Goal: Task Accomplishment & Management: Manage account settings

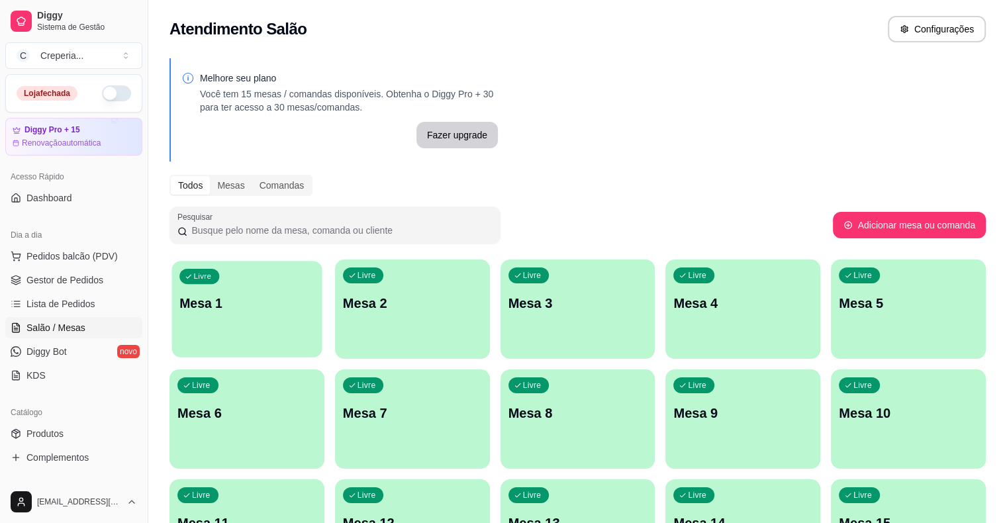
click at [240, 301] on p "Mesa 1" at bounding box center [246, 304] width 135 height 18
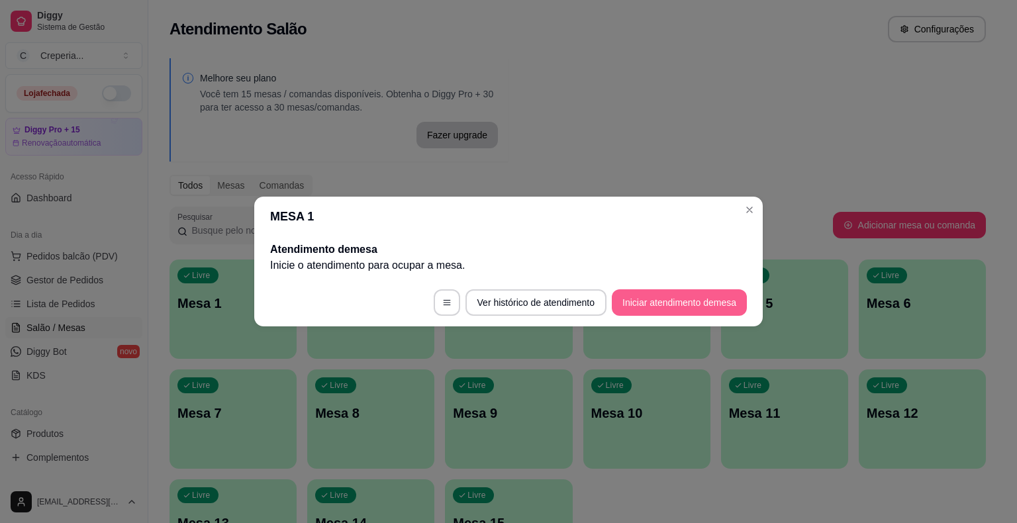
click at [634, 306] on button "Iniciar atendimento de mesa" at bounding box center [679, 302] width 135 height 26
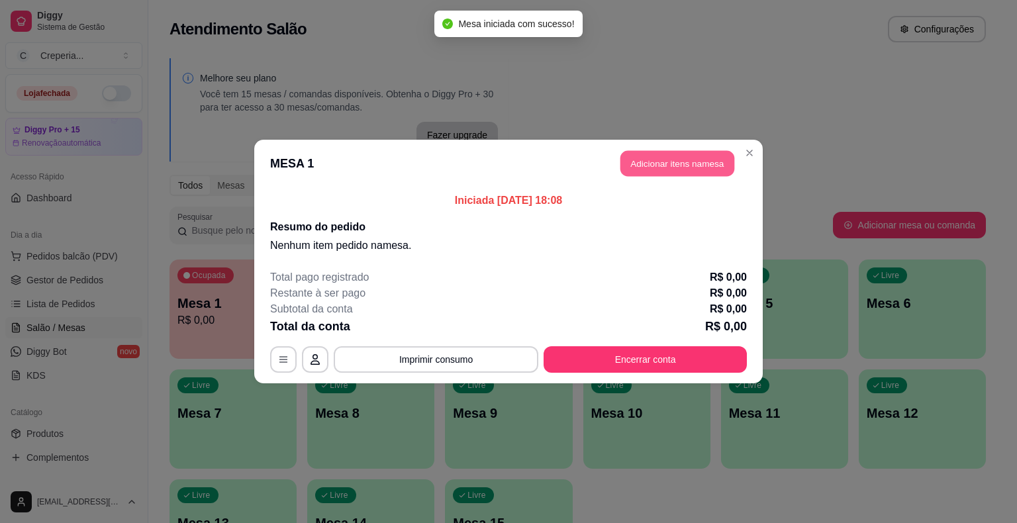
click at [671, 171] on button "Adicionar itens na mesa" at bounding box center [677, 164] width 114 height 26
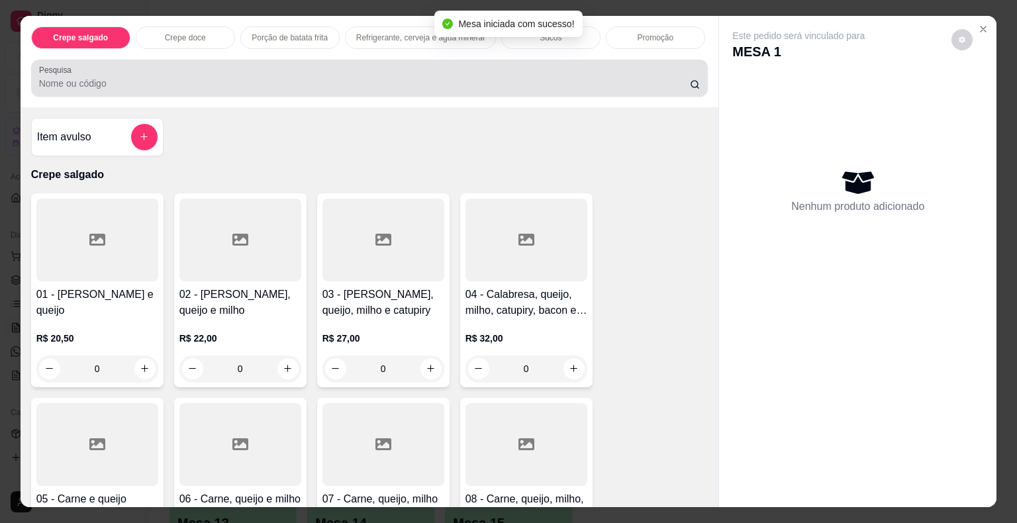
click at [603, 86] on div "Pesquisa" at bounding box center [369, 78] width 677 height 37
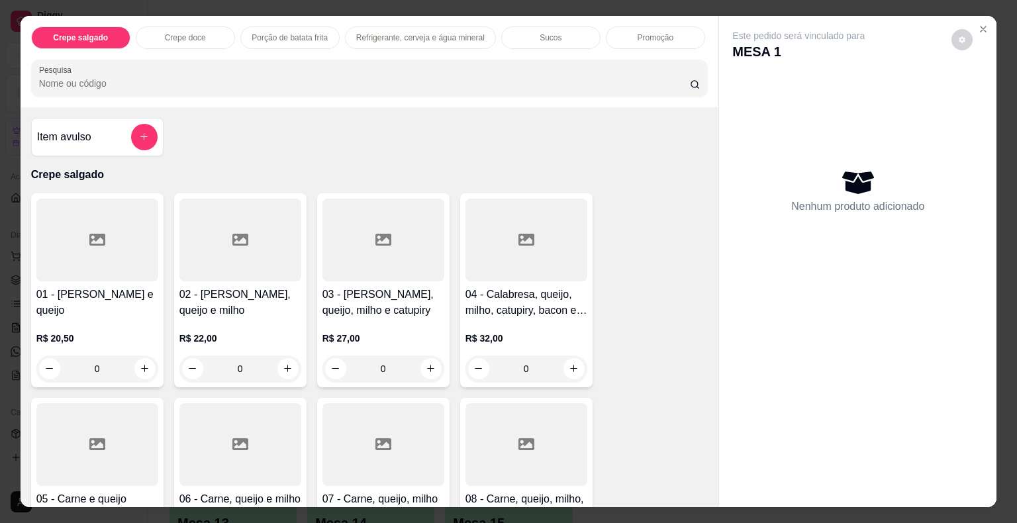
click at [548, 434] on div at bounding box center [527, 444] width 122 height 83
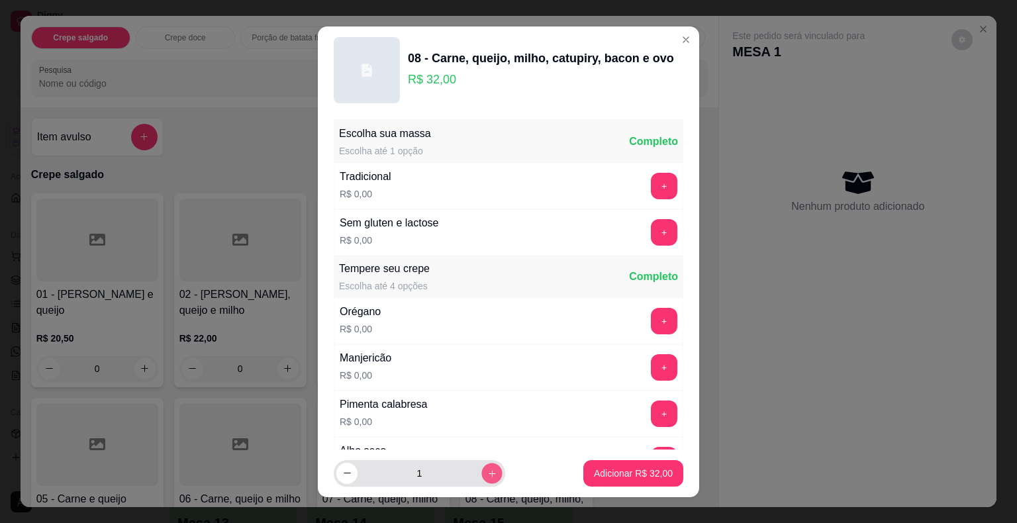
click at [487, 473] on icon "increase-product-quantity" at bounding box center [492, 473] width 10 height 10
type input "2"
click at [594, 473] on p "Adicionar R$ 64,00" at bounding box center [633, 473] width 79 height 13
type input "2"
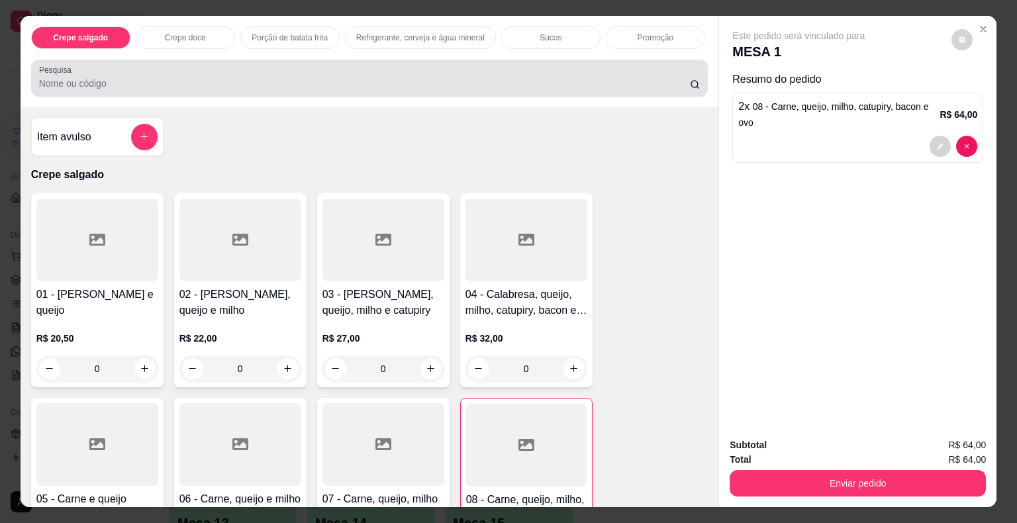
click at [339, 83] on input "Pesquisa" at bounding box center [364, 83] width 651 height 13
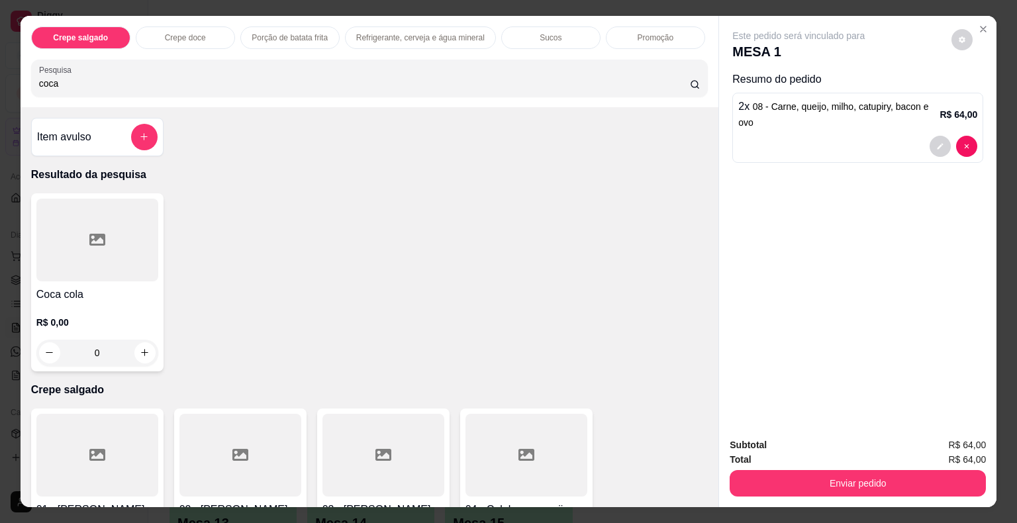
type input "coca"
click at [120, 240] on div at bounding box center [97, 240] width 122 height 83
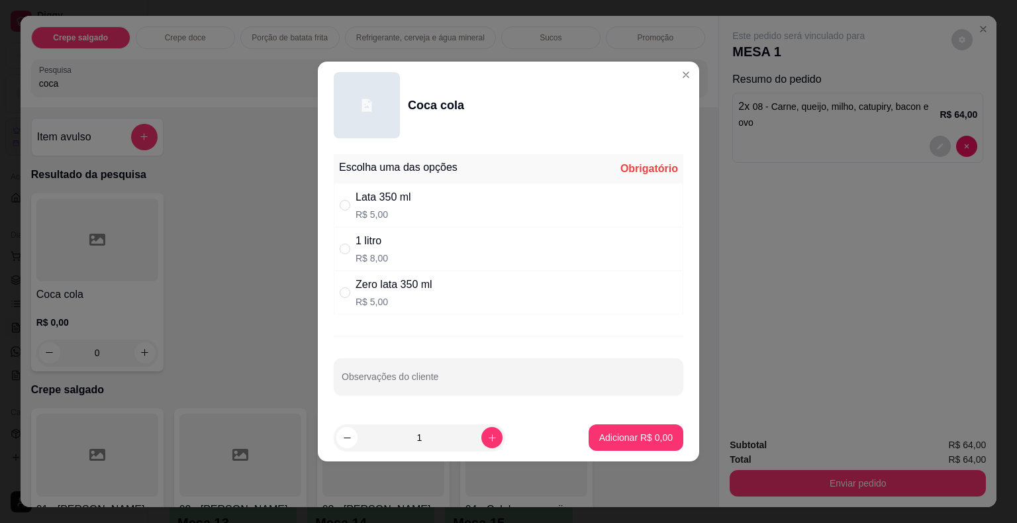
click at [411, 201] on div "Lata 350 ml" at bounding box center [384, 197] width 56 height 16
radio input "true"
click at [617, 446] on button "Adicionar R$ 5,00" at bounding box center [636, 437] width 95 height 26
type input "1"
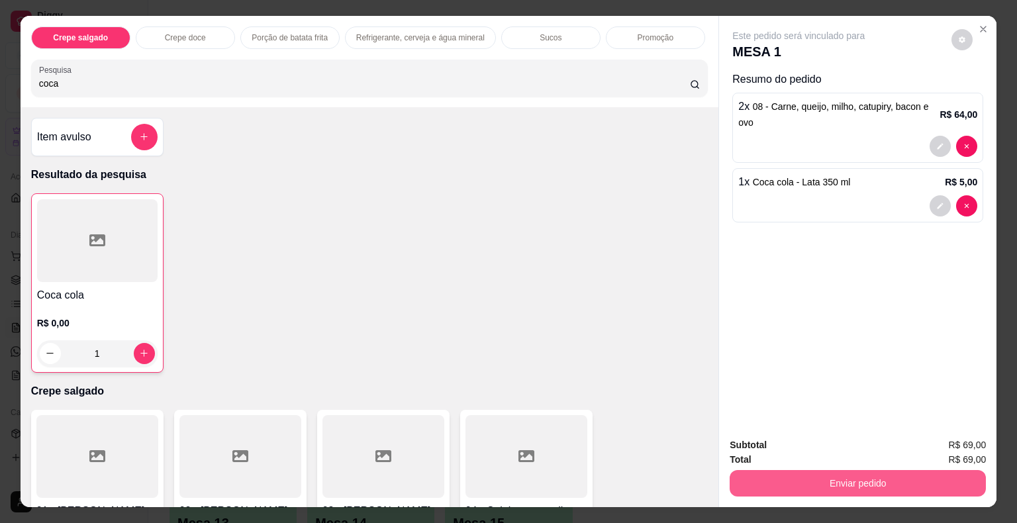
click at [746, 474] on button "Enviar pedido" at bounding box center [858, 483] width 256 height 26
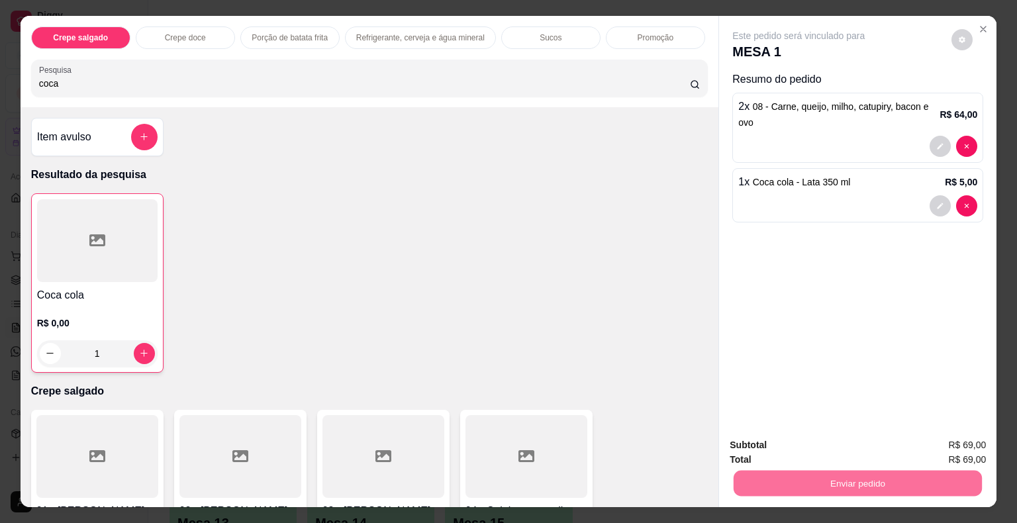
click at [759, 448] on button "Não registrar e enviar pedido" at bounding box center [814, 446] width 138 height 25
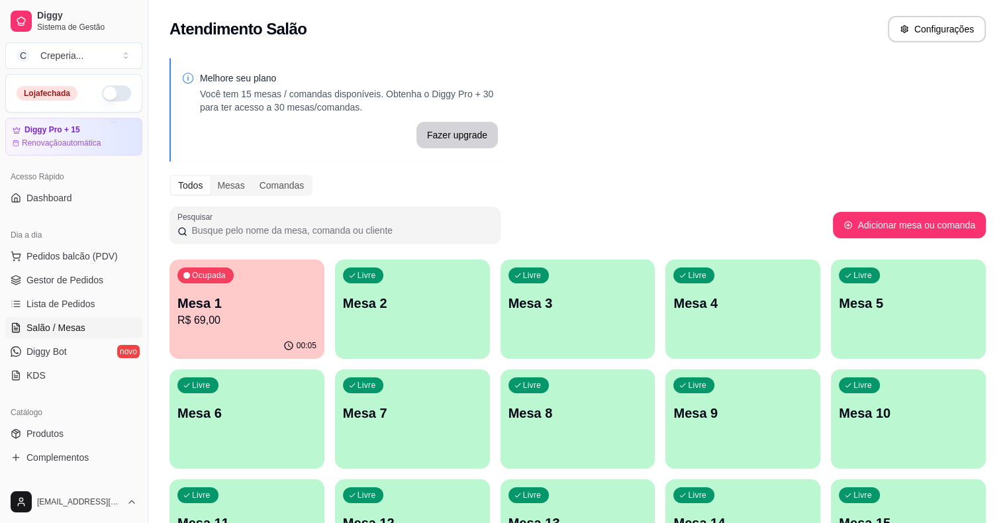
click at [256, 301] on p "Mesa 1" at bounding box center [246, 303] width 139 height 19
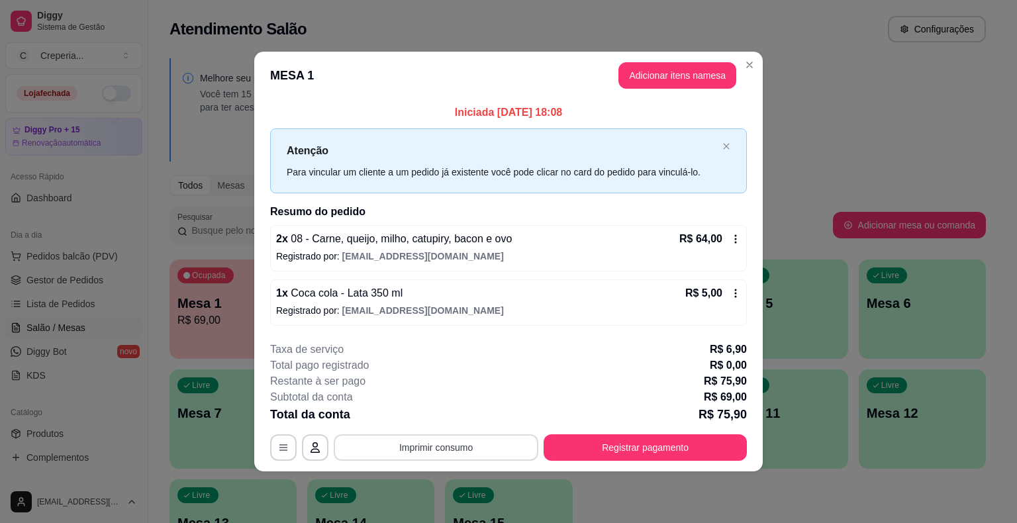
click at [427, 443] on button "Imprimir consumo" at bounding box center [436, 447] width 205 height 26
click at [428, 425] on button "IMPRESSORA" at bounding box center [440, 416] width 93 height 21
click at [437, 450] on button "Imprimir consumo" at bounding box center [436, 447] width 205 height 26
click at [442, 422] on button "IMPRESSORA" at bounding box center [440, 416] width 93 height 21
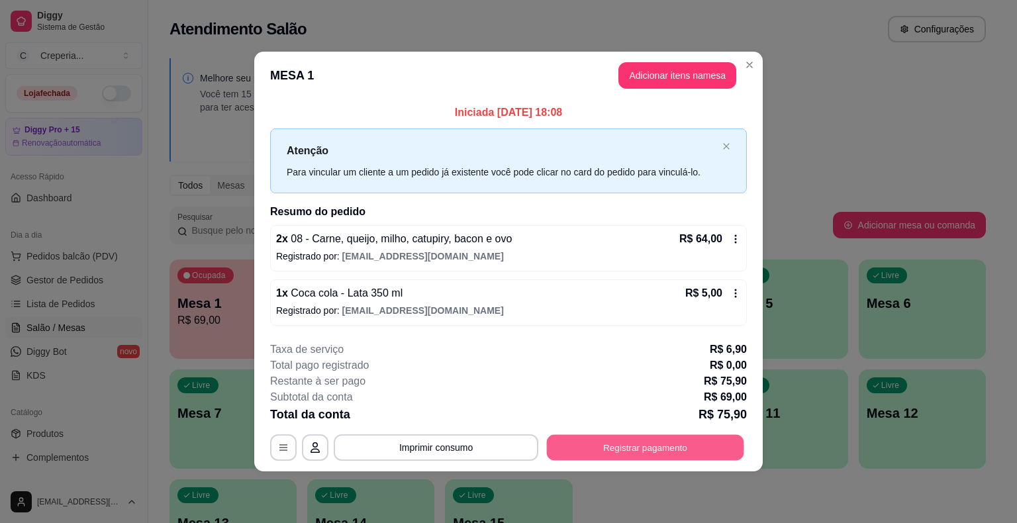
click at [595, 448] on button "Registrar pagamento" at bounding box center [645, 447] width 197 height 26
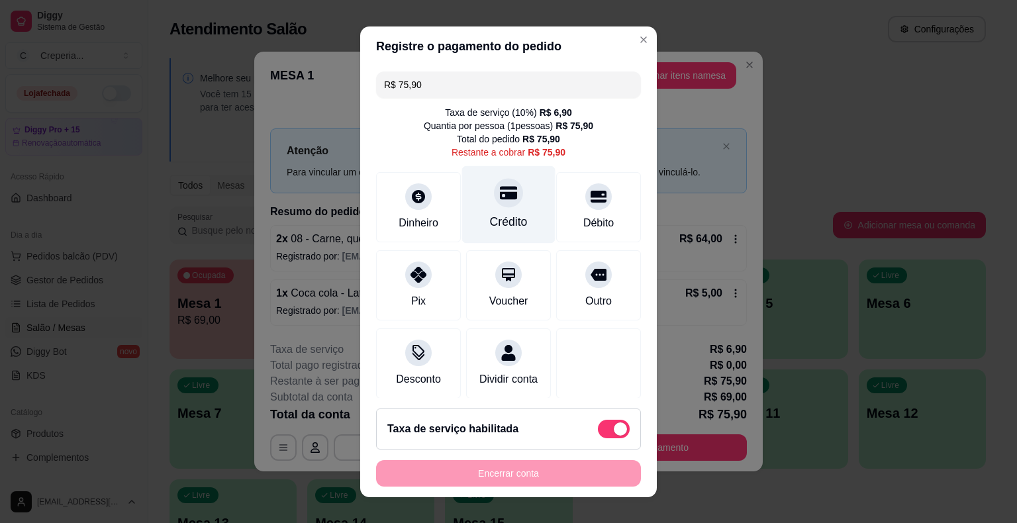
click at [501, 220] on div "Crédito" at bounding box center [509, 221] width 38 height 17
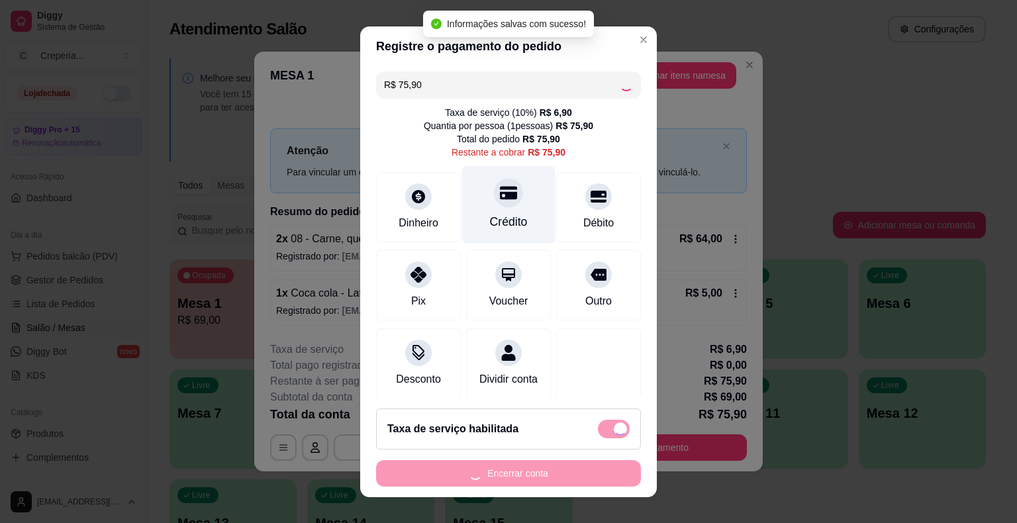
type input "R$ 0,00"
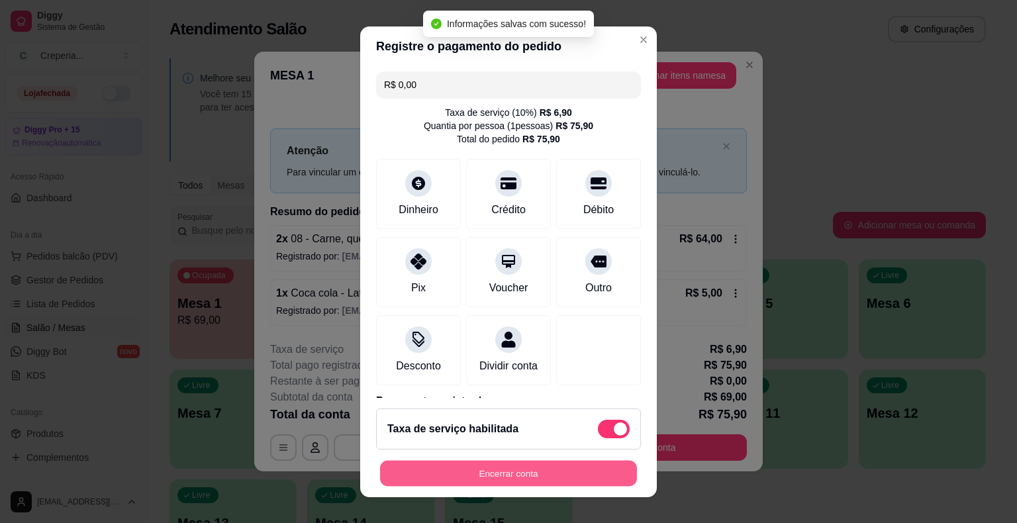
click at [501, 473] on button "Encerrar conta" at bounding box center [508, 473] width 257 height 26
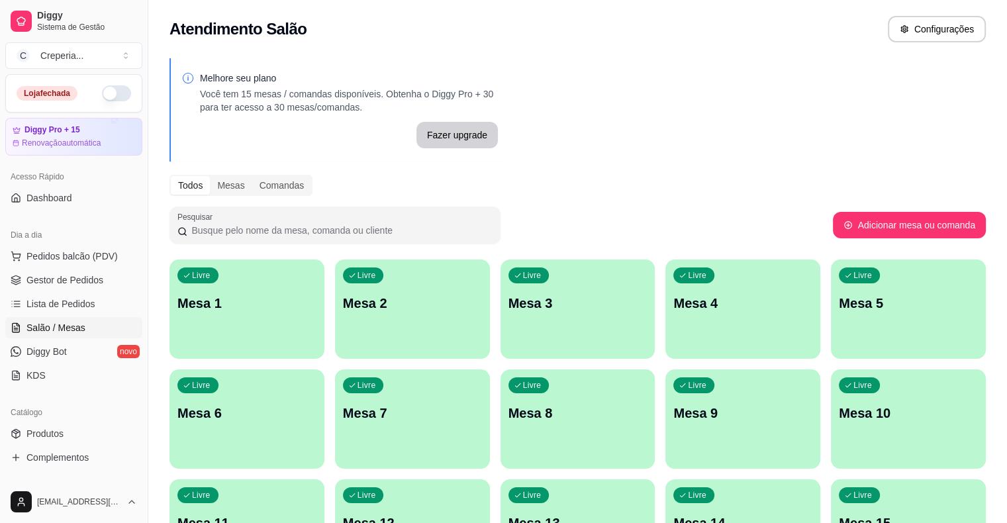
click at [335, 401] on div "Livre Mesa 7" at bounding box center [412, 410] width 155 height 83
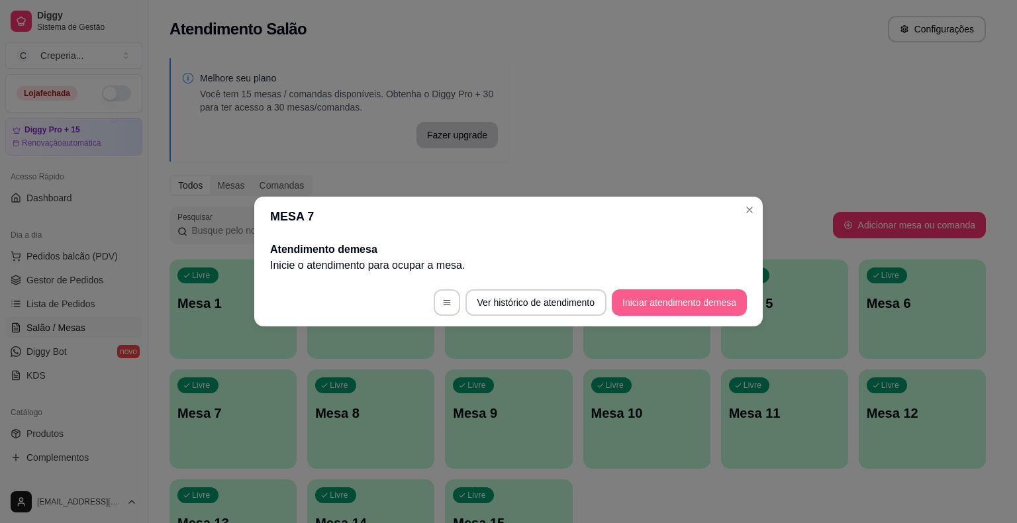
click at [625, 303] on button "Iniciar atendimento de mesa" at bounding box center [679, 302] width 135 height 26
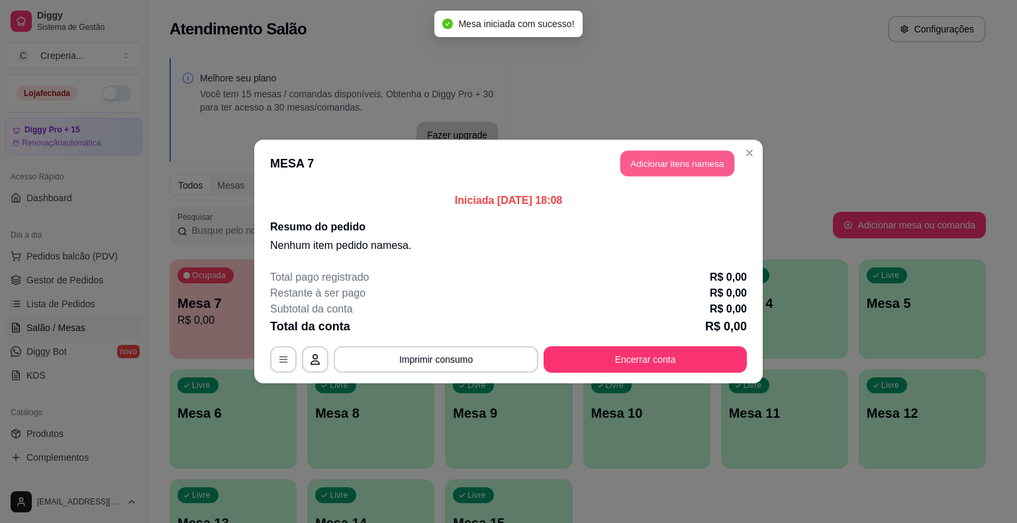
click at [652, 164] on button "Adicionar itens na mesa" at bounding box center [677, 164] width 114 height 26
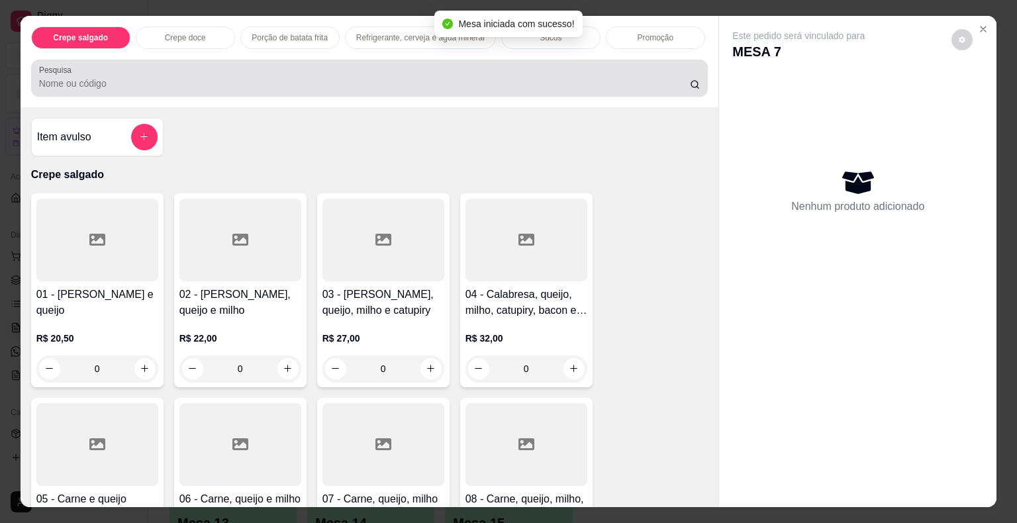
click at [160, 83] on input "Pesquisa" at bounding box center [364, 83] width 651 height 13
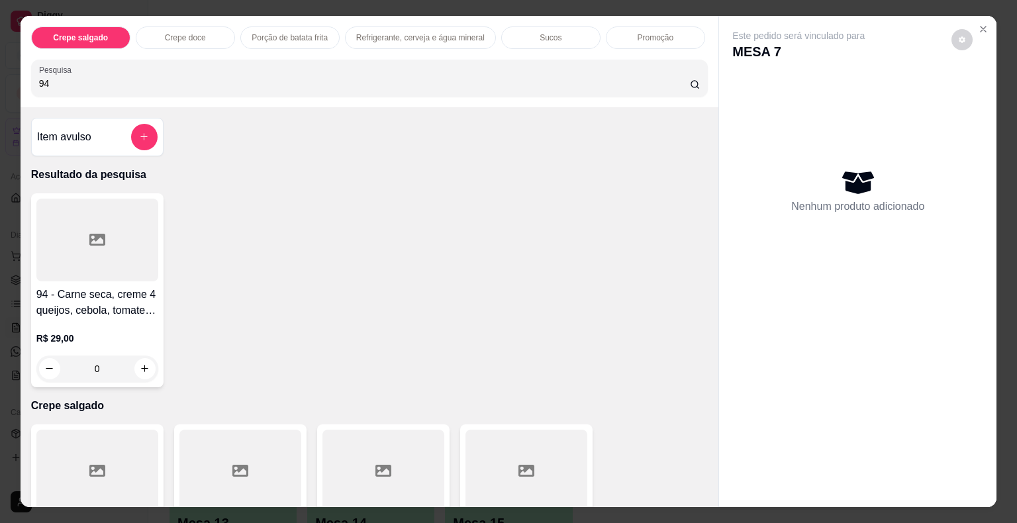
type input "94"
click at [95, 239] on icon at bounding box center [97, 240] width 16 height 12
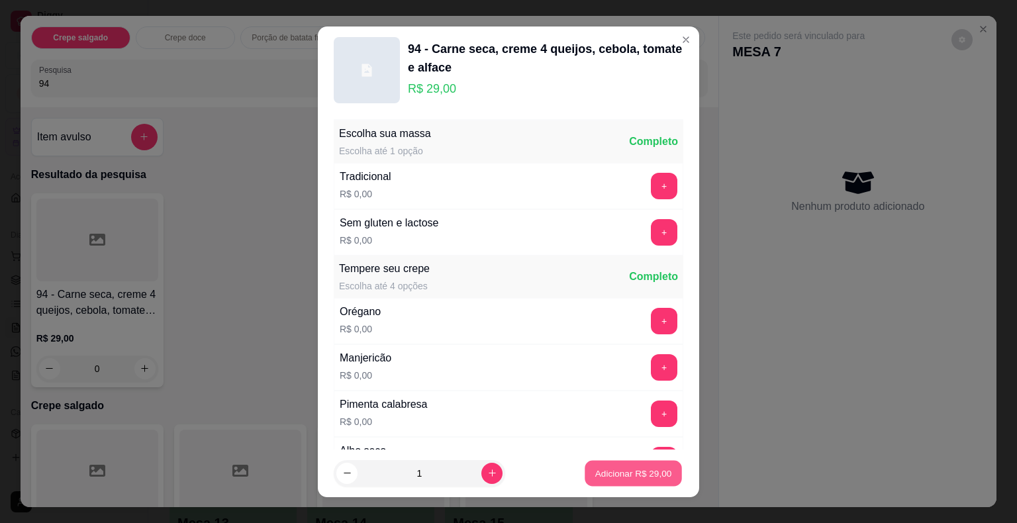
click at [610, 484] on button "Adicionar R$ 29,00" at bounding box center [633, 473] width 97 height 26
type input "1"
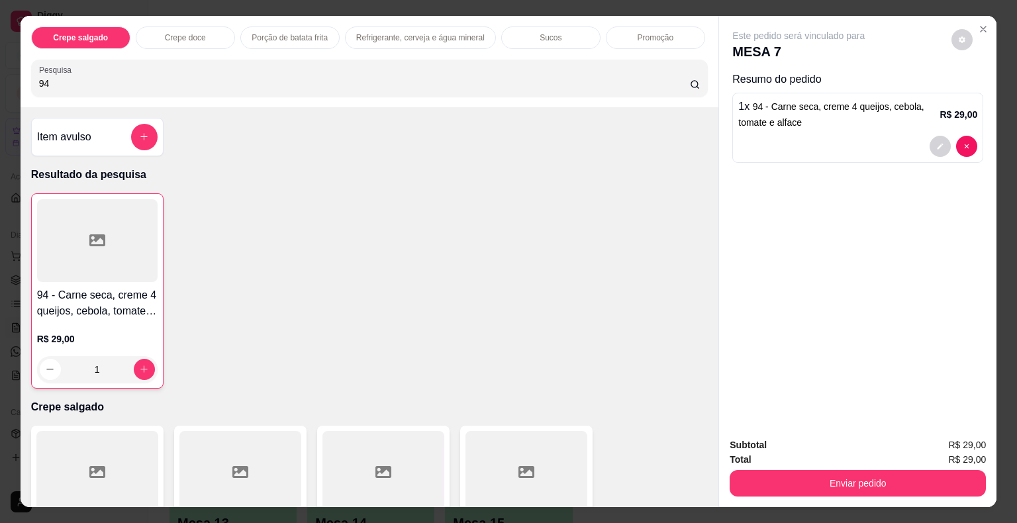
click at [10, 74] on div "Crepe salgado Crepe doce Porção de batata frita Refrigerante, cerveja e água mi…" at bounding box center [508, 261] width 1017 height 523
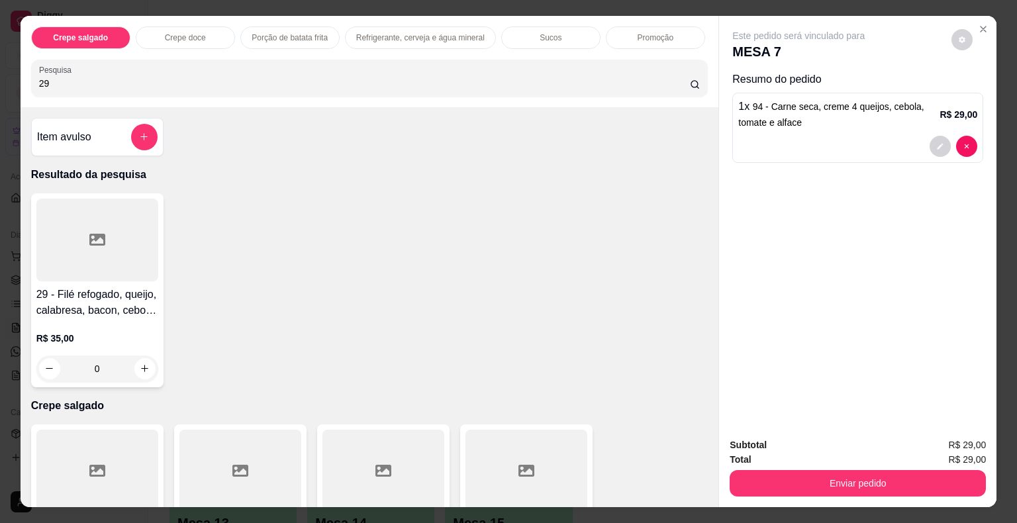
type input "29"
click at [118, 248] on div at bounding box center [97, 240] width 122 height 83
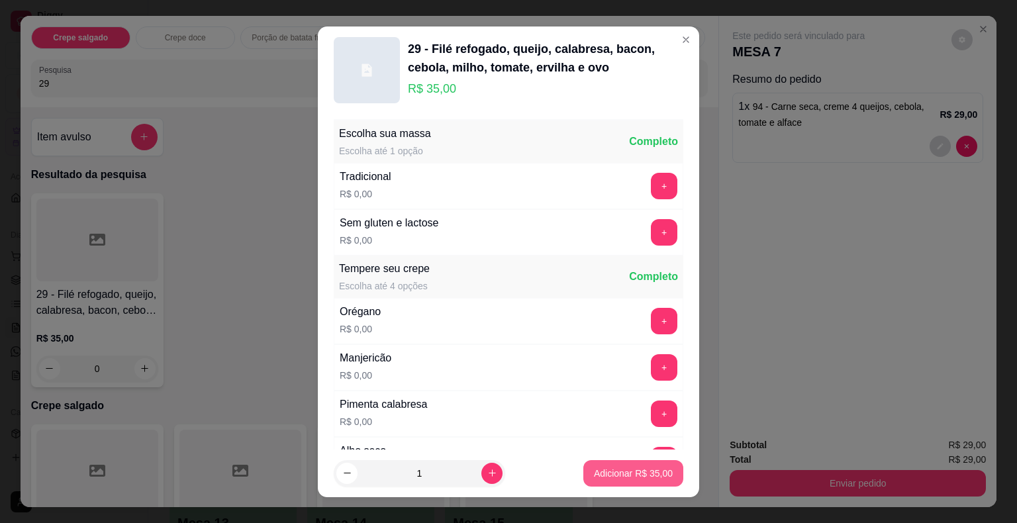
click at [595, 479] on p "Adicionar R$ 35,00" at bounding box center [633, 473] width 79 height 13
type input "1"
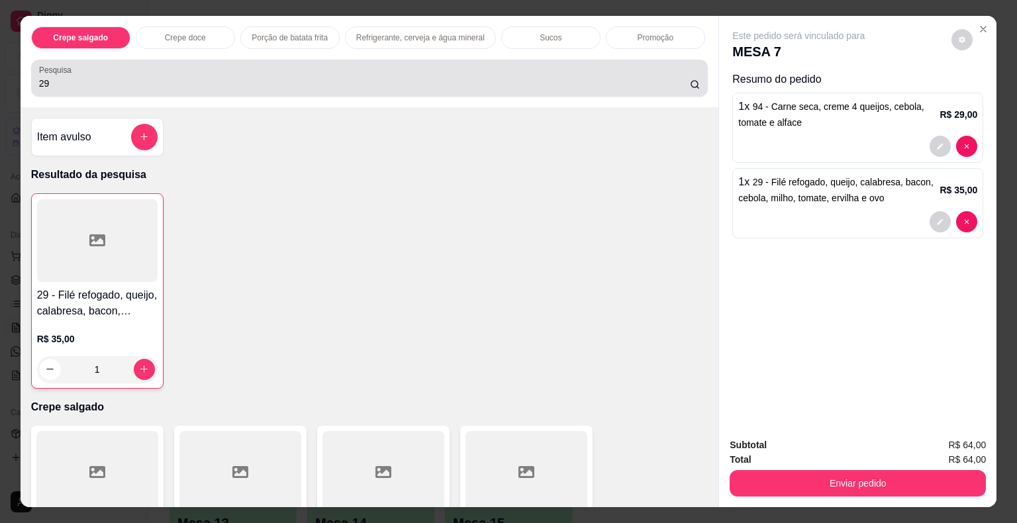
drag, startPoint x: 122, startPoint y: 78, endPoint x: 90, endPoint y: 78, distance: 31.8
click at [121, 78] on input "29" at bounding box center [364, 83] width 651 height 13
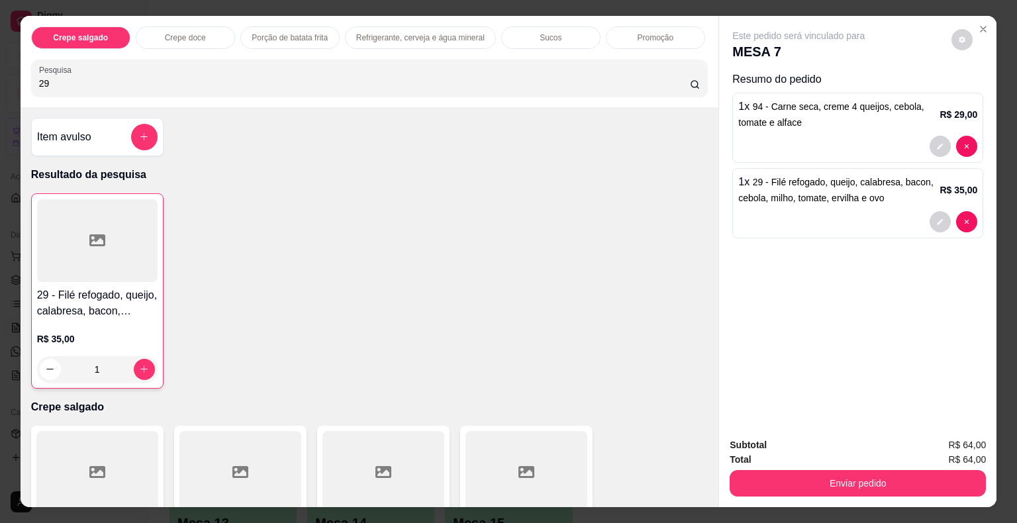
drag, startPoint x: 70, startPoint y: 77, endPoint x: 37, endPoint y: 70, distance: 33.3
click at [37, 70] on div "Pesquisa 29" at bounding box center [369, 78] width 677 height 37
type input "2"
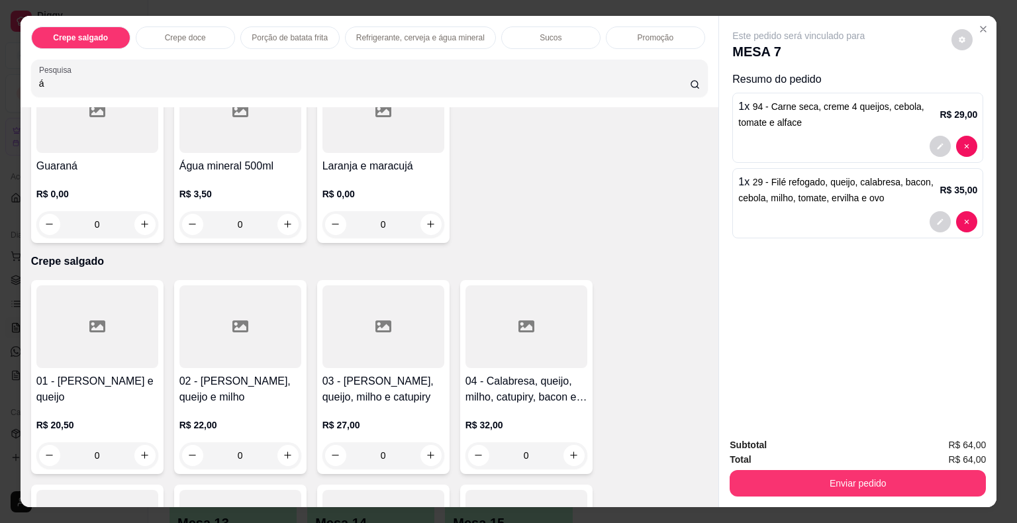
scroll to position [66, 0]
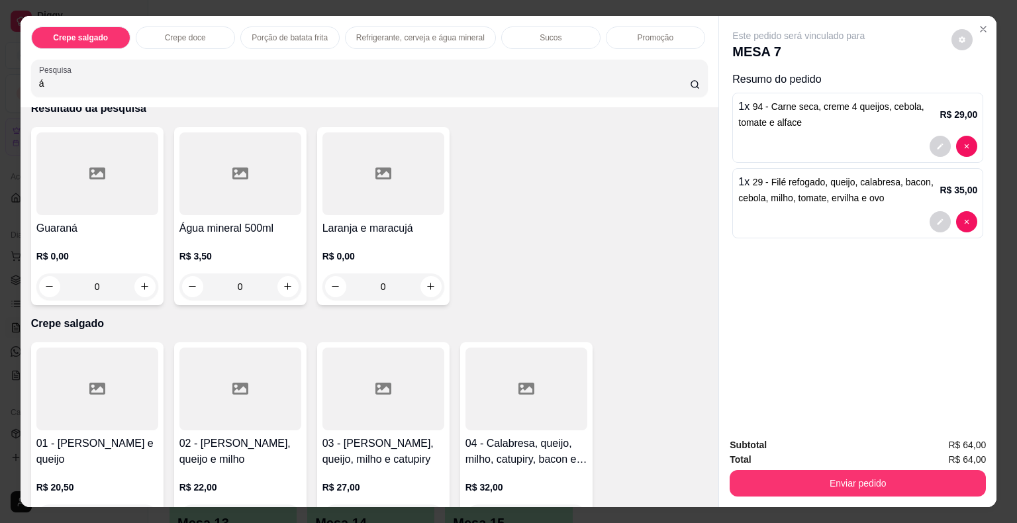
type input "á"
click at [236, 224] on h4 "Água mineral 500ml" at bounding box center [240, 229] width 122 height 16
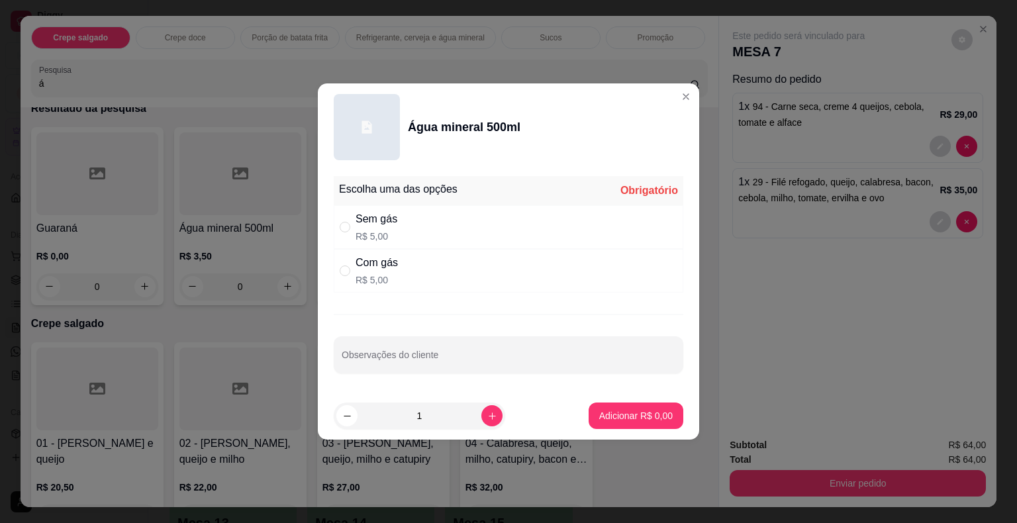
click at [360, 274] on p "R$ 5,00" at bounding box center [377, 279] width 42 height 13
radio input "true"
click at [598, 422] on button "Adicionar R$ 5,00" at bounding box center [636, 416] width 95 height 26
type input "1"
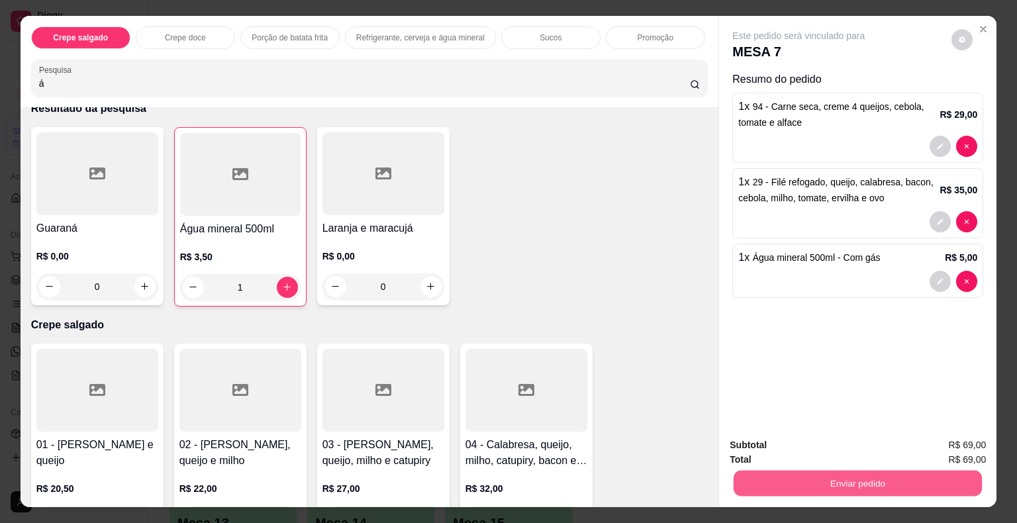
click at [842, 483] on button "Enviar pedido" at bounding box center [858, 484] width 248 height 26
click at [828, 448] on button "Não registrar e enviar pedido" at bounding box center [814, 446] width 138 height 25
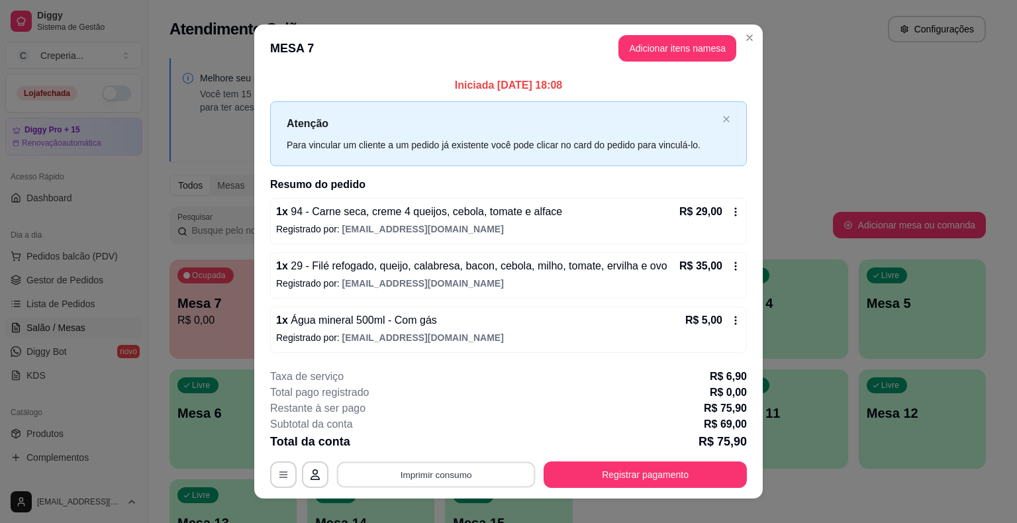
click at [454, 468] on button "Imprimir consumo" at bounding box center [436, 475] width 199 height 26
click at [437, 448] on button "IMPRESSORA" at bounding box center [435, 443] width 96 height 21
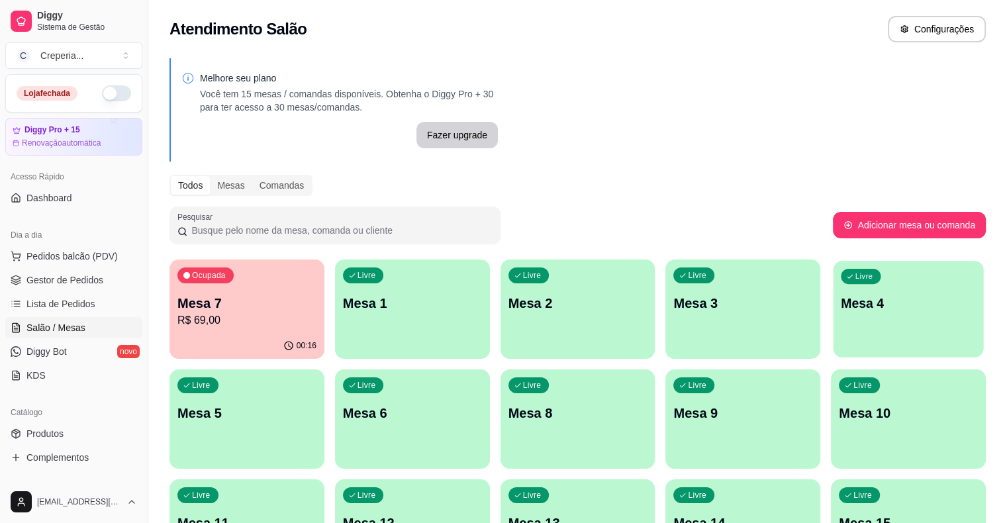
click at [841, 308] on p "Mesa 4" at bounding box center [908, 304] width 135 height 18
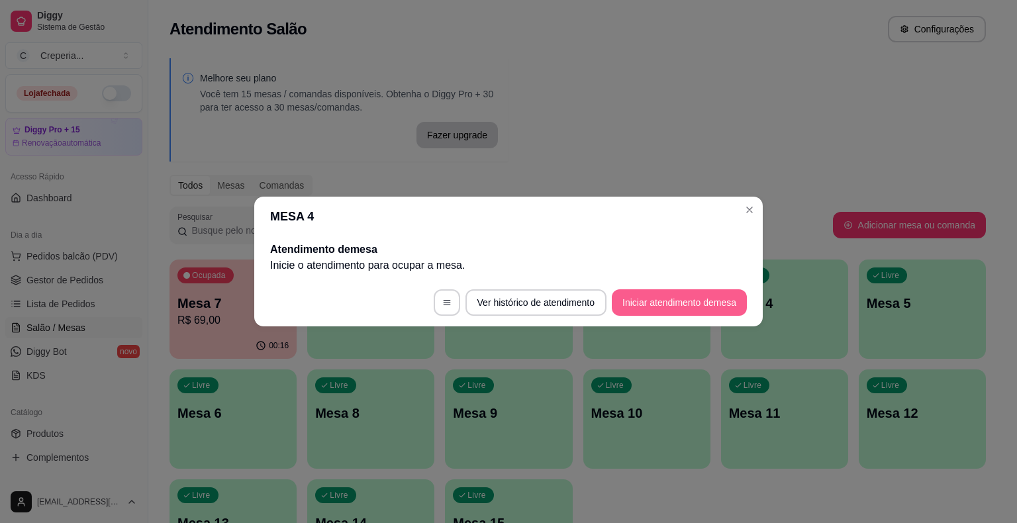
click at [665, 306] on button "Iniciar atendimento de mesa" at bounding box center [679, 302] width 135 height 26
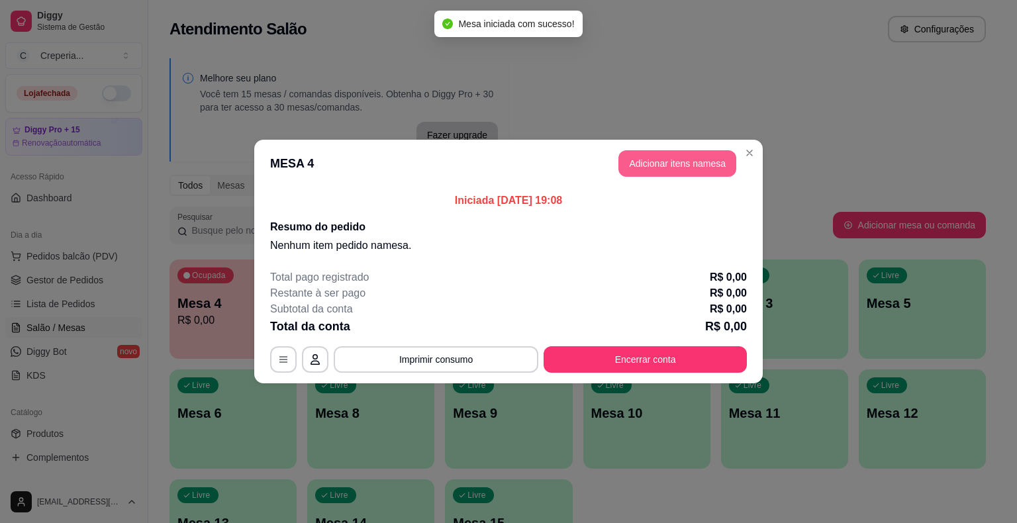
click at [654, 164] on button "Adicionar itens na mesa" at bounding box center [677, 163] width 118 height 26
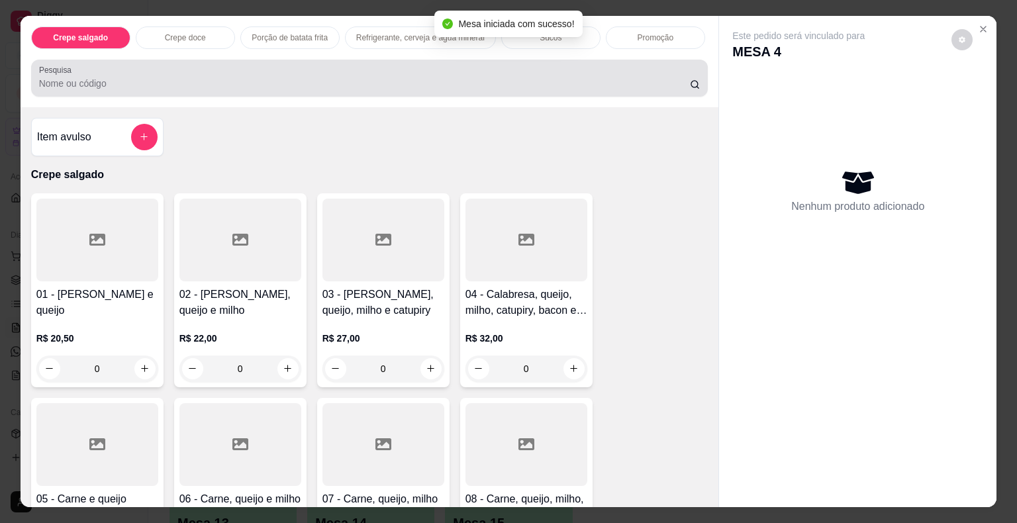
click at [151, 68] on div at bounding box center [370, 78] width 662 height 26
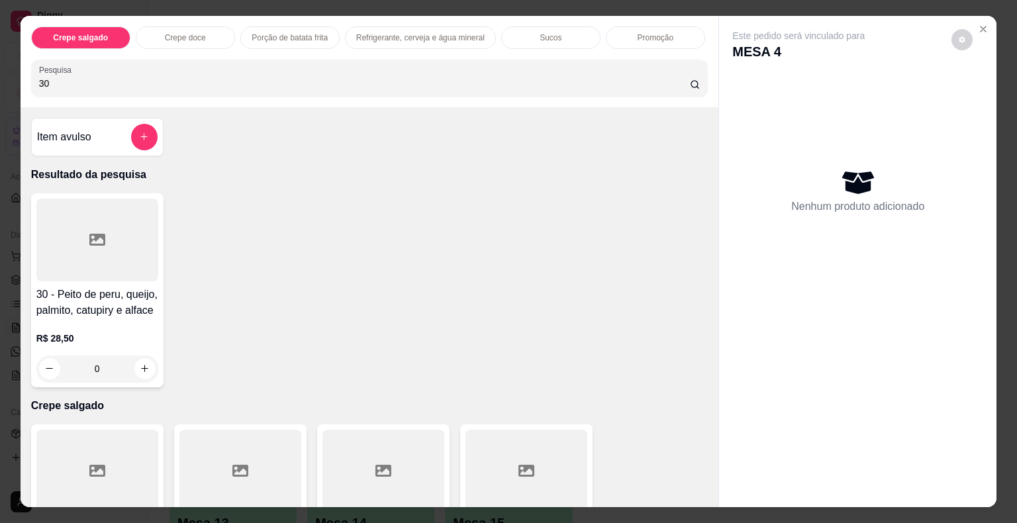
type input "30"
click at [97, 234] on icon at bounding box center [97, 240] width 16 height 16
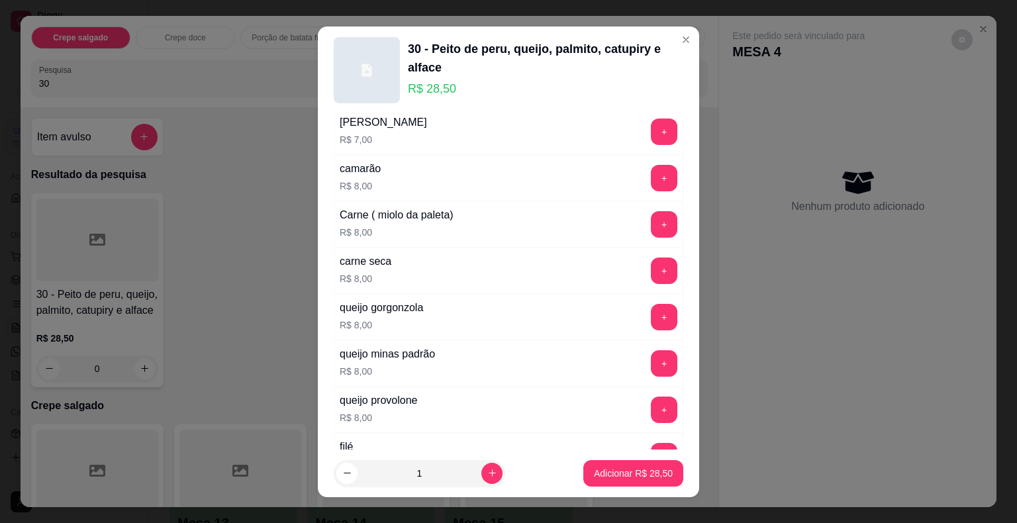
scroll to position [2339, 0]
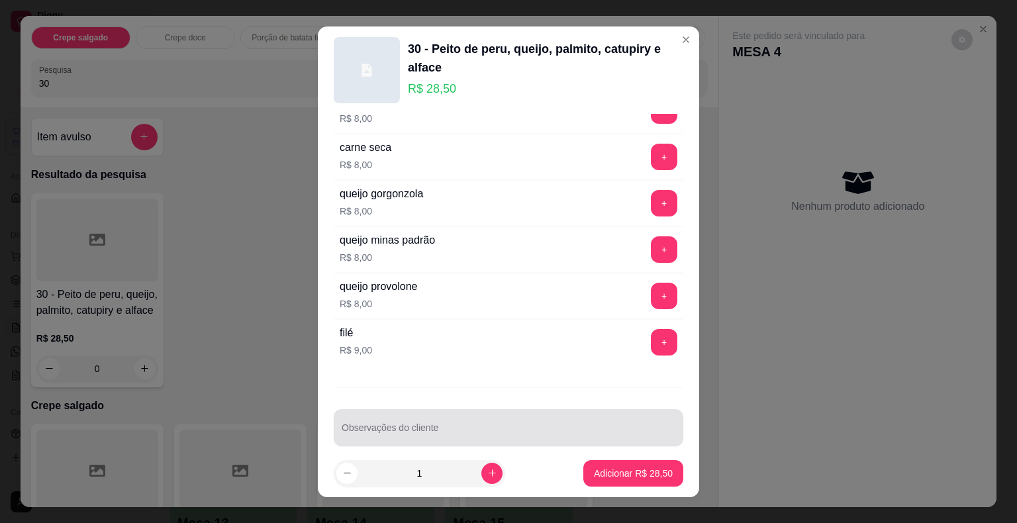
click at [464, 415] on div at bounding box center [509, 428] width 334 height 26
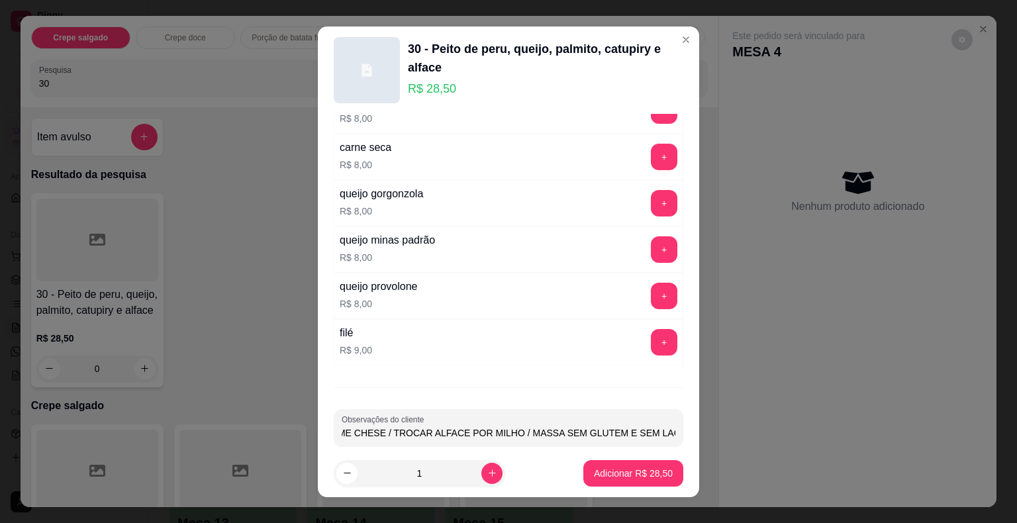
drag, startPoint x: 497, startPoint y: 416, endPoint x: 652, endPoint y: 422, distance: 155.8
click at [652, 422] on div "Observações do cliente TROCAR CATUPIRY POR CREME CHESE / TROCAR ALFACE POR MILH…" at bounding box center [509, 427] width 350 height 37
type input "TROCAR CATUPIRY POR CREME CHESE / TROCAR ALFACE POR MILHO / MASSA SEM GLUTEM E …"
click at [617, 477] on p "Adicionar R$ 28,50" at bounding box center [633, 473] width 79 height 13
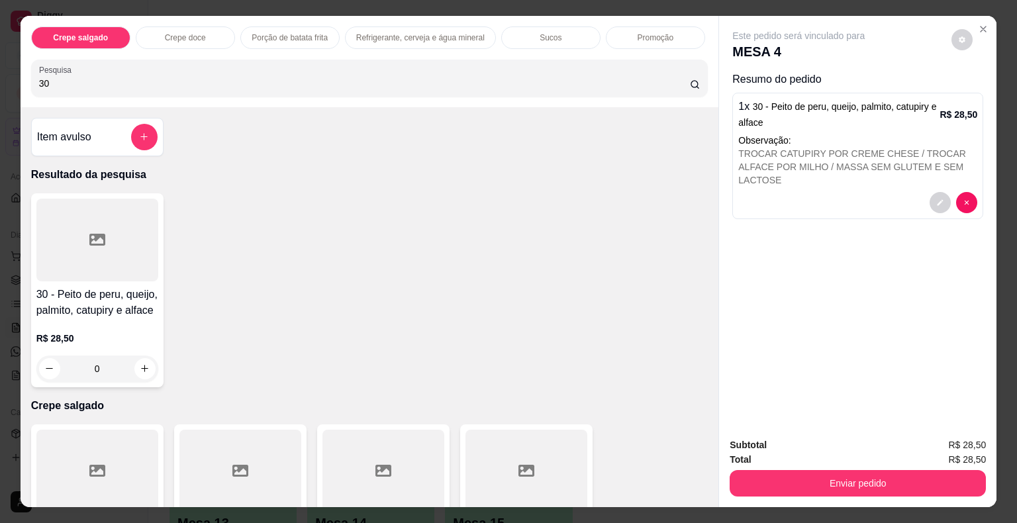
click at [13, 73] on div "Crepe salgado Crepe doce Porção de batata frita Refrigerante, cerveja e água mi…" at bounding box center [508, 261] width 1017 height 523
type input "22"
click at [62, 270] on div at bounding box center [97, 240] width 122 height 83
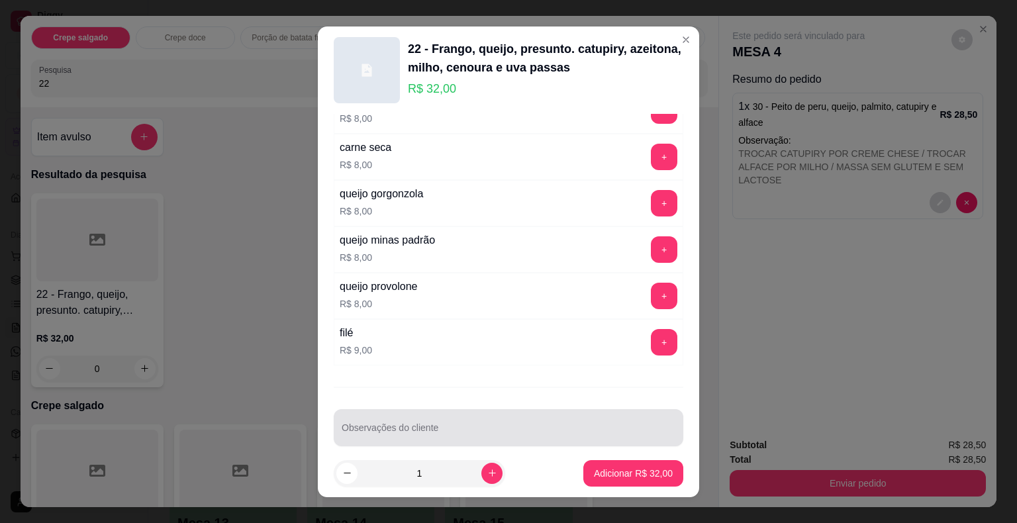
click at [520, 426] on input "Observações do cliente" at bounding box center [509, 432] width 334 height 13
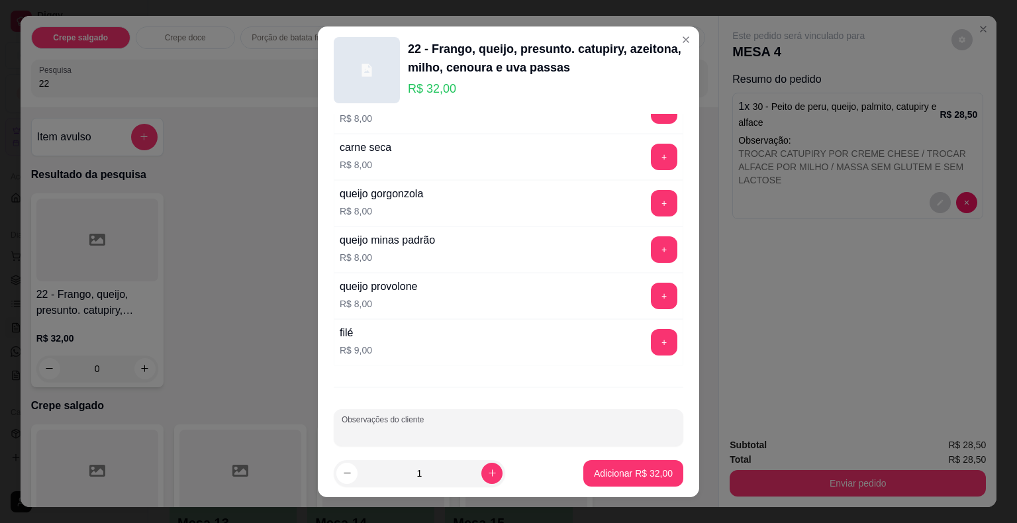
paste input "MASSA SEM GLUTEM E SEM LACTOSE"
type input "MASSA SEM GLUTEM E SEM LACTOSE"
drag, startPoint x: 400, startPoint y: 424, endPoint x: 636, endPoint y: 432, distance: 235.9
click at [636, 432] on div "Escolha sua massa Escolha até 1 opção Completo Tradicional R$ 0,00 + Sem gluten…" at bounding box center [508, 282] width 381 height 336
click at [607, 475] on p "Adicionar R$ 32,00" at bounding box center [633, 473] width 77 height 13
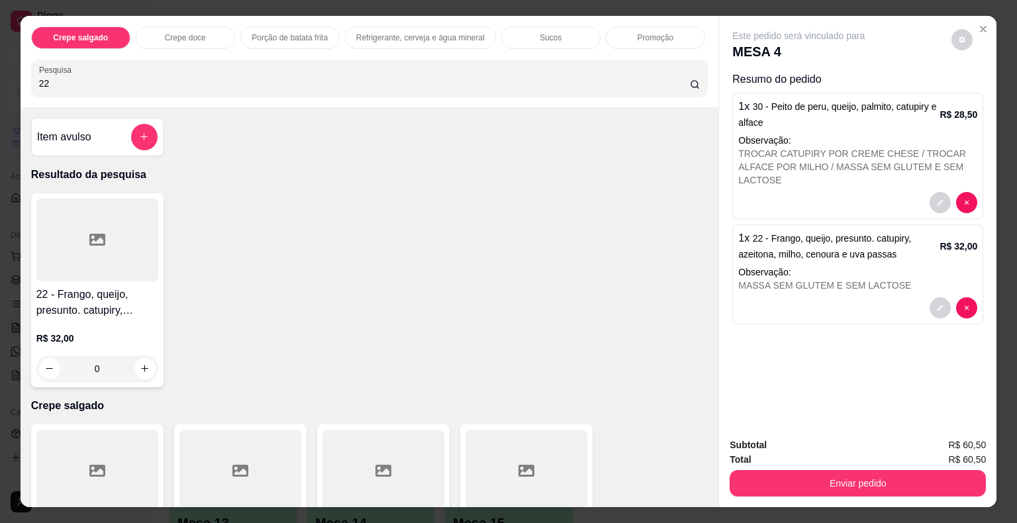
drag, startPoint x: 50, startPoint y: 74, endPoint x: 29, endPoint y: 74, distance: 21.2
click at [31, 74] on div "Pesquisa 22" at bounding box center [369, 78] width 677 height 37
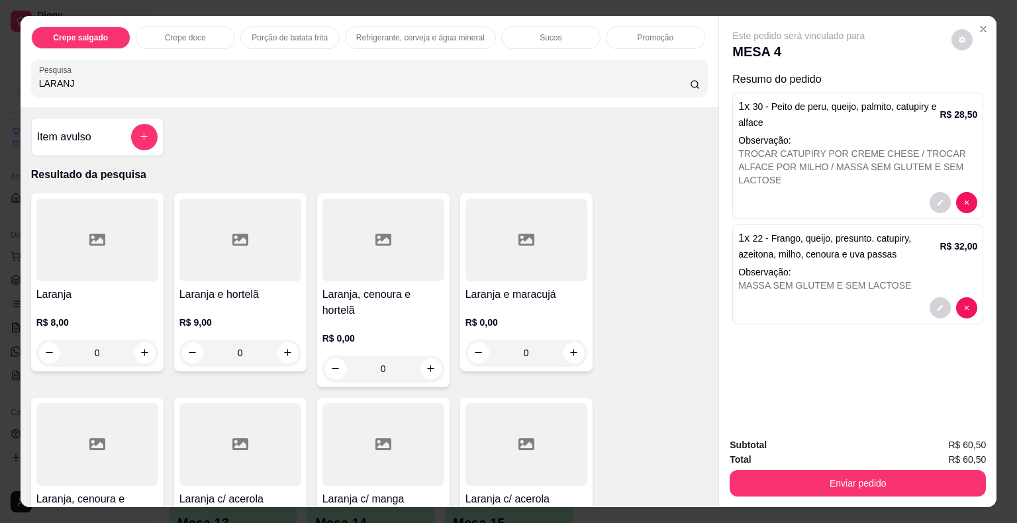
type input "LARANJ"
click at [131, 273] on div at bounding box center [97, 240] width 122 height 83
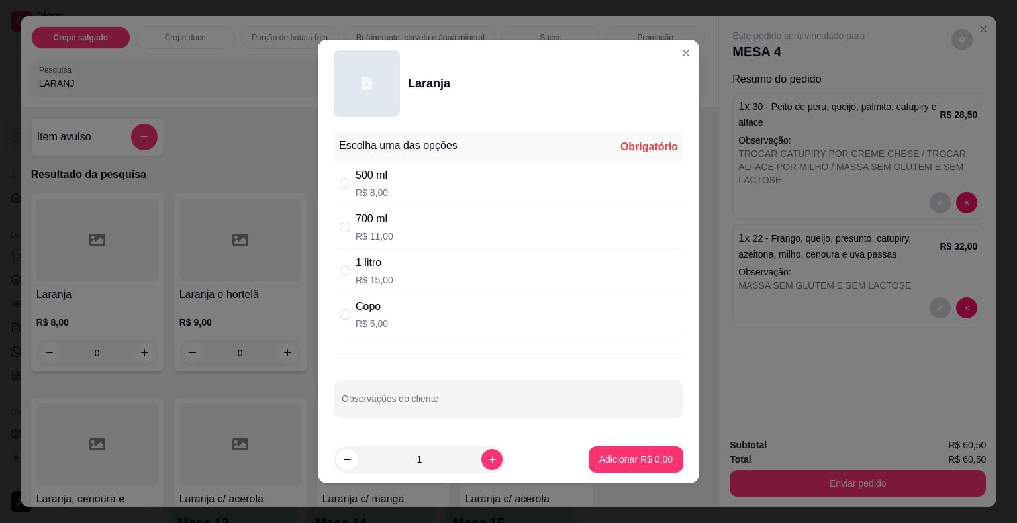
click at [363, 285] on p "R$ 15,00" at bounding box center [375, 279] width 38 height 13
radio input "true"
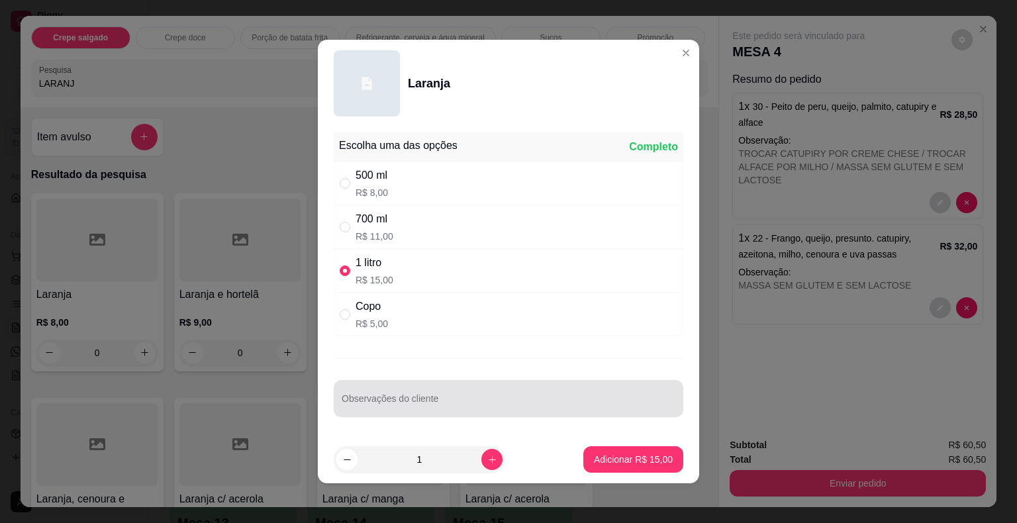
click at [405, 407] on input "Observações do cliente" at bounding box center [509, 403] width 334 height 13
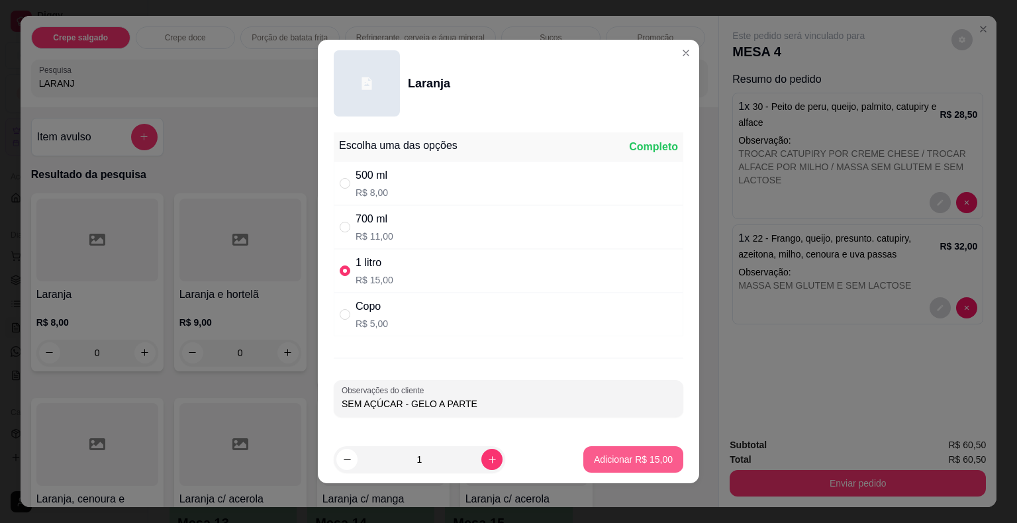
type input "SEM AÇÚCAR - GELO A PARTE"
click at [594, 465] on p "Adicionar R$ 15,00" at bounding box center [633, 459] width 79 height 13
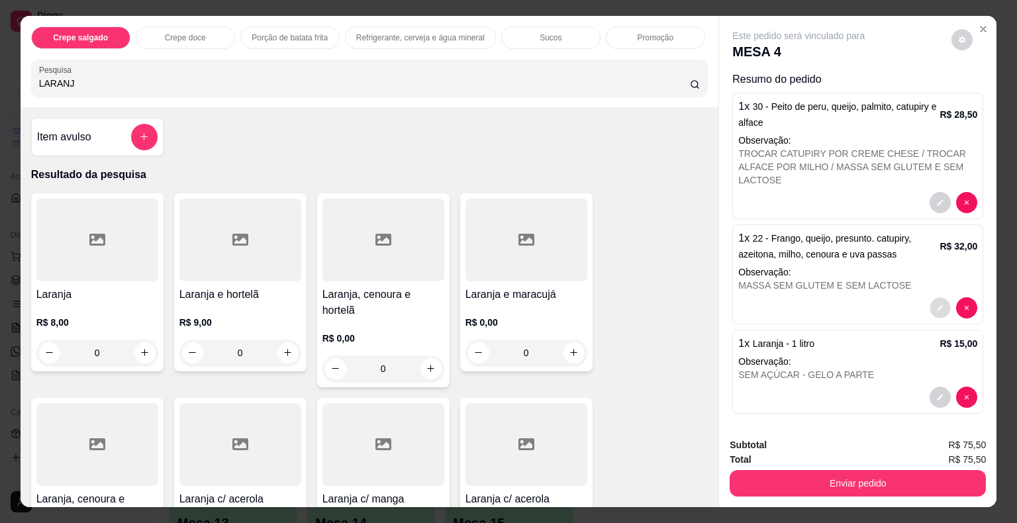
click at [938, 304] on icon "decrease-product-quantity" at bounding box center [940, 308] width 8 height 8
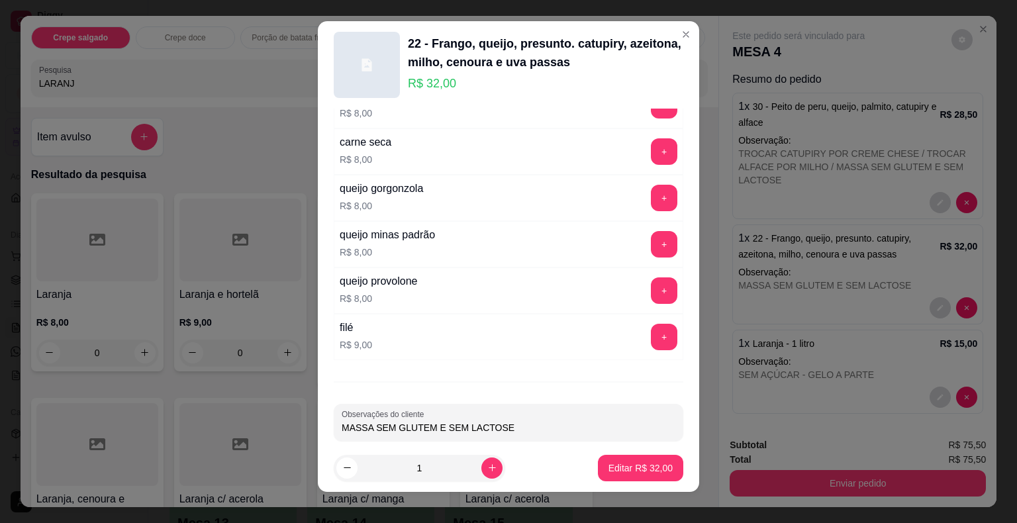
scroll to position [16, 0]
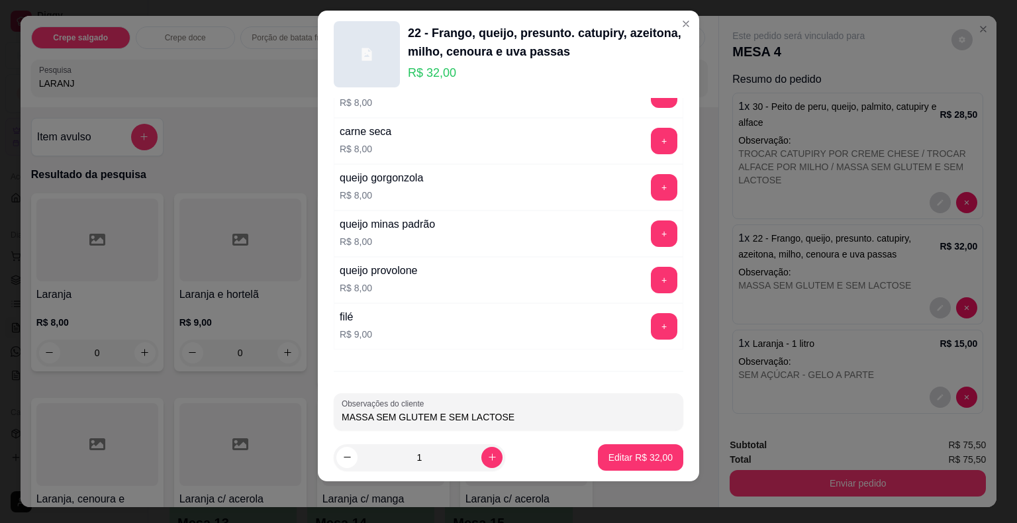
click at [519, 411] on input "MASSA SEM GLUTEM E SEM LACTOSE" at bounding box center [509, 417] width 334 height 13
drag, startPoint x: 504, startPoint y: 399, endPoint x: 613, endPoint y: 420, distance: 111.2
click at [613, 420] on div "Escolha sua massa Escolha até 1 opção Completo Tradicional R$ 0,00 + Sem gluten…" at bounding box center [508, 266] width 381 height 336
type input "MASSA SEM GLUTEM E SEM LACTOSE / MANJERICÃO E ORÉGANO"
click at [609, 457] on p "Editar R$ 32,00" at bounding box center [641, 457] width 64 height 13
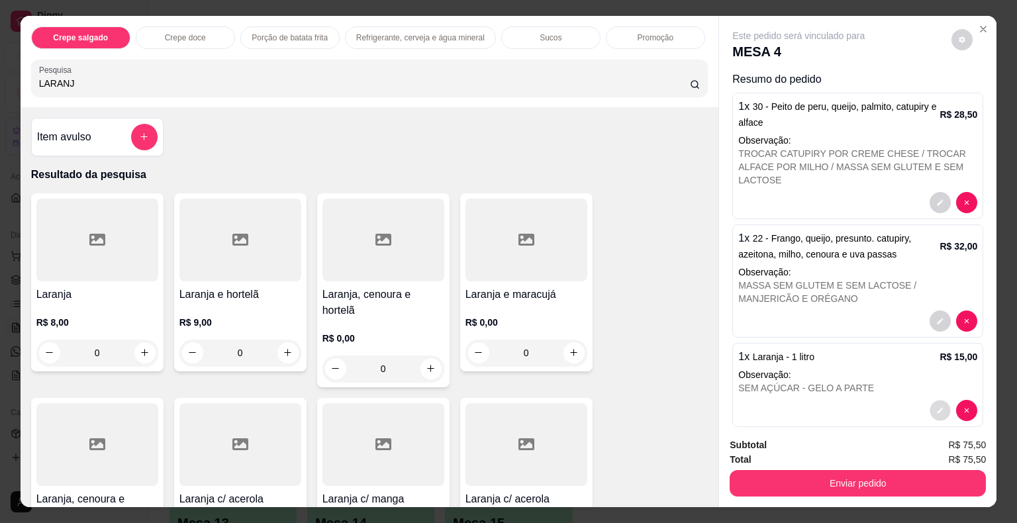
click at [936, 407] on icon "decrease-product-quantity" at bounding box center [940, 411] width 8 height 8
click at [931, 192] on button "decrease-product-quantity" at bounding box center [940, 202] width 21 height 21
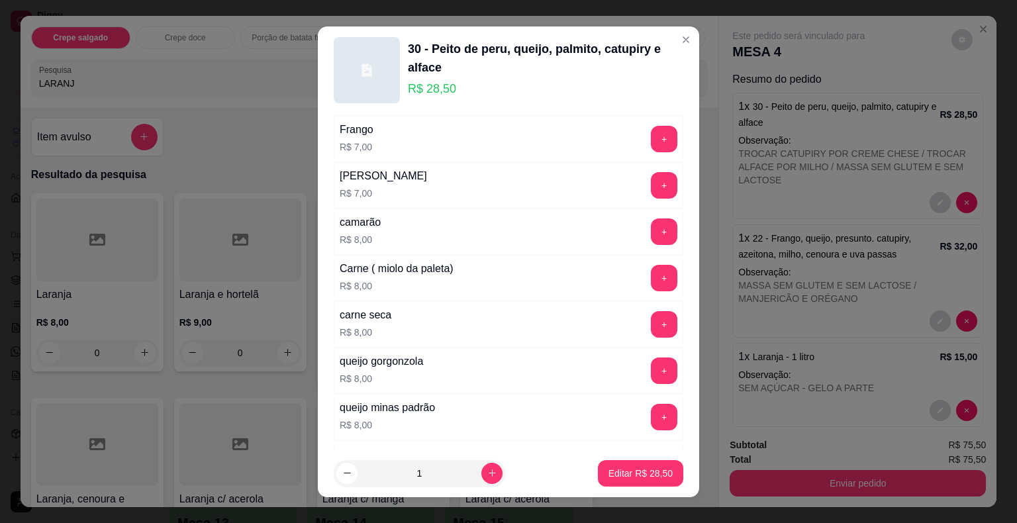
scroll to position [2339, 0]
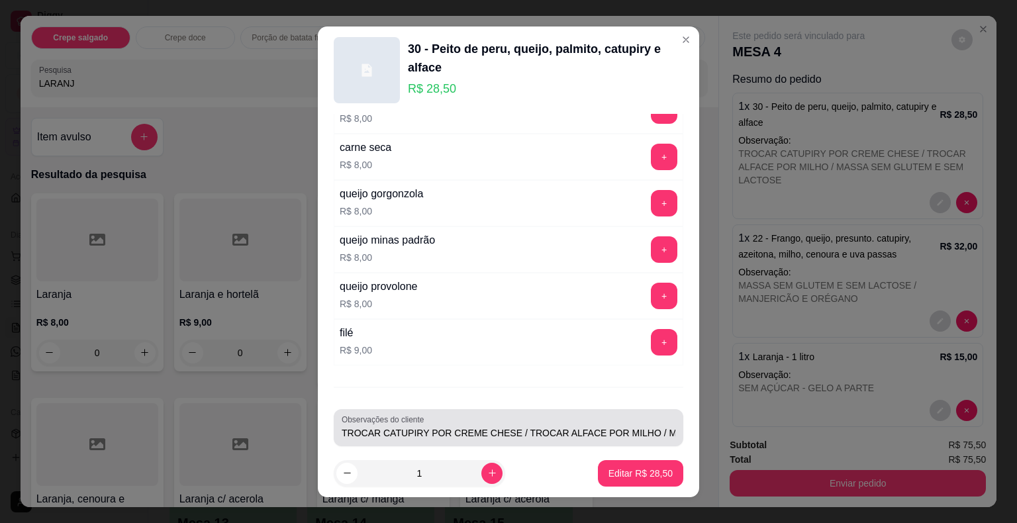
click at [642, 426] on input "TROCAR CATUPIRY POR CREME CHESE / TROCAR ALFACE POR MILHO / MASSA SEM GLUTEM E …" at bounding box center [509, 432] width 334 height 13
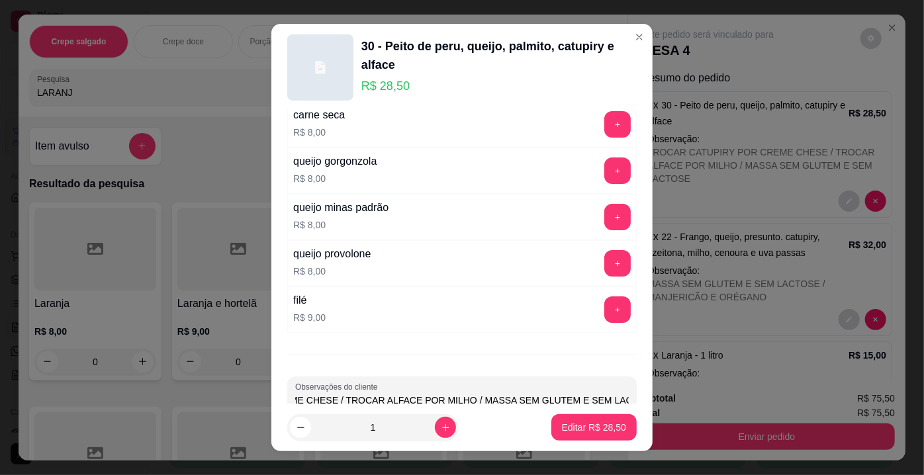
scroll to position [2377, 0]
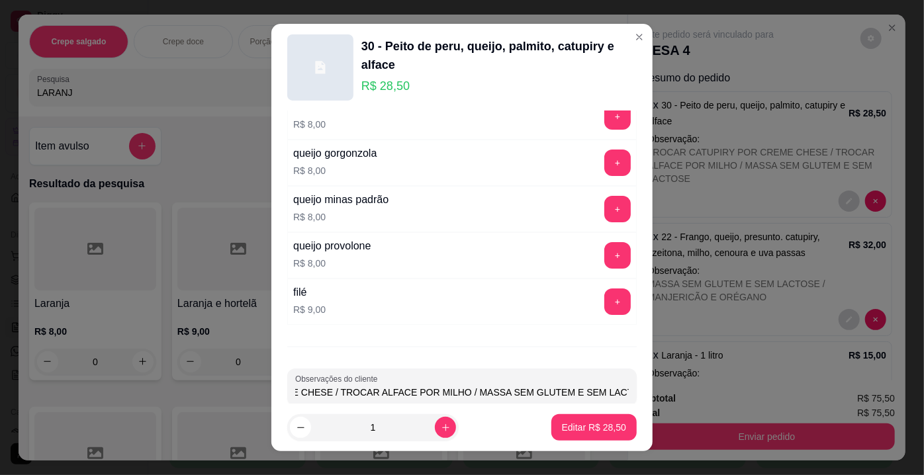
paste input "MANJERICÃO E ORÉGANO"
type input "TROCAR CATUPIRY POR CREME CHESE / TROCAR ALFACE POR MILHO / MASSA SEM GLUTEM E …"
click at [580, 432] on p "Editar R$ 28,50" at bounding box center [594, 427] width 62 height 13
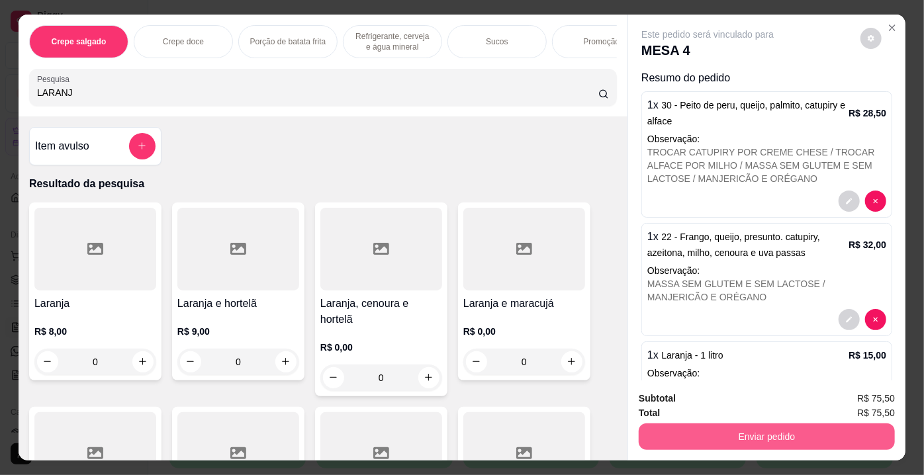
click at [706, 433] on button "Enviar pedido" at bounding box center [767, 437] width 256 height 26
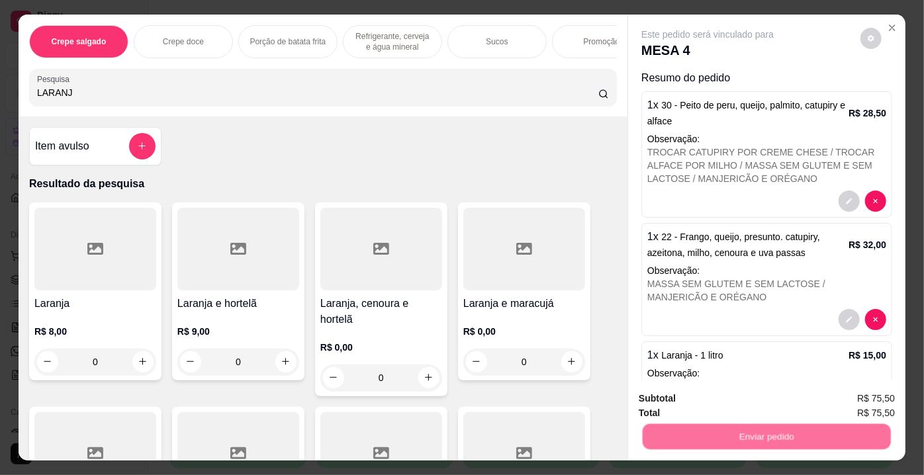
click at [697, 405] on button "Não registrar e enviar pedido" at bounding box center [724, 400] width 138 height 25
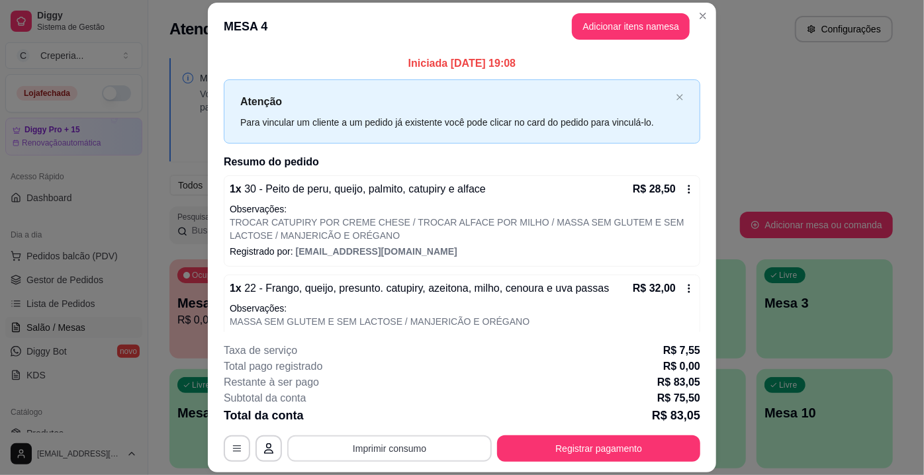
click at [391, 454] on button "Imprimir consumo" at bounding box center [389, 449] width 205 height 26
click at [401, 419] on button "IMPRESSORA" at bounding box center [390, 419] width 96 height 21
click at [635, 38] on button "Adicionar itens na mesa" at bounding box center [631, 26] width 114 height 26
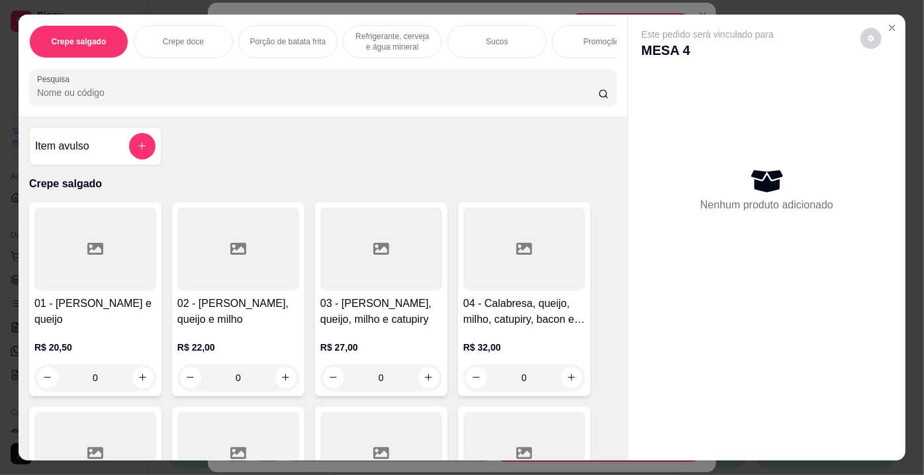
click at [122, 236] on div at bounding box center [95, 249] width 122 height 83
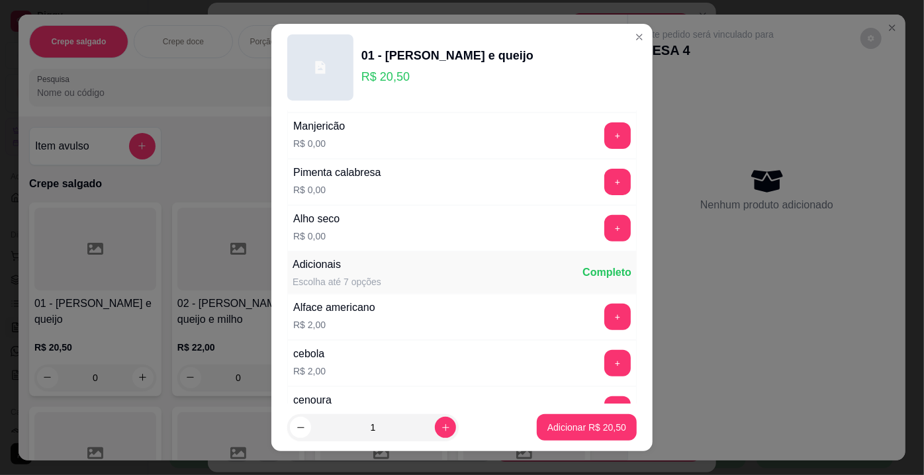
scroll to position [240, 0]
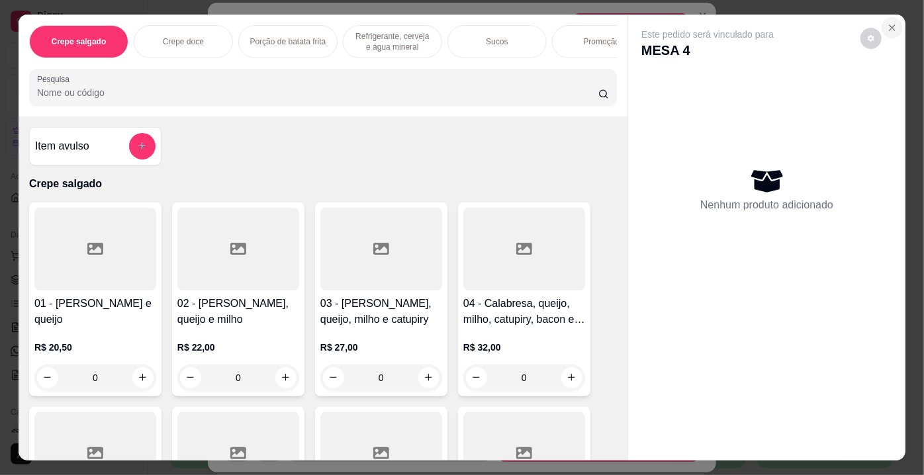
click at [894, 22] on button "Close" at bounding box center [892, 27] width 21 height 21
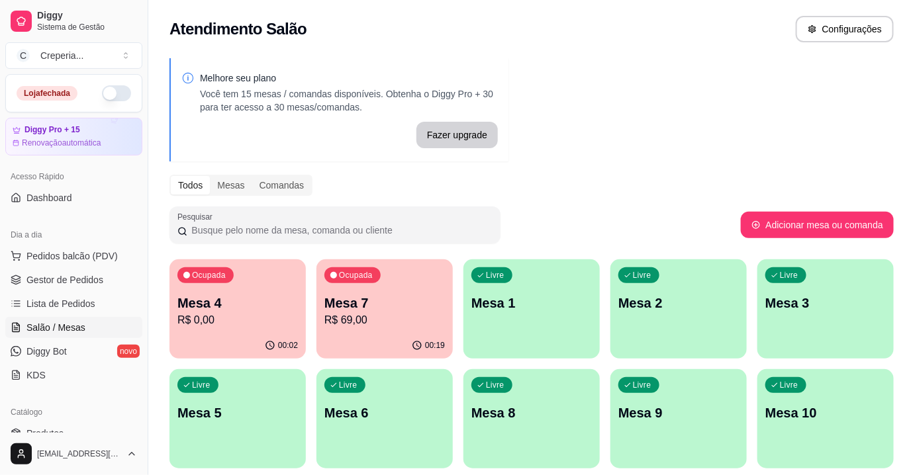
click at [640, 308] on p "Mesa 2" at bounding box center [678, 303] width 121 height 19
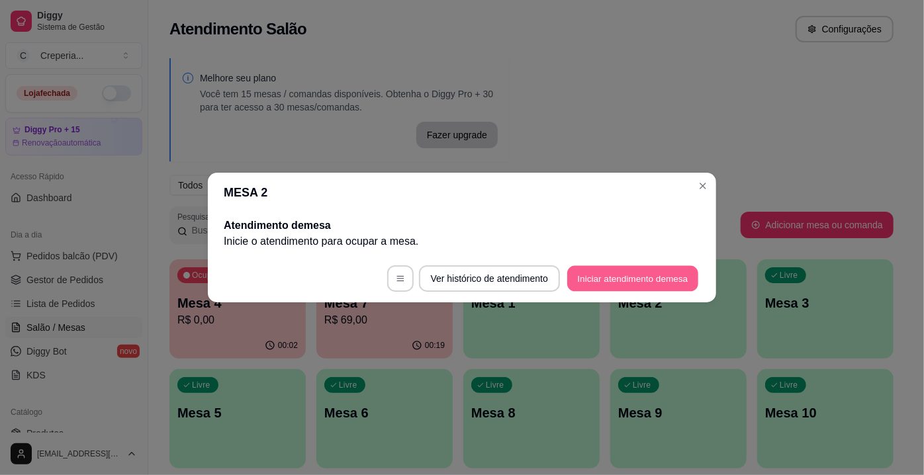
click at [587, 276] on button "Iniciar atendimento de mesa" at bounding box center [632, 279] width 131 height 26
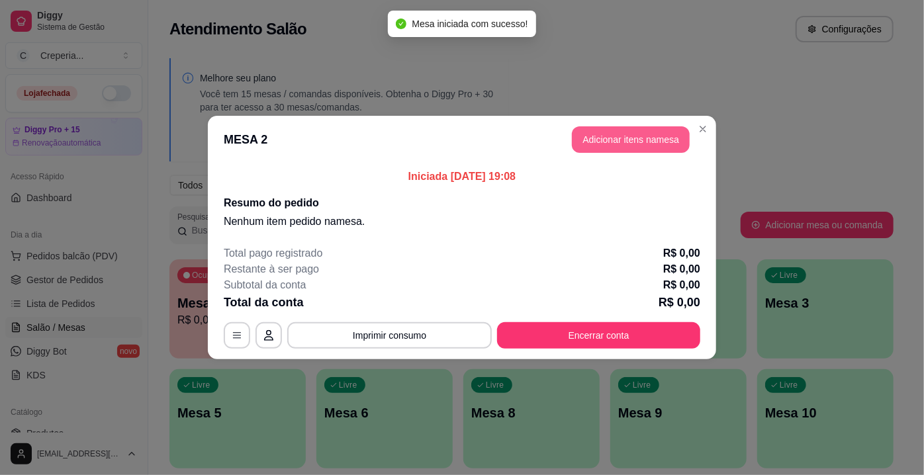
click at [634, 147] on button "Adicionar itens na mesa" at bounding box center [631, 139] width 118 height 26
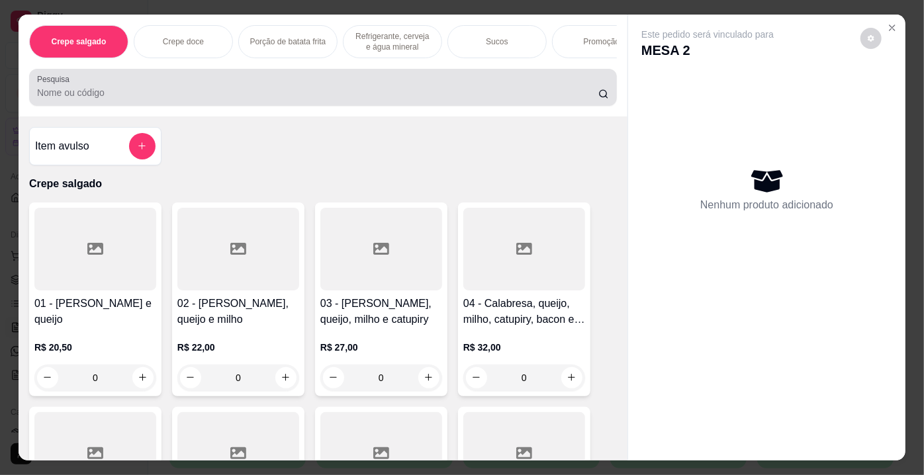
click at [246, 99] on input "Pesquisa" at bounding box center [318, 92] width 562 height 13
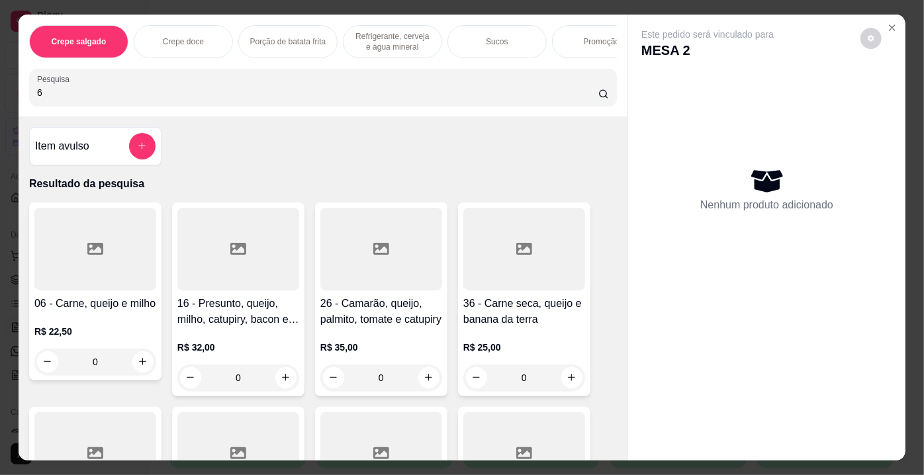
type input "6"
click at [125, 246] on div at bounding box center [95, 249] width 122 height 83
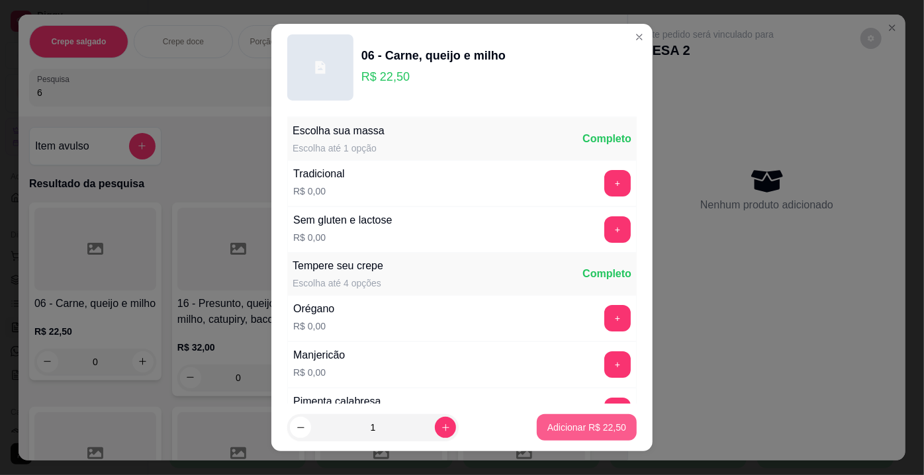
click at [552, 426] on p "Adicionar R$ 22,50" at bounding box center [587, 427] width 79 height 13
type input "1"
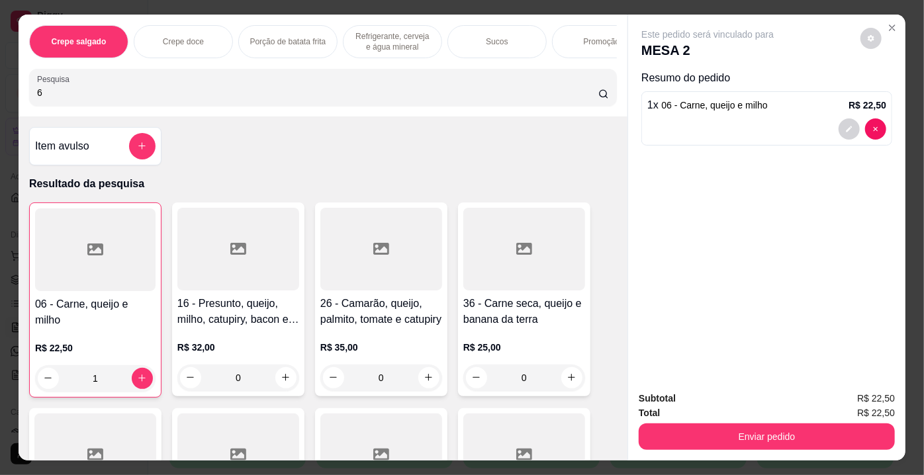
drag, startPoint x: 46, startPoint y: 95, endPoint x: 0, endPoint y: 95, distance: 46.4
click at [0, 95] on div "Crepe salgado Crepe doce Porção de batata frita Refrigerante, cerveja e água mi…" at bounding box center [462, 237] width 924 height 475
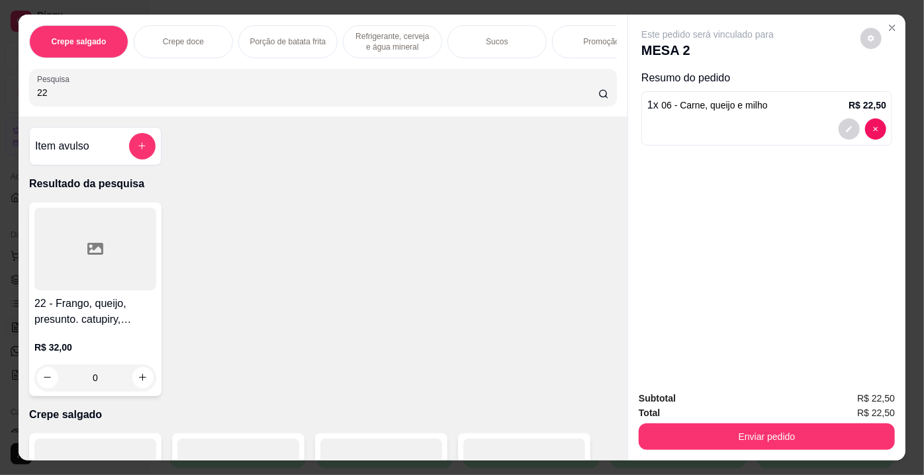
type input "22"
click at [95, 262] on div at bounding box center [95, 249] width 122 height 83
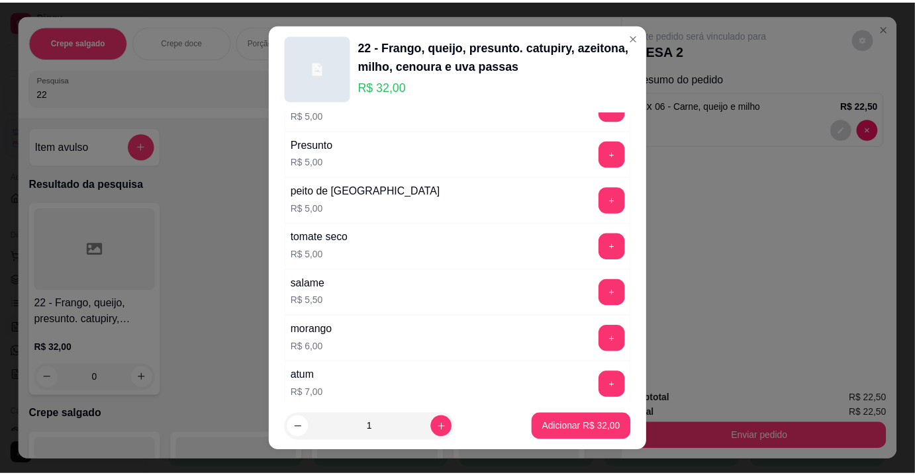
scroll to position [2377, 0]
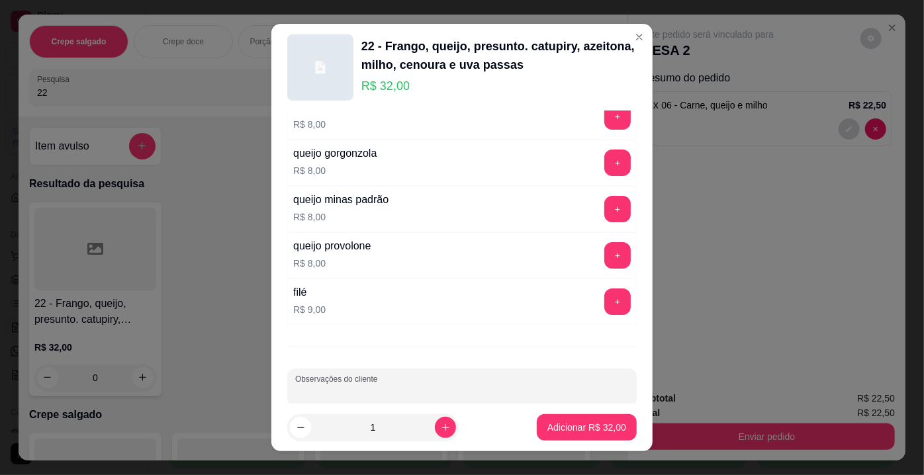
click at [542, 386] on input "Observações do cliente" at bounding box center [462, 392] width 334 height 13
type input "sem azeitona"
click at [570, 436] on button "Adicionar R$ 32,00" at bounding box center [586, 428] width 97 height 26
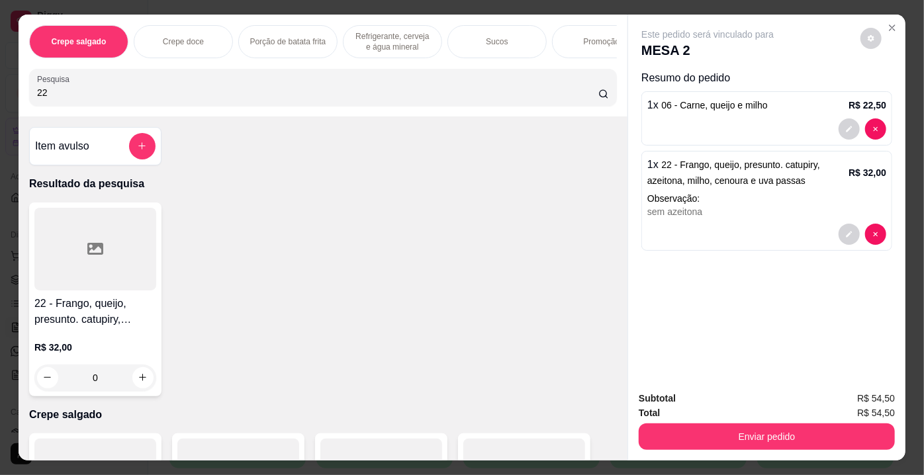
drag, startPoint x: 49, startPoint y: 101, endPoint x: 0, endPoint y: 103, distance: 49.0
click at [0, 103] on div "Crepe salgado Crepe doce Porção de batata frita Refrigerante, cerveja e água mi…" at bounding box center [462, 237] width 924 height 475
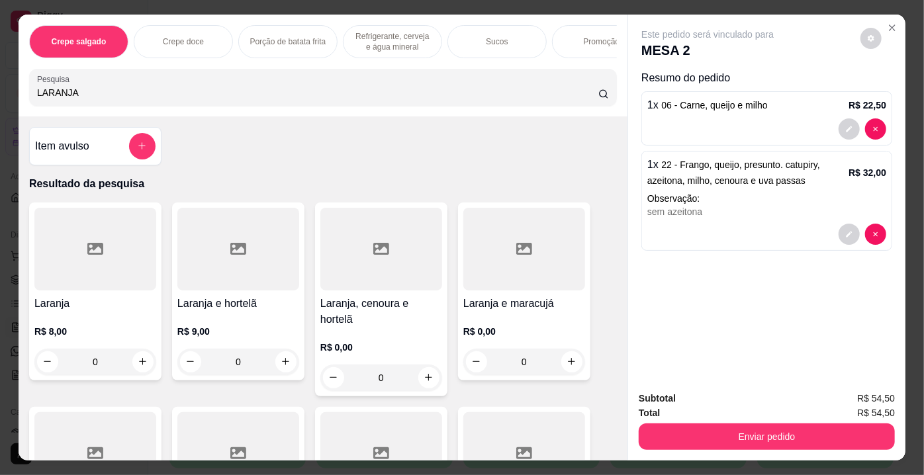
type input "LARANJA"
click at [128, 266] on div at bounding box center [95, 249] width 122 height 83
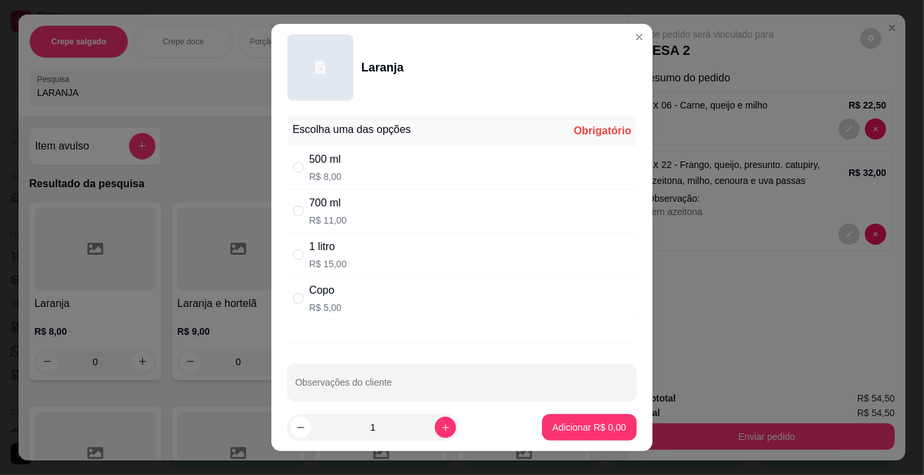
click at [324, 164] on div "500 ml" at bounding box center [325, 160] width 32 height 16
radio input "true"
click at [562, 426] on p "Adicionar R$ 8,00" at bounding box center [590, 427] width 72 height 13
type input "1"
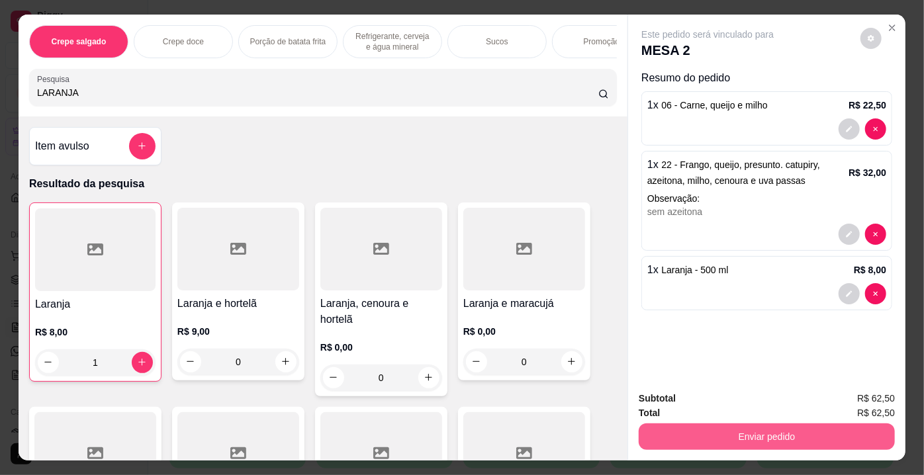
click at [720, 431] on button "Enviar pedido" at bounding box center [767, 437] width 256 height 26
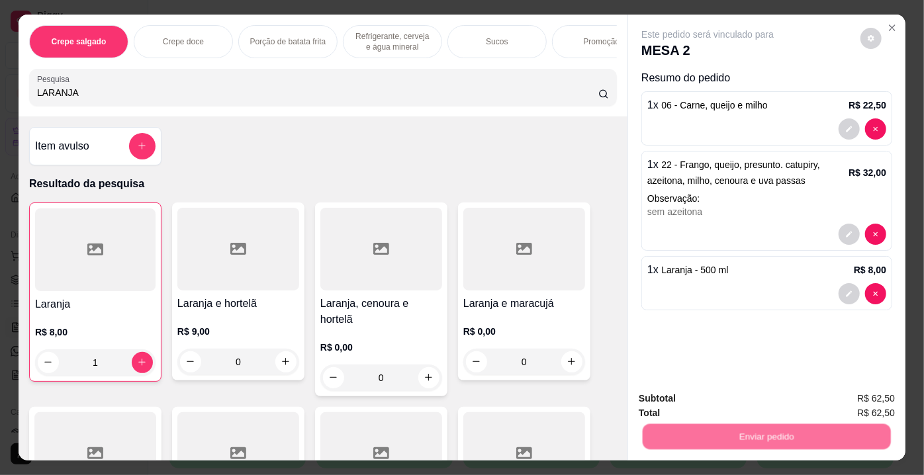
click at [697, 404] on button "Não registrar e enviar pedido" at bounding box center [724, 400] width 138 height 25
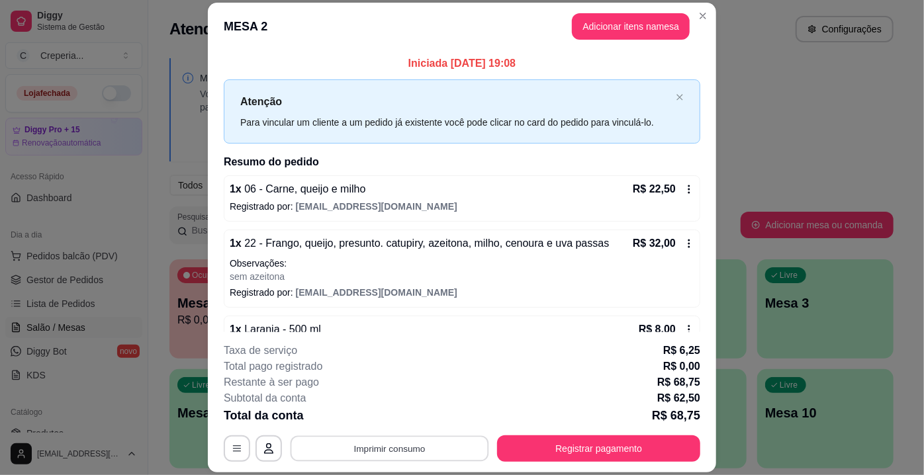
click at [387, 453] on button "Imprimir consumo" at bounding box center [390, 449] width 199 height 26
click at [393, 418] on button "IMPRESSORA" at bounding box center [389, 419] width 93 height 21
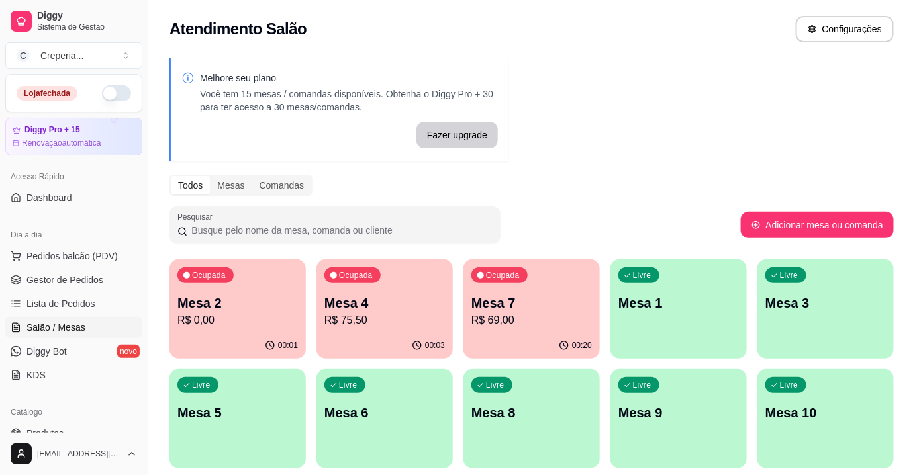
click at [554, 306] on p "Mesa 7" at bounding box center [531, 303] width 121 height 19
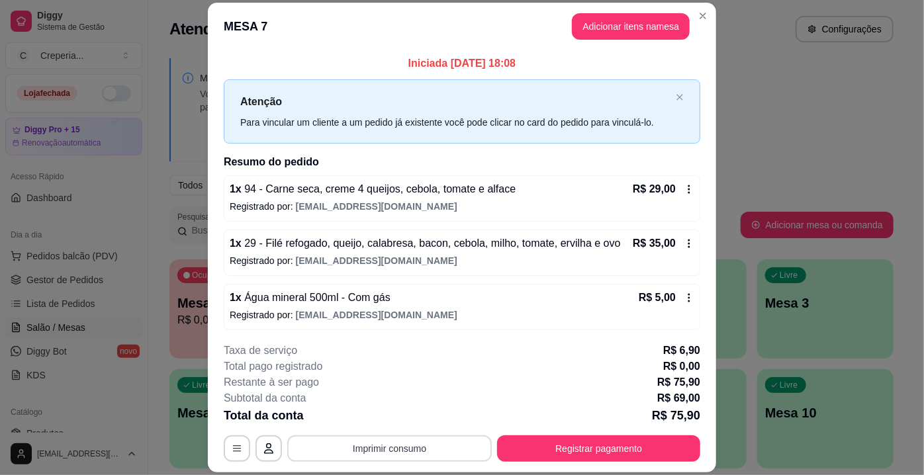
click at [421, 446] on button "Imprimir consumo" at bounding box center [389, 449] width 205 height 26
click at [417, 417] on button "IMPRESSORA" at bounding box center [389, 419] width 93 height 21
click at [526, 453] on button "Registrar pagamento" at bounding box center [598, 449] width 203 height 26
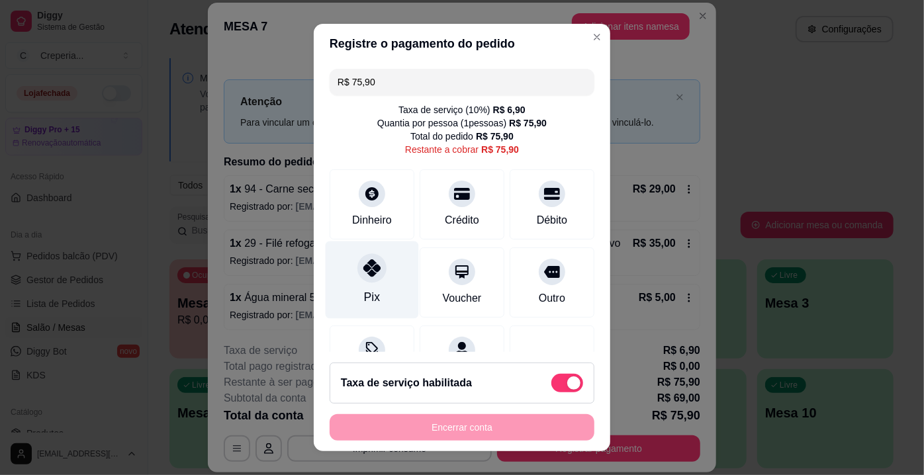
click at [371, 278] on div at bounding box center [372, 268] width 29 height 29
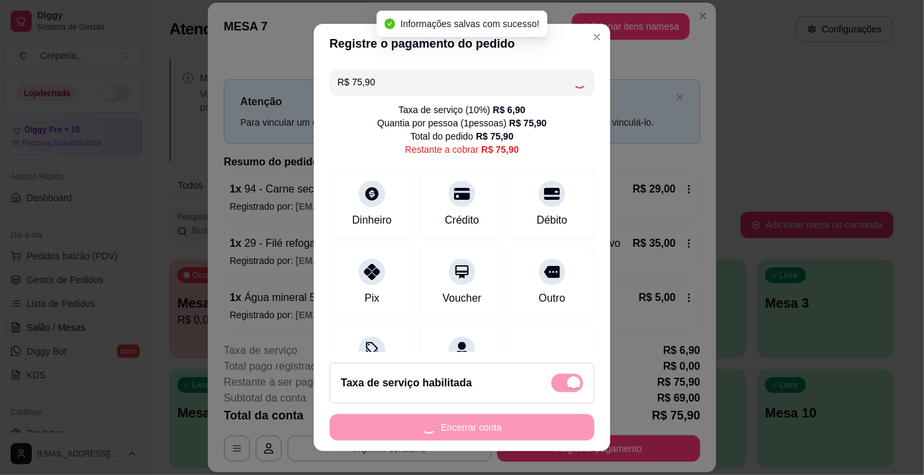
type input "R$ 0,00"
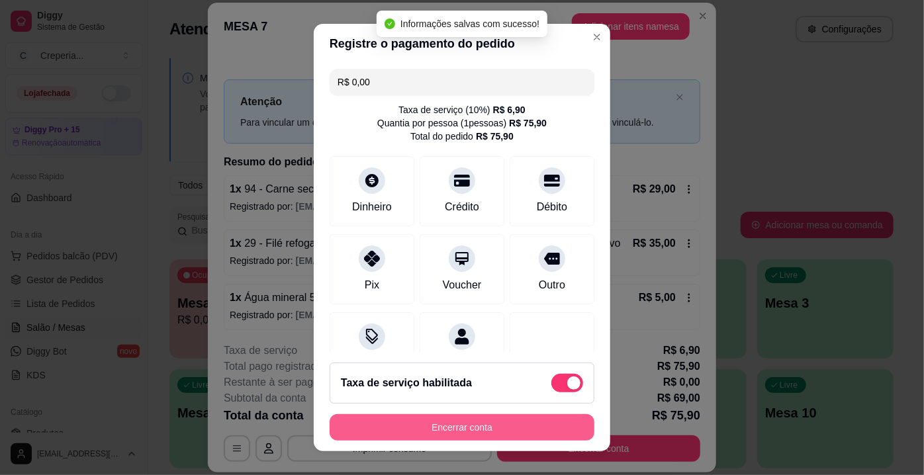
click at [460, 432] on button "Encerrar conta" at bounding box center [462, 428] width 265 height 26
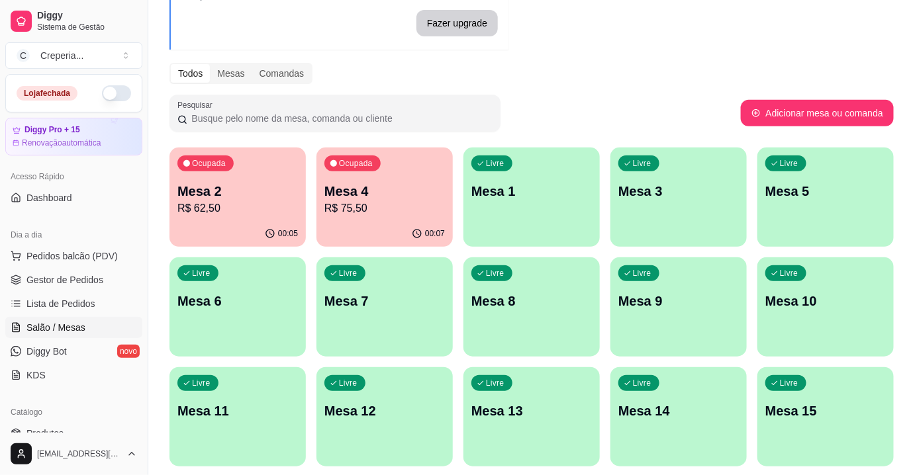
scroll to position [60, 0]
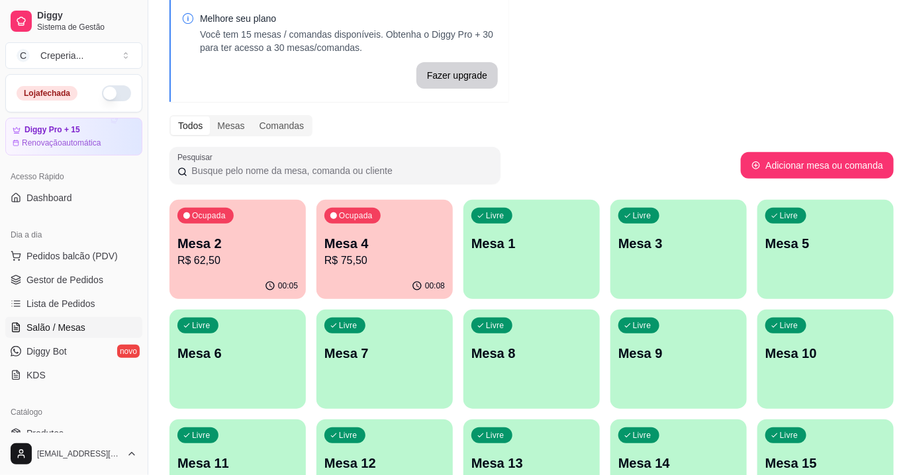
click at [513, 257] on div "Livre Mesa 1" at bounding box center [532, 241] width 136 height 83
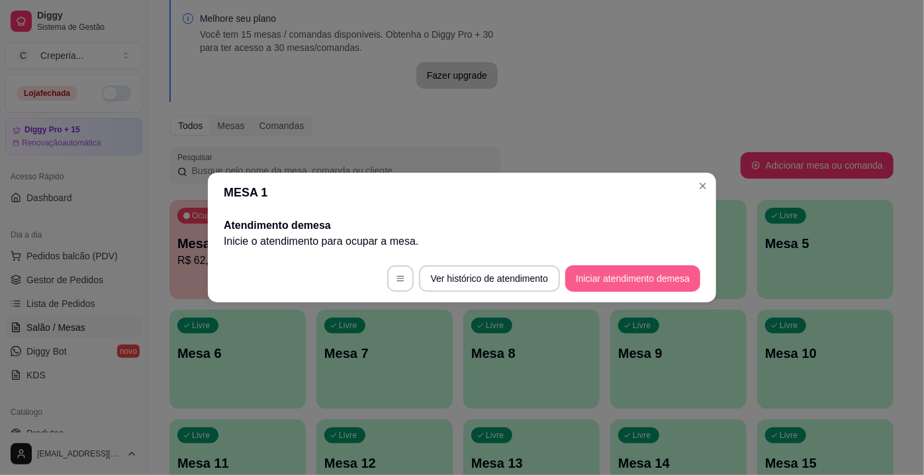
click at [601, 280] on button "Iniciar atendimento de mesa" at bounding box center [633, 279] width 135 height 26
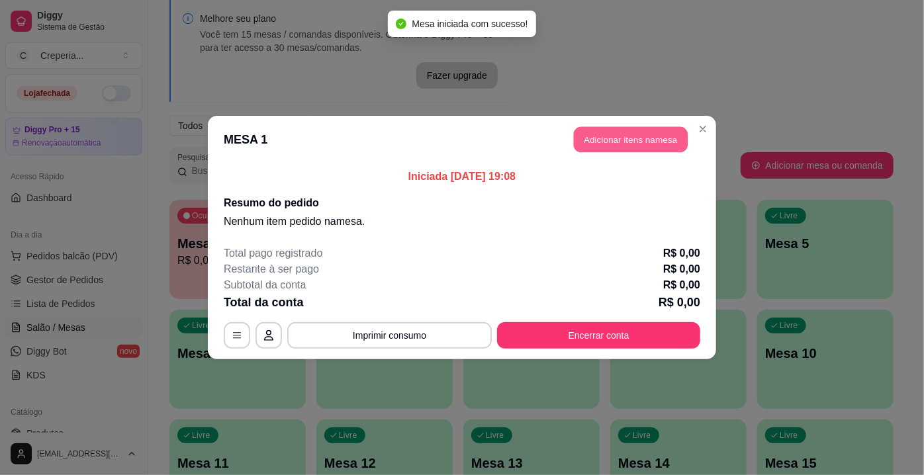
click at [601, 148] on button "Adicionar itens na mesa" at bounding box center [631, 140] width 114 height 26
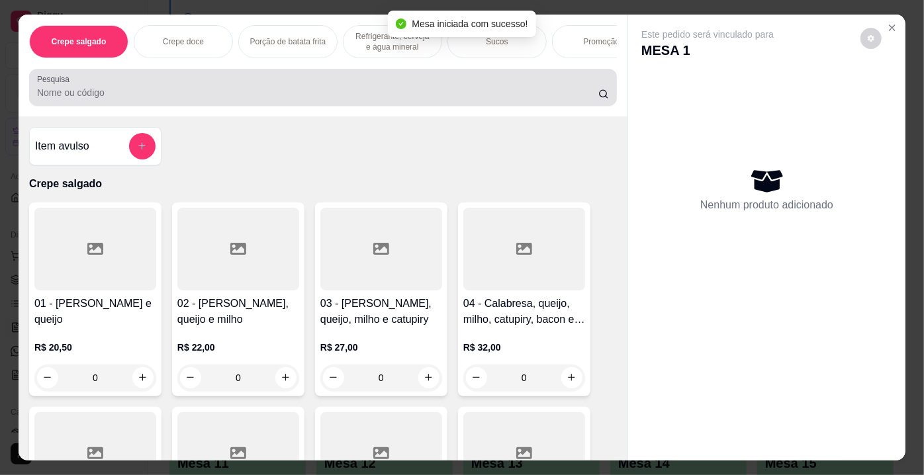
click at [213, 81] on div at bounding box center [323, 87] width 572 height 26
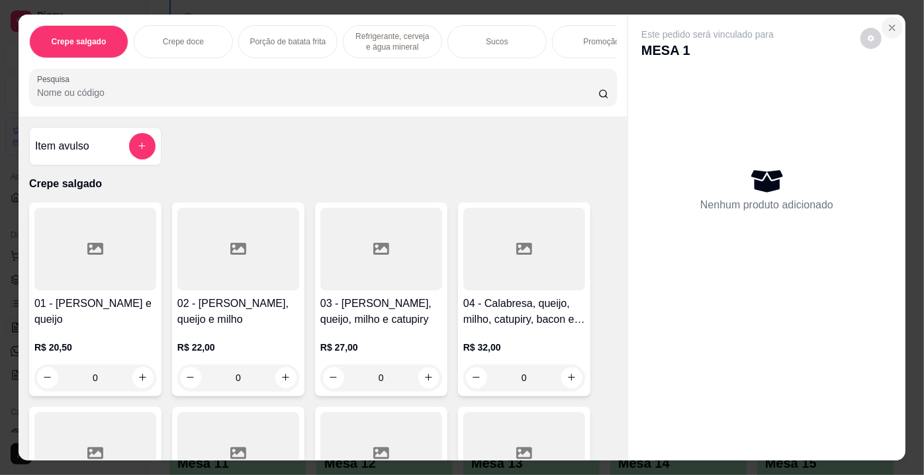
click at [887, 23] on icon "Close" at bounding box center [892, 28] width 11 height 11
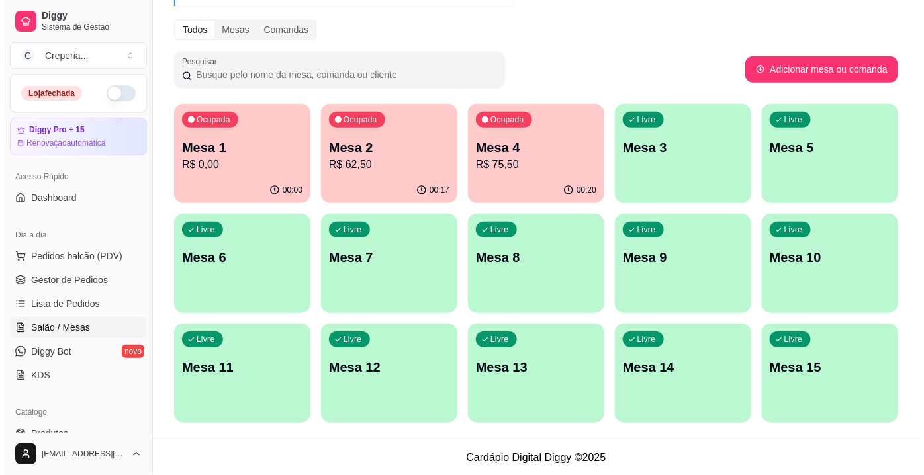
scroll to position [156, 0]
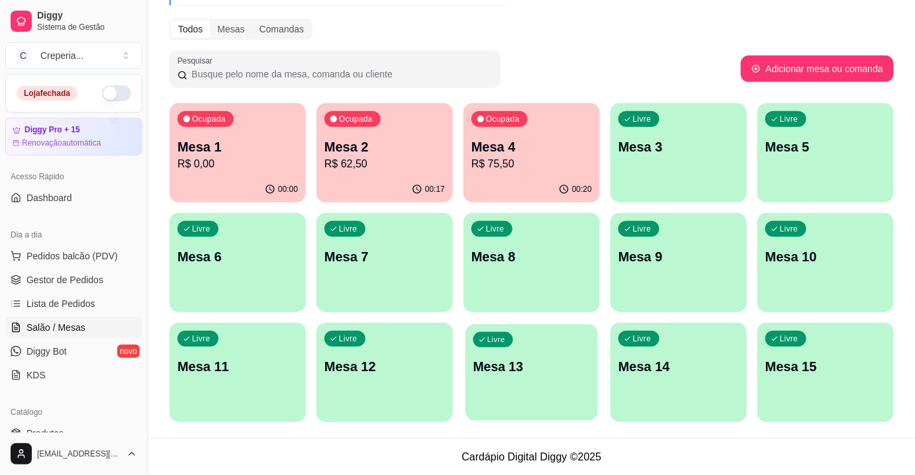
click at [482, 354] on div "Livre Mesa 13" at bounding box center [532, 364] width 132 height 81
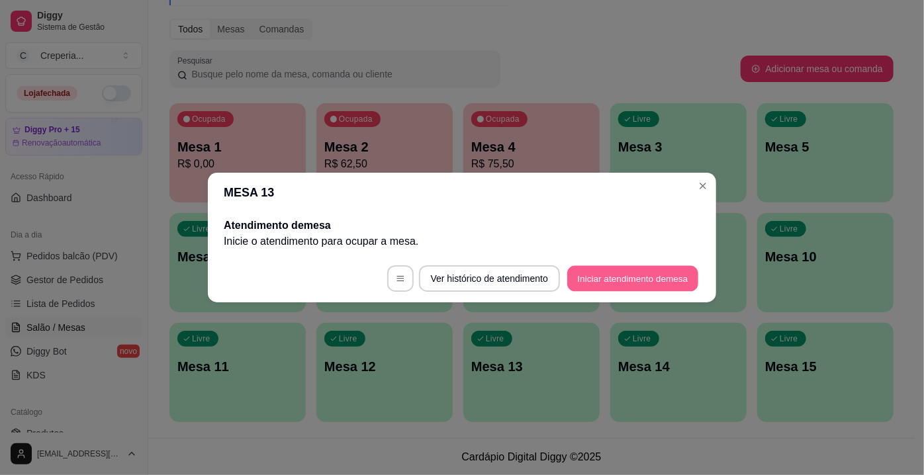
click at [602, 285] on button "Iniciar atendimento de mesa" at bounding box center [632, 279] width 131 height 26
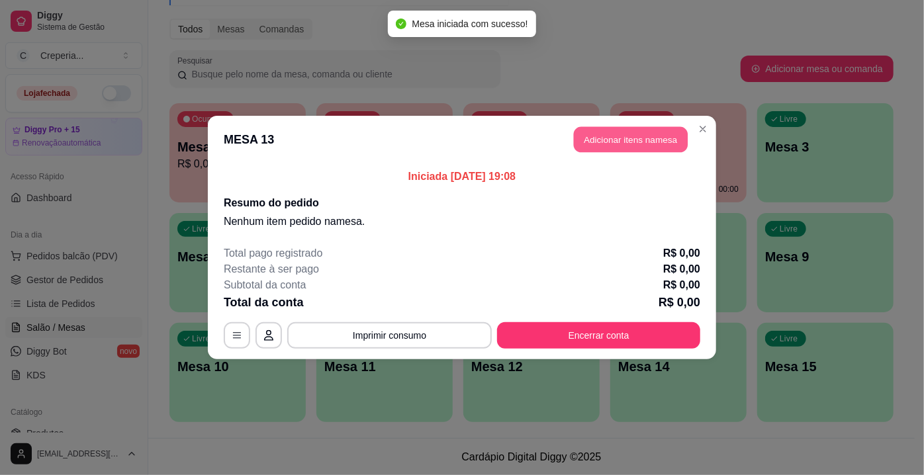
click at [627, 142] on button "Adicionar itens na mesa" at bounding box center [631, 140] width 114 height 26
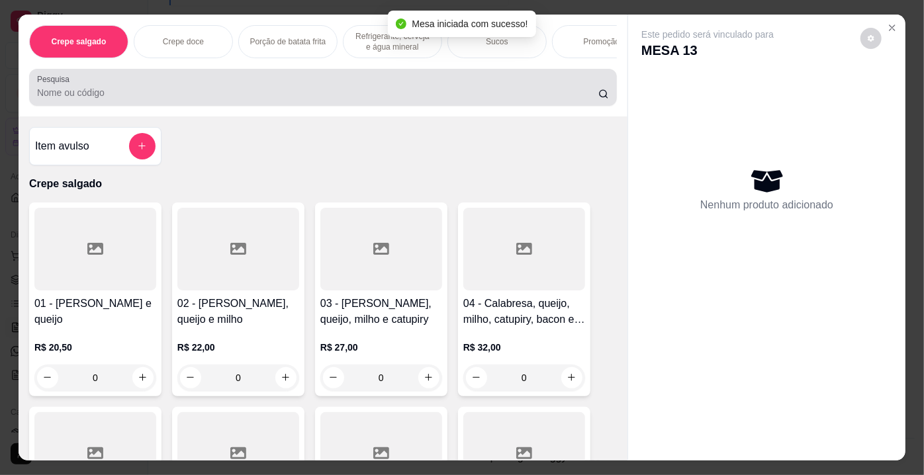
click at [418, 95] on input "Pesquisa" at bounding box center [318, 92] width 562 height 13
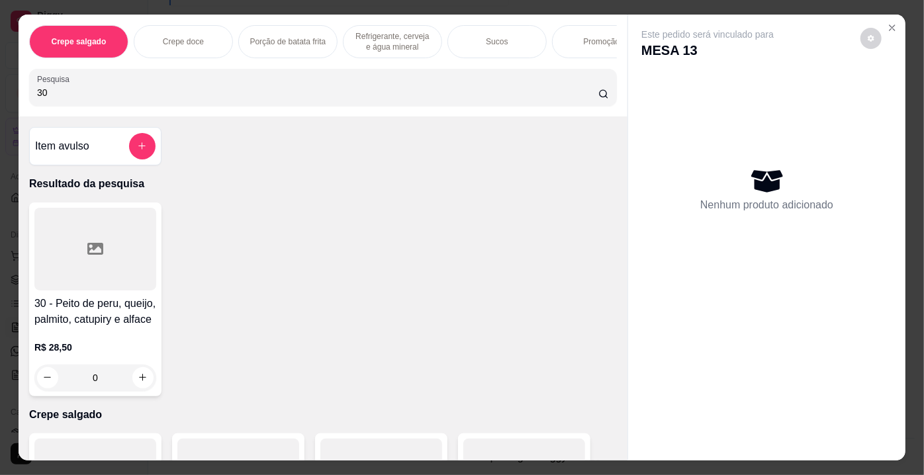
type input "30"
click at [106, 256] on div at bounding box center [95, 249] width 122 height 83
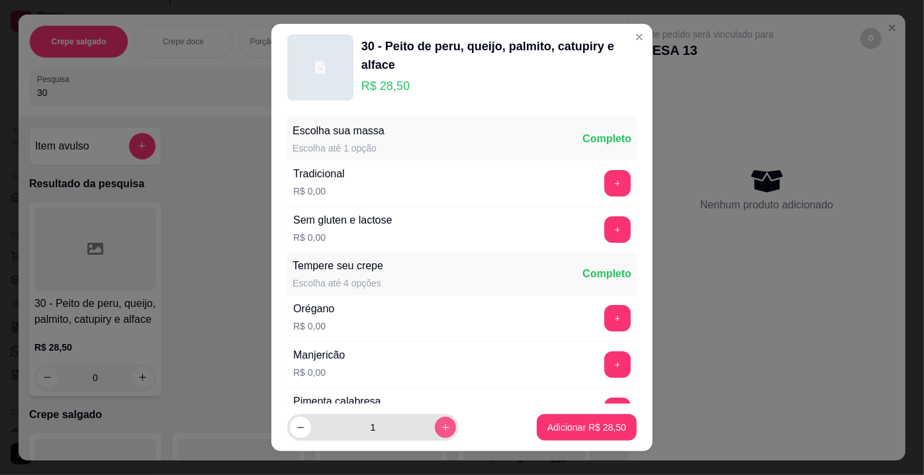
click at [438, 428] on button "increase-product-quantity" at bounding box center [445, 427] width 21 height 21
type input "2"
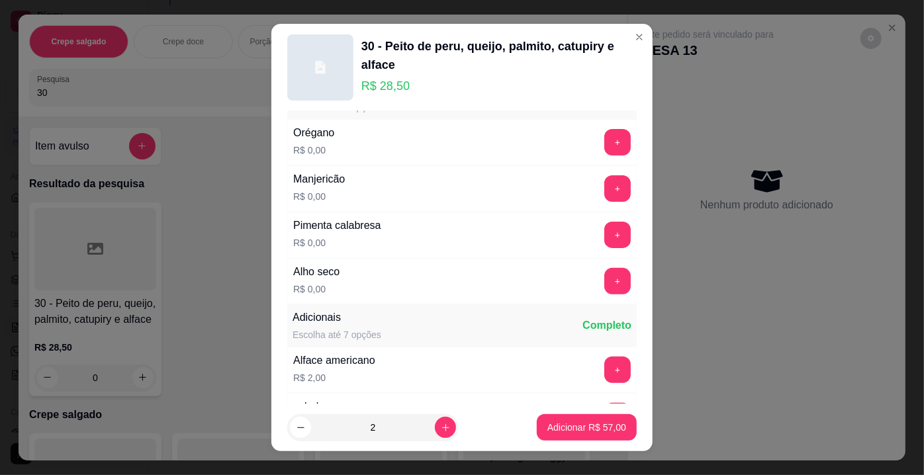
scroll to position [180, 0]
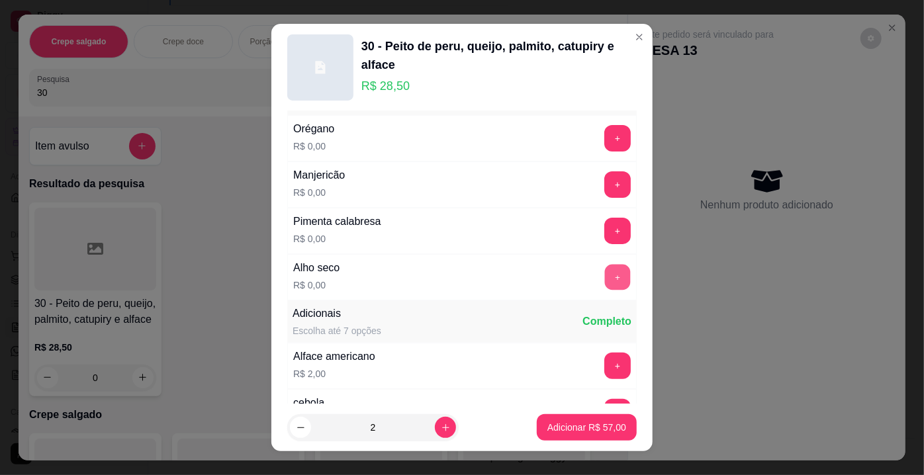
click at [605, 278] on button "+" at bounding box center [618, 278] width 26 height 26
click at [605, 142] on button "+" at bounding box center [618, 138] width 26 height 26
click at [605, 224] on button "+" at bounding box center [618, 231] width 26 height 26
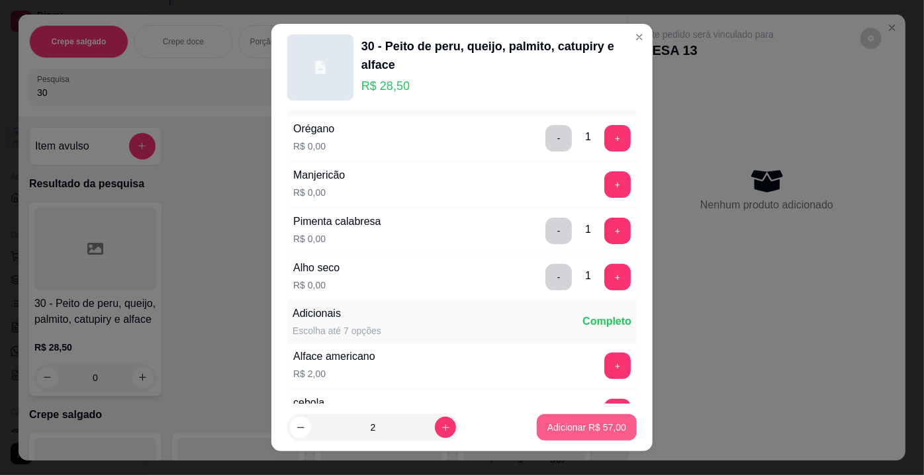
click at [569, 424] on p "Adicionar R$ 57,00" at bounding box center [587, 427] width 79 height 13
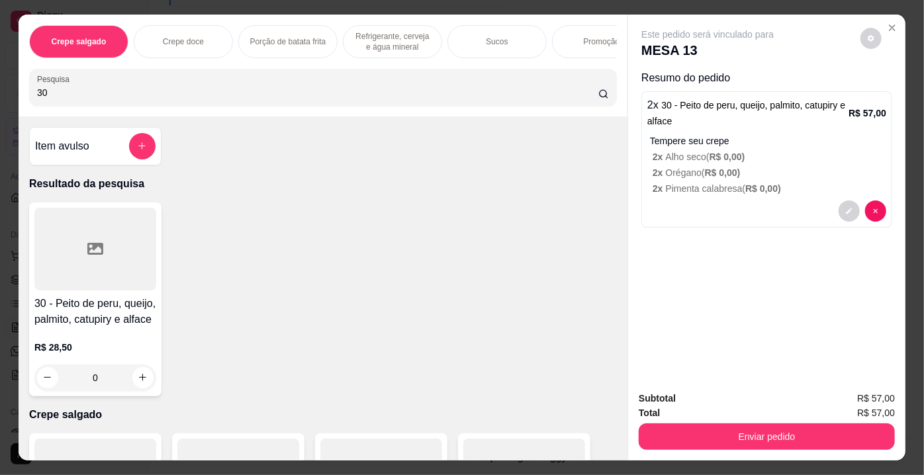
click at [0, 93] on div "Crepe salgado Crepe doce Porção de batata frita Refrigerante, cerveja e água mi…" at bounding box center [462, 237] width 924 height 475
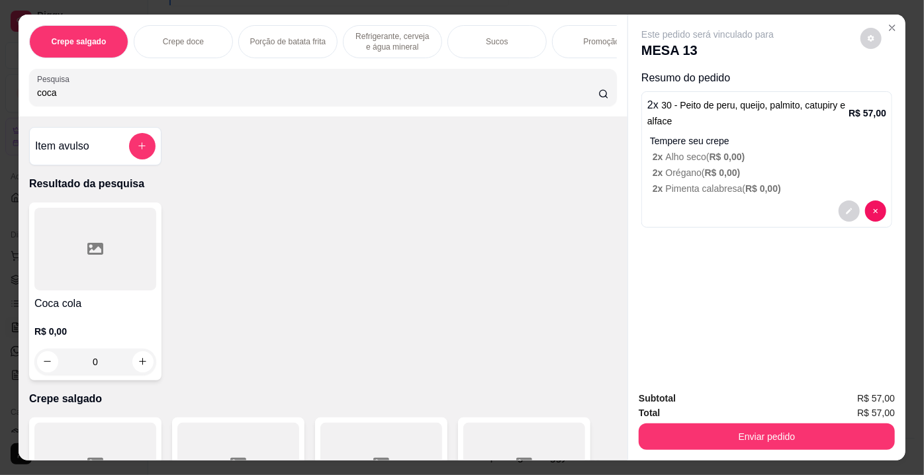
type input "coca"
click at [106, 269] on div at bounding box center [95, 249] width 122 height 83
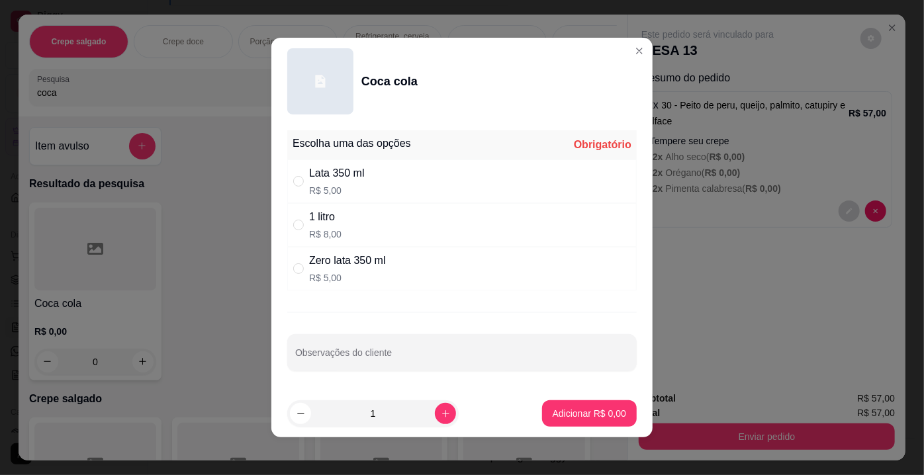
click at [337, 233] on div "1 litro R$ 8,00" at bounding box center [462, 225] width 350 height 44
radio input "true"
click at [581, 411] on p "Adicionar R$ 8,00" at bounding box center [590, 413] width 72 height 13
type input "1"
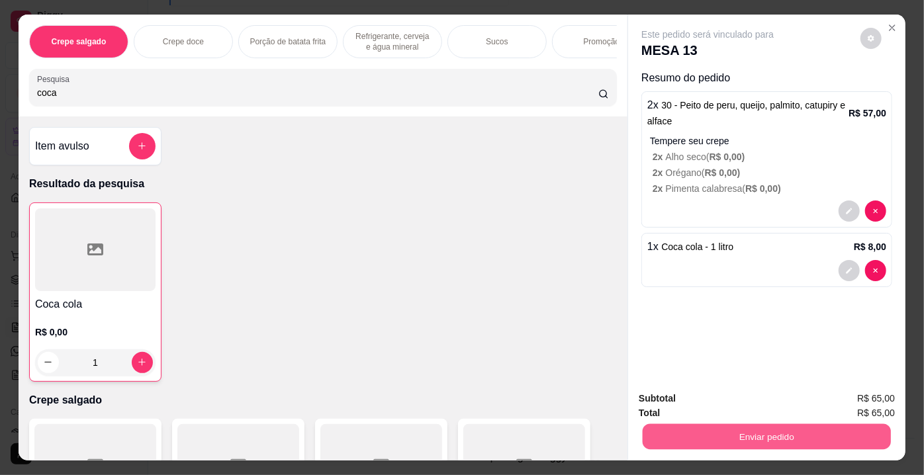
click at [689, 432] on button "Enviar pedido" at bounding box center [767, 437] width 248 height 26
click at [694, 400] on button "Não registrar e enviar pedido" at bounding box center [724, 400] width 138 height 25
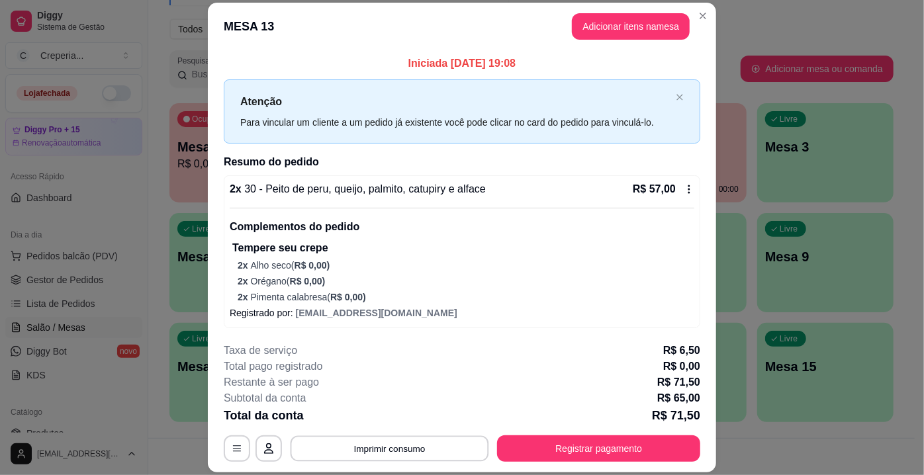
click at [435, 448] on button "Imprimir consumo" at bounding box center [390, 449] width 199 height 26
click at [421, 417] on button "IMPRESSORA" at bounding box center [389, 419] width 93 height 21
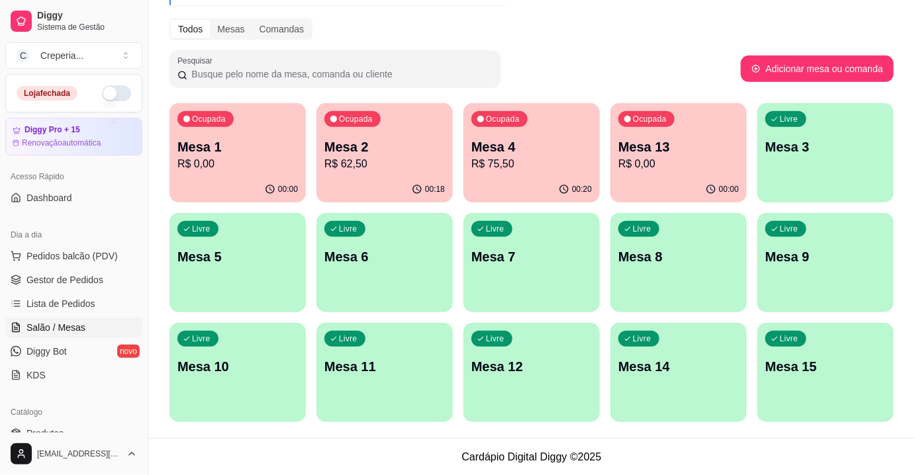
click at [666, 373] on p "Mesa 14" at bounding box center [678, 367] width 121 height 19
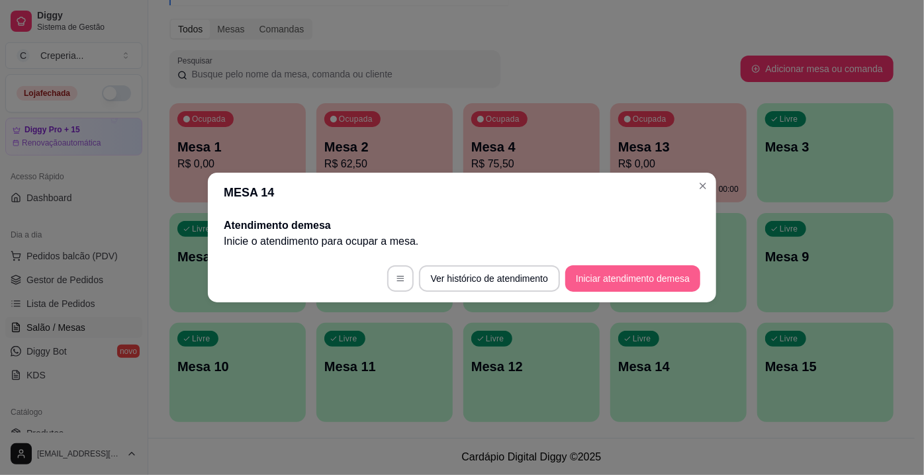
click at [601, 278] on button "Iniciar atendimento de mesa" at bounding box center [633, 279] width 135 height 26
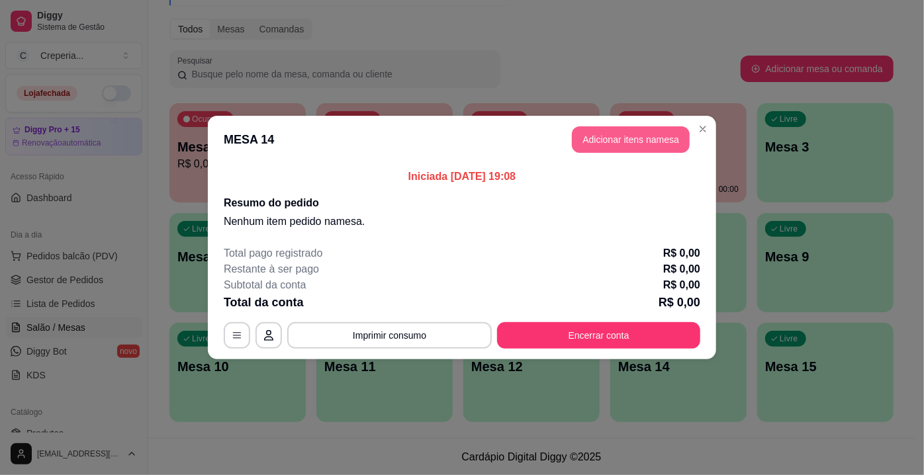
click at [601, 144] on button "Adicionar itens na mesa" at bounding box center [631, 139] width 118 height 26
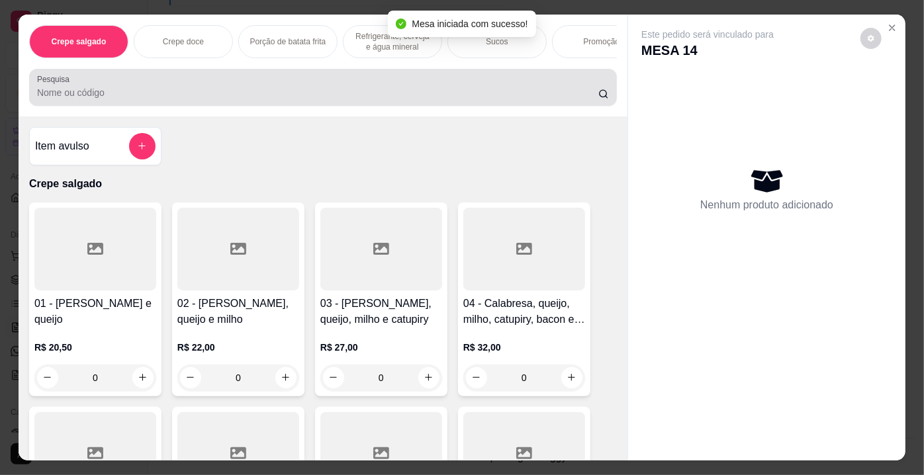
click at [212, 88] on div at bounding box center [323, 87] width 572 height 26
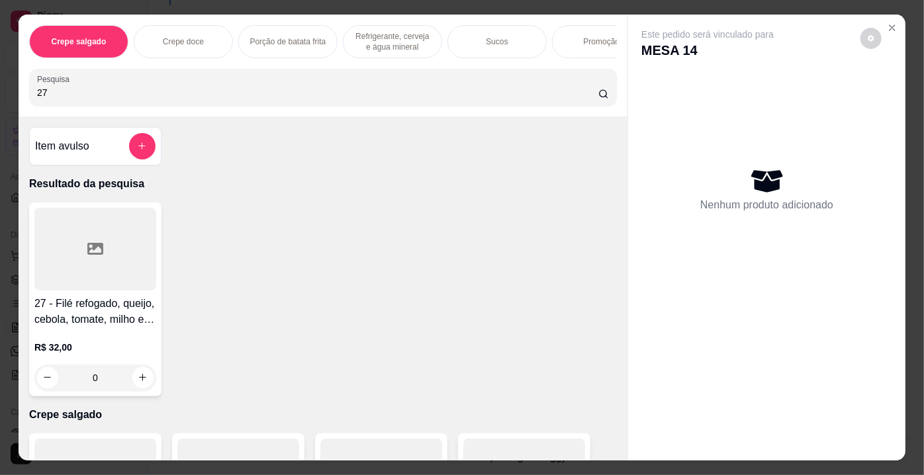
type input "27"
click at [118, 227] on div at bounding box center [95, 249] width 122 height 83
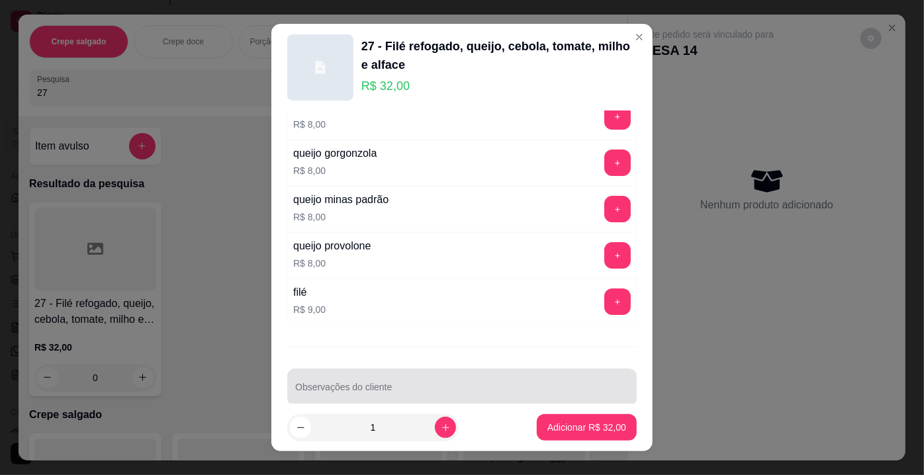
scroll to position [19, 0]
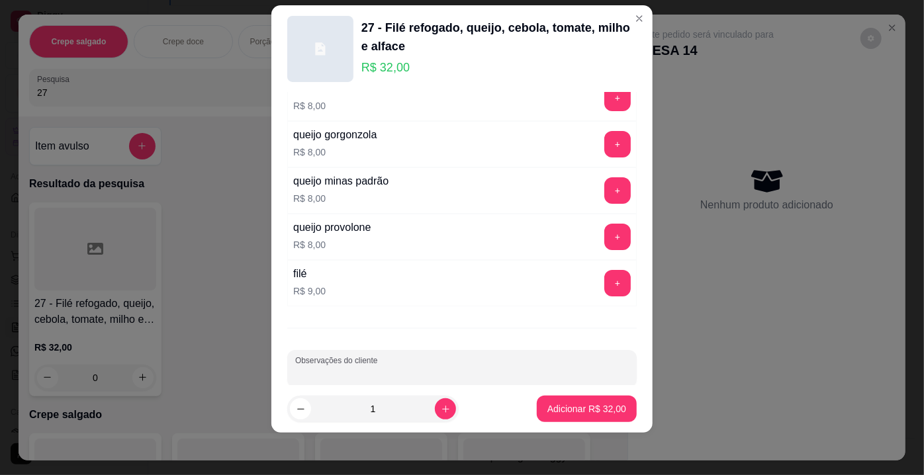
click at [418, 368] on input "Observações do cliente" at bounding box center [462, 374] width 334 height 13
type input "SEM CEBOLA SEM MILHO"
click at [582, 415] on p "Adicionar R$ 32,00" at bounding box center [587, 409] width 79 height 13
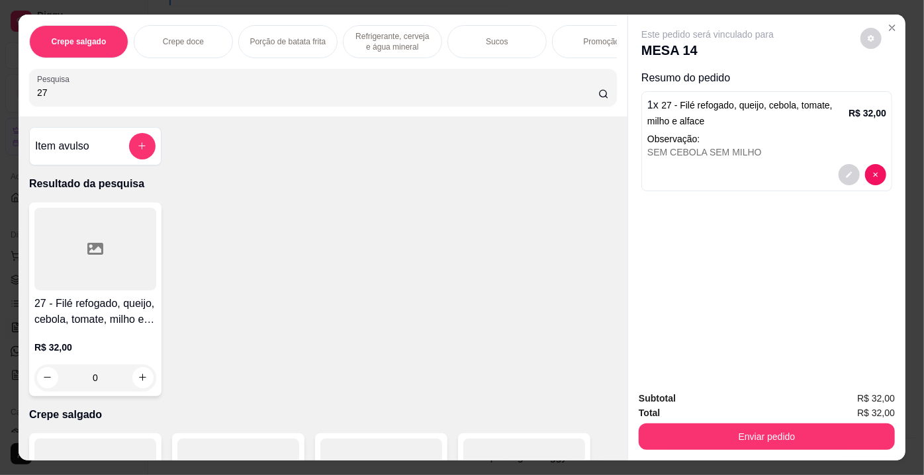
click at [29, 99] on div "Pesquisa 27" at bounding box center [323, 87] width 588 height 37
type input "12"
click at [136, 248] on div at bounding box center [95, 249] width 122 height 83
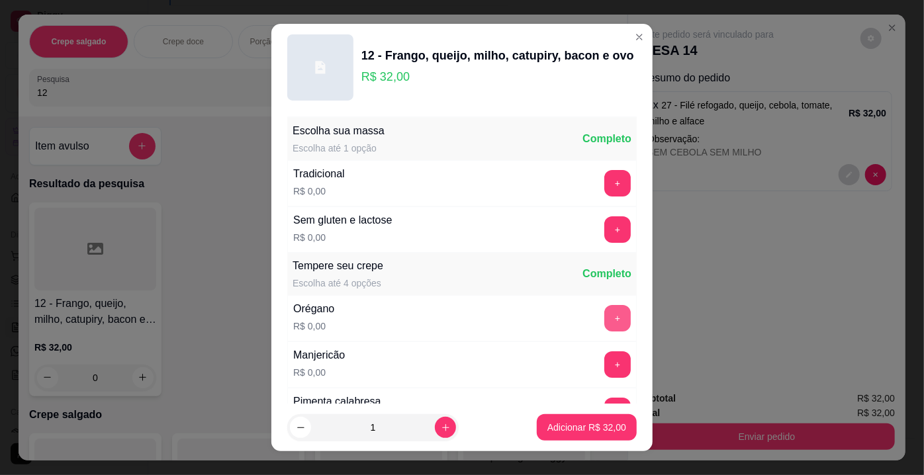
click at [605, 306] on button "+" at bounding box center [618, 318] width 26 height 26
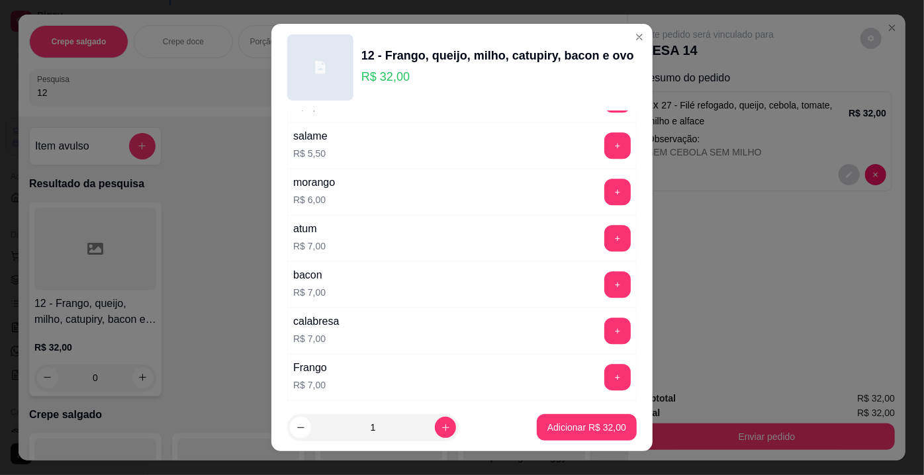
scroll to position [2377, 0]
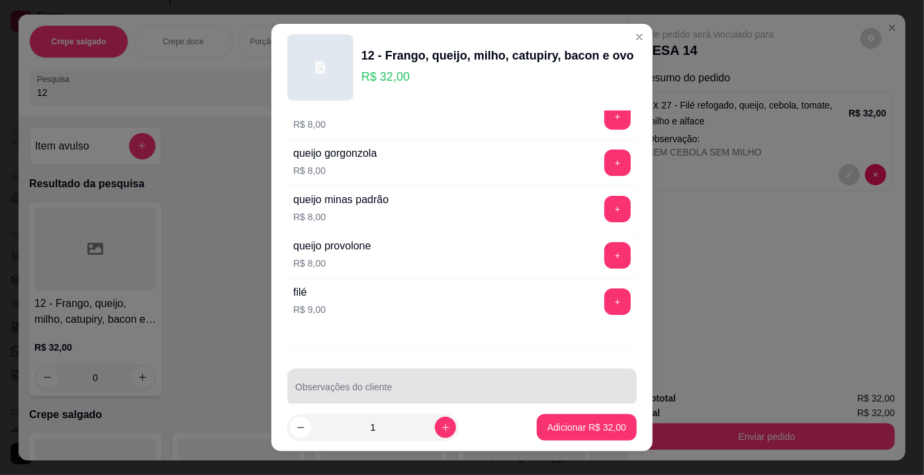
click at [556, 386] on input "Observações do cliente" at bounding box center [462, 392] width 334 height 13
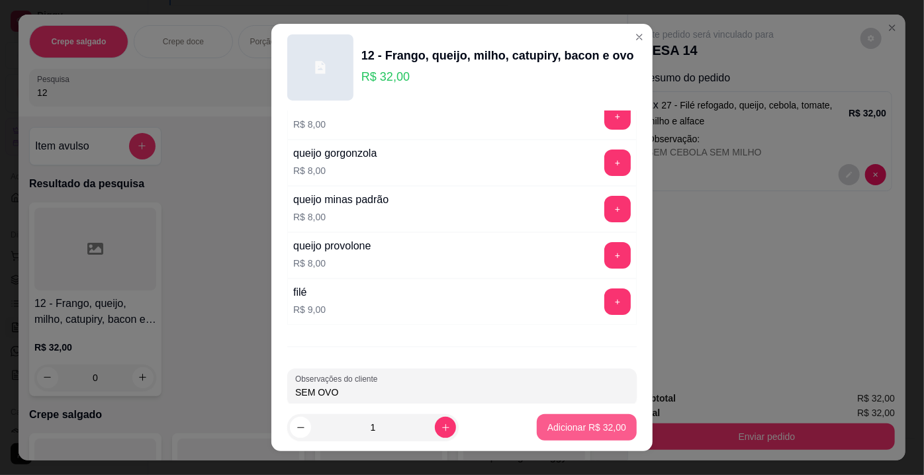
type input "SEM OVO"
click at [605, 438] on button "Adicionar R$ 32,00" at bounding box center [587, 428] width 100 height 26
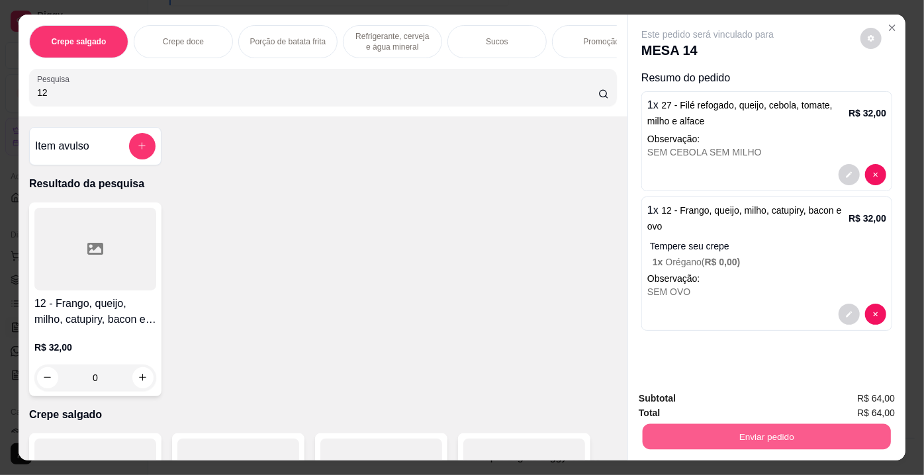
click at [741, 431] on button "Enviar pedido" at bounding box center [767, 437] width 248 height 26
click at [709, 399] on button "Não registrar e enviar pedido" at bounding box center [724, 400] width 134 height 25
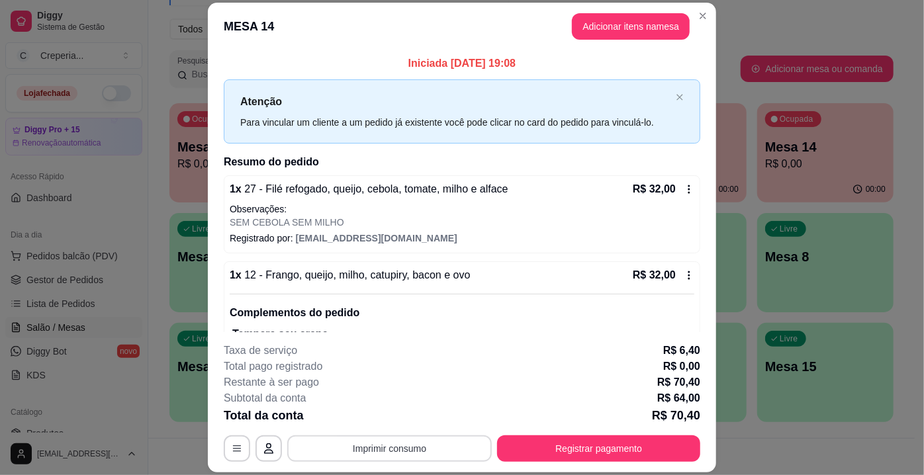
click at [413, 444] on button "Imprimir consumo" at bounding box center [389, 449] width 205 height 26
click at [403, 417] on button "IMPRESSORA" at bounding box center [389, 419] width 93 height 21
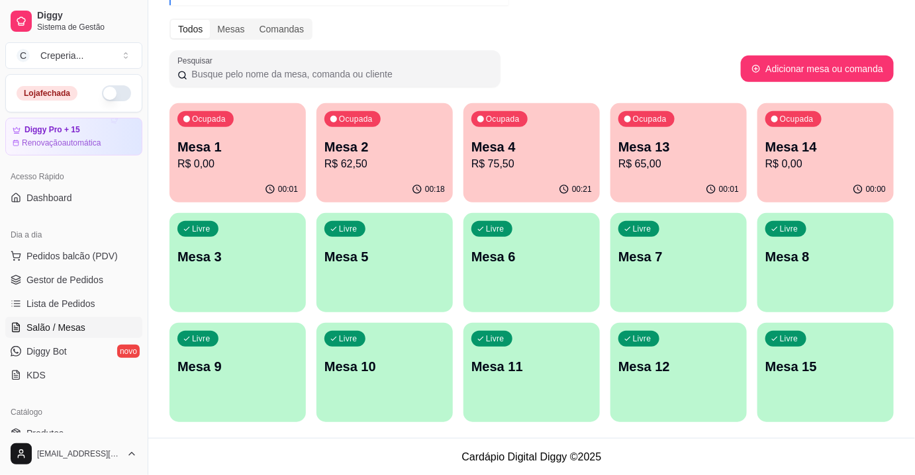
click at [798, 385] on div "Livre Mesa 15" at bounding box center [826, 364] width 136 height 83
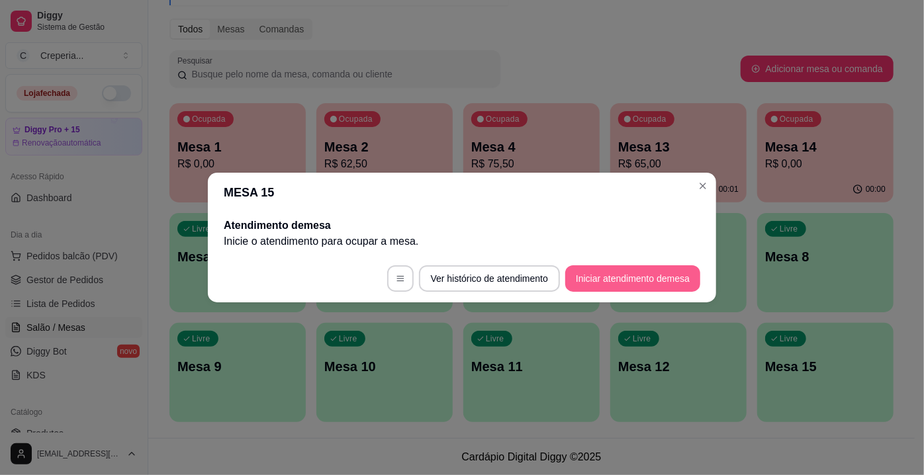
click at [607, 286] on button "Iniciar atendimento de mesa" at bounding box center [633, 279] width 135 height 26
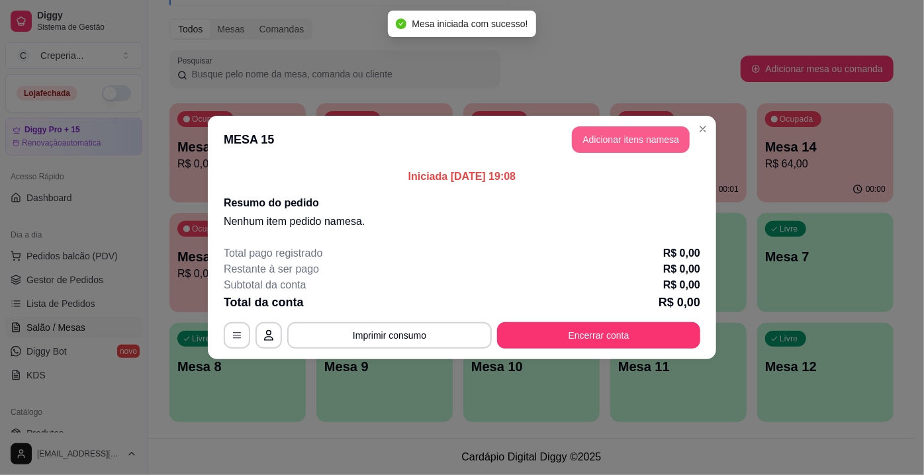
click at [601, 136] on button "Adicionar itens na mesa" at bounding box center [631, 139] width 118 height 26
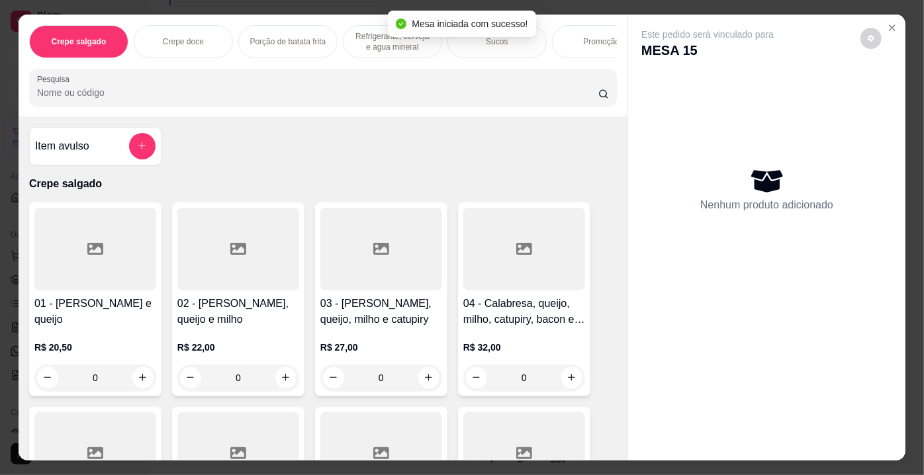
click at [346, 99] on input "Pesquisa" at bounding box center [318, 92] width 562 height 13
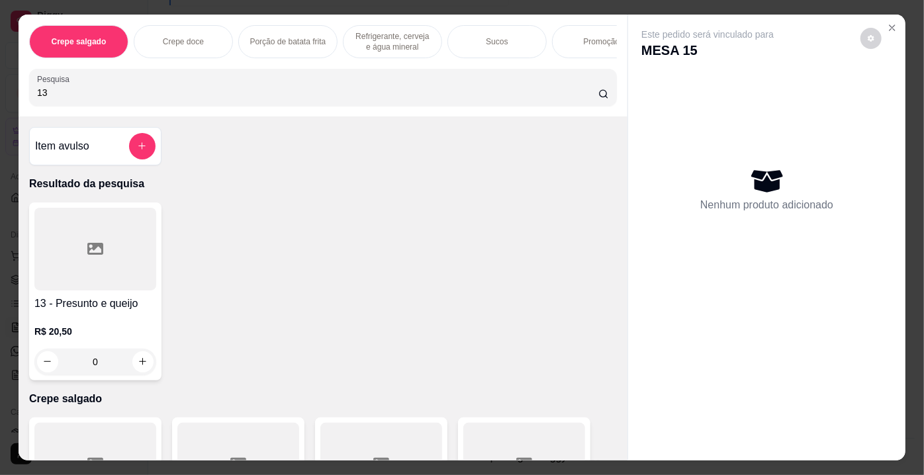
type input "13"
click at [87, 250] on icon at bounding box center [95, 249] width 16 height 16
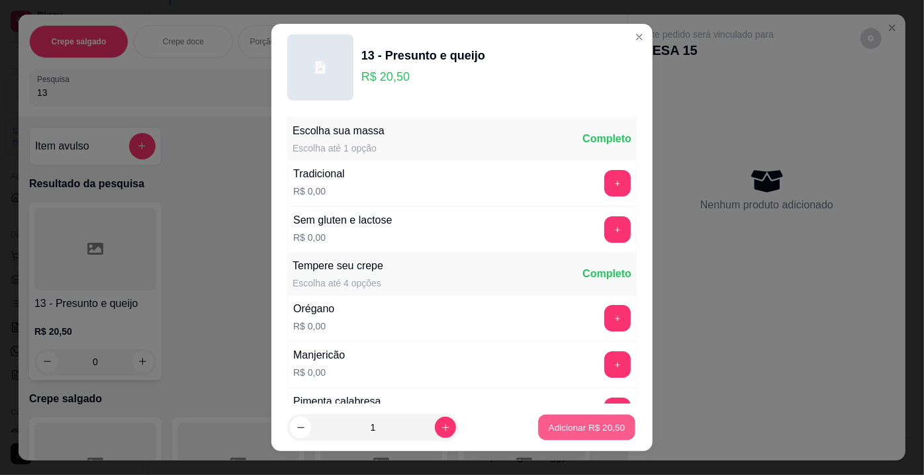
click at [560, 435] on button "Adicionar R$ 20,50" at bounding box center [586, 428] width 97 height 26
type input "1"
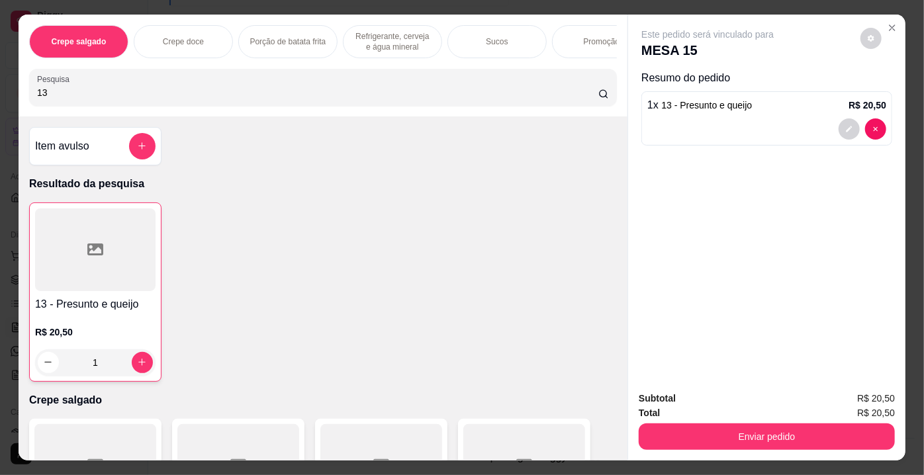
drag, startPoint x: 95, startPoint y: 99, endPoint x: 0, endPoint y: 108, distance: 95.1
click at [0, 108] on div "Crepe salgado Crepe doce Porção de batata frita Refrigerante, cerveja e água mi…" at bounding box center [462, 237] width 924 height 475
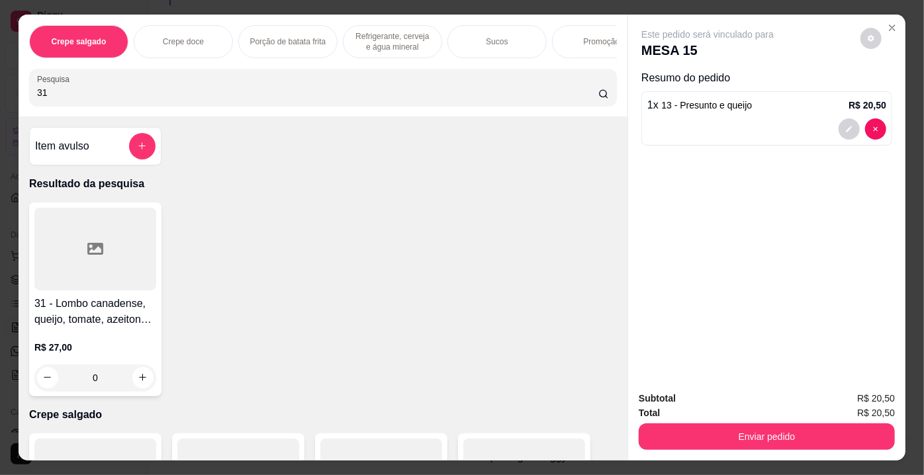
type input "31"
click at [109, 258] on div at bounding box center [95, 249] width 122 height 83
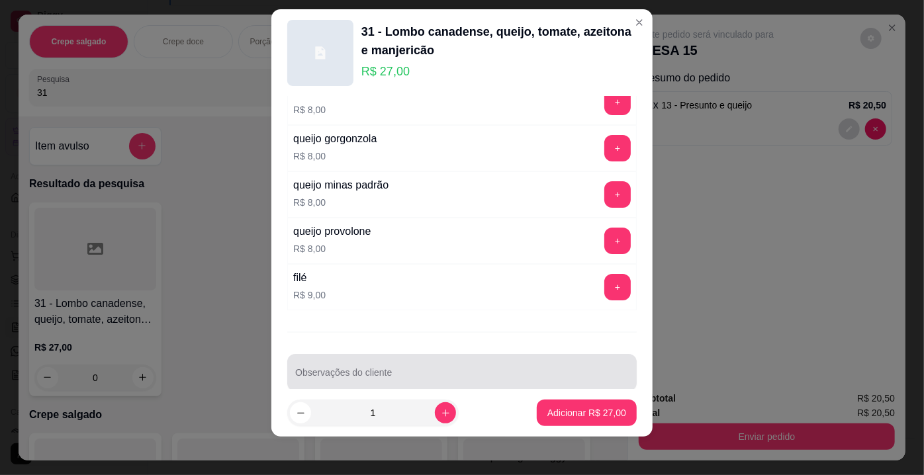
scroll to position [19, 0]
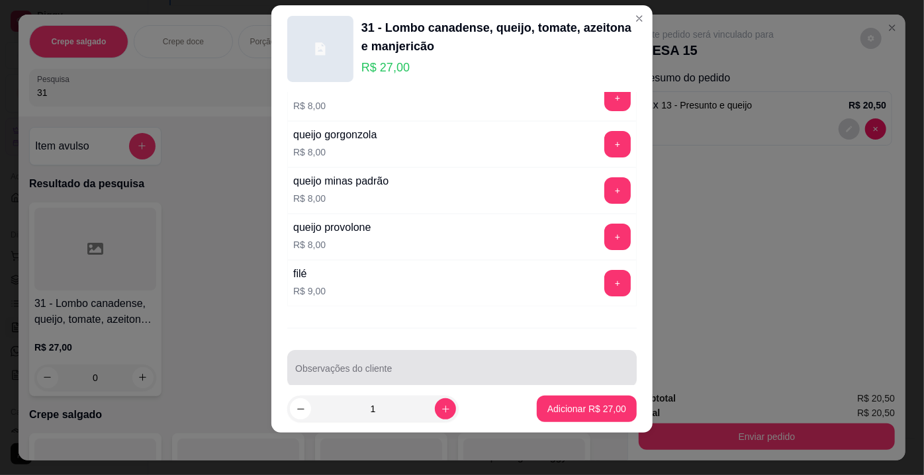
click at [385, 368] on input "Observações do cliente" at bounding box center [462, 374] width 334 height 13
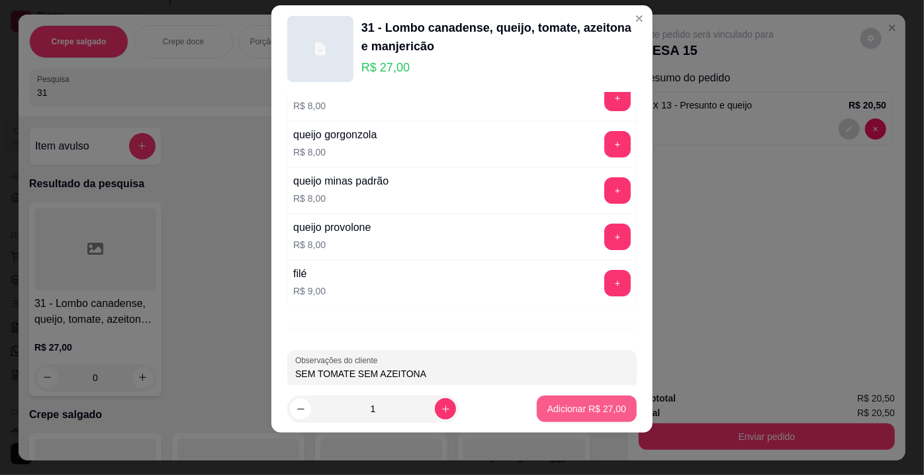
type input "SEM TOMATE SEM AZEITONA"
click at [544, 400] on button "Adicionar R$ 27,00" at bounding box center [586, 410] width 97 height 26
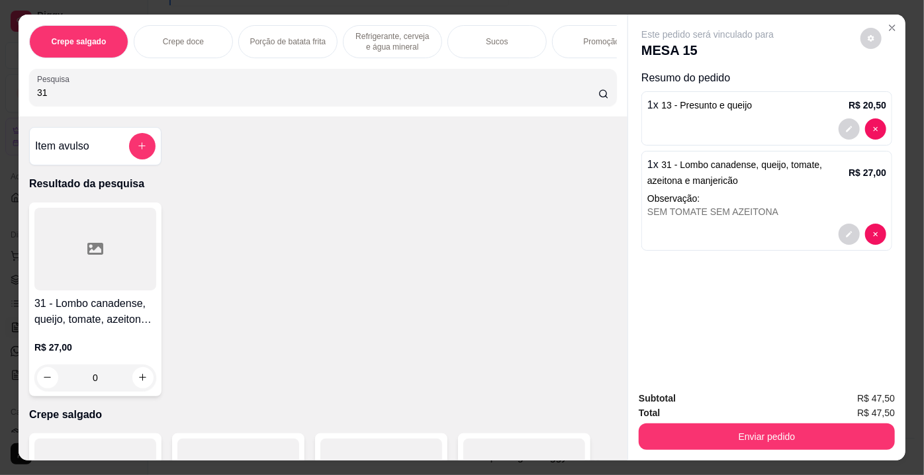
drag, startPoint x: 81, startPoint y: 96, endPoint x: 1, endPoint y: 99, distance: 80.2
click at [1, 99] on div "Crepe salgado Crepe doce Porção de batata frita Refrigerante, cerveja e água mi…" at bounding box center [462, 237] width 924 height 475
type input "29"
click at [127, 287] on div at bounding box center [95, 249] width 122 height 83
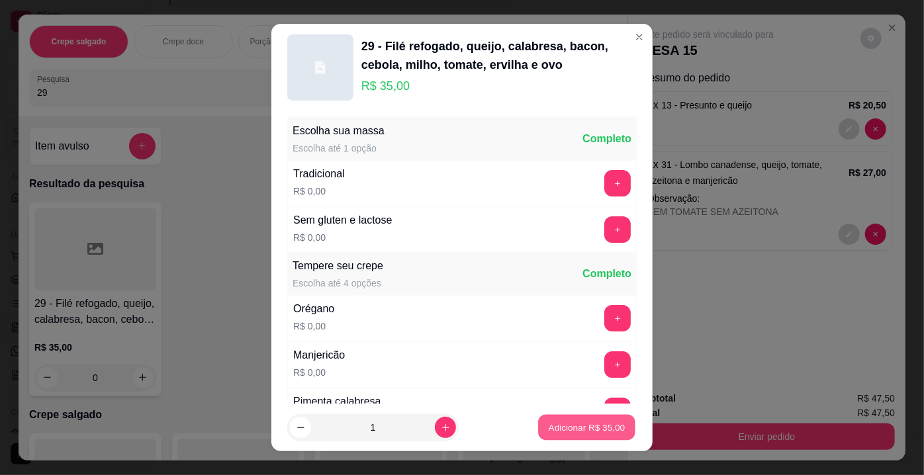
click at [549, 428] on p "Adicionar R$ 35,00" at bounding box center [587, 427] width 77 height 13
type input "1"
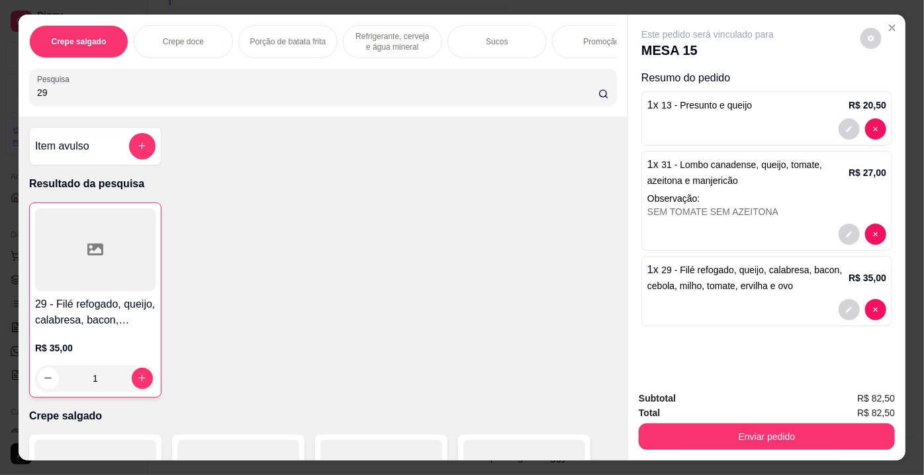
drag, startPoint x: 89, startPoint y: 96, endPoint x: 1, endPoint y: 85, distance: 88.7
click at [1, 85] on div "Crepe salgado Crepe doce Porção de batata frita Refrigerante, cerveja e água mi…" at bounding box center [462, 237] width 924 height 475
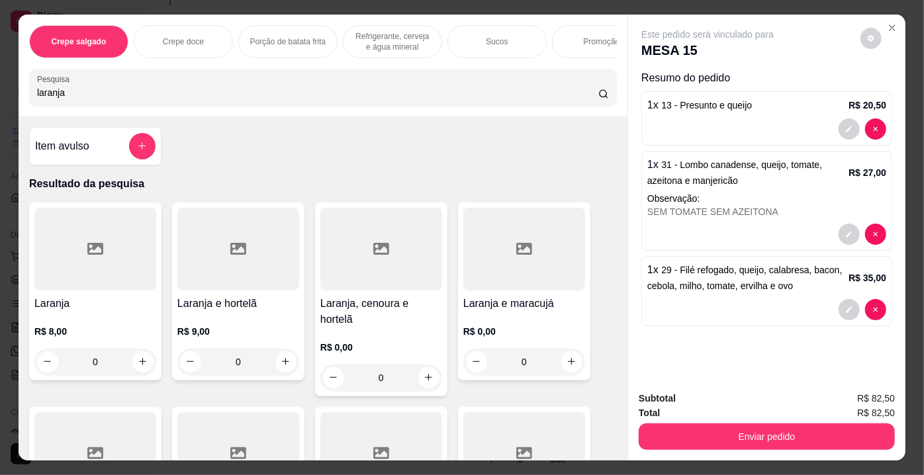
type input "laranja"
click at [118, 260] on div at bounding box center [95, 249] width 122 height 83
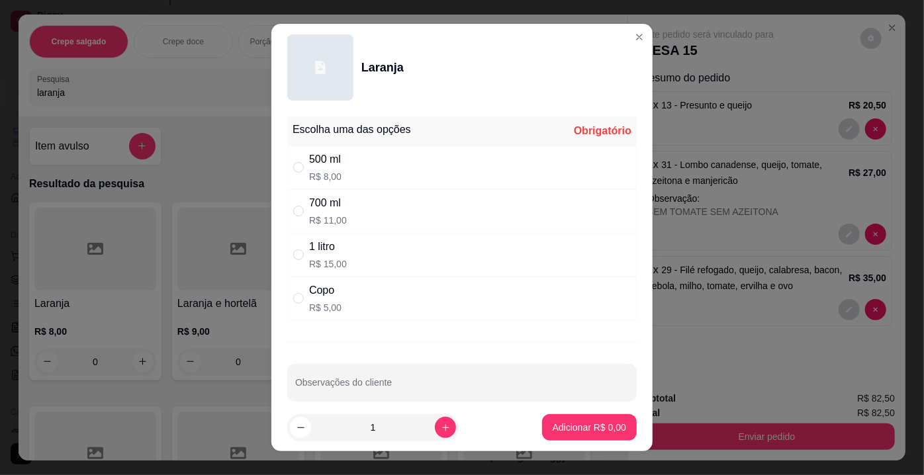
drag, startPoint x: 357, startPoint y: 163, endPoint x: 403, endPoint y: 202, distance: 60.1
click at [358, 164] on div "500 ml R$ 8,00" at bounding box center [462, 168] width 350 height 44
radio input "true"
click at [578, 421] on p "Adicionar R$ 8,00" at bounding box center [590, 427] width 74 height 13
type input "1"
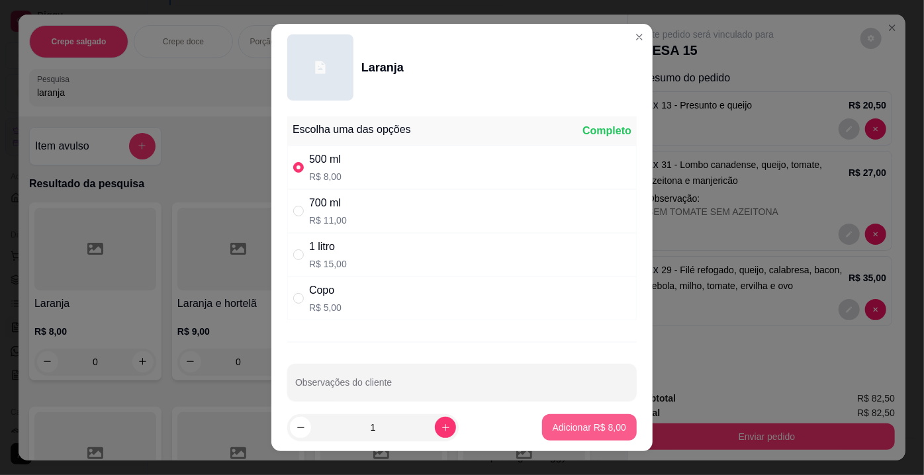
type input "1"
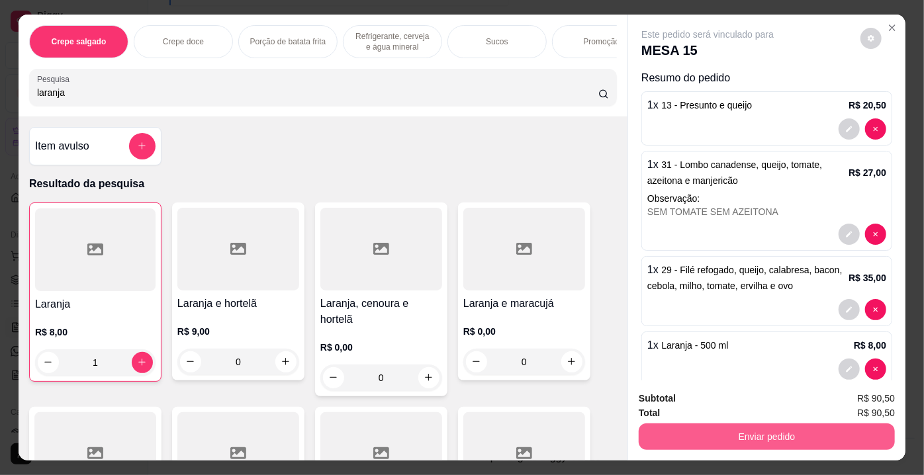
click at [690, 433] on button "Enviar pedido" at bounding box center [767, 437] width 256 height 26
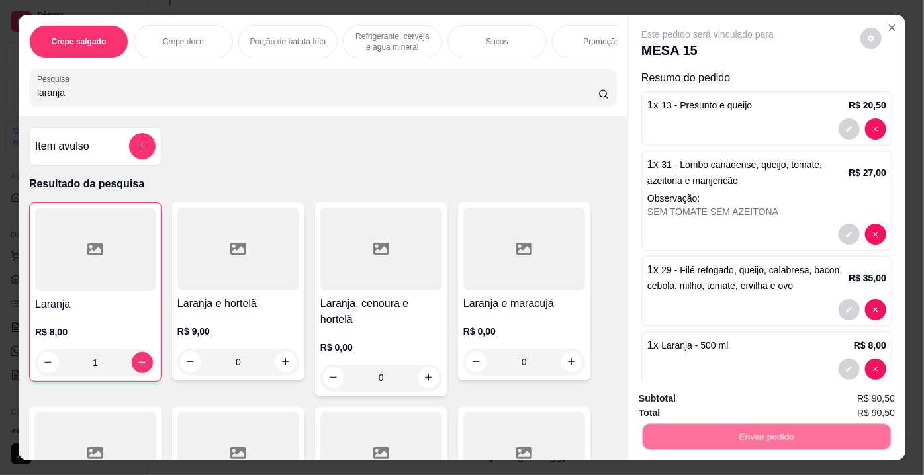
click at [685, 403] on button "Não registrar e enviar pedido" at bounding box center [724, 400] width 134 height 25
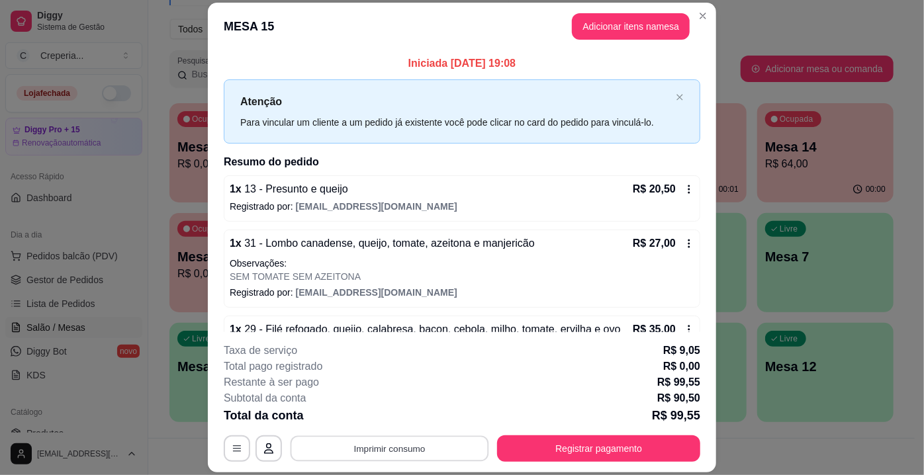
click at [388, 445] on button "Imprimir consumo" at bounding box center [390, 449] width 199 height 26
click at [393, 418] on button "IMPRESSORA" at bounding box center [390, 419] width 96 height 21
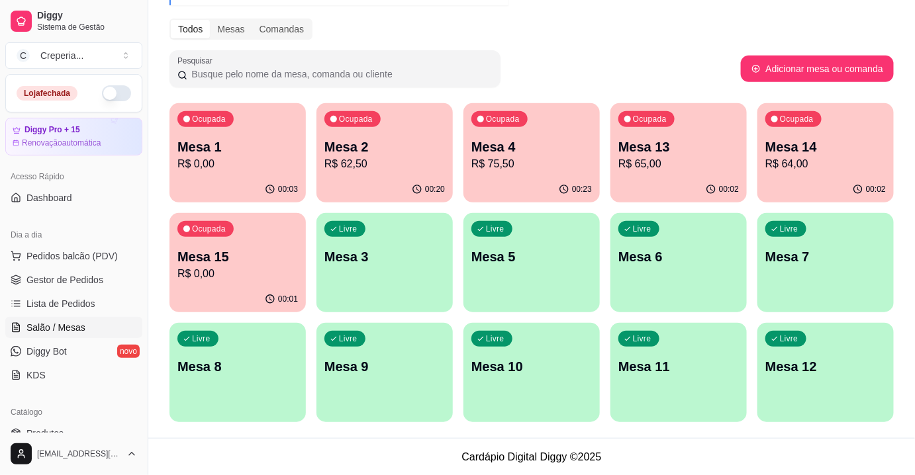
click at [263, 158] on p "R$ 0,00" at bounding box center [237, 164] width 121 height 16
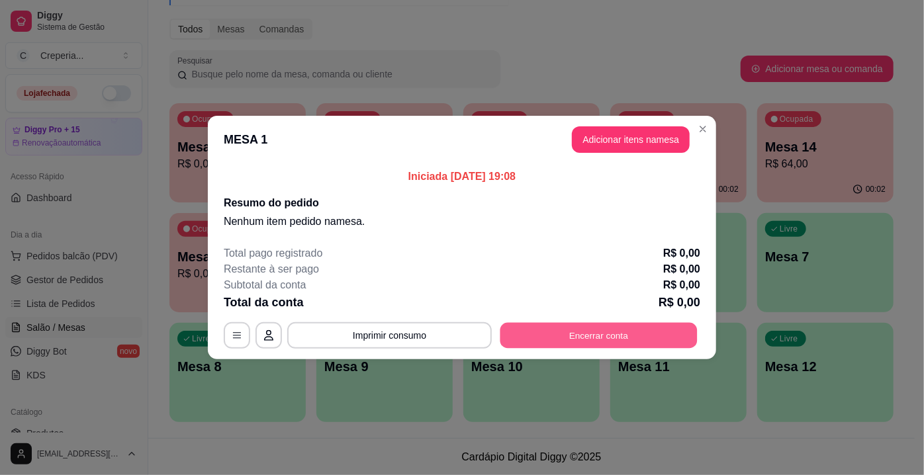
click at [612, 332] on button "Encerrar conta" at bounding box center [599, 336] width 197 height 26
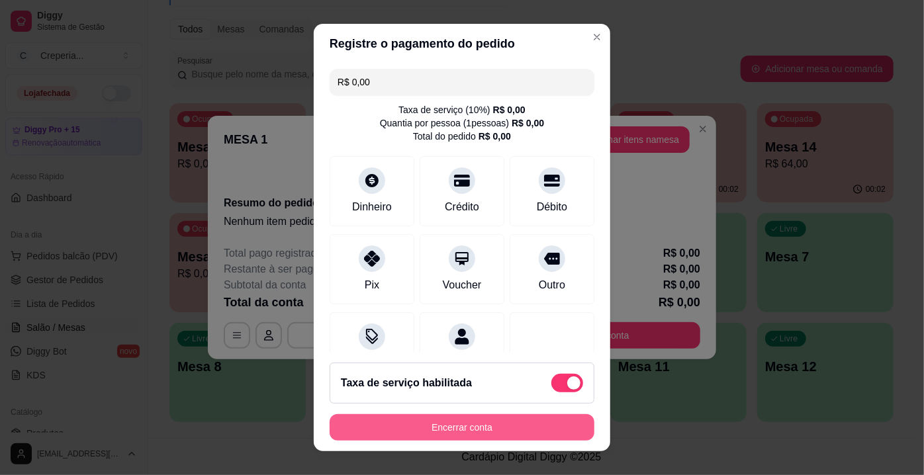
click at [487, 425] on button "Encerrar conta" at bounding box center [462, 428] width 265 height 26
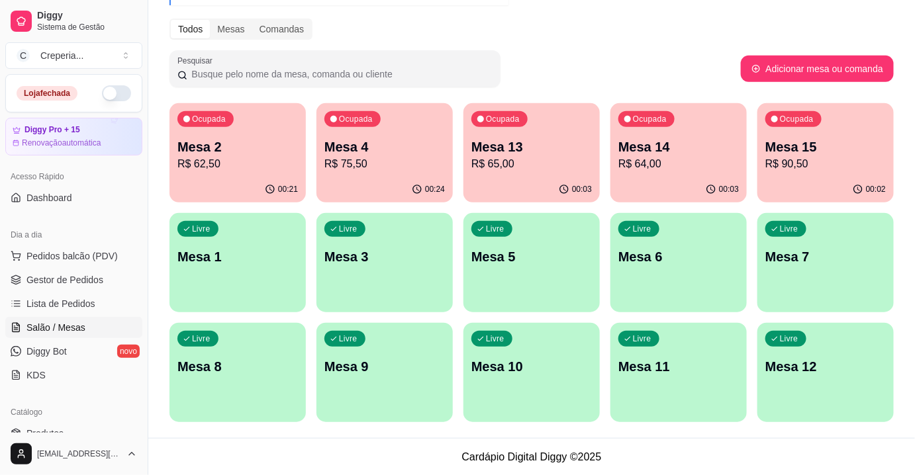
click at [224, 146] on p "Mesa 2" at bounding box center [237, 147] width 121 height 19
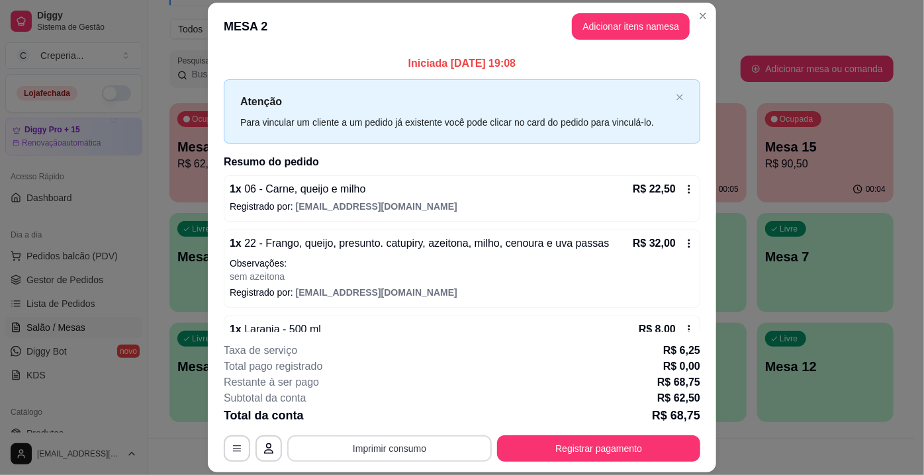
click at [417, 454] on button "Imprimir consumo" at bounding box center [389, 449] width 205 height 26
click at [389, 416] on button "IMPRESSORA" at bounding box center [390, 419] width 96 height 21
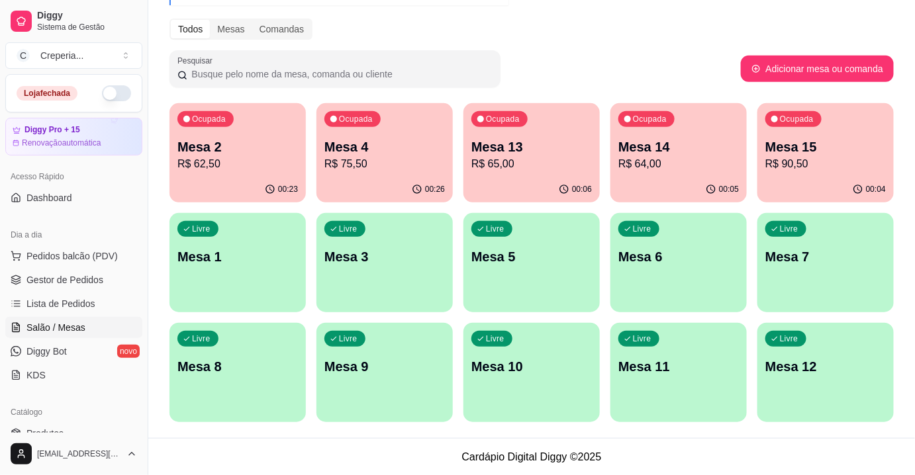
click at [353, 152] on p "Mesa 4" at bounding box center [384, 147] width 121 height 19
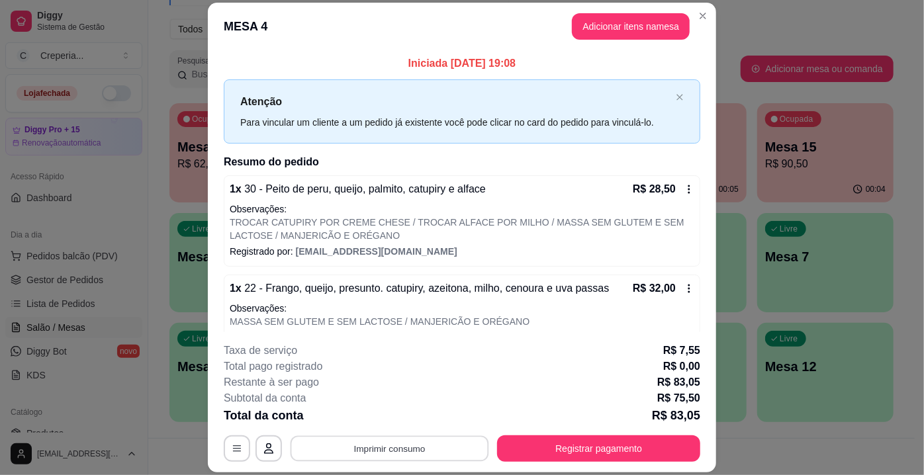
click at [416, 449] on button "Imprimir consumo" at bounding box center [390, 449] width 199 height 26
click at [393, 421] on button "IMPRESSORA" at bounding box center [390, 419] width 96 height 21
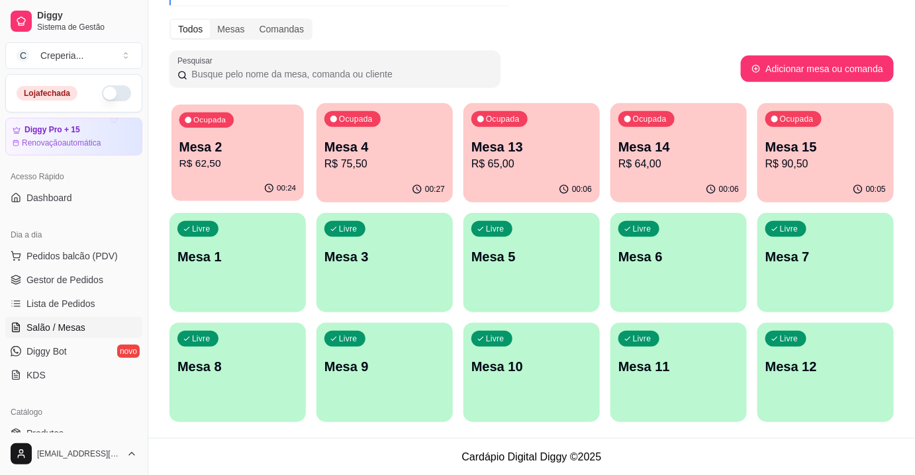
click at [242, 154] on p "Mesa 2" at bounding box center [237, 147] width 117 height 18
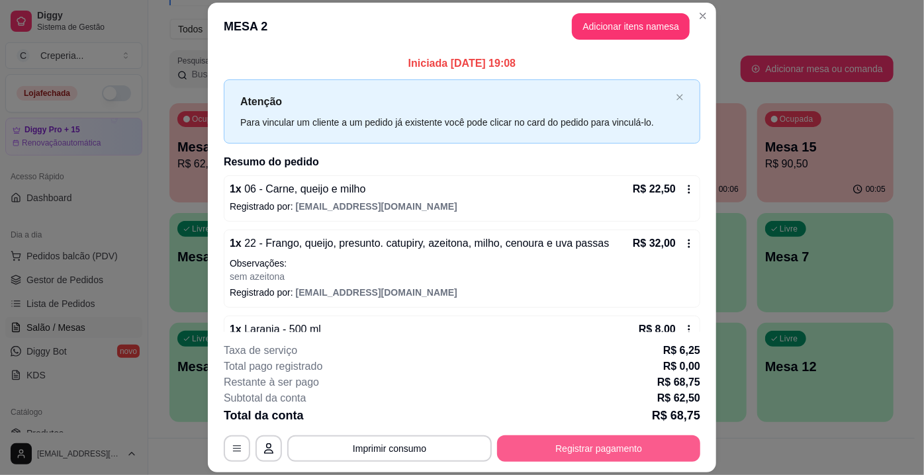
click at [579, 442] on button "Registrar pagamento" at bounding box center [598, 449] width 203 height 26
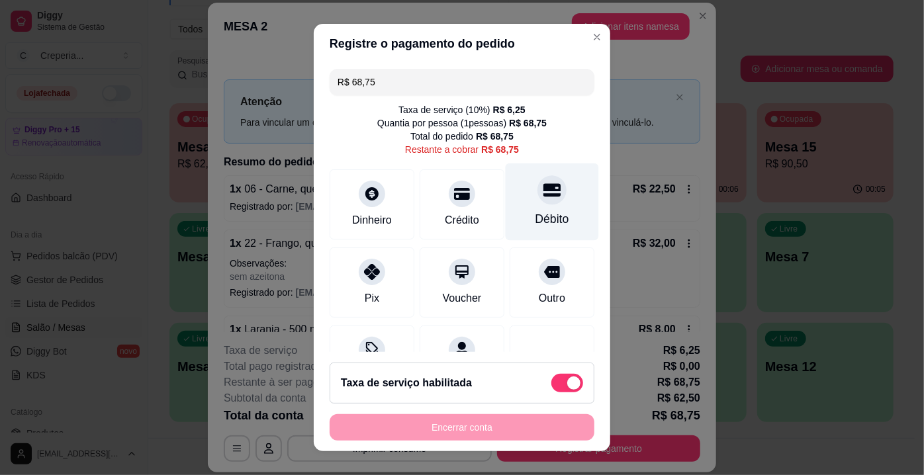
click at [544, 195] on icon at bounding box center [552, 189] width 17 height 13
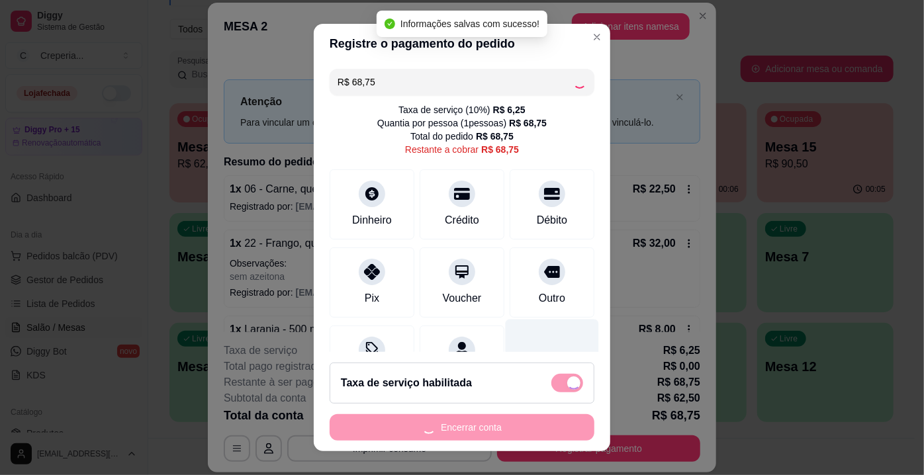
type input "R$ 0,00"
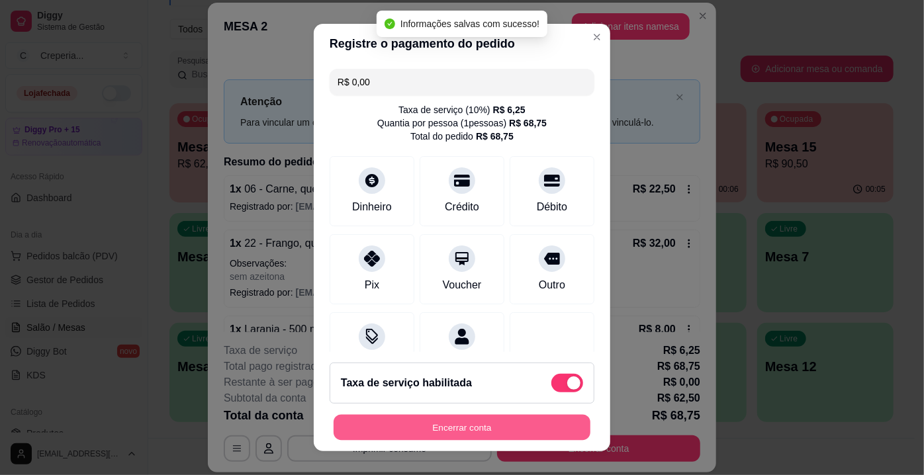
click at [512, 430] on button "Encerrar conta" at bounding box center [462, 428] width 257 height 26
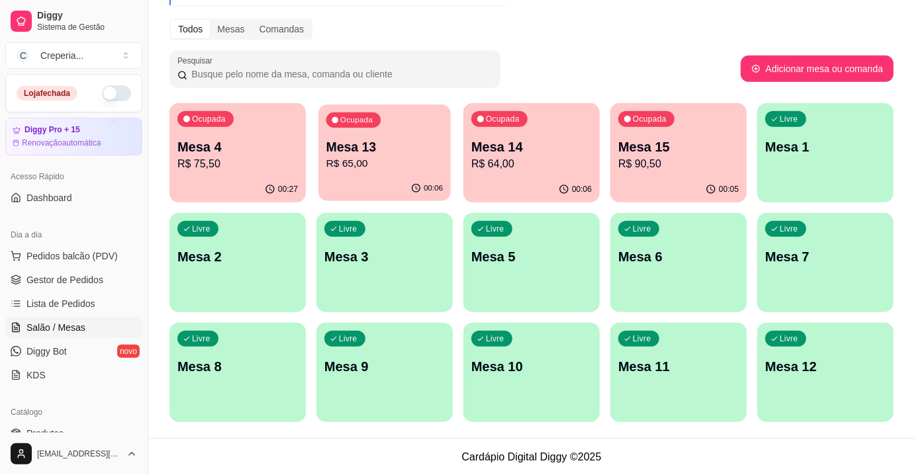
click at [355, 144] on p "Mesa 13" at bounding box center [384, 147] width 117 height 18
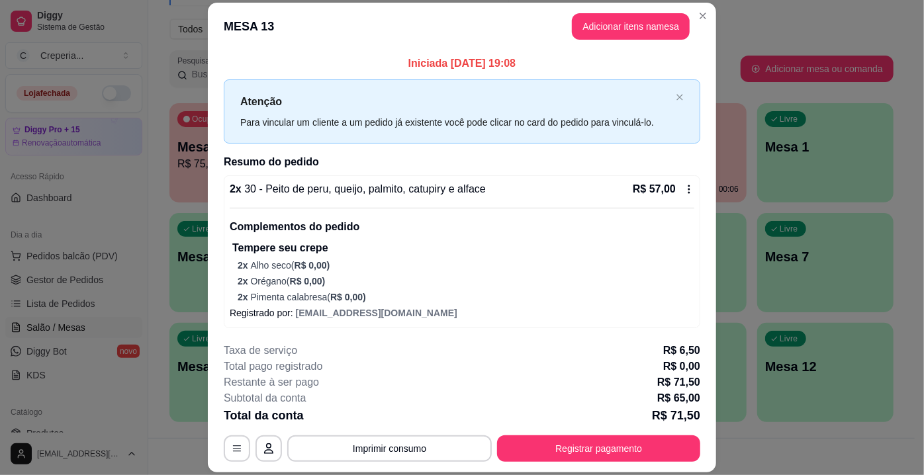
scroll to position [53, 0]
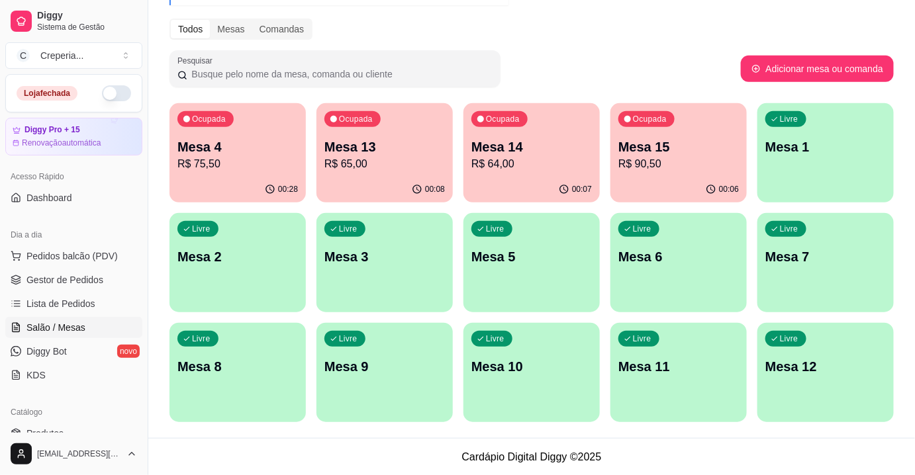
click at [554, 152] on p "Mesa 14" at bounding box center [531, 147] width 121 height 19
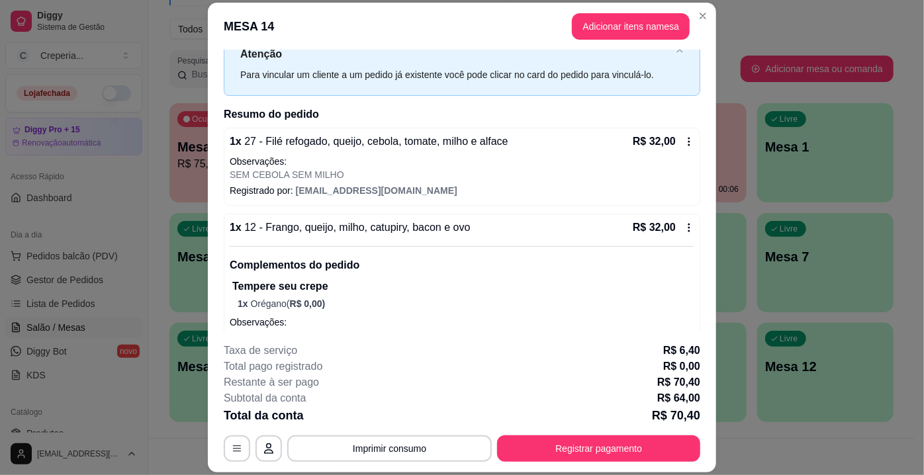
scroll to position [0, 0]
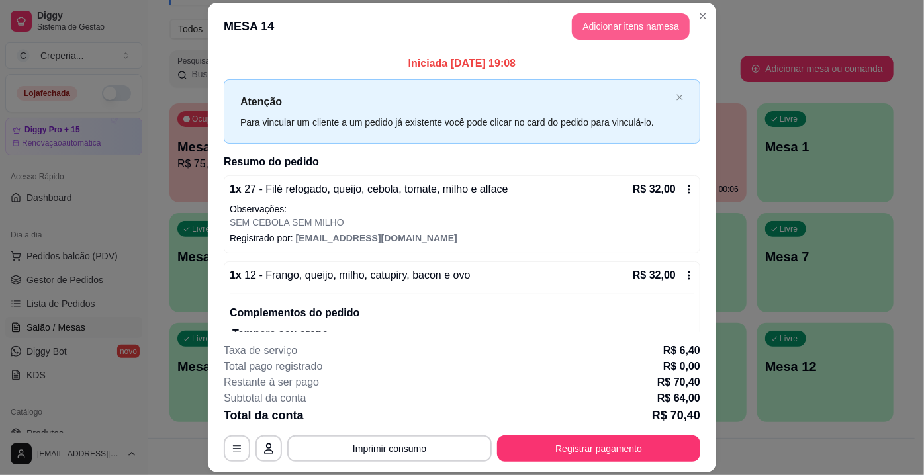
click at [616, 34] on button "Adicionar itens na mesa" at bounding box center [631, 26] width 118 height 26
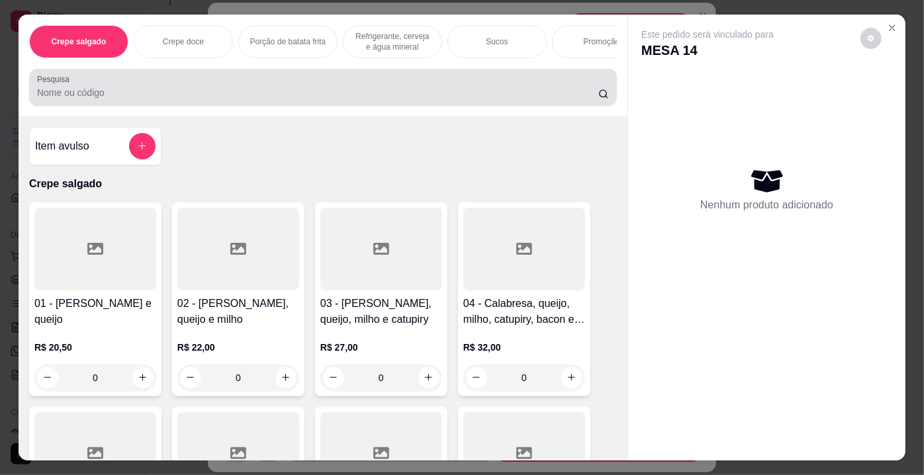
click at [309, 99] on input "Pesquisa" at bounding box center [318, 92] width 562 height 13
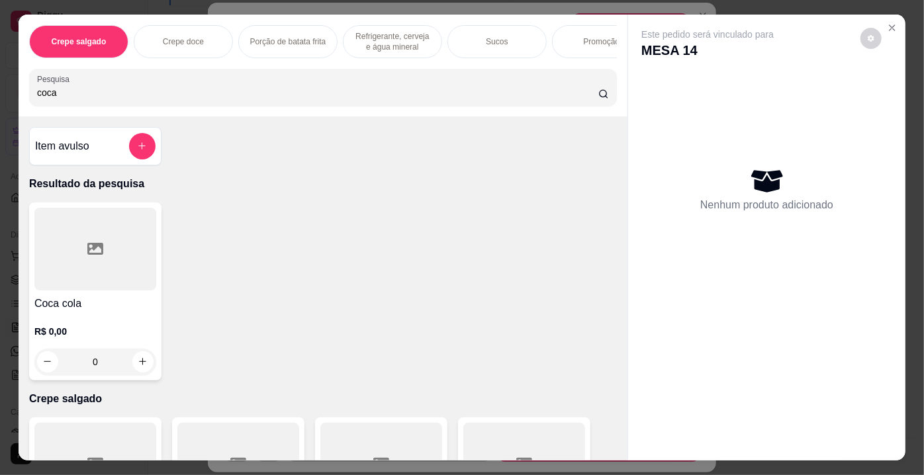
type input "coca"
click at [131, 263] on div at bounding box center [95, 249] width 122 height 83
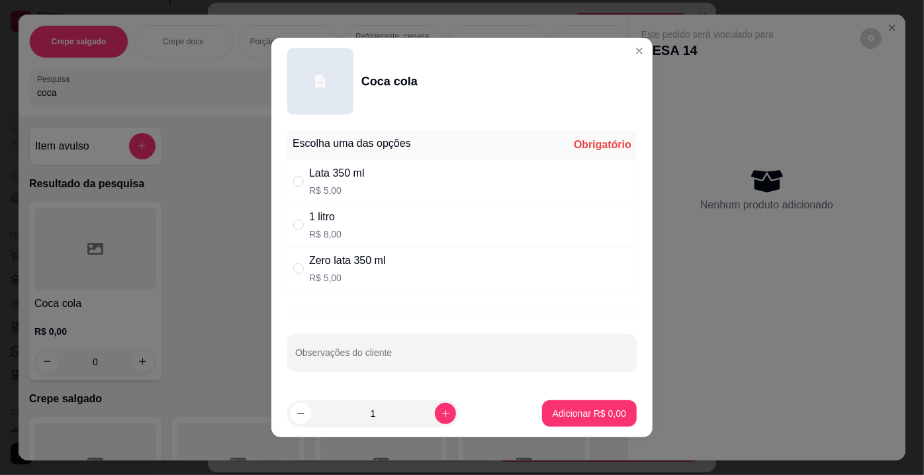
click at [324, 222] on div "1 litro" at bounding box center [325, 217] width 32 height 16
radio input "true"
click at [581, 414] on p "Adicionar R$ 8,00" at bounding box center [590, 413] width 72 height 13
type input "1"
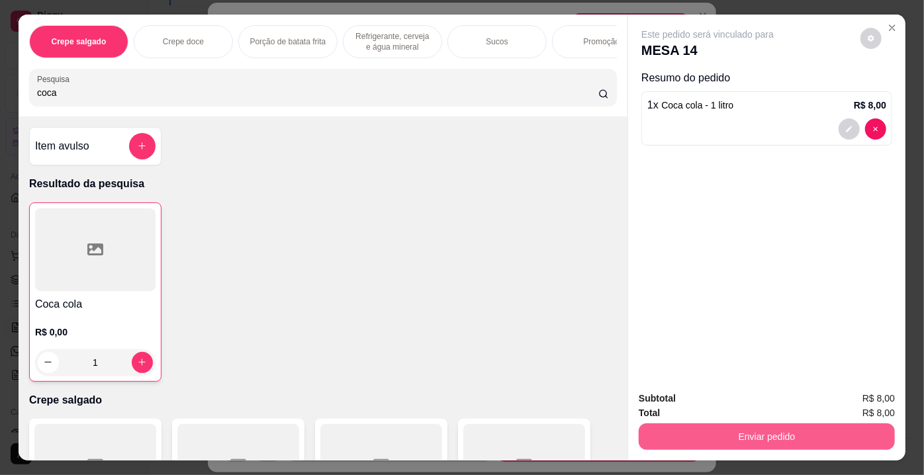
click at [773, 432] on button "Enviar pedido" at bounding box center [767, 437] width 256 height 26
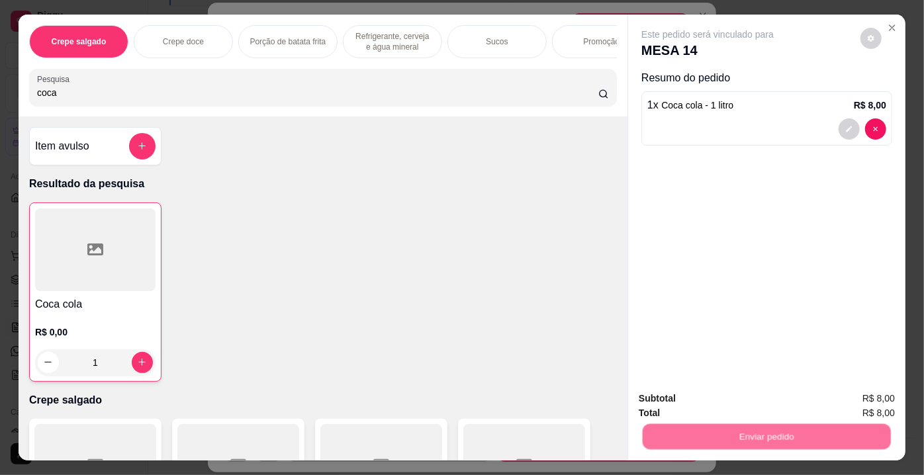
click at [697, 403] on button "Não registrar e enviar pedido" at bounding box center [724, 400] width 134 height 25
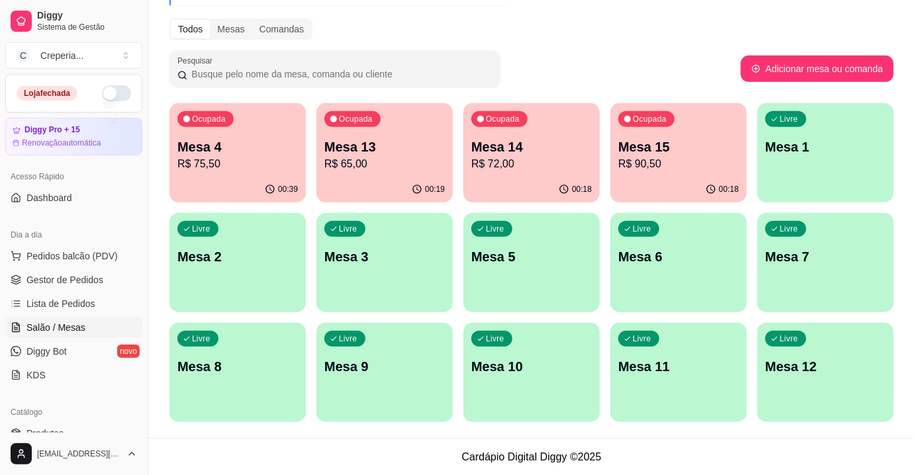
click at [372, 170] on p "R$ 65,00" at bounding box center [384, 164] width 121 height 16
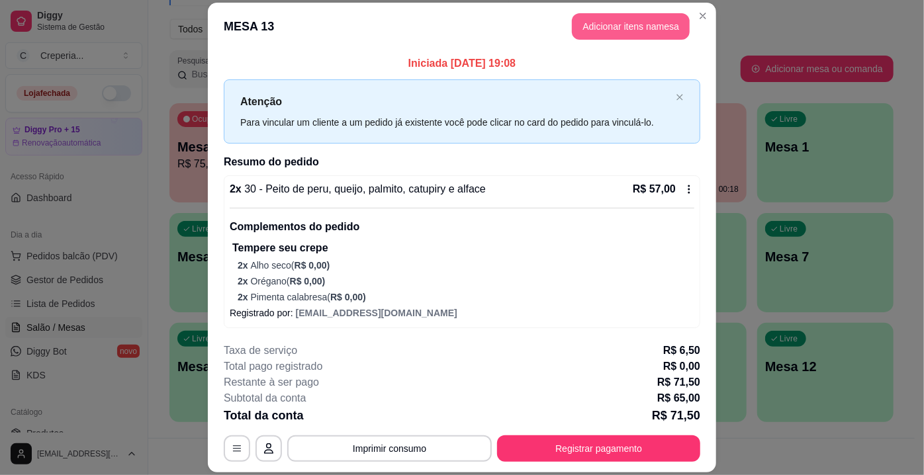
click at [611, 24] on button "Adicionar itens na mesa" at bounding box center [631, 26] width 118 height 26
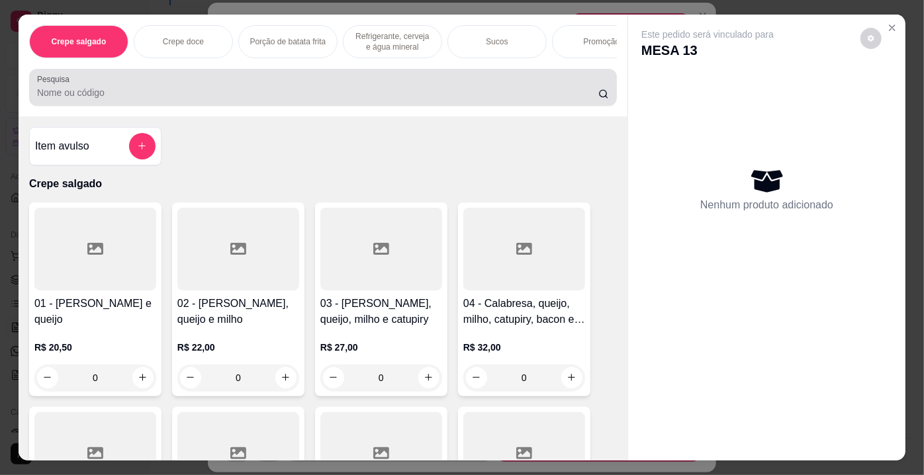
click at [233, 94] on input "Pesquisa" at bounding box center [318, 92] width 562 height 13
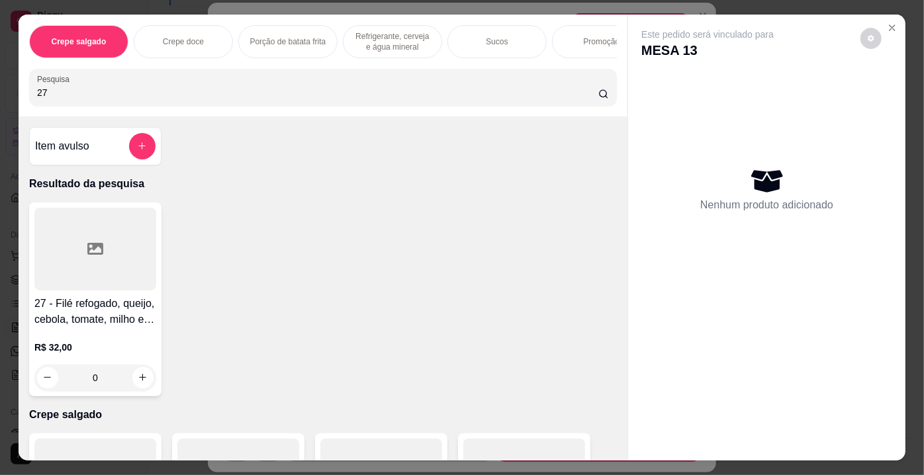
type input "27"
click at [88, 268] on div at bounding box center [95, 249] width 122 height 83
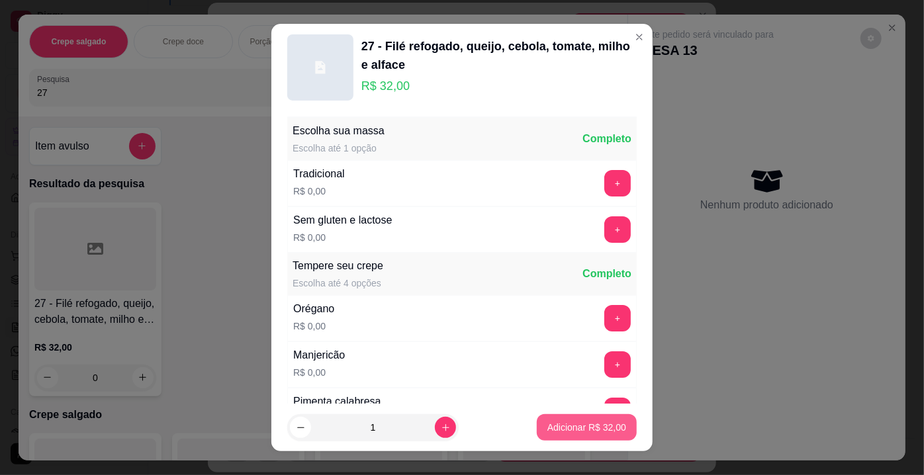
click at [550, 428] on p "Adicionar R$ 32,00" at bounding box center [587, 427] width 79 height 13
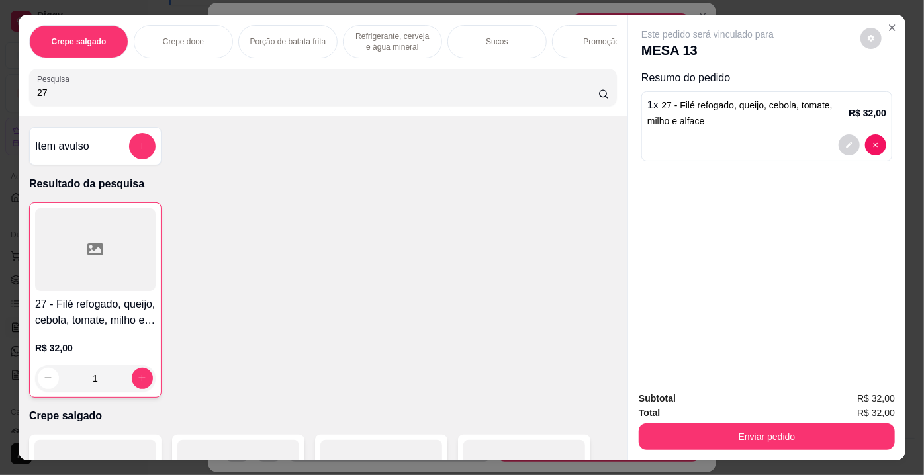
type input "1"
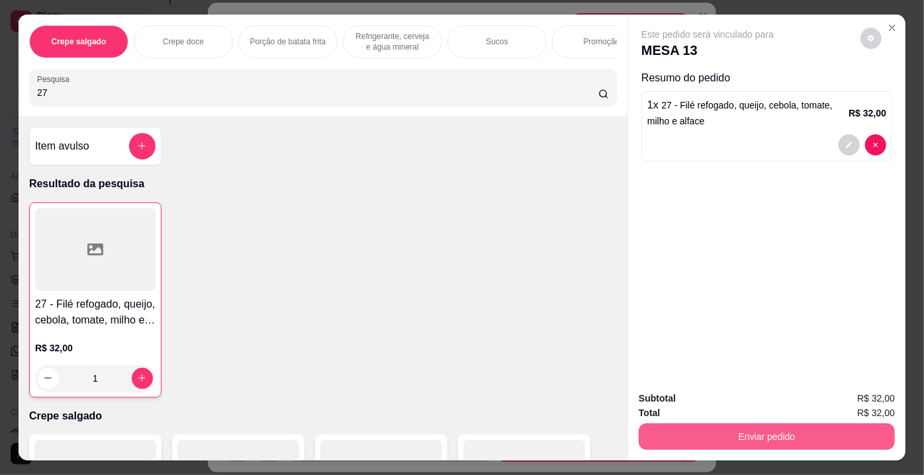
click at [691, 440] on button "Enviar pedido" at bounding box center [767, 437] width 256 height 26
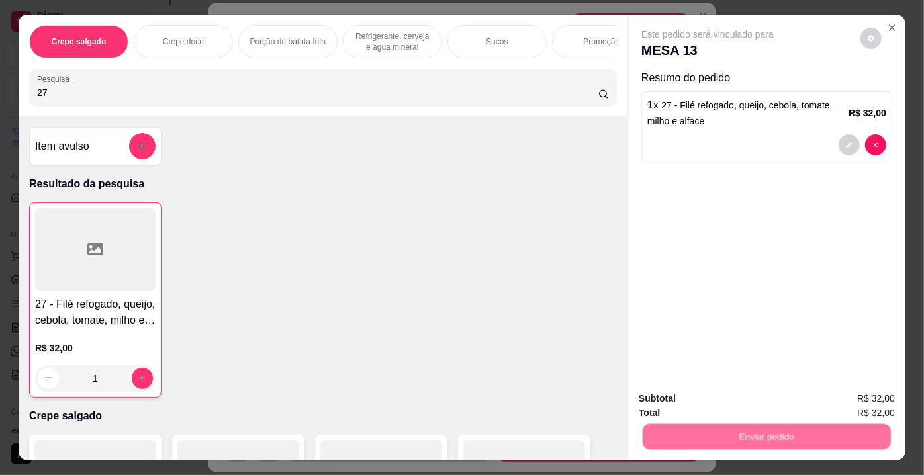
click at [689, 401] on button "Não registrar e enviar pedido" at bounding box center [724, 400] width 134 height 25
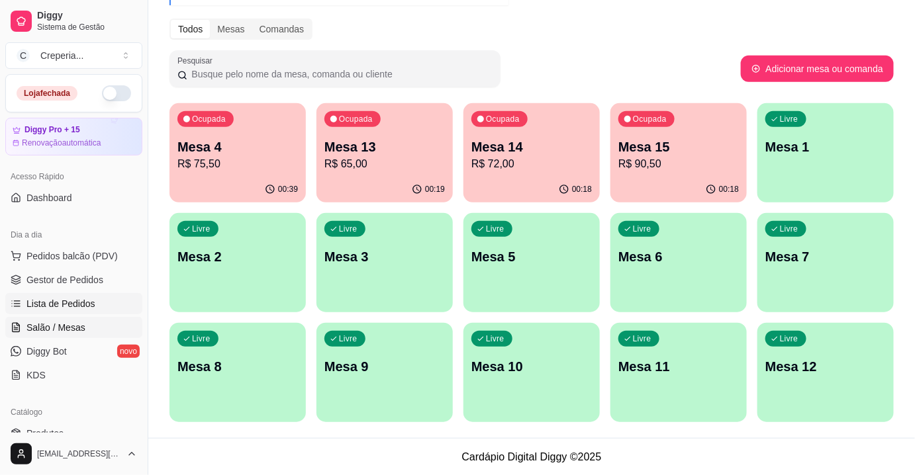
click at [77, 305] on span "Lista de Pedidos" at bounding box center [60, 303] width 69 height 13
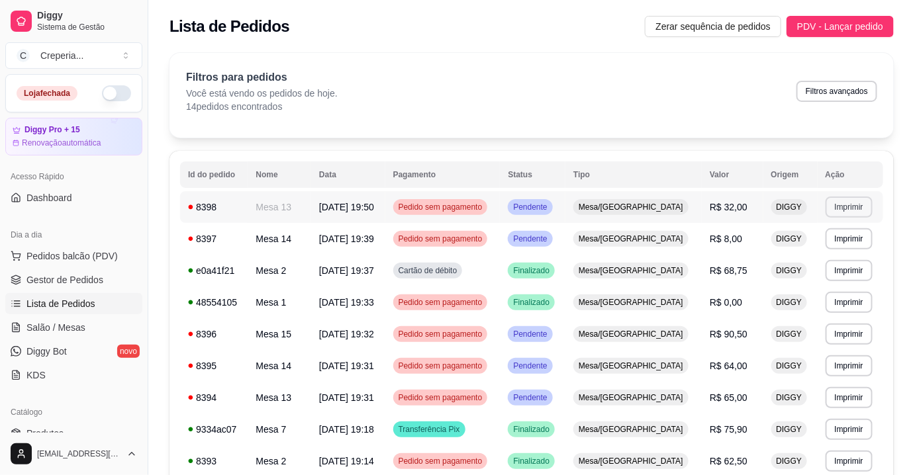
click at [838, 201] on button "Imprimir" at bounding box center [849, 207] width 47 height 21
click at [805, 252] on button "IMPRESSORA" at bounding box center [822, 253] width 96 height 21
click at [59, 328] on span "Salão / Mesas" at bounding box center [55, 327] width 59 height 13
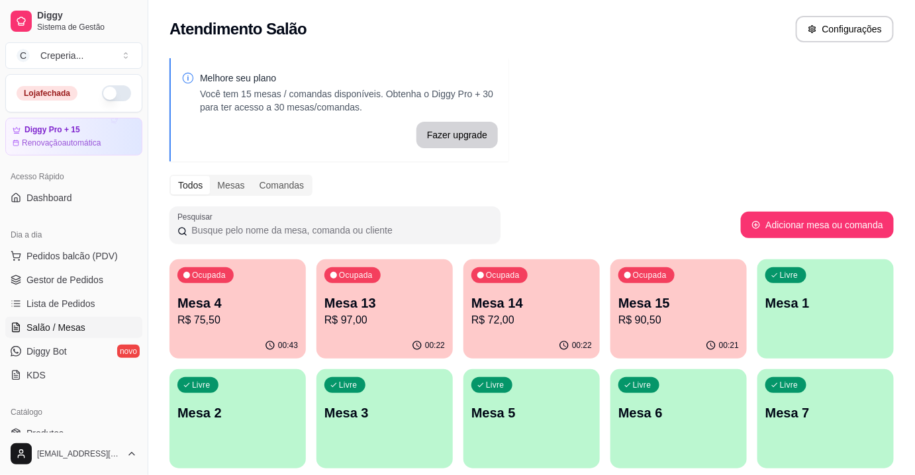
click at [395, 315] on p "R$ 97,00" at bounding box center [384, 321] width 121 height 16
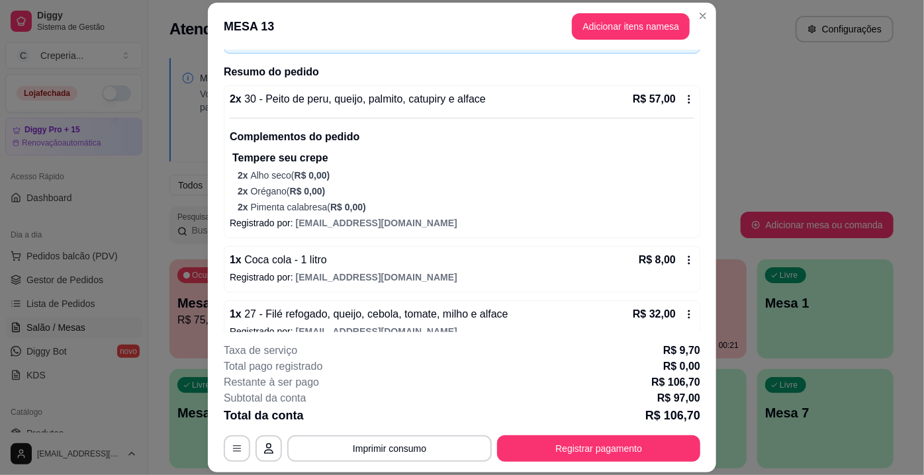
scroll to position [107, 0]
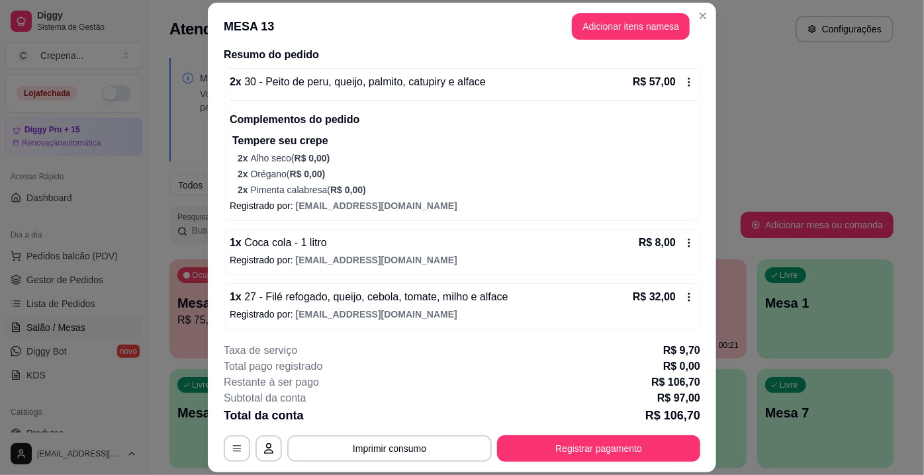
click at [585, 46] on header "MESA 13 Adicionar itens na mesa" at bounding box center [462, 27] width 509 height 48
click at [587, 36] on button "Adicionar itens na mesa" at bounding box center [631, 26] width 114 height 26
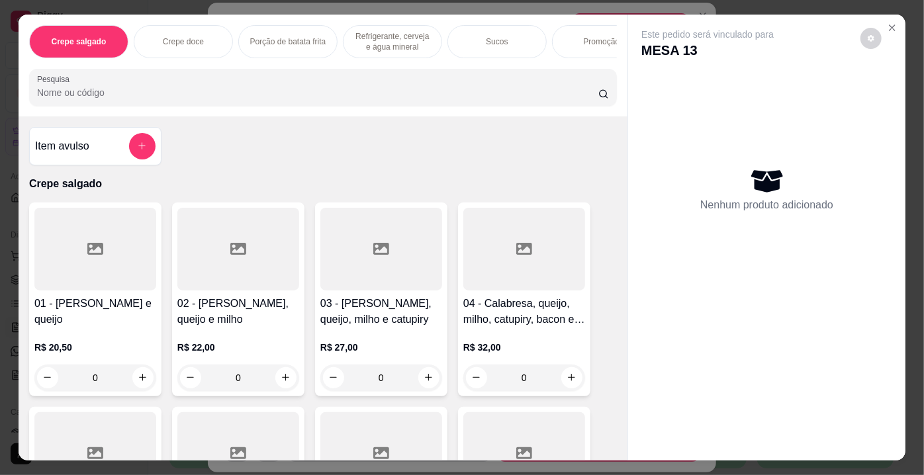
click at [156, 91] on input "Pesquisa" at bounding box center [318, 92] width 562 height 13
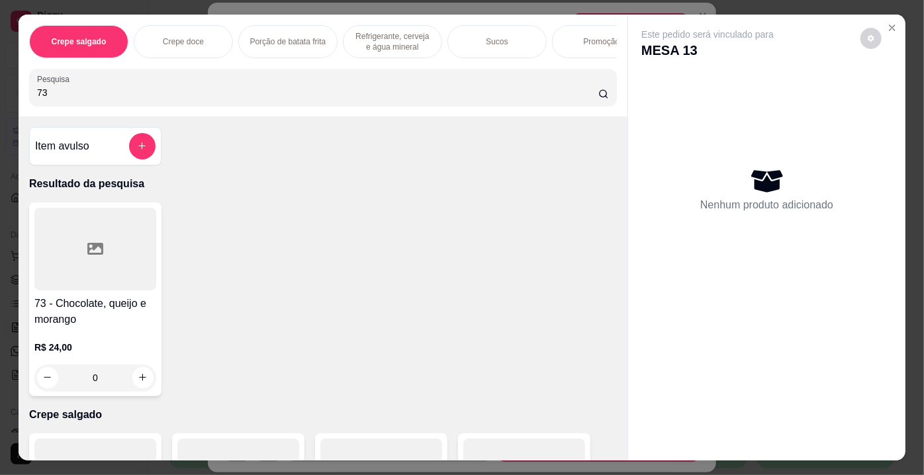
type input "73"
click at [75, 281] on div at bounding box center [95, 249] width 122 height 83
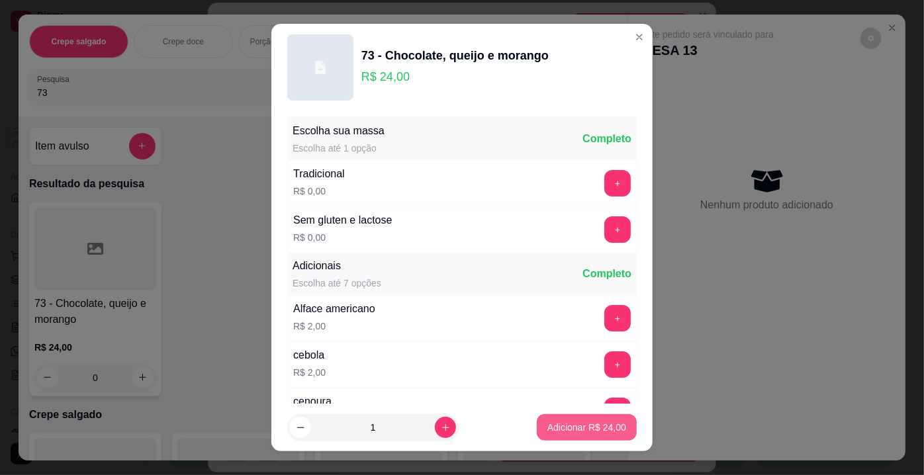
click at [552, 433] on p "Adicionar R$ 24,00" at bounding box center [587, 427] width 79 height 13
type input "1"
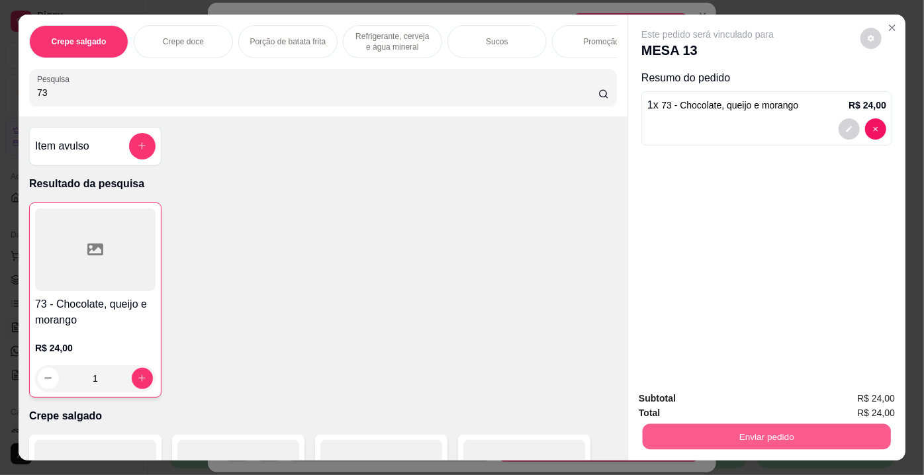
click at [759, 440] on button "Enviar pedido" at bounding box center [767, 437] width 248 height 26
click at [699, 403] on button "Não registrar e enviar pedido" at bounding box center [724, 400] width 138 height 25
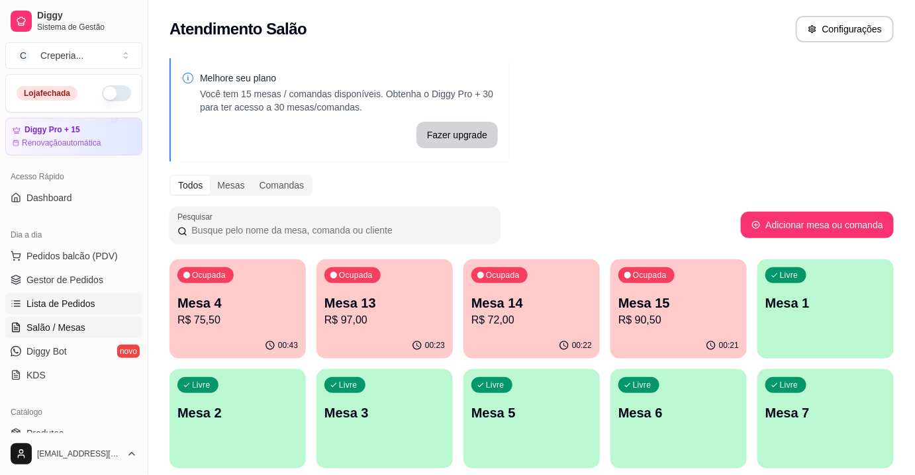
click at [91, 305] on span "Lista de Pedidos" at bounding box center [60, 303] width 69 height 13
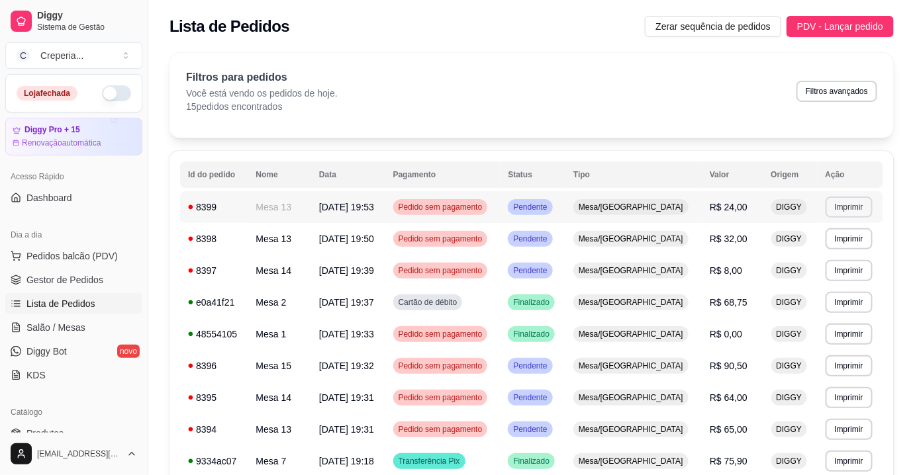
click at [841, 209] on button "Imprimir" at bounding box center [849, 207] width 47 height 21
click at [814, 253] on button "IMPRESSORA" at bounding box center [821, 253] width 93 height 21
click at [58, 331] on span "Salão / Mesas" at bounding box center [55, 327] width 59 height 13
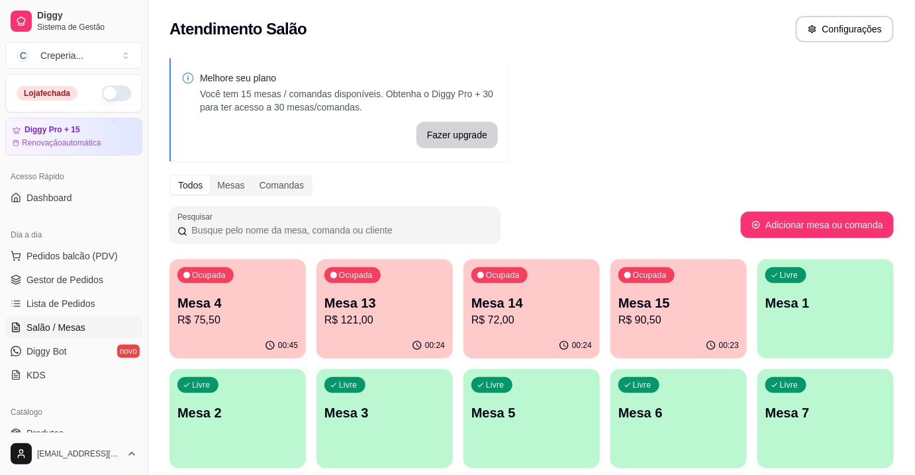
click at [801, 425] on div "Livre Mesa 7" at bounding box center [826, 410] width 136 height 83
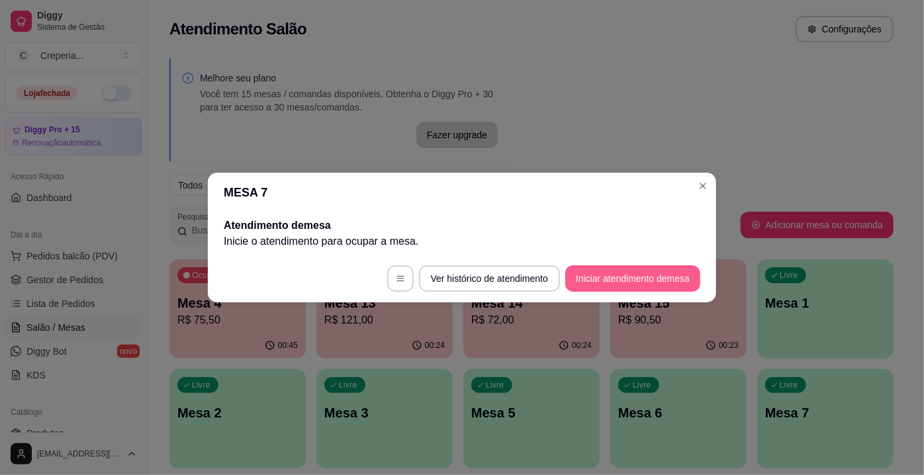
click at [587, 279] on button "Iniciar atendimento de mesa" at bounding box center [633, 279] width 135 height 26
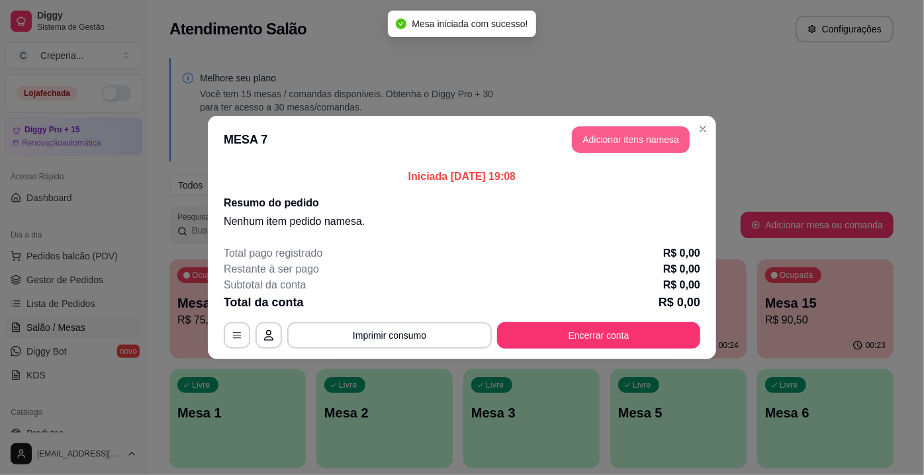
click at [615, 144] on button "Adicionar itens na mesa" at bounding box center [631, 139] width 118 height 26
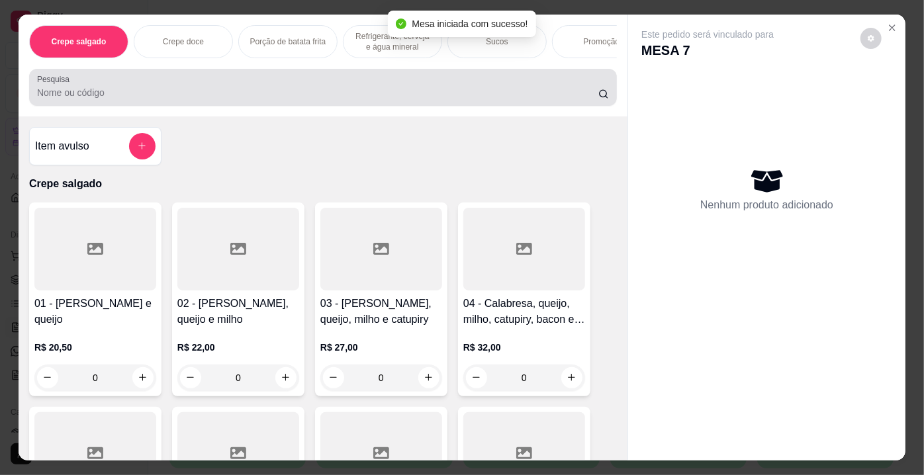
click at [164, 82] on div at bounding box center [323, 87] width 572 height 26
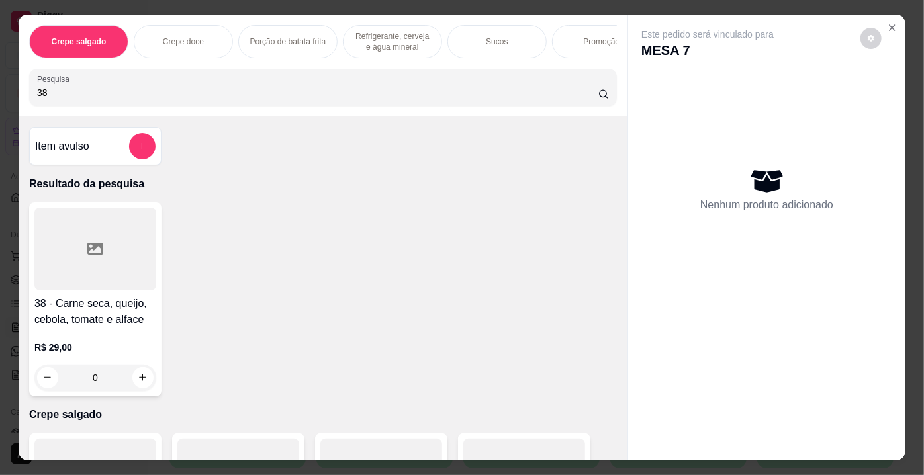
type input "38"
click at [75, 260] on div at bounding box center [95, 249] width 122 height 83
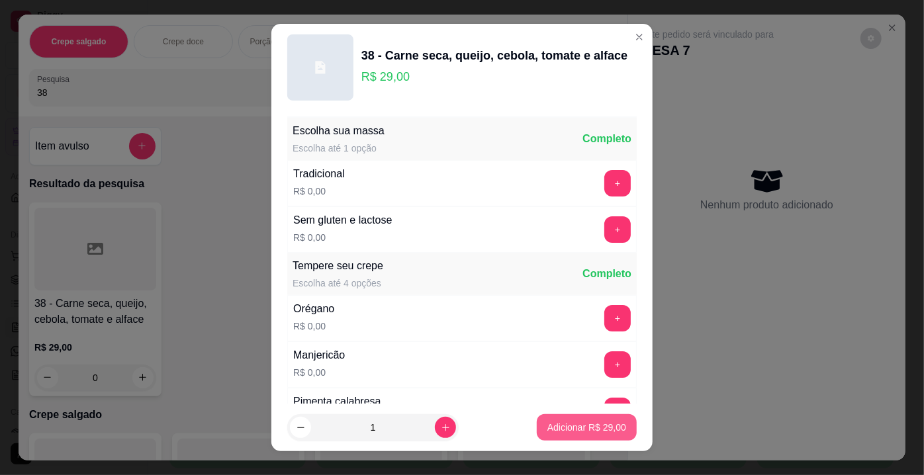
click at [555, 432] on p "Adicionar R$ 29,00" at bounding box center [587, 427] width 79 height 13
type input "1"
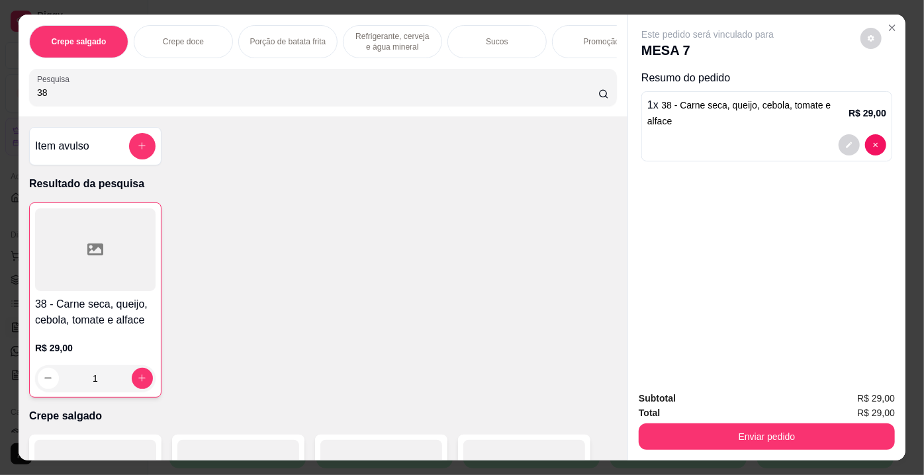
drag, startPoint x: 52, startPoint y: 93, endPoint x: 33, endPoint y: 92, distance: 18.6
click at [37, 92] on input "38" at bounding box center [318, 92] width 562 height 13
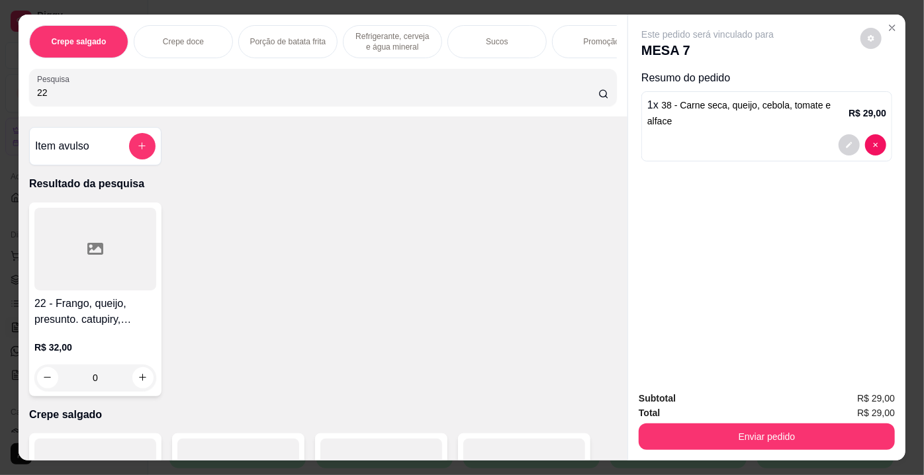
type input "22"
click at [62, 248] on div at bounding box center [95, 249] width 122 height 83
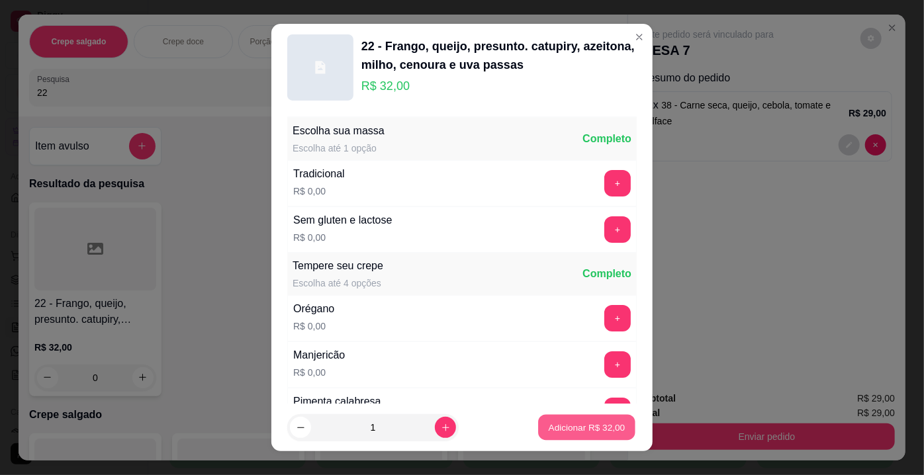
click at [559, 435] on button "Adicionar R$ 32,00" at bounding box center [586, 428] width 97 height 26
type input "1"
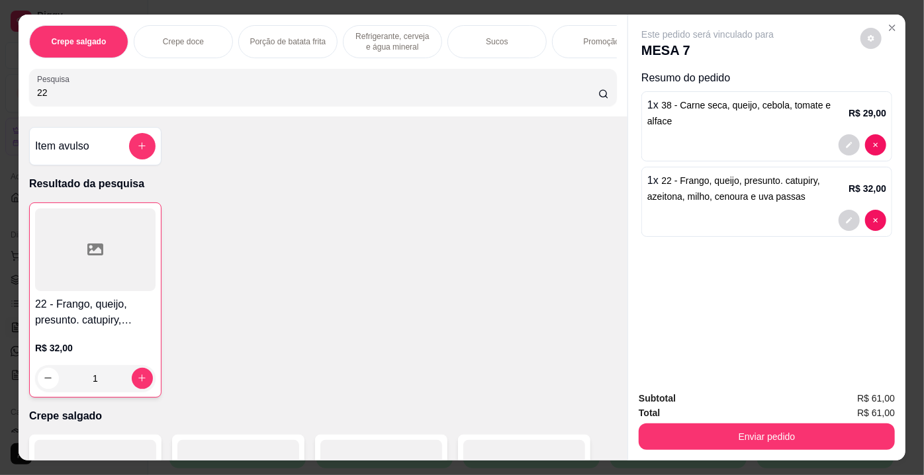
click at [29, 101] on div "Pesquisa 22" at bounding box center [323, 87] width 588 height 37
type input "11"
click at [113, 227] on div at bounding box center [95, 249] width 122 height 83
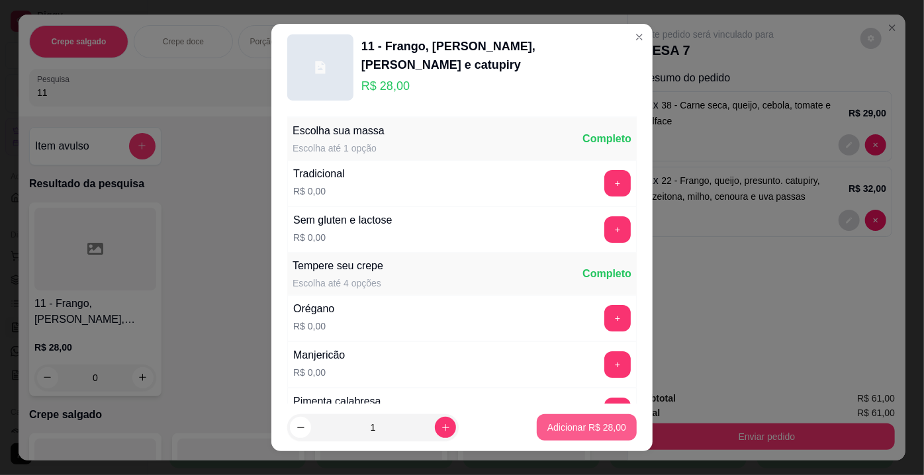
click at [558, 426] on p "Adicionar R$ 28,00" at bounding box center [587, 427] width 79 height 13
type input "1"
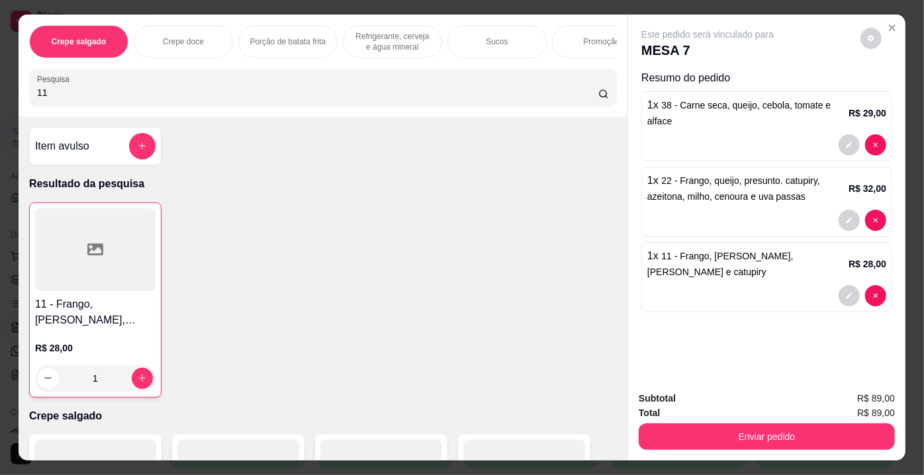
click at [29, 91] on div "Pesquisa 11" at bounding box center [323, 87] width 588 height 37
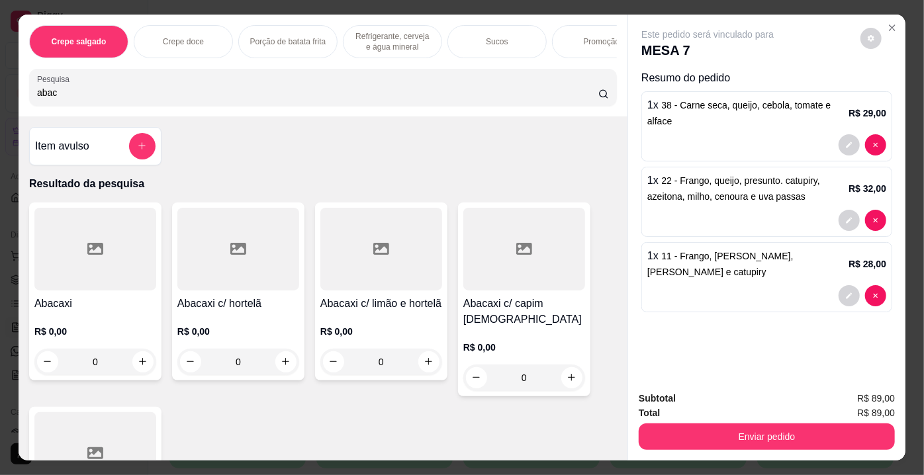
type input "abac"
click at [205, 289] on div at bounding box center [238, 249] width 122 height 83
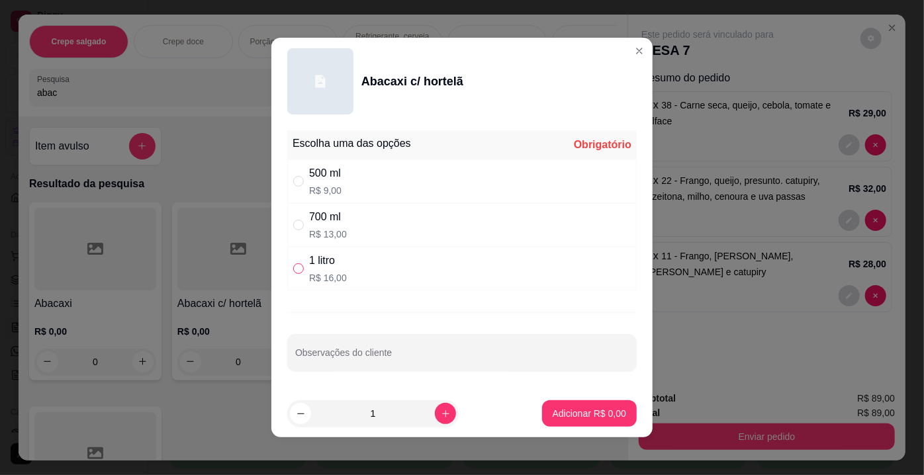
click at [295, 271] on input "" at bounding box center [298, 269] width 11 height 11
radio input "true"
click at [548, 411] on p "Adicionar R$ 16,00" at bounding box center [587, 413] width 79 height 13
type input "1"
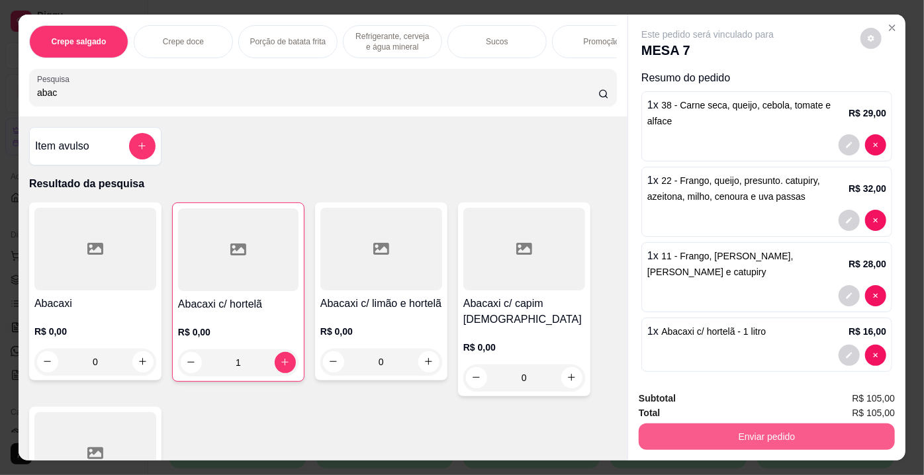
click at [741, 444] on button "Enviar pedido" at bounding box center [767, 437] width 256 height 26
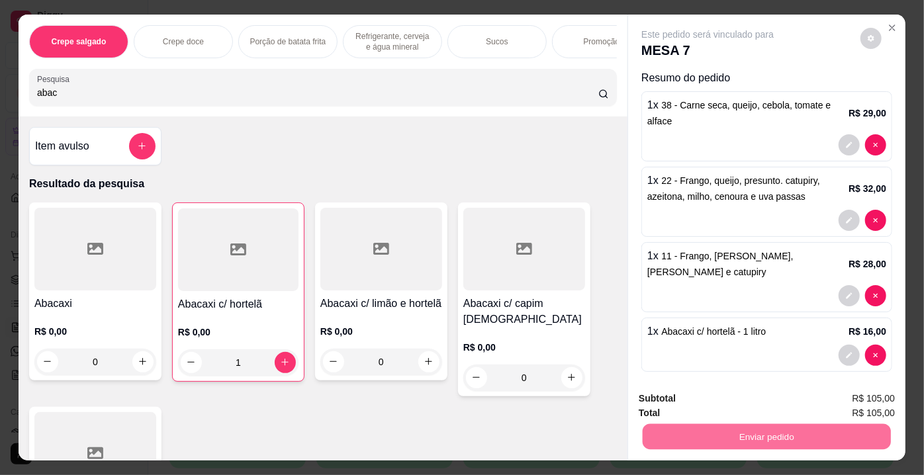
click at [715, 398] on button "Não registrar e enviar pedido" at bounding box center [724, 400] width 134 height 25
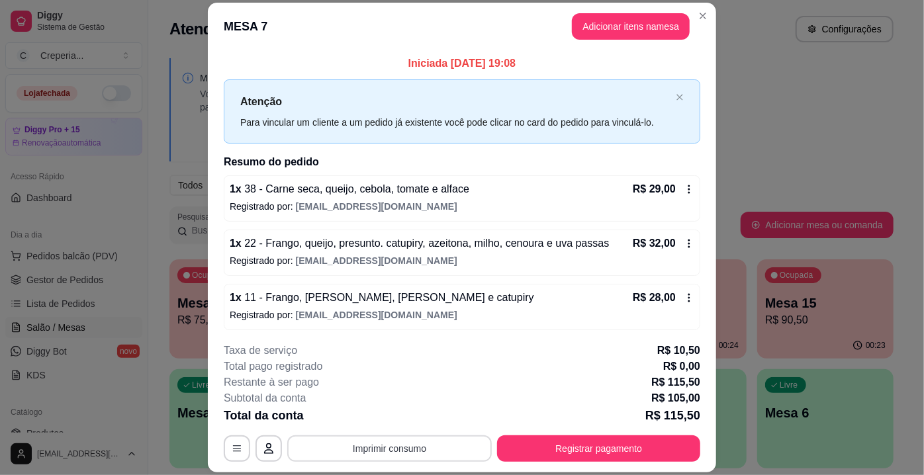
click at [441, 440] on button "Imprimir consumo" at bounding box center [389, 449] width 205 height 26
click at [385, 419] on button "IMPRESSORA" at bounding box center [389, 419] width 93 height 21
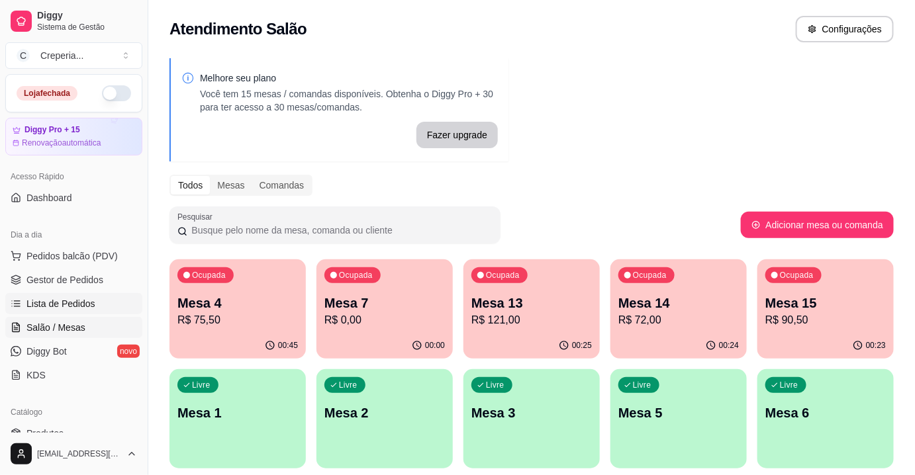
click at [64, 307] on span "Lista de Pedidos" at bounding box center [60, 303] width 69 height 13
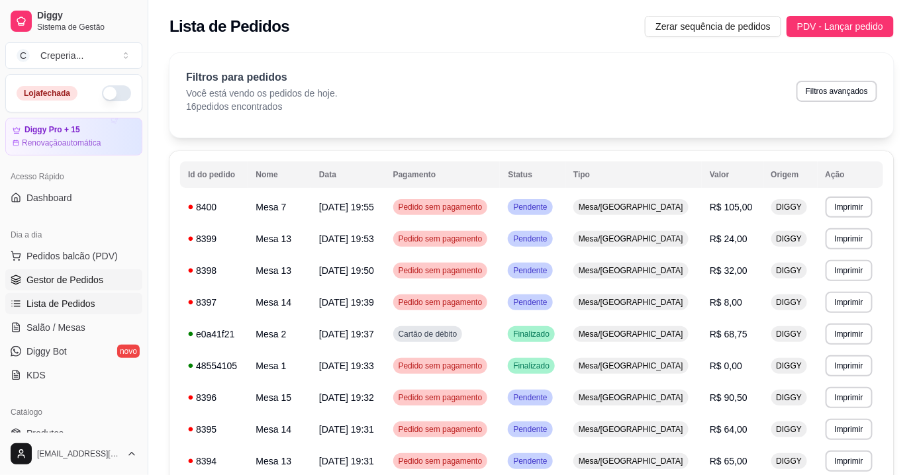
click at [60, 280] on span "Gestor de Pedidos" at bounding box center [64, 279] width 77 height 13
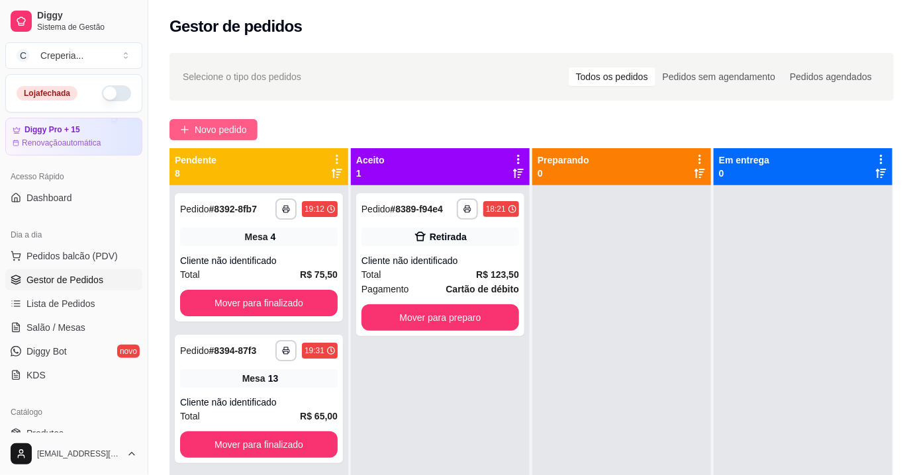
click at [240, 128] on span "Novo pedido" at bounding box center [221, 130] width 52 height 15
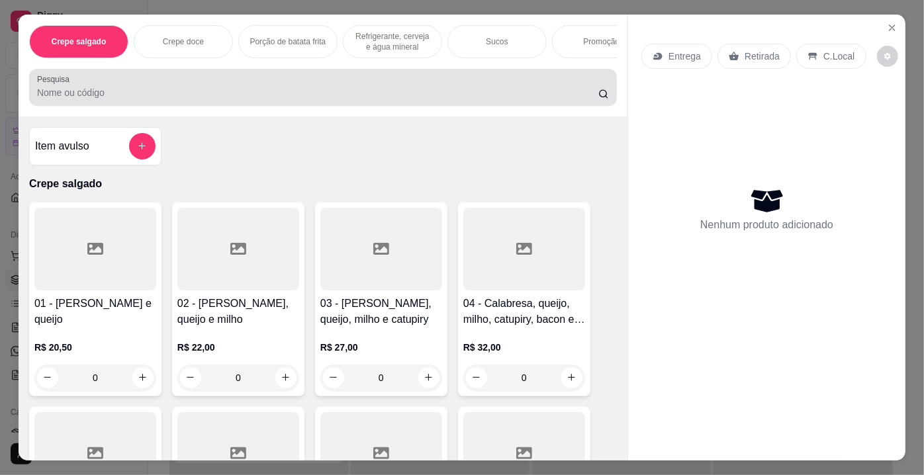
click at [159, 85] on div at bounding box center [323, 87] width 572 height 26
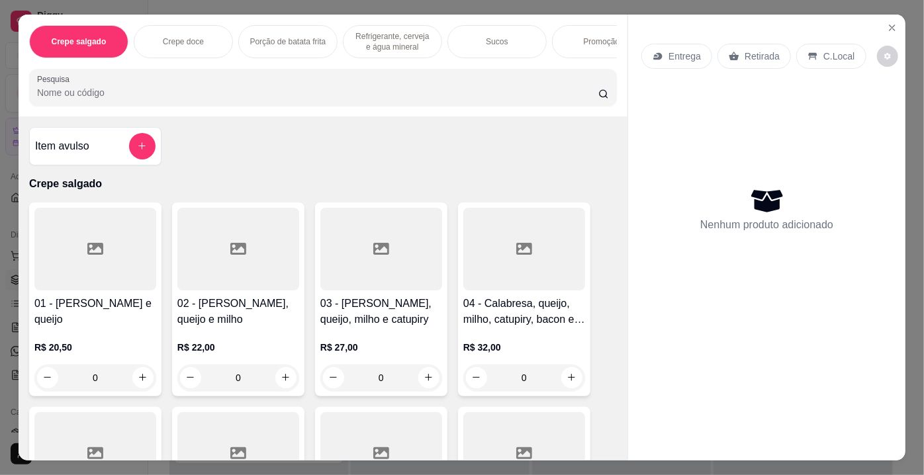
type input "3"
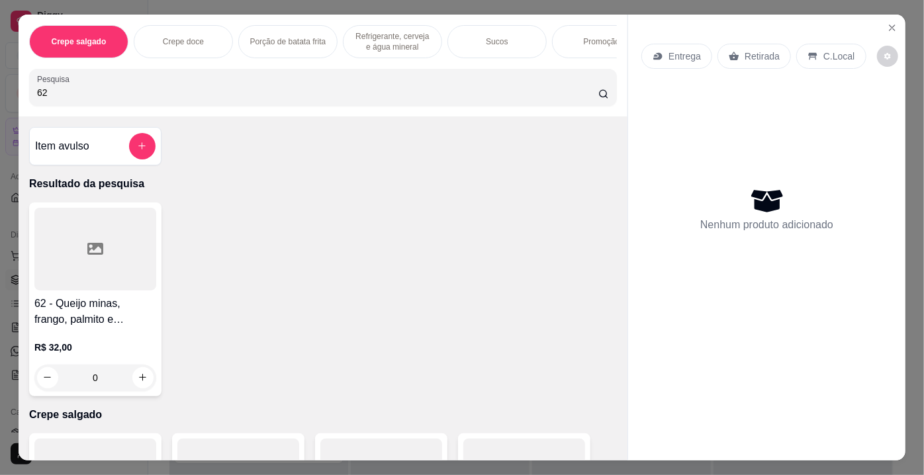
type input "62"
click at [72, 239] on div at bounding box center [95, 249] width 122 height 83
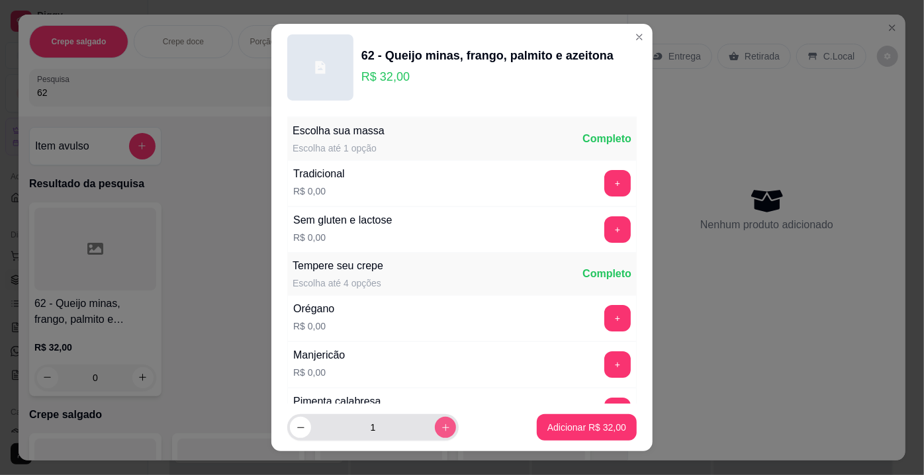
click at [435, 421] on button "increase-product-quantity" at bounding box center [445, 427] width 21 height 21
type input "2"
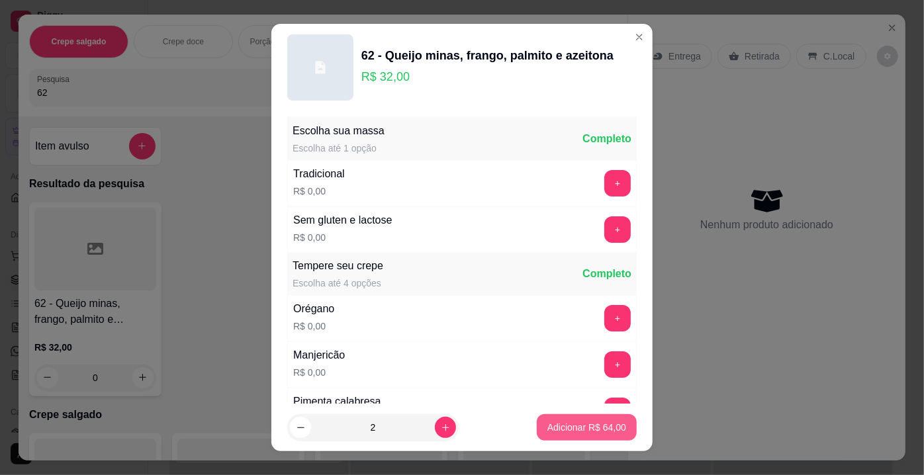
click at [537, 440] on button "Adicionar R$ 64,00" at bounding box center [587, 428] width 100 height 26
type input "2"
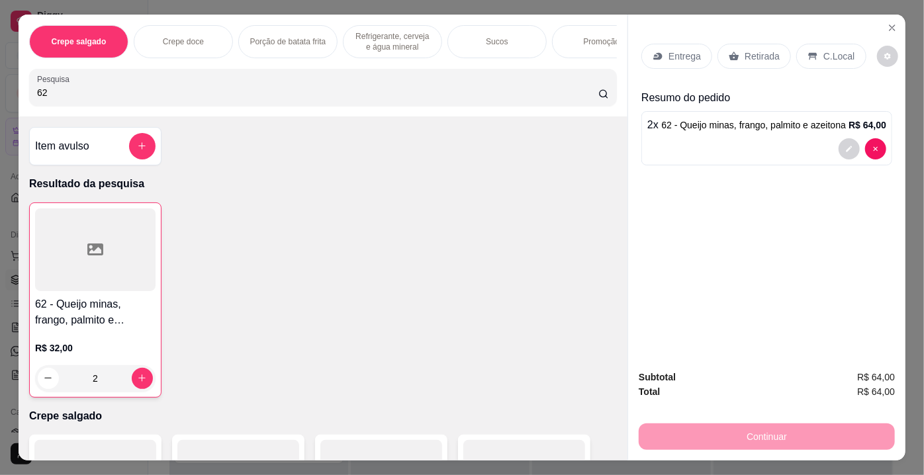
click at [29, 91] on div "Pesquisa 62" at bounding box center [323, 87] width 588 height 37
type input "68"
click at [104, 265] on div at bounding box center [95, 249] width 122 height 83
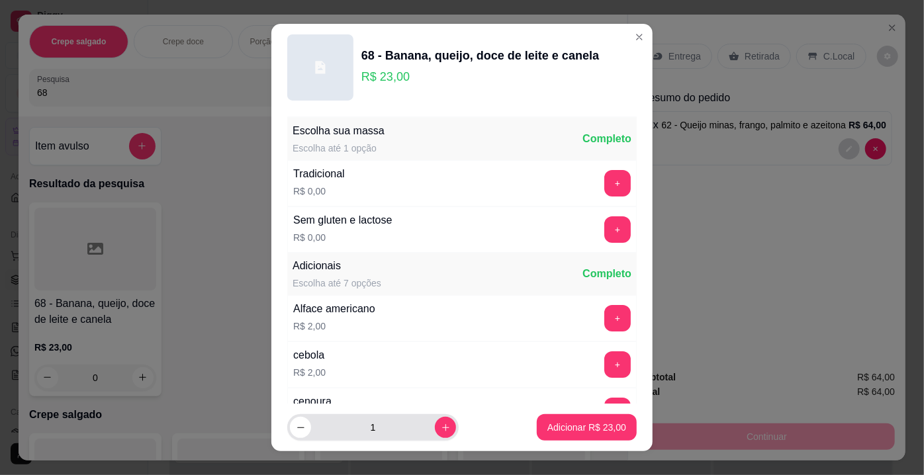
click at [441, 432] on icon "increase-product-quantity" at bounding box center [446, 428] width 10 height 10
type input "2"
click at [565, 433] on p "Adicionar R$ 46,00" at bounding box center [587, 427] width 77 height 13
type input "2"
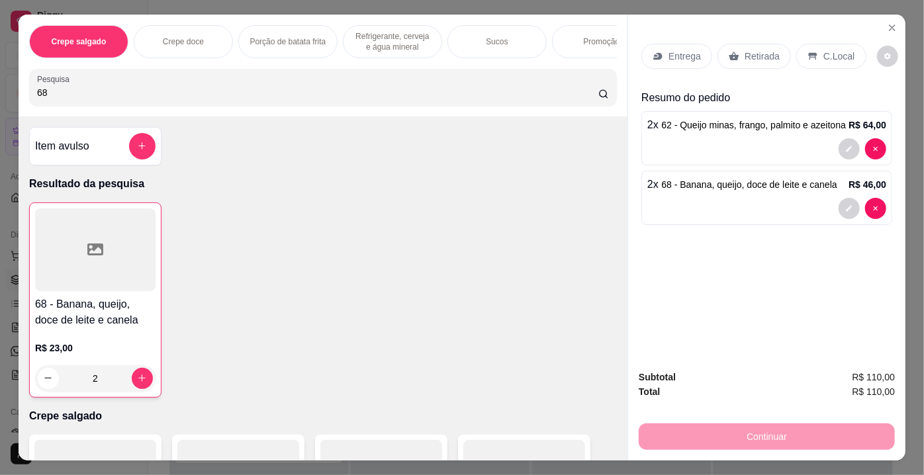
click at [738, 50] on div "Retirada" at bounding box center [755, 56] width 74 height 25
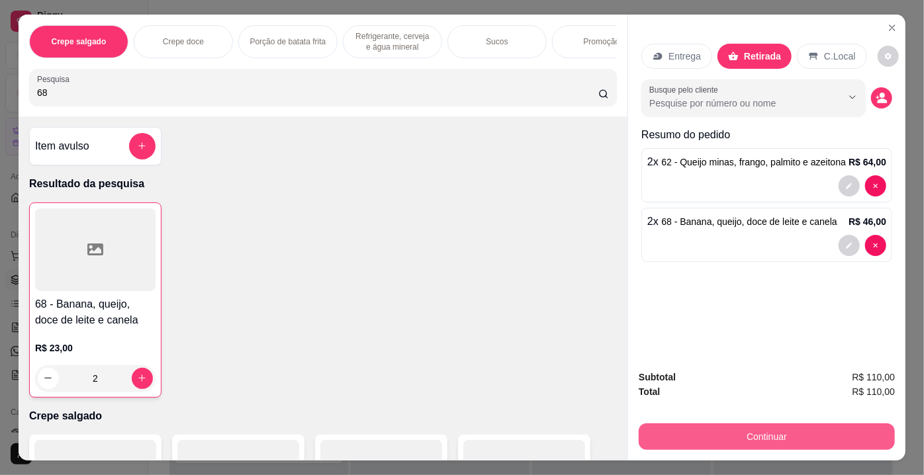
click at [773, 433] on button "Continuar" at bounding box center [767, 437] width 256 height 26
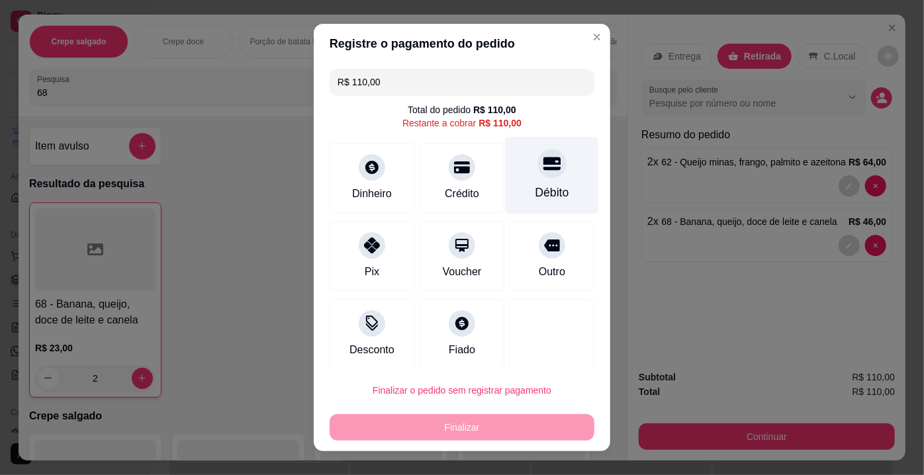
click at [506, 195] on div "Débito" at bounding box center [552, 175] width 93 height 77
type input "R$ 0,00"
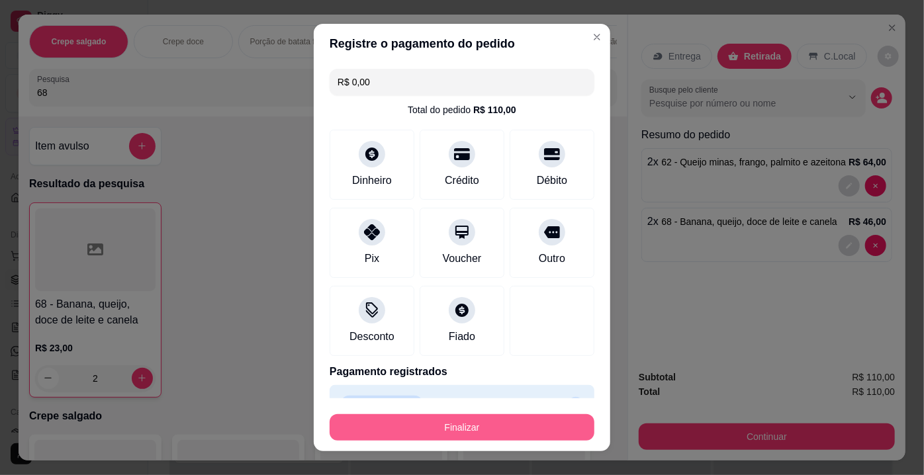
click at [499, 427] on button "Finalizar" at bounding box center [462, 428] width 265 height 26
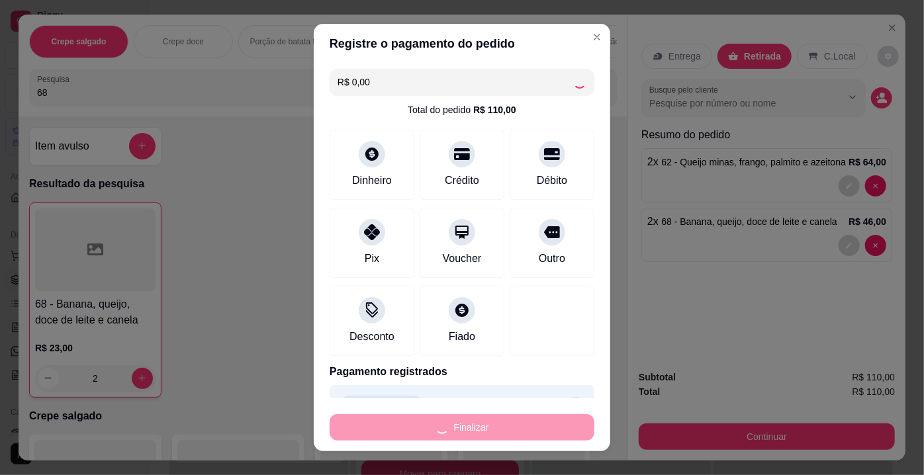
type input "0"
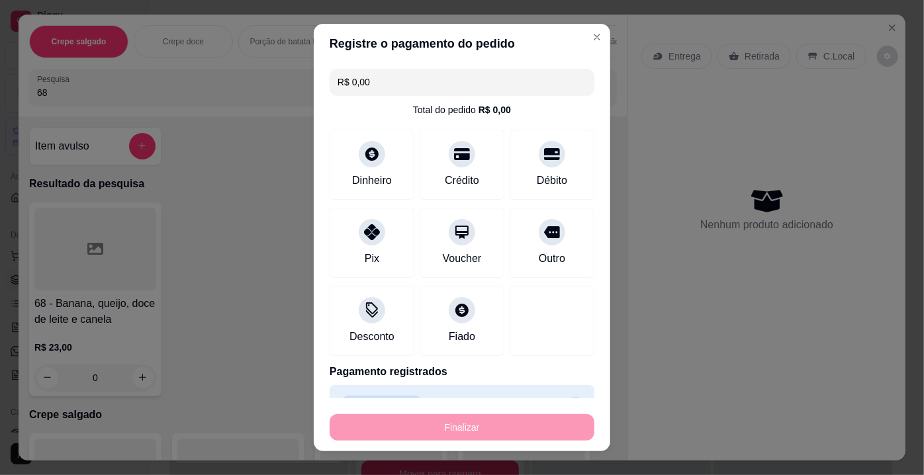
type input "-R$ 110,00"
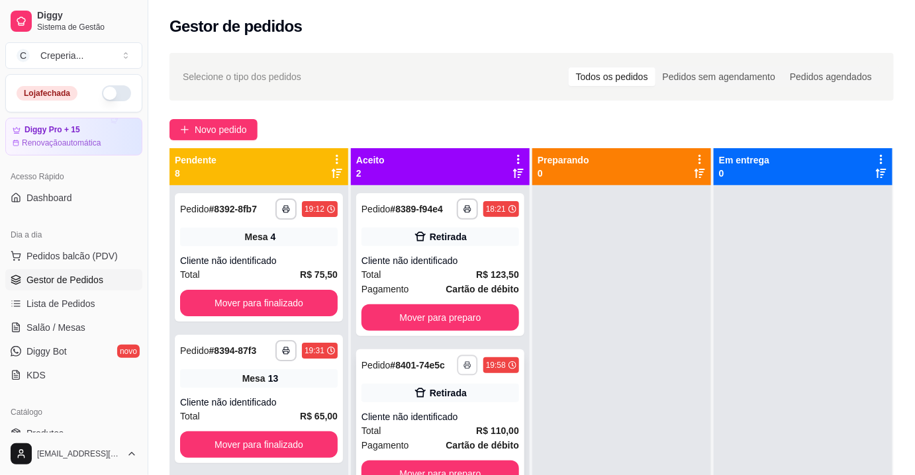
click at [466, 368] on rect "button" at bounding box center [468, 367] width 4 height 3
click at [437, 416] on button "IMPRESSORA" at bounding box center [429, 411] width 96 height 21
click at [232, 138] on button "Novo pedido" at bounding box center [214, 129] width 88 height 21
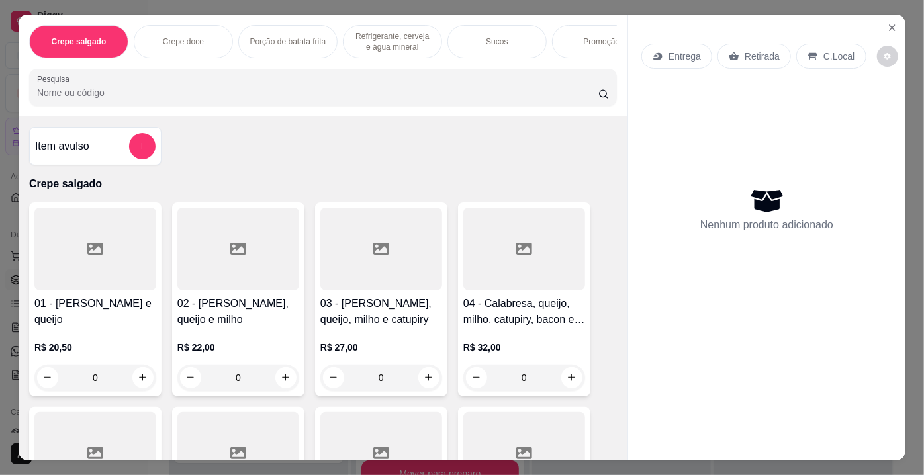
click at [91, 93] on input "Pesquisa" at bounding box center [318, 92] width 562 height 13
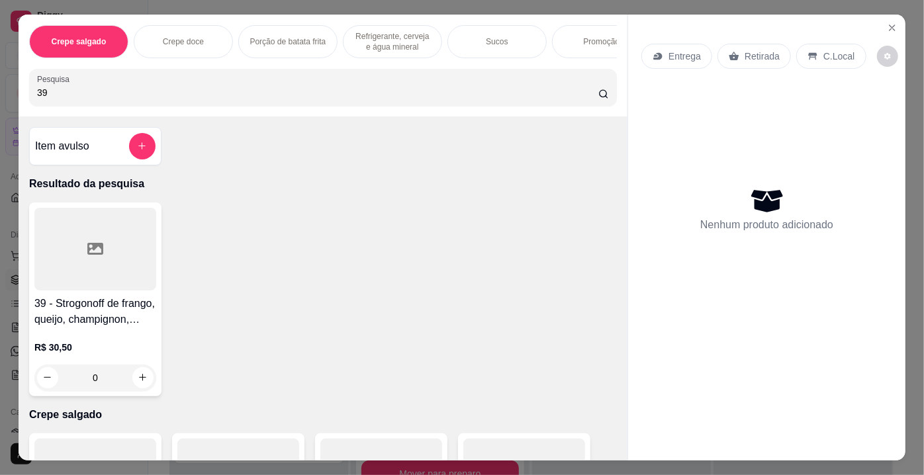
type input "39"
click at [73, 270] on div at bounding box center [95, 249] width 122 height 83
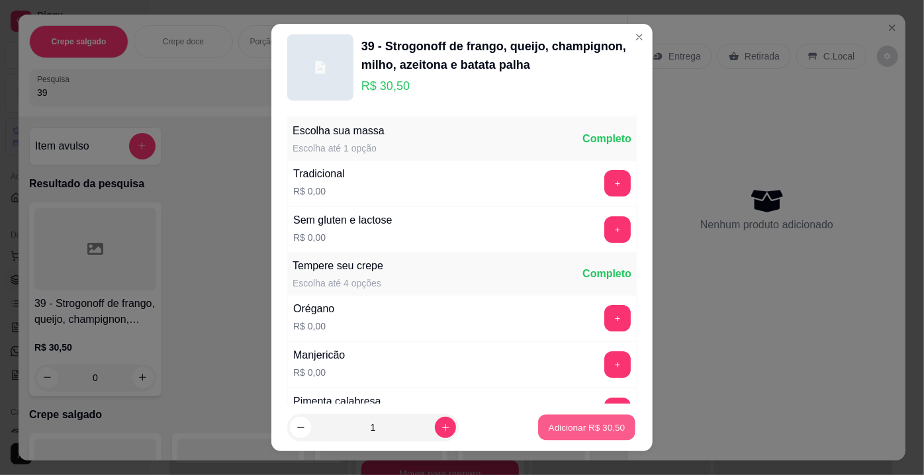
click at [549, 428] on p "Adicionar R$ 30,50" at bounding box center [587, 427] width 77 height 13
type input "1"
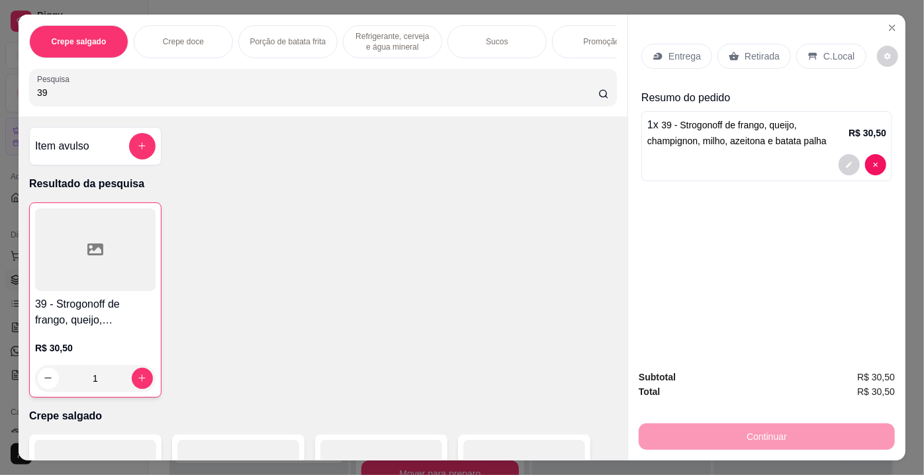
drag, startPoint x: 51, startPoint y: 97, endPoint x: 19, endPoint y: 95, distance: 31.9
click at [19, 95] on div "Crepe salgado Crepe doce Porção de batata frita Refrigerante, cerveja e água mi…" at bounding box center [323, 66] width 609 height 102
type input "0"
type input "40"
click at [90, 271] on div at bounding box center [95, 249] width 122 height 83
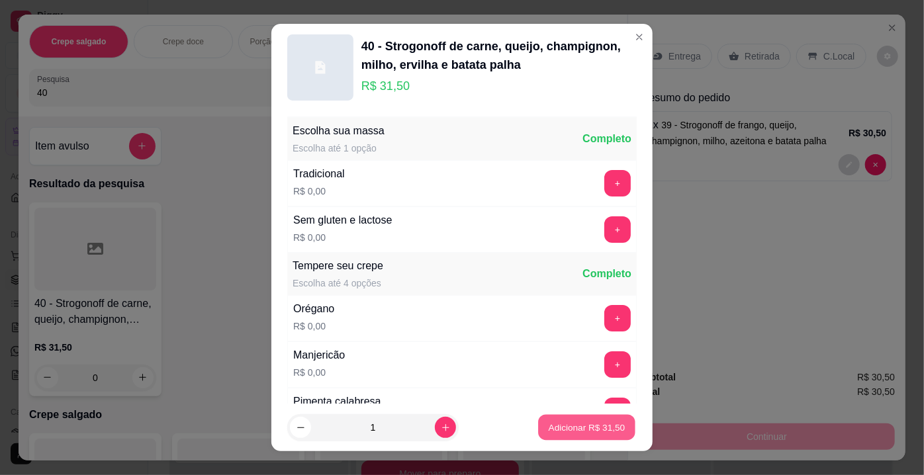
click at [550, 426] on p "Adicionar R$ 31,50" at bounding box center [587, 427] width 77 height 13
type input "1"
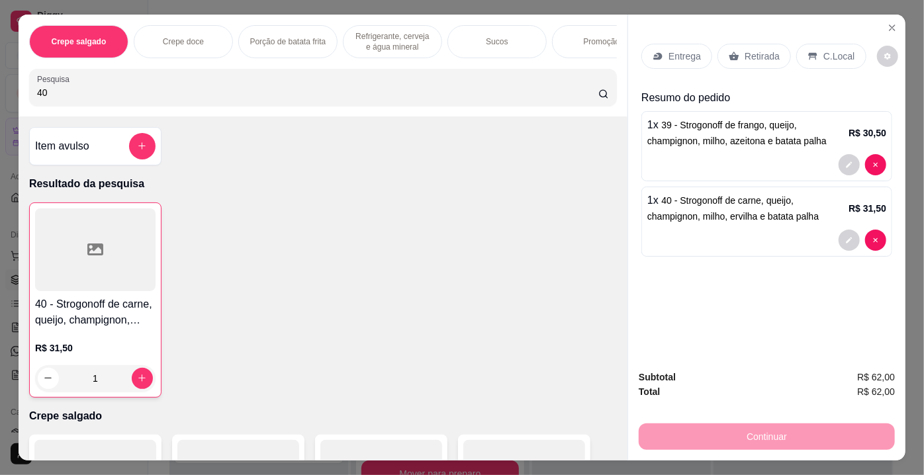
drag, startPoint x: 57, startPoint y: 94, endPoint x: 14, endPoint y: 83, distance: 44.3
click at [19, 83] on div "Crepe salgado Crepe doce Porção de batata frita Refrigerante, cerveja e água mi…" at bounding box center [323, 66] width 609 height 102
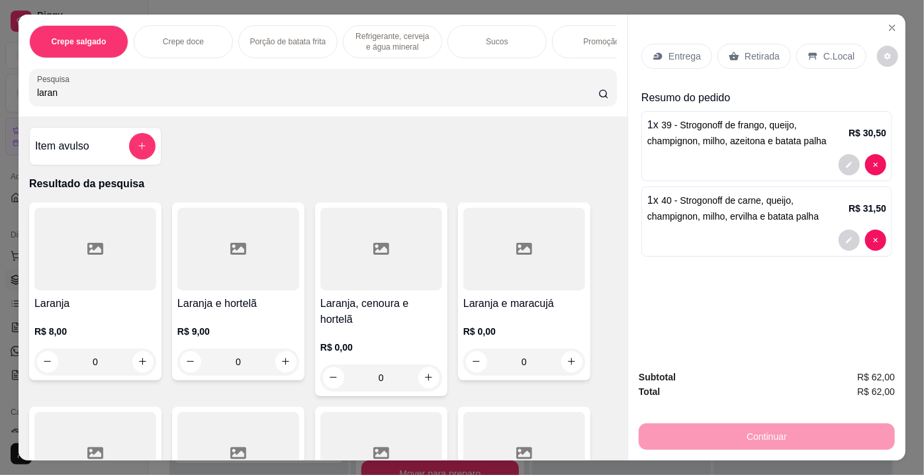
type input "laran"
click at [91, 233] on div at bounding box center [95, 249] width 122 height 83
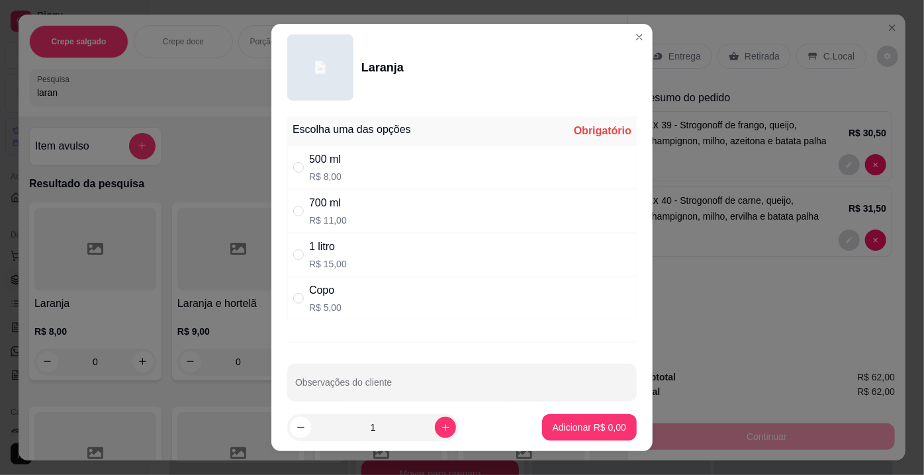
drag, startPoint x: 296, startPoint y: 255, endPoint x: 303, endPoint y: 275, distance: 21.6
click at [296, 258] on input "" at bounding box center [298, 255] width 11 height 11
radio input "true"
click at [335, 389] on input "Observações do cliente" at bounding box center [462, 387] width 334 height 13
type input "s"
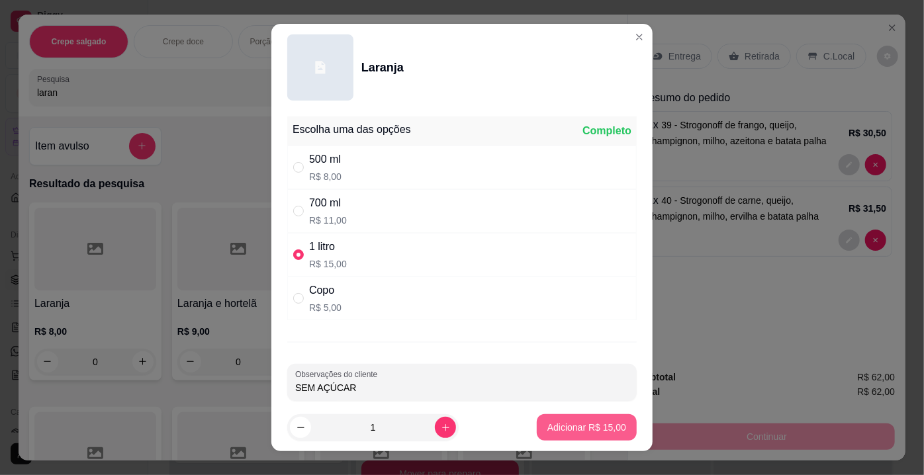
type input "SEM AÇÚCAR"
click at [554, 435] on button "Adicionar R$ 15,00" at bounding box center [586, 428] width 97 height 26
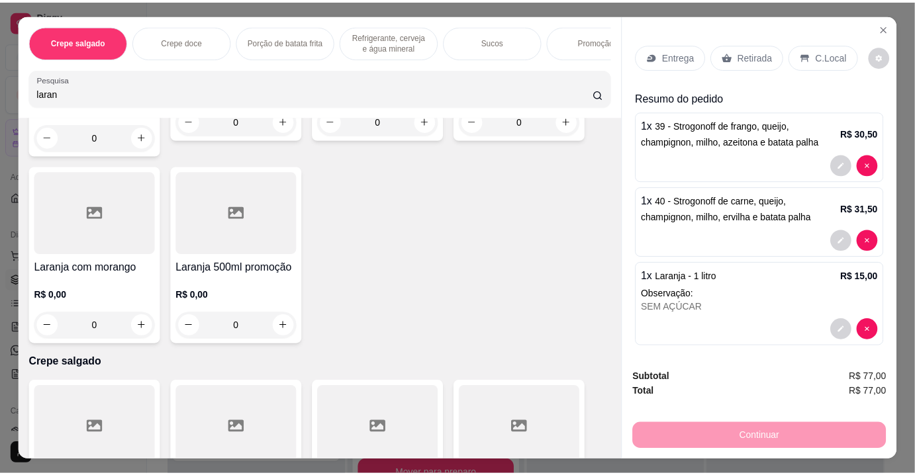
scroll to position [602, 0]
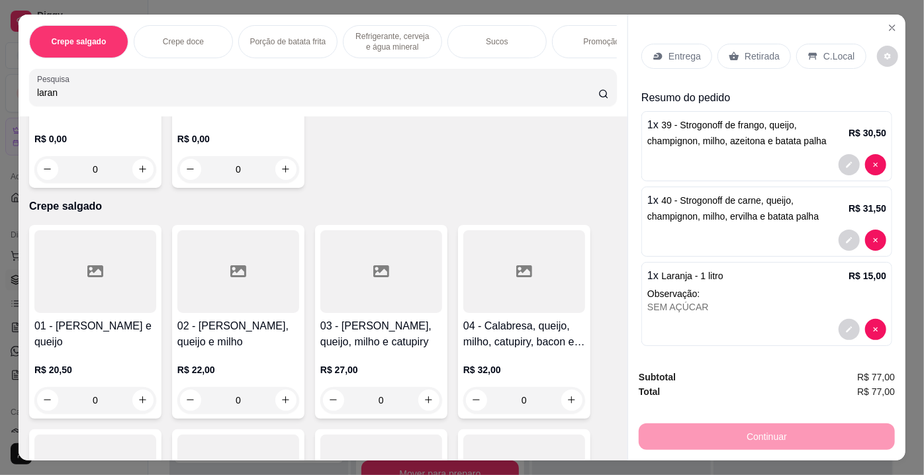
click at [750, 52] on p "Retirada" at bounding box center [762, 56] width 35 height 13
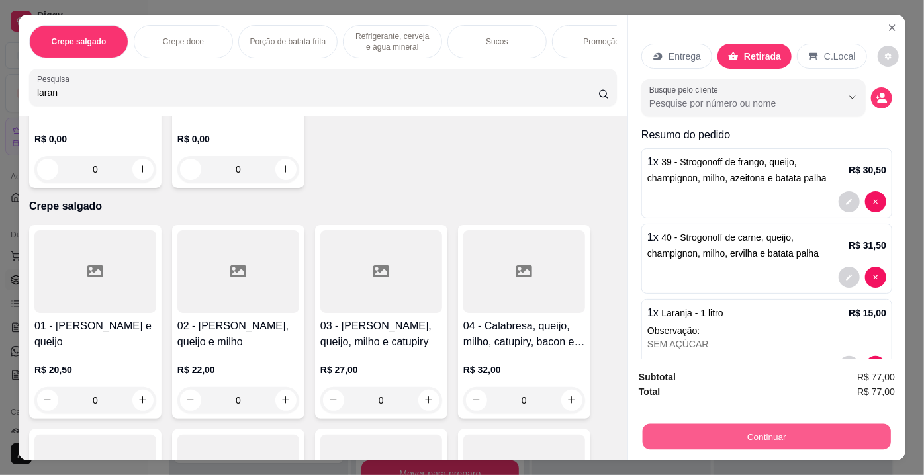
click at [758, 437] on button "Continuar" at bounding box center [767, 437] width 248 height 26
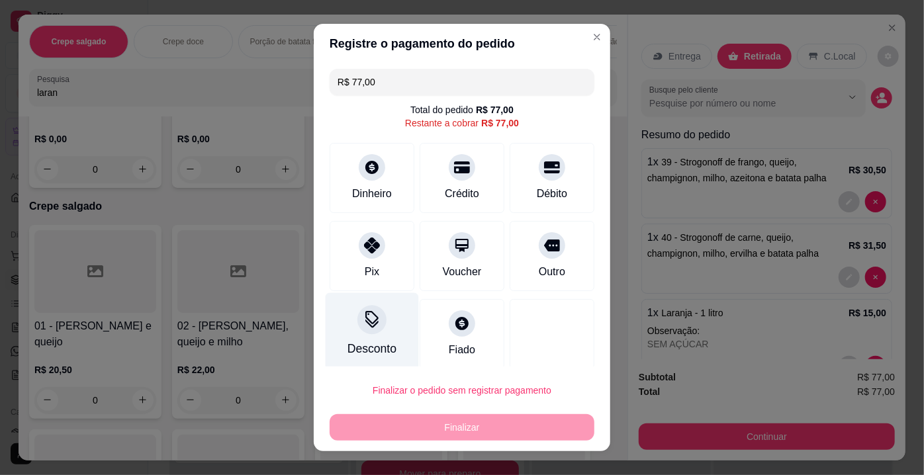
drag, startPoint x: 387, startPoint y: 252, endPoint x: 400, endPoint y: 290, distance: 40.0
click at [387, 253] on div "Pix" at bounding box center [372, 256] width 85 height 70
type input "R$ 0,00"
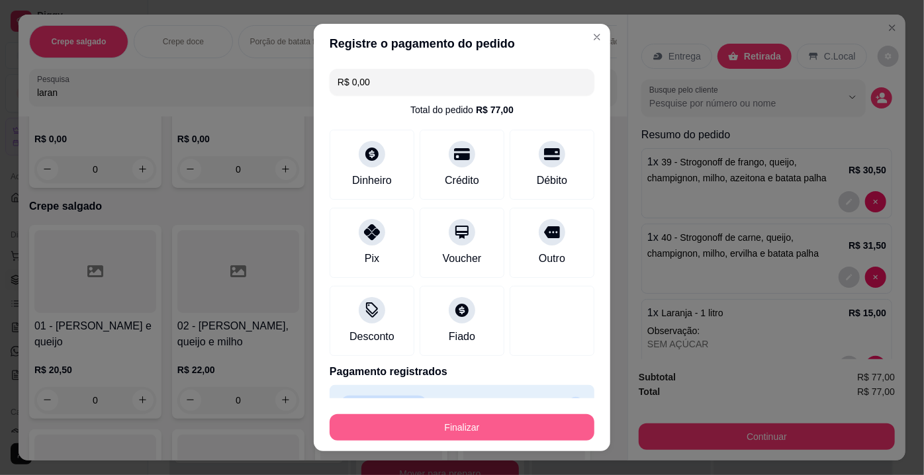
click at [457, 432] on button "Finalizar" at bounding box center [462, 428] width 265 height 26
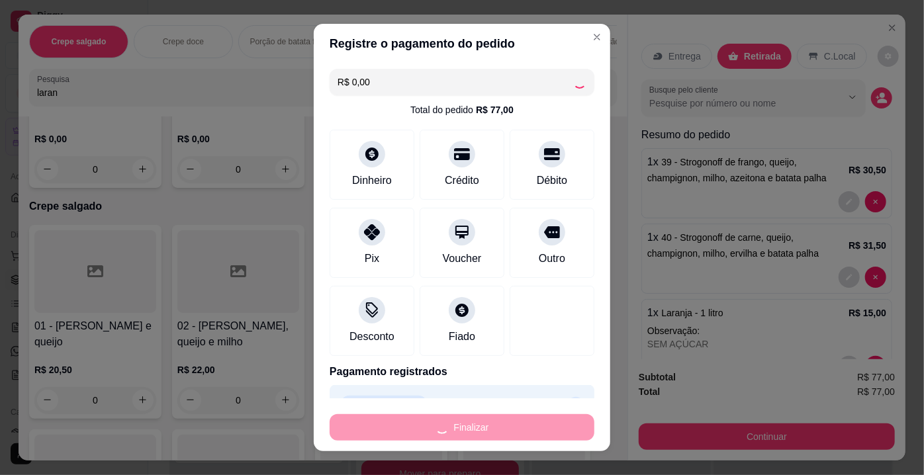
type input "0"
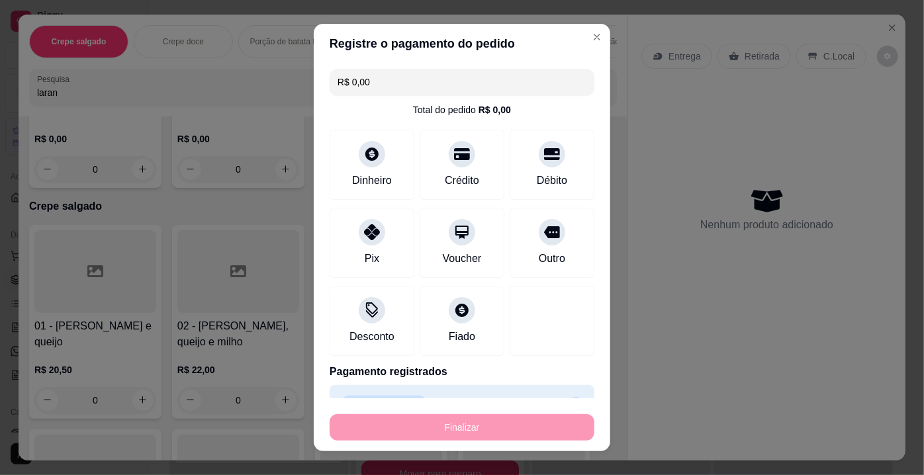
type input "-R$ 77,00"
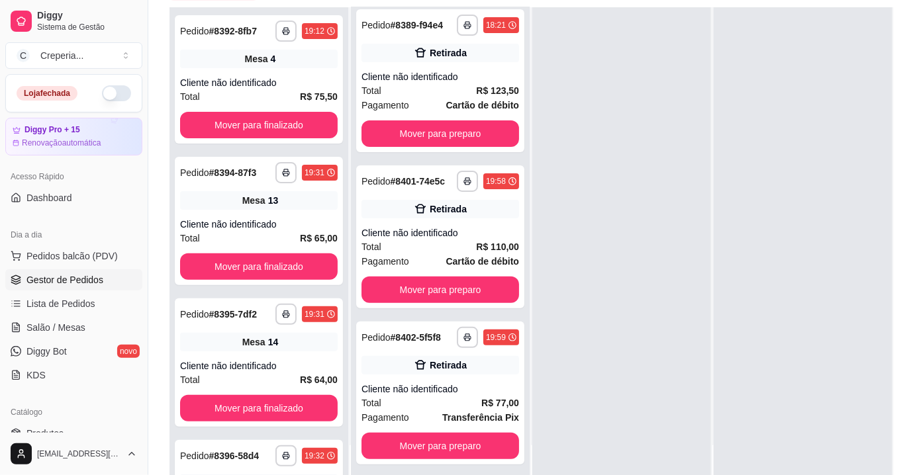
scroll to position [201, 0]
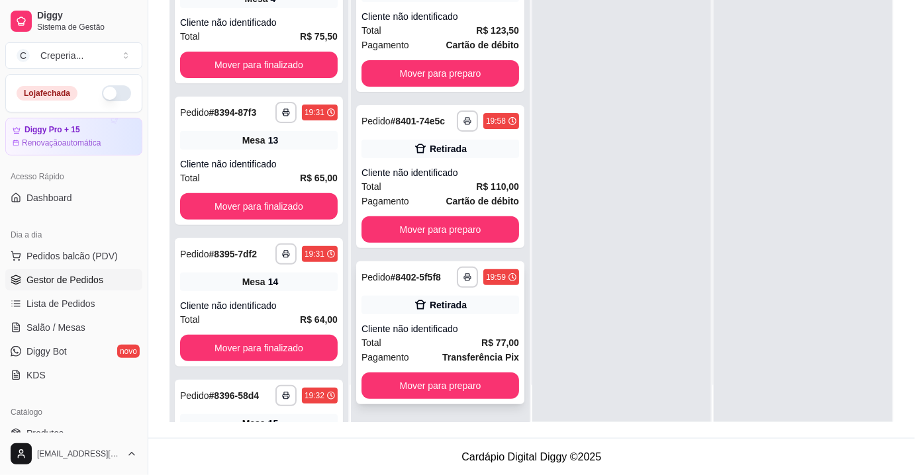
click at [454, 319] on div "**********" at bounding box center [440, 333] width 168 height 143
click at [457, 276] on button "button" at bounding box center [467, 277] width 21 height 21
click at [420, 326] on button "IMPRESSORA" at bounding box center [419, 323] width 96 height 21
click at [50, 327] on span "Salão / Mesas" at bounding box center [55, 327] width 59 height 13
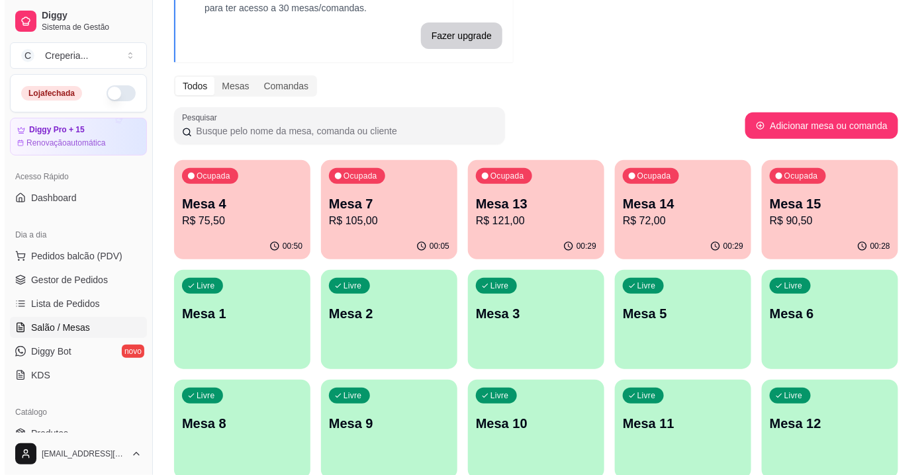
scroll to position [120, 0]
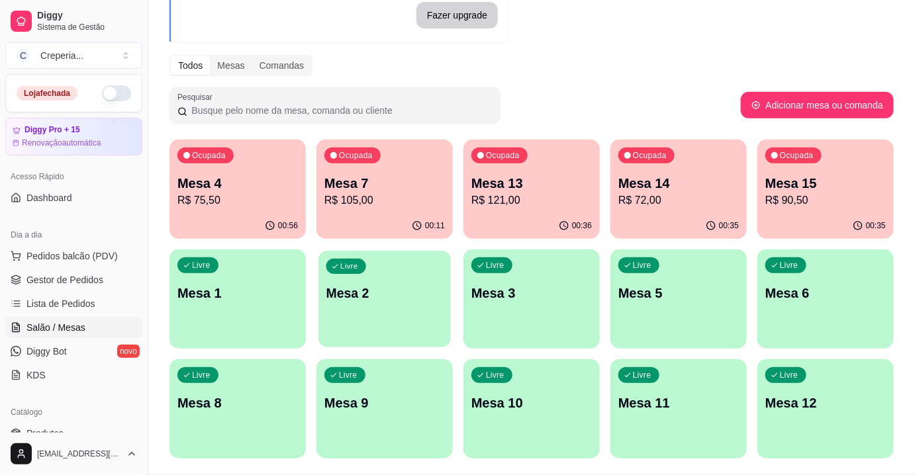
click at [378, 307] on div "Livre Mesa 2" at bounding box center [385, 291] width 132 height 81
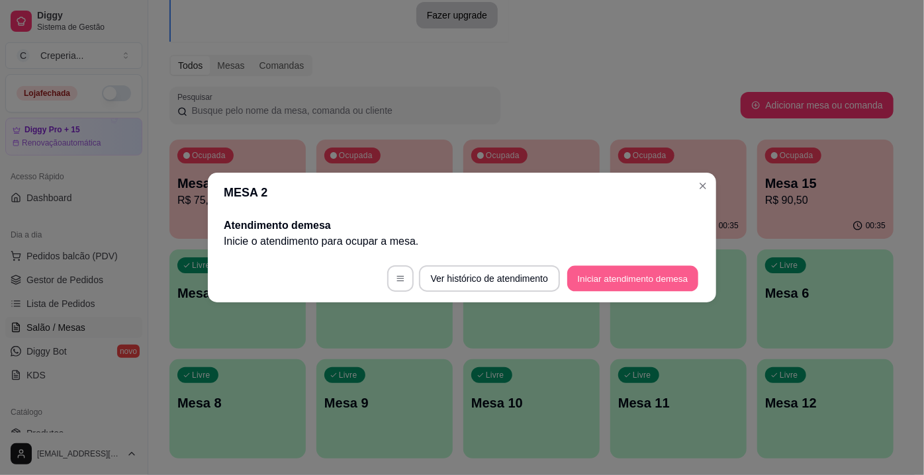
click at [581, 287] on button "Iniciar atendimento de mesa" at bounding box center [632, 279] width 131 height 26
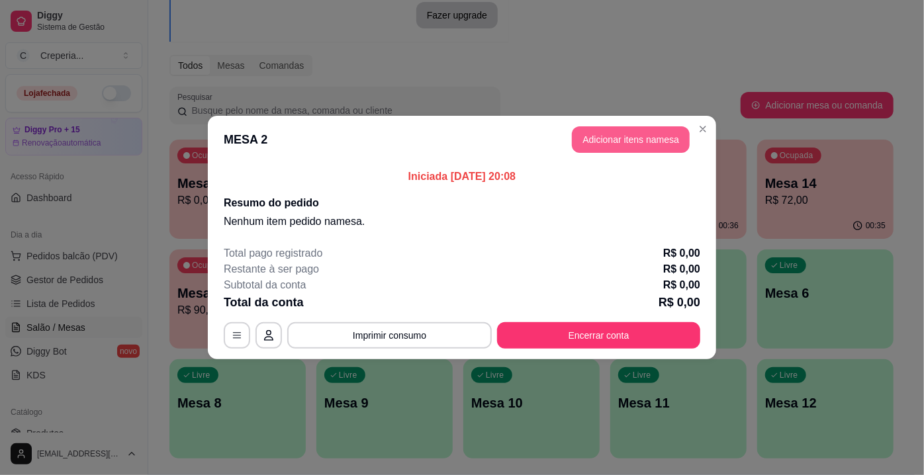
click at [664, 148] on button "Adicionar itens na mesa" at bounding box center [631, 139] width 118 height 26
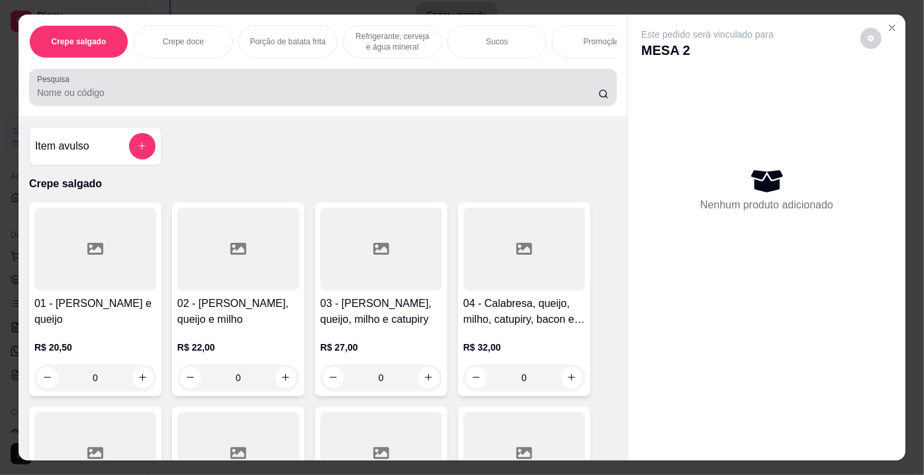
click at [298, 91] on input "Pesquisa" at bounding box center [318, 92] width 562 height 13
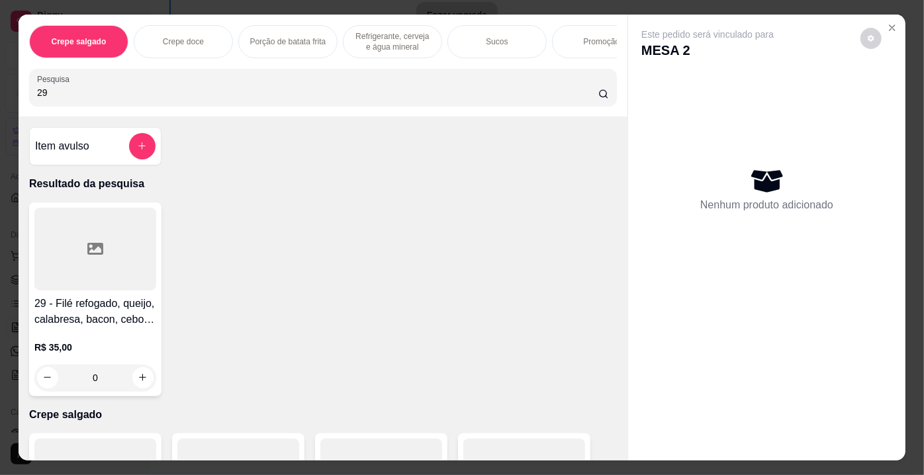
type input "29"
click at [80, 261] on div at bounding box center [95, 249] width 122 height 83
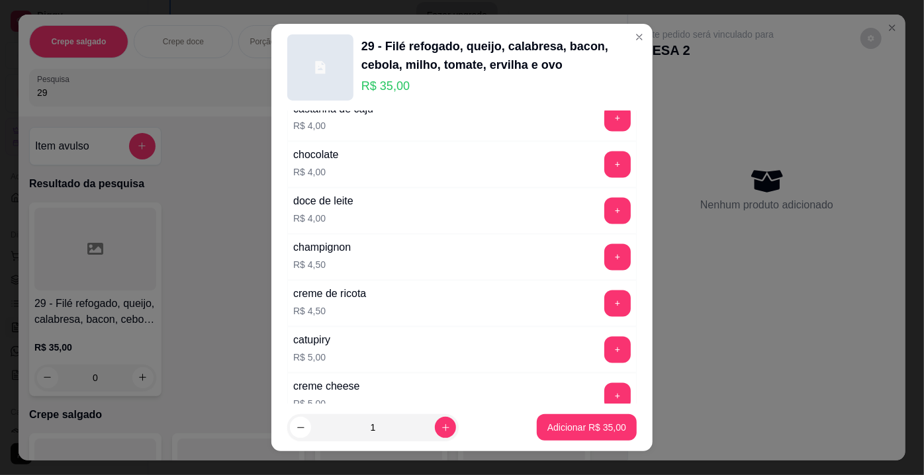
scroll to position [2377, 0]
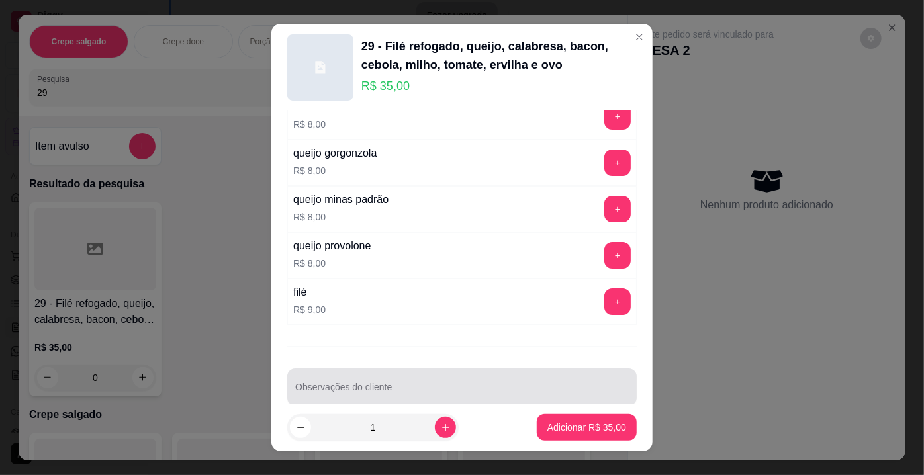
click at [522, 386] on input "Observações do cliente" at bounding box center [462, 392] width 334 height 13
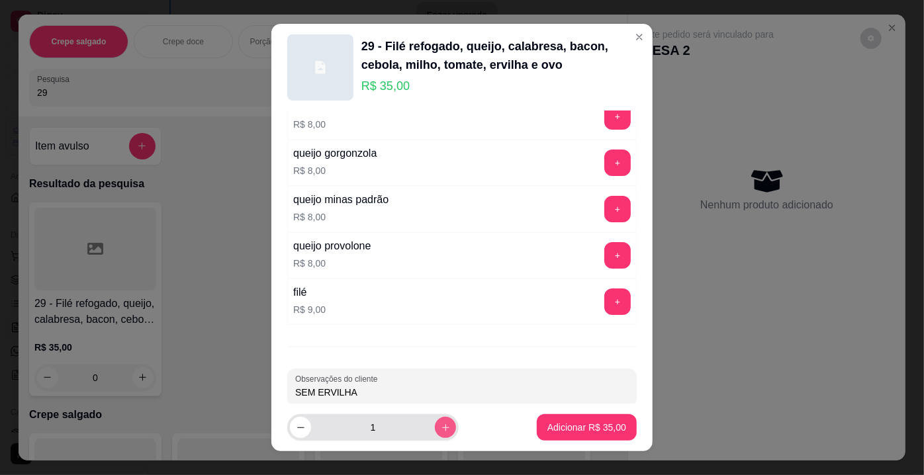
type input "SEM ERVILHA"
click at [441, 428] on button "increase-product-quantity" at bounding box center [445, 427] width 21 height 21
type input "2"
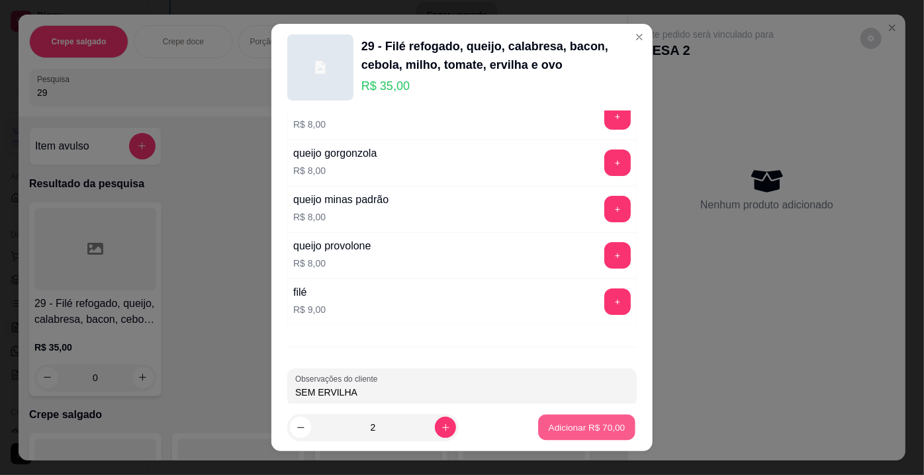
click at [549, 425] on p "Adicionar R$ 70,00" at bounding box center [587, 427] width 77 height 13
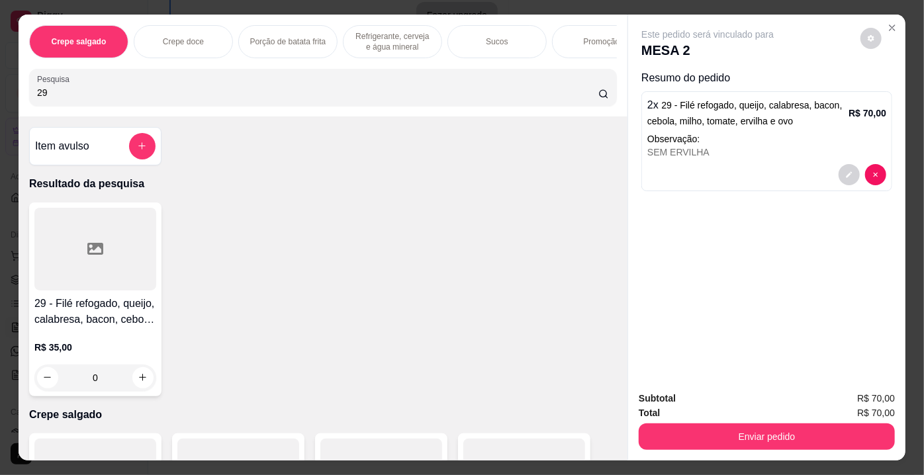
drag, startPoint x: 67, startPoint y: 88, endPoint x: 0, endPoint y: 90, distance: 66.9
click at [0, 90] on div "Crepe salgado Crepe doce Porção de batata frita Refrigerante, cerveja e água mi…" at bounding box center [462, 237] width 924 height 475
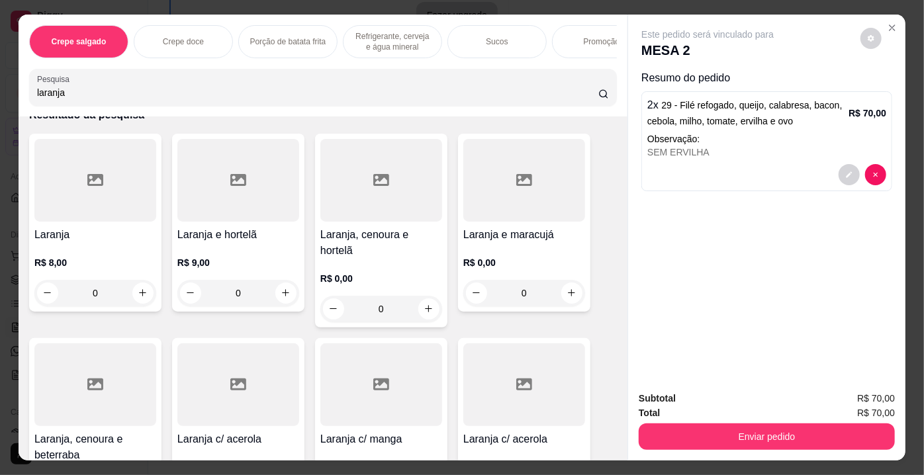
scroll to position [180, 0]
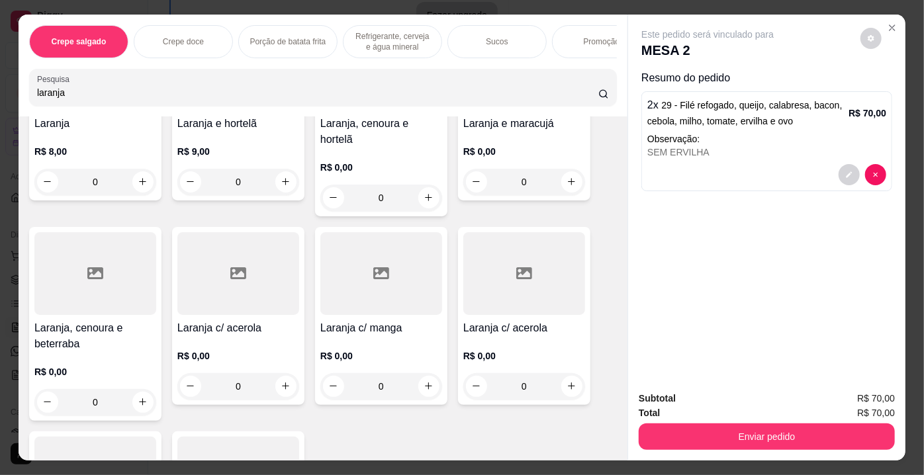
type input "laranja"
click at [104, 285] on div at bounding box center [95, 273] width 122 height 83
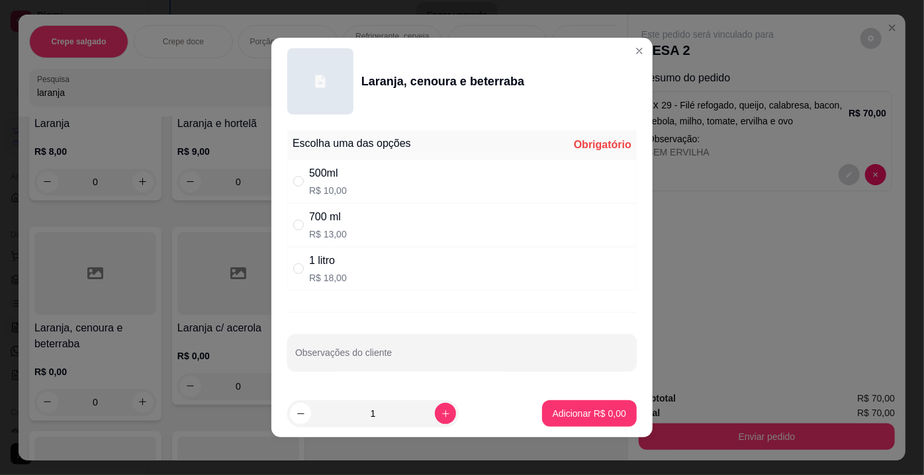
click at [334, 219] on div "700 ml" at bounding box center [328, 217] width 38 height 16
radio input "true"
click at [551, 411] on p "Adicionar R$ 13,00" at bounding box center [587, 413] width 79 height 13
type input "1"
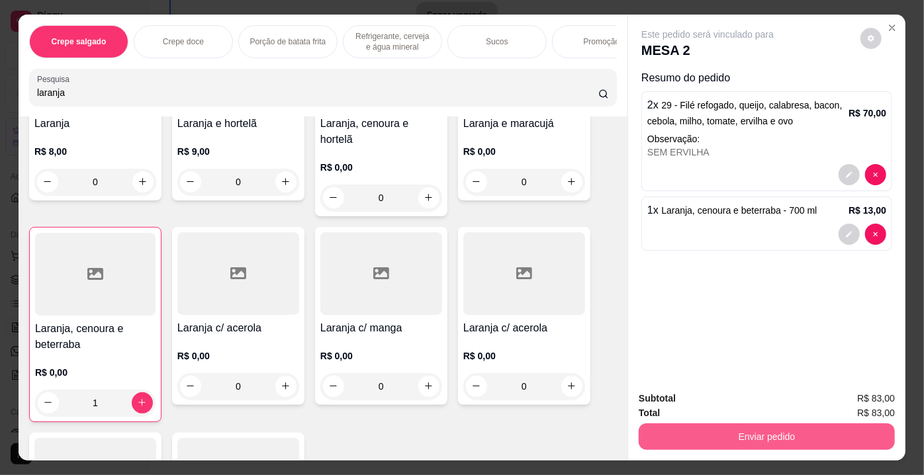
click at [677, 433] on button "Enviar pedido" at bounding box center [767, 437] width 256 height 26
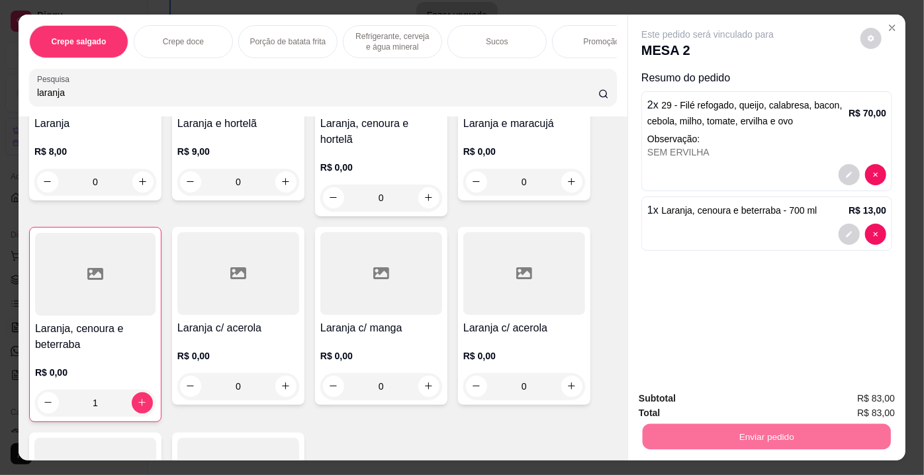
click at [668, 401] on button "Não registrar e enviar pedido" at bounding box center [724, 401] width 134 height 25
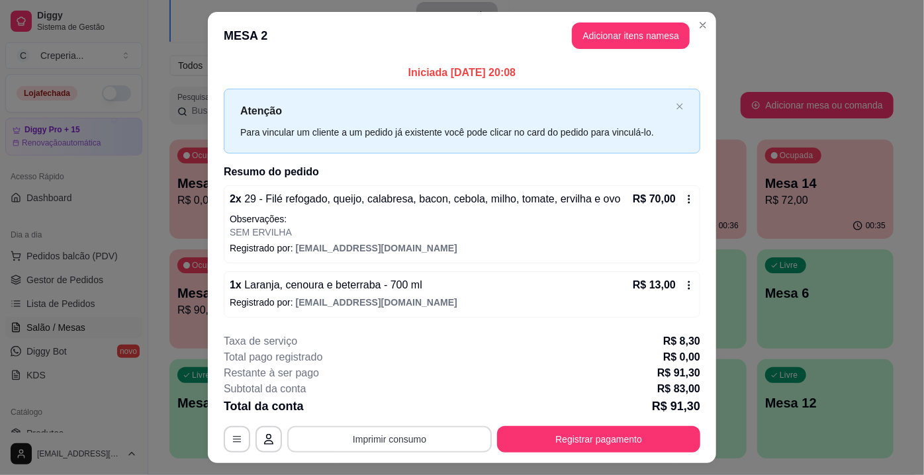
click at [443, 435] on button "Imprimir consumo" at bounding box center [389, 439] width 205 height 26
click at [418, 405] on button "IMPRESSORA" at bounding box center [390, 409] width 96 height 21
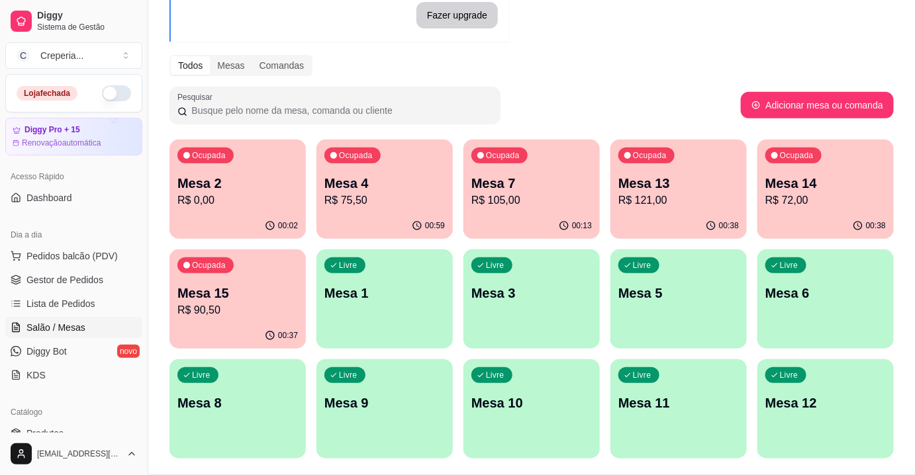
click at [793, 299] on p "Mesa 6" at bounding box center [825, 293] width 121 height 19
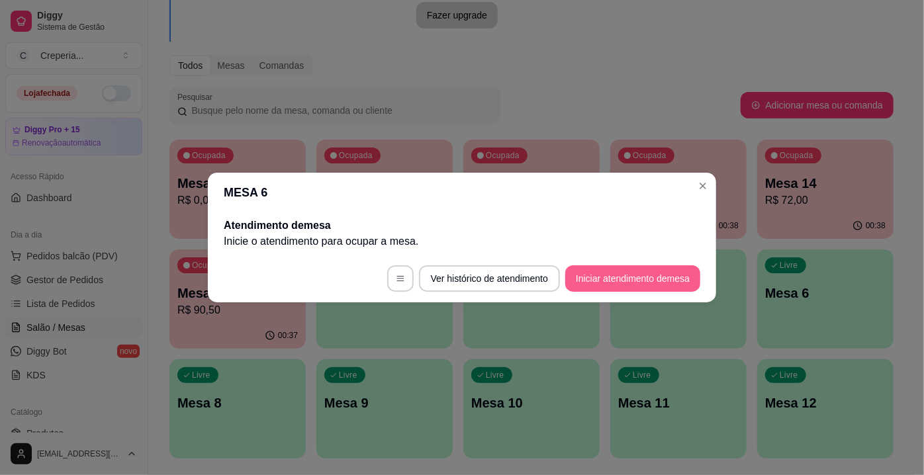
click at [630, 287] on button "Iniciar atendimento de mesa" at bounding box center [633, 279] width 135 height 26
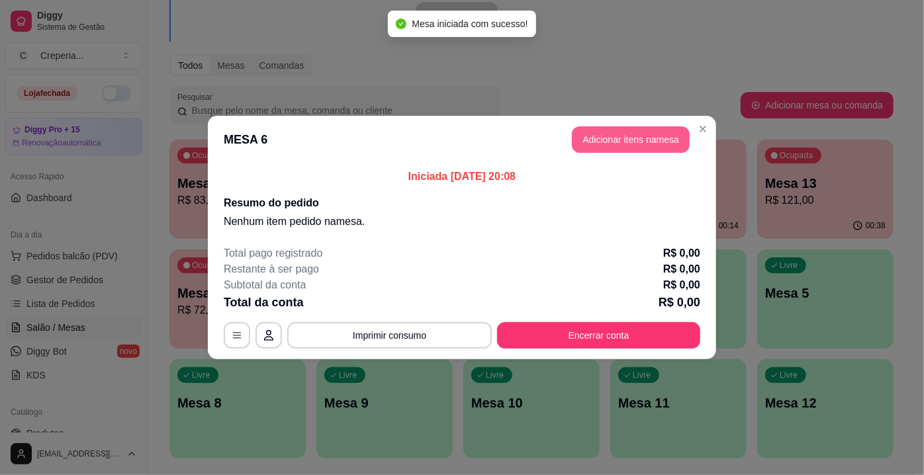
click at [604, 132] on button "Adicionar itens na mesa" at bounding box center [631, 139] width 118 height 26
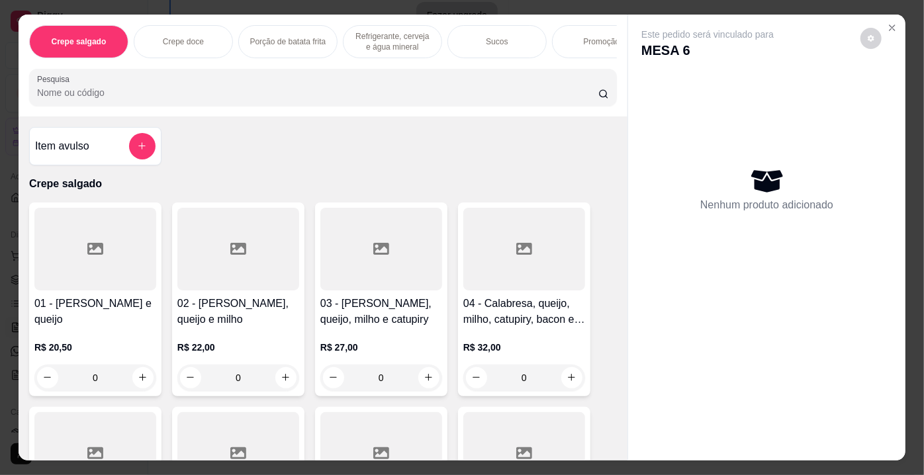
click at [136, 98] on input "Pesquisa" at bounding box center [318, 92] width 562 height 13
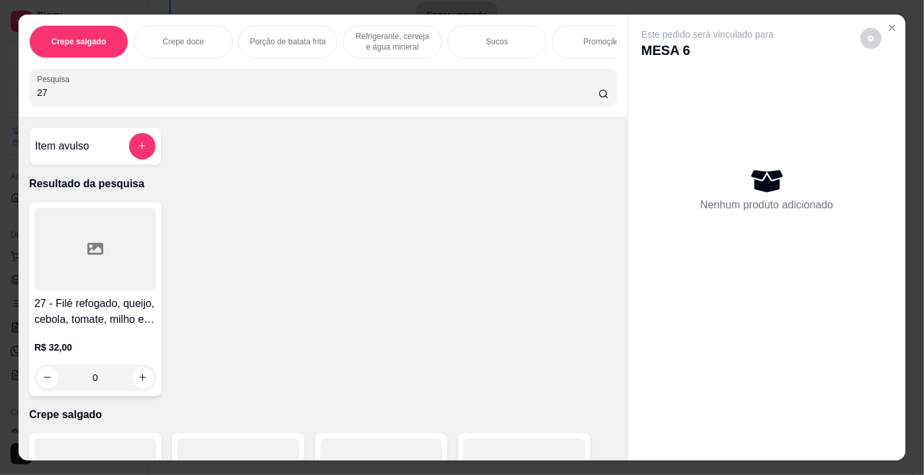
type input "27"
click at [106, 256] on div at bounding box center [95, 249] width 122 height 83
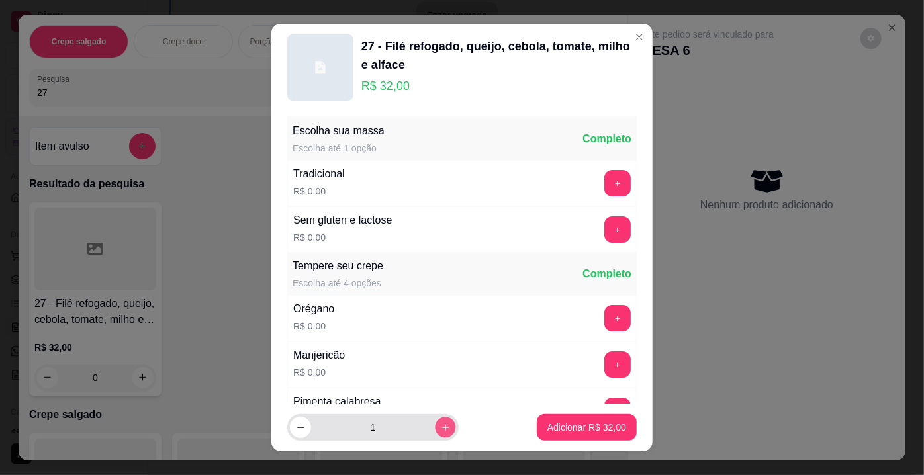
click at [441, 426] on icon "increase-product-quantity" at bounding box center [446, 428] width 10 height 10
type input "3"
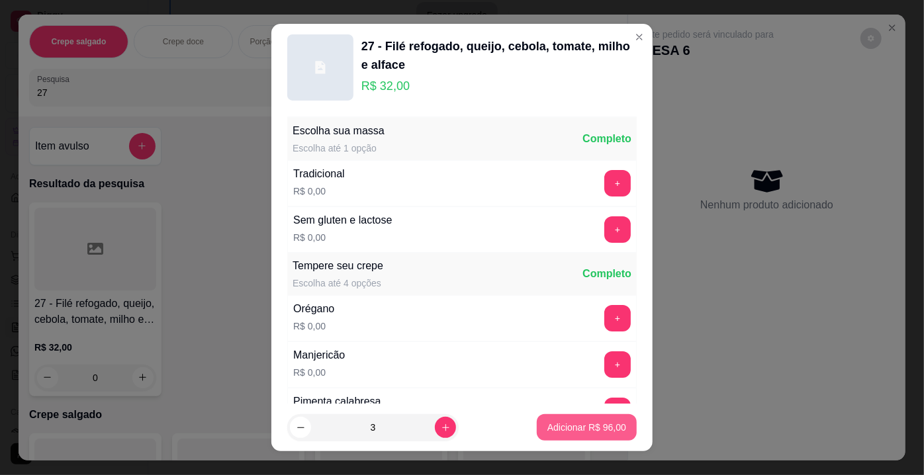
click at [552, 426] on p "Adicionar R$ 96,00" at bounding box center [587, 427] width 79 height 13
type input "3"
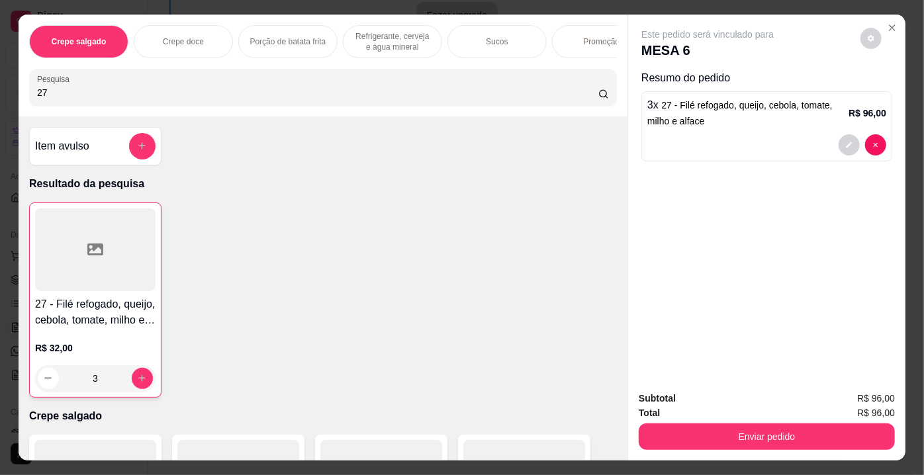
drag, startPoint x: 119, startPoint y: 98, endPoint x: 1, endPoint y: 85, distance: 117.9
click at [1, 85] on div "Crepe salgado Crepe doce Porção de batata frita Refrigerante, cerveja e água mi…" at bounding box center [462, 237] width 924 height 475
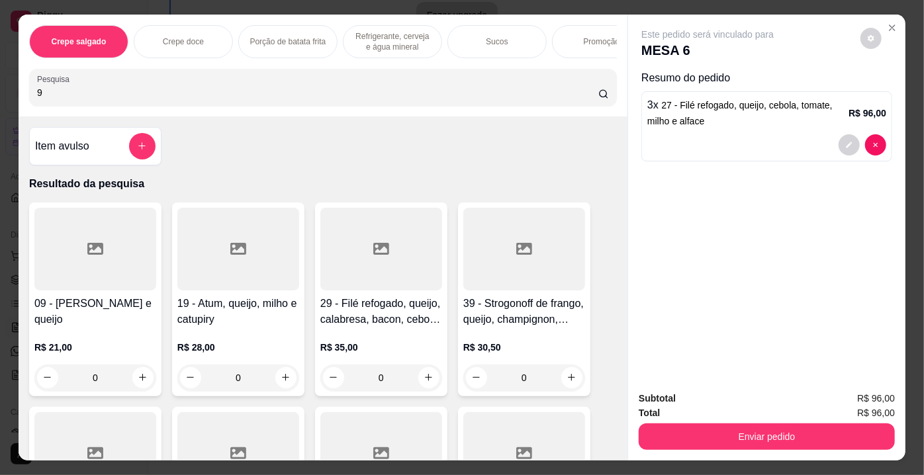
type input "9"
click at [47, 257] on div at bounding box center [95, 249] width 122 height 83
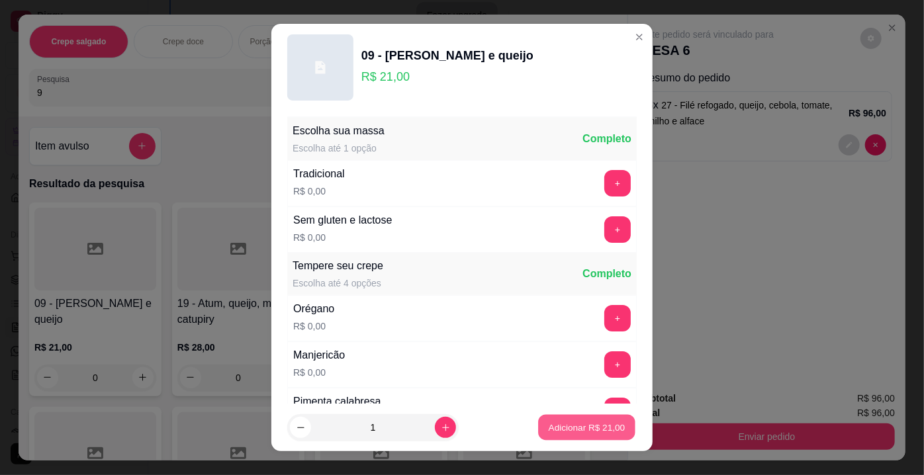
click at [581, 427] on p "Adicionar R$ 21,00" at bounding box center [587, 427] width 77 height 13
type input "1"
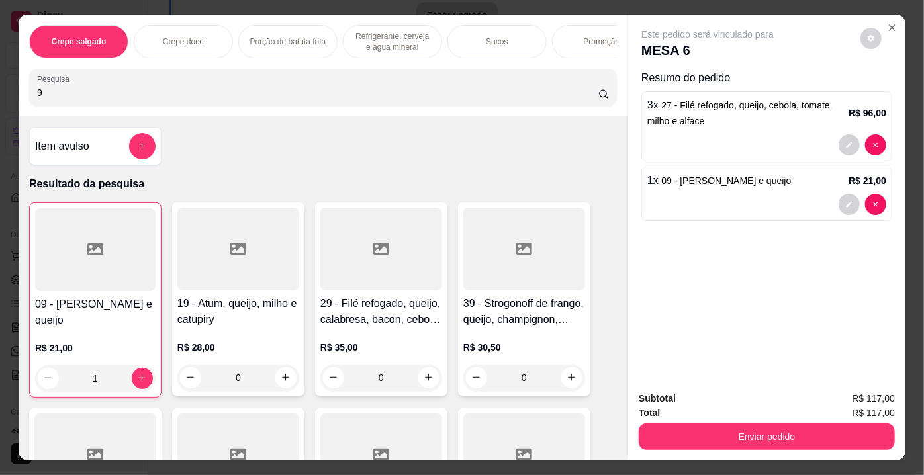
drag, startPoint x: 52, startPoint y: 99, endPoint x: 9, endPoint y: 95, distance: 43.2
click at [9, 95] on div "Crepe salgado Crepe doce Porção de batata frita Refrigerante, cerveja e água mi…" at bounding box center [462, 237] width 924 height 475
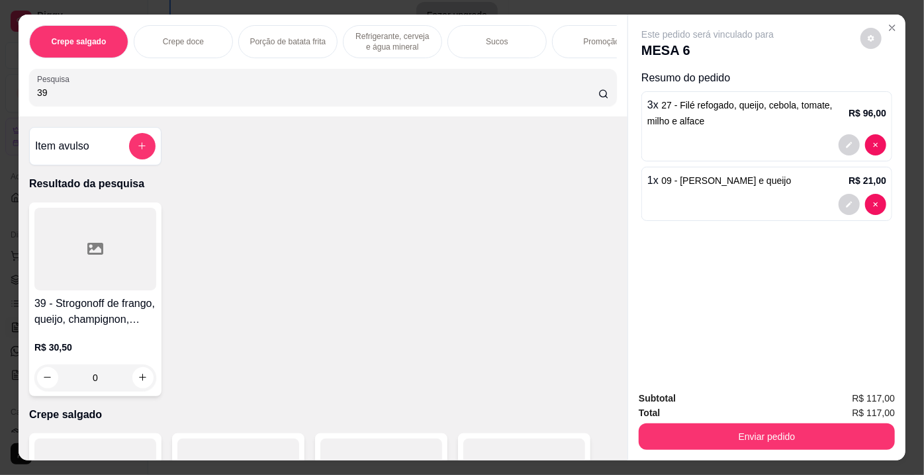
type input "39"
click at [64, 261] on div at bounding box center [95, 249] width 122 height 83
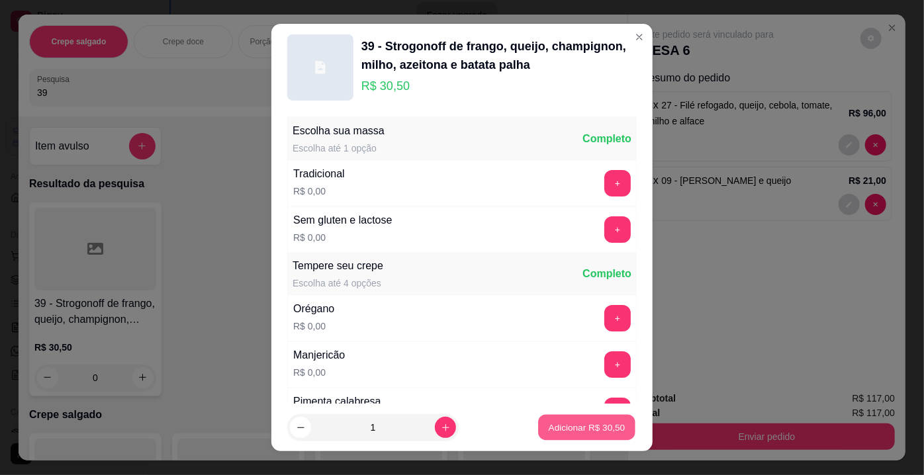
click at [570, 428] on p "Adicionar R$ 30,50" at bounding box center [587, 427] width 77 height 13
type input "1"
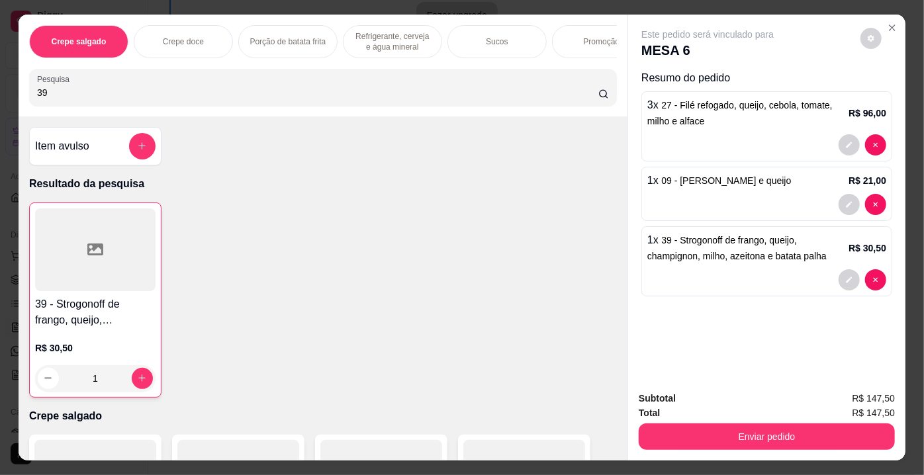
drag, startPoint x: 82, startPoint y: 90, endPoint x: 0, endPoint y: 91, distance: 82.1
click at [0, 91] on div "Crepe salgado Crepe doce Porção de batata frita Refrigerante, cerveja e água mi…" at bounding box center [462, 237] width 924 height 475
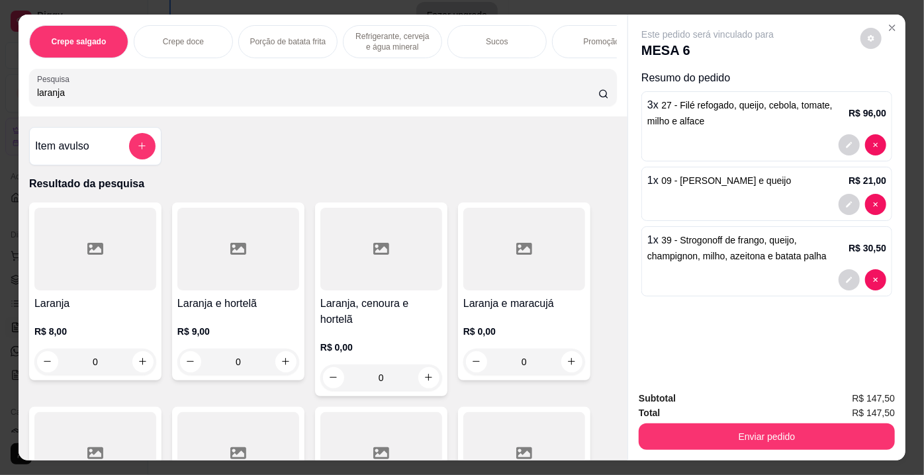
type input "laranja"
click at [372, 266] on div at bounding box center [381, 249] width 122 height 83
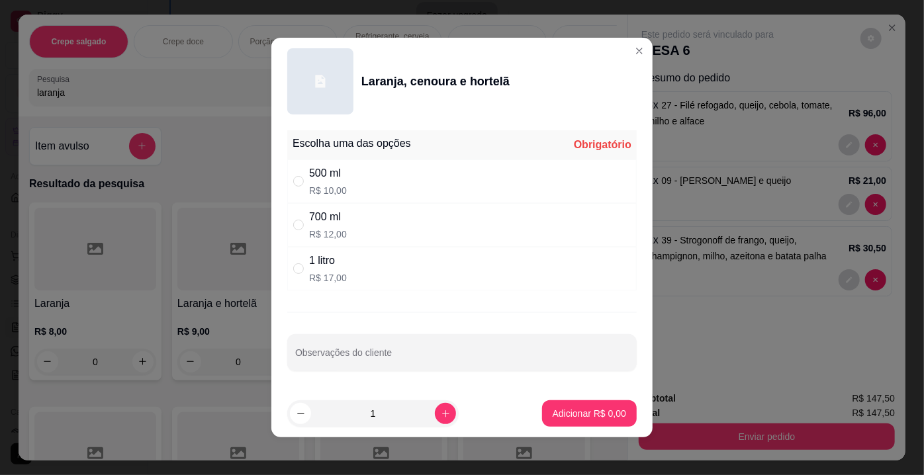
click at [371, 273] on div "1 litro R$ 17,00" at bounding box center [462, 269] width 350 height 44
radio input "true"
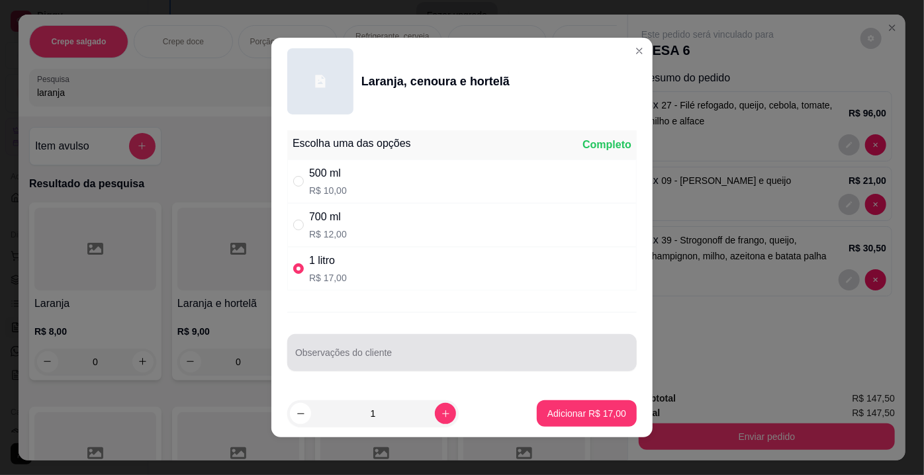
click at [341, 345] on div at bounding box center [462, 353] width 334 height 26
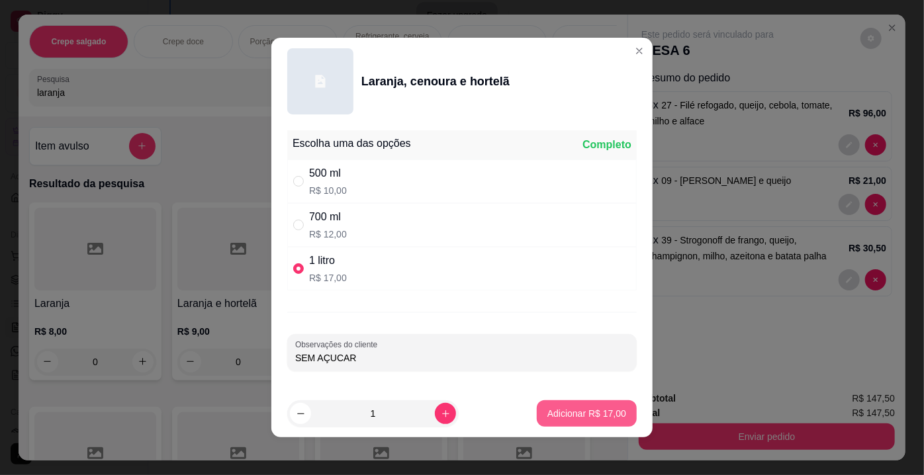
type input "SEM AÇUCAR"
click at [602, 416] on p "Adicionar R$ 17,00" at bounding box center [587, 413] width 79 height 13
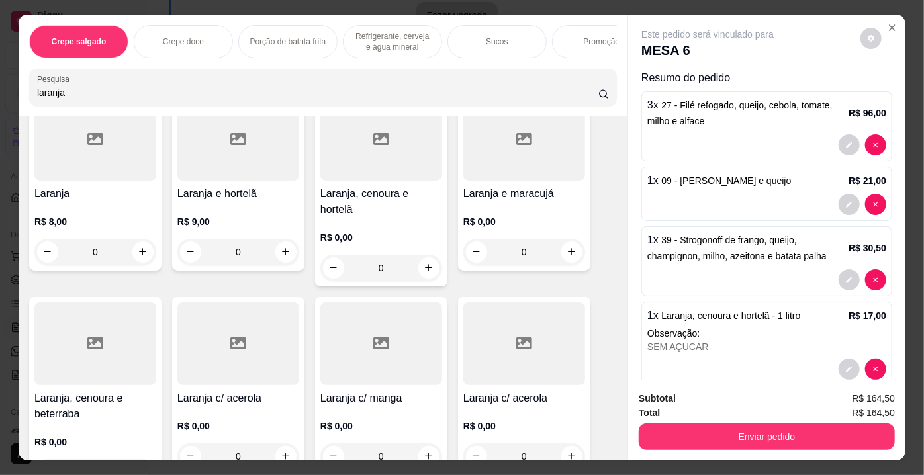
scroll to position [120, 0]
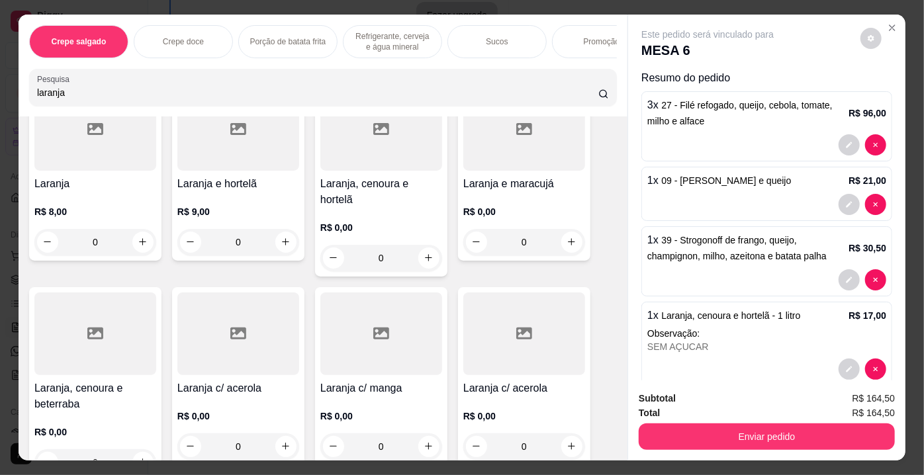
click at [105, 322] on div at bounding box center [95, 334] width 122 height 83
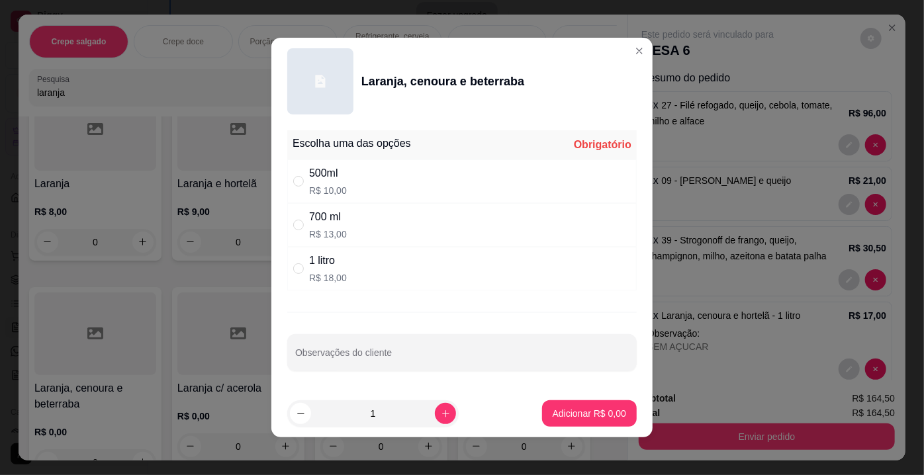
click at [329, 185] on p "R$ 10,00" at bounding box center [328, 190] width 38 height 13
radio input "true"
click at [556, 407] on p "Adicionar R$ 10,00" at bounding box center [587, 413] width 79 height 13
type input "1"
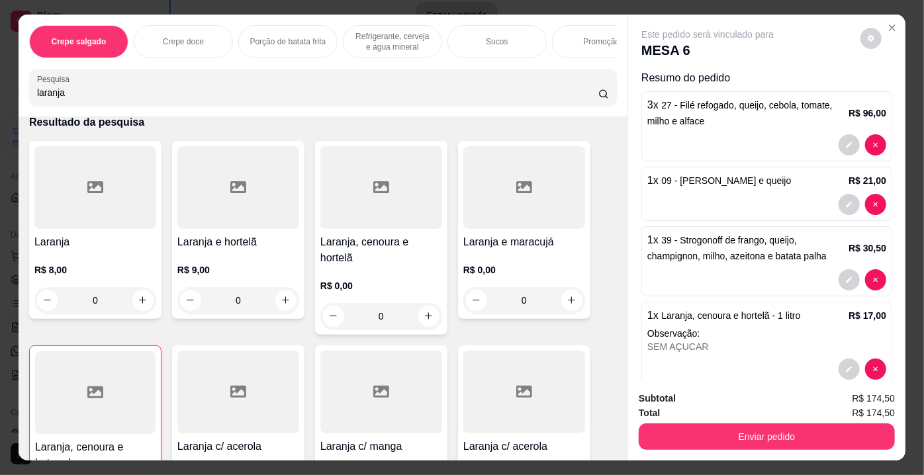
scroll to position [0, 0]
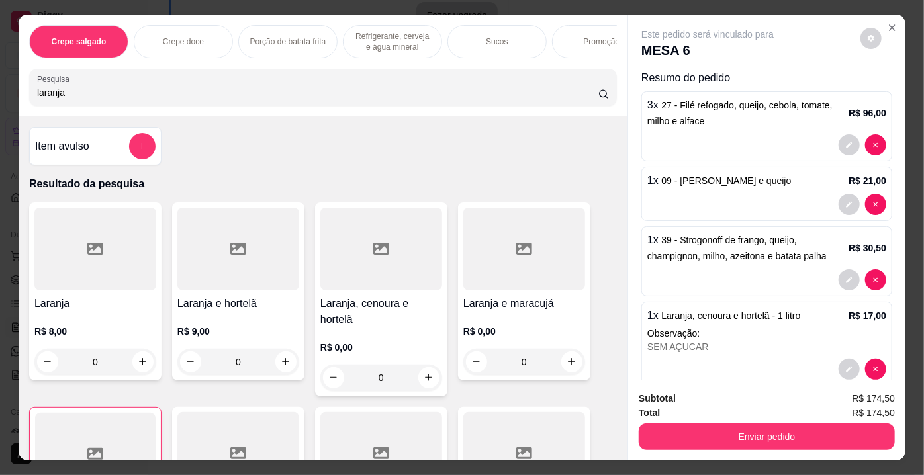
click at [114, 269] on div at bounding box center [95, 249] width 122 height 83
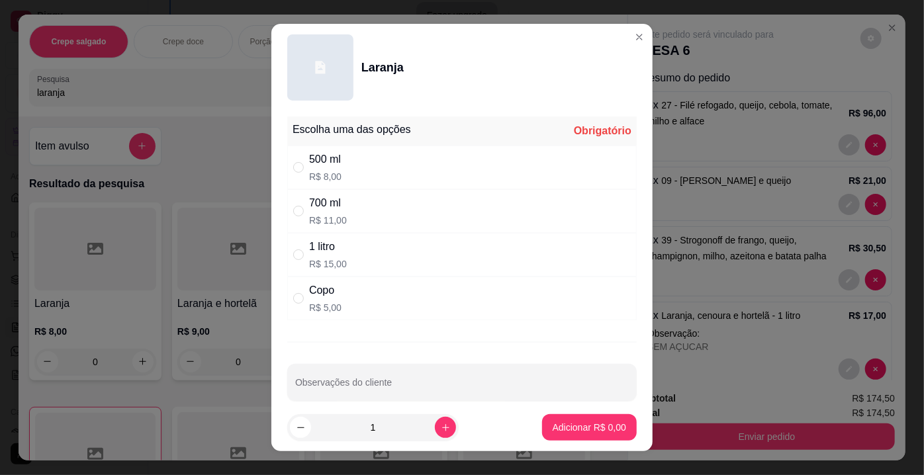
click at [319, 297] on div "Copo R$ 5,00" at bounding box center [325, 299] width 32 height 32
radio input "true"
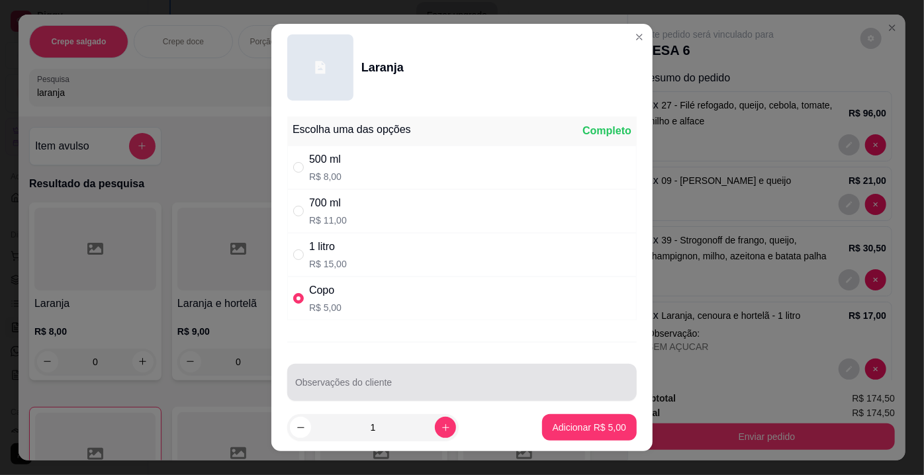
click at [351, 381] on input "Observações do cliente" at bounding box center [462, 387] width 334 height 13
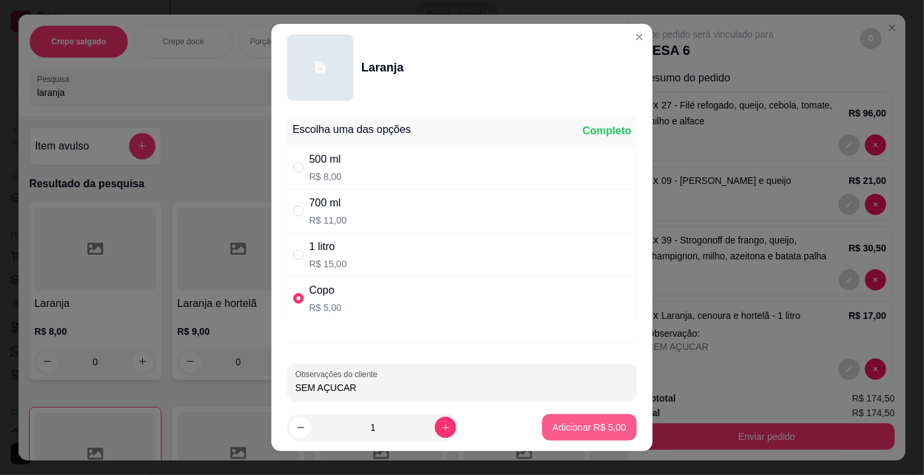
type input "SEM AÇUCAR"
click at [567, 430] on p "Adicionar R$ 5,00" at bounding box center [590, 427] width 74 height 13
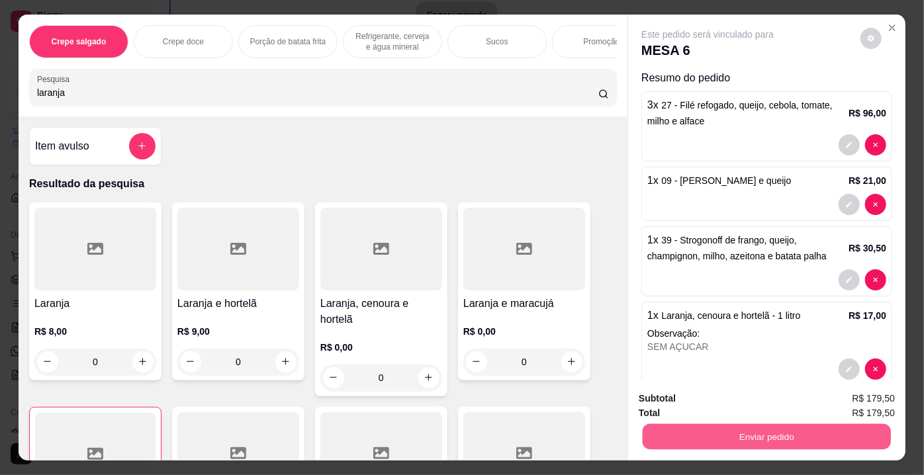
click at [685, 424] on button "Enviar pedido" at bounding box center [767, 437] width 248 height 26
click at [683, 400] on button "Não registrar e enviar pedido" at bounding box center [724, 401] width 138 height 25
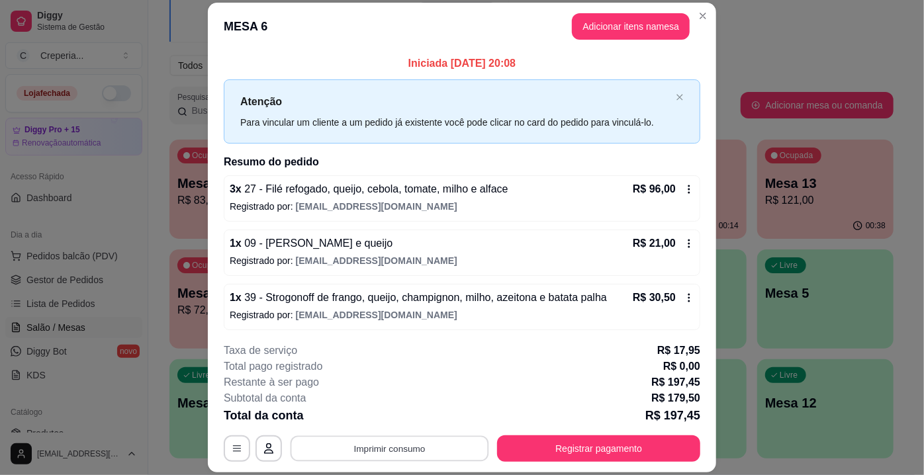
click at [415, 454] on button "Imprimir consumo" at bounding box center [390, 449] width 199 height 26
click at [381, 423] on button "IMPRESSORA" at bounding box center [390, 419] width 96 height 21
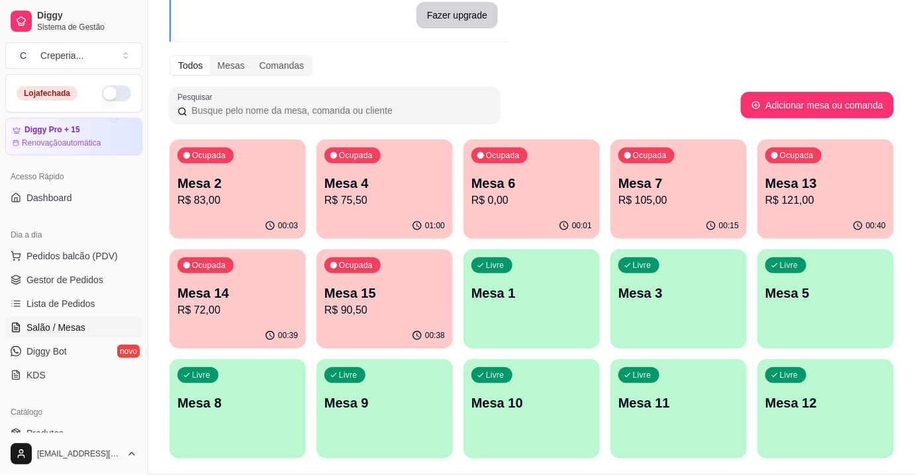
click at [786, 183] on p "Mesa 13" at bounding box center [825, 183] width 121 height 19
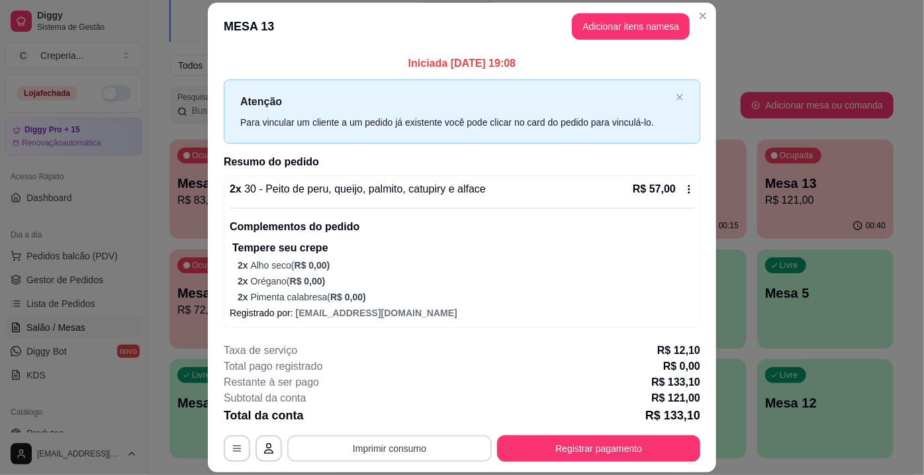
click at [409, 449] on button "Imprimir consumo" at bounding box center [389, 449] width 205 height 26
click at [386, 426] on button "IMPRESSORA" at bounding box center [389, 419] width 93 height 21
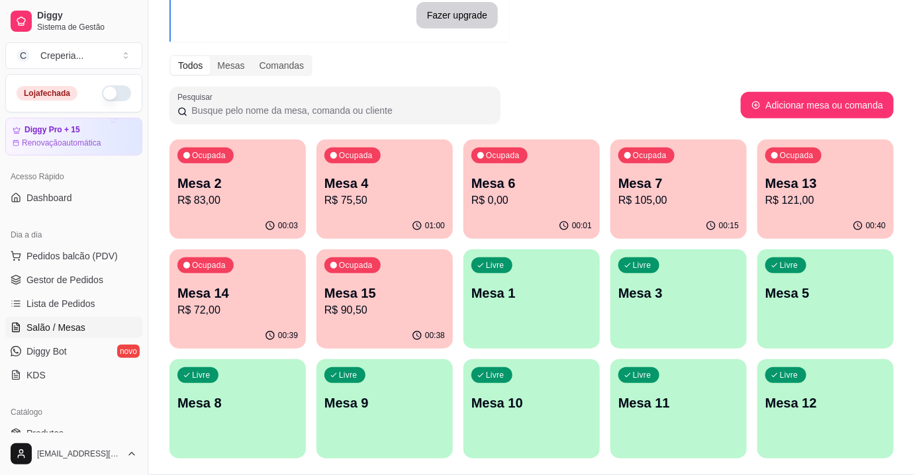
click at [246, 289] on p "Mesa 14" at bounding box center [237, 293] width 121 height 19
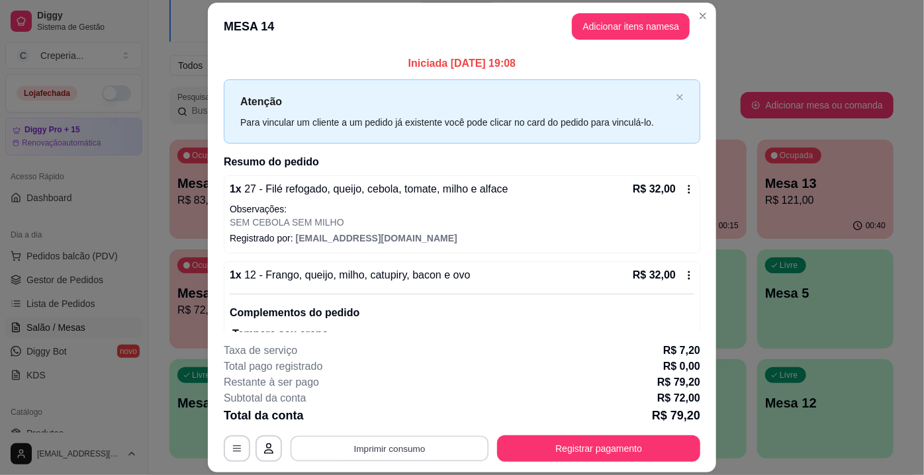
click at [371, 454] on button "Imprimir consumo" at bounding box center [390, 449] width 199 height 26
click at [379, 419] on button "IMPRESSORA" at bounding box center [389, 419] width 93 height 21
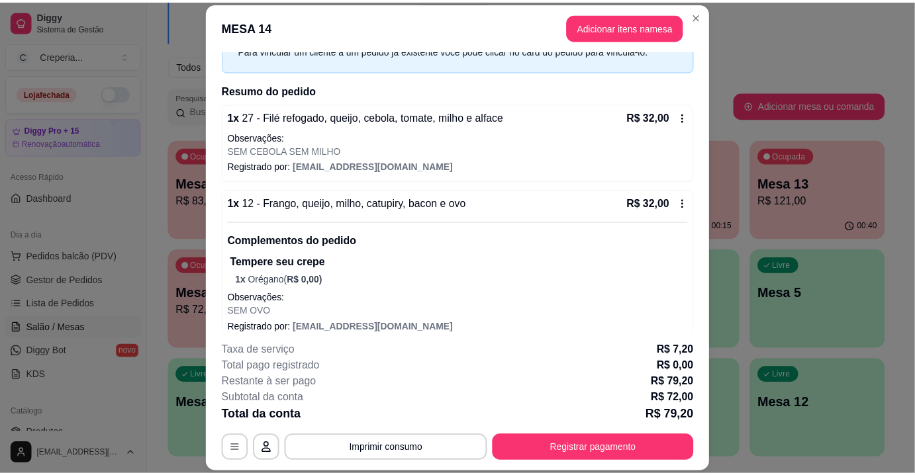
scroll to position [139, 0]
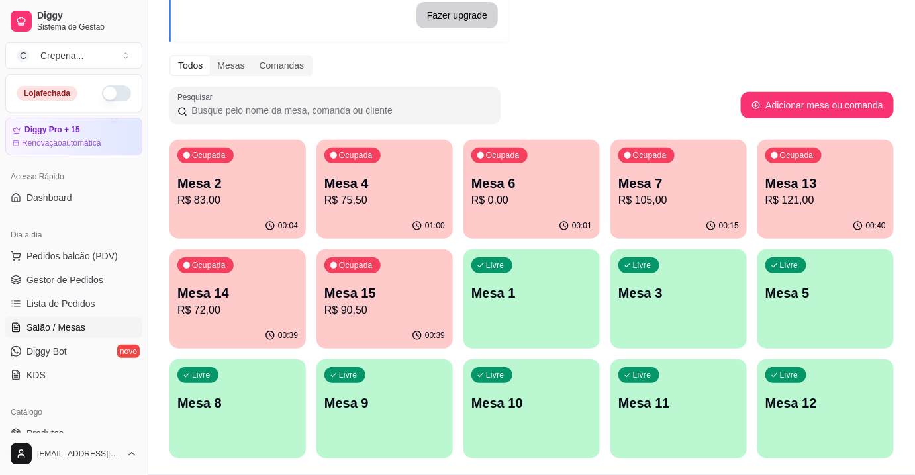
click at [316, 279] on div "Ocupada Mesa 2 R$ 83,00 00:04 Ocupada Mesa 4 R$ 75,50 01:00 Ocupada Mesa 6 R$ 0…" at bounding box center [532, 299] width 724 height 319
click at [369, 295] on p "Mesa 15" at bounding box center [384, 293] width 121 height 19
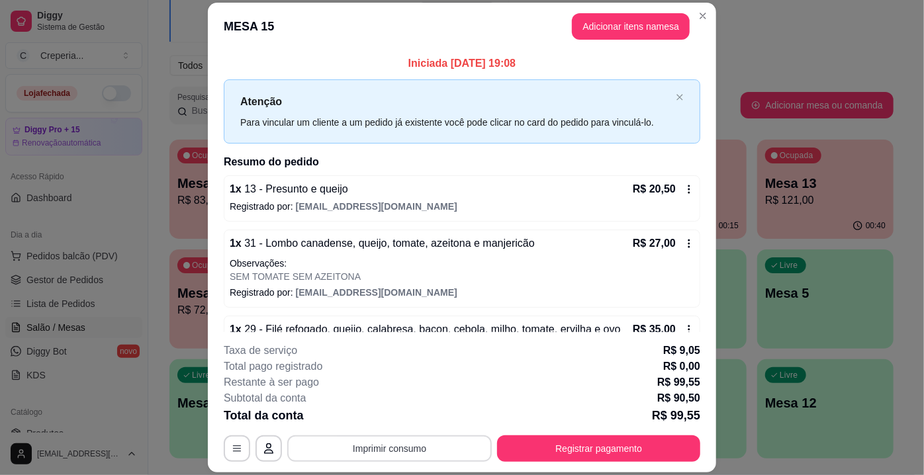
click at [398, 446] on button "Imprimir consumo" at bounding box center [389, 449] width 205 height 26
click at [393, 419] on button "IMPRESSORA" at bounding box center [390, 419] width 96 height 21
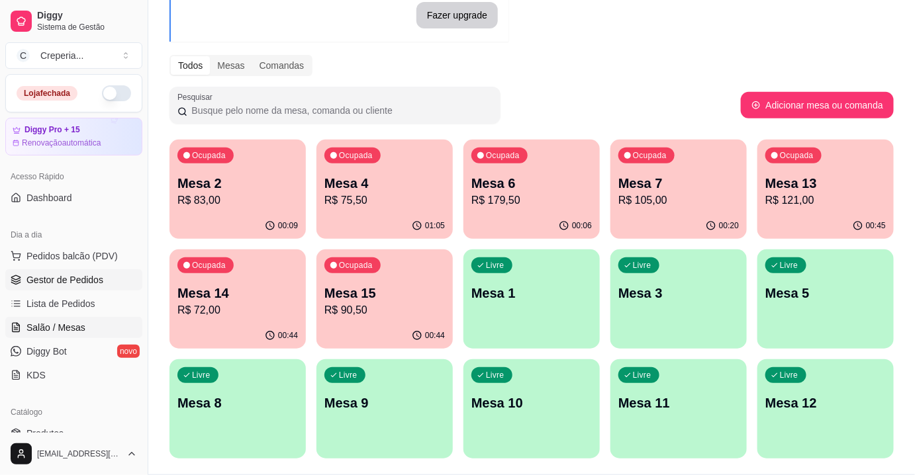
click at [70, 279] on span "Gestor de Pedidos" at bounding box center [64, 279] width 77 height 13
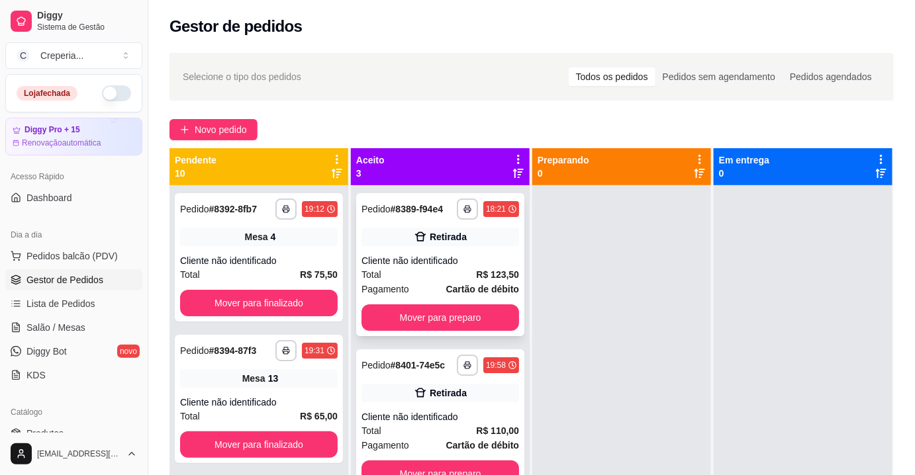
click at [443, 276] on div "Total R$ 123,50" at bounding box center [441, 275] width 158 height 15
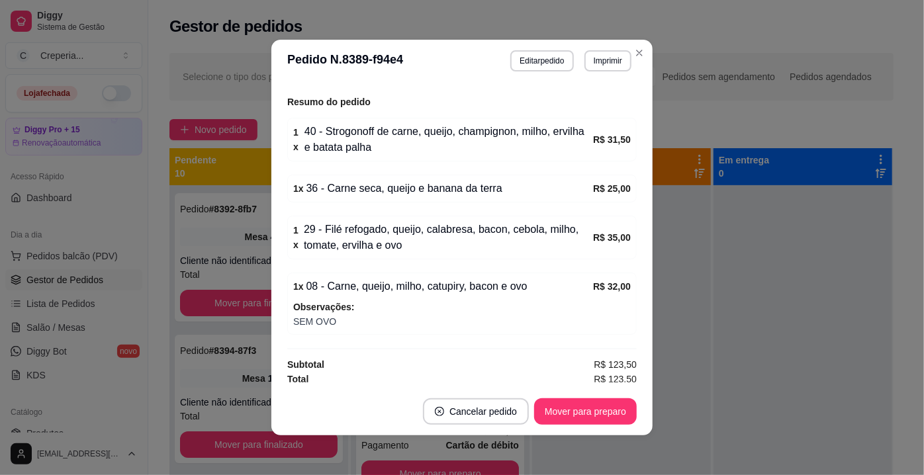
scroll to position [3, 0]
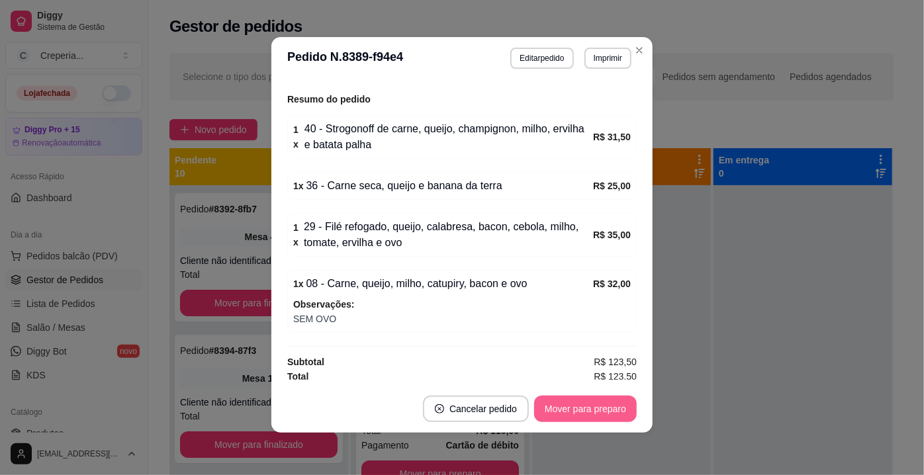
click at [572, 412] on button "Mover para preparo" at bounding box center [585, 409] width 103 height 26
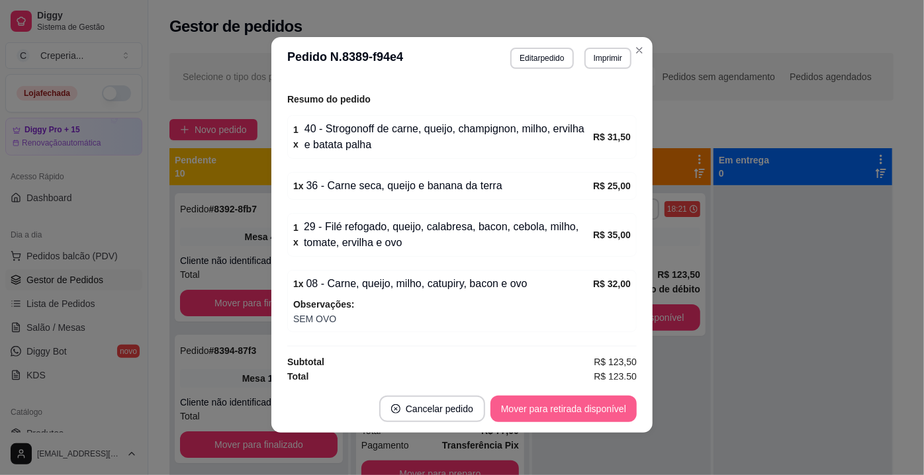
click at [578, 407] on button "Mover para retirada disponível" at bounding box center [564, 409] width 146 height 26
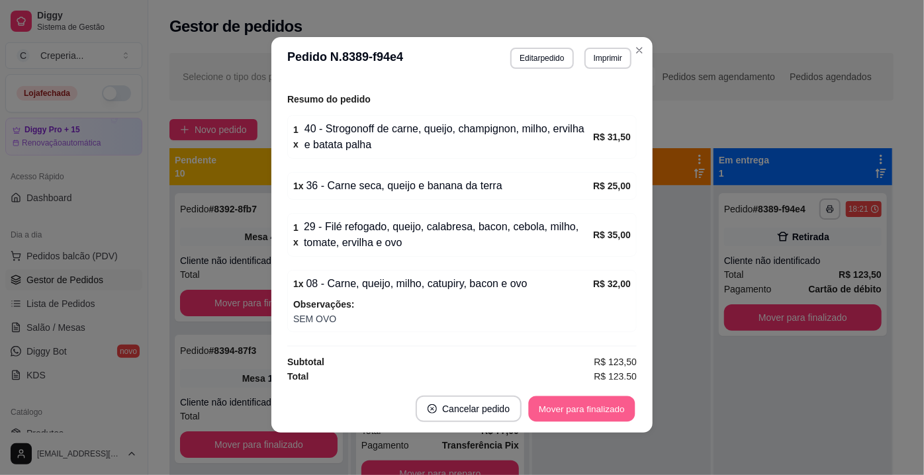
click at [577, 412] on button "Mover para finalizado" at bounding box center [582, 410] width 107 height 26
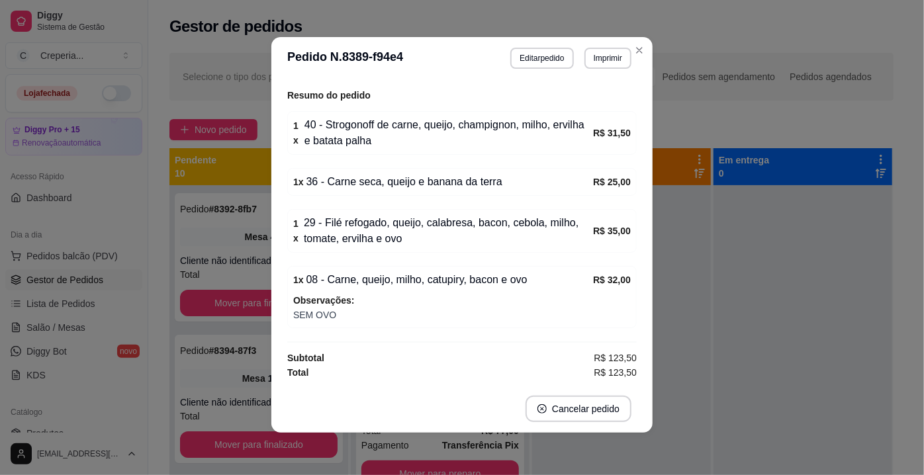
scroll to position [176, 0]
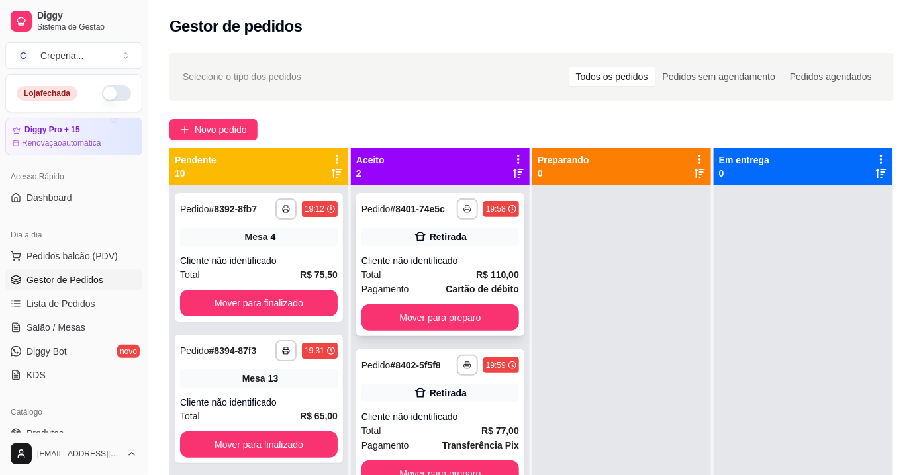
click at [441, 268] on div "Total R$ 110,00" at bounding box center [441, 275] width 158 height 15
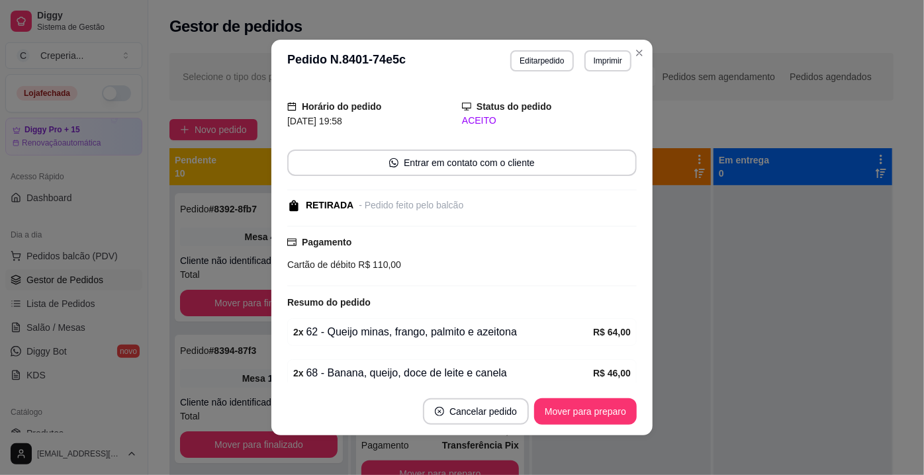
scroll to position [0, 0]
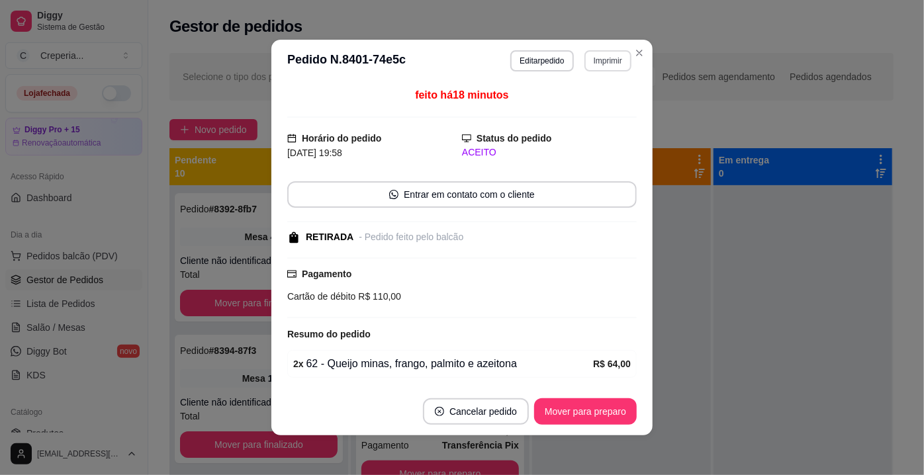
click at [599, 66] on button "Imprimir" at bounding box center [608, 60] width 47 height 21
click at [588, 103] on button "IMPRESSORA" at bounding box center [580, 107] width 93 height 21
click at [592, 413] on button "Mover para preparo" at bounding box center [585, 412] width 99 height 26
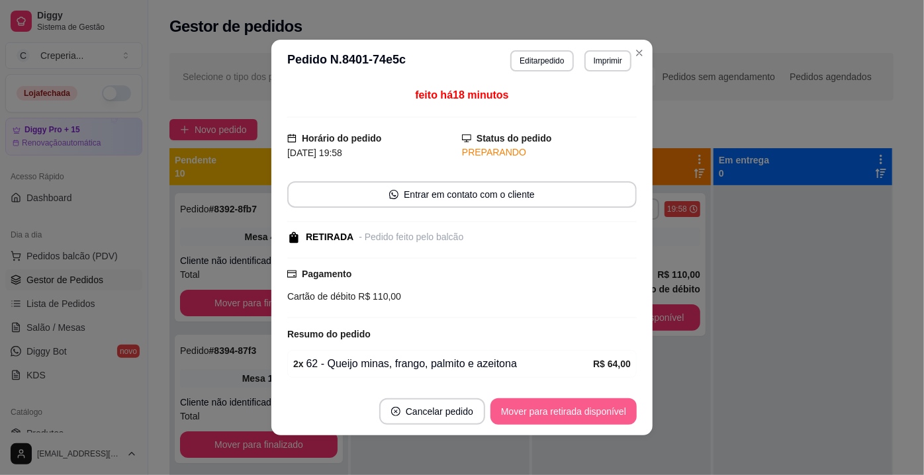
click at [592, 413] on button "Mover para retirada disponível" at bounding box center [564, 412] width 146 height 26
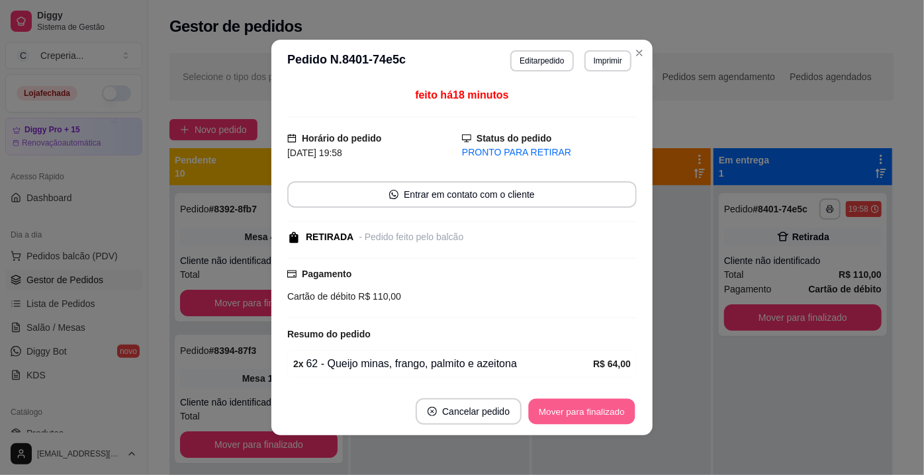
click at [577, 420] on button "Mover para finalizado" at bounding box center [582, 412] width 107 height 26
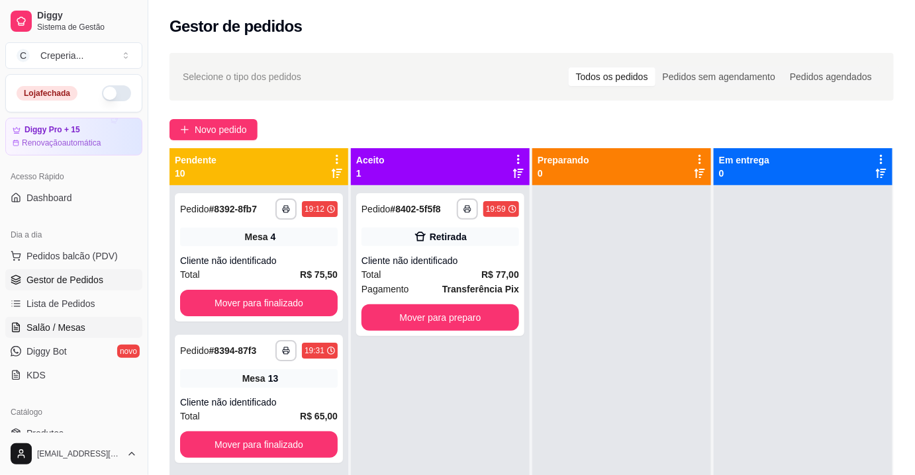
click at [91, 329] on link "Salão / Mesas" at bounding box center [73, 327] width 137 height 21
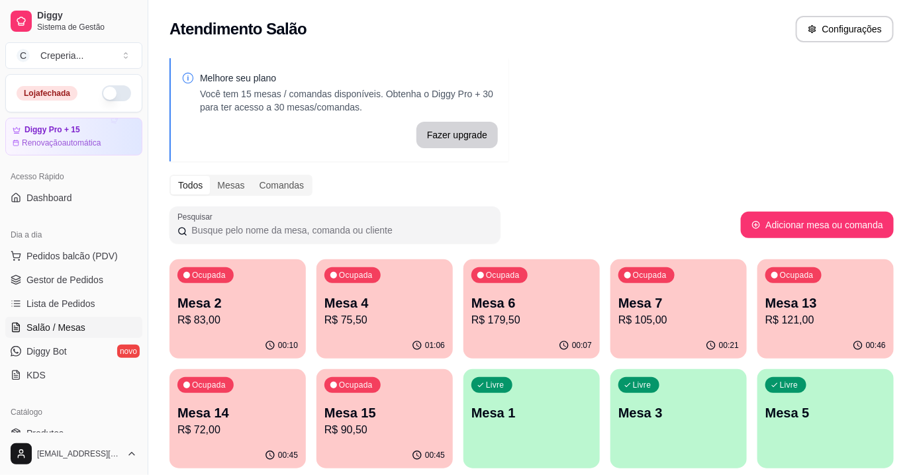
click at [836, 324] on p "R$ 121,00" at bounding box center [825, 321] width 121 height 16
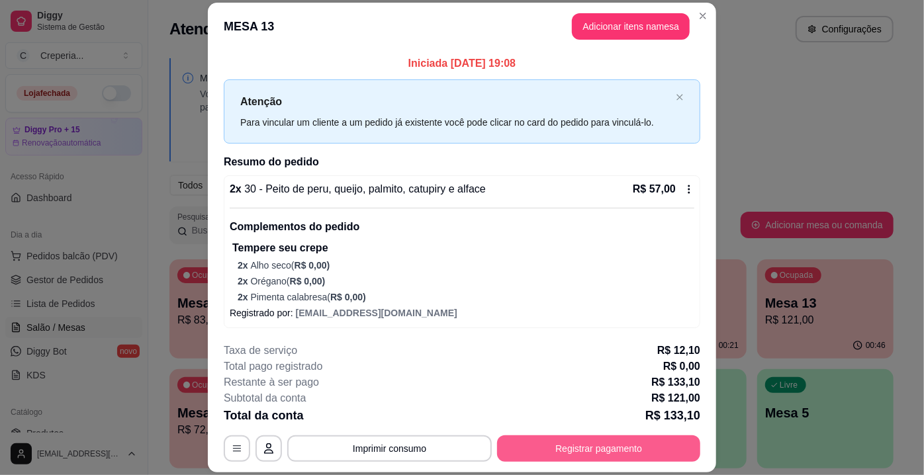
click at [593, 448] on button "Registrar pagamento" at bounding box center [598, 449] width 203 height 26
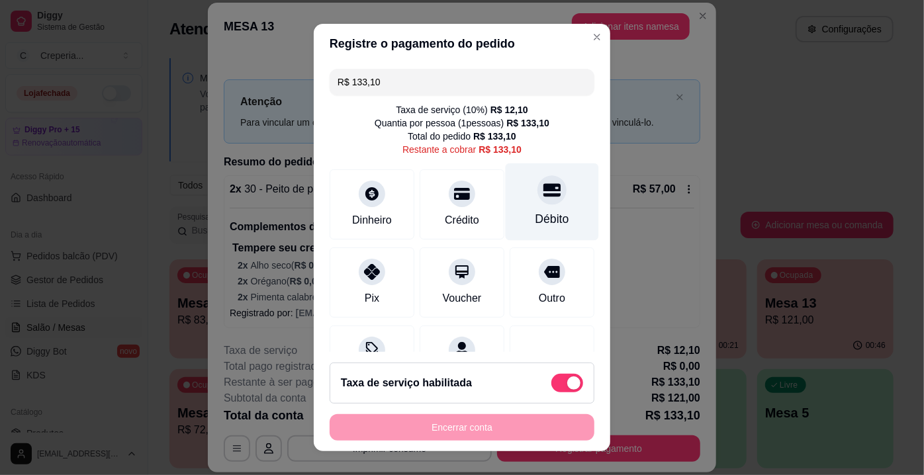
click at [546, 200] on div "Débito" at bounding box center [552, 202] width 93 height 77
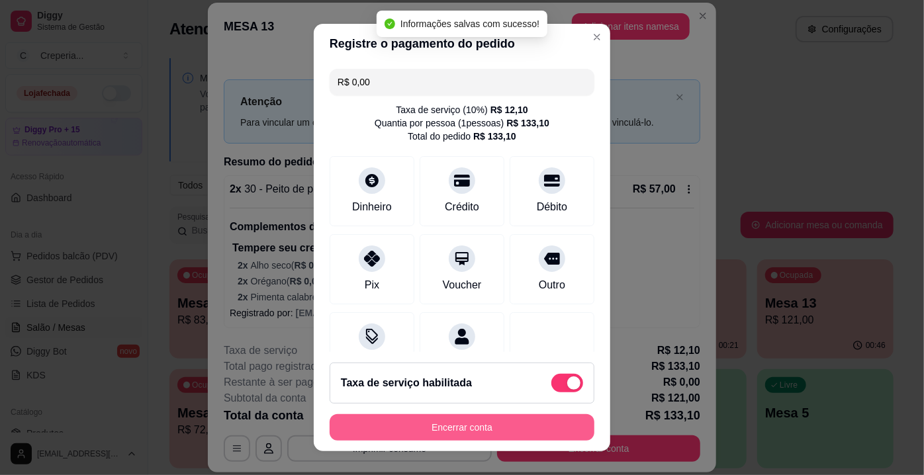
type input "R$ 0,00"
click at [468, 432] on button "Encerrar conta" at bounding box center [462, 428] width 257 height 26
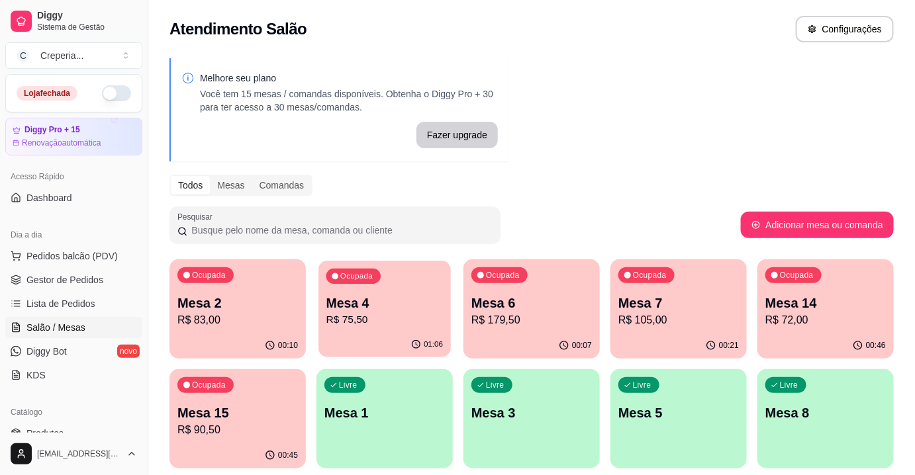
click at [373, 308] on p "Mesa 4" at bounding box center [384, 304] width 117 height 18
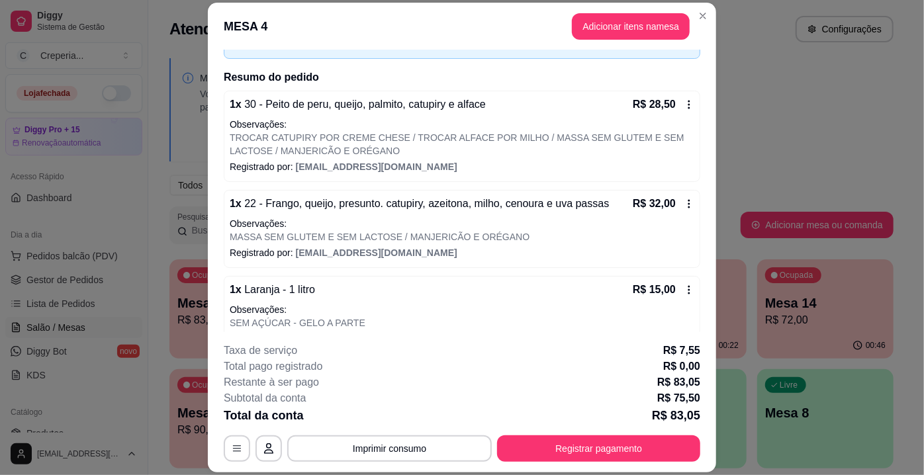
scroll to position [109, 0]
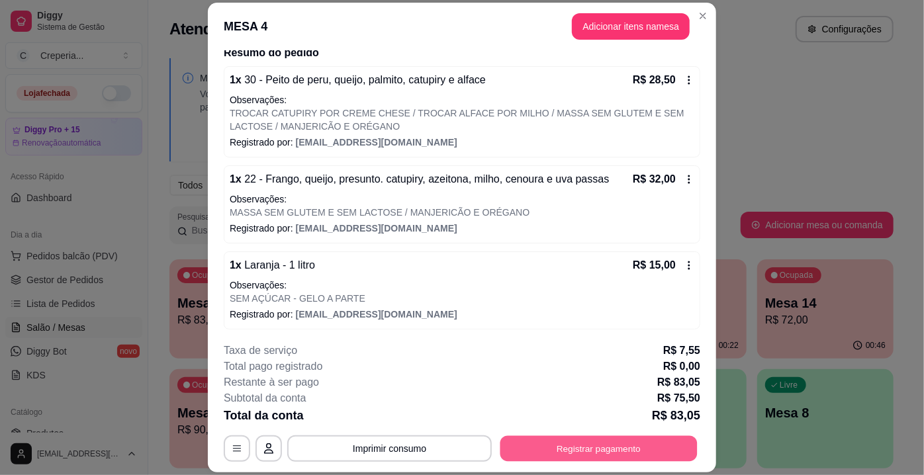
click at [552, 450] on button "Registrar pagamento" at bounding box center [599, 449] width 197 height 26
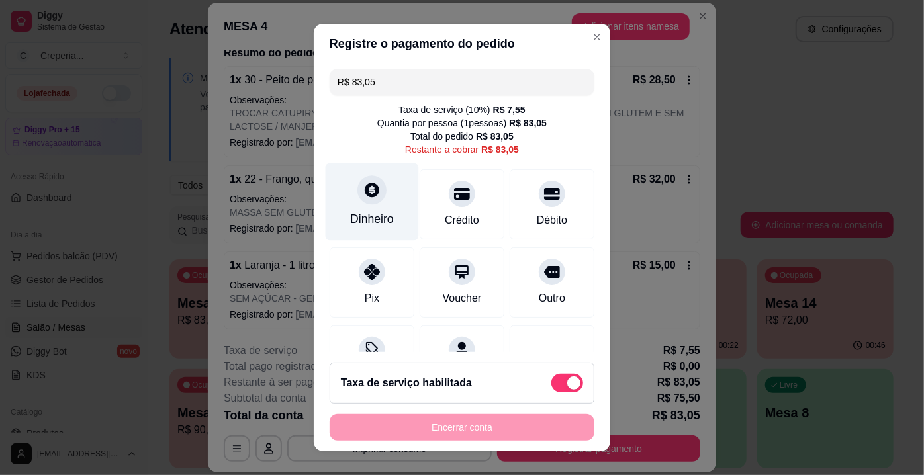
click at [364, 203] on div at bounding box center [372, 189] width 29 height 29
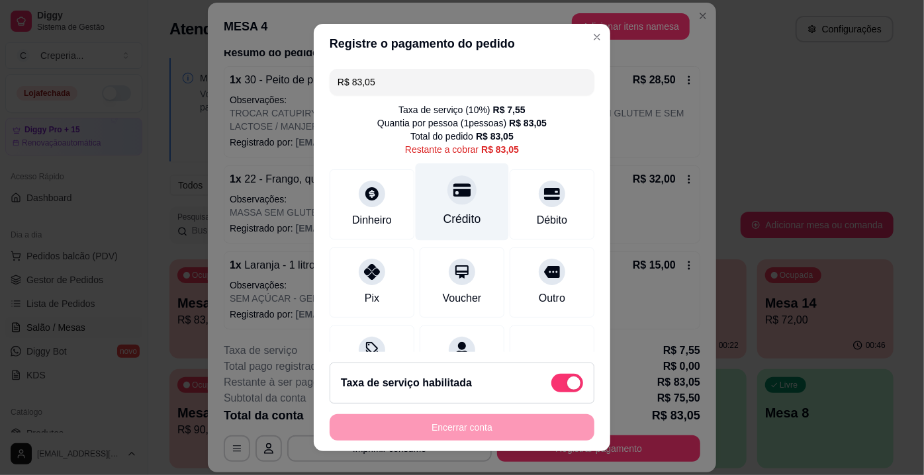
click at [461, 213] on div "Crédito" at bounding box center [463, 219] width 38 height 17
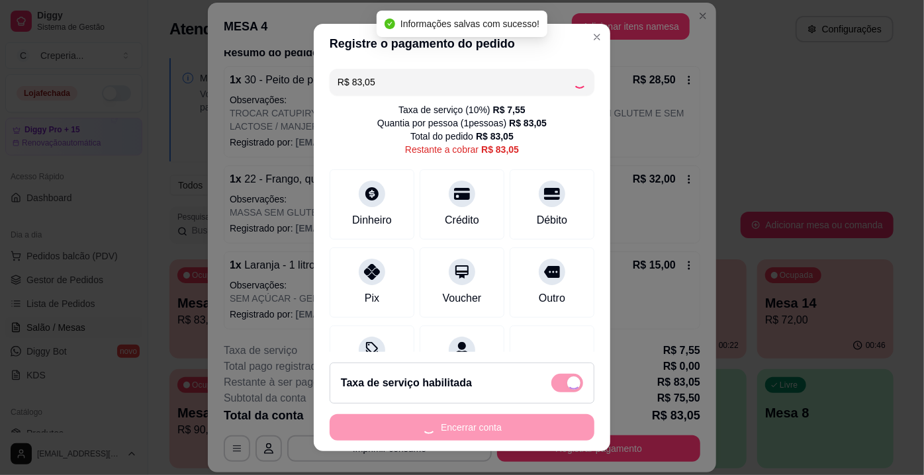
type input "R$ 0,00"
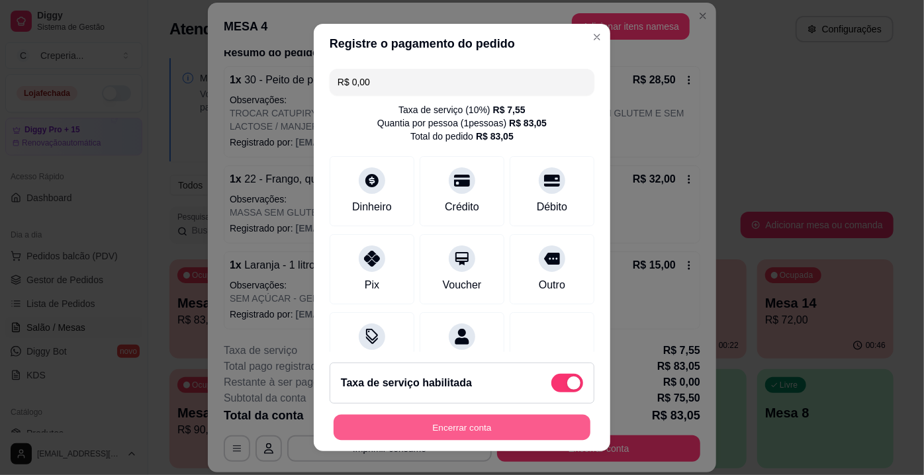
click at [478, 430] on button "Encerrar conta" at bounding box center [462, 428] width 257 height 26
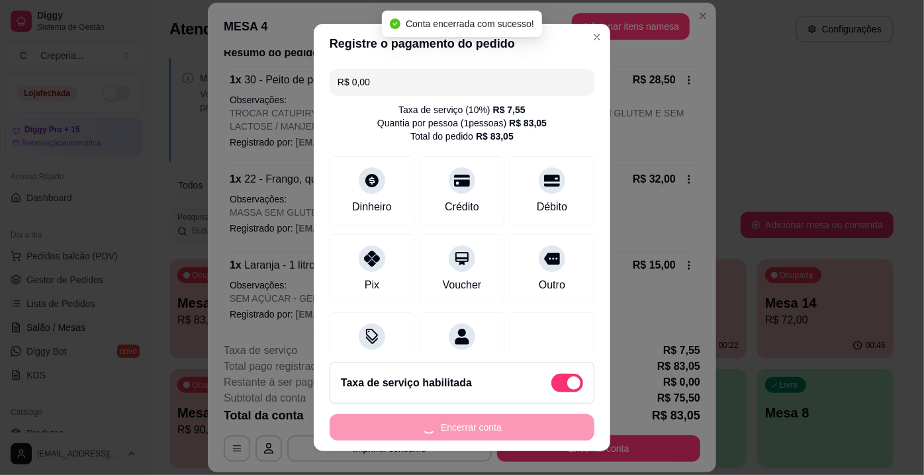
scroll to position [0, 0]
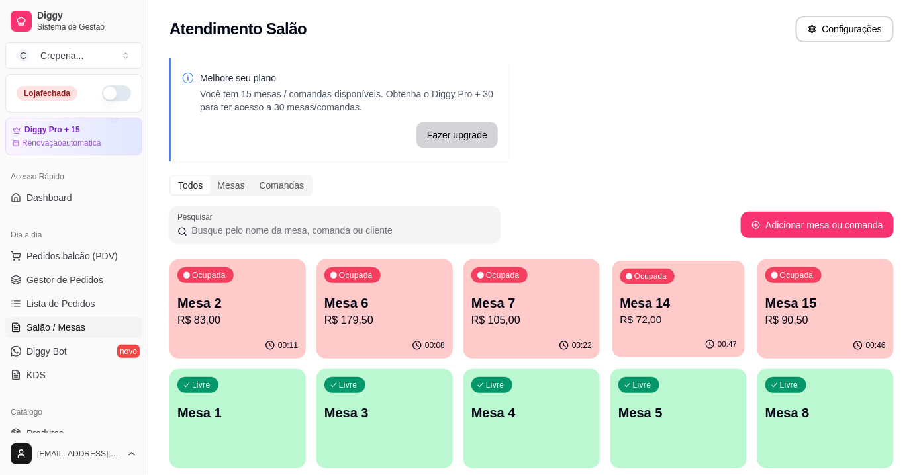
click at [679, 299] on p "Mesa 14" at bounding box center [678, 304] width 117 height 18
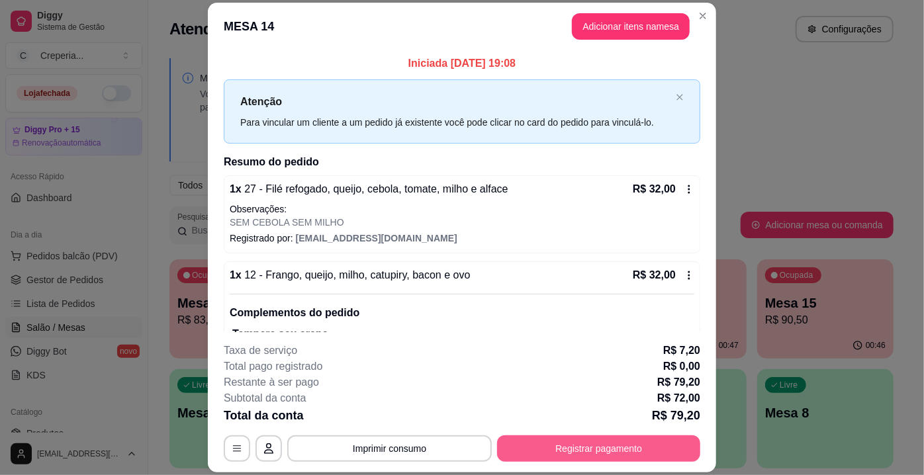
click at [562, 455] on button "Registrar pagamento" at bounding box center [598, 449] width 203 height 26
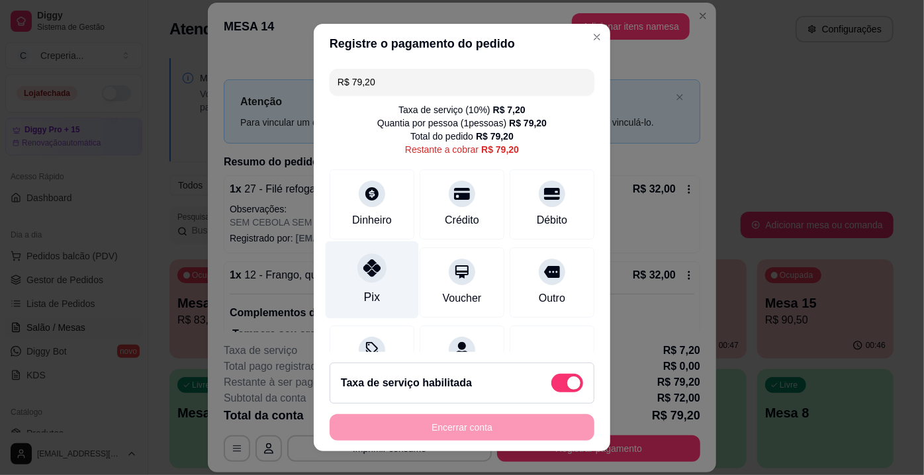
click at [369, 283] on div "Pix" at bounding box center [372, 280] width 93 height 77
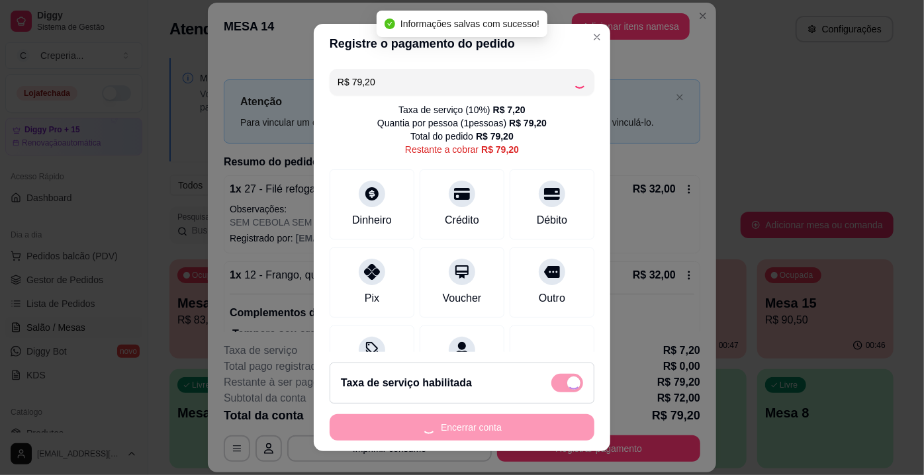
type input "R$ 0,00"
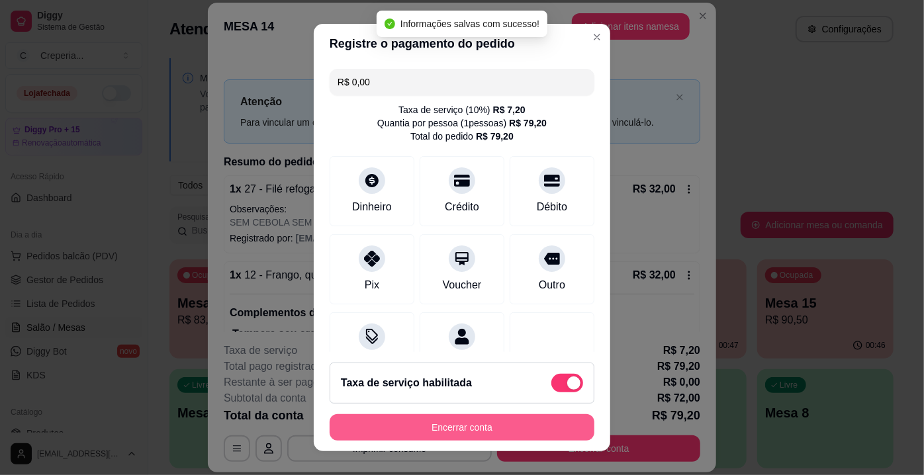
click at [460, 426] on button "Encerrar conta" at bounding box center [462, 428] width 265 height 26
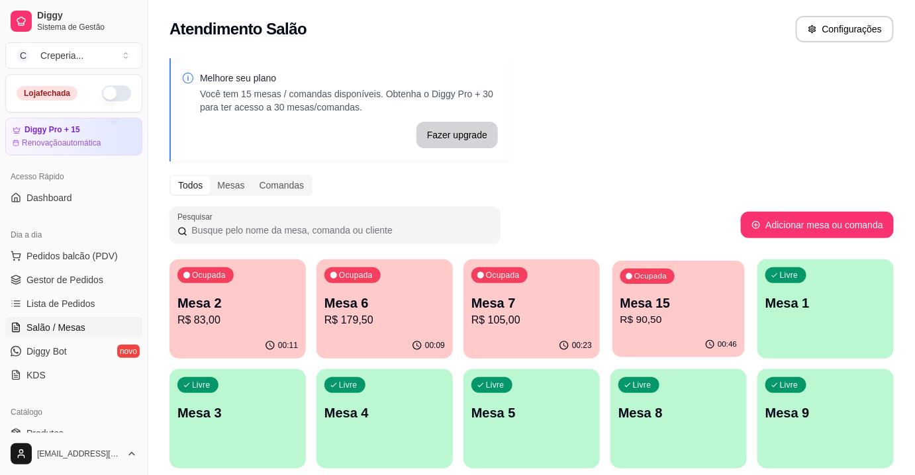
click at [652, 317] on p "R$ 90,50" at bounding box center [678, 320] width 117 height 15
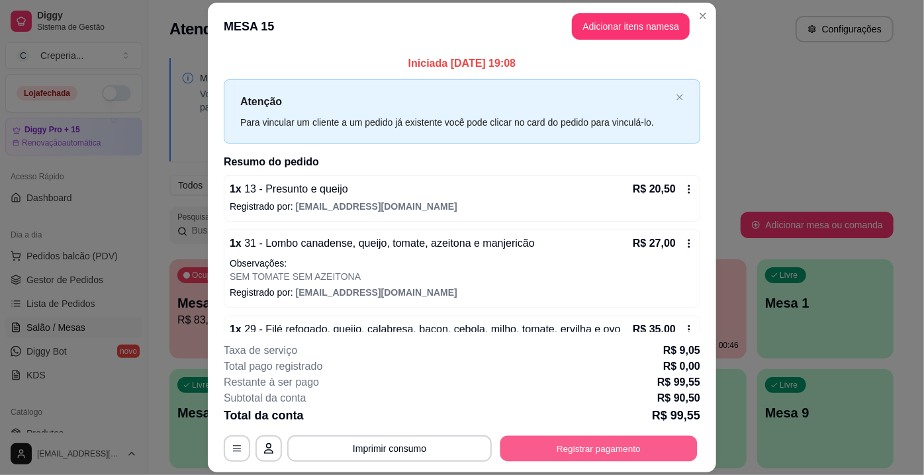
click at [567, 451] on button "Registrar pagamento" at bounding box center [599, 449] width 197 height 26
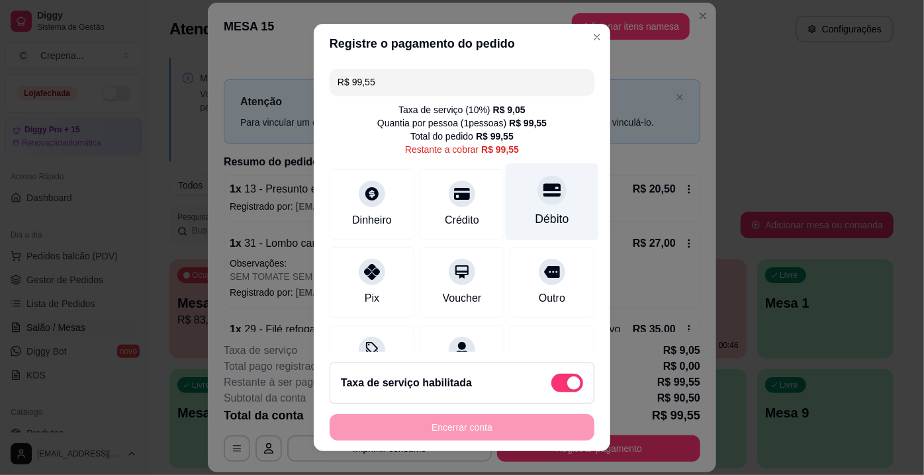
click at [536, 220] on div "Débito" at bounding box center [553, 219] width 34 height 17
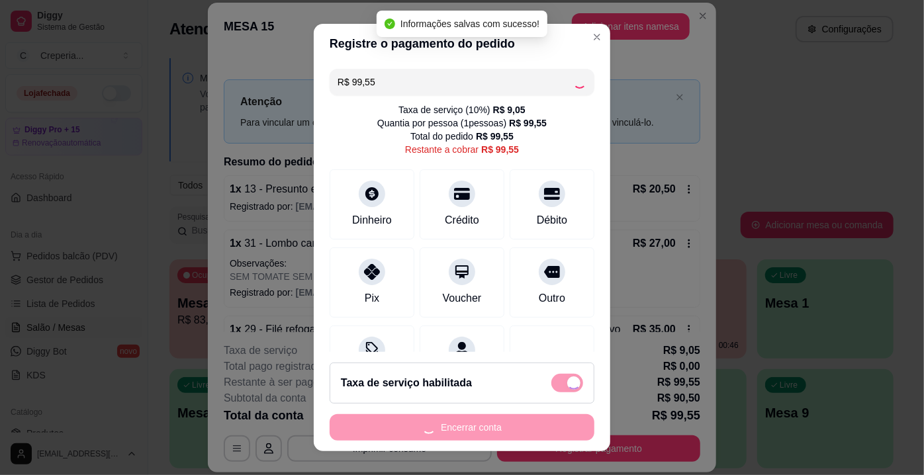
type input "R$ 0,00"
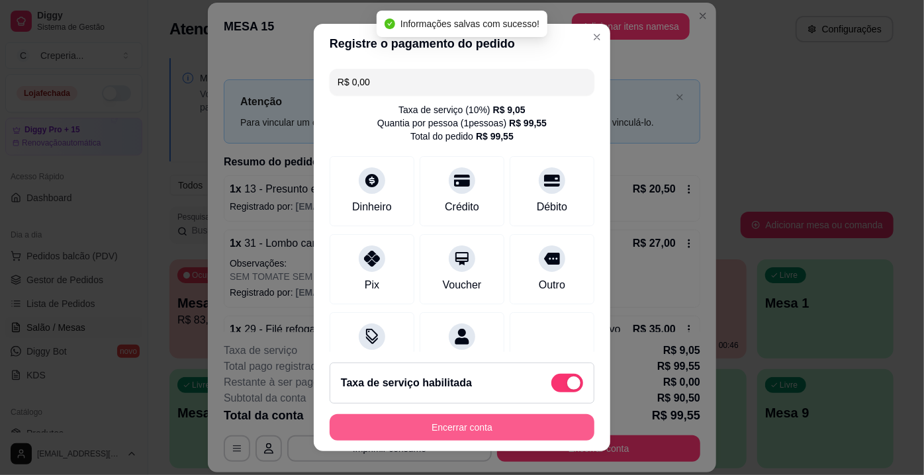
click at [464, 432] on button "Encerrar conta" at bounding box center [462, 428] width 265 height 26
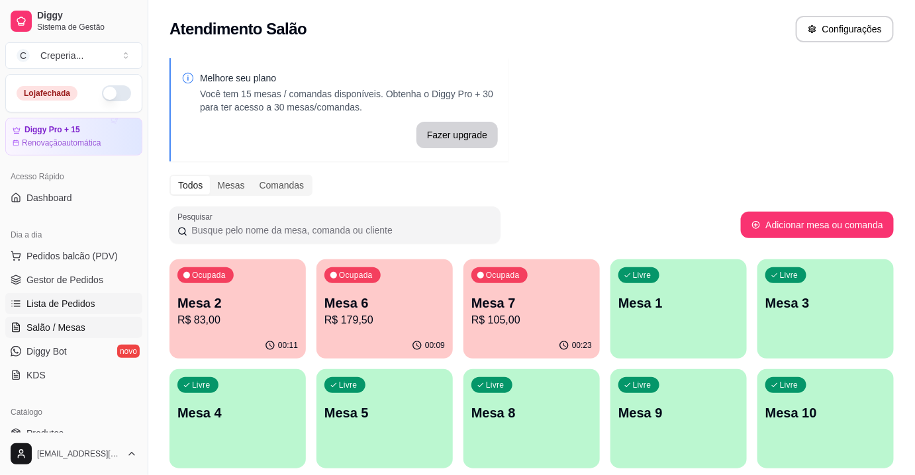
click at [85, 308] on span "Lista de Pedidos" at bounding box center [60, 303] width 69 height 13
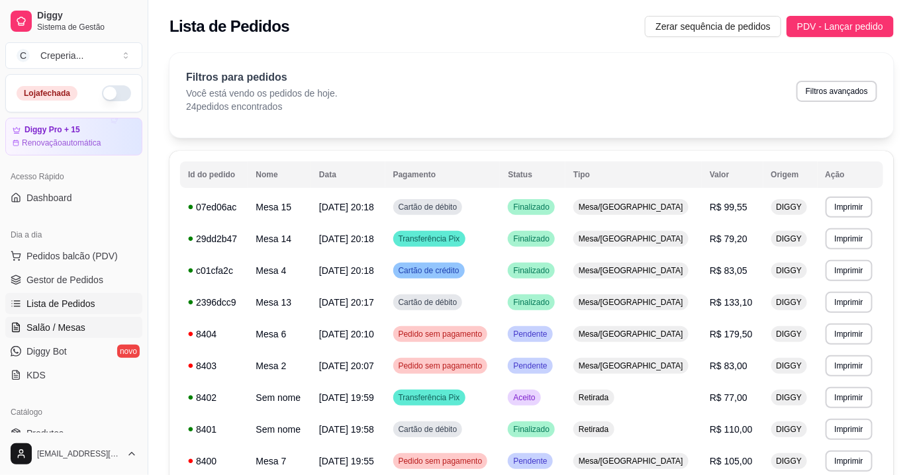
click at [72, 332] on span "Salão / Mesas" at bounding box center [55, 327] width 59 height 13
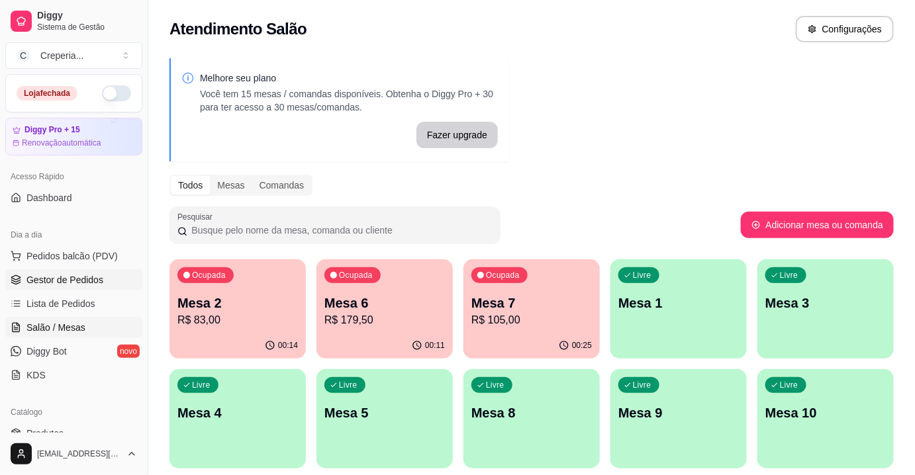
click at [106, 275] on link "Gestor de Pedidos" at bounding box center [73, 280] width 137 height 21
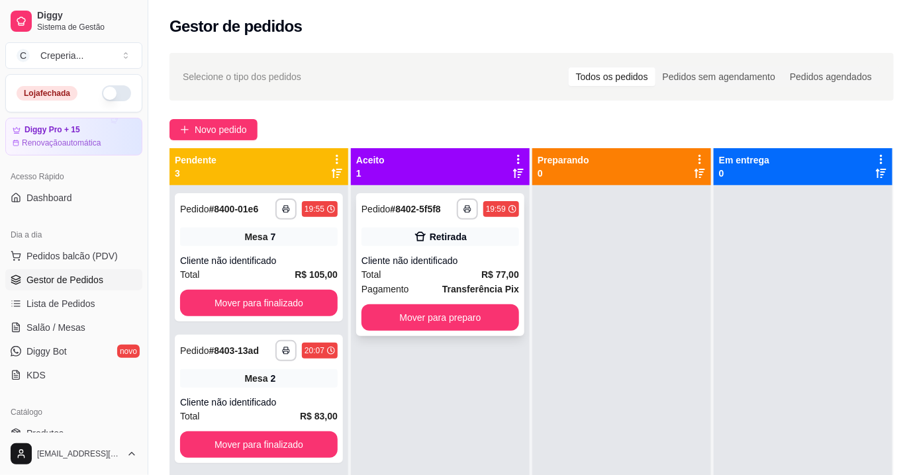
click at [461, 260] on div "Cliente não identificado" at bounding box center [441, 260] width 158 height 13
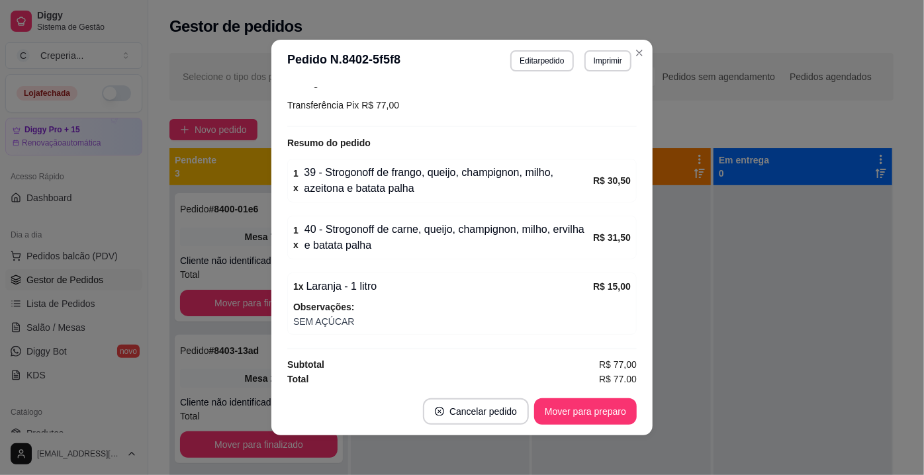
scroll to position [3, 0]
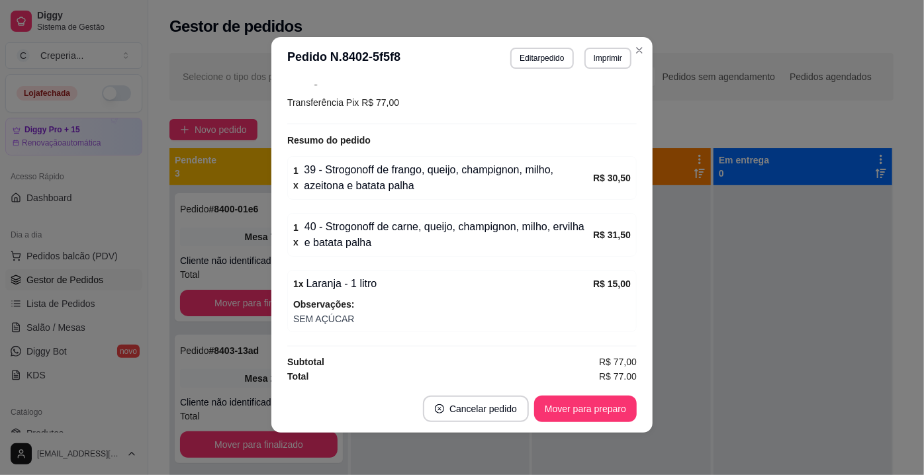
click at [570, 391] on footer "Cancelar pedido Mover para preparo" at bounding box center [461, 409] width 381 height 48
click at [572, 400] on button "Mover para preparo" at bounding box center [585, 410] width 99 height 26
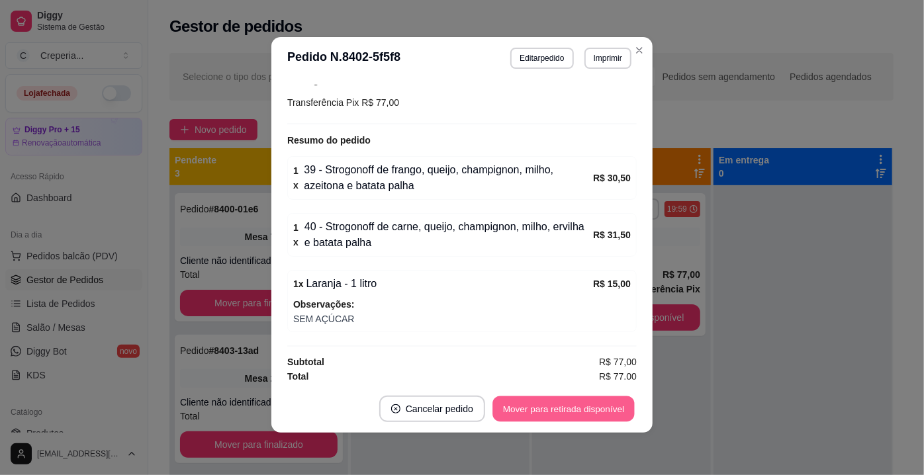
click at [572, 409] on button "Mover para retirada disponível" at bounding box center [564, 410] width 142 height 26
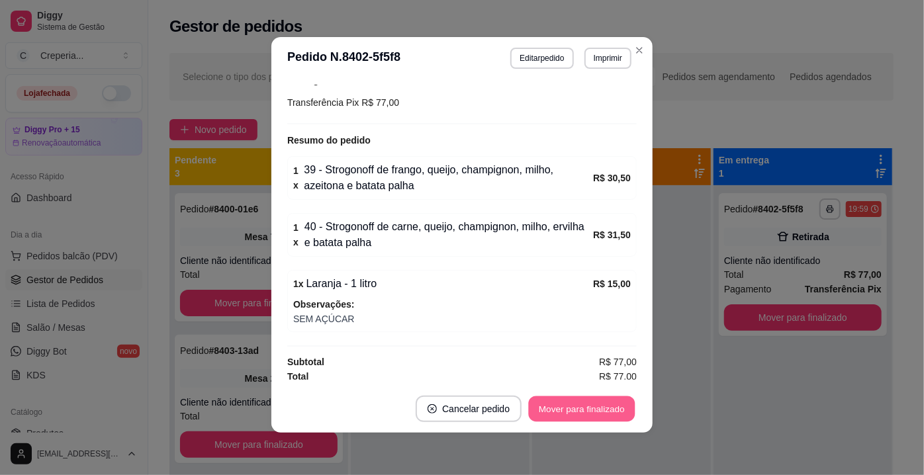
click at [572, 409] on button "Mover para finalizado" at bounding box center [582, 410] width 107 height 26
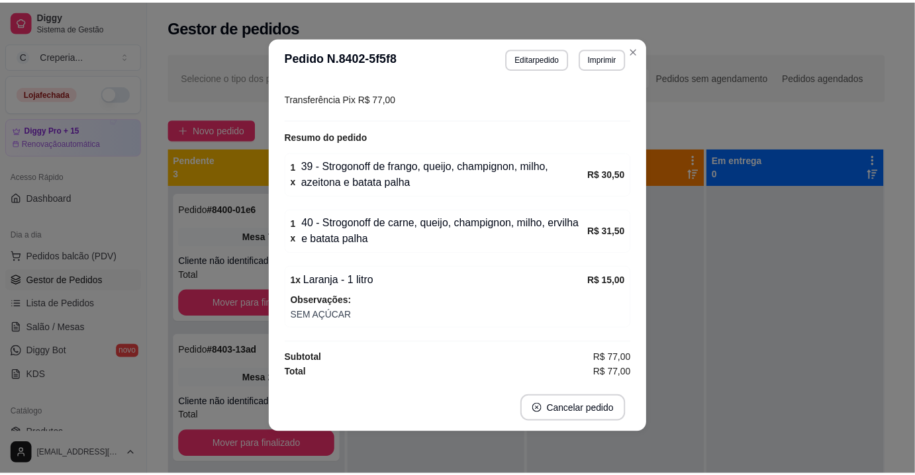
scroll to position [135, 0]
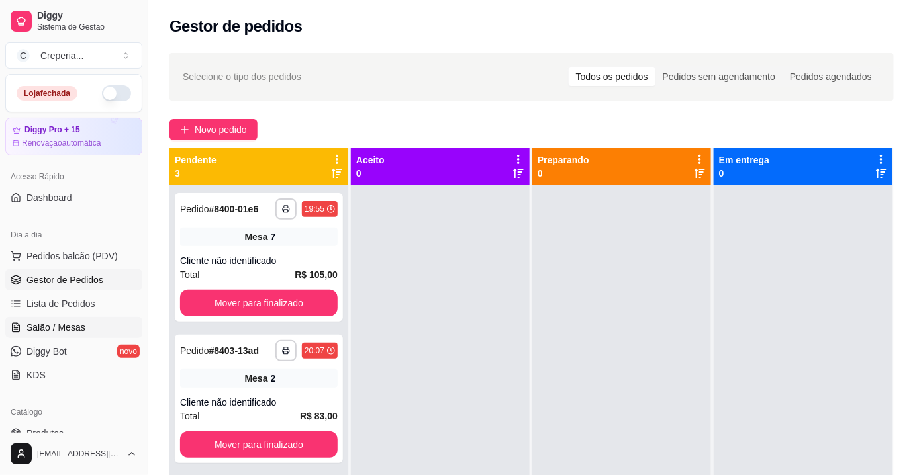
click at [62, 331] on span "Salão / Mesas" at bounding box center [55, 327] width 59 height 13
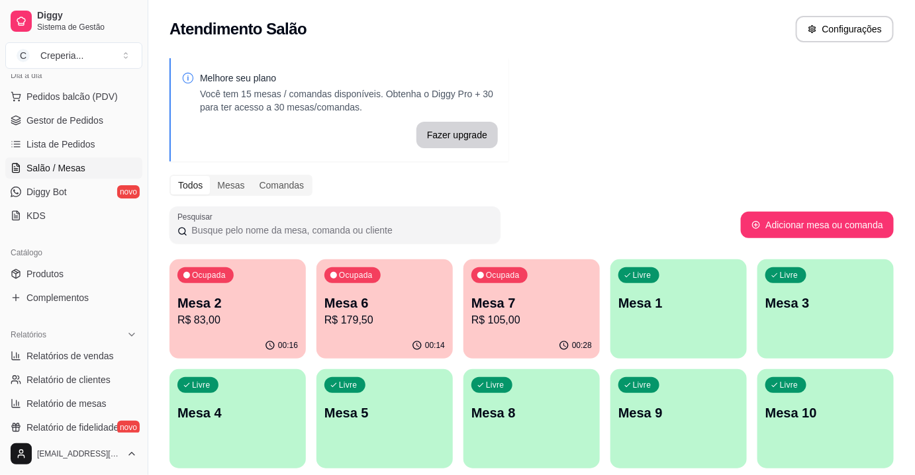
scroll to position [180, 0]
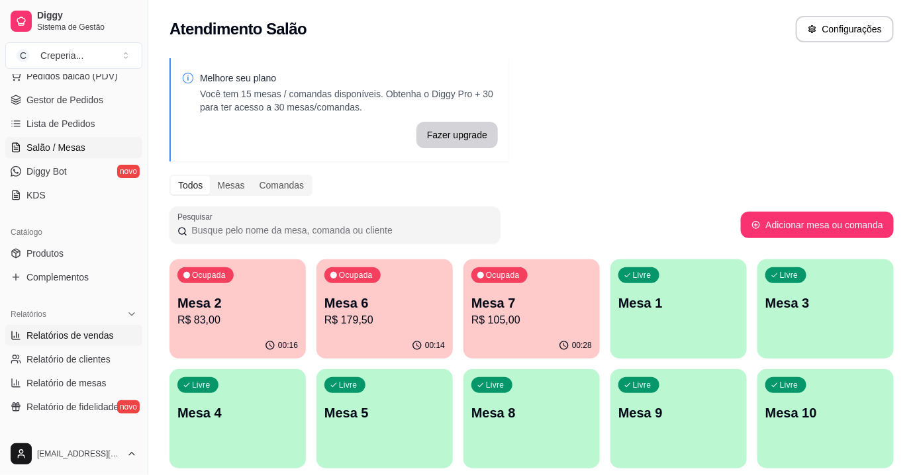
click at [81, 337] on span "Relatórios de vendas" at bounding box center [69, 335] width 87 height 13
select select "ALL"
select select "0"
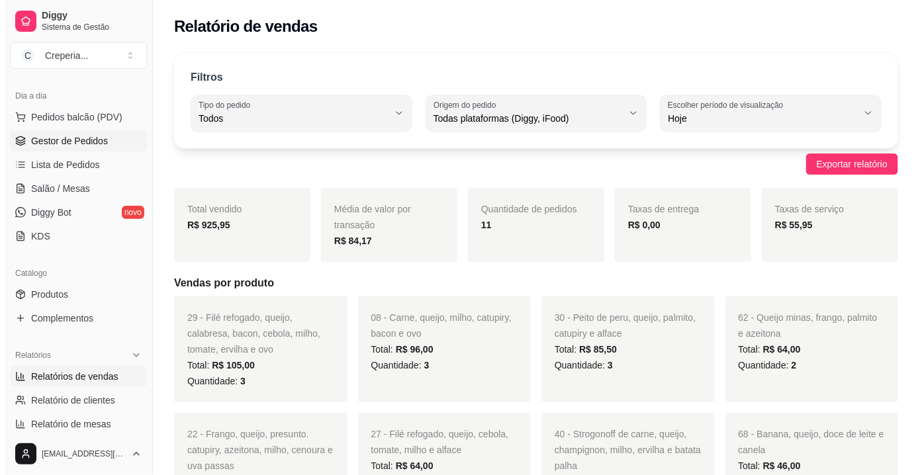
scroll to position [60, 0]
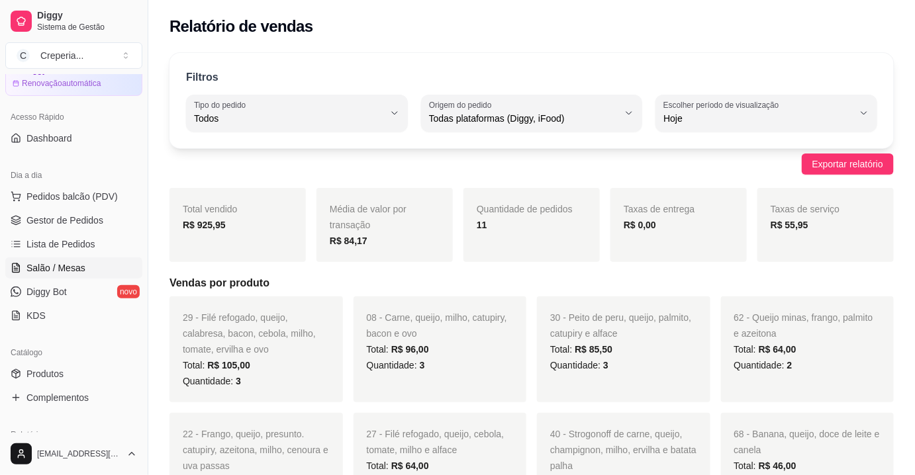
click at [83, 271] on span "Salão / Mesas" at bounding box center [55, 268] width 59 height 13
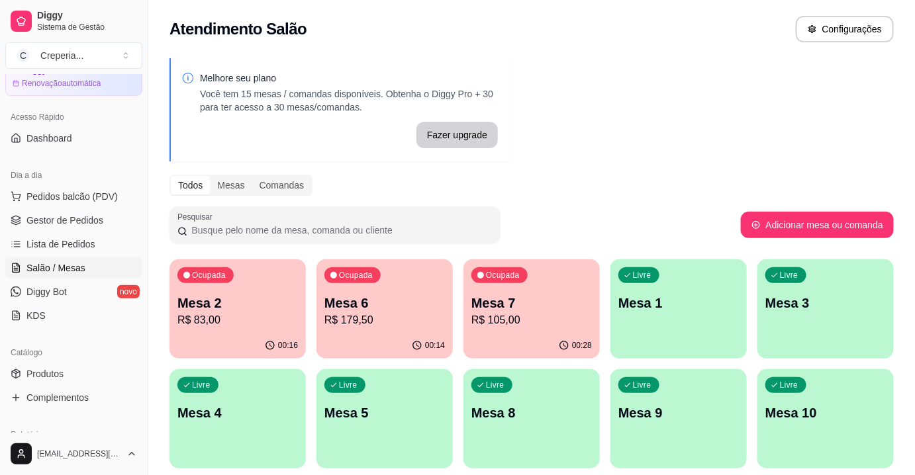
click at [268, 301] on p "Mesa 2" at bounding box center [237, 303] width 121 height 19
click at [549, 287] on div "Ocupada Mesa 7 R$ 105,00" at bounding box center [532, 297] width 136 height 74
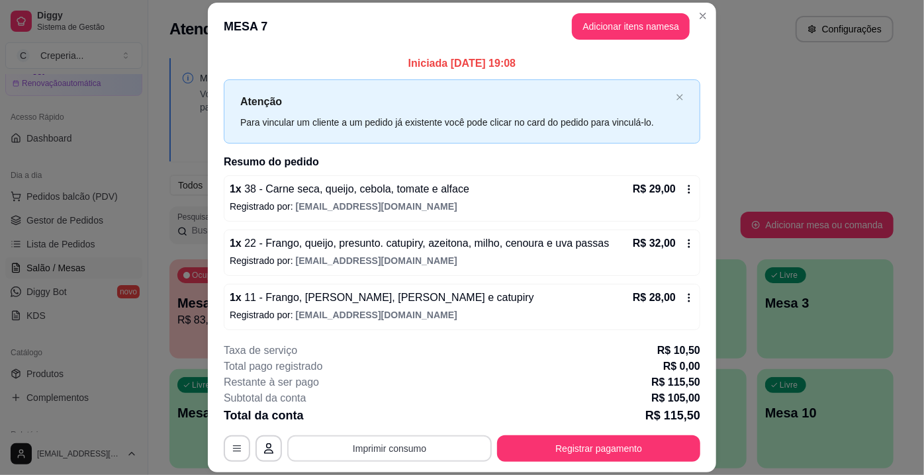
click at [390, 457] on button "Imprimir consumo" at bounding box center [389, 449] width 205 height 26
click at [395, 417] on button "IMPRESSORA" at bounding box center [390, 419] width 96 height 21
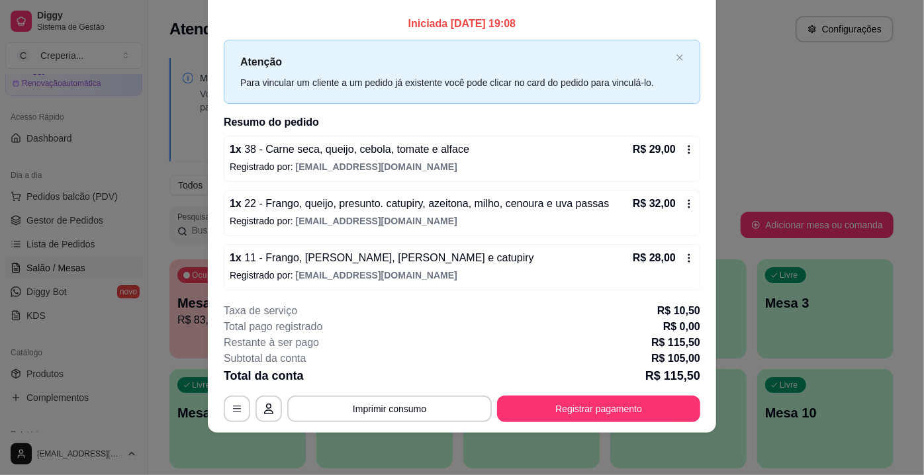
scroll to position [54, 0]
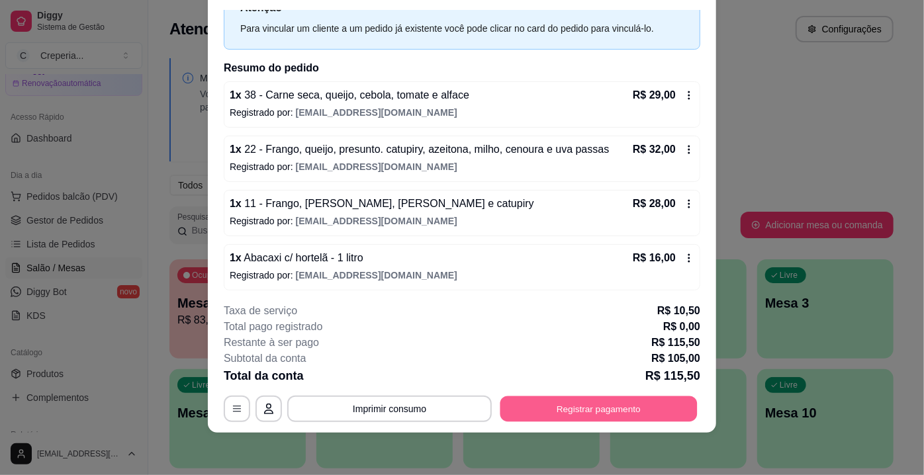
click at [570, 403] on button "Registrar pagamento" at bounding box center [599, 410] width 197 height 26
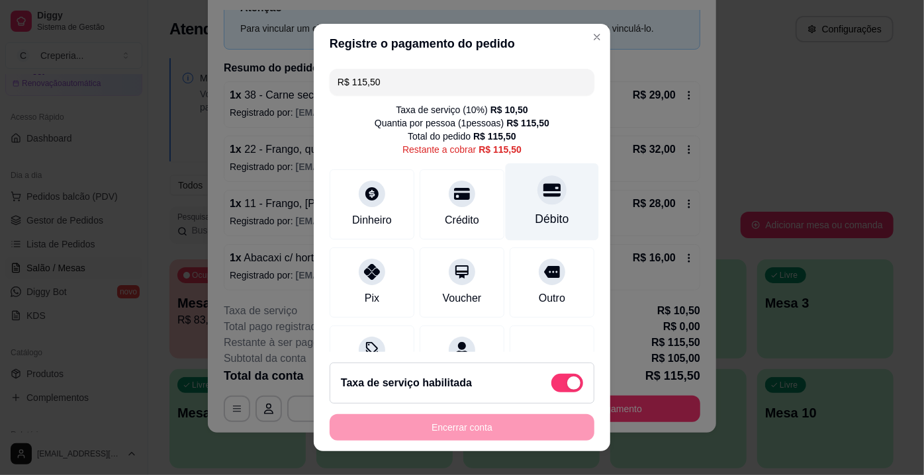
click at [540, 201] on div at bounding box center [552, 189] width 29 height 29
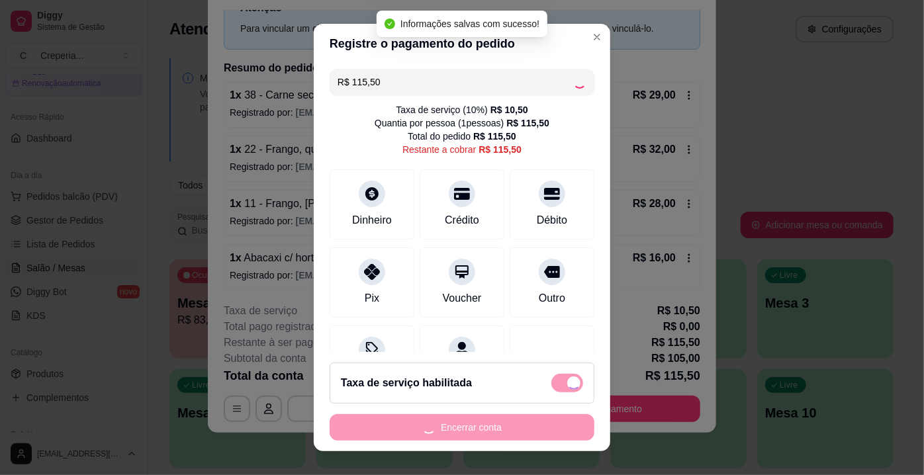
type input "R$ 0,00"
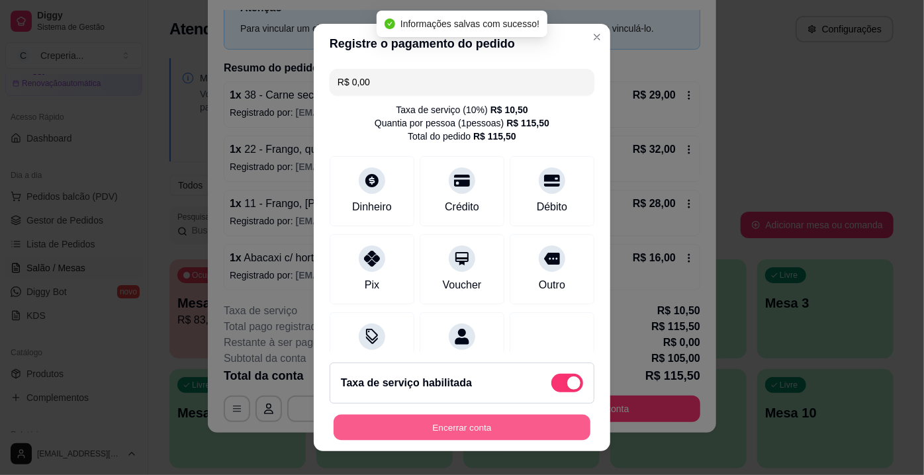
click at [464, 428] on button "Encerrar conta" at bounding box center [462, 428] width 257 height 26
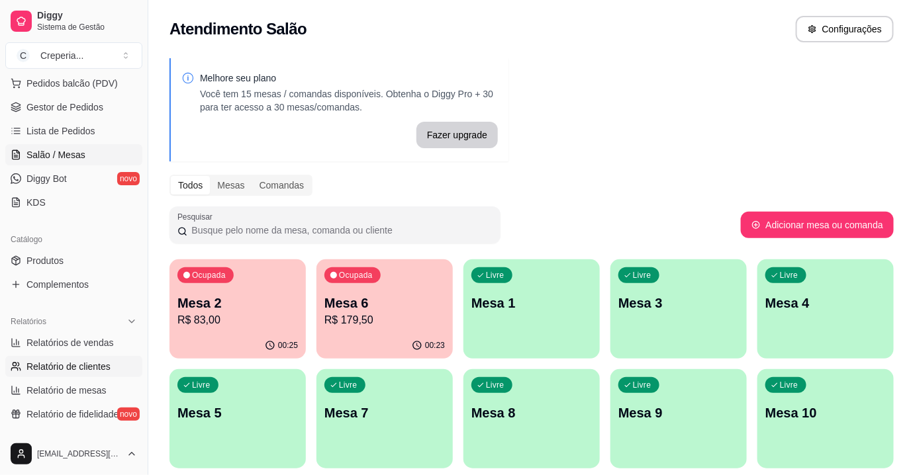
scroll to position [180, 0]
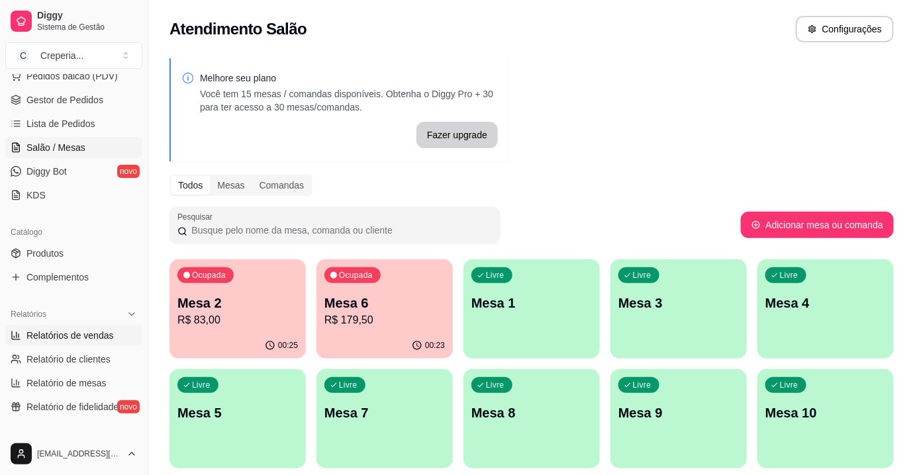
click at [90, 338] on span "Relatórios de vendas" at bounding box center [69, 335] width 87 height 13
select select "ALL"
select select "0"
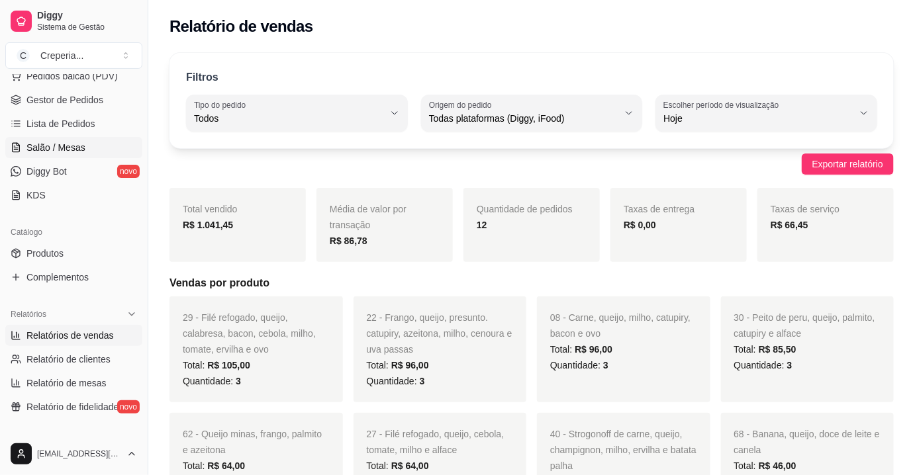
click at [68, 150] on span "Salão / Mesas" at bounding box center [55, 147] width 59 height 13
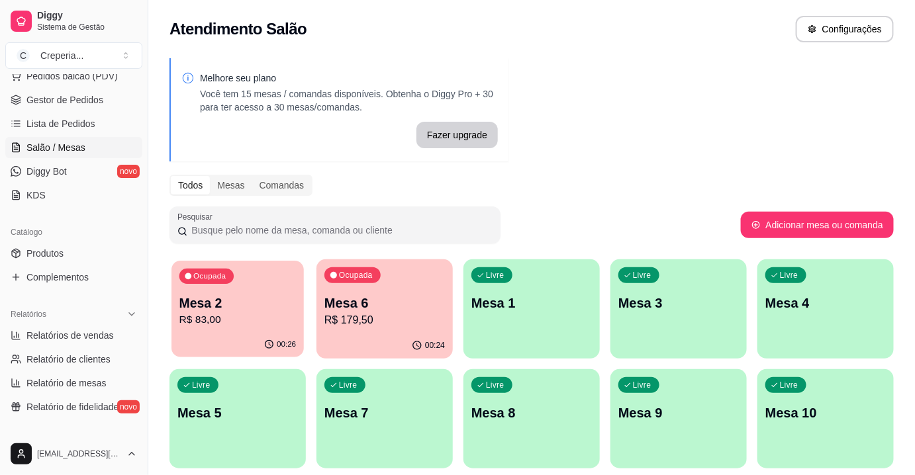
click at [252, 317] on p "R$ 83,00" at bounding box center [237, 320] width 117 height 15
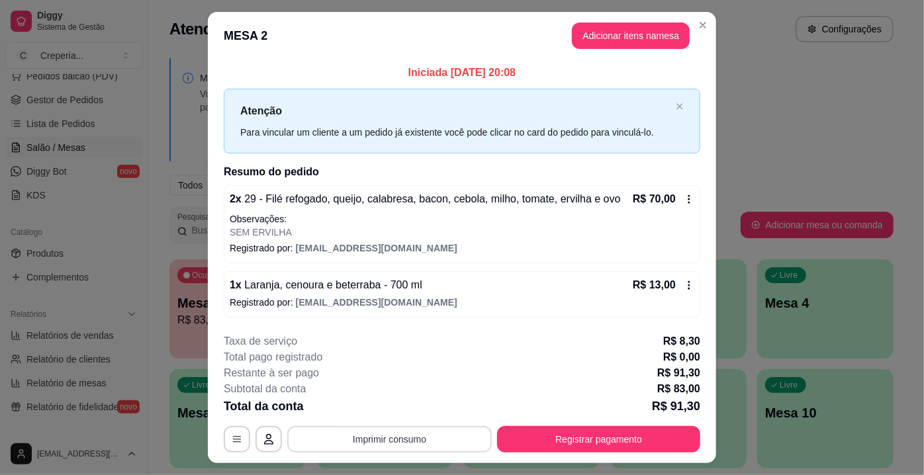
click at [395, 444] on button "Imprimir consumo" at bounding box center [389, 439] width 205 height 26
click at [395, 409] on button "IMPRESSORA" at bounding box center [389, 408] width 93 height 21
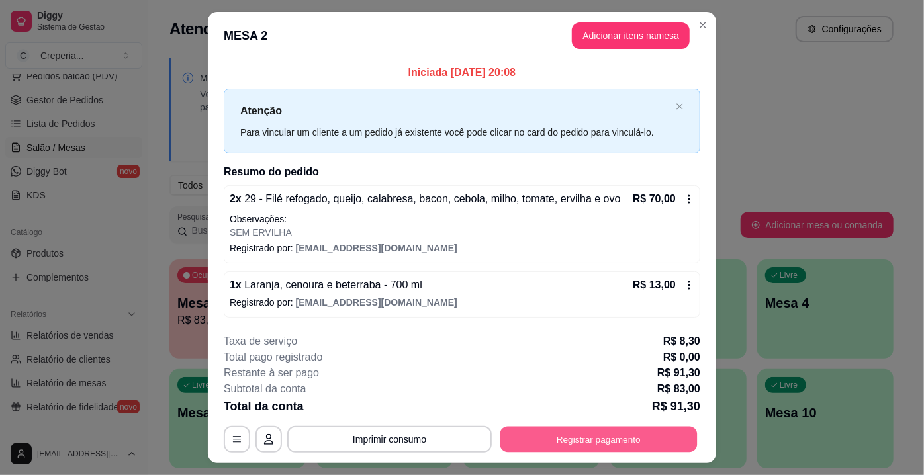
click at [571, 440] on button "Registrar pagamento" at bounding box center [599, 439] width 197 height 26
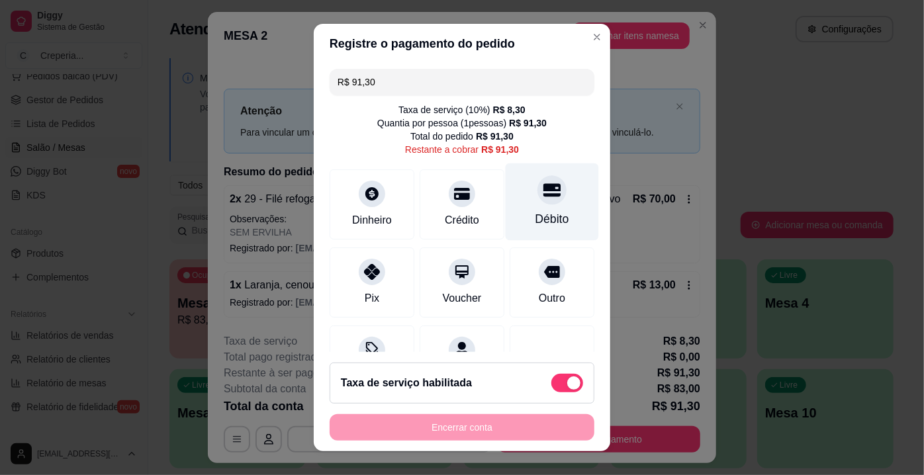
click at [531, 205] on div "Débito" at bounding box center [552, 202] width 93 height 77
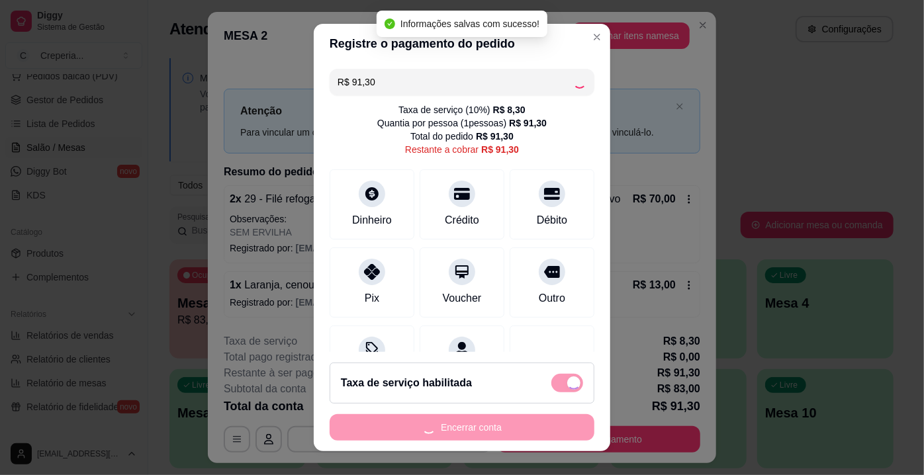
type input "R$ 0,00"
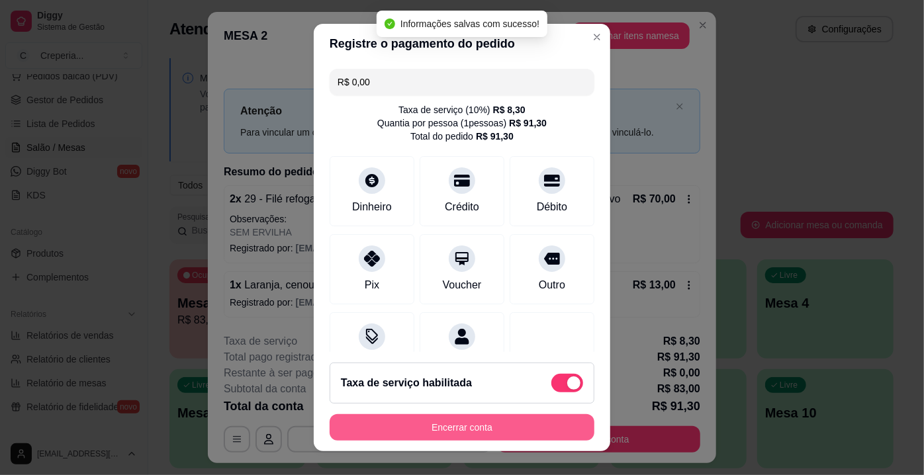
click at [432, 423] on button "Encerrar conta" at bounding box center [462, 428] width 265 height 26
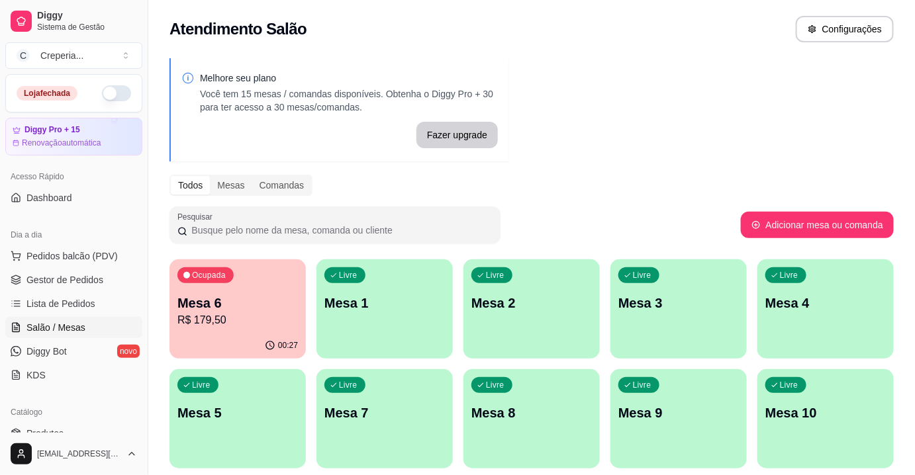
click at [830, 321] on div "Livre Mesa 4" at bounding box center [826, 301] width 136 height 83
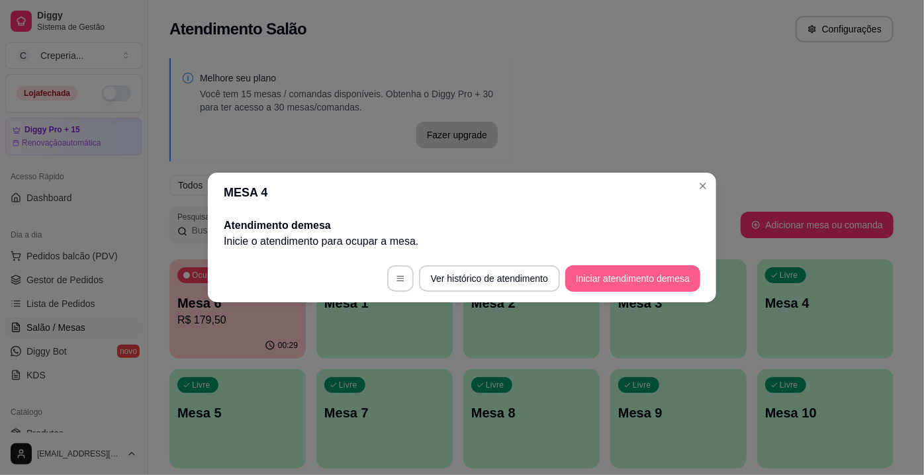
click at [623, 285] on button "Iniciar atendimento de mesa" at bounding box center [633, 279] width 135 height 26
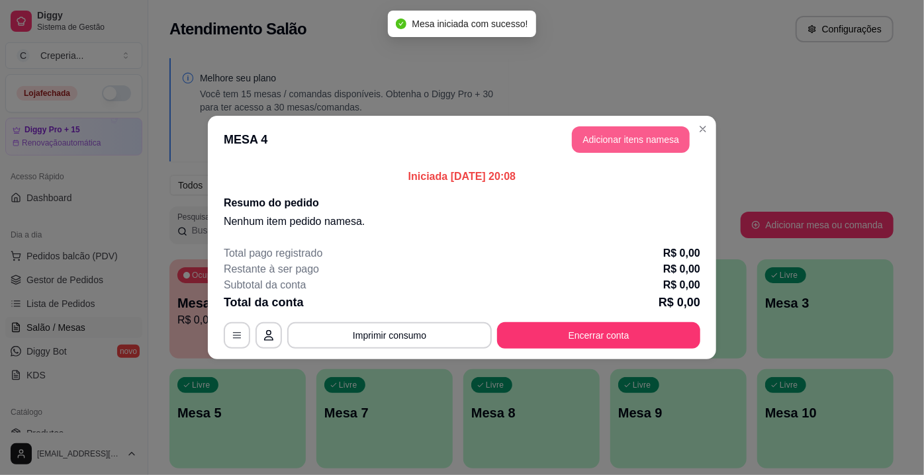
click at [597, 138] on button "Adicionar itens na mesa" at bounding box center [631, 139] width 118 height 26
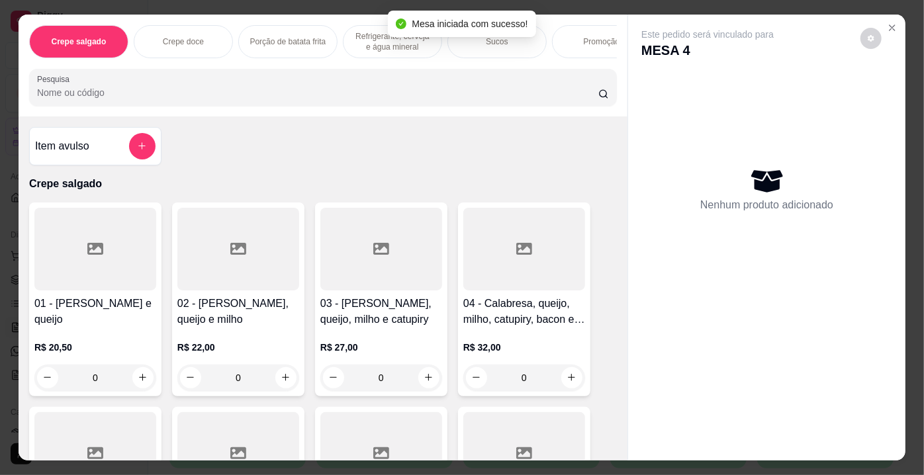
click at [291, 91] on input "Pesquisa" at bounding box center [318, 92] width 562 height 13
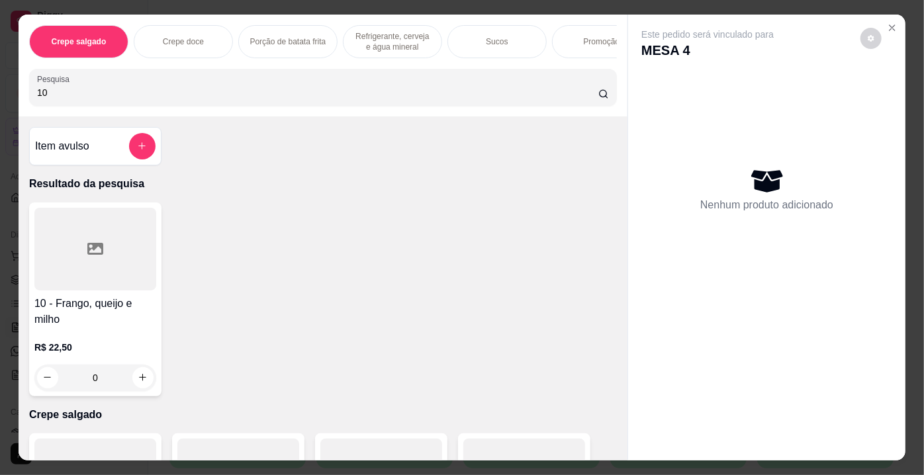
type input "10"
click at [107, 281] on div at bounding box center [95, 249] width 122 height 83
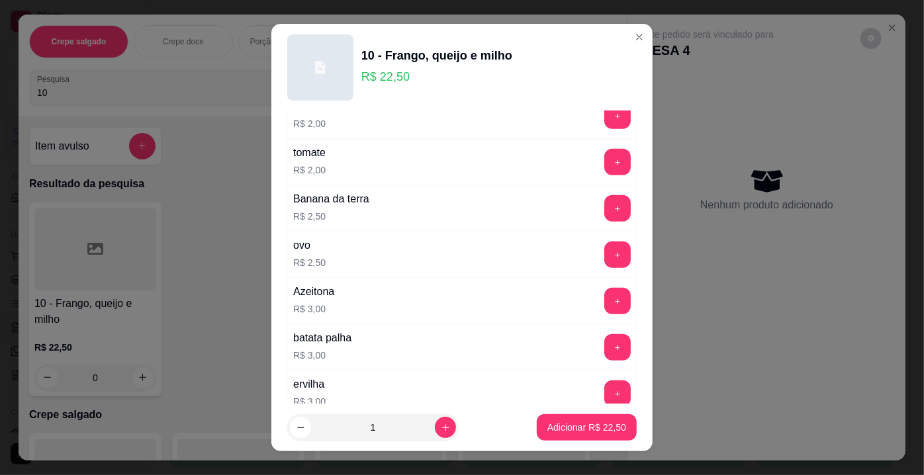
scroll to position [722, 0]
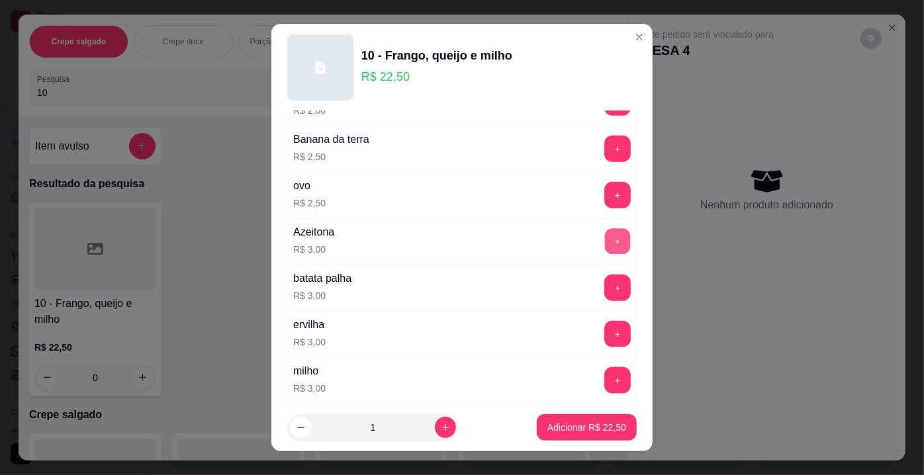
click at [605, 237] on button "+" at bounding box center [618, 242] width 26 height 26
click at [586, 426] on p "Adicionar R$ 25,50" at bounding box center [587, 427] width 79 height 13
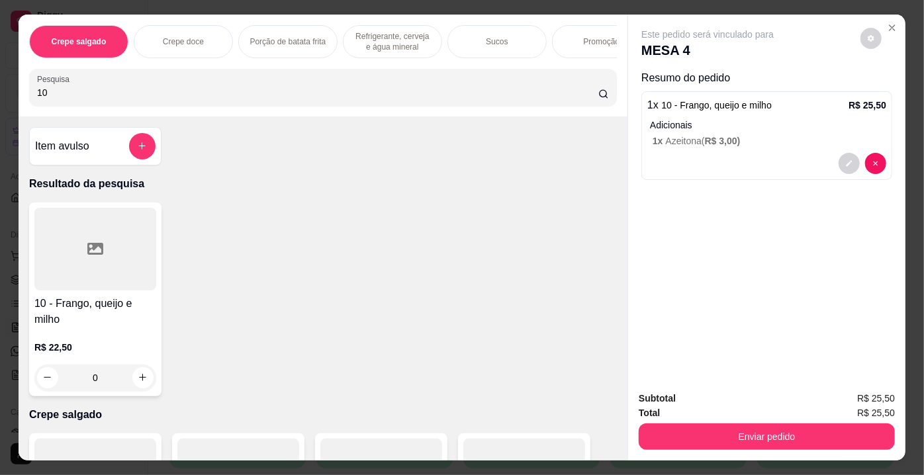
click at [136, 273] on div at bounding box center [95, 249] width 122 height 83
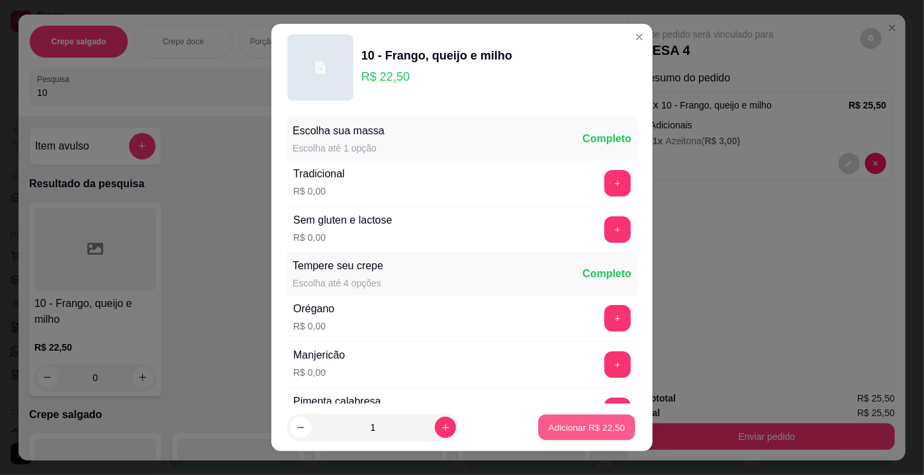
click at [591, 425] on p "Adicionar R$ 22,50" at bounding box center [587, 427] width 77 height 13
type input "1"
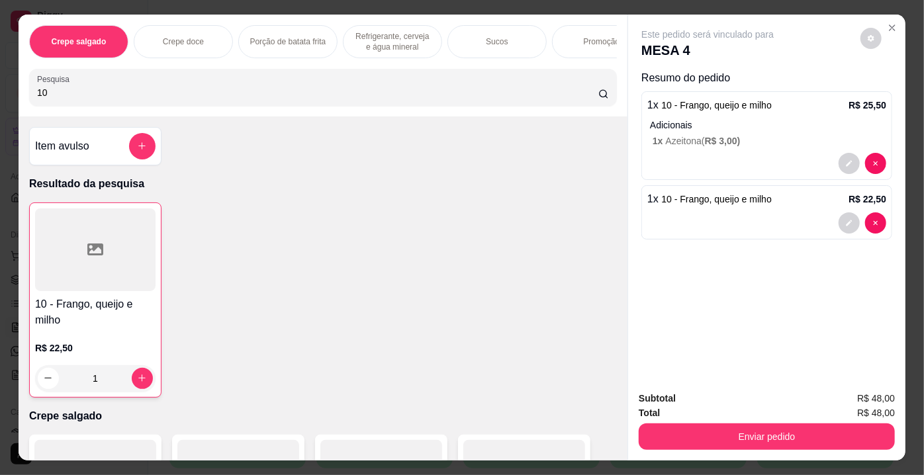
drag, startPoint x: 77, startPoint y: 99, endPoint x: 3, endPoint y: 105, distance: 75.0
click at [3, 105] on div "Crepe salgado Crepe doce Porção de batata frita Refrigerante, cerveja e água mi…" at bounding box center [462, 237] width 924 height 475
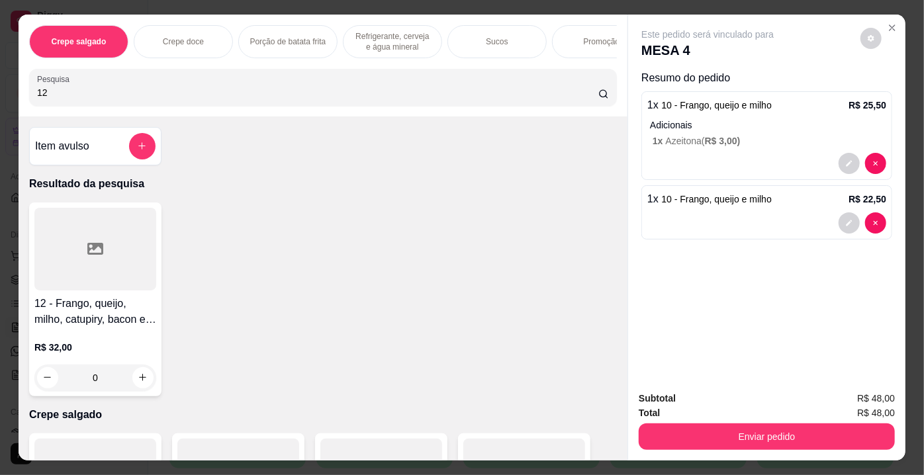
type input "12"
click at [115, 243] on div at bounding box center [95, 249] width 122 height 83
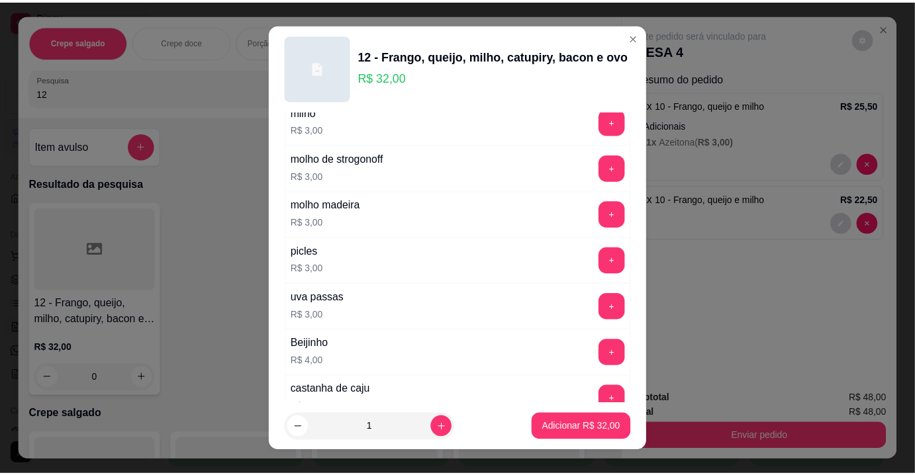
scroll to position [2377, 0]
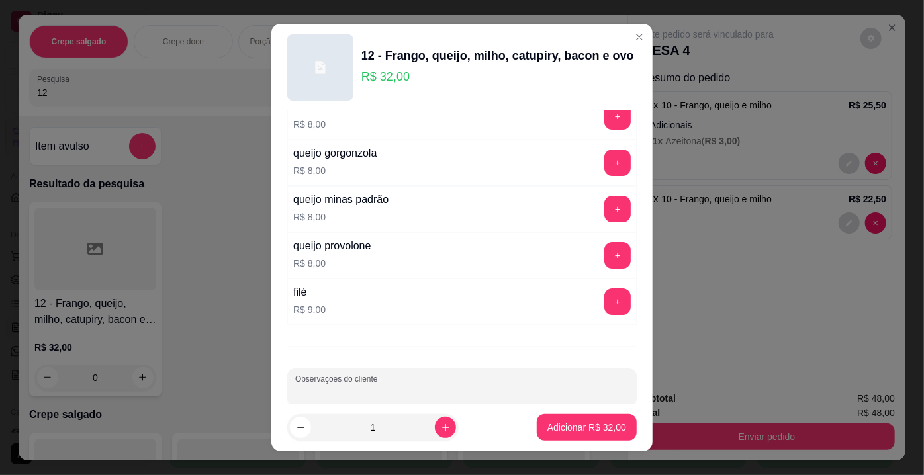
click at [544, 386] on input "Observações do cliente" at bounding box center [462, 392] width 334 height 13
type input "SEM MILHO"
click at [587, 432] on p "Adicionar R$ 32,00" at bounding box center [587, 427] width 79 height 13
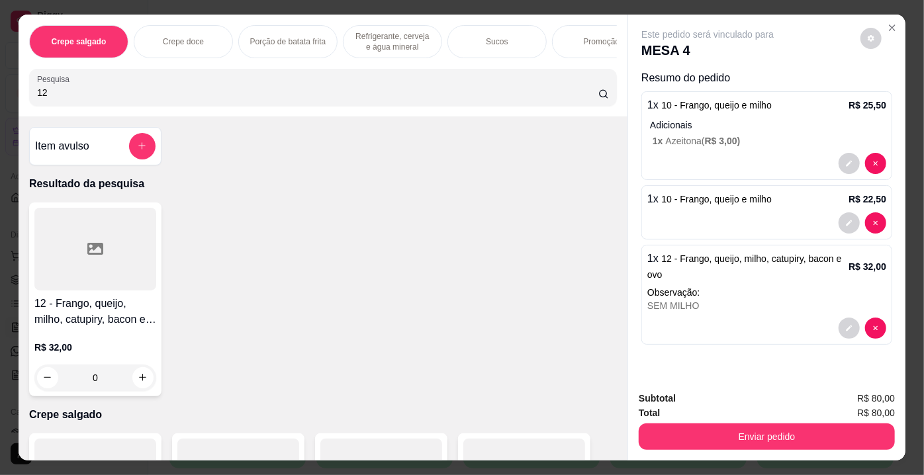
drag, startPoint x: 85, startPoint y: 97, endPoint x: 0, endPoint y: 96, distance: 84.8
click at [0, 96] on div "Crepe salgado Crepe doce Porção de batata frita Refrigerante, cerveja e água mi…" at bounding box center [462, 237] width 924 height 475
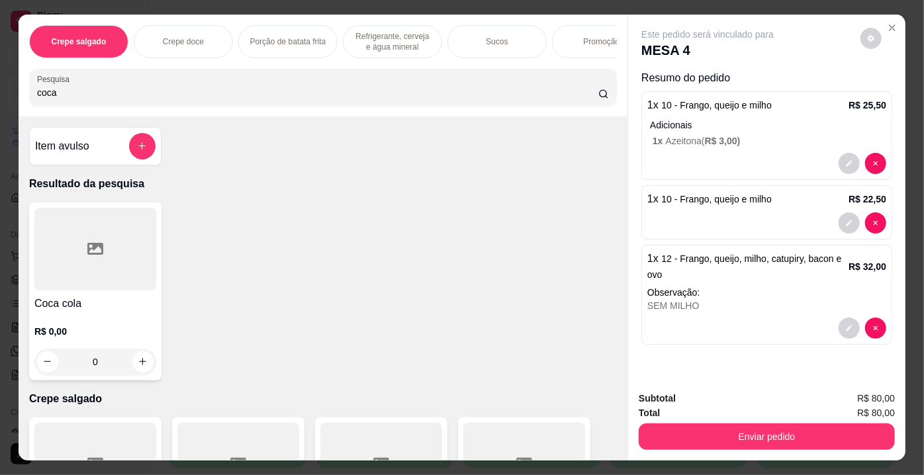
type input "coca"
click at [80, 246] on div at bounding box center [95, 249] width 122 height 83
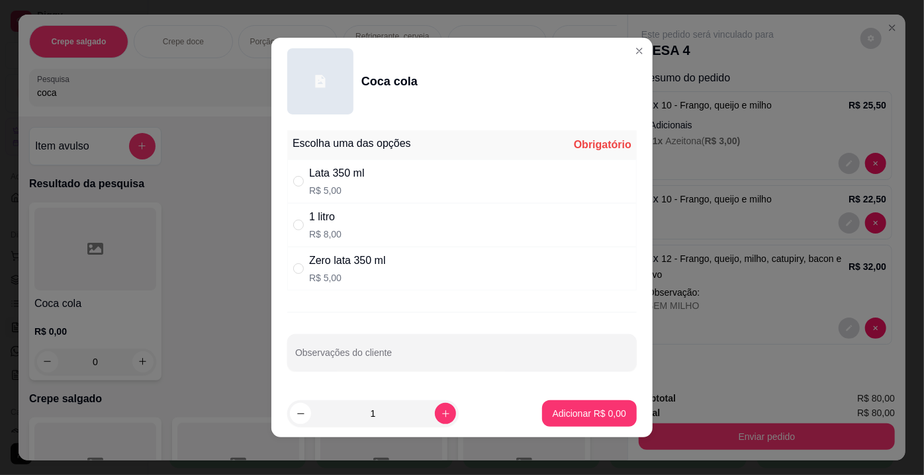
click at [300, 224] on div "" at bounding box center [301, 225] width 16 height 15
radio input "true"
click at [568, 416] on p "Adicionar R$ 8,00" at bounding box center [590, 413] width 72 height 13
type input "1"
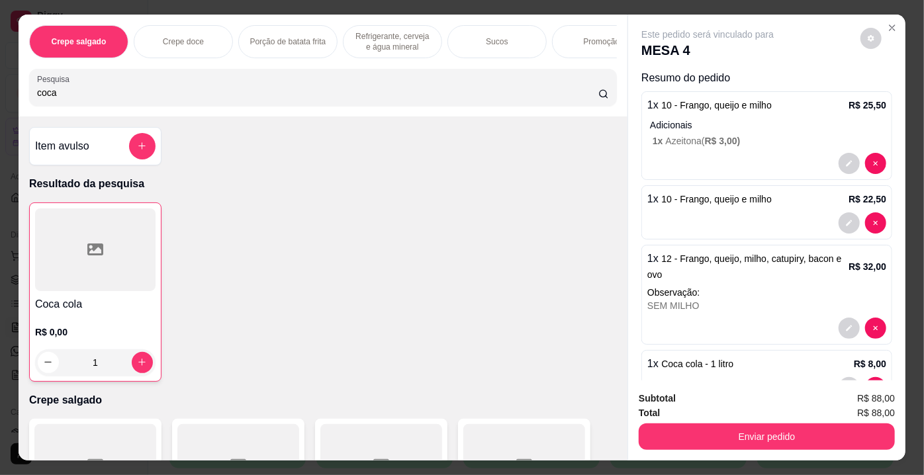
drag, startPoint x: 129, startPoint y: 105, endPoint x: 0, endPoint y: 91, distance: 129.9
click at [0, 91] on div "Crepe salgado Crepe doce Porção de batata frita Refrigerante, cerveja e água mi…" at bounding box center [462, 237] width 924 height 475
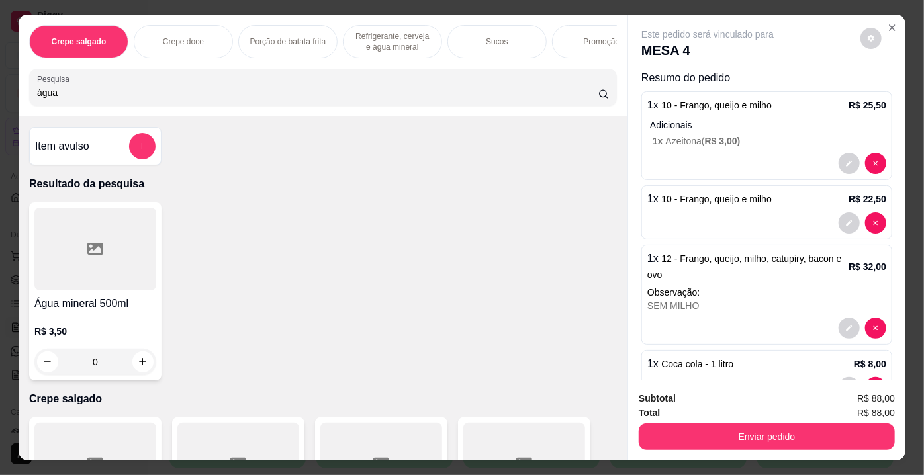
type input "água"
click at [136, 270] on div at bounding box center [95, 249] width 122 height 83
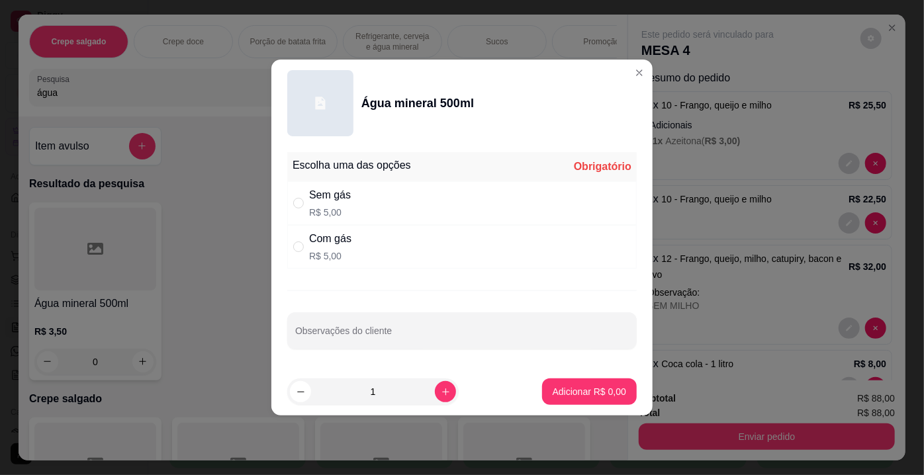
click at [322, 241] on div "Com gás" at bounding box center [330, 239] width 42 height 16
radio input "true"
click at [553, 389] on p "Adicionar R$ 5,00" at bounding box center [590, 391] width 74 height 13
type input "1"
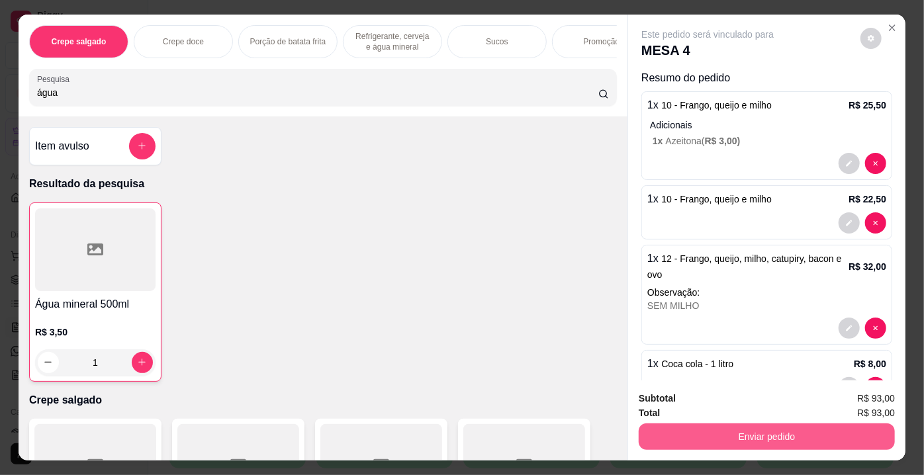
click at [679, 432] on button "Enviar pedido" at bounding box center [767, 437] width 256 height 26
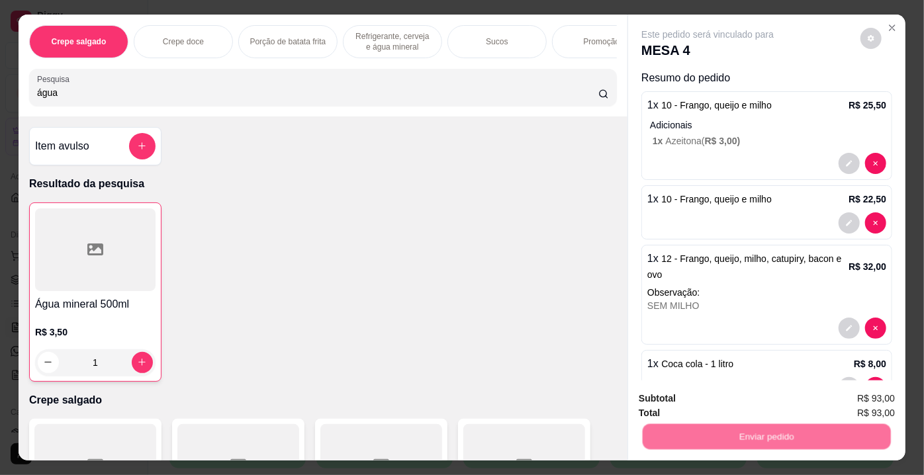
click at [671, 403] on button "Não registrar e enviar pedido" at bounding box center [724, 400] width 134 height 25
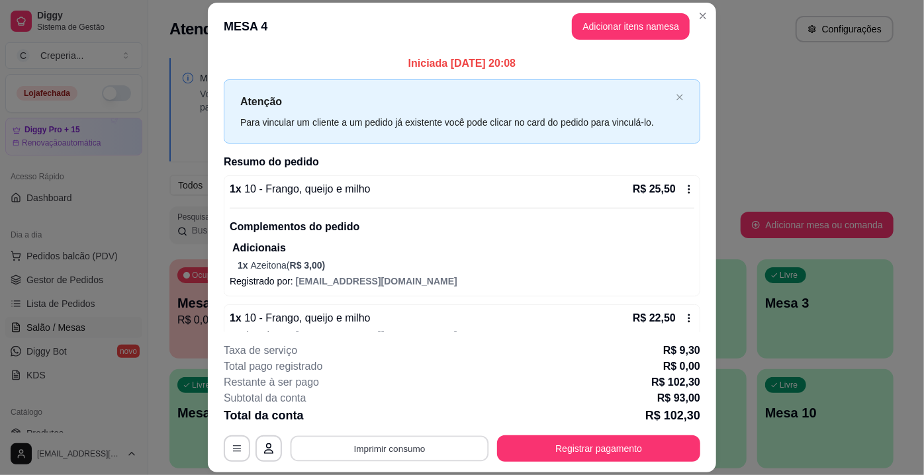
click at [375, 450] on button "Imprimir consumo" at bounding box center [390, 449] width 199 height 26
click at [371, 420] on button "IMPRESSORA" at bounding box center [390, 419] width 96 height 21
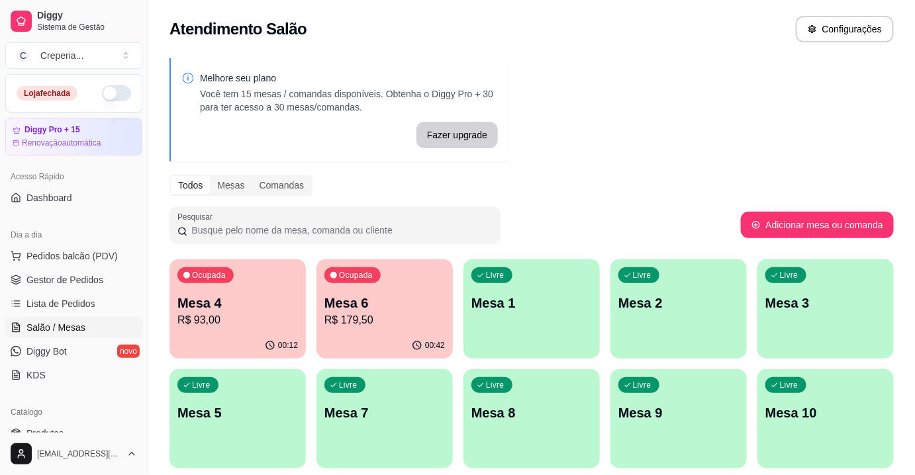
click at [356, 323] on p "R$ 179,50" at bounding box center [384, 321] width 121 height 16
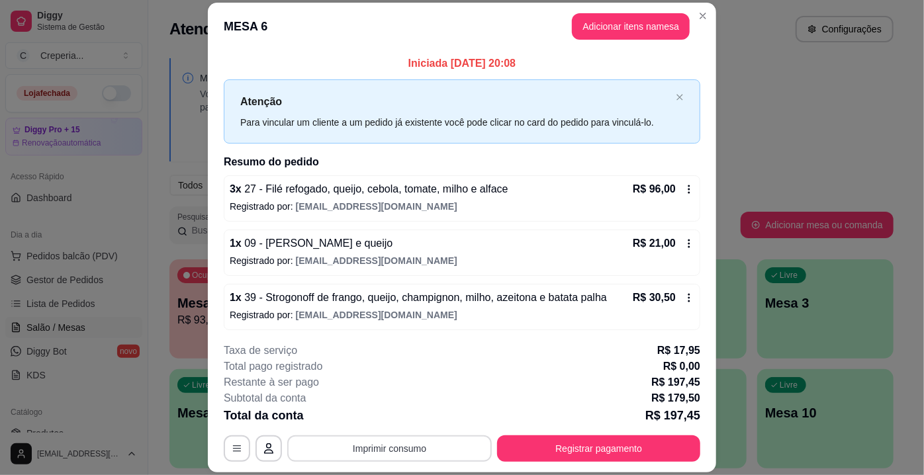
click at [354, 458] on button "Imprimir consumo" at bounding box center [389, 449] width 205 height 26
click at [383, 417] on button "IMPRESSORA" at bounding box center [390, 419] width 96 height 21
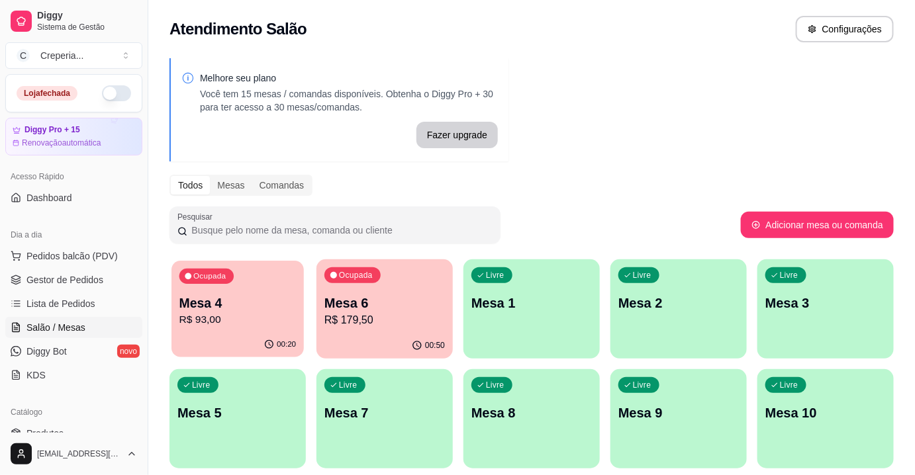
click at [208, 307] on p "Mesa 4" at bounding box center [237, 304] width 117 height 18
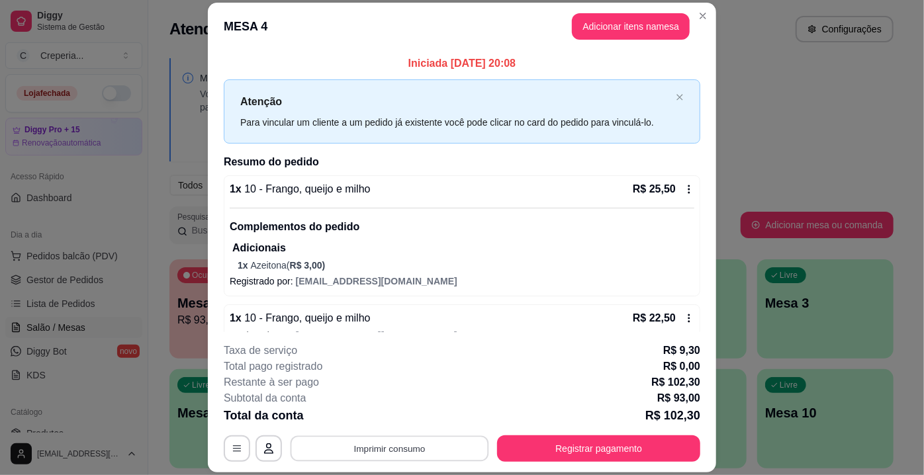
click at [340, 438] on button "Imprimir consumo" at bounding box center [390, 449] width 199 height 26
click at [365, 419] on button "IMPRESSORA" at bounding box center [389, 419] width 93 height 21
click at [598, 448] on button "Registrar pagamento" at bounding box center [598, 449] width 203 height 26
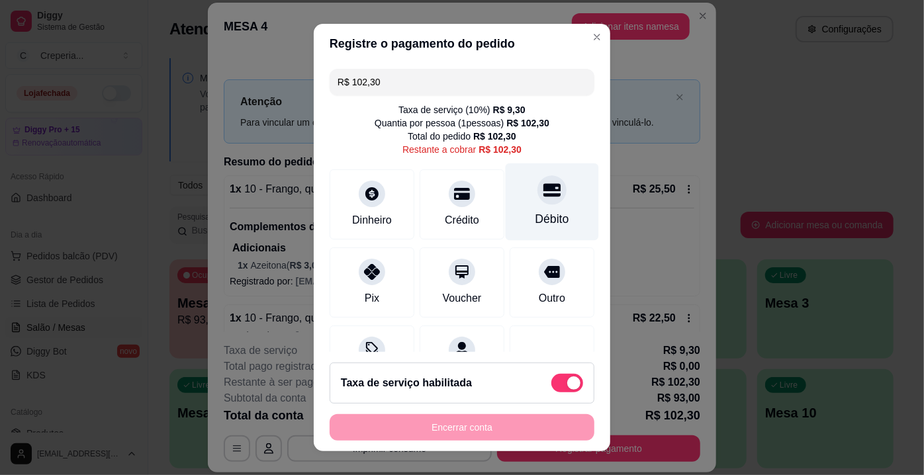
click at [542, 215] on div "Débito" at bounding box center [553, 219] width 34 height 17
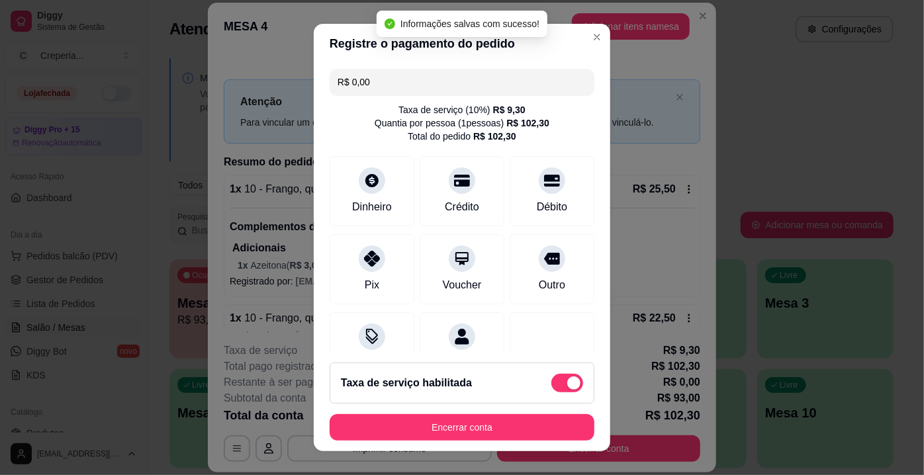
type input "R$ 0,00"
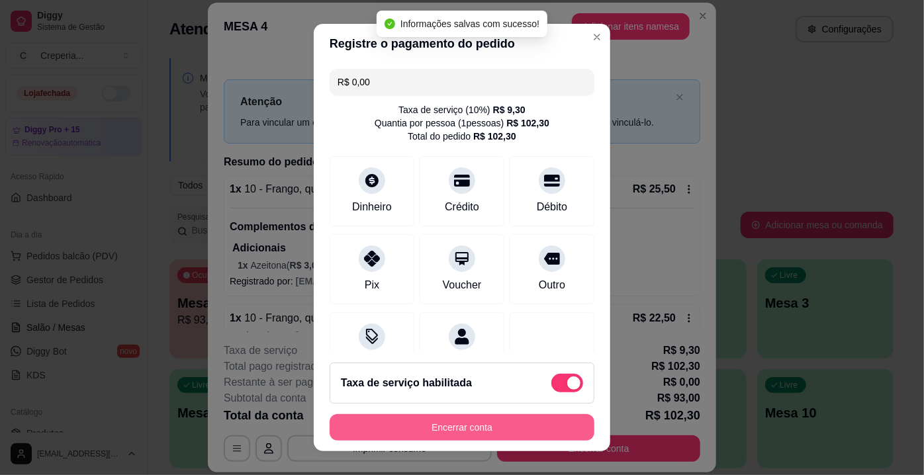
click at [489, 430] on button "Encerrar conta" at bounding box center [462, 428] width 265 height 26
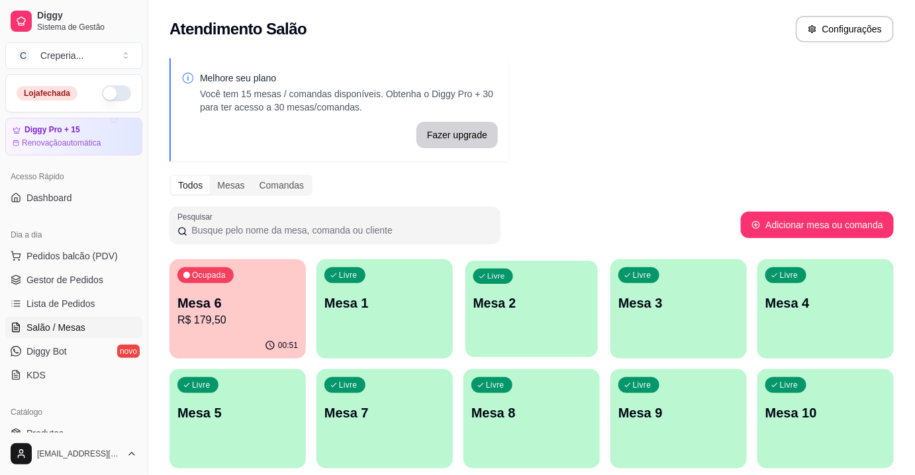
click at [535, 295] on p "Mesa 2" at bounding box center [531, 304] width 117 height 18
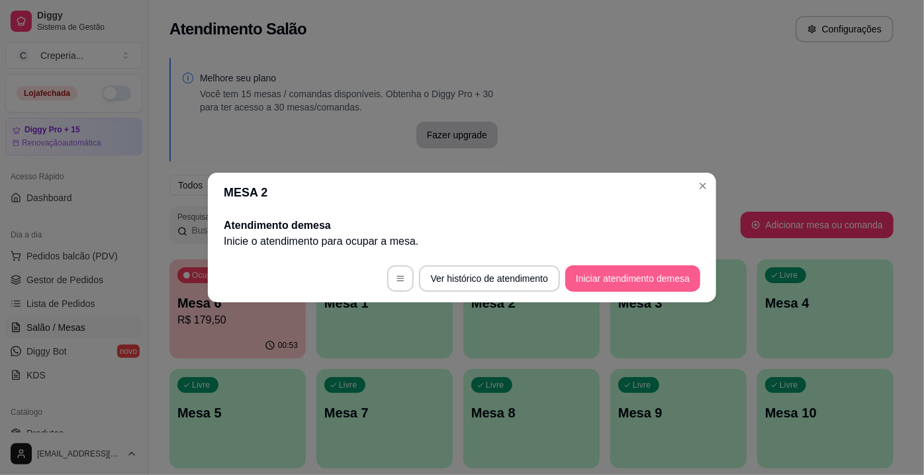
click at [599, 276] on button "Iniciar atendimento de mesa" at bounding box center [633, 279] width 135 height 26
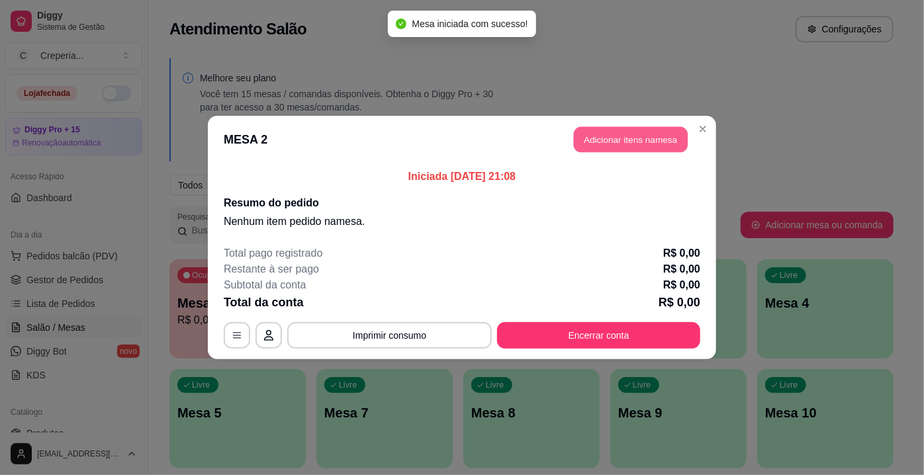
click at [624, 148] on button "Adicionar itens na mesa" at bounding box center [631, 140] width 114 height 26
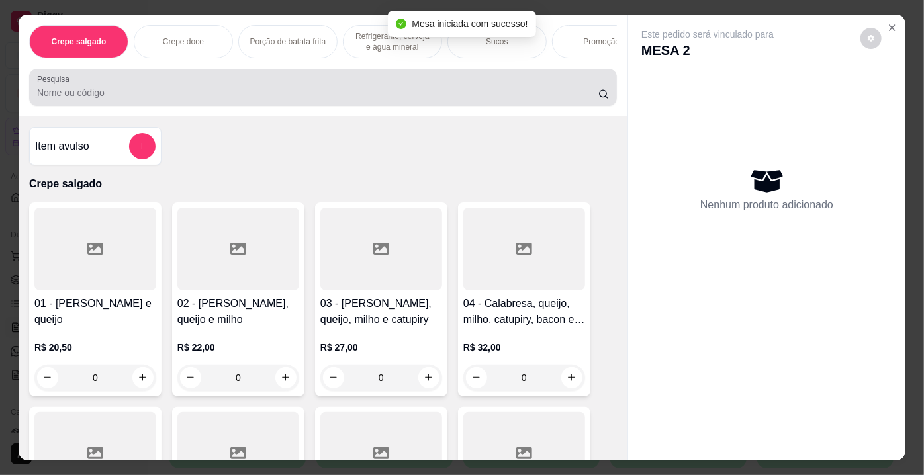
click at [399, 89] on div at bounding box center [323, 87] width 572 height 26
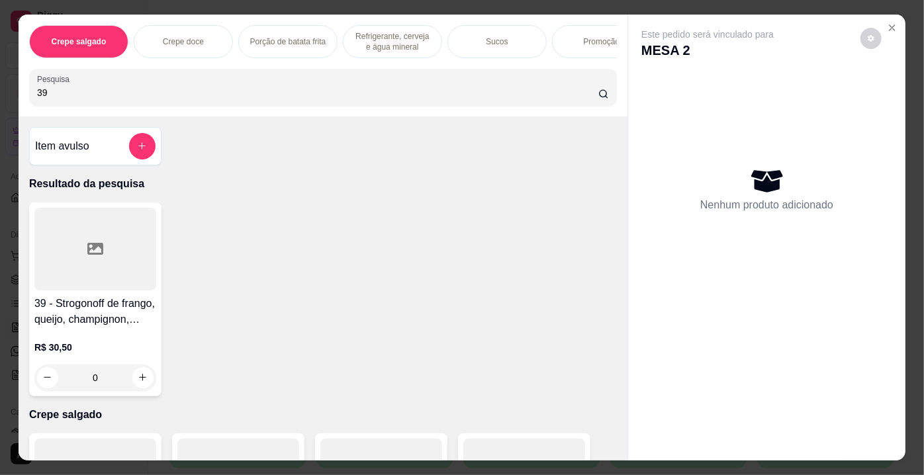
type input "39"
click at [88, 262] on div at bounding box center [95, 249] width 122 height 83
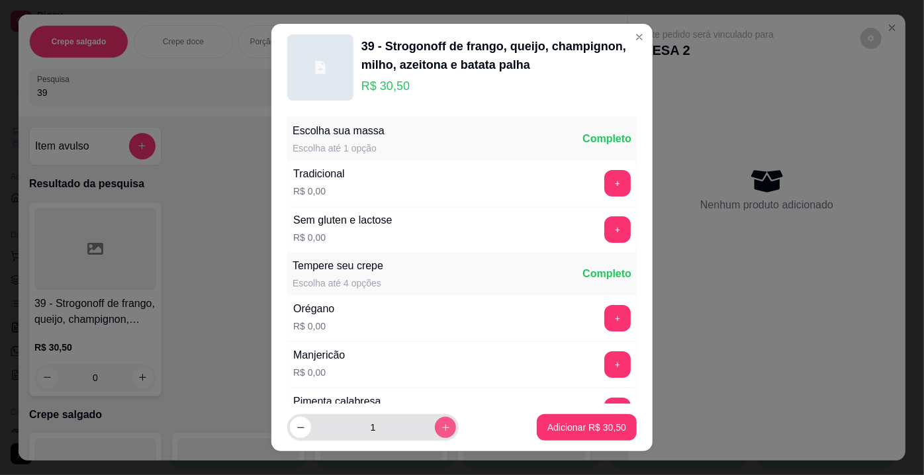
click at [435, 420] on button "increase-product-quantity" at bounding box center [445, 427] width 21 height 21
type input "2"
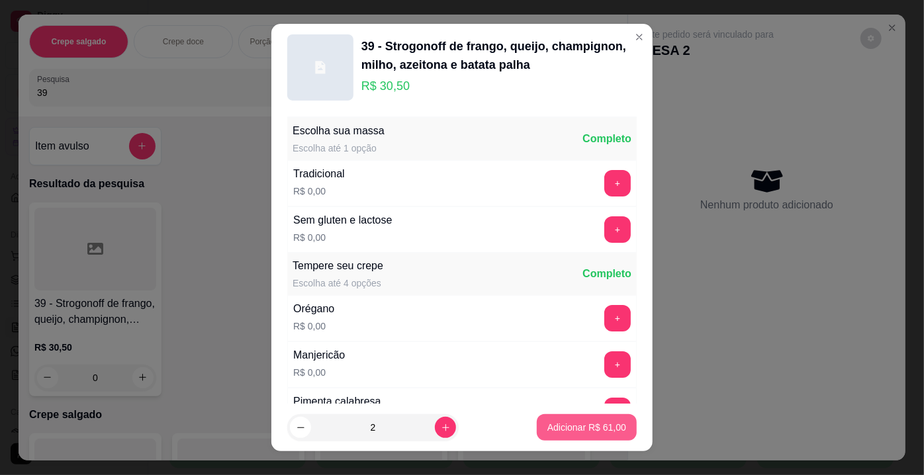
click at [550, 422] on p "Adicionar R$ 61,00" at bounding box center [587, 427] width 79 height 13
type input "2"
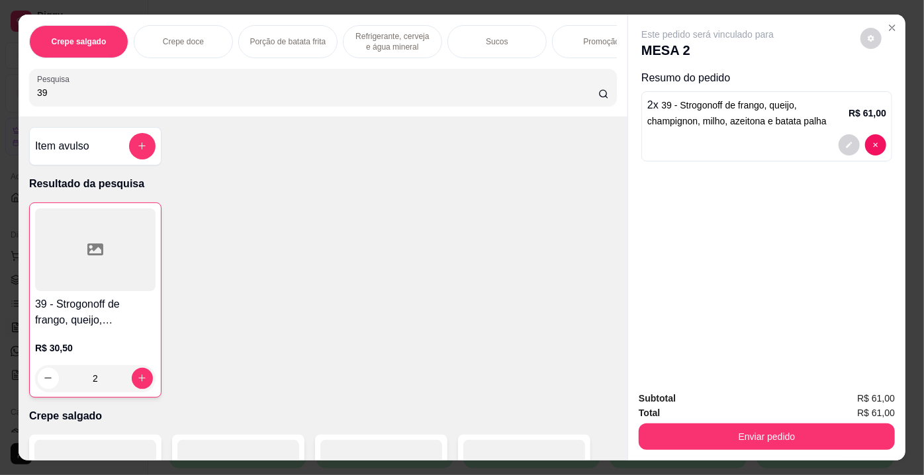
drag, startPoint x: 96, startPoint y: 95, endPoint x: 0, endPoint y: 95, distance: 96.0
click at [0, 95] on div "Crepe salgado Crepe doce Porção de batata frita Refrigerante, cerveja e água mi…" at bounding box center [462, 237] width 924 height 475
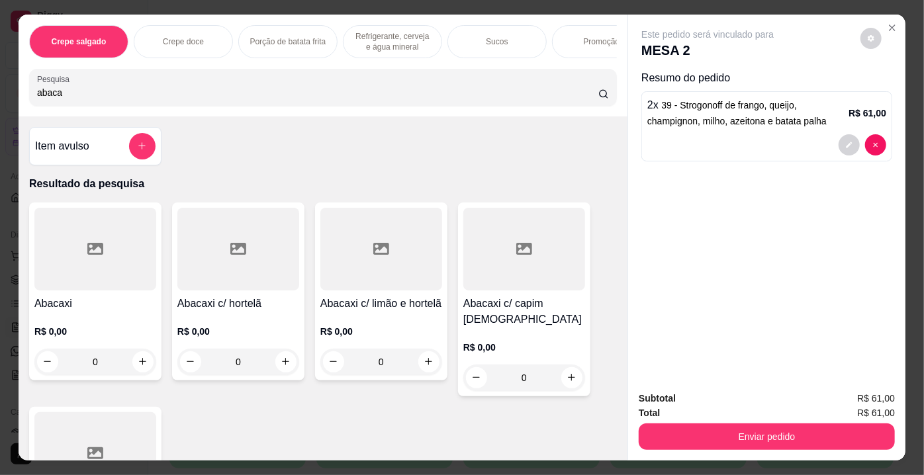
type input "abaca"
click at [234, 268] on div at bounding box center [238, 249] width 122 height 83
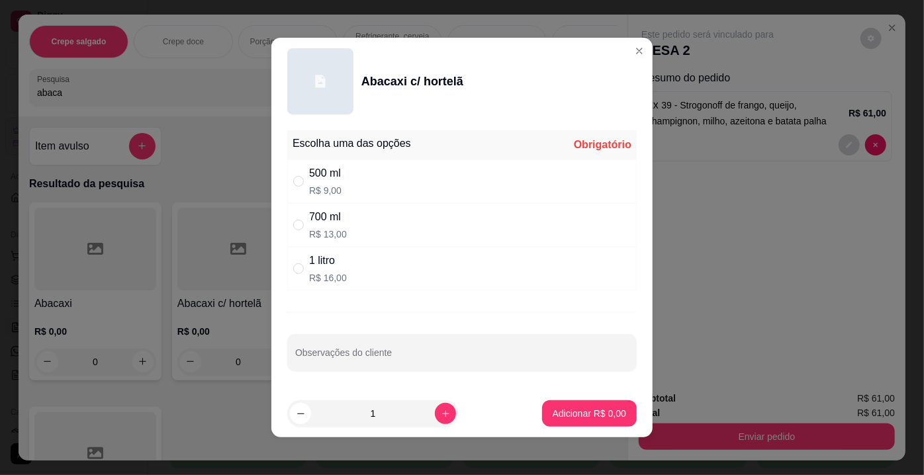
click at [340, 222] on div "700 ml R$ 13,00" at bounding box center [462, 225] width 350 height 44
radio input "true"
click at [562, 412] on p "Adicionar R$ 13,00" at bounding box center [587, 413] width 79 height 13
type input "1"
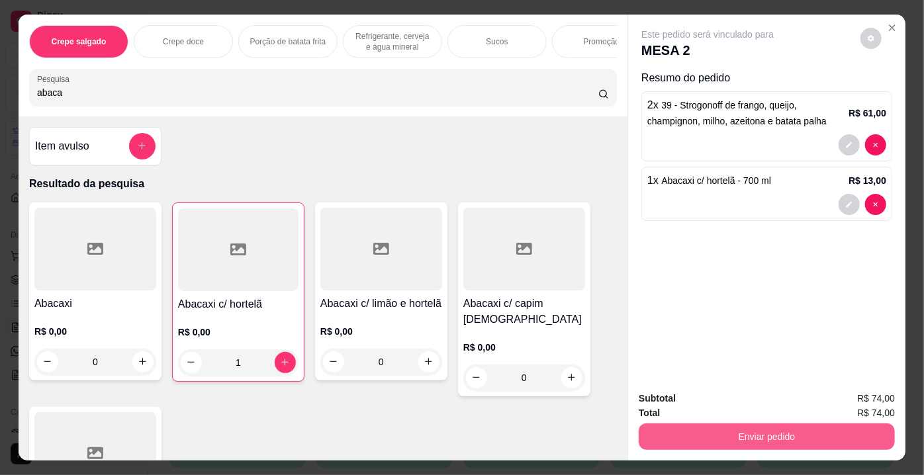
click at [686, 434] on button "Enviar pedido" at bounding box center [767, 437] width 256 height 26
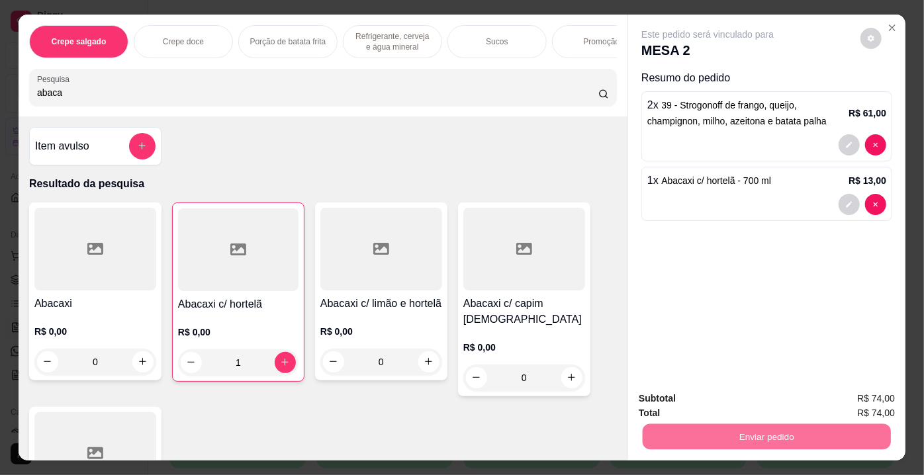
click at [693, 401] on button "Não registrar e enviar pedido" at bounding box center [724, 400] width 138 height 25
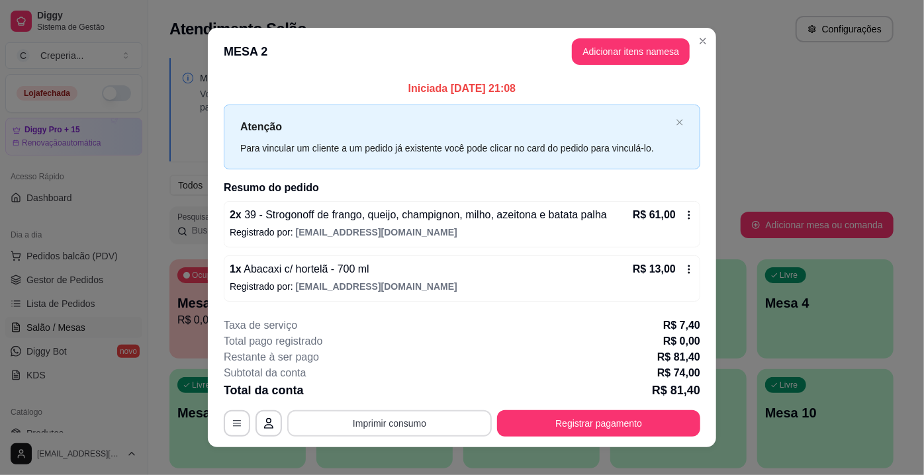
click at [449, 423] on button "Imprimir consumo" at bounding box center [389, 424] width 205 height 26
click at [416, 393] on button "IMPRESSORA" at bounding box center [389, 392] width 93 height 21
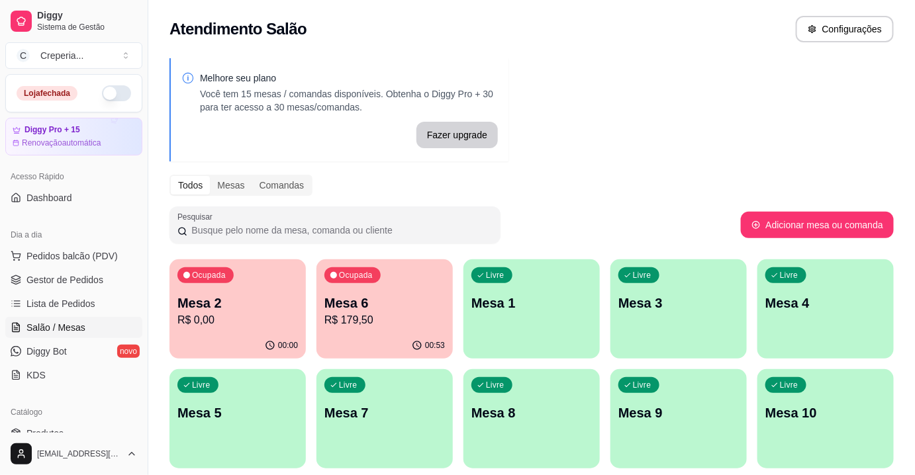
click at [427, 313] on p "R$ 179,50" at bounding box center [384, 321] width 121 height 16
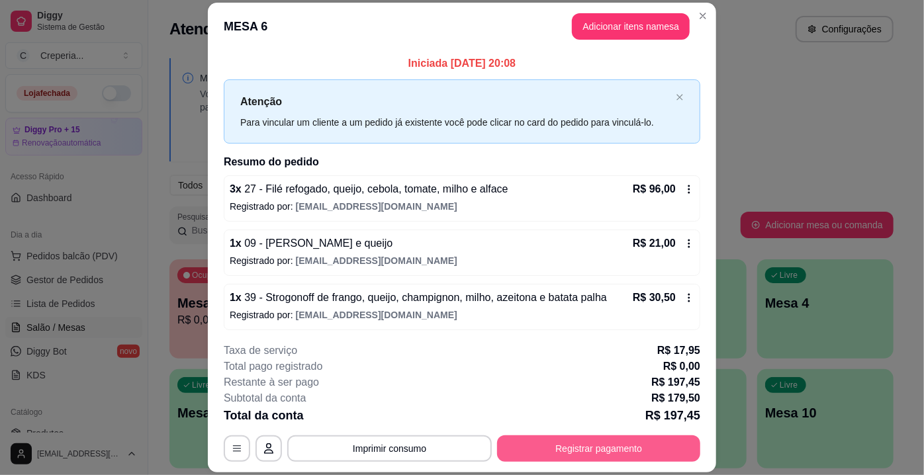
click at [571, 448] on button "Registrar pagamento" at bounding box center [598, 449] width 203 height 26
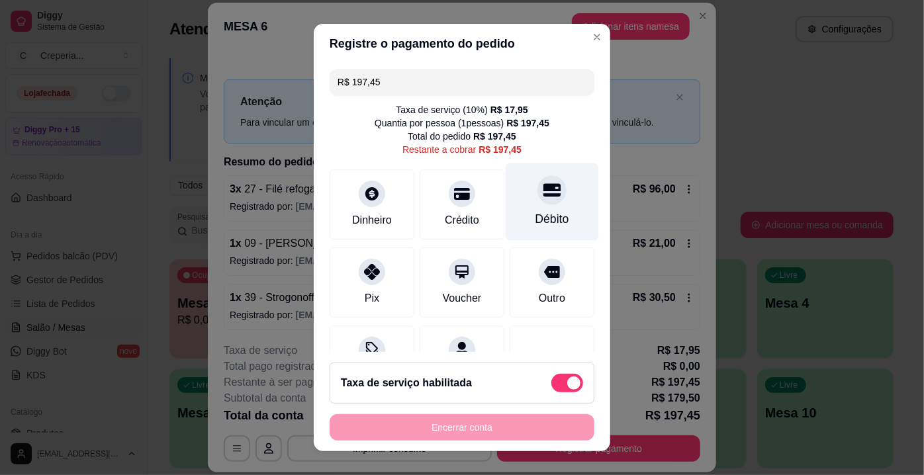
click at [547, 189] on div "Débito" at bounding box center [552, 202] width 93 height 77
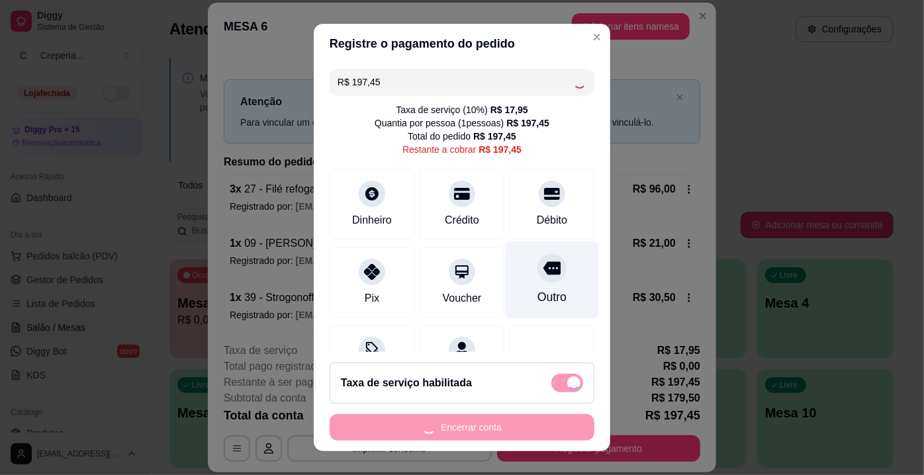
type input "R$ 0,00"
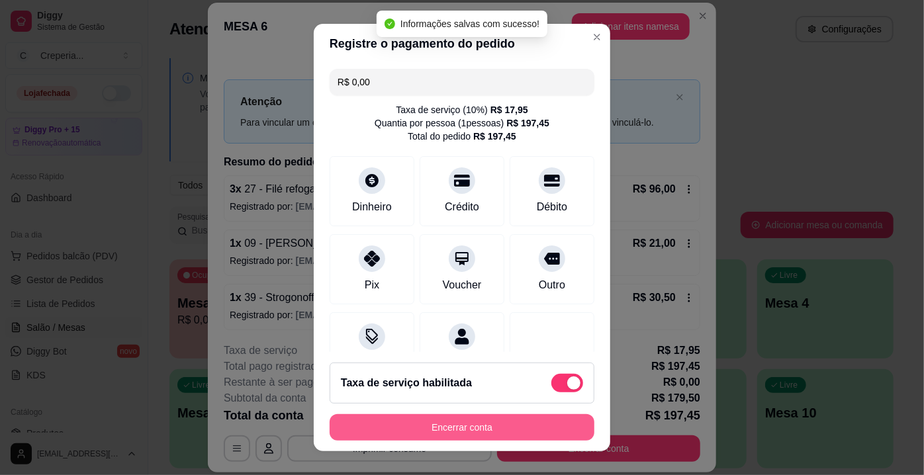
click at [475, 426] on button "Encerrar conta" at bounding box center [462, 428] width 265 height 26
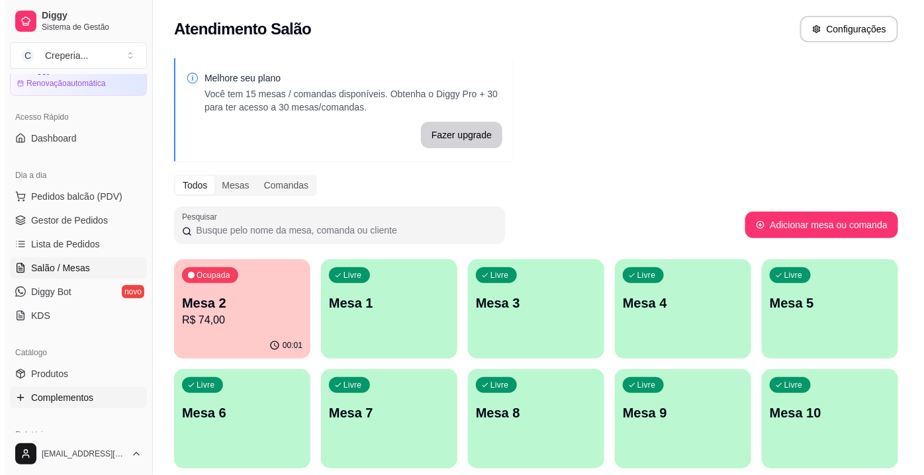
scroll to position [120, 0]
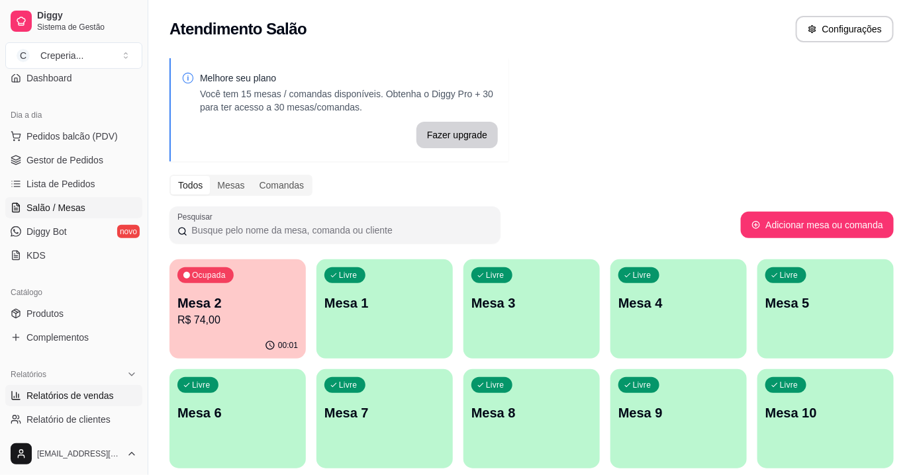
click at [71, 393] on span "Relatórios de vendas" at bounding box center [69, 395] width 87 height 13
select select "ALL"
select select "0"
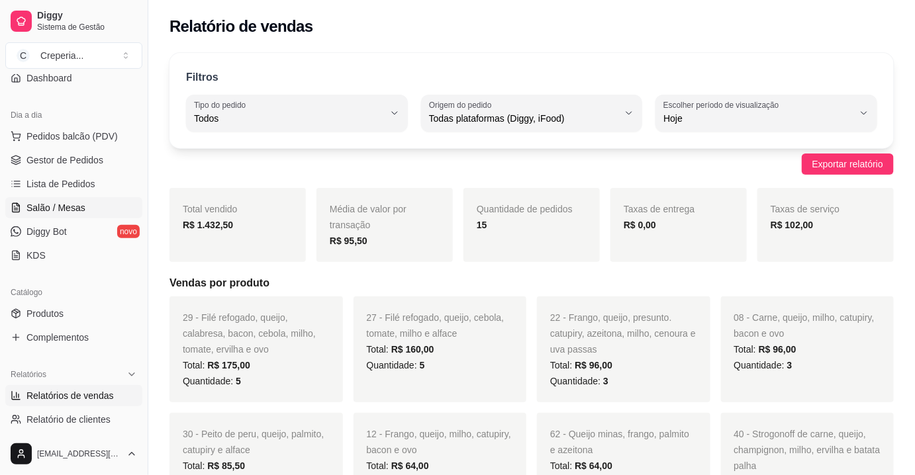
click at [81, 212] on span "Salão / Mesas" at bounding box center [55, 207] width 59 height 13
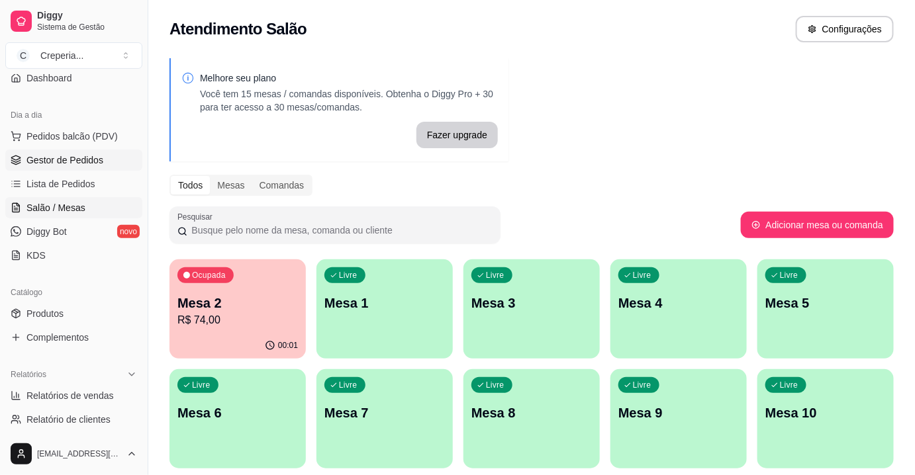
click at [84, 164] on span "Gestor de Pedidos" at bounding box center [64, 160] width 77 height 13
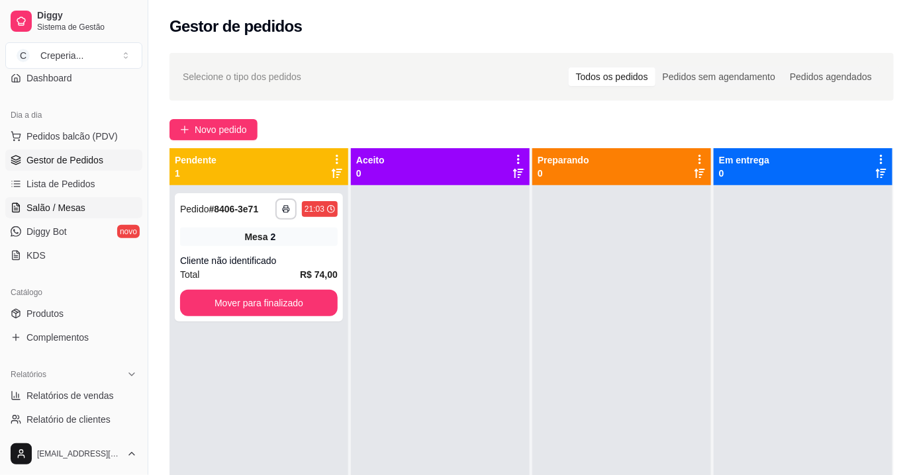
click at [82, 199] on link "Salão / Mesas" at bounding box center [73, 207] width 137 height 21
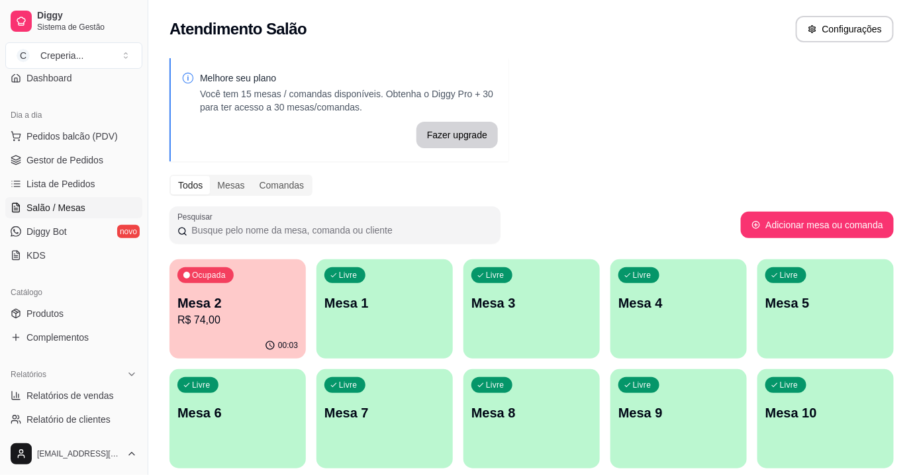
click at [534, 309] on p "Mesa 3" at bounding box center [531, 303] width 121 height 19
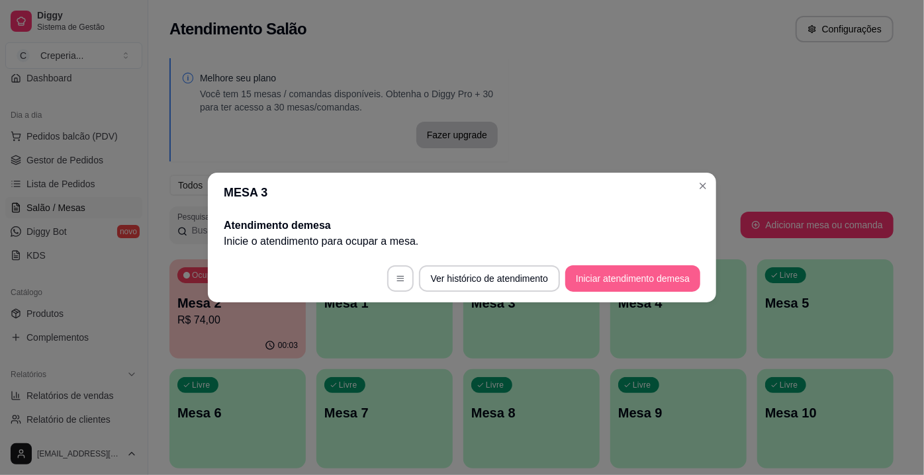
click at [620, 272] on button "Iniciar atendimento de mesa" at bounding box center [633, 279] width 135 height 26
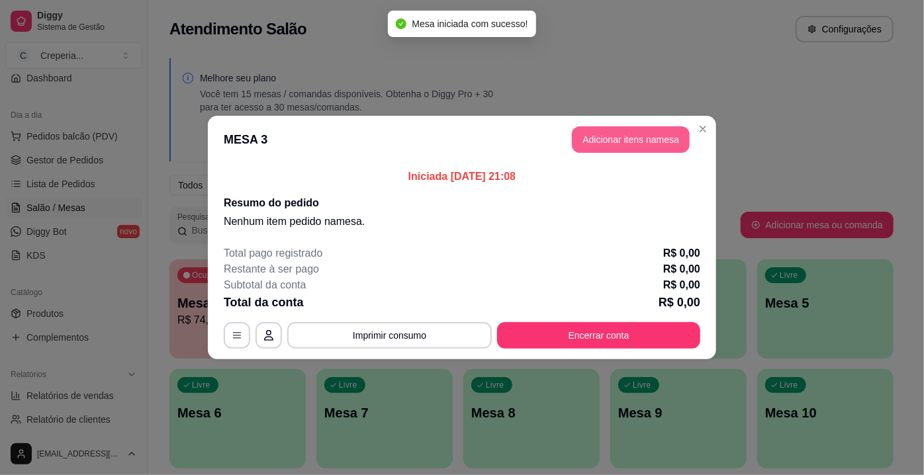
click at [603, 141] on button "Adicionar itens na mesa" at bounding box center [631, 139] width 118 height 26
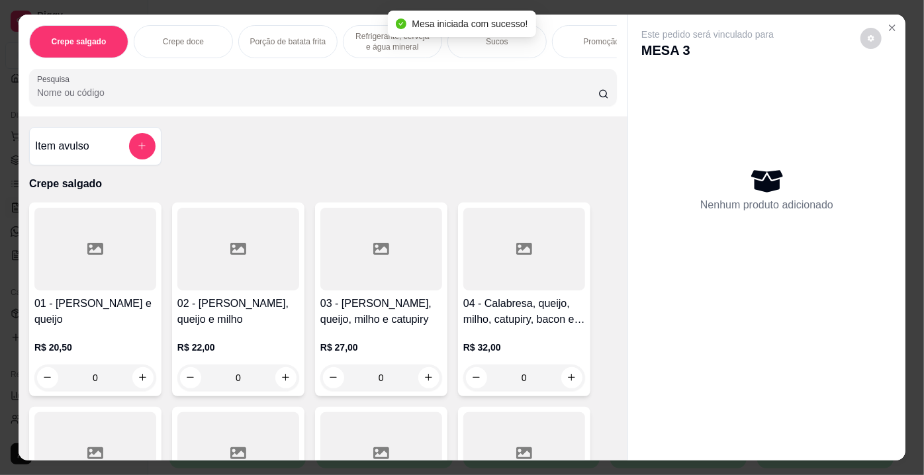
click at [316, 89] on input "Pesquisa" at bounding box center [318, 92] width 562 height 13
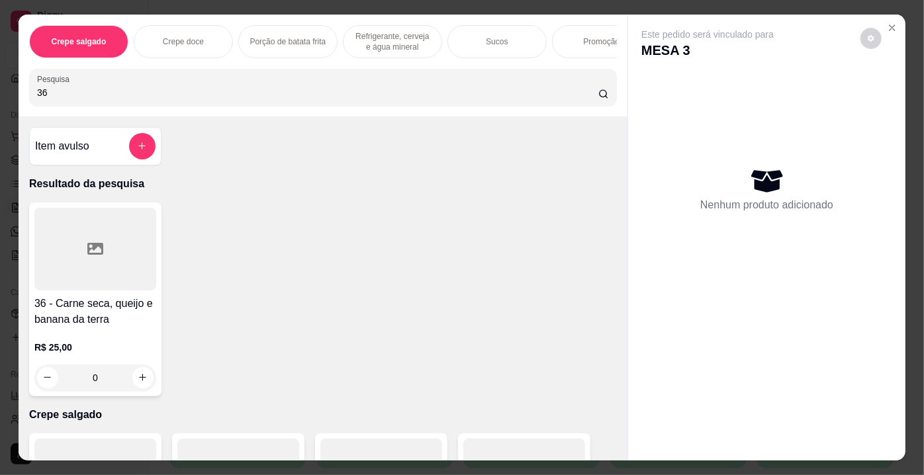
type input "36"
click at [115, 246] on div at bounding box center [95, 249] width 122 height 83
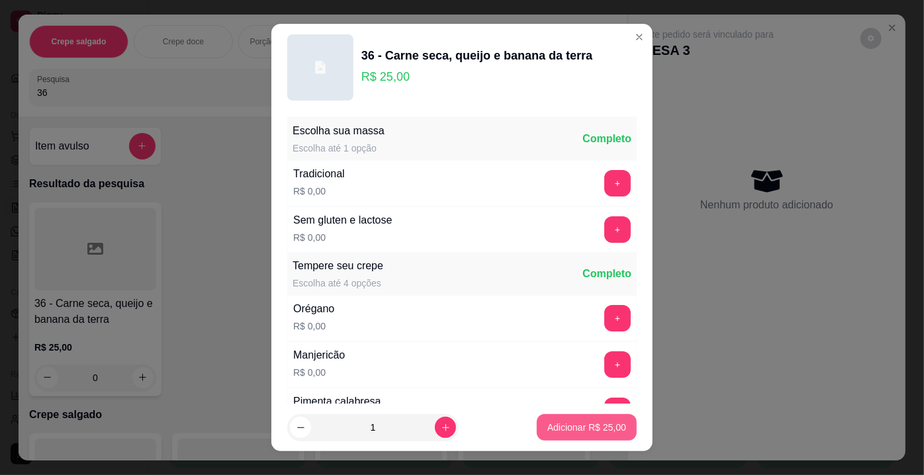
click at [560, 427] on p "Adicionar R$ 25,00" at bounding box center [587, 427] width 79 height 13
type input "1"
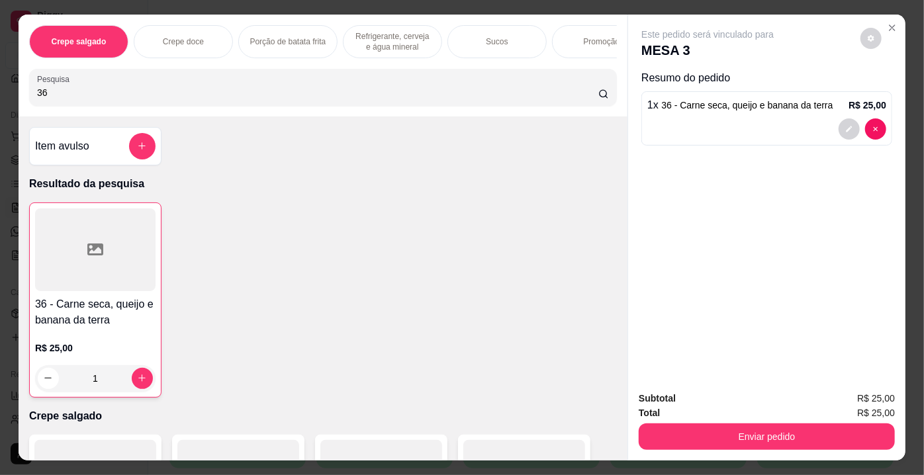
click at [87, 250] on icon at bounding box center [95, 250] width 16 height 12
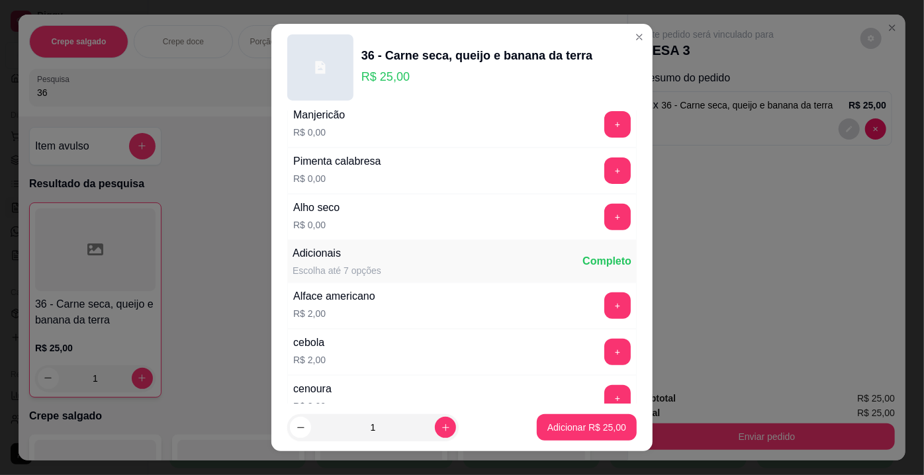
scroll to position [301, 0]
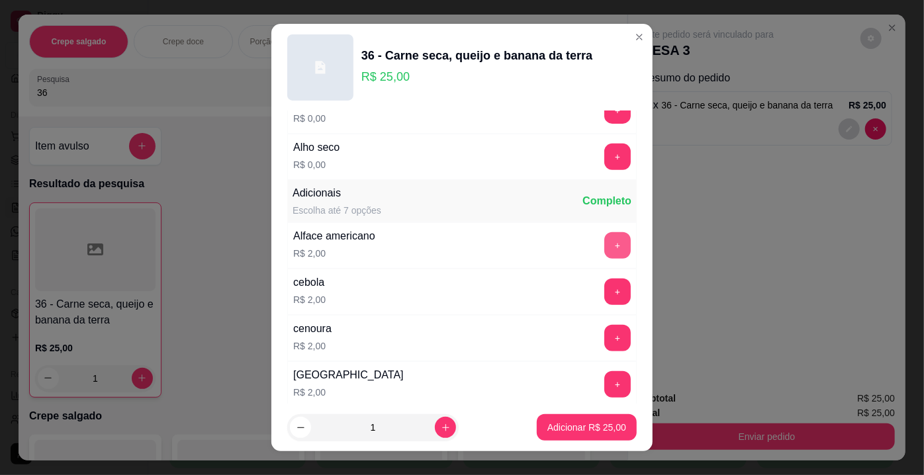
click at [605, 235] on button "+" at bounding box center [618, 245] width 26 height 26
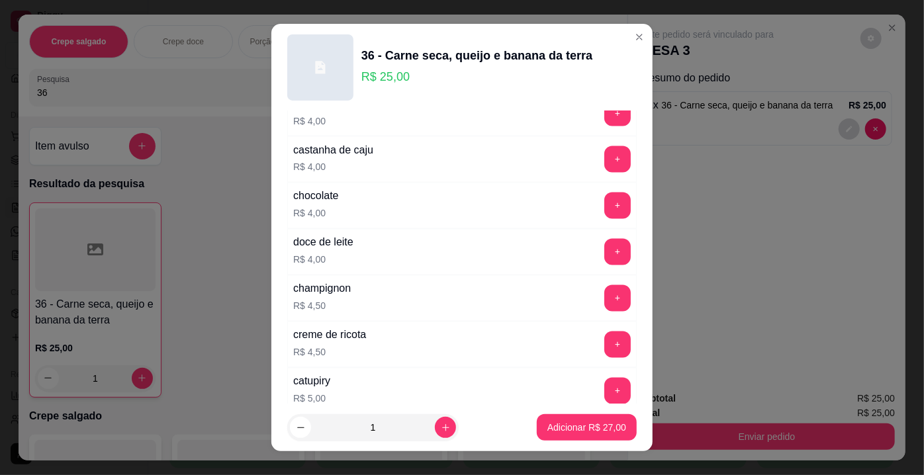
scroll to position [1264, 0]
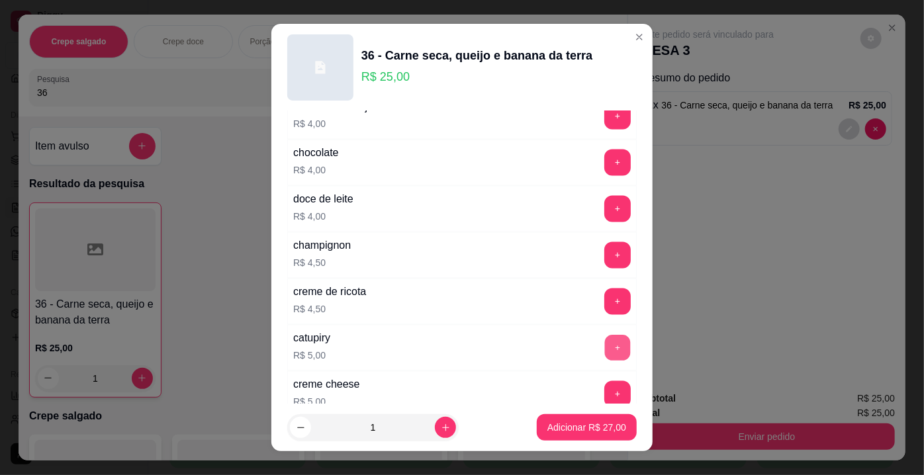
click at [605, 336] on button "+" at bounding box center [618, 349] width 26 height 26
click at [566, 424] on p "Adicionar R$ 32,00" at bounding box center [587, 427] width 79 height 13
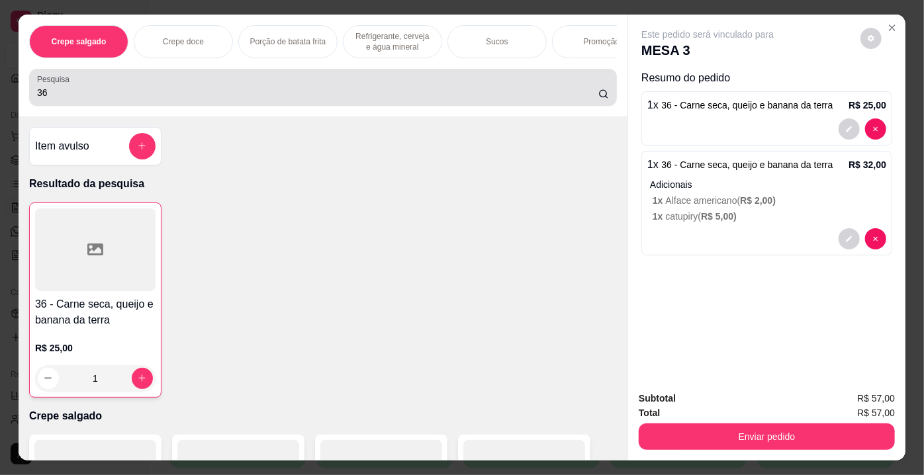
click at [282, 84] on div "36" at bounding box center [323, 87] width 572 height 26
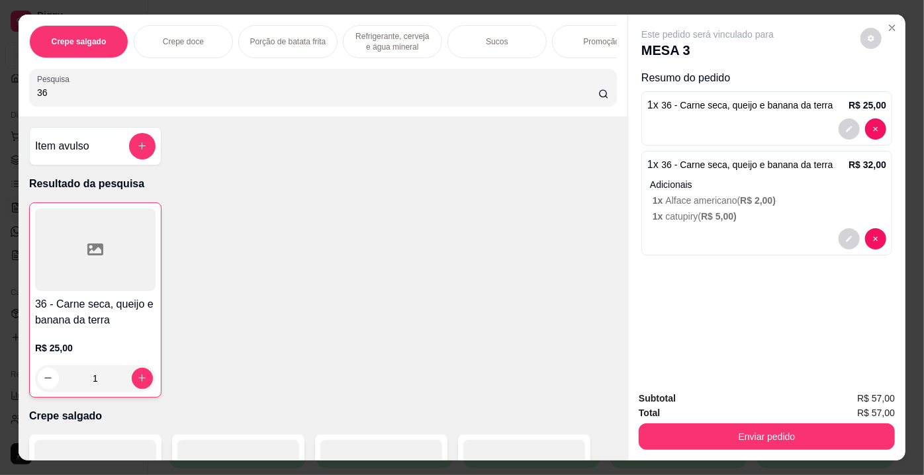
type input "3"
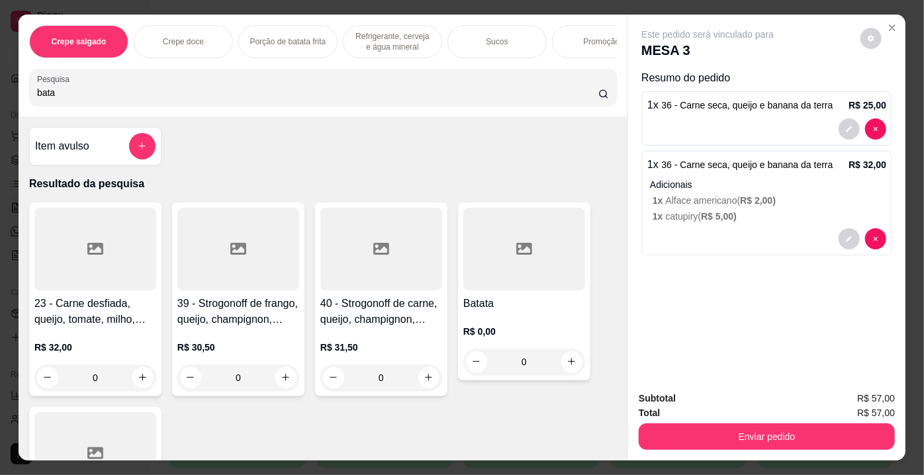
type input "bata"
click at [517, 306] on h4 "Batata" at bounding box center [525, 304] width 122 height 16
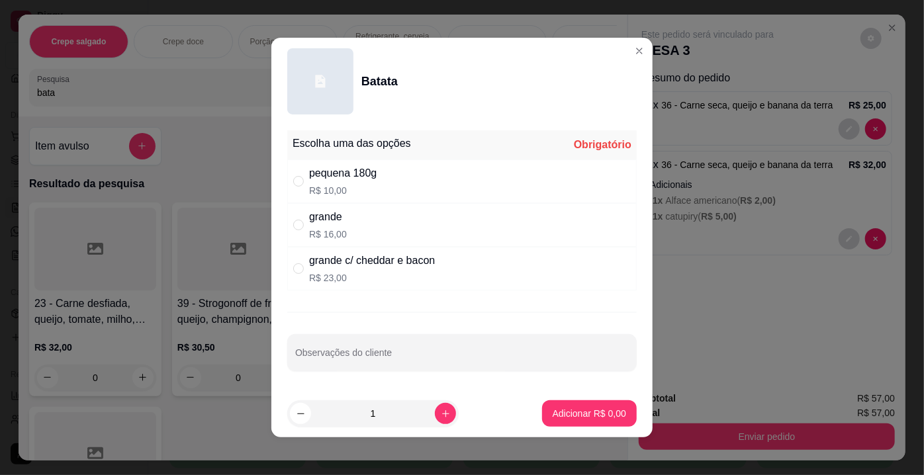
click at [355, 191] on p "R$ 10,00" at bounding box center [343, 190] width 68 height 13
radio input "true"
click at [560, 415] on p "Adicionar R$ 10,00" at bounding box center [587, 413] width 79 height 13
type input "1"
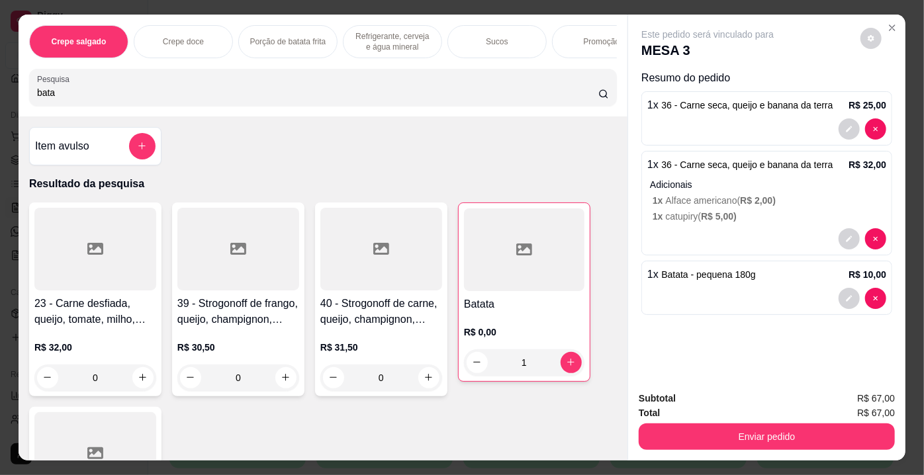
drag, startPoint x: 83, startPoint y: 101, endPoint x: 0, endPoint y: 102, distance: 82.8
click at [0, 102] on div "Crepe salgado Crepe doce Porção de batata frita Refrigerante, cerveja e água mi…" at bounding box center [462, 237] width 924 height 475
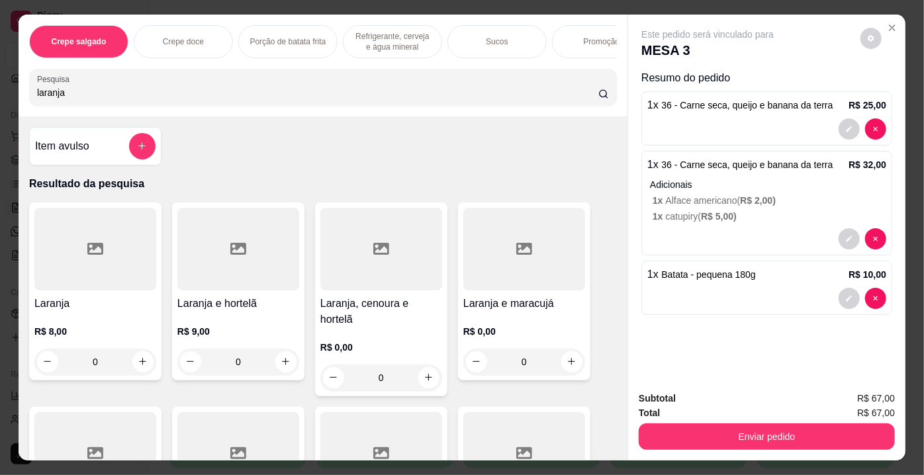
type input "laranja"
click at [86, 226] on div at bounding box center [95, 249] width 122 height 83
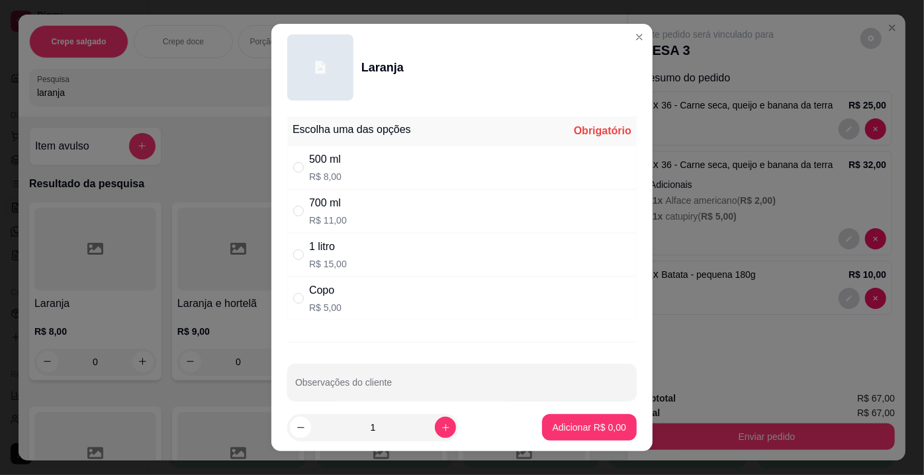
click at [326, 258] on p "R$ 15,00" at bounding box center [328, 264] width 38 height 13
radio input "true"
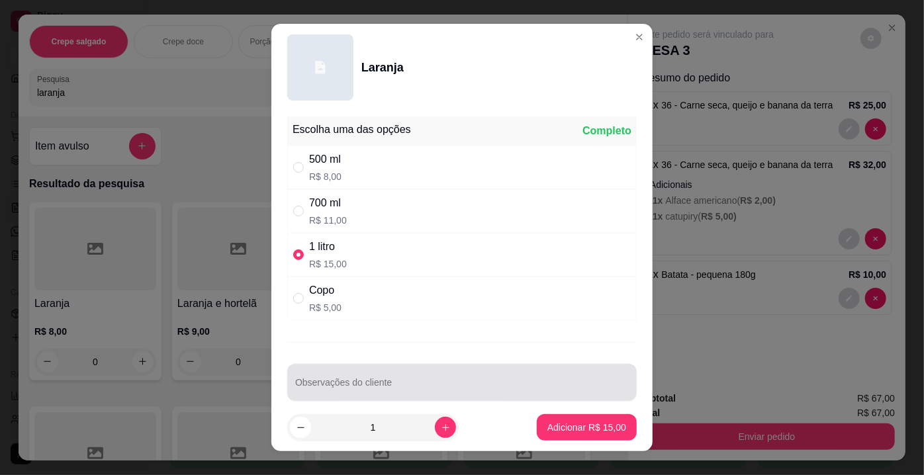
click at [430, 375] on div at bounding box center [462, 382] width 334 height 26
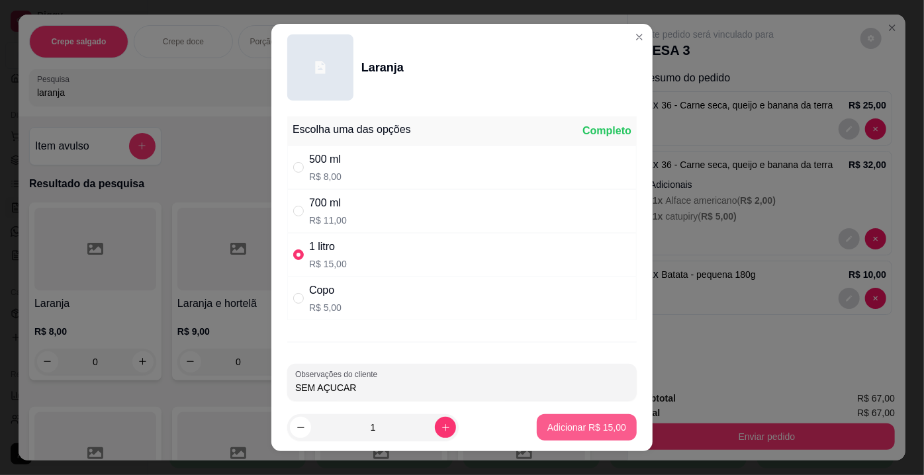
type input "SEM AÇUCAR"
click at [619, 430] on button "Adicionar R$ 15,00" at bounding box center [586, 428] width 97 height 26
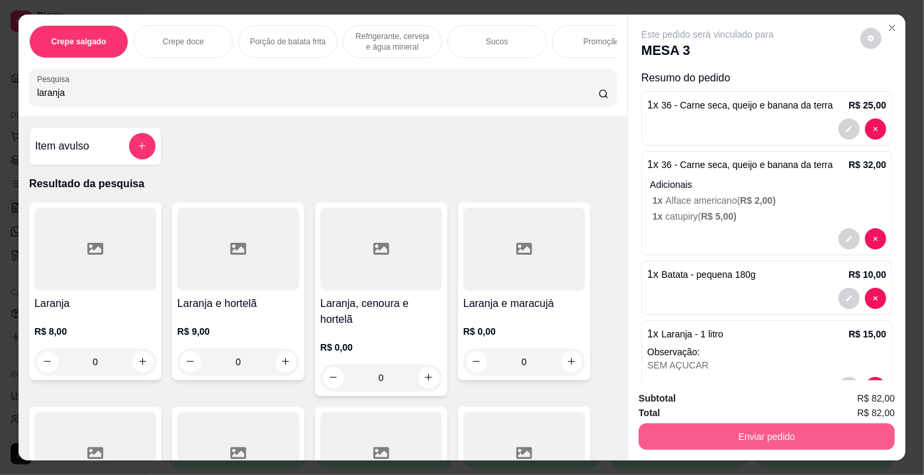
click at [675, 432] on button "Enviar pedido" at bounding box center [767, 437] width 256 height 26
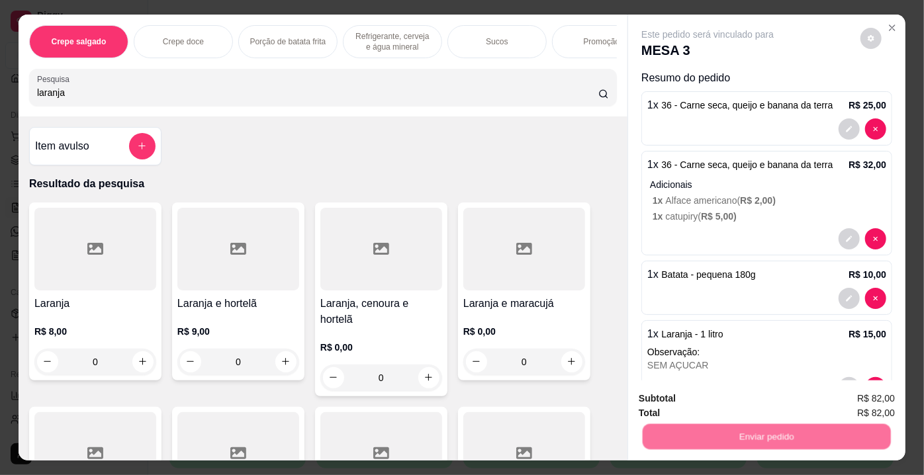
click at [669, 405] on button "Não registrar e enviar pedido" at bounding box center [724, 400] width 138 height 25
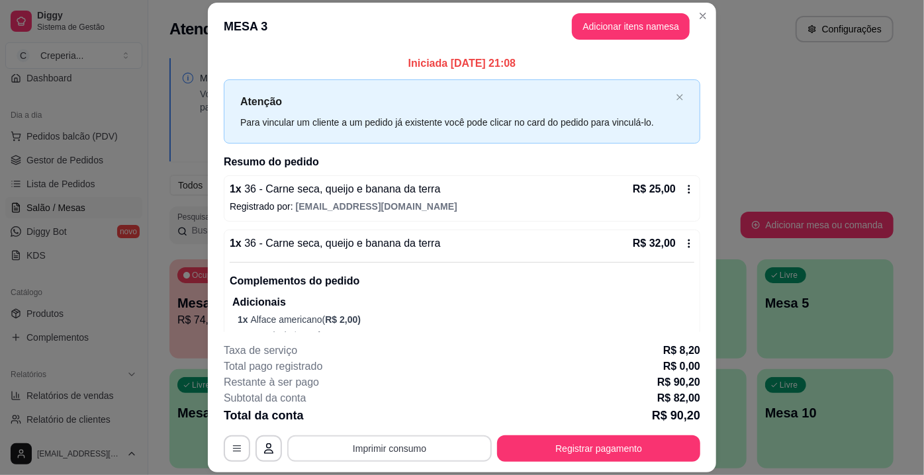
click at [434, 446] on button "Imprimir consumo" at bounding box center [389, 449] width 205 height 26
click at [417, 423] on button "IMPRESSORA" at bounding box center [389, 419] width 93 height 21
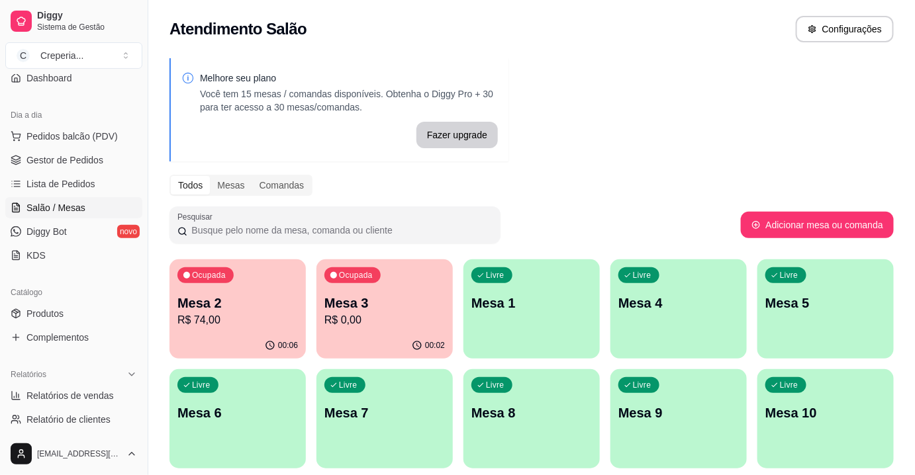
click at [342, 401] on div "Livre Mesa 7" at bounding box center [385, 410] width 136 height 83
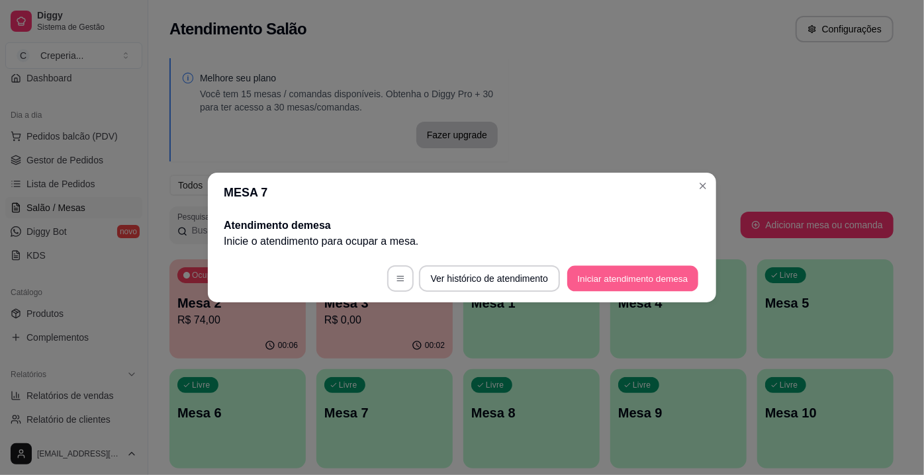
click at [595, 284] on button "Iniciar atendimento de mesa" at bounding box center [632, 279] width 131 height 26
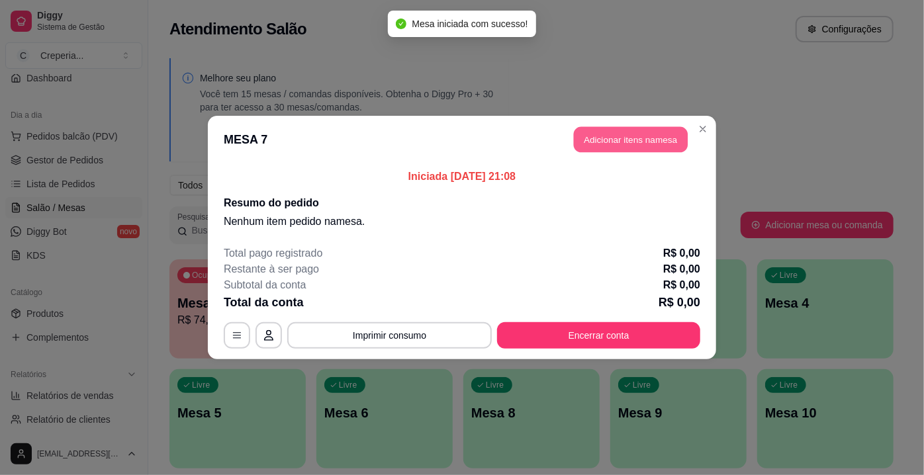
click at [596, 150] on button "Adicionar itens na mesa" at bounding box center [631, 140] width 114 height 26
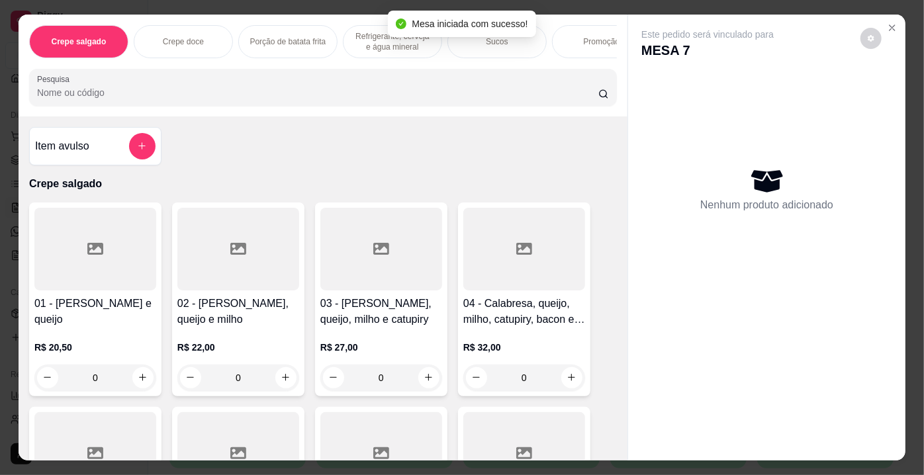
click at [351, 97] on input "Pesquisa" at bounding box center [318, 92] width 562 height 13
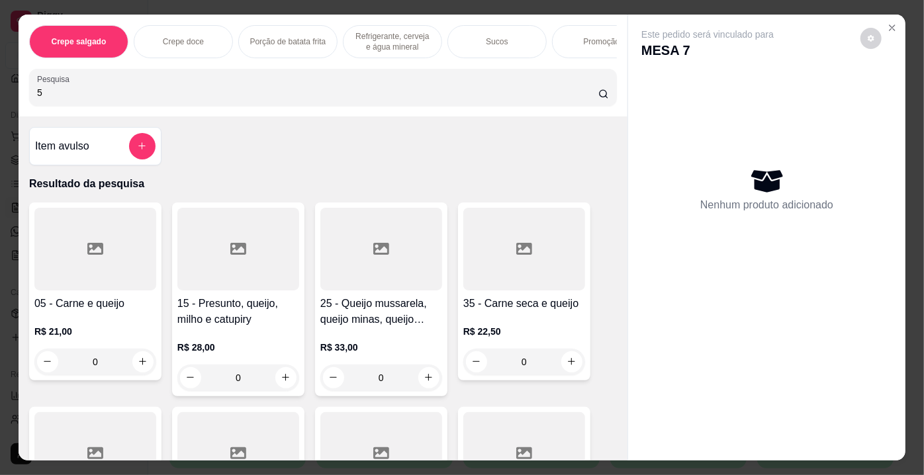
type input "5"
click at [114, 276] on div at bounding box center [95, 249] width 122 height 83
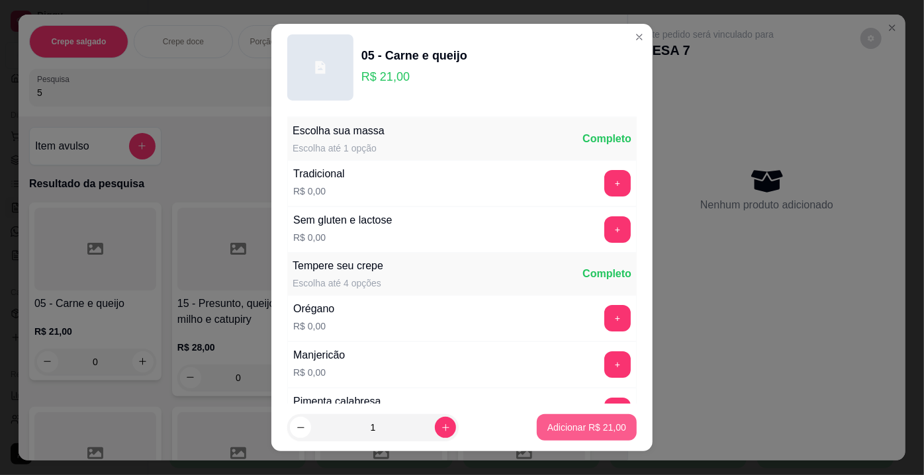
click at [563, 418] on button "Adicionar R$ 21,00" at bounding box center [587, 428] width 100 height 26
type input "1"
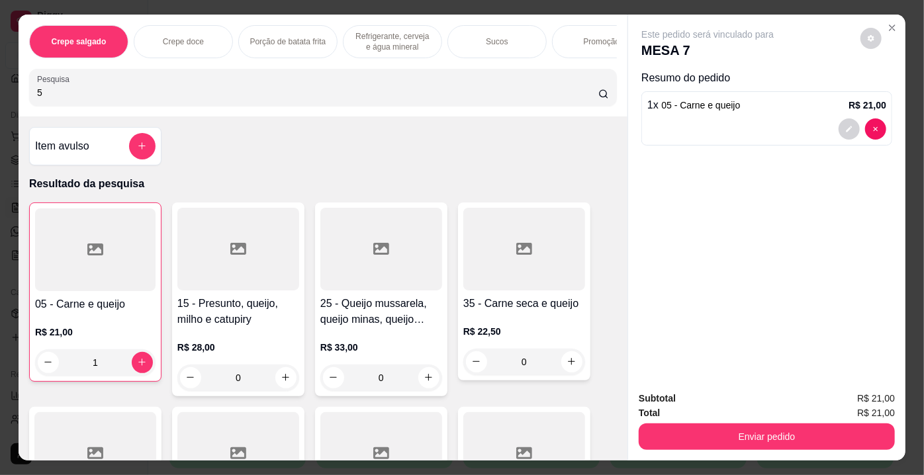
drag, startPoint x: 84, startPoint y: 96, endPoint x: 0, endPoint y: 86, distance: 84.7
click at [0, 86] on div "Crepe salgado Crepe doce Porção de batata frita Refrigerante, cerveja e água mi…" at bounding box center [462, 237] width 924 height 475
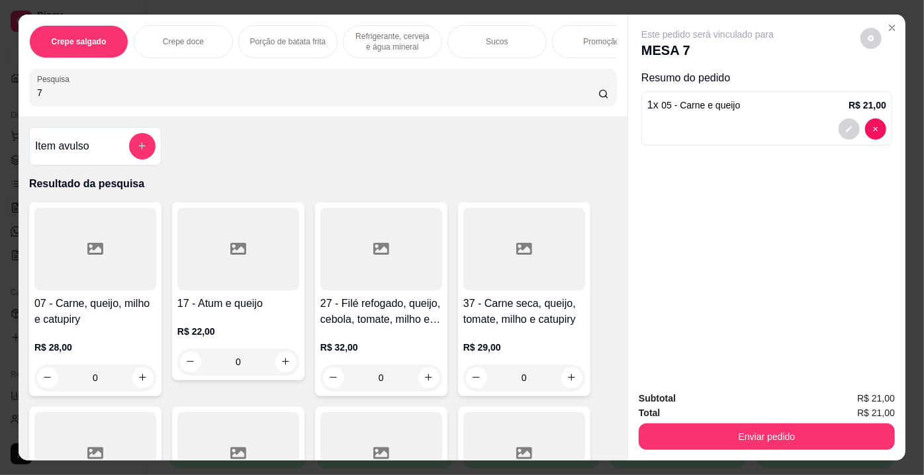
type input "7"
click at [87, 272] on div at bounding box center [95, 249] width 122 height 83
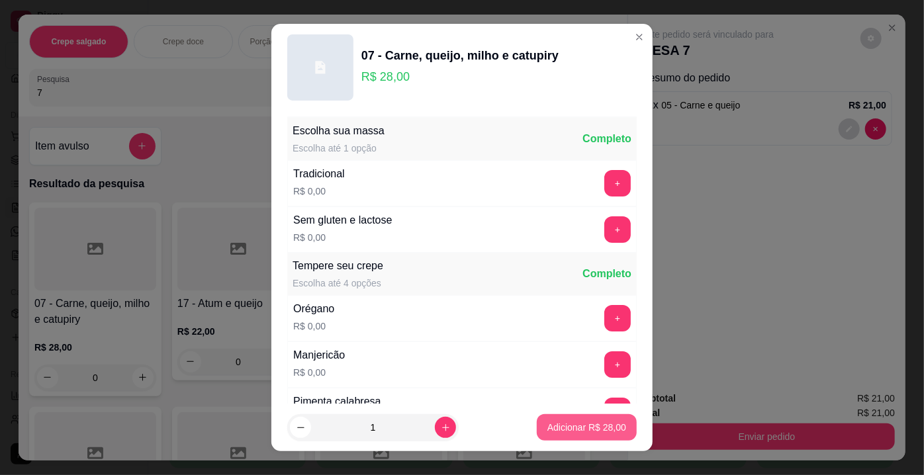
click at [598, 430] on p "Adicionar R$ 28,00" at bounding box center [587, 427] width 79 height 13
type input "1"
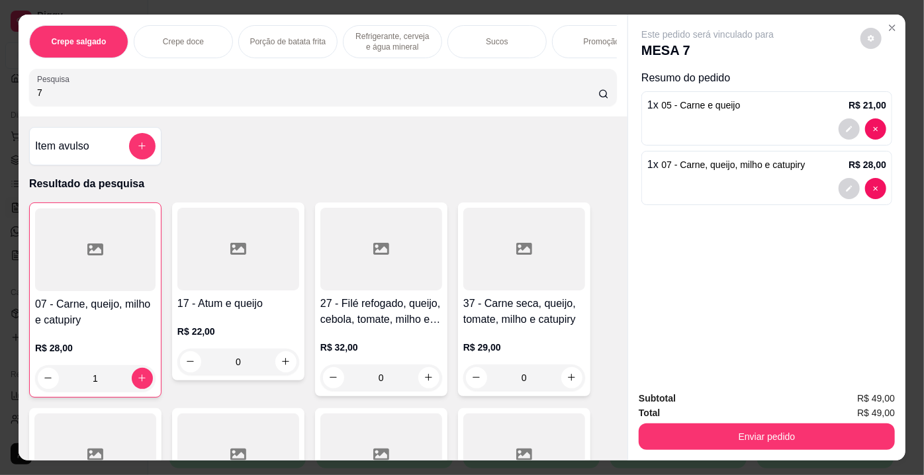
drag, startPoint x: 42, startPoint y: 93, endPoint x: 0, endPoint y: 97, distance: 42.6
click at [0, 97] on div "Crepe salgado Crepe doce Porção de batata frita Refrigerante, cerveja e água mi…" at bounding box center [462, 237] width 924 height 475
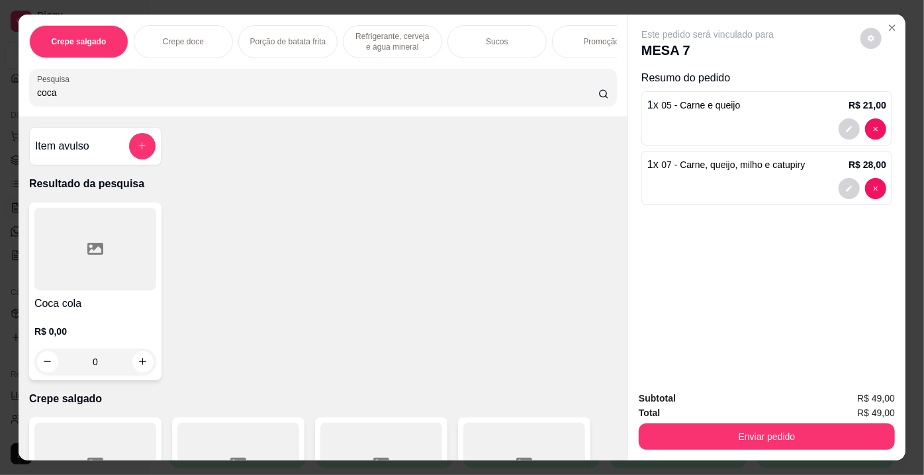
type input "coca"
click at [91, 244] on div at bounding box center [95, 249] width 122 height 83
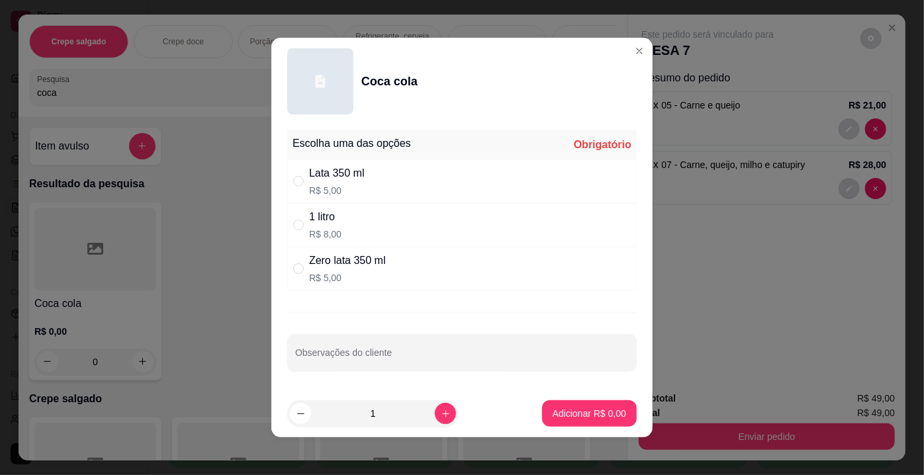
click at [347, 221] on div "1 litro R$ 8,00" at bounding box center [462, 225] width 350 height 44
radio input "true"
click at [556, 415] on p "Adicionar R$ 8,00" at bounding box center [590, 413] width 72 height 13
type input "1"
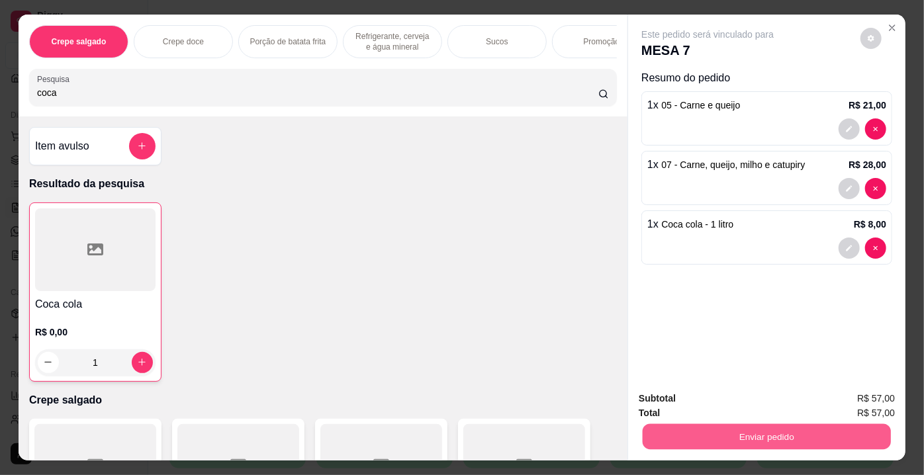
click at [665, 424] on button "Enviar pedido" at bounding box center [767, 437] width 248 height 26
click at [665, 399] on button "Não registrar e enviar pedido" at bounding box center [724, 400] width 134 height 25
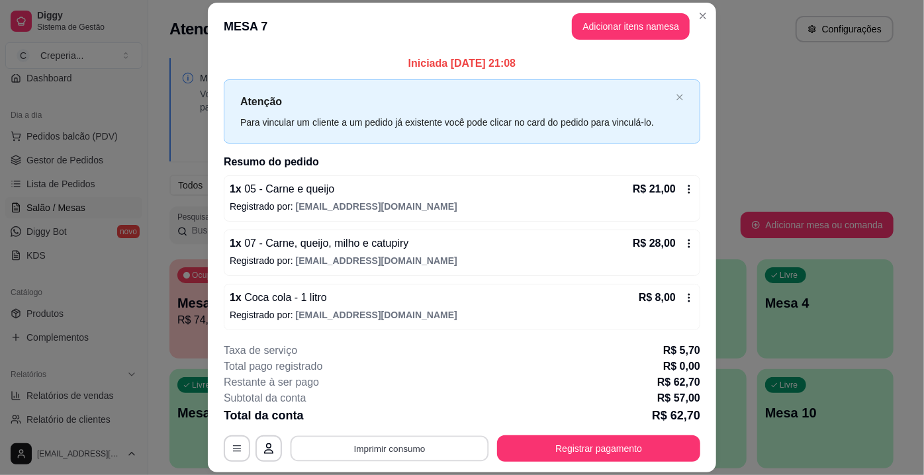
click at [429, 450] on button "Imprimir consumo" at bounding box center [390, 449] width 199 height 26
click at [405, 420] on button "IMPRESSORA" at bounding box center [389, 419] width 93 height 21
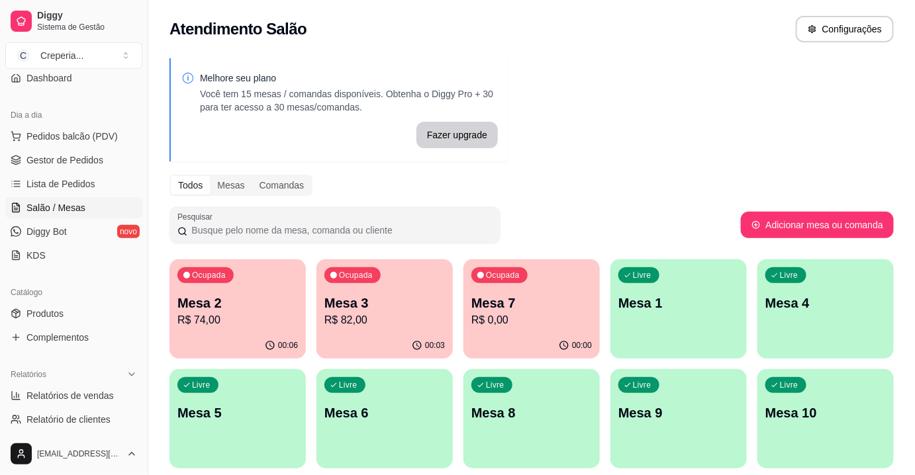
click at [216, 313] on p "R$ 74,00" at bounding box center [237, 321] width 121 height 16
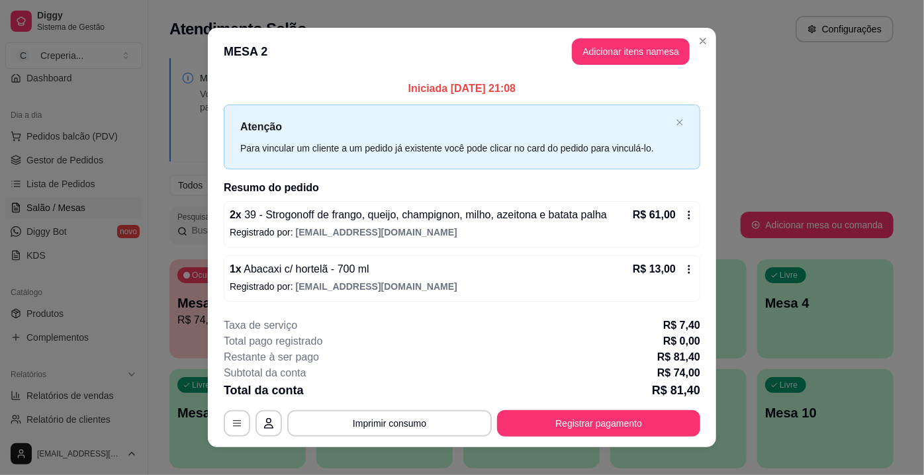
click at [438, 228] on p "Registrado por: [EMAIL_ADDRESS][DOMAIN_NAME]" at bounding box center [462, 232] width 465 height 13
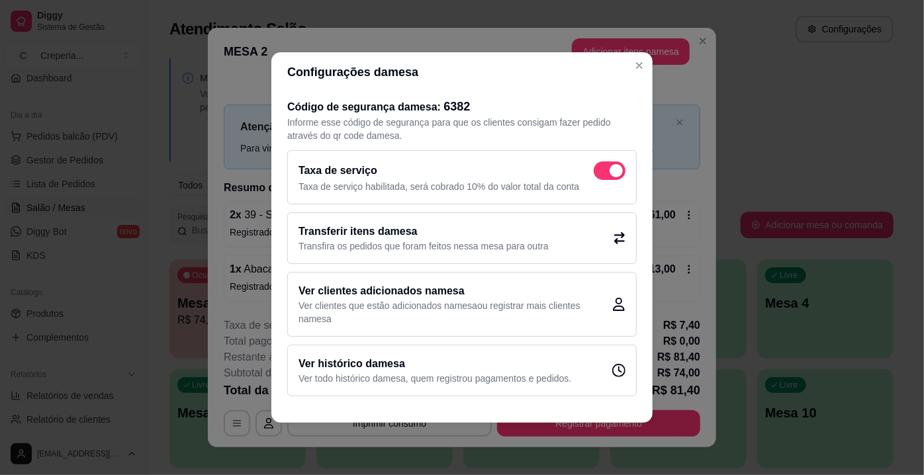
click at [424, 243] on p "Transfira os pedidos que foram feitos nessa mesa para outra" at bounding box center [424, 246] width 250 height 13
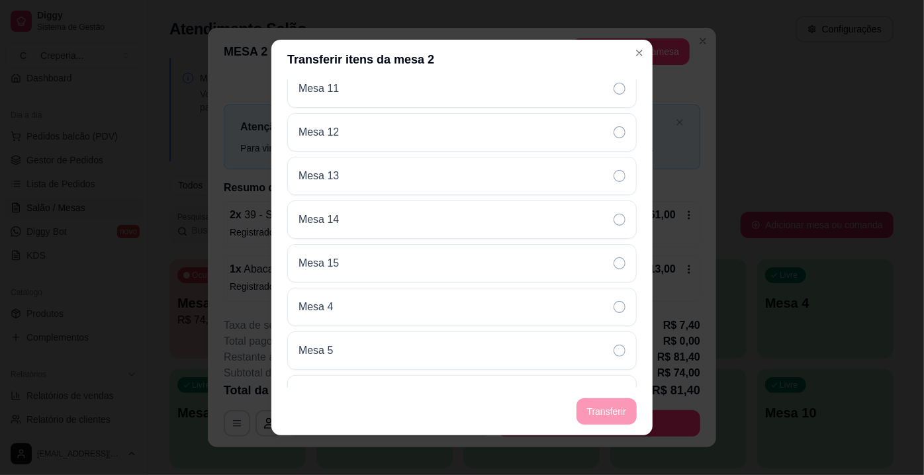
scroll to position [301, 0]
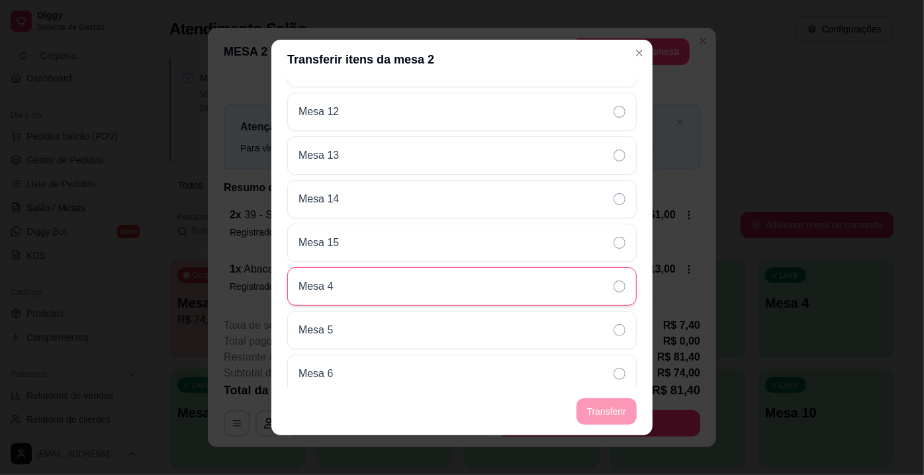
click at [399, 279] on div "Mesa 4" at bounding box center [462, 287] width 350 height 38
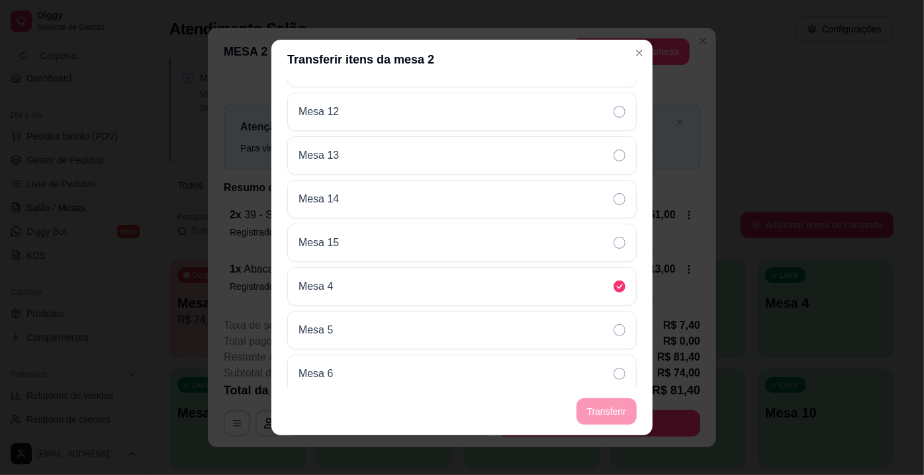
click at [599, 410] on footer "Transferir" at bounding box center [461, 412] width 381 height 48
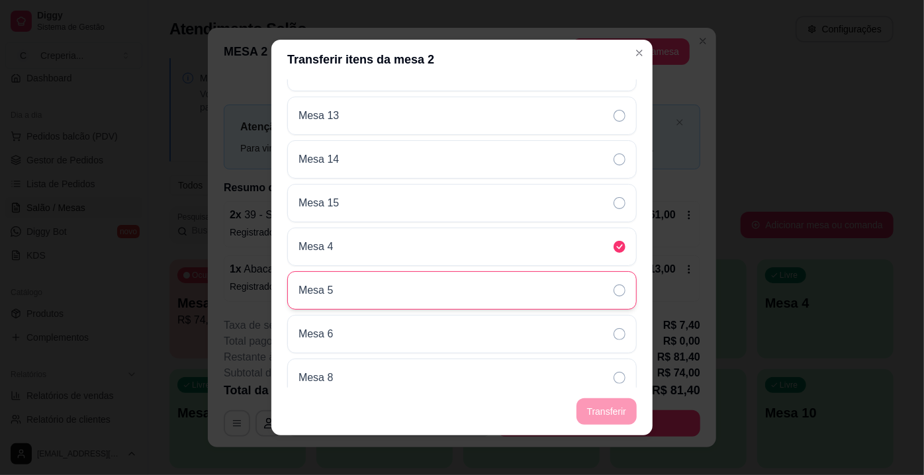
scroll to position [361, 0]
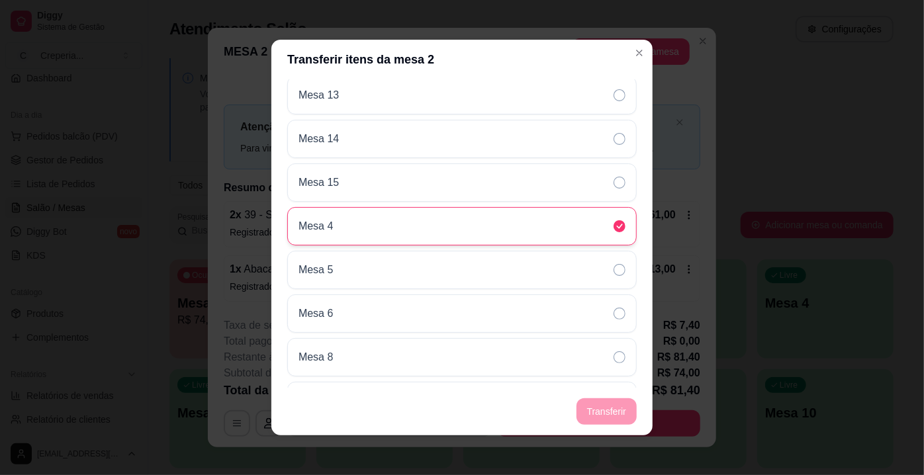
click at [502, 219] on div "Mesa 4" at bounding box center [462, 226] width 350 height 38
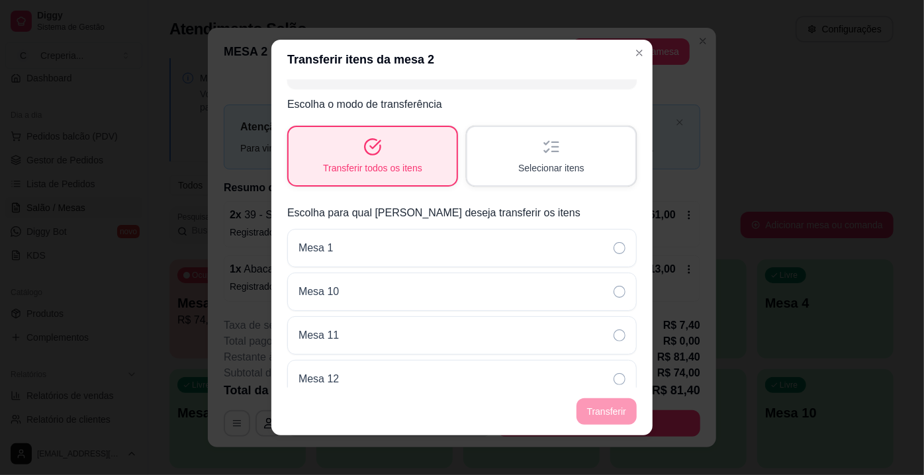
scroll to position [0, 0]
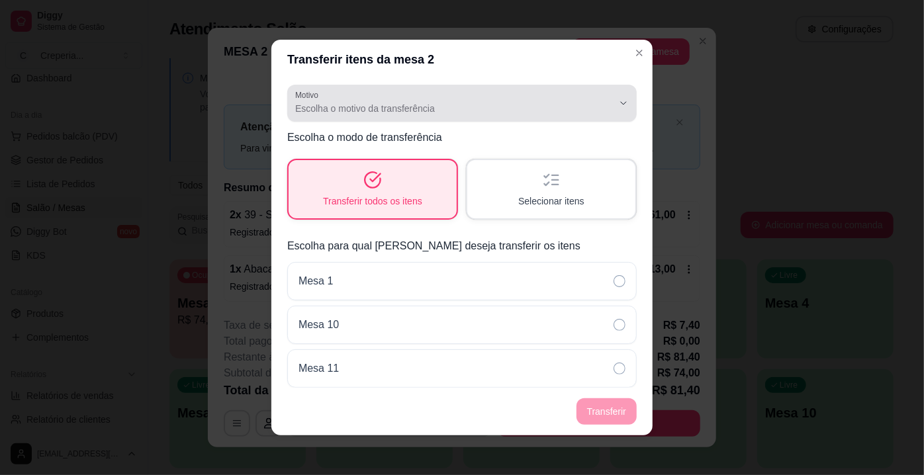
click at [415, 109] on span "Escolha o motivo da transferência" at bounding box center [454, 108] width 318 height 13
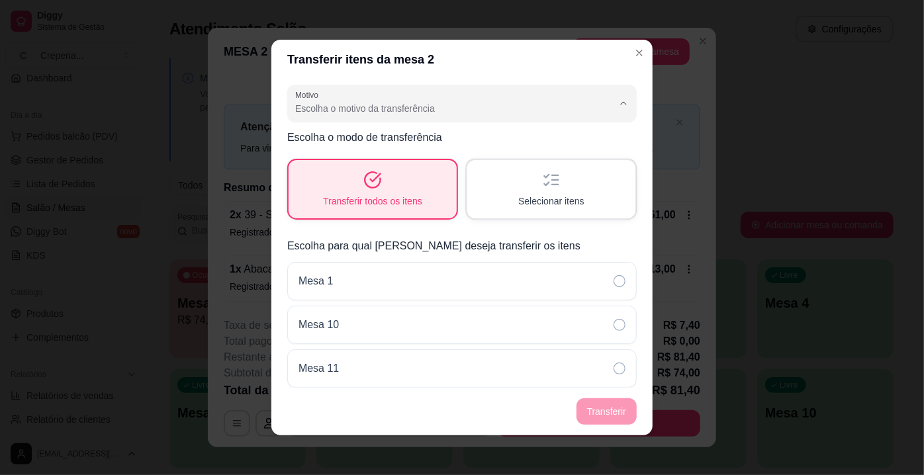
click at [334, 181] on span "Outro" at bounding box center [447, 183] width 294 height 13
type input "OTHER"
select select "OTHER"
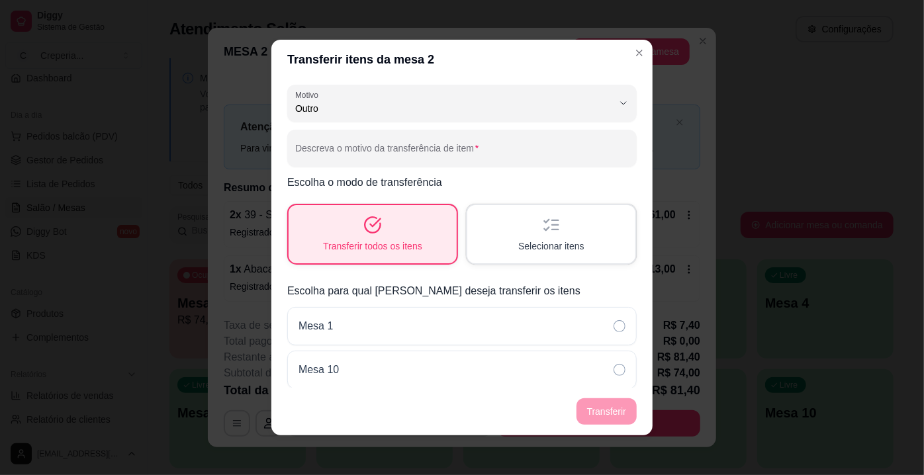
click at [591, 411] on footer "Transferir" at bounding box center [461, 412] width 381 height 48
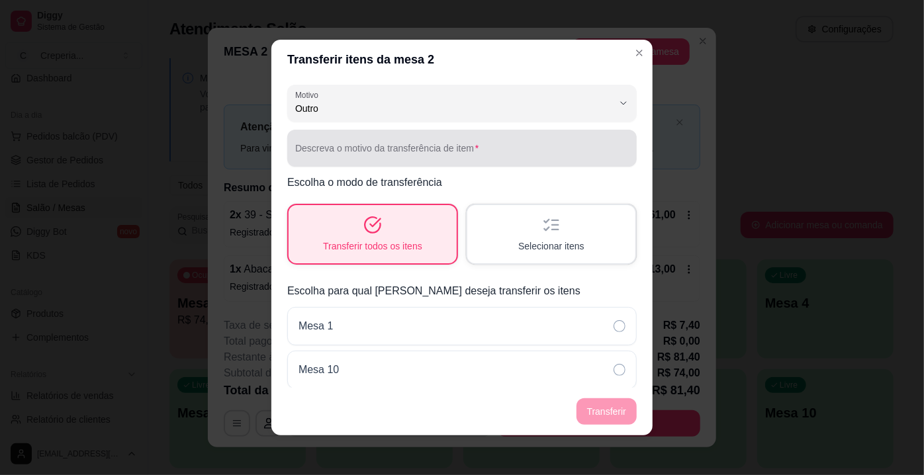
click at [496, 149] on input "Descreva o motivo da transferência de item" at bounding box center [462, 153] width 334 height 13
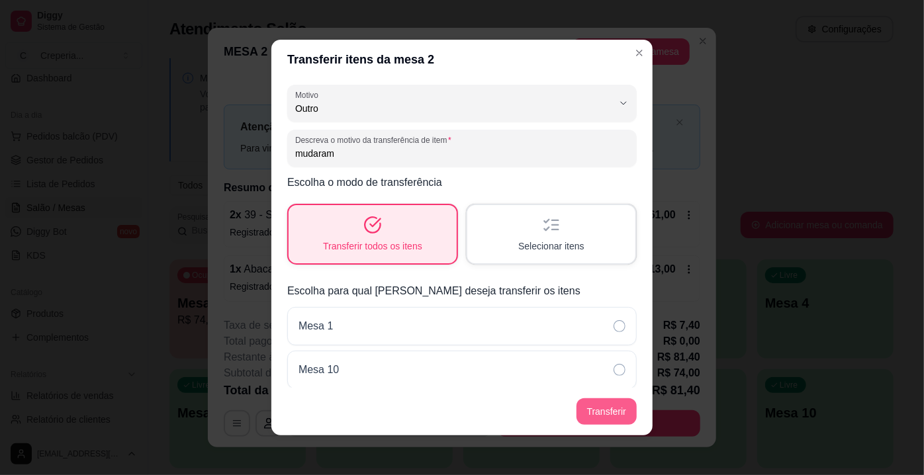
type input "mudaram"
click at [595, 409] on button "Transferir" at bounding box center [607, 412] width 60 height 26
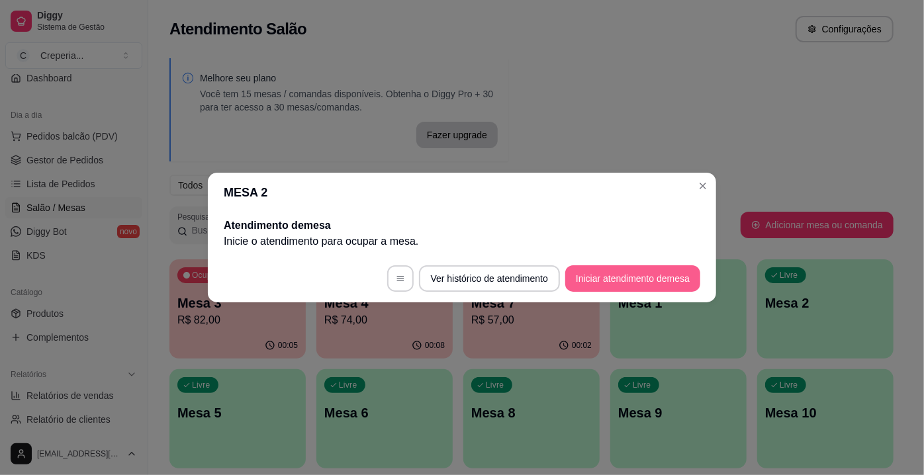
click at [646, 274] on button "Iniciar atendimento de mesa" at bounding box center [633, 279] width 135 height 26
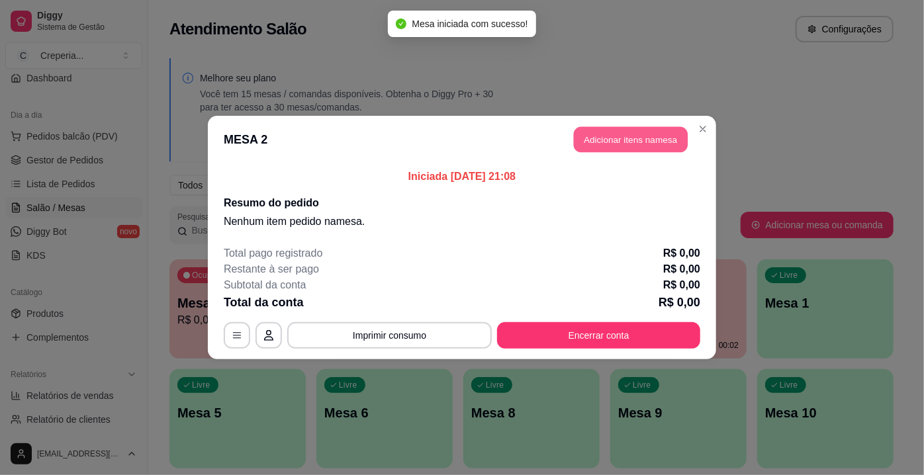
click at [615, 141] on button "Adicionar itens na mesa" at bounding box center [631, 140] width 114 height 26
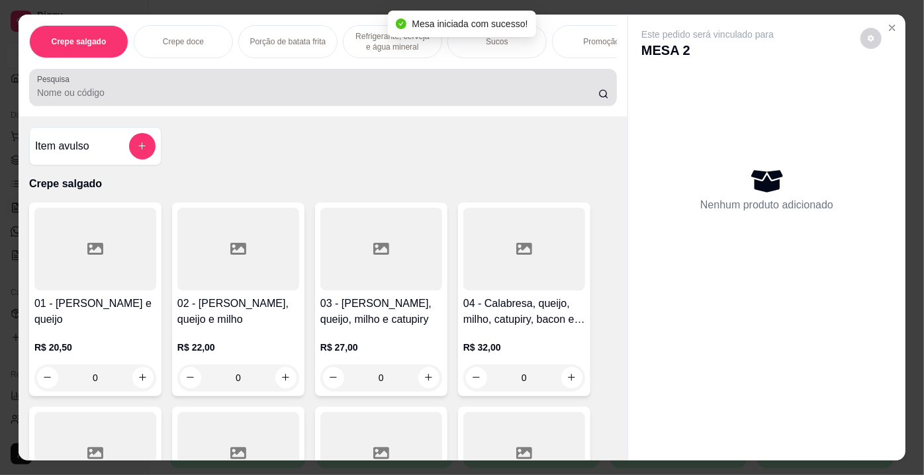
click at [284, 101] on div at bounding box center [323, 87] width 572 height 26
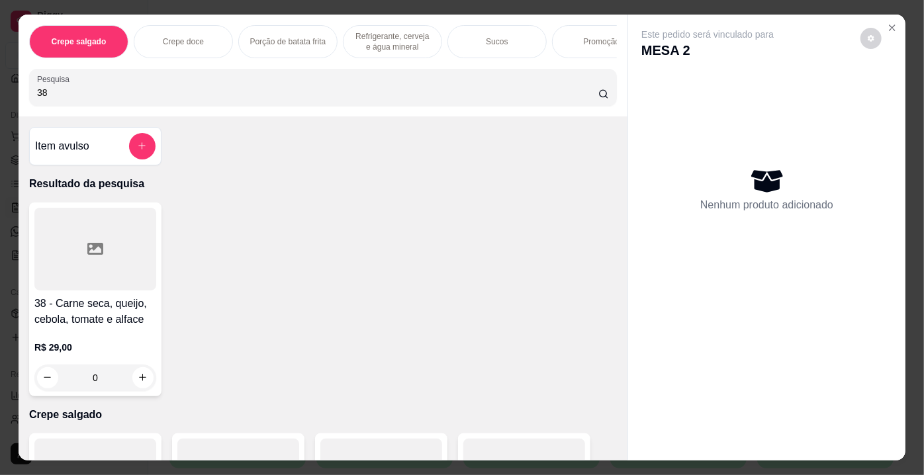
type input "38"
click at [88, 253] on icon at bounding box center [95, 249] width 16 height 12
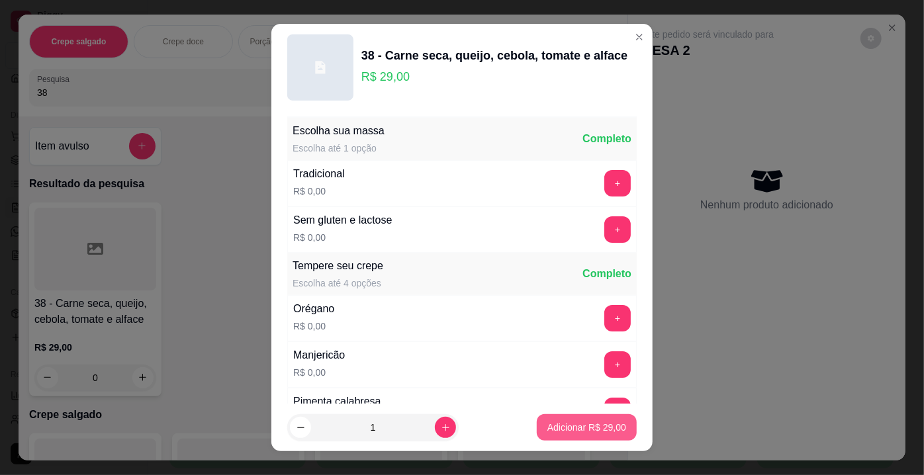
click at [554, 432] on p "Adicionar R$ 29,00" at bounding box center [587, 427] width 79 height 13
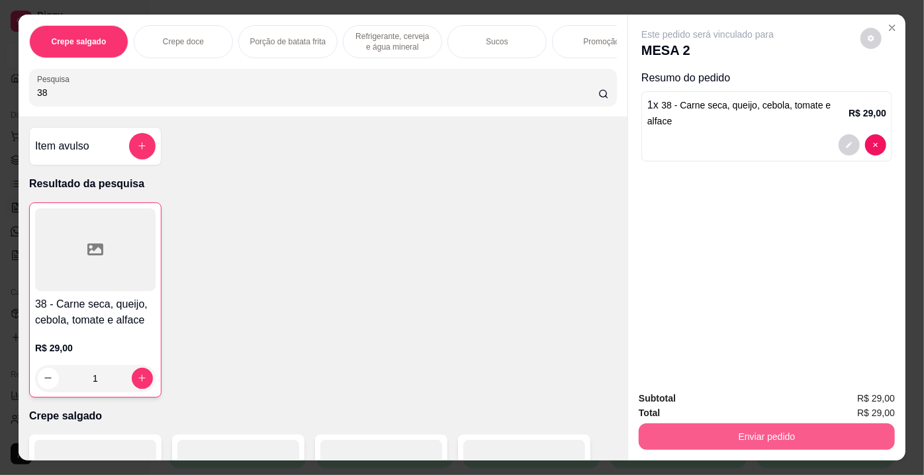
click at [689, 432] on button "Enviar pedido" at bounding box center [767, 437] width 256 height 26
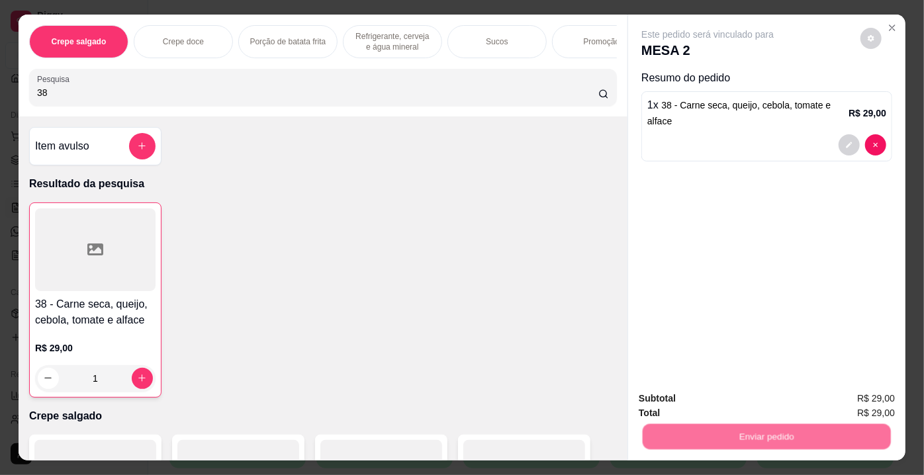
click at [679, 405] on button "Não registrar e enviar pedido" at bounding box center [724, 400] width 138 height 25
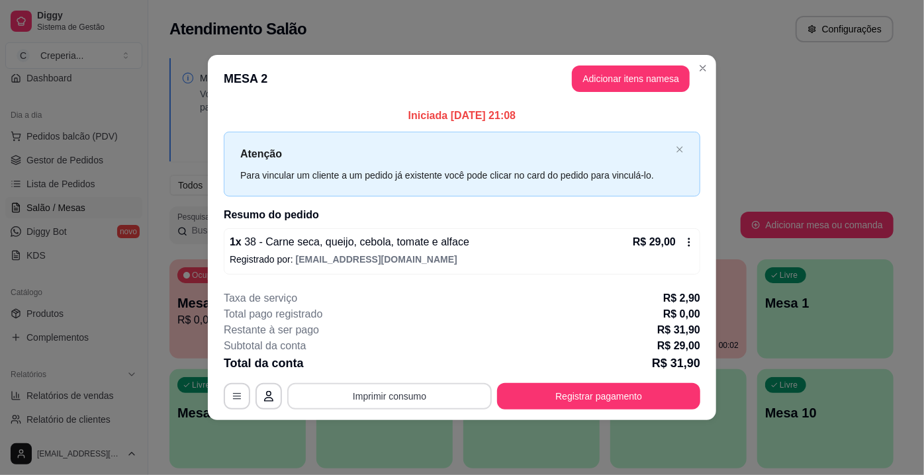
click at [441, 397] on button "Imprimir consumo" at bounding box center [389, 396] width 205 height 26
click at [396, 366] on button "IMPRESSORA" at bounding box center [394, 365] width 93 height 21
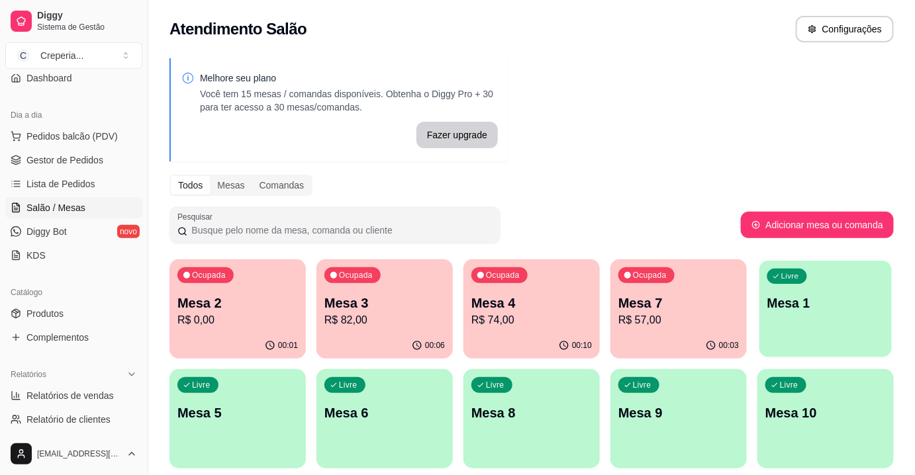
click at [797, 310] on p "Mesa 1" at bounding box center [825, 304] width 117 height 18
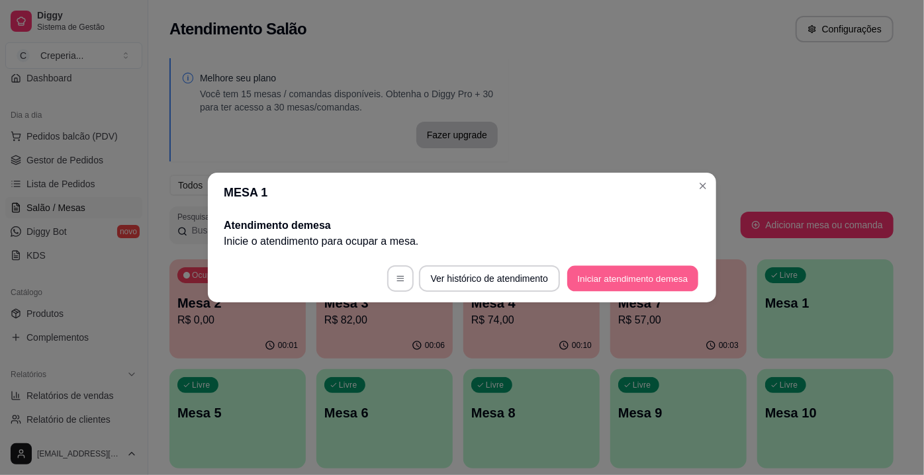
click at [623, 283] on button "Iniciar atendimento de mesa" at bounding box center [632, 279] width 131 height 26
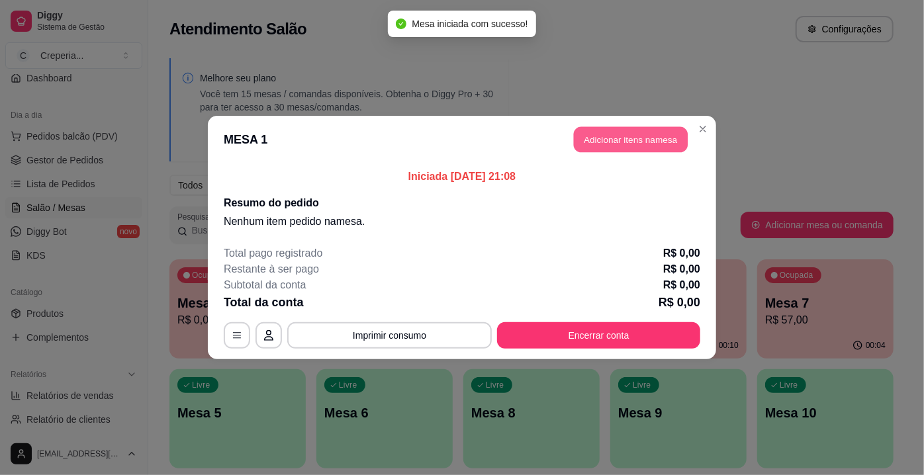
click at [600, 141] on button "Adicionar itens na mesa" at bounding box center [631, 140] width 114 height 26
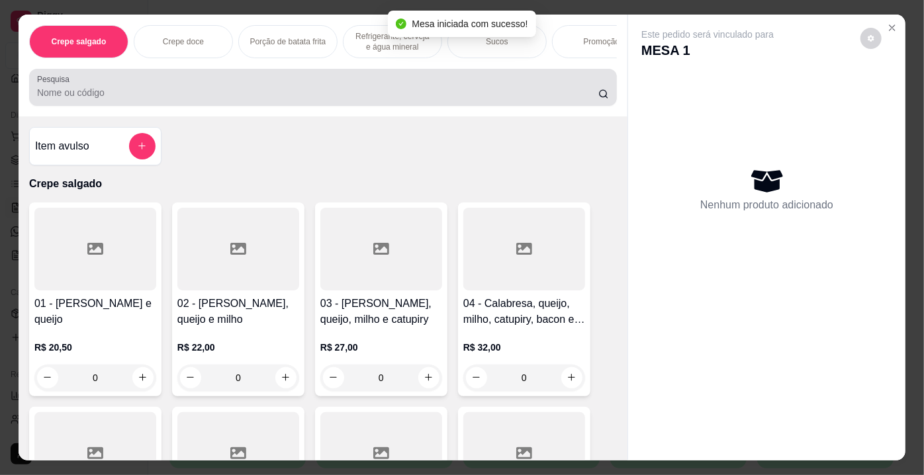
click at [281, 91] on input "Pesquisa" at bounding box center [318, 92] width 562 height 13
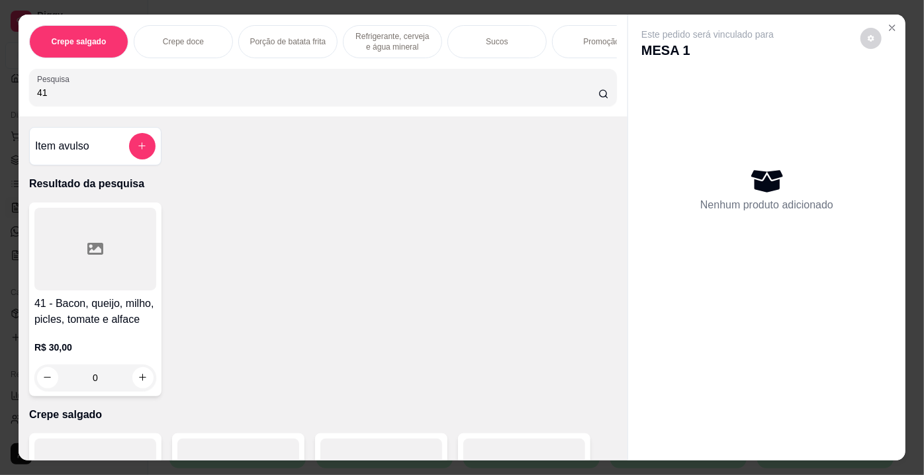
click at [109, 264] on div at bounding box center [95, 249] width 122 height 83
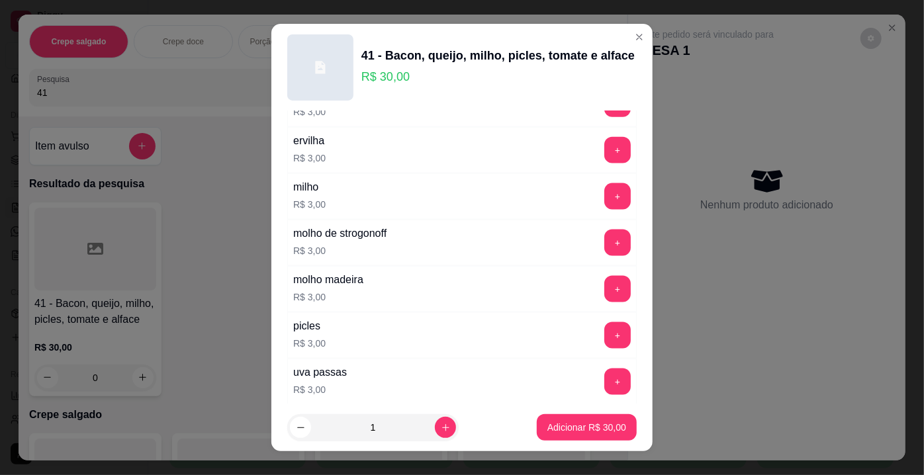
scroll to position [2377, 0]
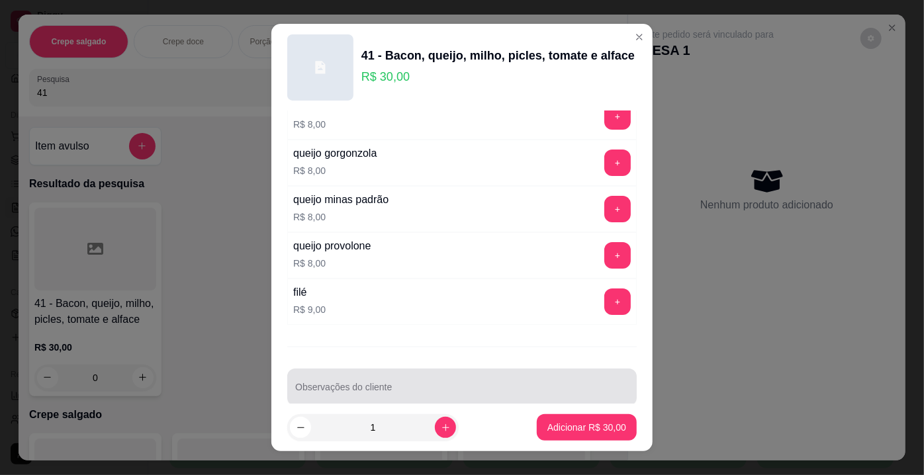
click at [512, 386] on input "Observações do cliente" at bounding box center [462, 392] width 334 height 13
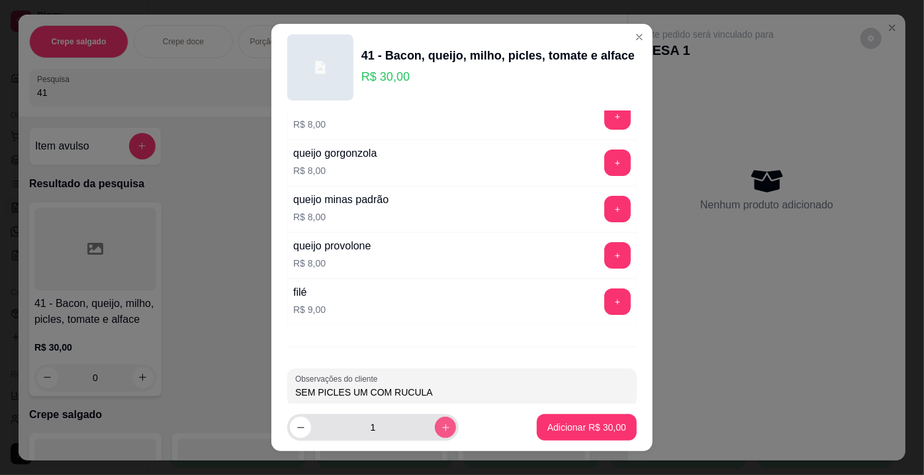
click at [435, 422] on button "increase-product-quantity" at bounding box center [445, 427] width 21 height 21
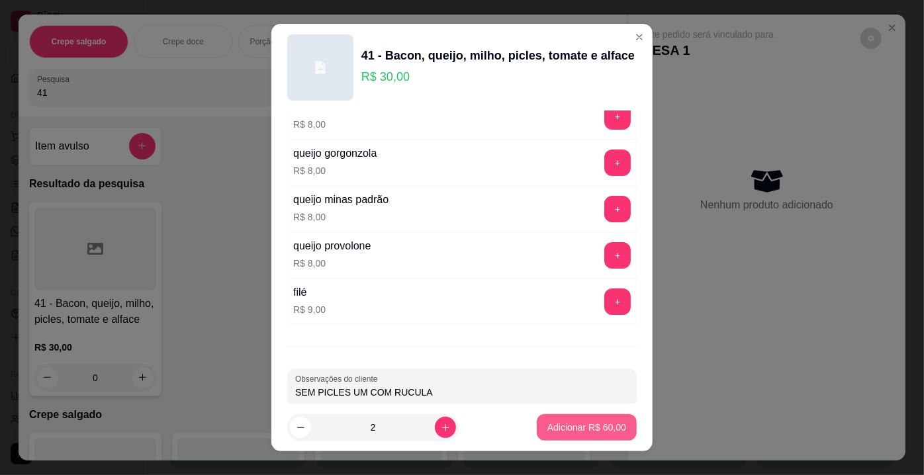
click at [552, 431] on p "Adicionar R$ 60,00" at bounding box center [587, 427] width 79 height 13
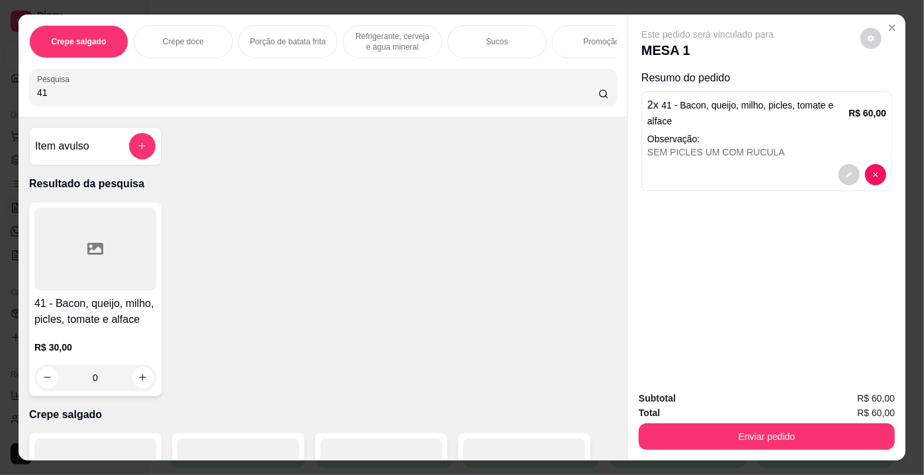
drag, startPoint x: 151, startPoint y: 102, endPoint x: 117, endPoint y: 126, distance: 41.9
click at [114, 123] on div "Crepe salgado Crepe doce Porção de batata frita Refrigerante, cerveja e água mi…" at bounding box center [323, 238] width 609 height 447
drag, startPoint x: 117, startPoint y: 126, endPoint x: 0, endPoint y: 97, distance: 120.0
click at [0, 97] on div "Crepe salgado Crepe doce Porção de batata frita Refrigerante, cerveja e água mi…" at bounding box center [462, 237] width 924 height 475
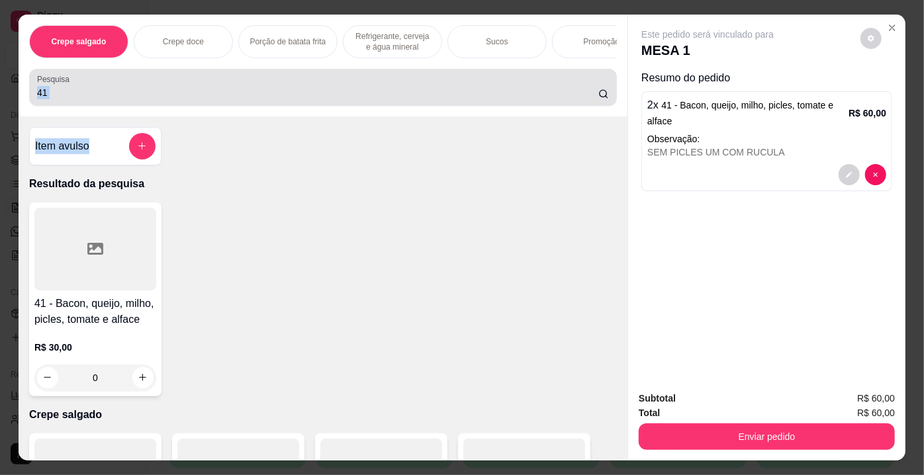
drag, startPoint x: 48, startPoint y: 100, endPoint x: 59, endPoint y: 97, distance: 11.6
click at [48, 99] on input "41" at bounding box center [318, 92] width 562 height 13
click at [61, 97] on input "41" at bounding box center [318, 92] width 562 height 13
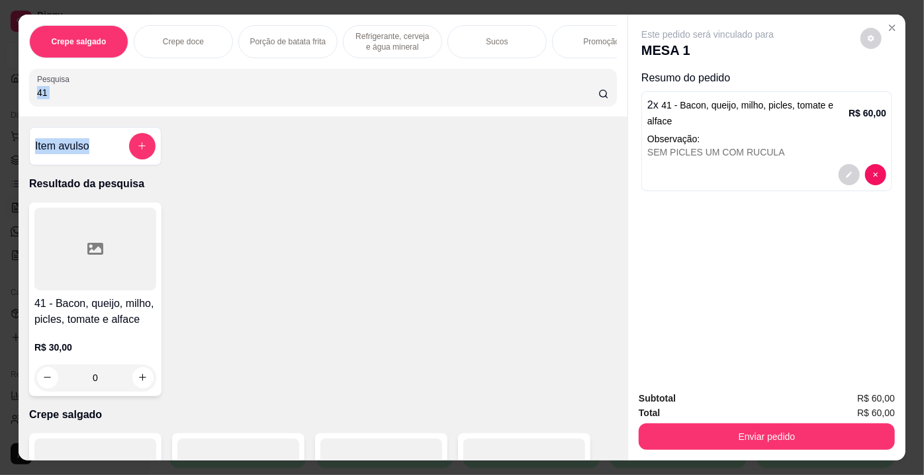
click at [166, 163] on div "Item avulso Resultado da pesquisa 41 - Bacon, queijo, milho, picles, tomate e a…" at bounding box center [323, 289] width 609 height 345
click at [220, 173] on div "Item avulso Resultado da pesquisa 41 - Bacon, queijo, milho, picles, tomate e a…" at bounding box center [323, 289] width 609 height 345
drag, startPoint x: 73, startPoint y: 99, endPoint x: 0, endPoint y: 101, distance: 72.9
click at [0, 101] on div "Crepe salgado Crepe doce Porção de batata frita Refrigerante, cerveja e água mi…" at bounding box center [462, 237] width 924 height 475
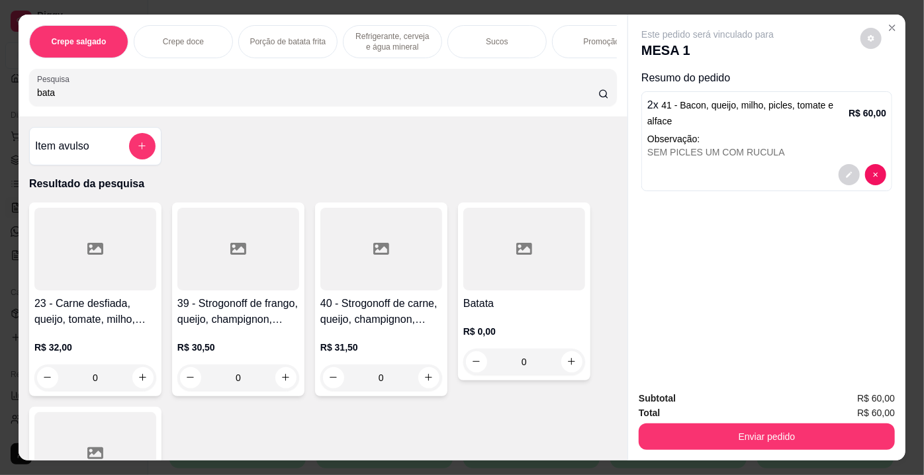
click at [533, 276] on div at bounding box center [525, 249] width 122 height 83
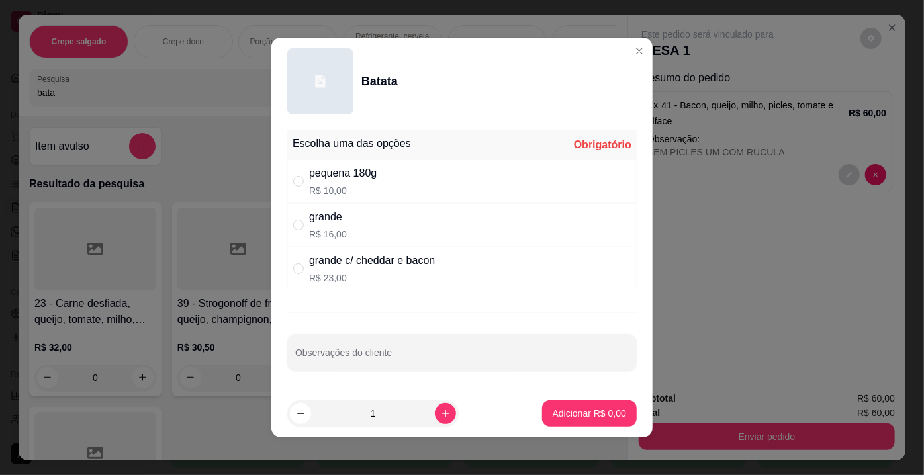
click at [346, 179] on div "pequena 180g" at bounding box center [343, 174] width 68 height 16
click at [558, 401] on button "Adicionar R$ 10,00" at bounding box center [586, 414] width 97 height 26
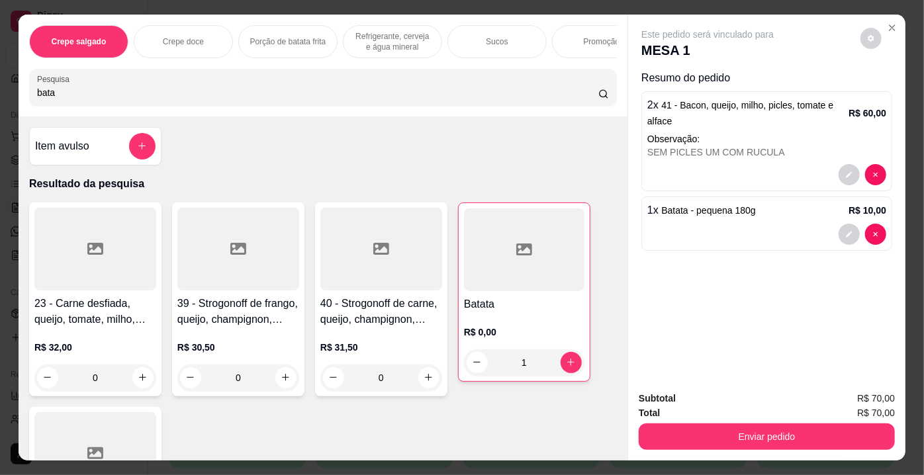
drag, startPoint x: 71, startPoint y: 97, endPoint x: 1, endPoint y: 97, distance: 69.5
click at [1, 97] on div "Crepe salgado Crepe doce Porção de batata frita Refrigerante, cerveja e água mi…" at bounding box center [462, 237] width 924 height 475
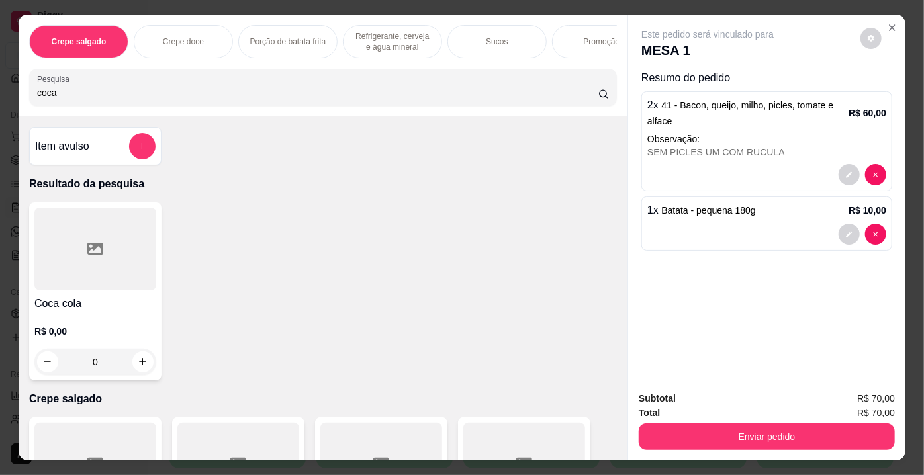
click at [77, 252] on div at bounding box center [95, 249] width 122 height 83
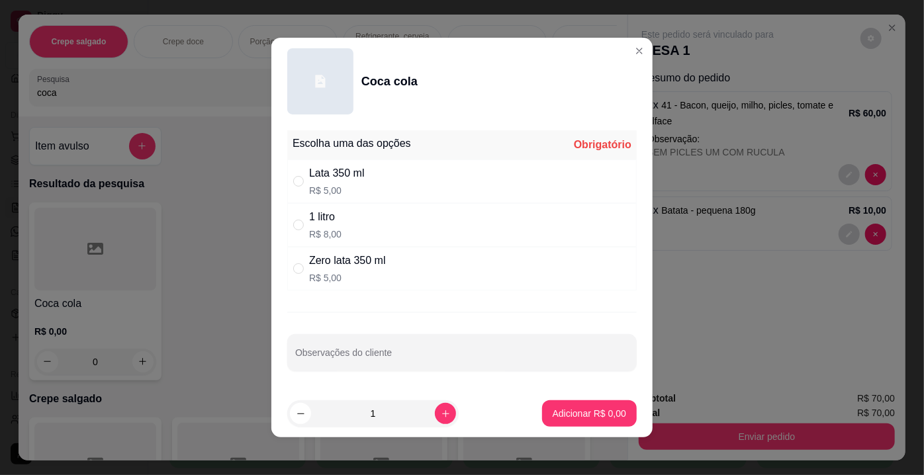
drag, startPoint x: 324, startPoint y: 215, endPoint x: 442, endPoint y: 314, distance: 153.6
click at [325, 215] on div "1 litro" at bounding box center [325, 217] width 32 height 16
click at [554, 407] on p "Adicionar R$ 8,00" at bounding box center [590, 413] width 72 height 13
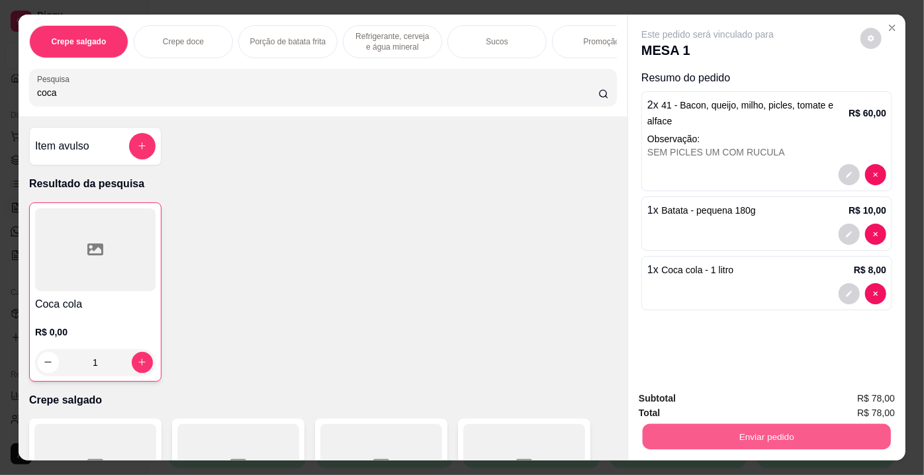
click at [746, 437] on button "Enviar pedido" at bounding box center [767, 437] width 248 height 26
click at [689, 403] on button "Não registrar e enviar pedido" at bounding box center [724, 400] width 134 height 25
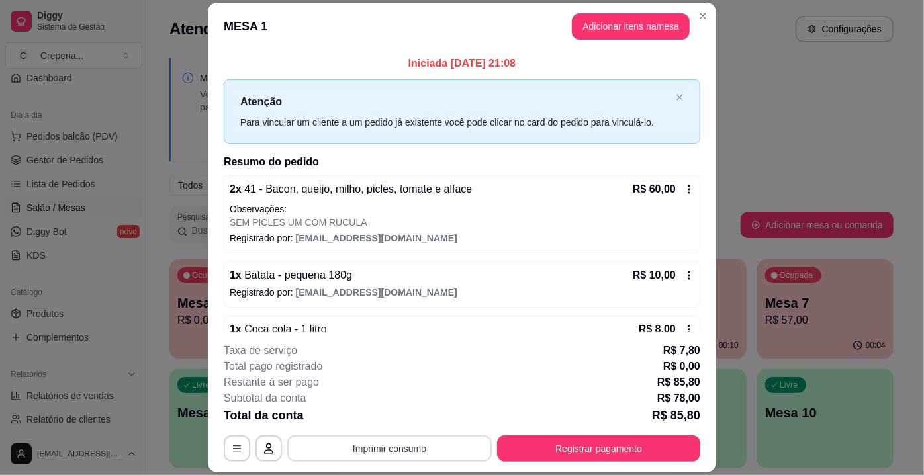
click at [413, 448] on button "Imprimir consumo" at bounding box center [389, 449] width 205 height 26
click at [378, 417] on button "IMPRESSORA" at bounding box center [390, 419] width 96 height 21
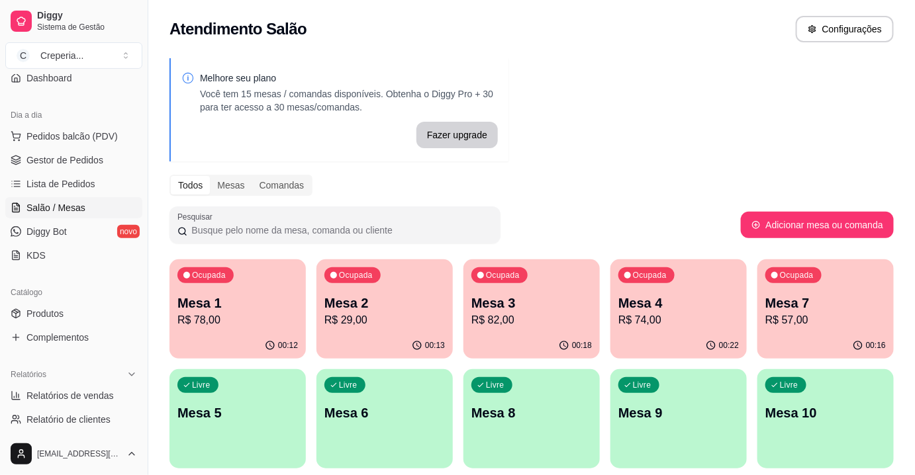
click at [362, 315] on p "R$ 29,00" at bounding box center [384, 321] width 121 height 16
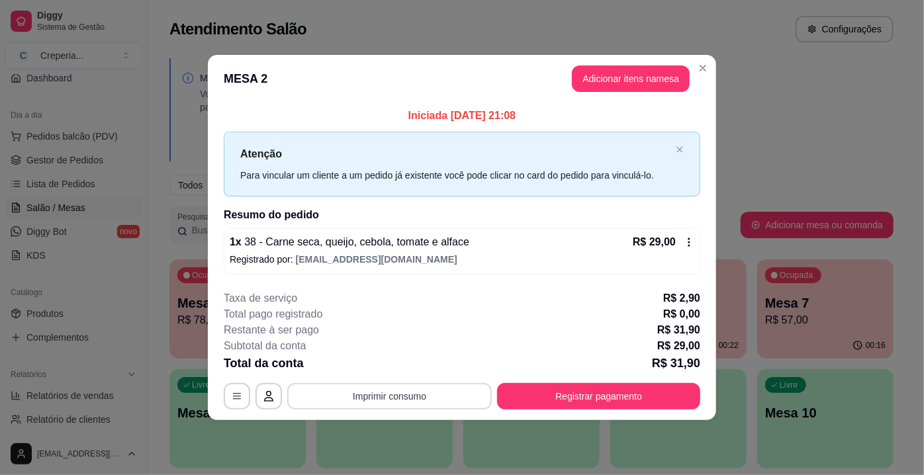
click at [422, 397] on button "Imprimir consumo" at bounding box center [389, 396] width 205 height 26
click at [393, 371] on button "IMPRESSORA" at bounding box center [394, 365] width 96 height 21
click at [238, 387] on button "button" at bounding box center [237, 396] width 26 height 26
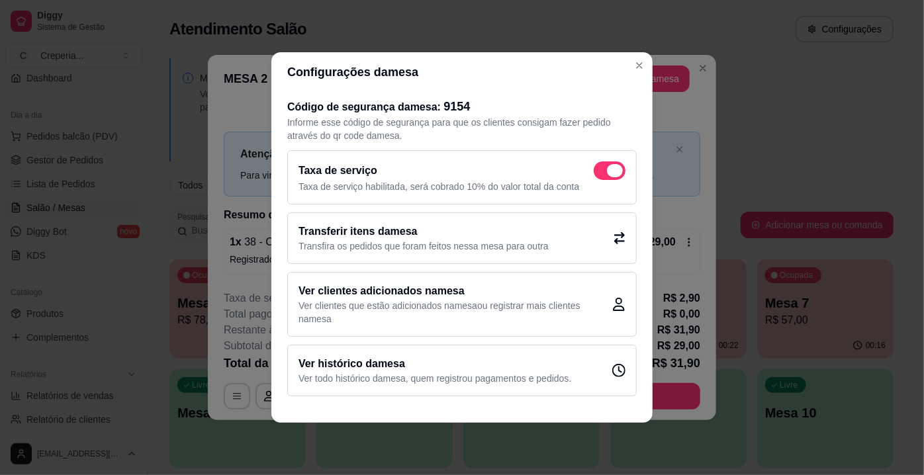
click at [611, 173] on span at bounding box center [615, 170] width 16 height 13
click at [602, 173] on input "checkbox" at bounding box center [597, 177] width 9 height 9
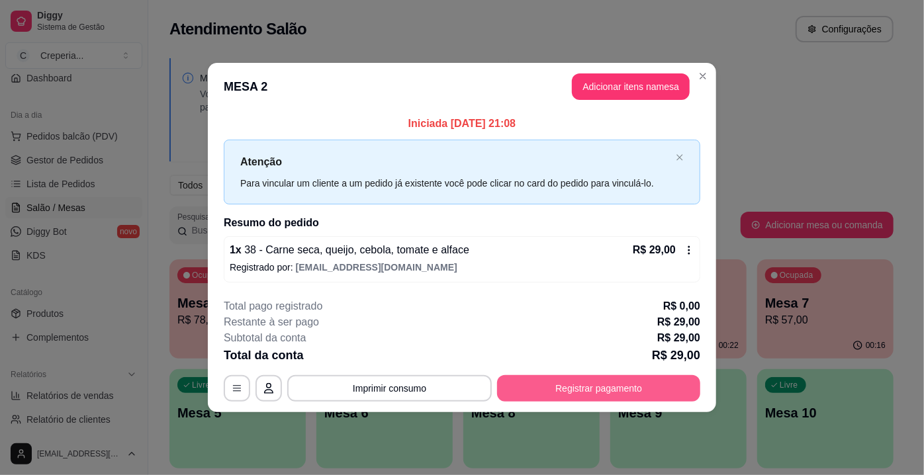
click at [584, 392] on button "Registrar pagamento" at bounding box center [598, 388] width 203 height 26
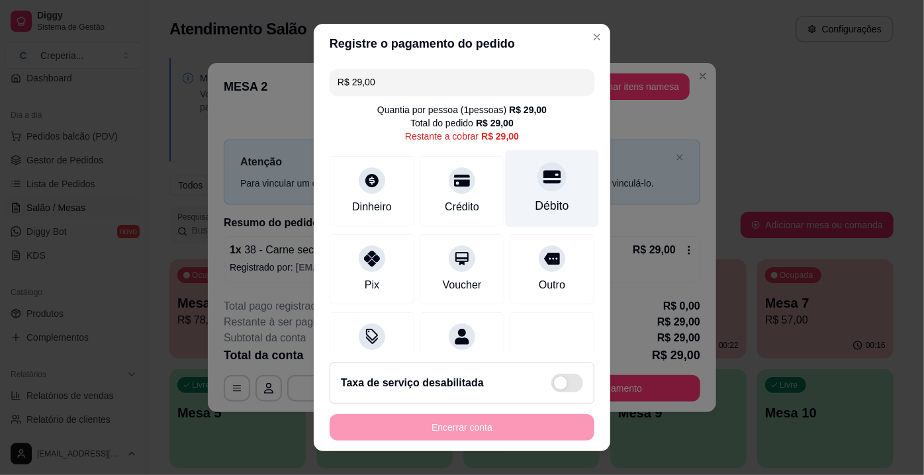
click at [544, 179] on icon at bounding box center [552, 176] width 17 height 17
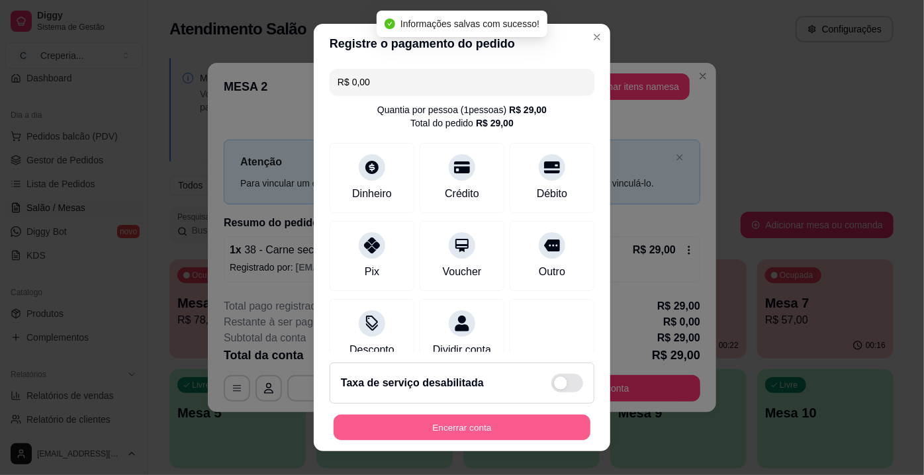
click at [493, 425] on button "Encerrar conta" at bounding box center [462, 428] width 257 height 26
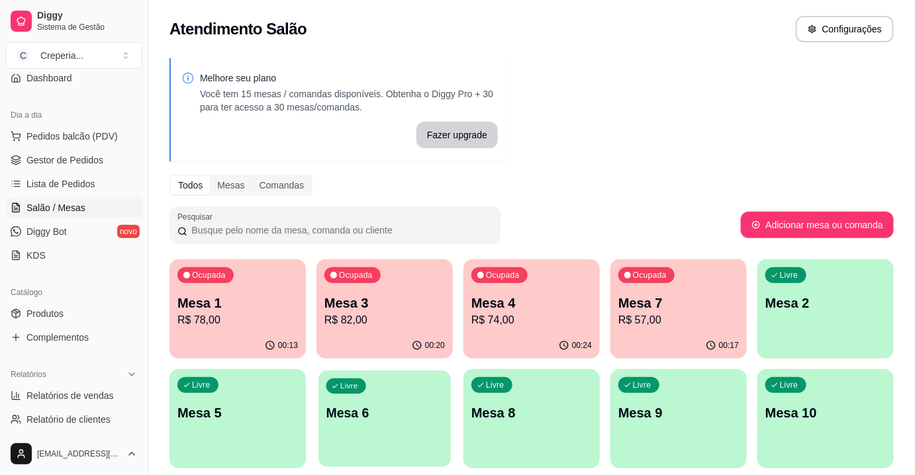
click at [353, 407] on p "Mesa 6" at bounding box center [384, 414] width 117 height 18
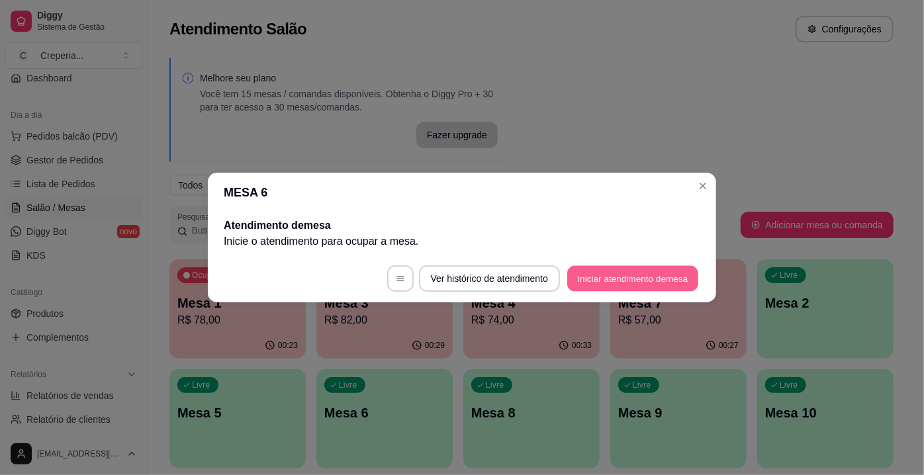
click at [622, 279] on button "Iniciar atendimento de mesa" at bounding box center [632, 279] width 131 height 26
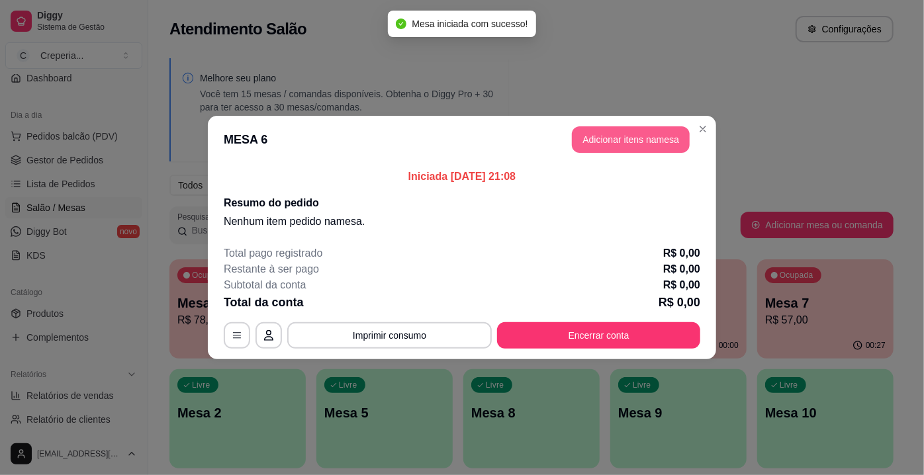
click at [639, 141] on button "Adicionar itens na mesa" at bounding box center [631, 139] width 118 height 26
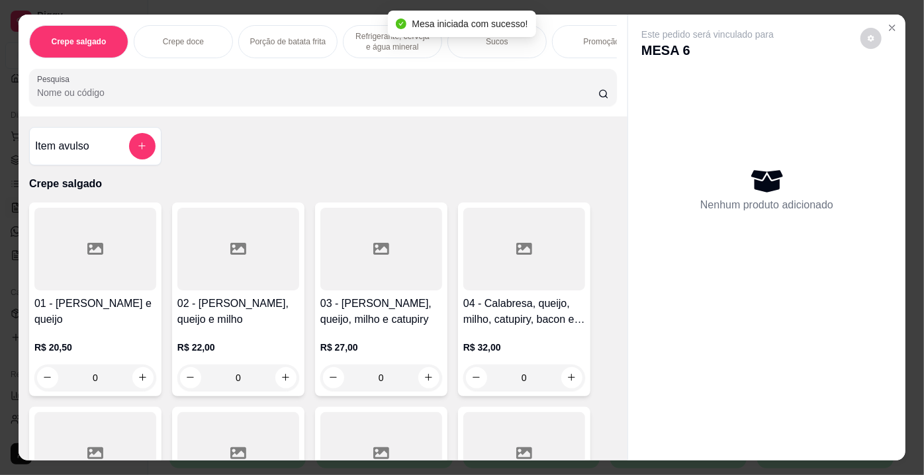
click at [326, 99] on input "Pesquisa" at bounding box center [318, 92] width 562 height 13
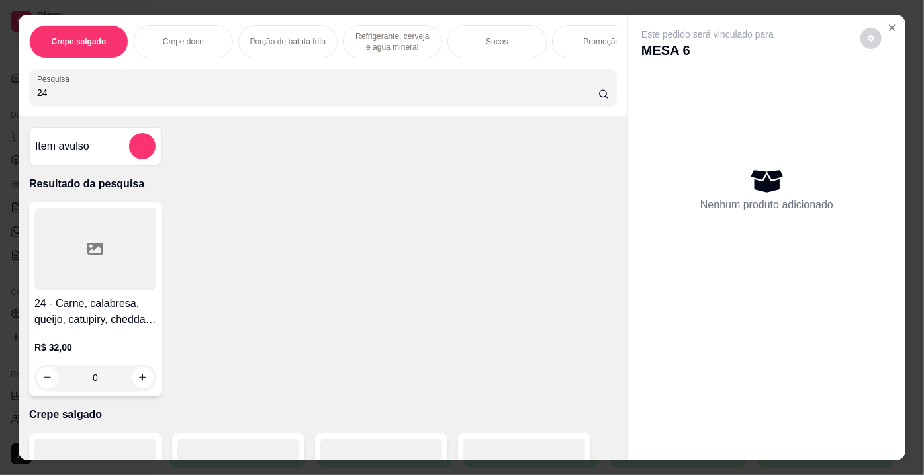
click at [129, 251] on div at bounding box center [95, 249] width 122 height 83
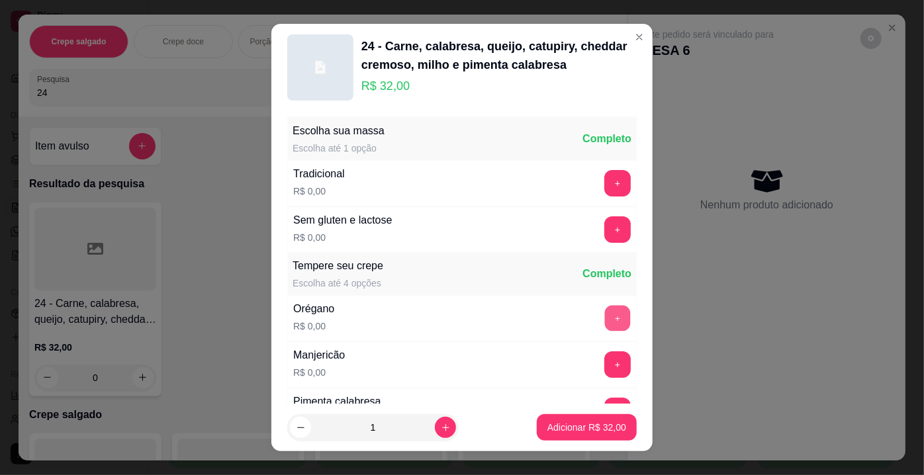
click at [605, 313] on button "+" at bounding box center [618, 319] width 26 height 26
click at [605, 364] on button "+" at bounding box center [618, 365] width 26 height 26
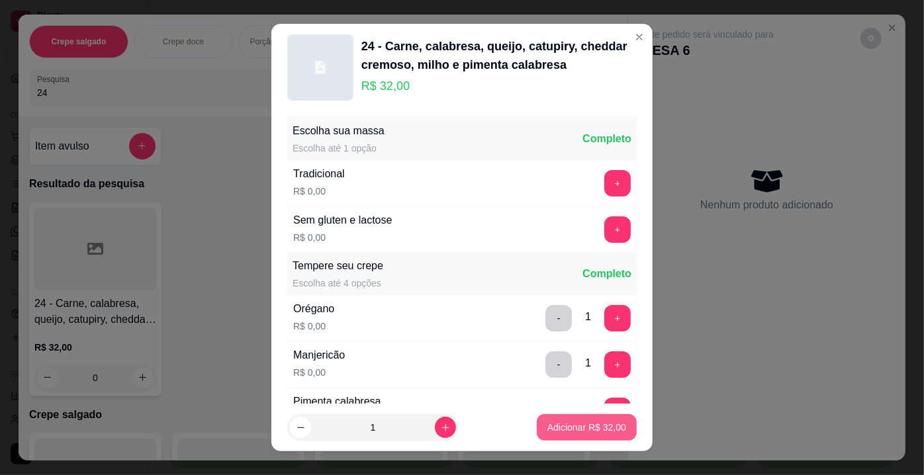
click at [575, 417] on button "Adicionar R$ 32,00" at bounding box center [587, 428] width 100 height 26
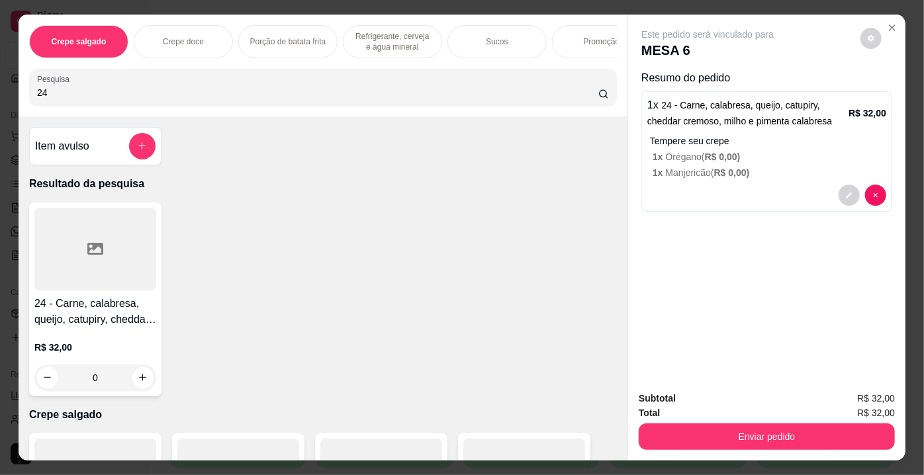
drag, startPoint x: 128, startPoint y: 94, endPoint x: 0, endPoint y: 93, distance: 128.5
click at [0, 93] on div "Crepe salgado Crepe doce Porção de batata frita Refrigerante, cerveja e água mi…" at bounding box center [462, 237] width 924 height 475
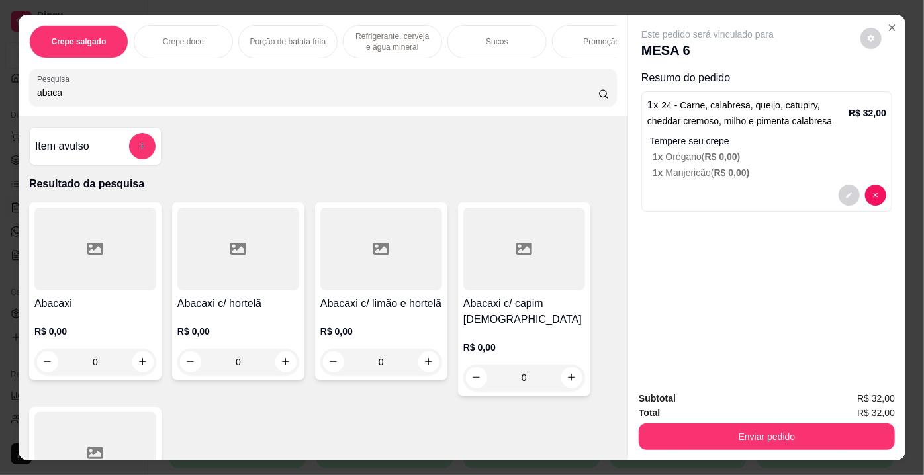
click at [230, 246] on icon at bounding box center [238, 249] width 16 height 16
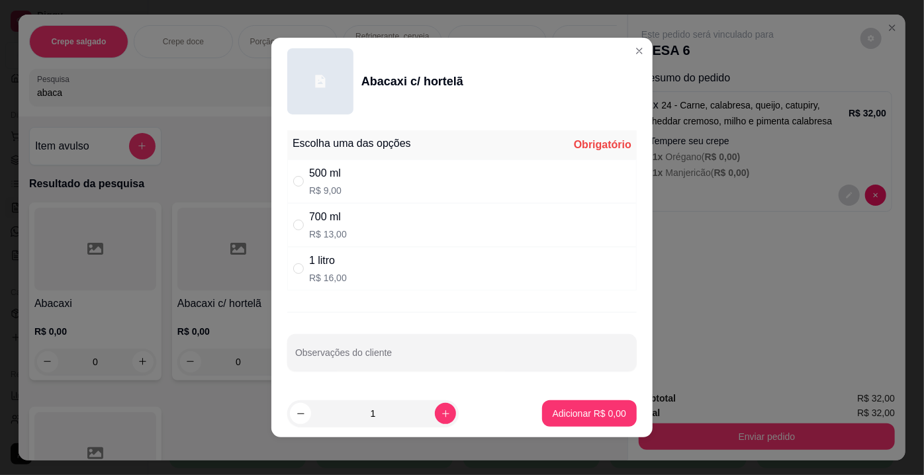
click at [331, 179] on div "500 ml" at bounding box center [325, 174] width 32 height 16
click at [560, 413] on p "Adicionar R$ 9,00" at bounding box center [590, 413] width 74 height 13
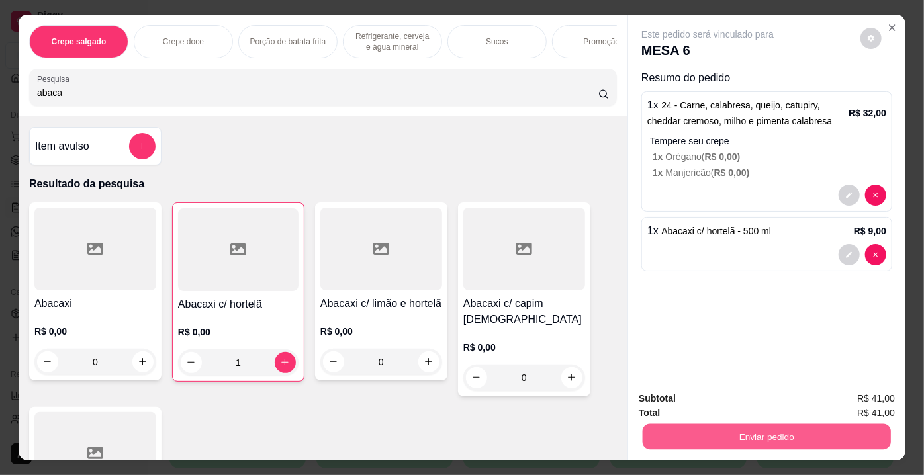
click at [731, 440] on button "Enviar pedido" at bounding box center [767, 437] width 248 height 26
click at [706, 405] on button "Não registrar e enviar pedido" at bounding box center [724, 400] width 134 height 25
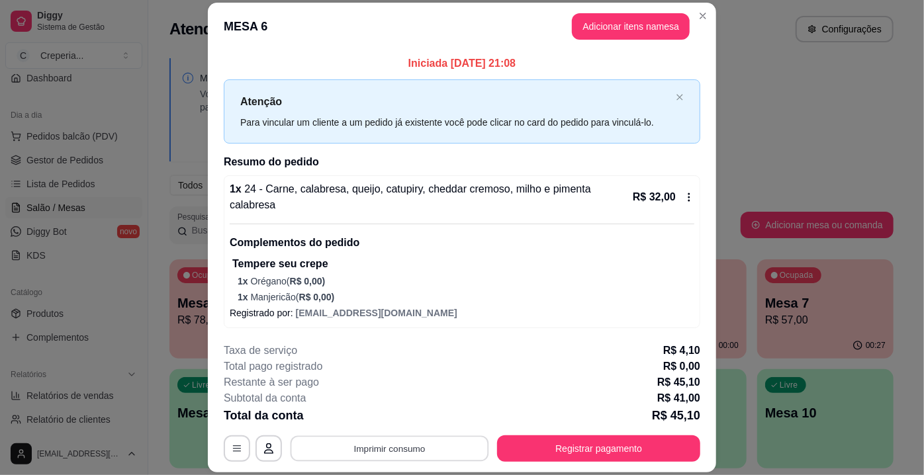
click at [404, 441] on button "Imprimir consumo" at bounding box center [390, 449] width 199 height 26
click at [406, 420] on button "IMPRESSORA" at bounding box center [389, 419] width 93 height 21
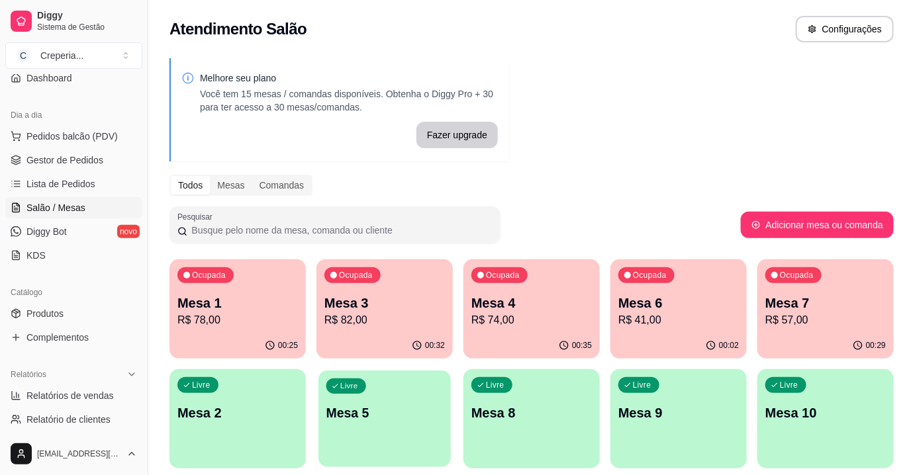
click at [369, 424] on div "Livre Mesa 5" at bounding box center [385, 411] width 132 height 81
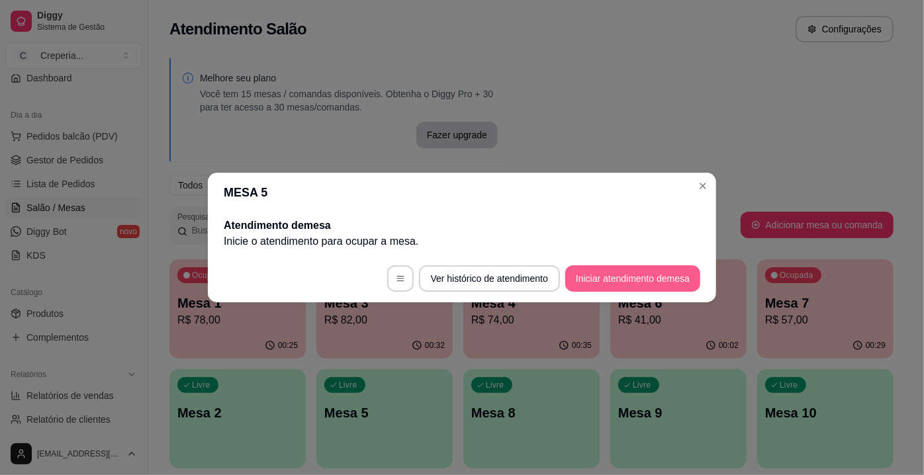
click at [585, 287] on button "Iniciar atendimento de mesa" at bounding box center [633, 279] width 135 height 26
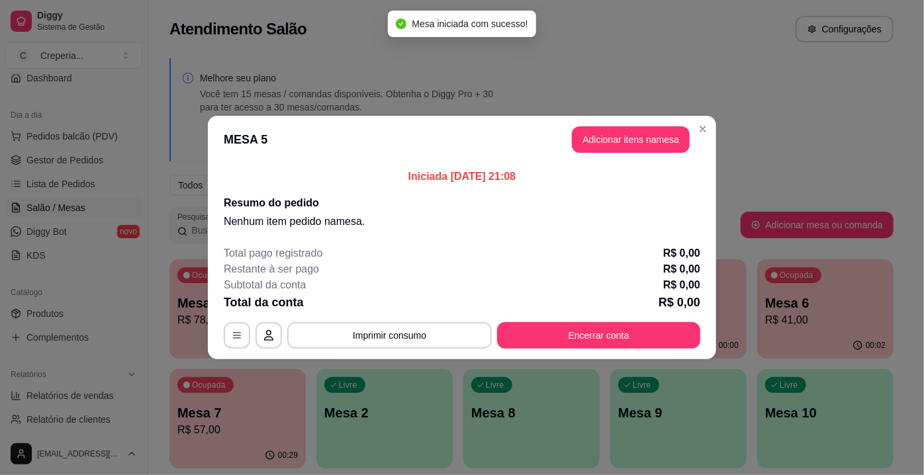
click at [599, 158] on header "MESA 5 Adicionar itens na mesa" at bounding box center [462, 140] width 509 height 48
click at [605, 132] on button "Adicionar itens na mesa" at bounding box center [631, 140] width 114 height 26
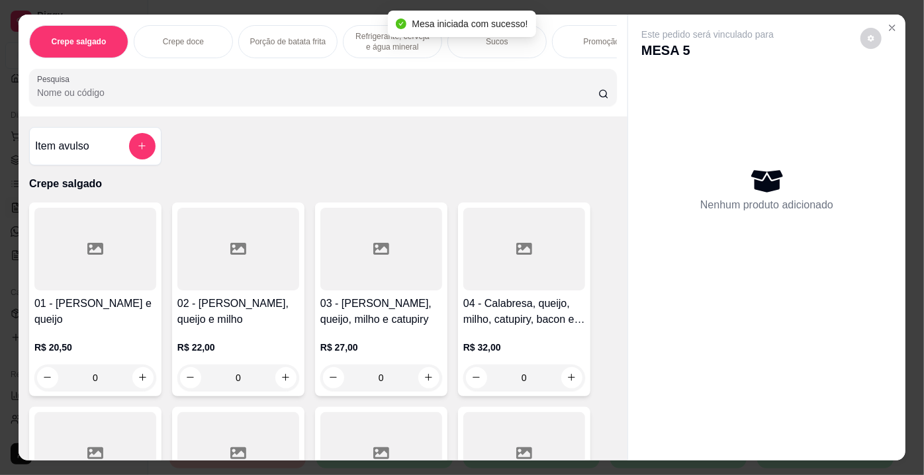
click at [96, 90] on input "Pesquisa" at bounding box center [318, 92] width 562 height 13
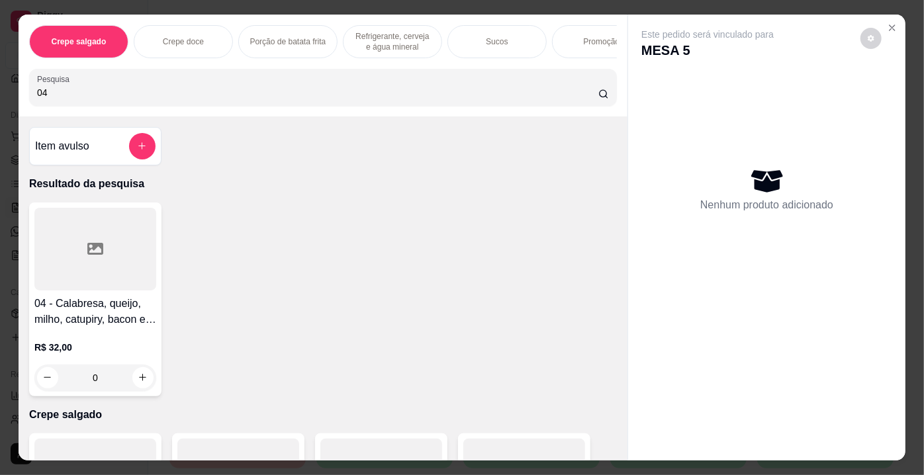
click at [48, 262] on div at bounding box center [95, 249] width 122 height 83
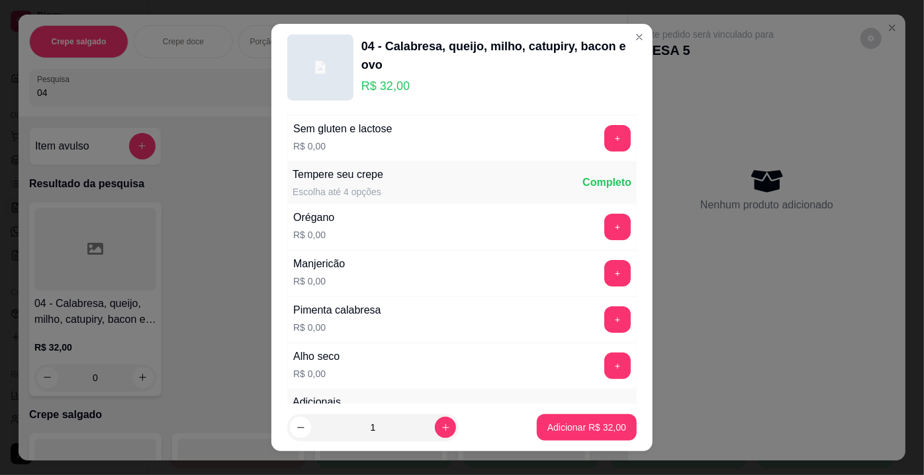
scroll to position [120, 0]
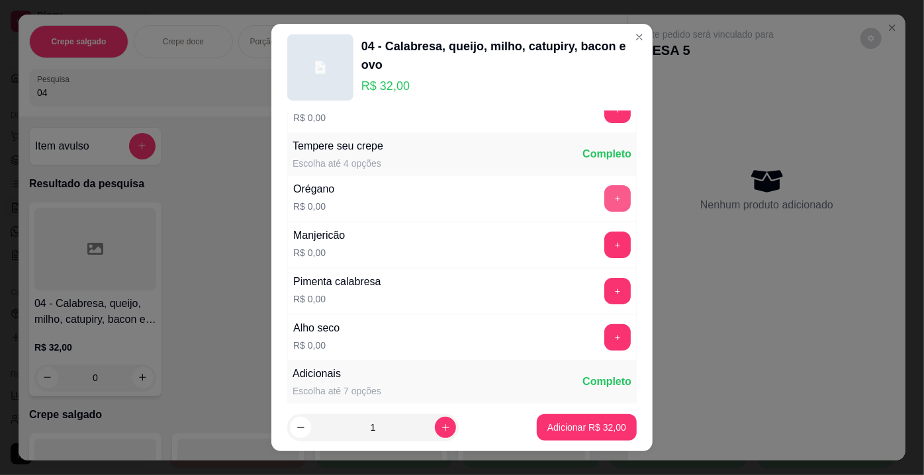
click at [605, 196] on button "+" at bounding box center [618, 198] width 26 height 26
click at [605, 290] on button "+" at bounding box center [618, 291] width 26 height 26
click at [605, 340] on button "+" at bounding box center [618, 337] width 26 height 26
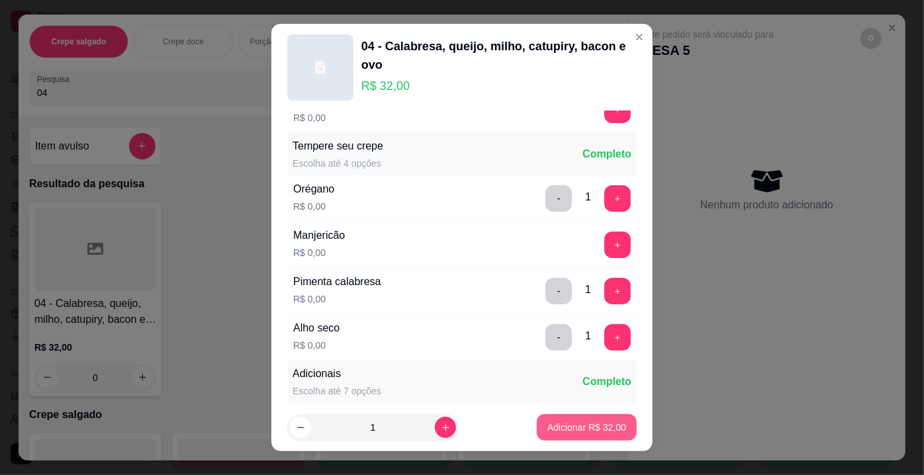
click at [569, 428] on p "Adicionar R$ 32,00" at bounding box center [587, 427] width 79 height 13
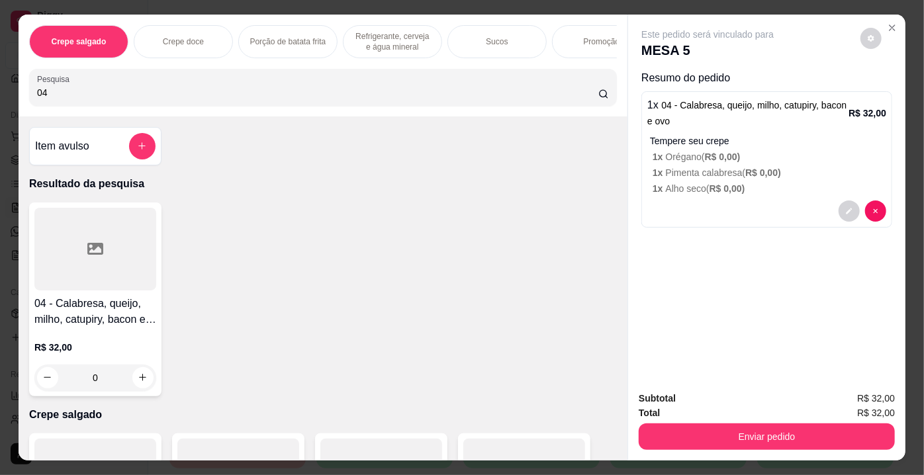
drag, startPoint x: 46, startPoint y: 99, endPoint x: 19, endPoint y: 95, distance: 26.9
click at [19, 95] on div "Crepe salgado Crepe doce Porção de batata frita Refrigerante, cerveja e água mi…" at bounding box center [323, 66] width 609 height 102
click at [80, 253] on div at bounding box center [95, 249] width 122 height 83
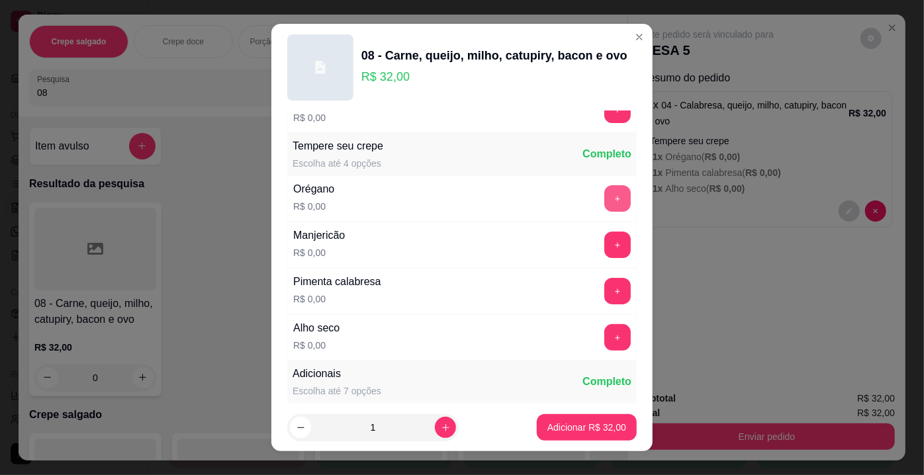
click at [605, 198] on button "+" at bounding box center [618, 198] width 26 height 26
click at [605, 283] on button "+" at bounding box center [618, 292] width 26 height 26
click at [605, 335] on button "+" at bounding box center [618, 337] width 26 height 26
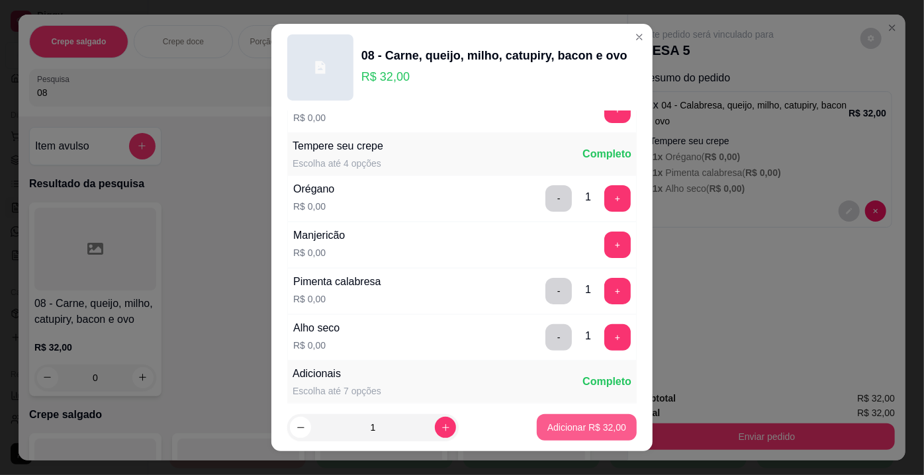
click at [575, 432] on p "Adicionar R$ 32,00" at bounding box center [587, 427] width 79 height 13
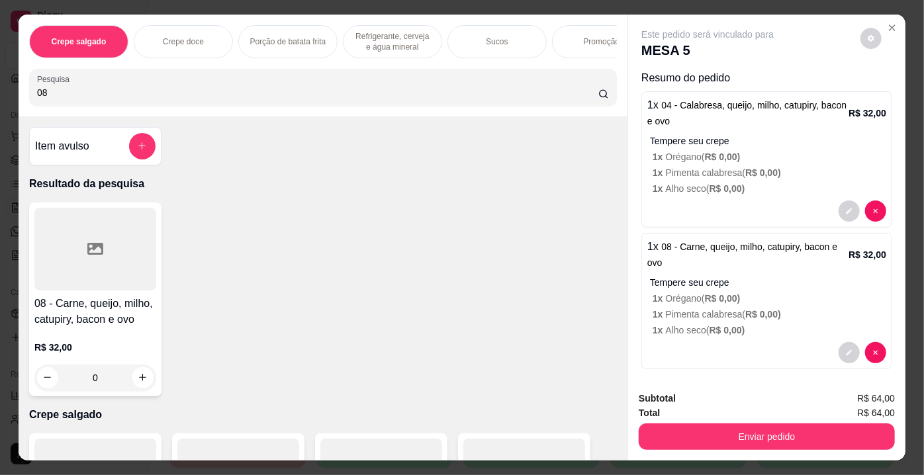
drag, startPoint x: 48, startPoint y: 99, endPoint x: 17, endPoint y: 93, distance: 32.2
click at [19, 93] on div "Crepe salgado Crepe doce Porção de batata frita Refrigerante, cerveja e água mi…" at bounding box center [323, 66] width 609 height 102
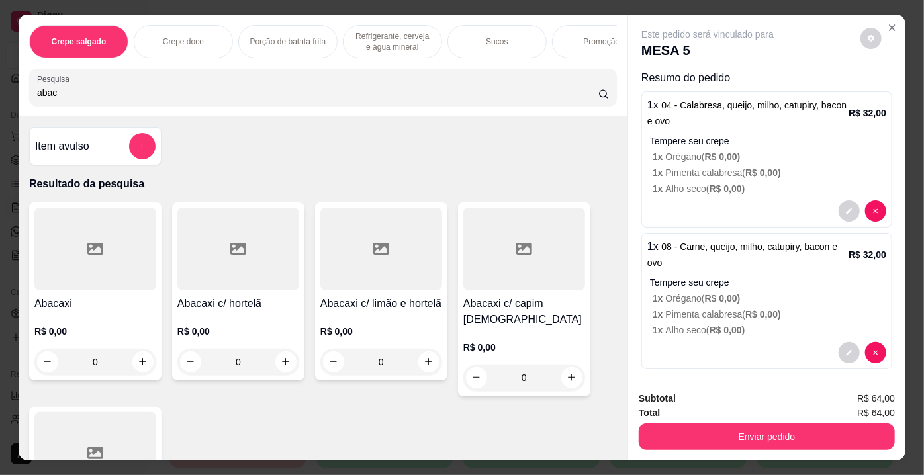
click at [232, 280] on div at bounding box center [238, 249] width 122 height 83
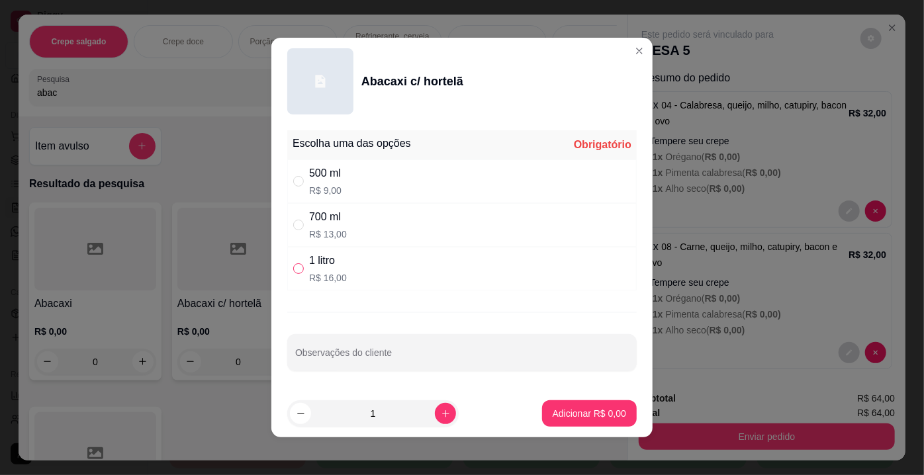
click at [299, 265] on input "" at bounding box center [298, 269] width 11 height 11
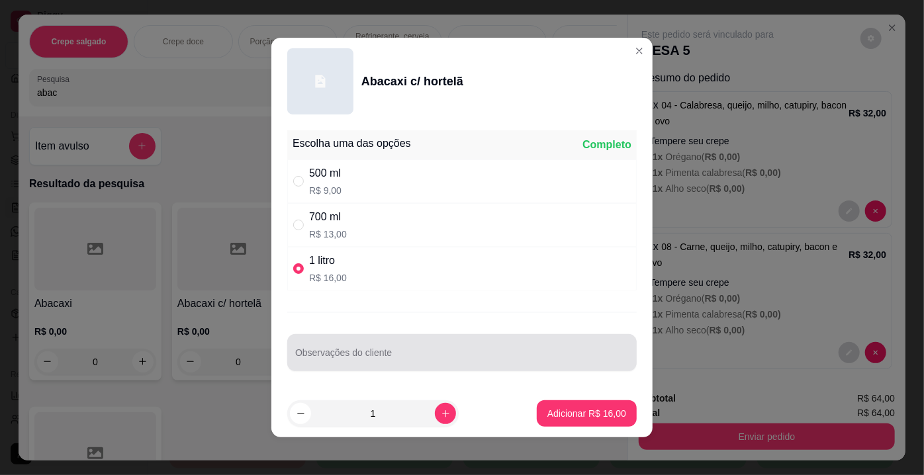
click at [325, 338] on div "Observações do cliente" at bounding box center [462, 352] width 350 height 37
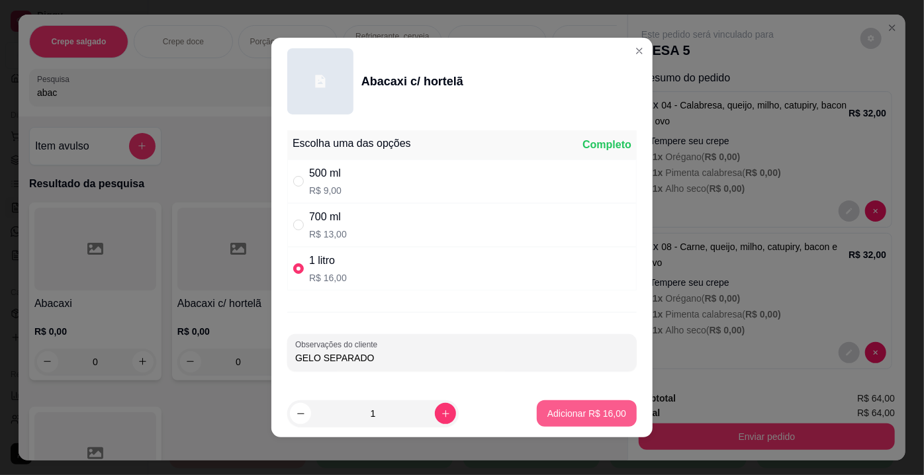
click at [574, 422] on button "Adicionar R$ 16,00" at bounding box center [587, 414] width 100 height 26
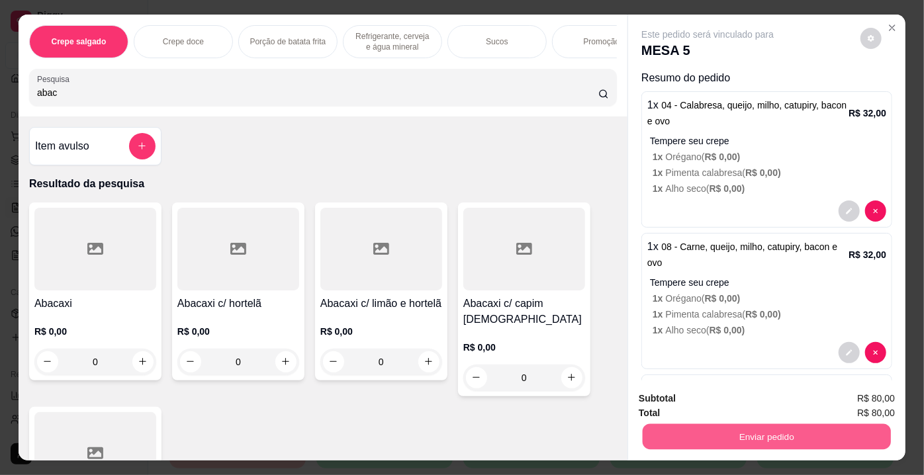
click at [725, 439] on button "Enviar pedido" at bounding box center [767, 437] width 248 height 26
click at [726, 391] on button "Não registrar e enviar pedido" at bounding box center [724, 400] width 134 height 25
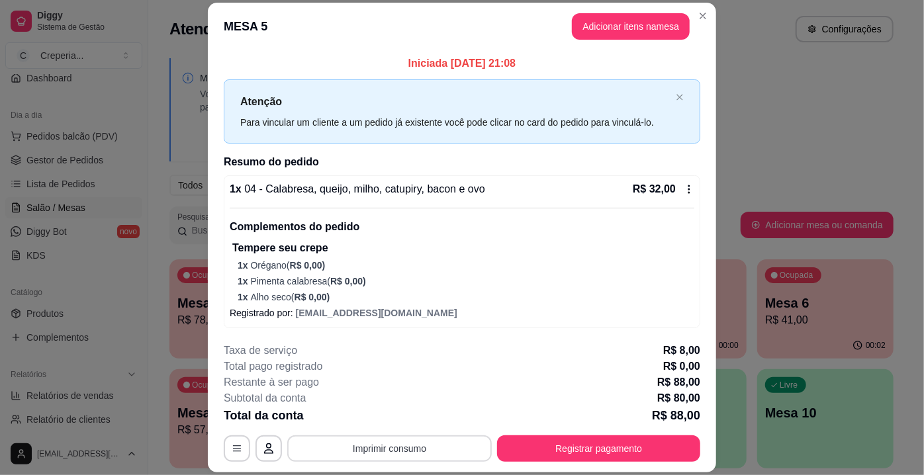
click at [448, 451] on button "Imprimir consumo" at bounding box center [389, 449] width 205 height 26
click at [400, 419] on button "IMPRESSORA" at bounding box center [389, 419] width 93 height 21
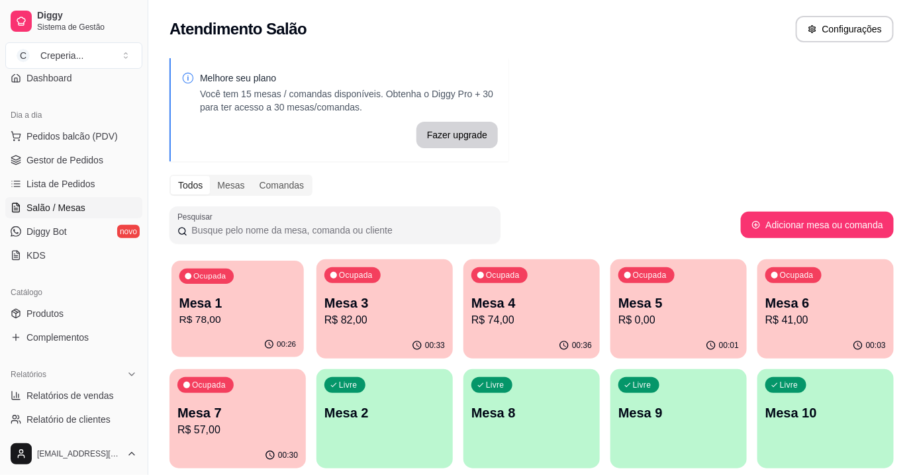
click at [195, 308] on p "Mesa 1" at bounding box center [237, 304] width 117 height 18
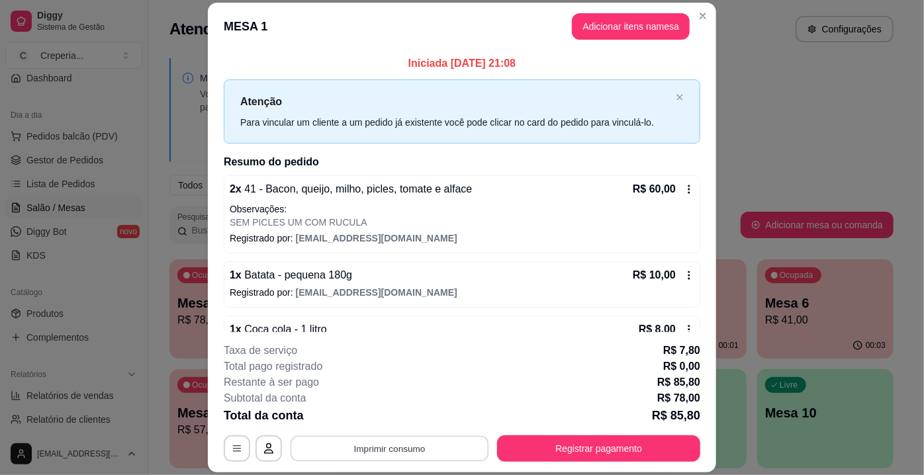
click at [381, 459] on button "Imprimir consumo" at bounding box center [390, 449] width 199 height 26
click at [382, 426] on button "IMPRESSORA" at bounding box center [390, 419] width 96 height 21
click at [532, 465] on footer "**********" at bounding box center [462, 402] width 509 height 140
click at [533, 464] on footer "**********" at bounding box center [462, 402] width 509 height 140
click at [532, 458] on button "Registrar pagamento" at bounding box center [598, 449] width 203 height 26
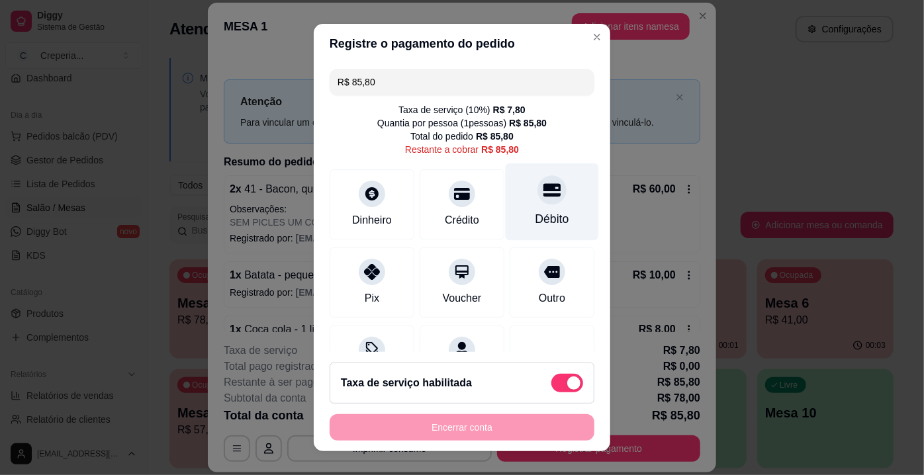
click at [536, 222] on div "Débito" at bounding box center [553, 219] width 34 height 17
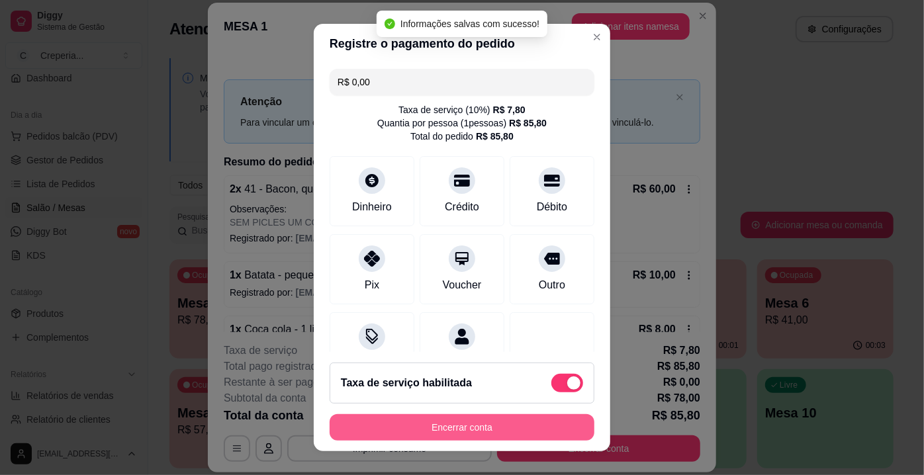
click at [466, 432] on button "Encerrar conta" at bounding box center [462, 428] width 265 height 26
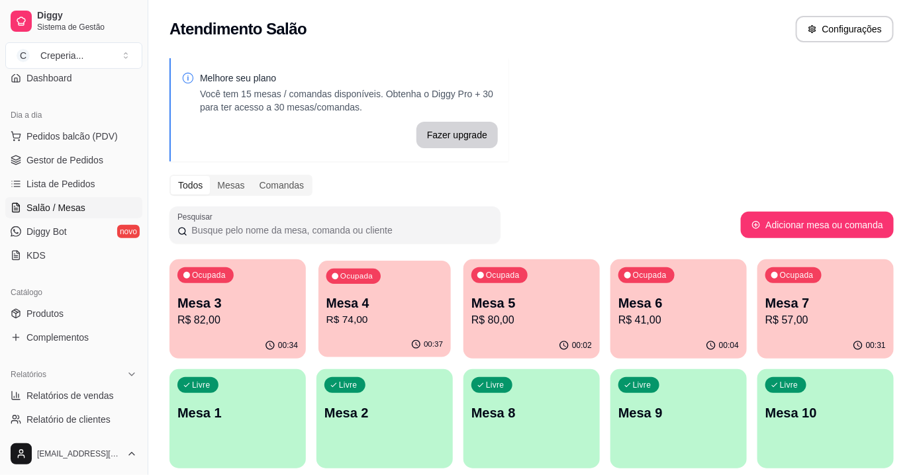
click at [401, 336] on div "00:37" at bounding box center [385, 344] width 132 height 25
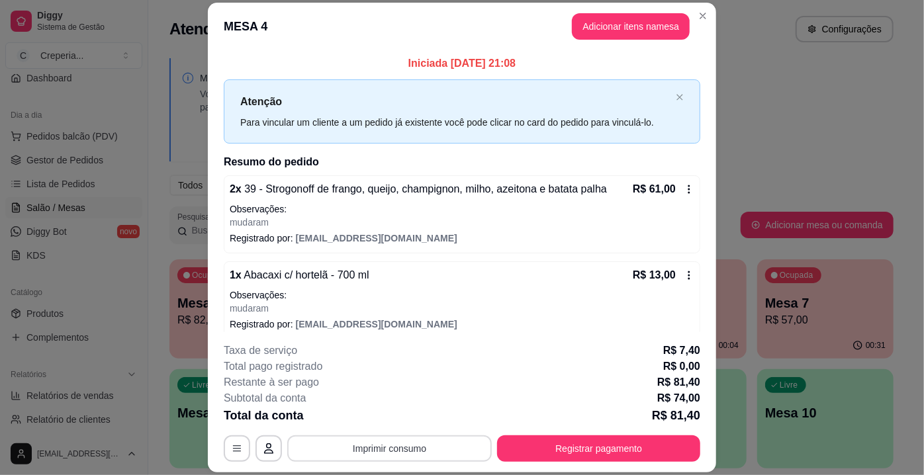
click at [446, 442] on button "Imprimir consumo" at bounding box center [389, 449] width 205 height 26
click at [420, 417] on button "IMPRESSORA" at bounding box center [390, 419] width 96 height 21
click at [475, 342] on footer "**********" at bounding box center [462, 402] width 509 height 140
click at [544, 456] on button "Registrar pagamento" at bounding box center [598, 449] width 203 height 26
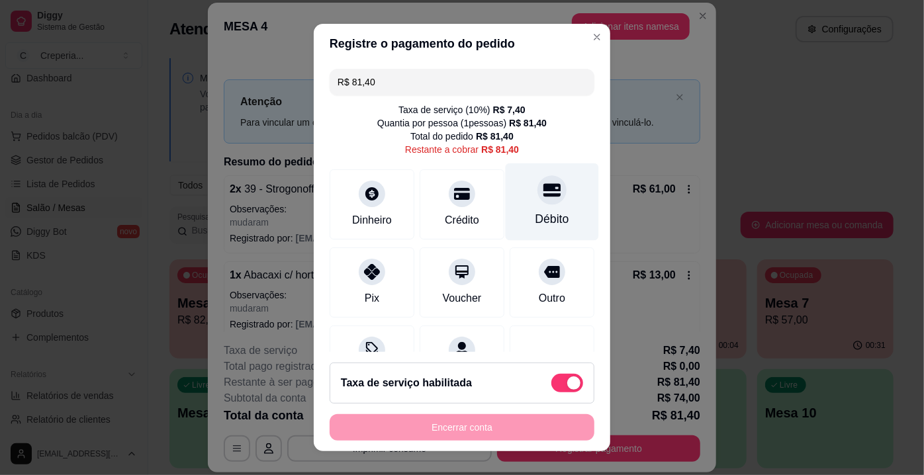
click at [539, 213] on div "Débito" at bounding box center [553, 219] width 34 height 17
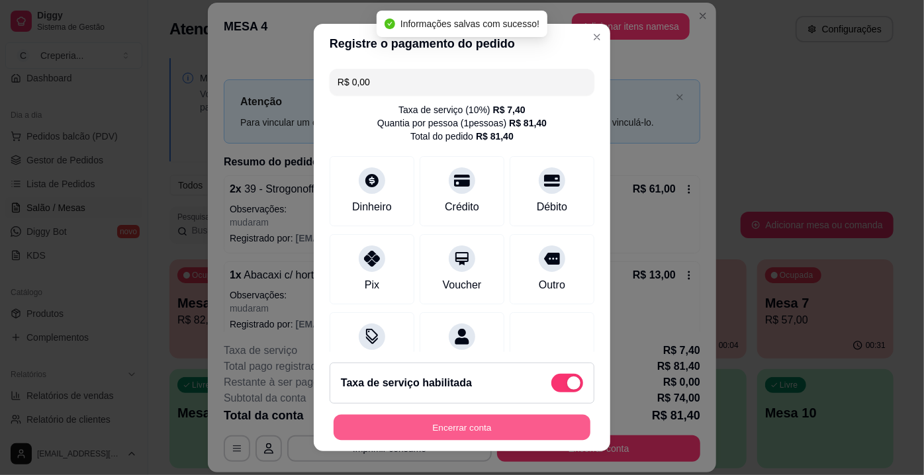
click at [487, 430] on button "Encerrar conta" at bounding box center [462, 428] width 257 height 26
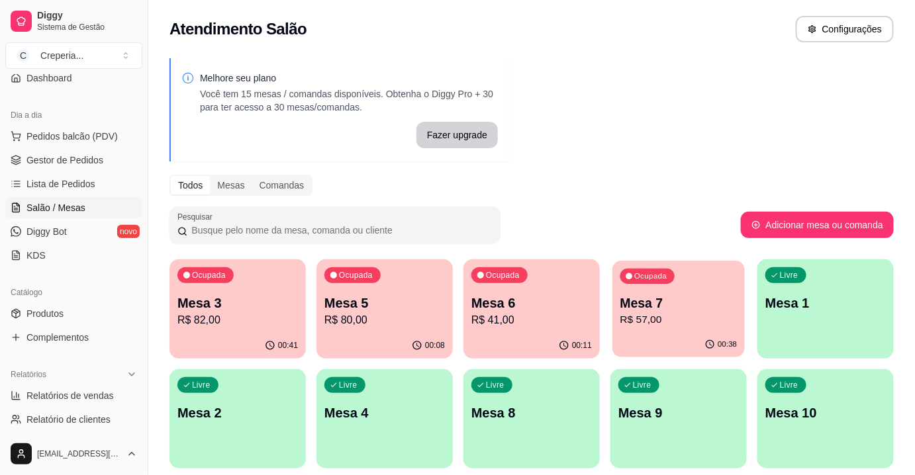
click at [693, 328] on div "Ocupada Mesa 7 R$ 57,00" at bounding box center [679, 297] width 132 height 72
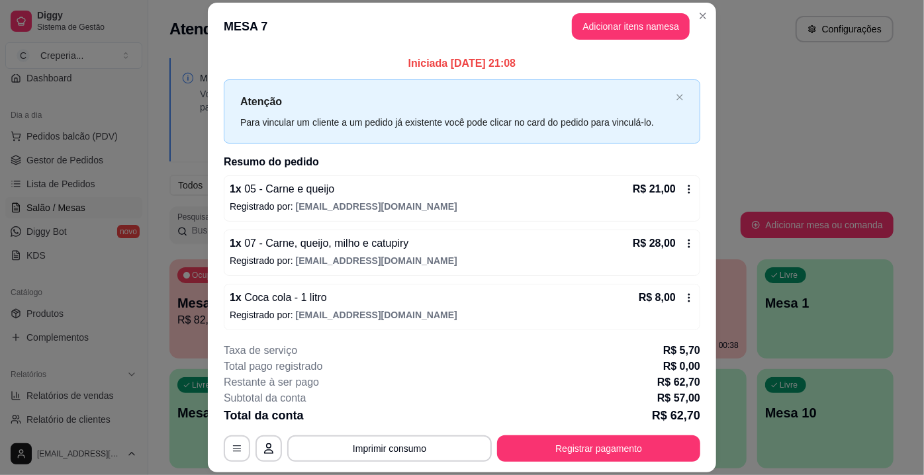
click at [393, 442] on button "Imprimir consumo" at bounding box center [389, 449] width 205 height 26
click at [401, 412] on button "IMPRESSORA" at bounding box center [390, 419] width 96 height 21
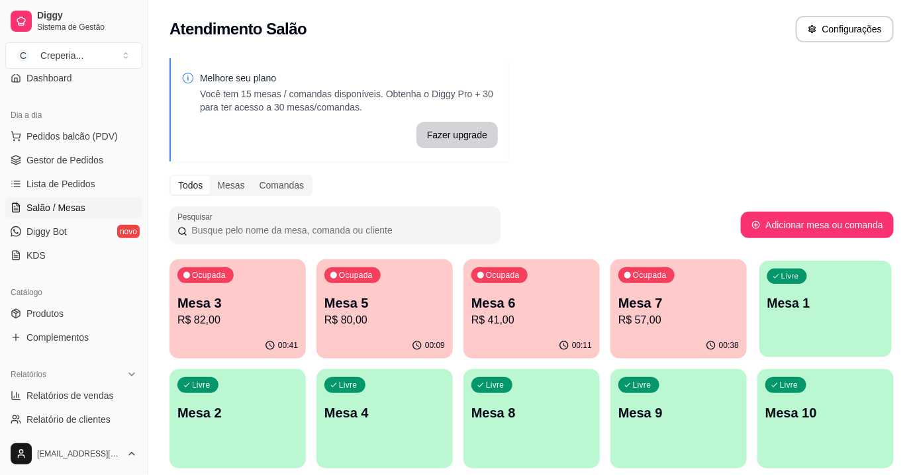
click at [828, 308] on p "Mesa 1" at bounding box center [825, 304] width 117 height 18
click at [264, 417] on p "Mesa 2" at bounding box center [237, 413] width 121 height 19
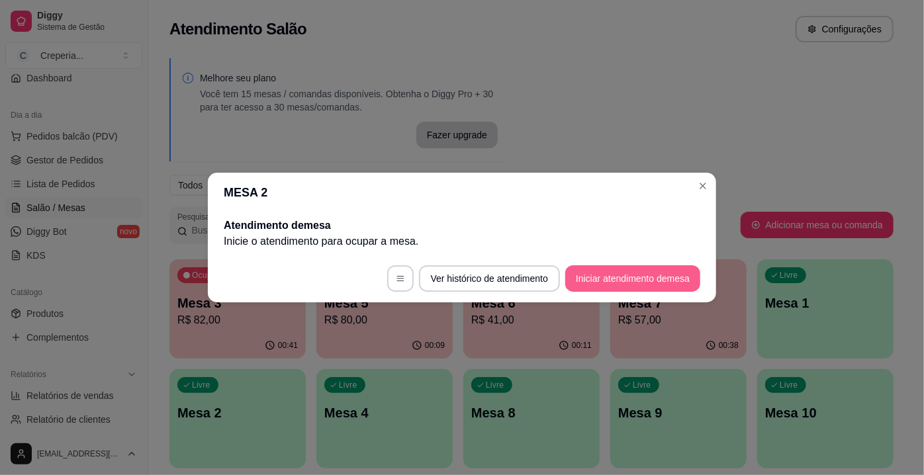
click at [591, 277] on button "Iniciar atendimento de mesa" at bounding box center [633, 279] width 135 height 26
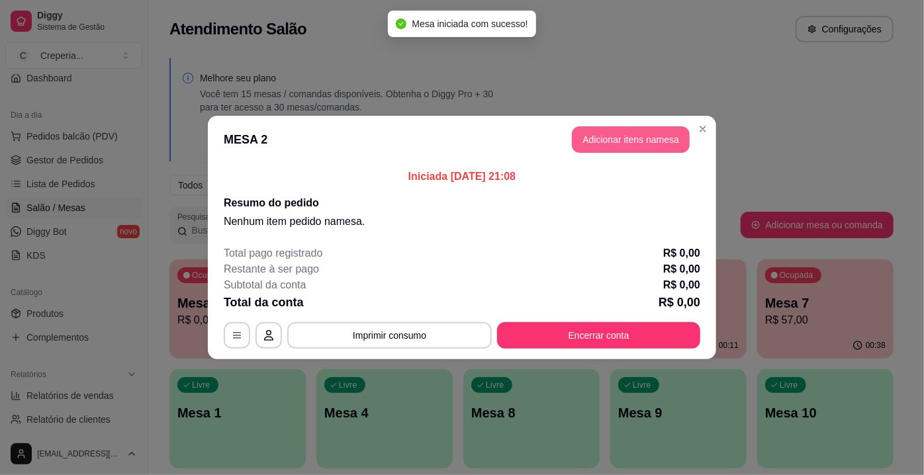
click at [592, 142] on button "Adicionar itens na mesa" at bounding box center [631, 139] width 118 height 26
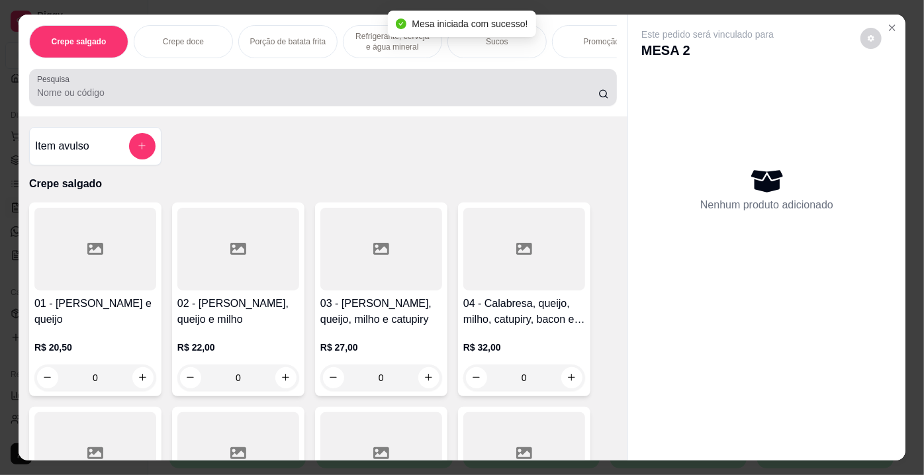
click at [287, 83] on div at bounding box center [323, 87] width 572 height 26
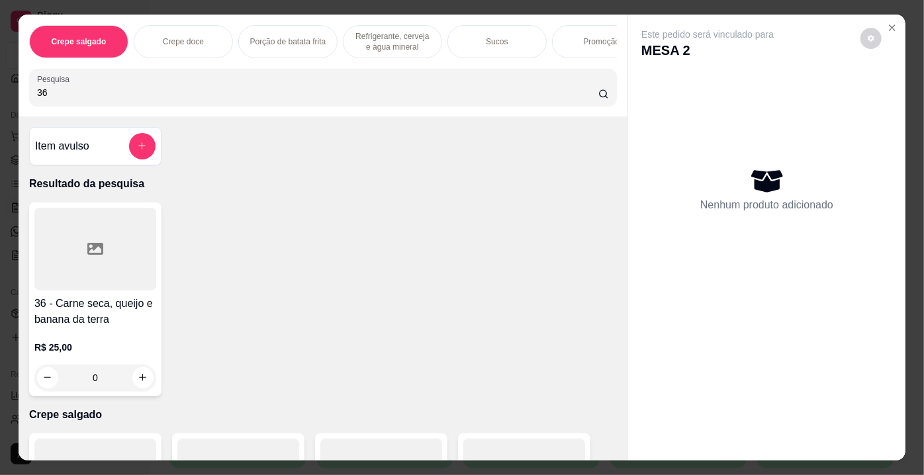
click at [127, 236] on div at bounding box center [95, 249] width 122 height 83
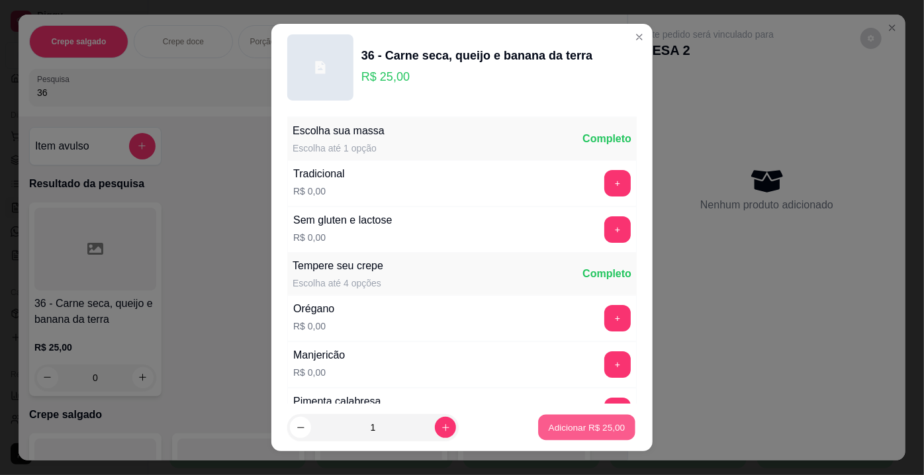
click at [579, 426] on p "Adicionar R$ 25,00" at bounding box center [587, 427] width 77 height 13
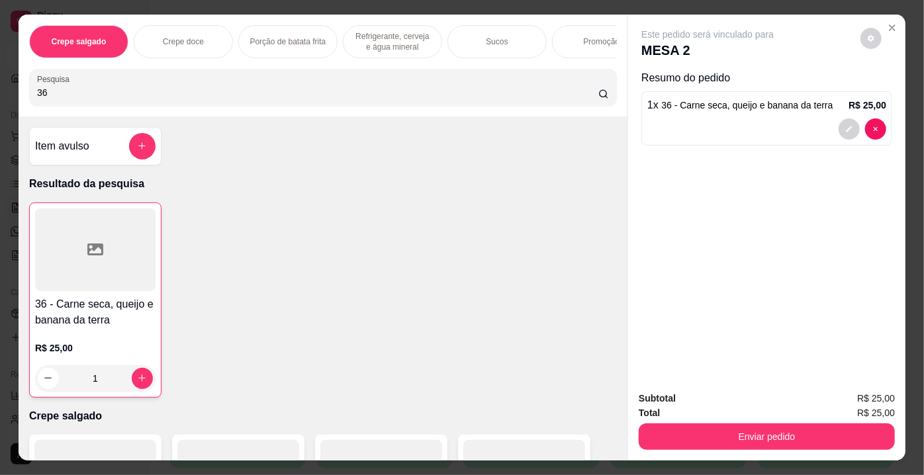
drag, startPoint x: 63, startPoint y: 101, endPoint x: 7, endPoint y: 92, distance: 57.0
click at [7, 93] on div "Crepe salgado Crepe doce Porção de batata frita Refrigerante, cerveja e água mi…" at bounding box center [462, 237] width 924 height 475
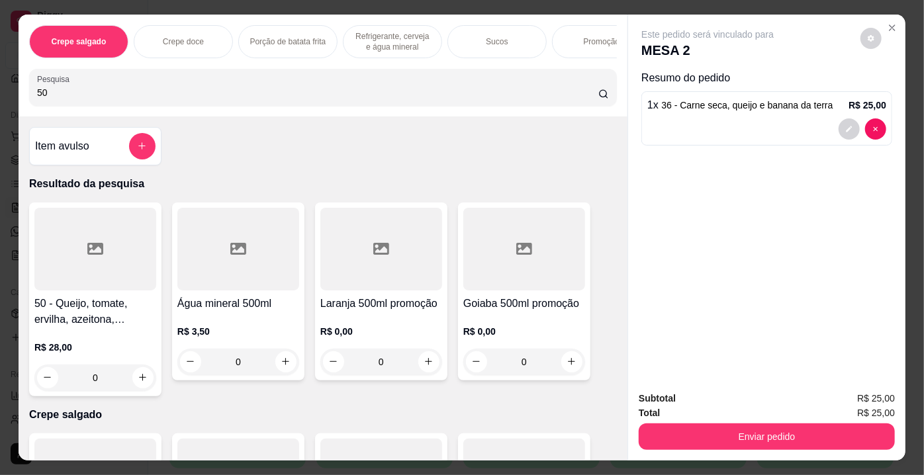
click at [83, 265] on div at bounding box center [95, 249] width 122 height 83
click at [556, 426] on p "Adicionar R$ 28,00" at bounding box center [587, 427] width 79 height 13
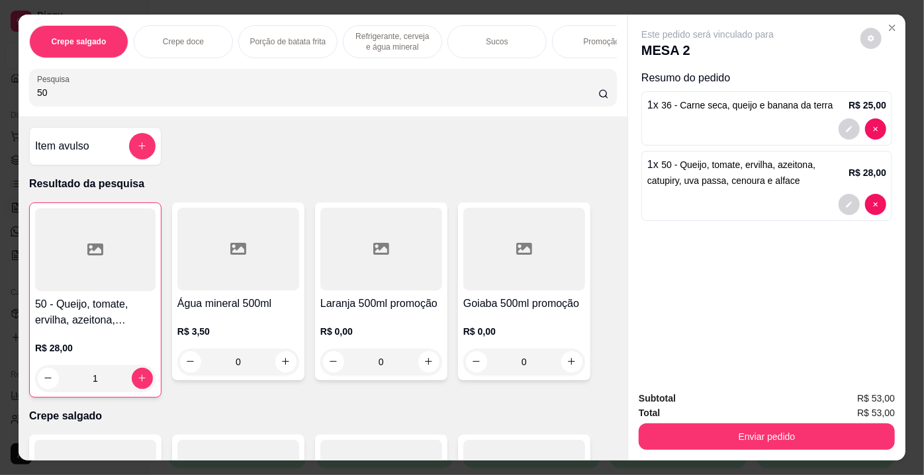
drag, startPoint x: 53, startPoint y: 97, endPoint x: 0, endPoint y: 94, distance: 53.0
click at [0, 94] on div "Crepe salgado Crepe doce Porção de batata frita Refrigerante, cerveja e água mi…" at bounding box center [462, 237] width 924 height 475
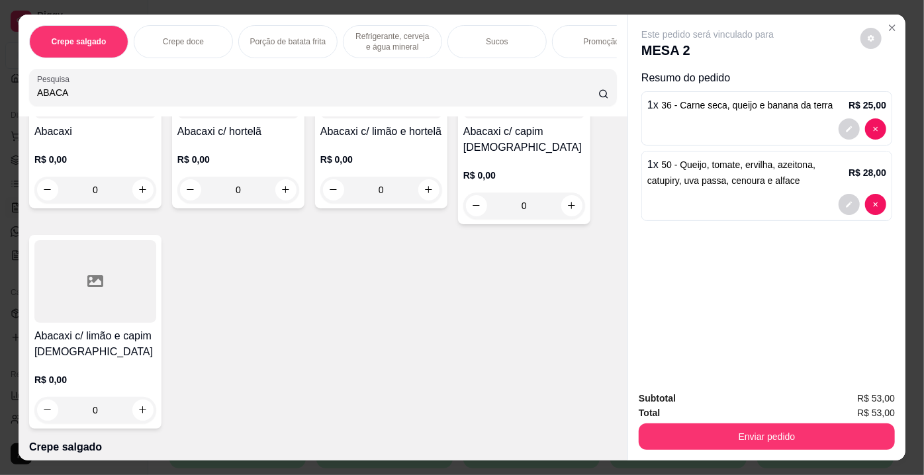
scroll to position [180, 0]
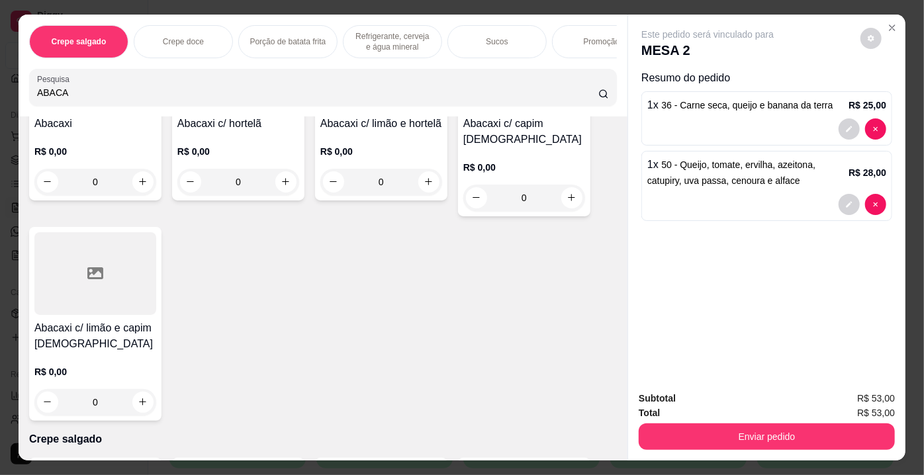
click at [87, 266] on icon at bounding box center [95, 274] width 16 height 16
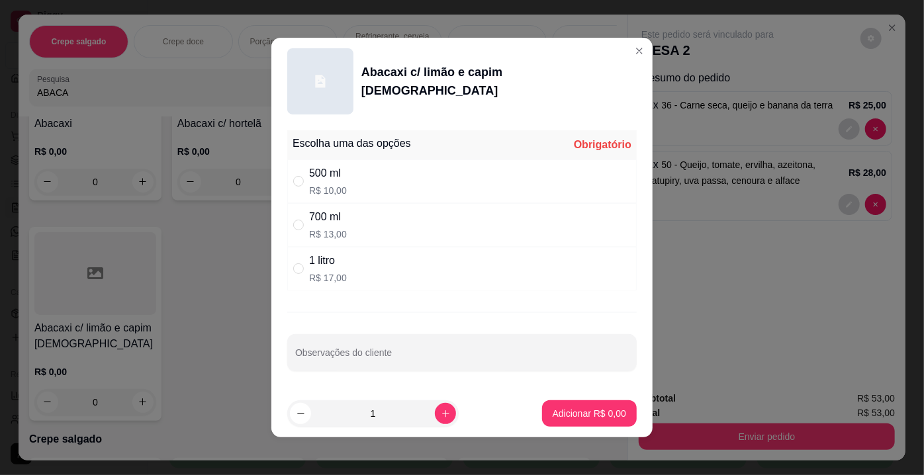
click at [352, 218] on div "700 ml R$ 13,00" at bounding box center [462, 225] width 350 height 44
click at [558, 405] on button "Adicionar R$ 13,00" at bounding box center [587, 414] width 100 height 26
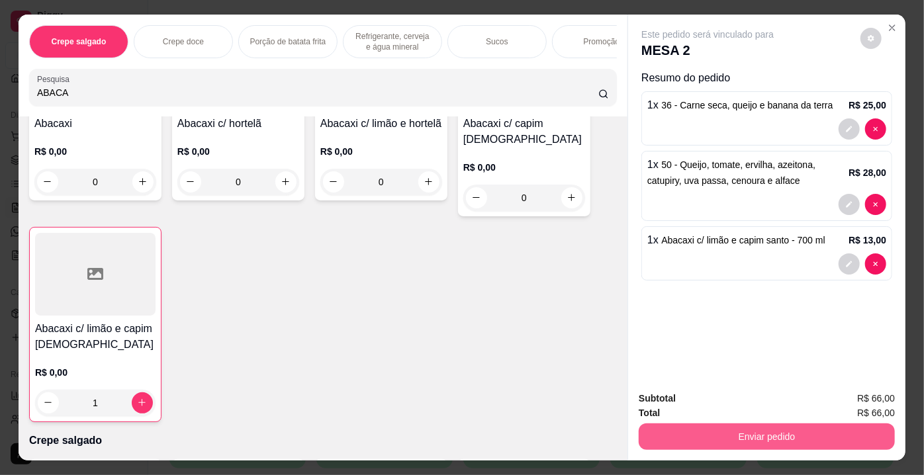
click at [701, 424] on button "Enviar pedido" at bounding box center [767, 437] width 256 height 26
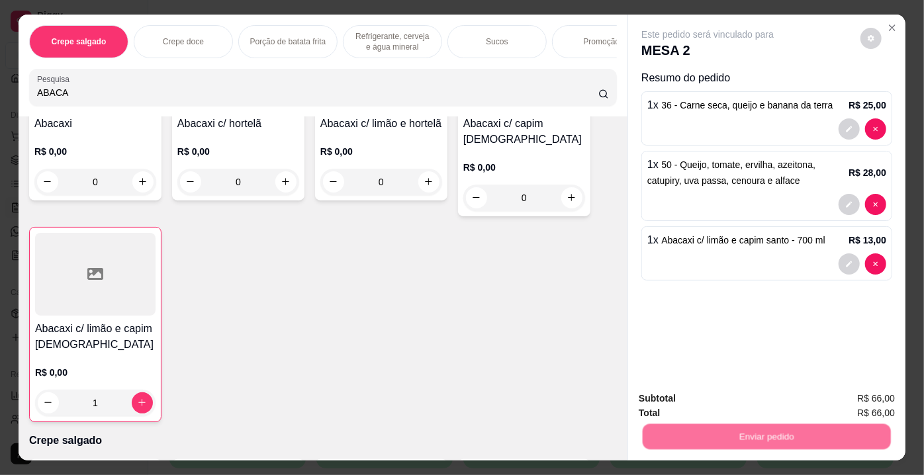
click at [696, 398] on button "Não registrar e enviar pedido" at bounding box center [724, 400] width 134 height 25
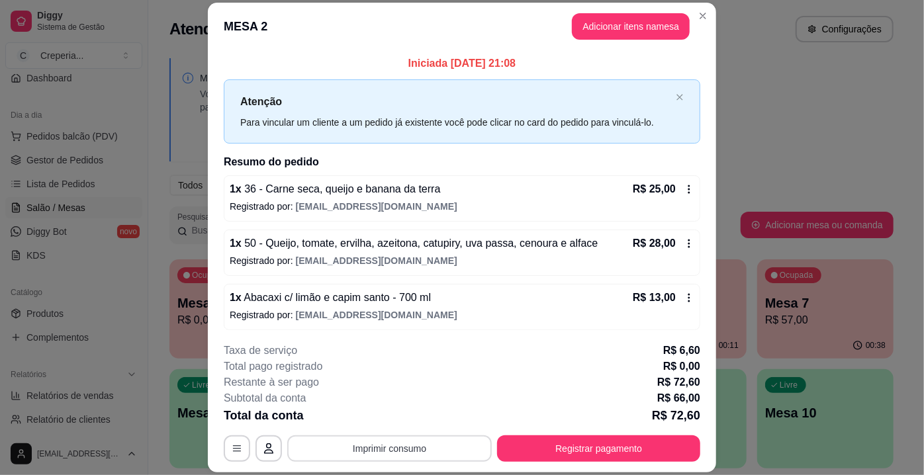
click at [425, 450] on button "Imprimir consumo" at bounding box center [389, 449] width 205 height 26
click at [402, 416] on button "IMPRESSORA" at bounding box center [390, 419] width 96 height 21
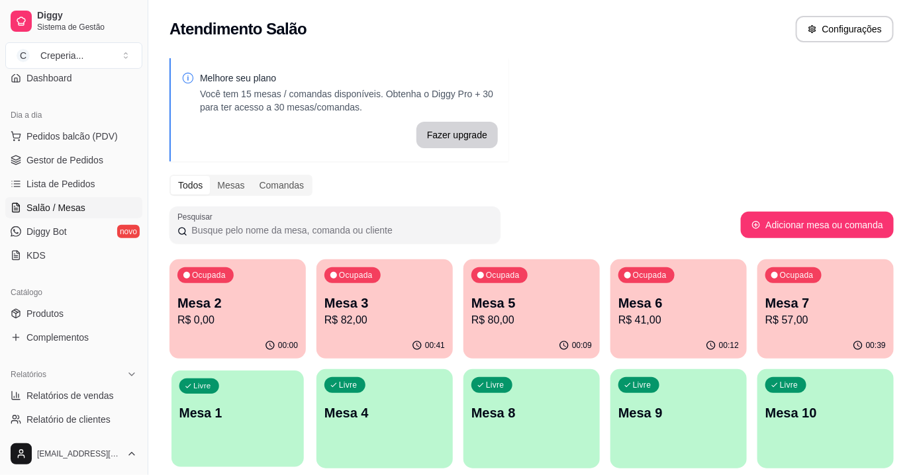
click at [243, 389] on div "Livre Mesa 1" at bounding box center [238, 411] width 132 height 81
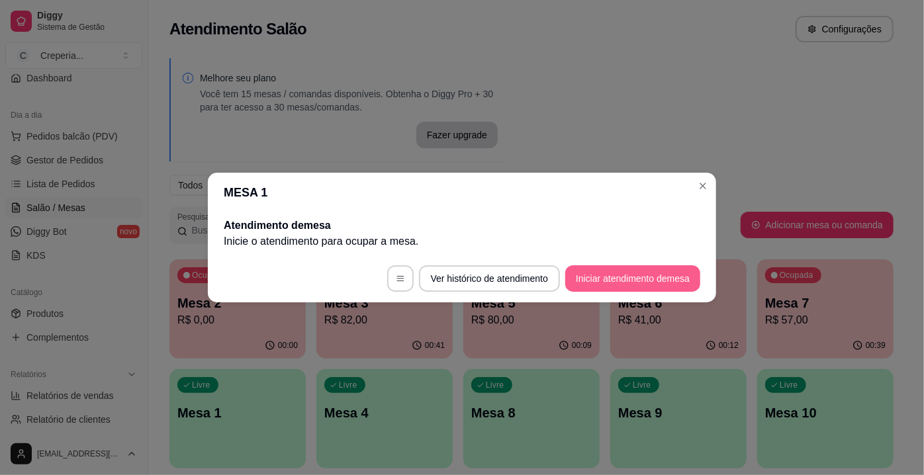
click at [673, 281] on button "Iniciar atendimento de mesa" at bounding box center [633, 279] width 135 height 26
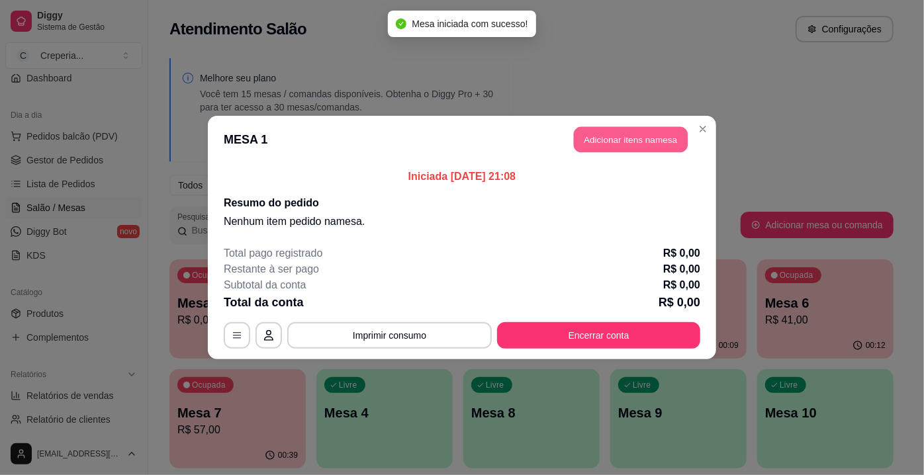
click at [615, 127] on button "Adicionar itens na mesa" at bounding box center [631, 140] width 114 height 26
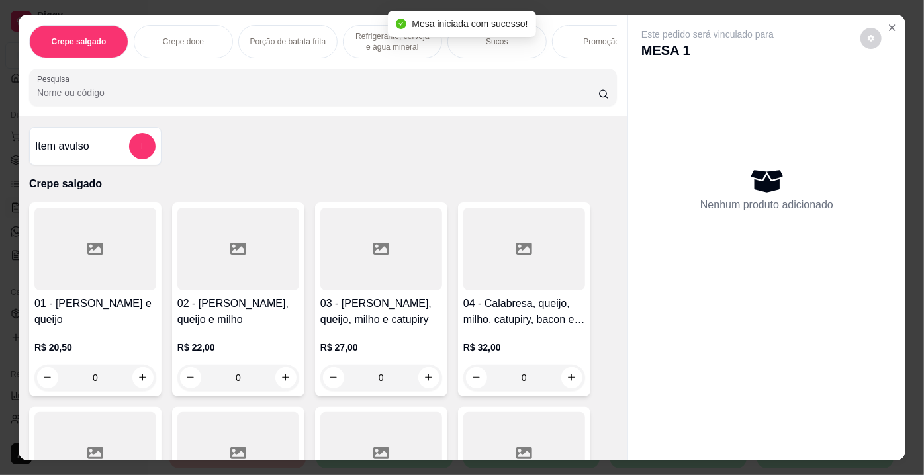
click at [322, 112] on div "Crepe salgado Crepe doce Porção de batata frita Refrigerante, cerveja e água mi…" at bounding box center [323, 66] width 609 height 102
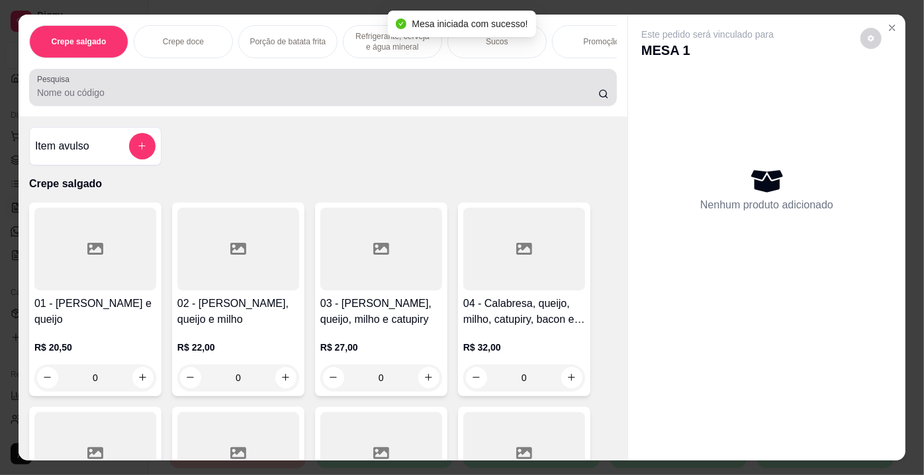
click at [322, 101] on div at bounding box center [323, 87] width 572 height 26
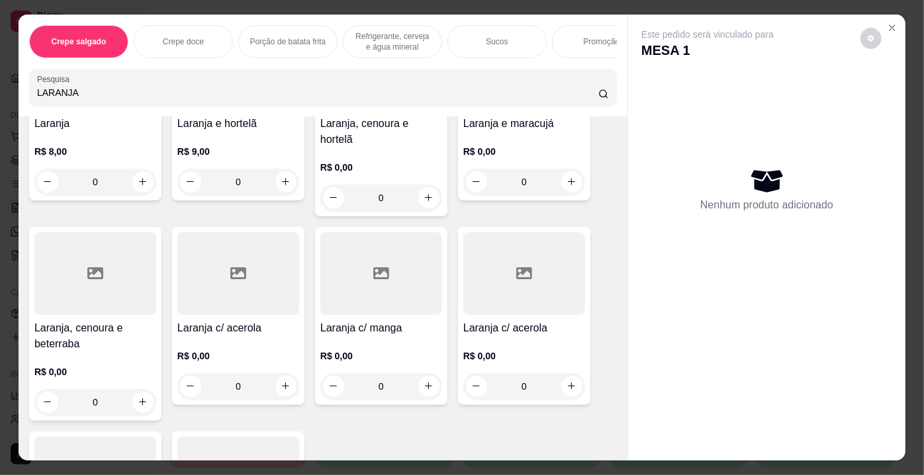
click at [104, 268] on div at bounding box center [95, 273] width 122 height 83
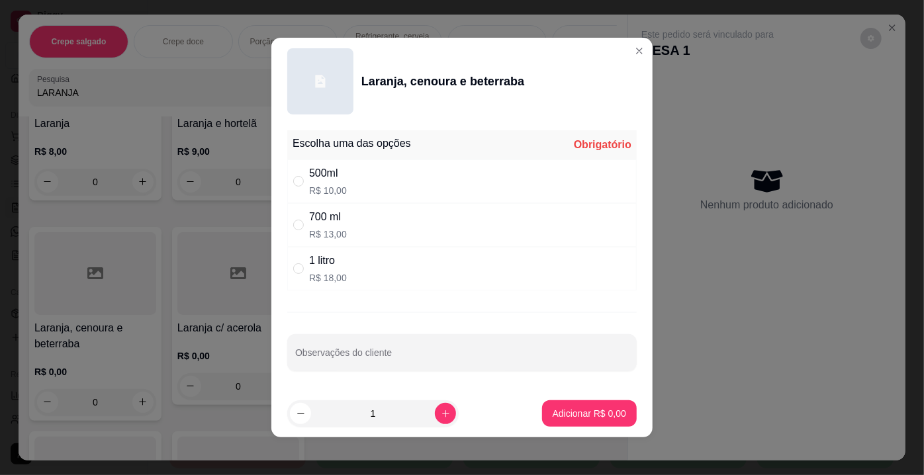
click at [330, 232] on p "R$ 13,00" at bounding box center [328, 234] width 38 height 13
click at [569, 403] on button "Adicionar R$ 13,00" at bounding box center [586, 414] width 97 height 26
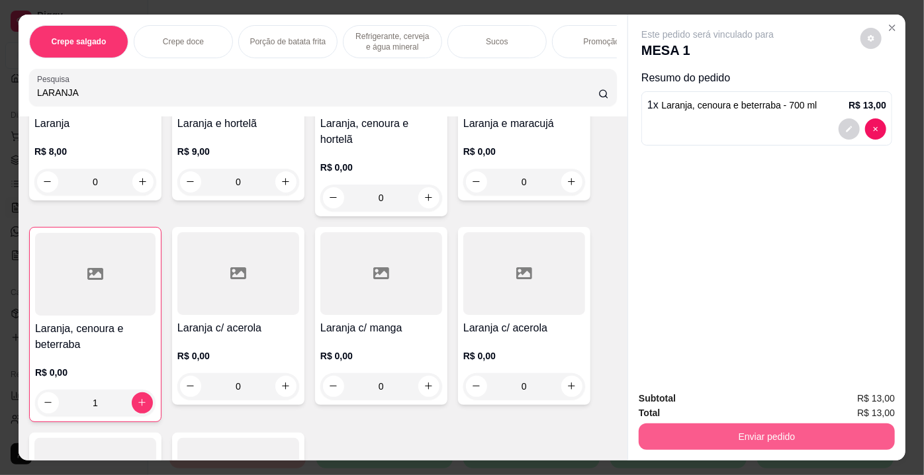
click at [671, 433] on button "Enviar pedido" at bounding box center [767, 437] width 256 height 26
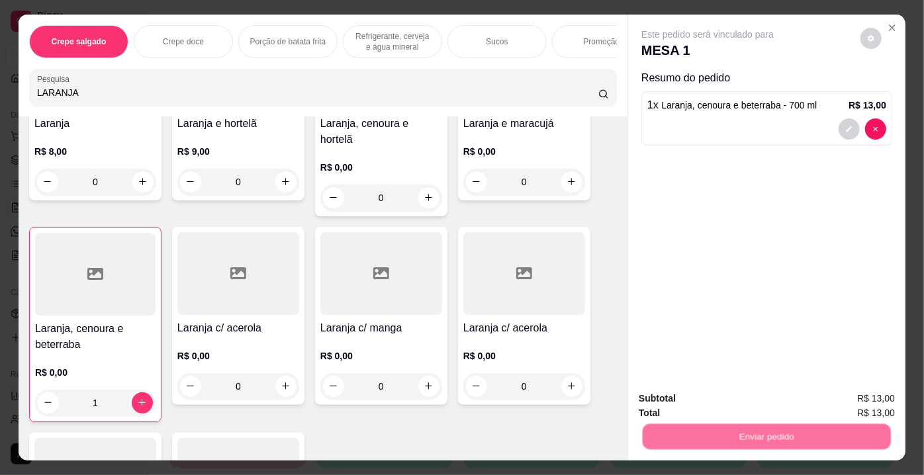
click at [672, 401] on button "Não registrar e enviar pedido" at bounding box center [724, 400] width 138 height 25
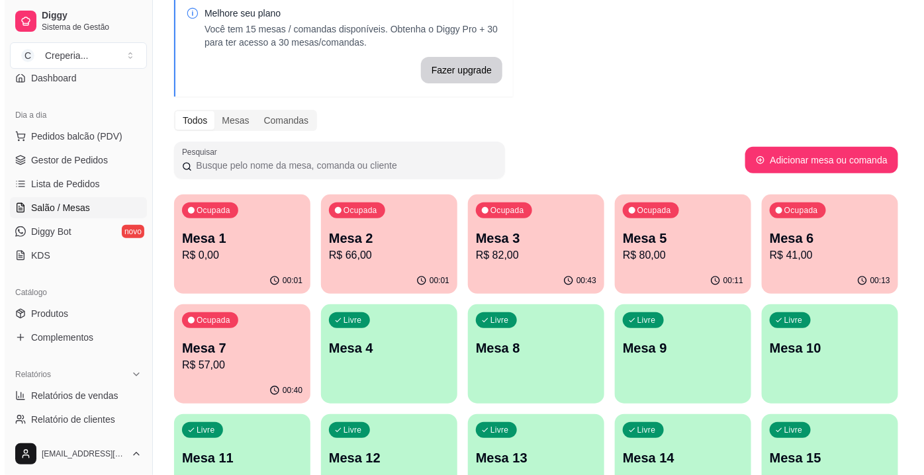
scroll to position [156, 0]
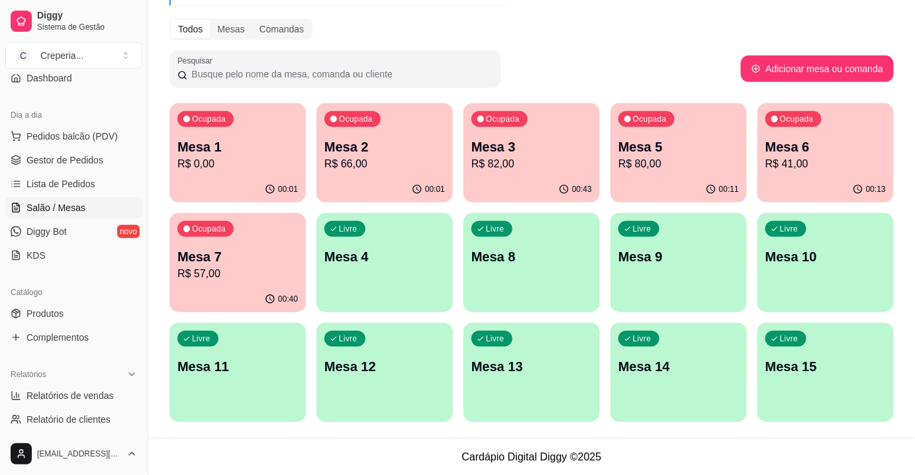
click at [239, 161] on p "R$ 0,00" at bounding box center [237, 164] width 121 height 16
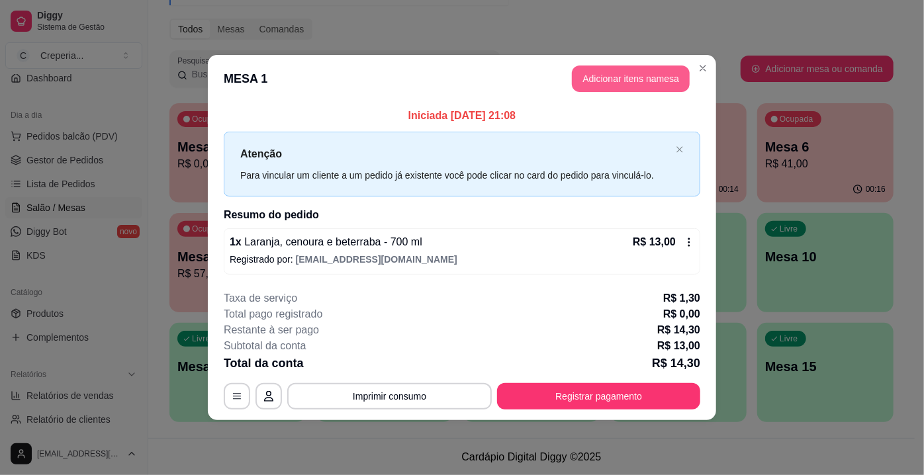
click at [609, 87] on button "Adicionar itens na mesa" at bounding box center [631, 79] width 118 height 26
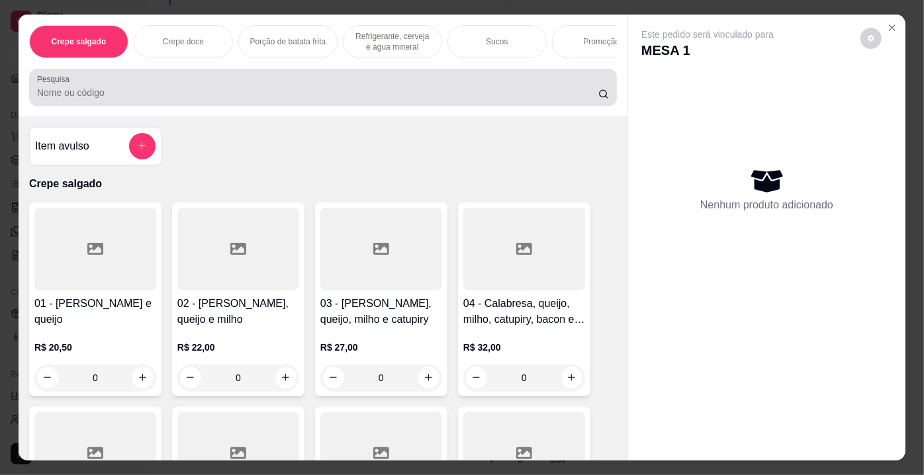
click at [415, 97] on input "Pesquisa" at bounding box center [318, 92] width 562 height 13
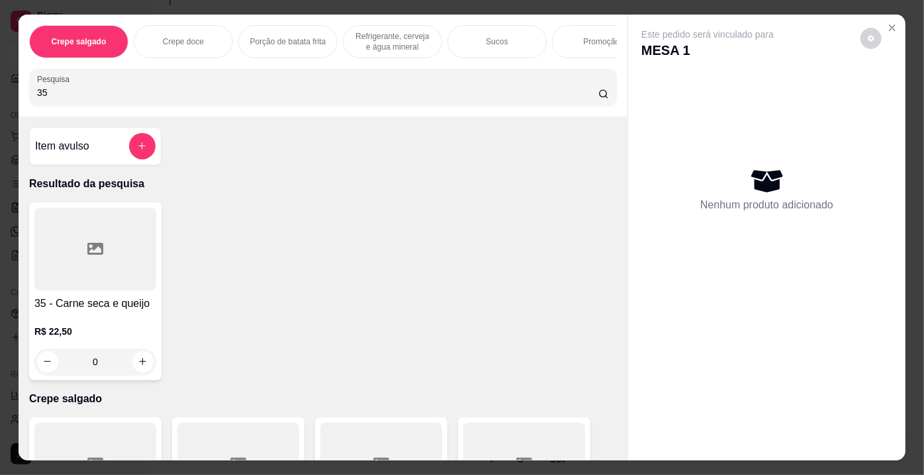
click at [87, 254] on icon at bounding box center [95, 249] width 16 height 12
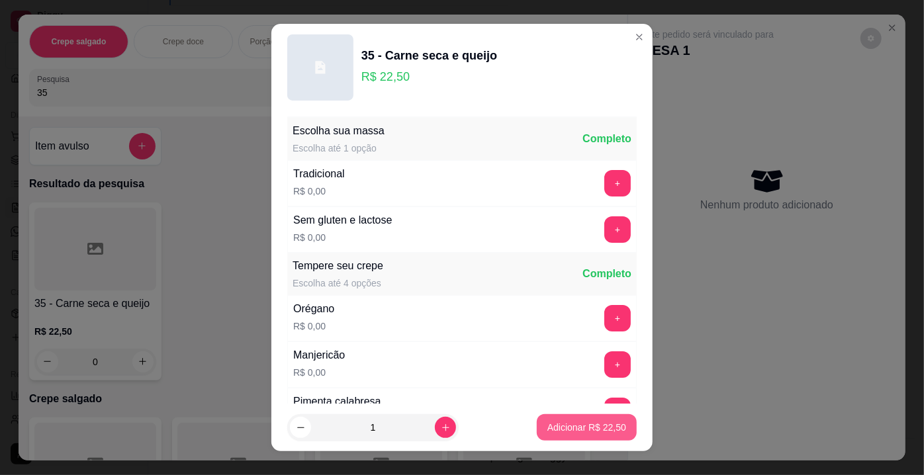
click at [554, 423] on p "Adicionar R$ 22,50" at bounding box center [587, 427] width 79 height 13
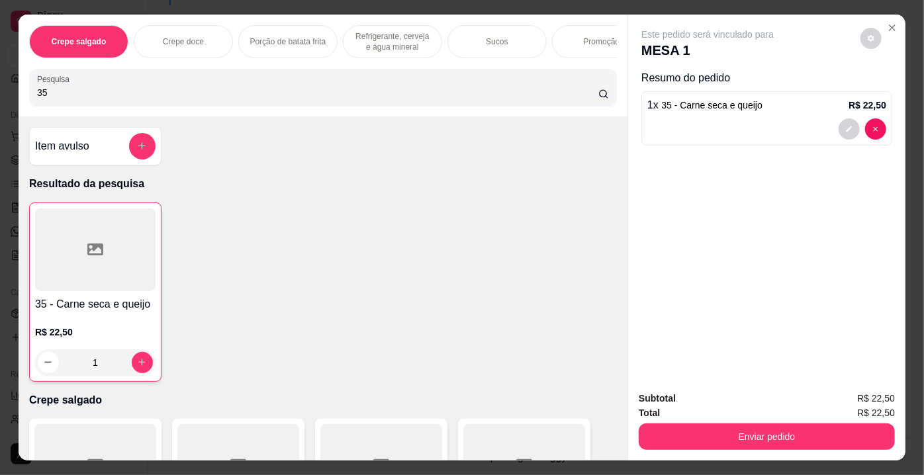
drag, startPoint x: 17, startPoint y: 97, endPoint x: 0, endPoint y: 97, distance: 17.2
click at [0, 97] on div "Crepe salgado Crepe doce Porção de batata frita Refrigerante, cerveja e água mi…" at bounding box center [462, 237] width 924 height 475
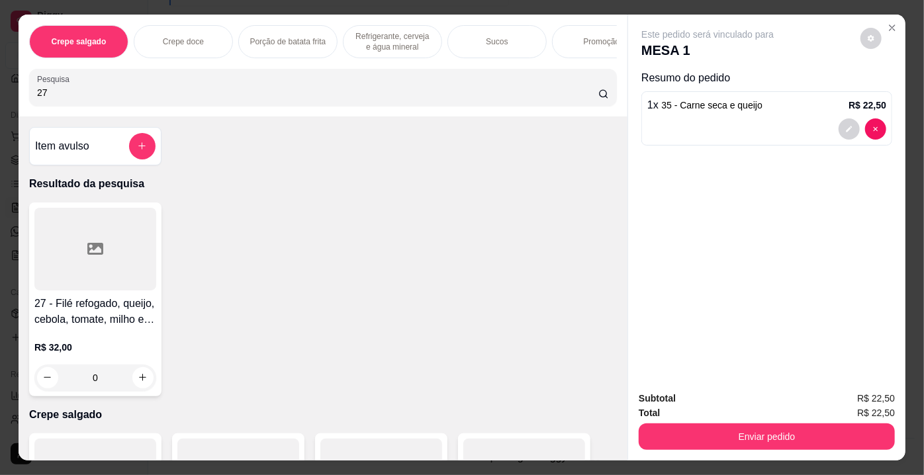
click at [109, 308] on h4 "27 - Filé refogado, queijo, cebola, tomate, milho e alface" at bounding box center [95, 312] width 122 height 32
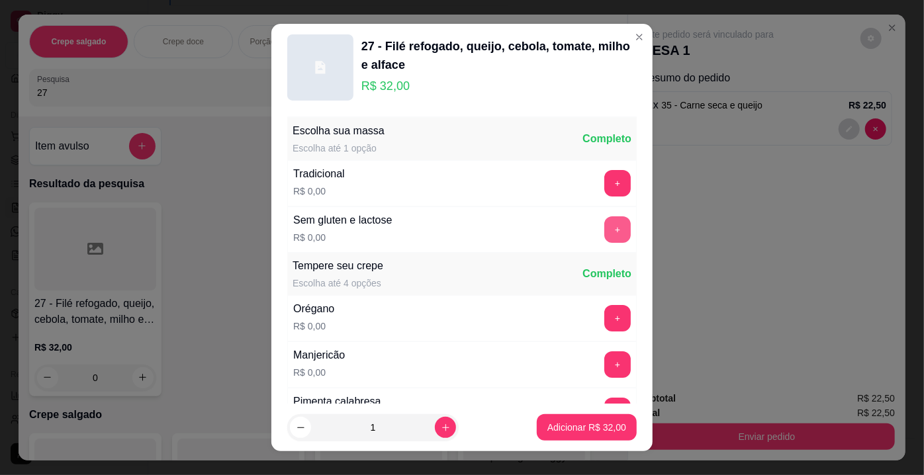
click at [605, 226] on button "+" at bounding box center [618, 230] width 26 height 26
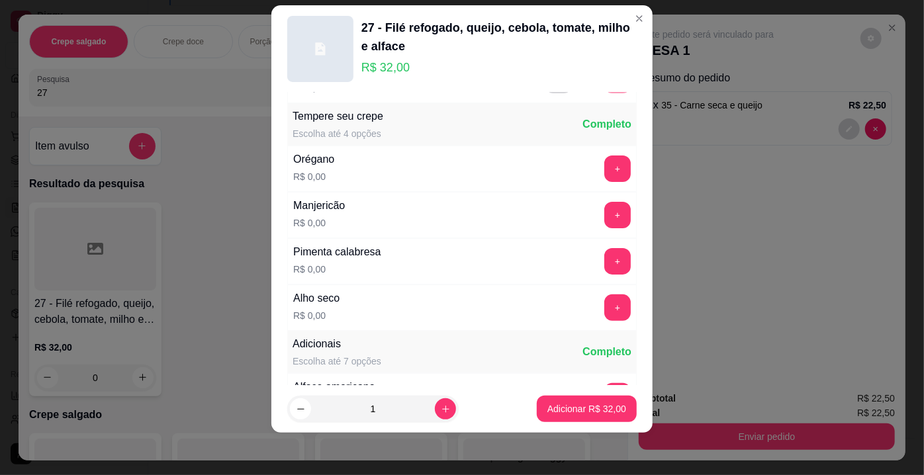
scroll to position [140, 0]
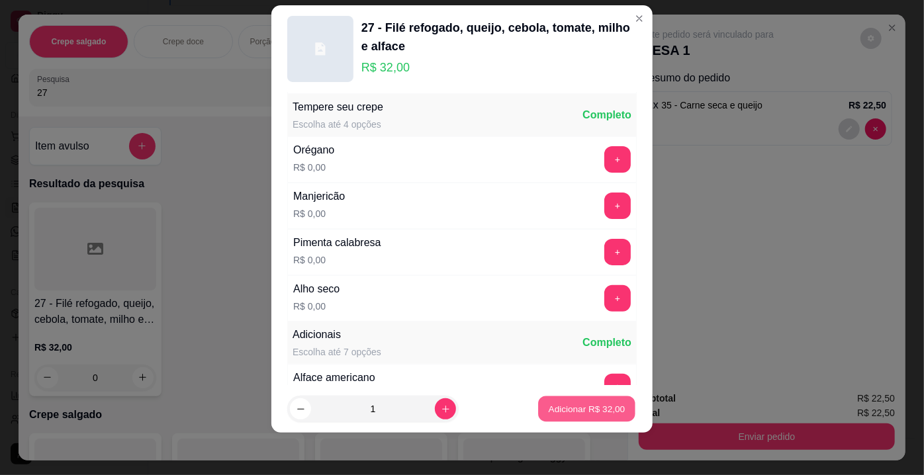
click at [570, 407] on p "Adicionar R$ 32,00" at bounding box center [587, 409] width 77 height 13
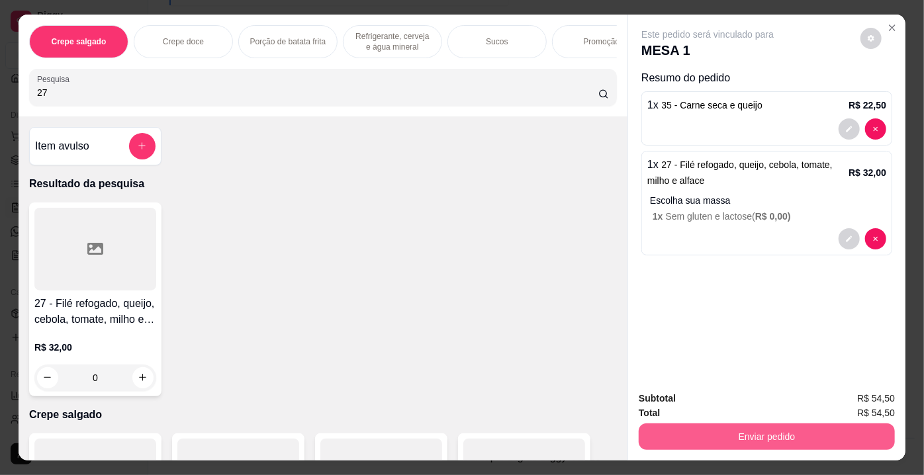
click at [791, 432] on button "Enviar pedido" at bounding box center [767, 437] width 256 height 26
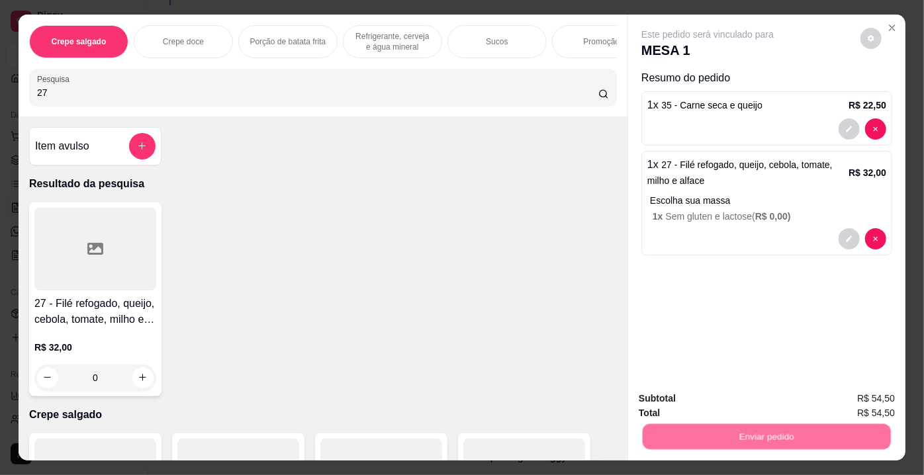
click at [693, 403] on button "Não registrar e enviar pedido" at bounding box center [724, 400] width 138 height 25
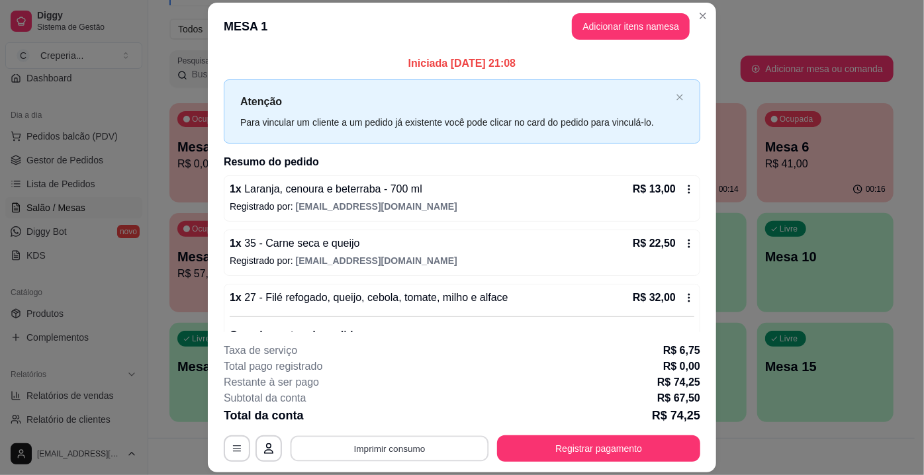
click at [456, 448] on button "Imprimir consumo" at bounding box center [390, 449] width 199 height 26
click at [413, 418] on button "IMPRESSORA" at bounding box center [390, 419] width 96 height 21
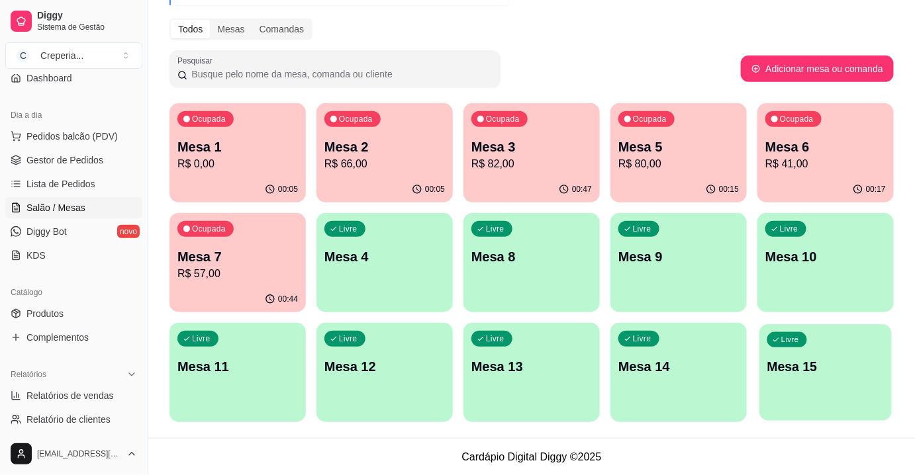
click at [870, 362] on p "Mesa 15" at bounding box center [825, 367] width 117 height 18
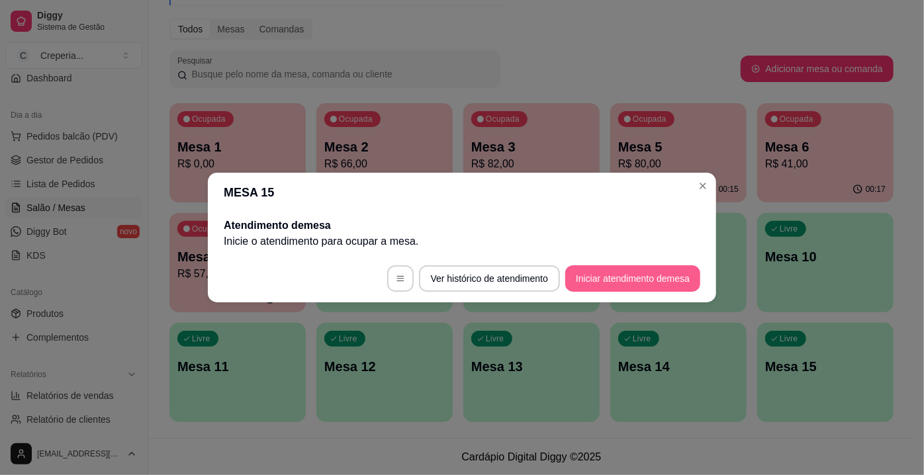
click at [613, 280] on button "Iniciar atendimento de mesa" at bounding box center [633, 279] width 135 height 26
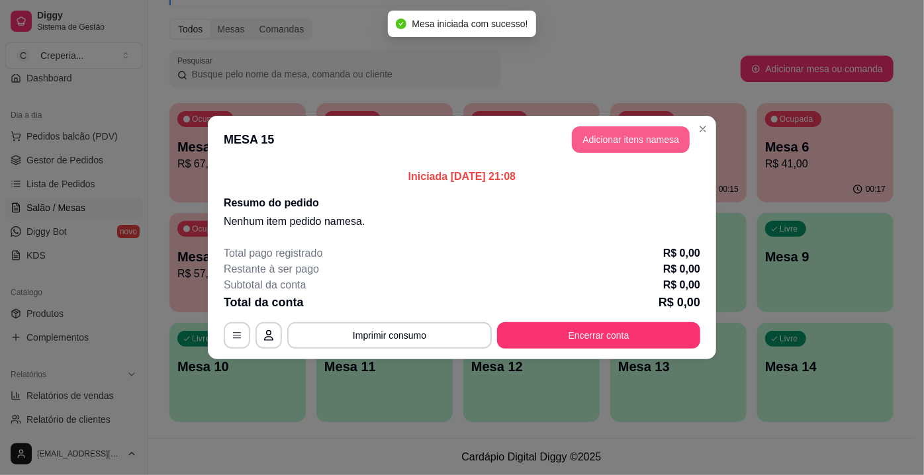
click at [597, 140] on button "Adicionar itens na mesa" at bounding box center [631, 139] width 118 height 26
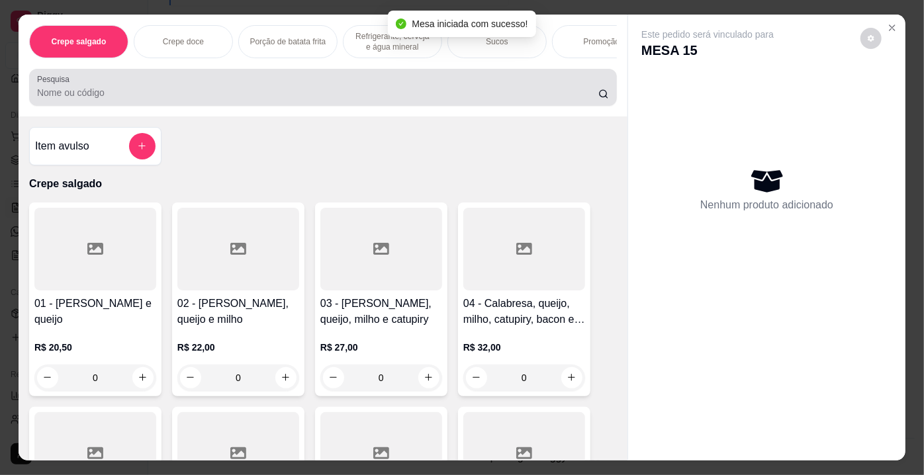
click at [538, 96] on input "Pesquisa" at bounding box center [318, 92] width 562 height 13
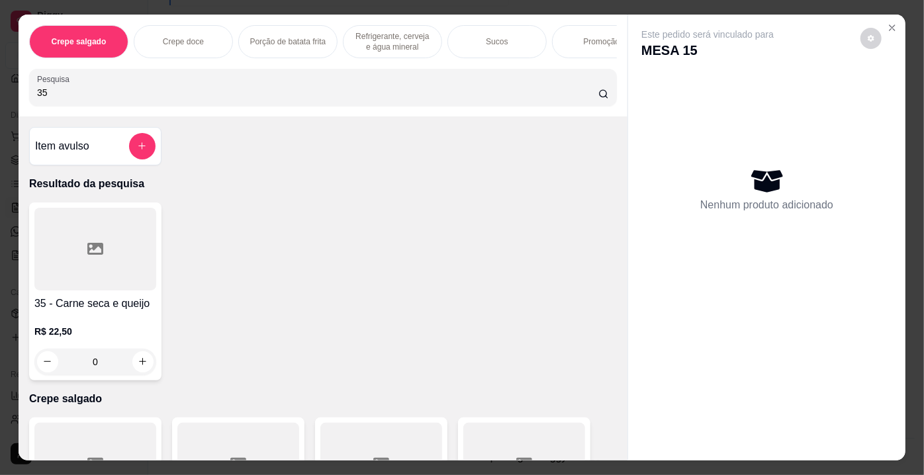
click at [117, 268] on div at bounding box center [95, 249] width 122 height 83
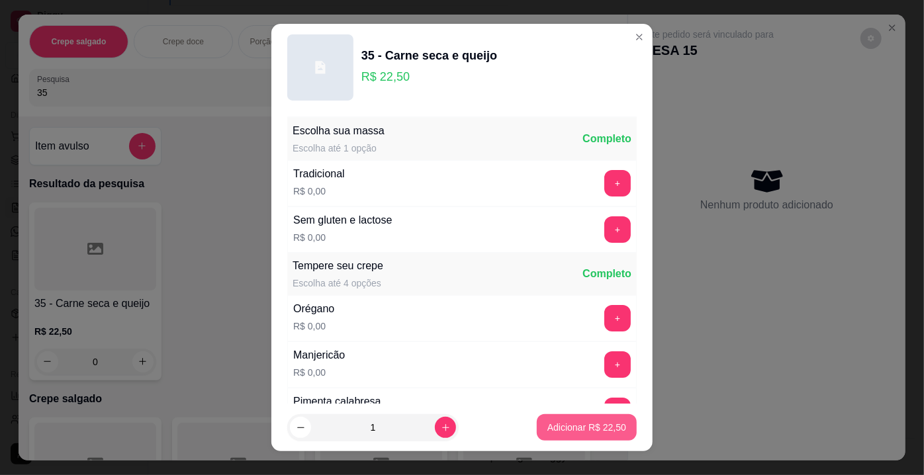
click at [563, 427] on p "Adicionar R$ 22,50" at bounding box center [587, 427] width 79 height 13
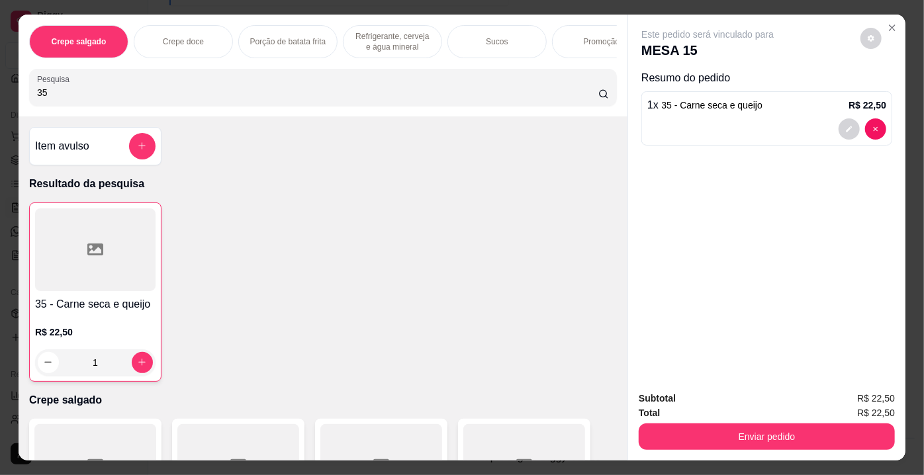
drag, startPoint x: 58, startPoint y: 101, endPoint x: 1, endPoint y: 96, distance: 57.2
click at [1, 96] on div "Crepe salgado Crepe doce Porção de batata frita Refrigerante, cerveja e água mi…" at bounding box center [462, 237] width 924 height 475
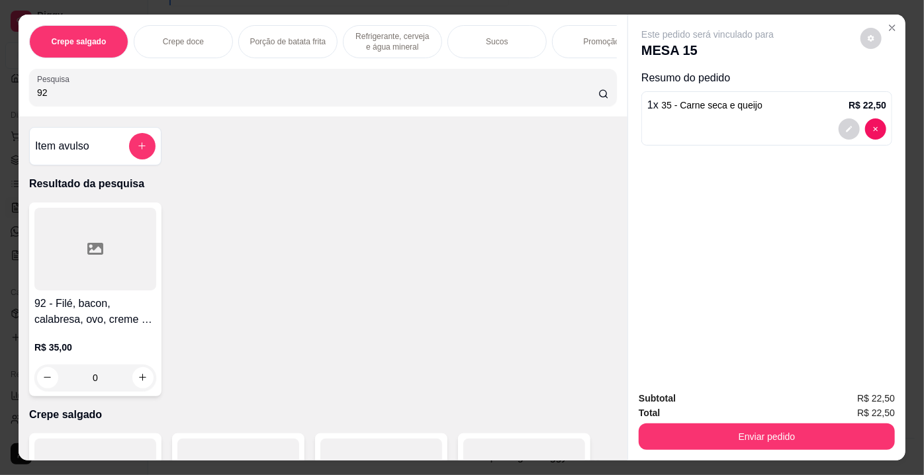
click at [38, 234] on div at bounding box center [95, 249] width 122 height 83
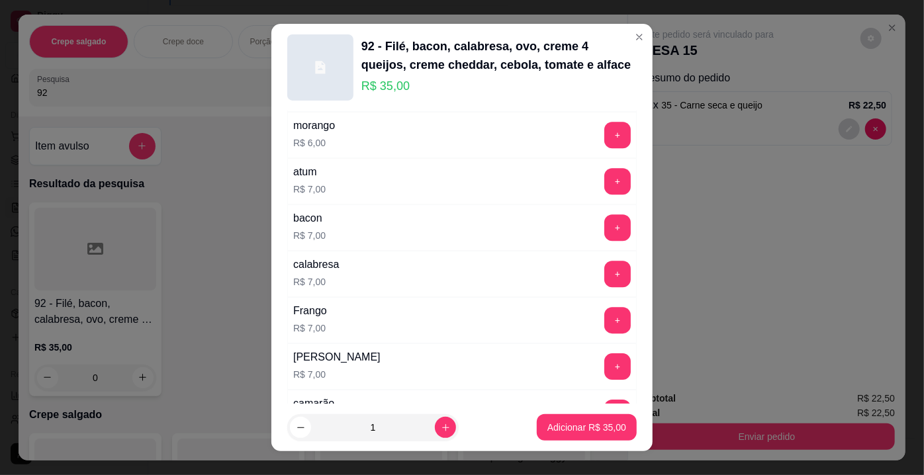
scroll to position [2377, 0]
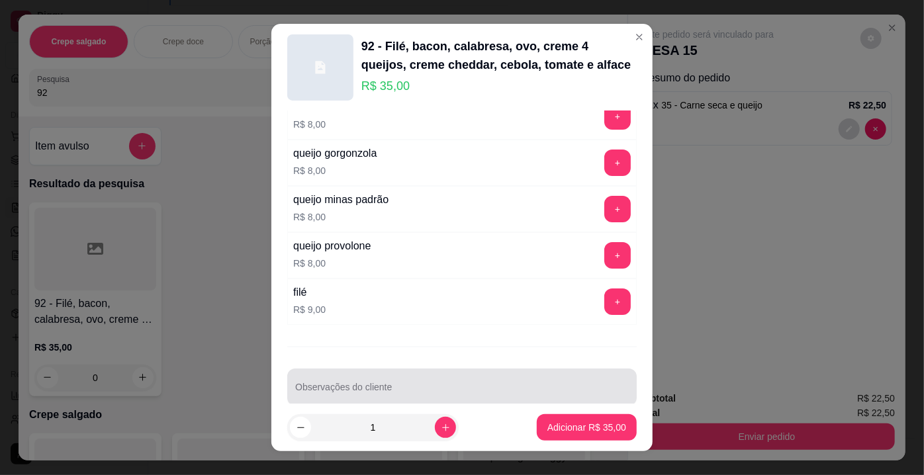
click at [560, 386] on input "Observações do cliente" at bounding box center [462, 392] width 334 height 13
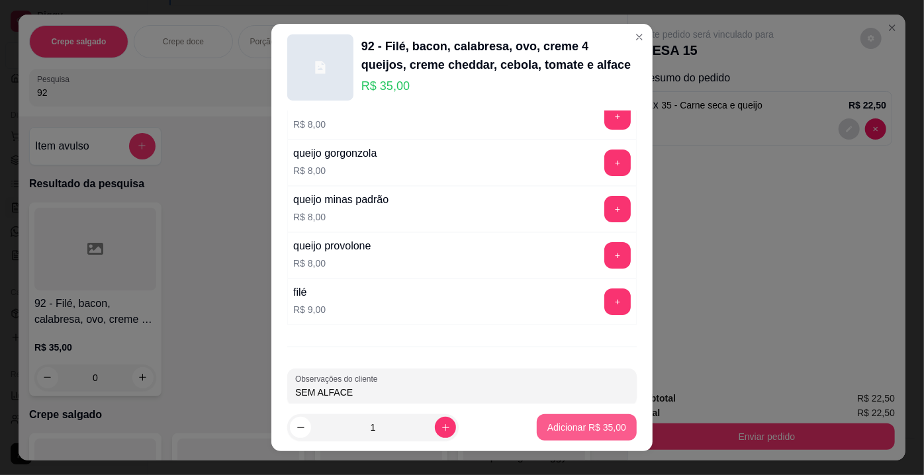
click at [581, 426] on p "Adicionar R$ 35,00" at bounding box center [587, 427] width 79 height 13
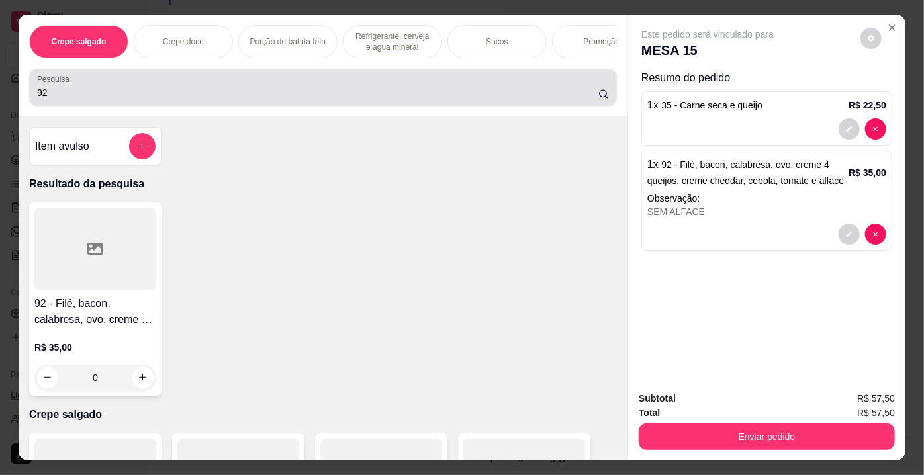
click at [159, 97] on input "92" at bounding box center [318, 92] width 562 height 13
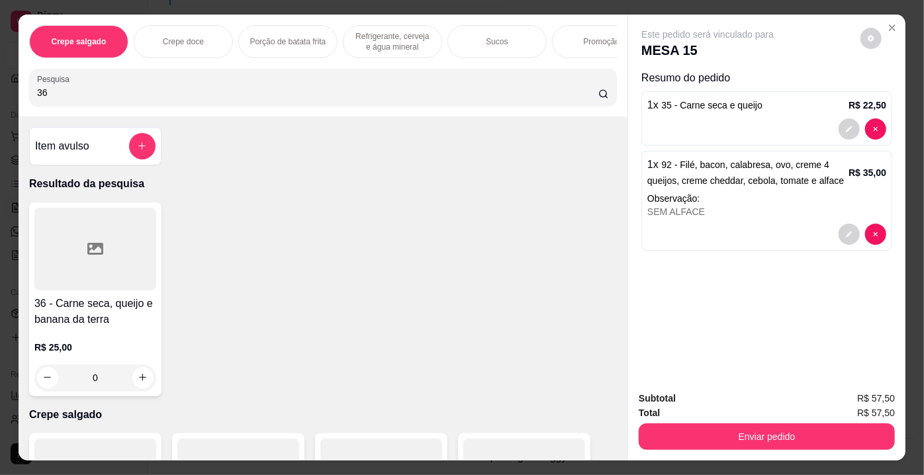
click at [104, 253] on div at bounding box center [95, 249] width 122 height 83
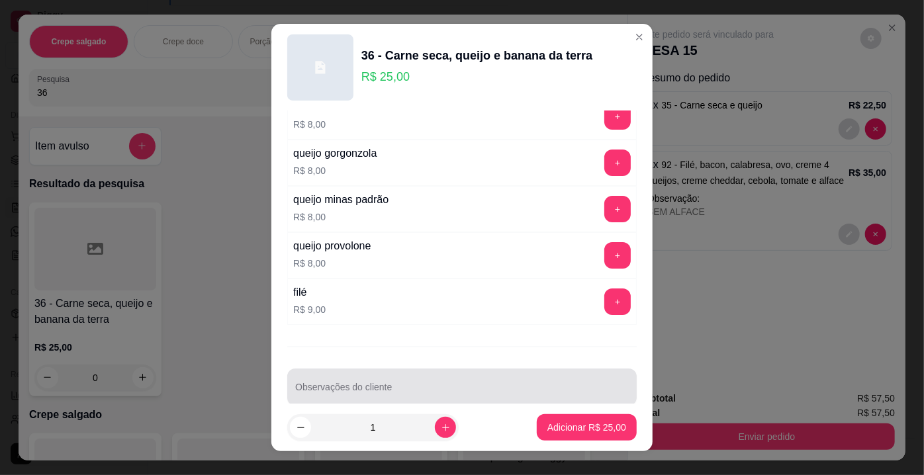
click at [579, 386] on input "Observações do cliente" at bounding box center [462, 392] width 334 height 13
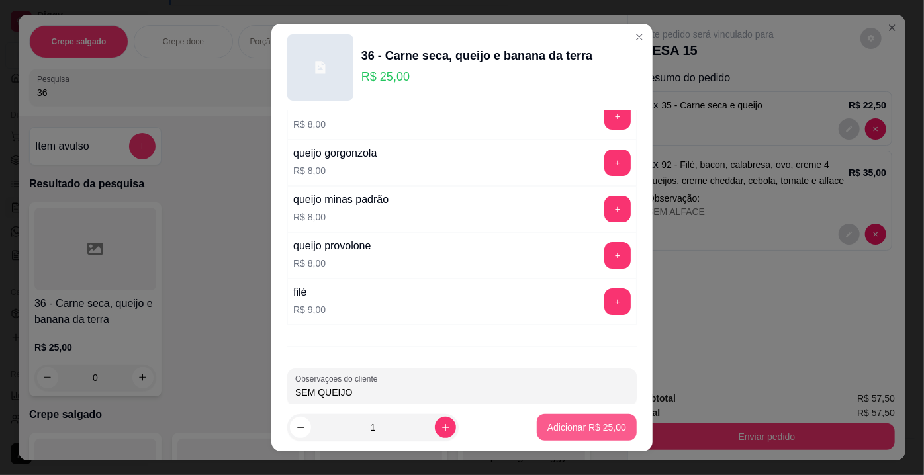
click at [553, 432] on p "Adicionar R$ 25,00" at bounding box center [587, 427] width 79 height 13
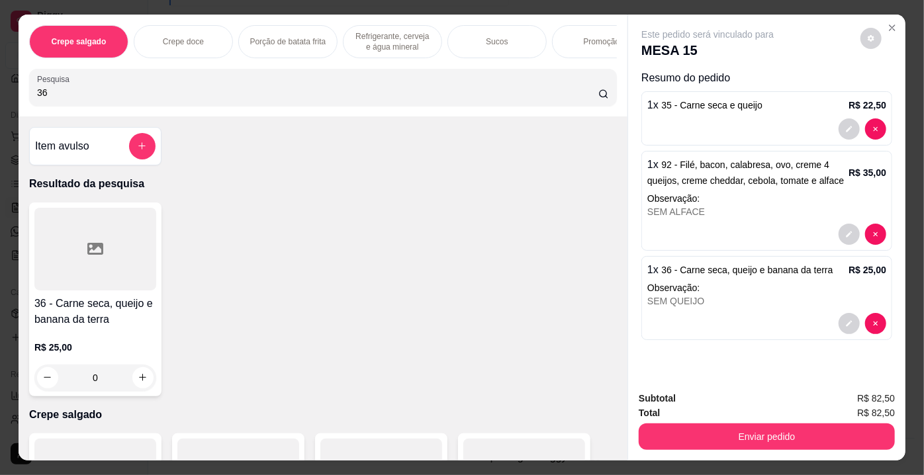
drag, startPoint x: 87, startPoint y: 94, endPoint x: 0, endPoint y: 91, distance: 86.8
click at [0, 91] on div "Crepe salgado Crepe doce Porção de batata frita Refrigerante, cerveja e água mi…" at bounding box center [462, 237] width 924 height 475
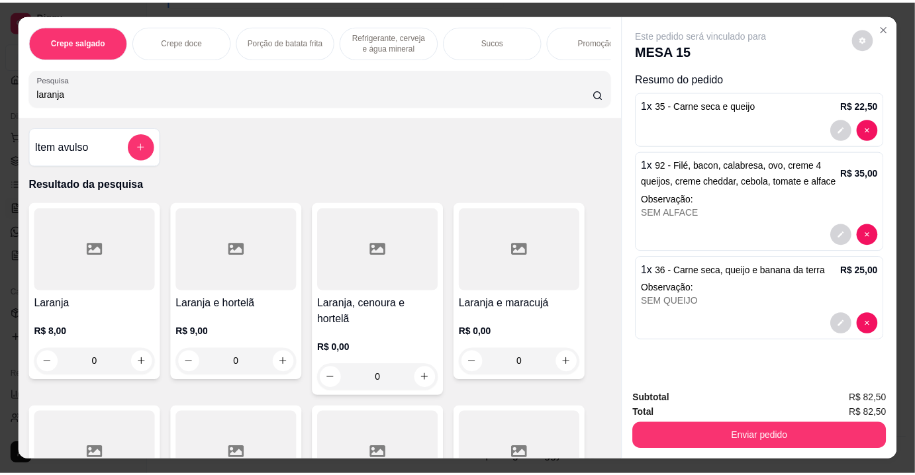
scroll to position [120, 0]
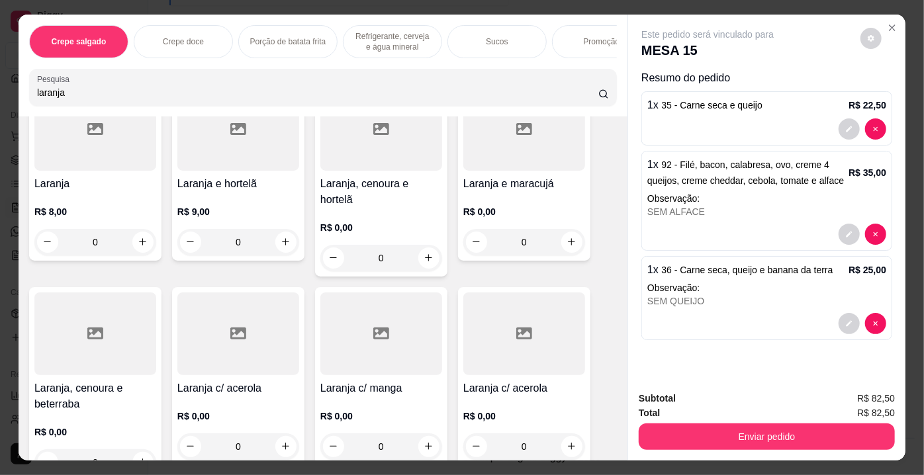
click at [111, 325] on div at bounding box center [95, 334] width 122 height 83
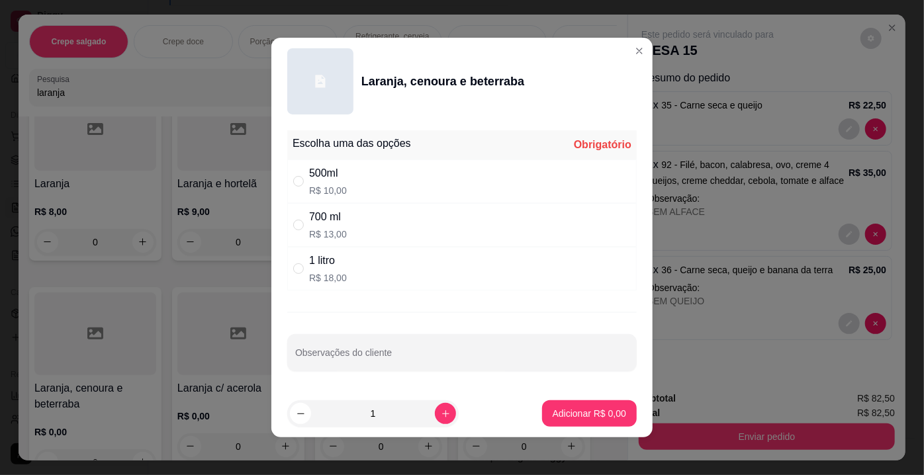
click at [334, 266] on div "1 litro" at bounding box center [328, 261] width 38 height 16
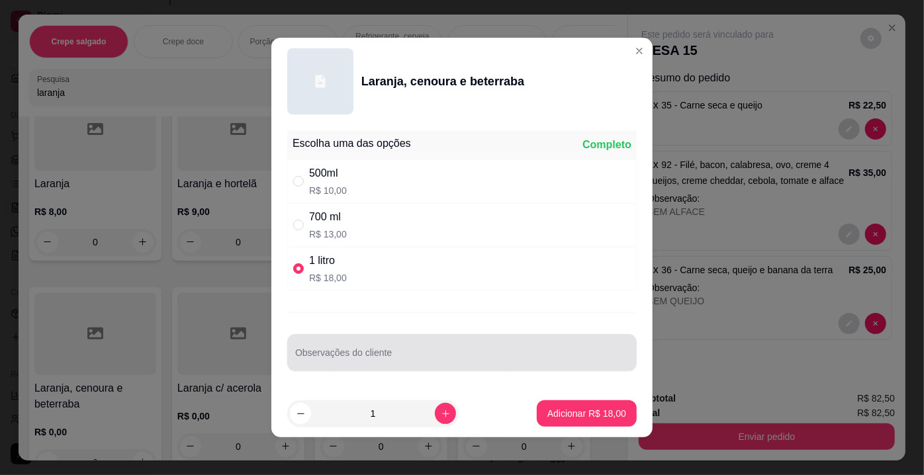
click at [381, 344] on div at bounding box center [462, 353] width 334 height 26
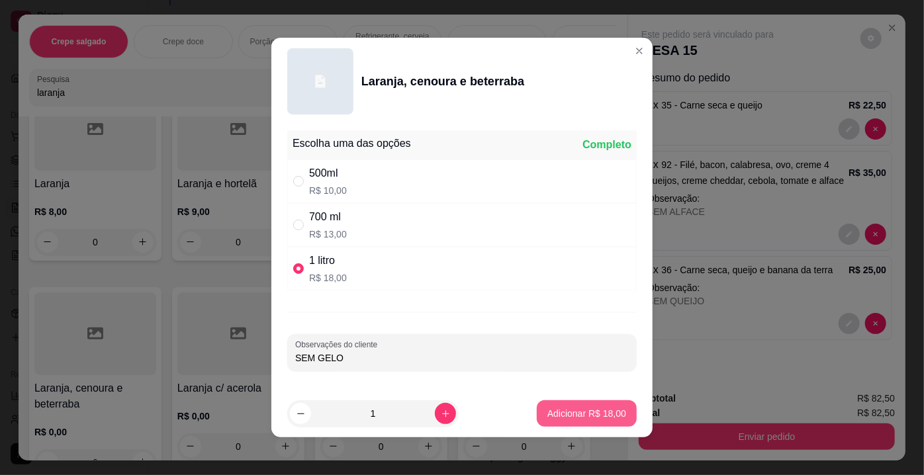
click at [588, 409] on p "Adicionar R$ 18,00" at bounding box center [587, 413] width 79 height 13
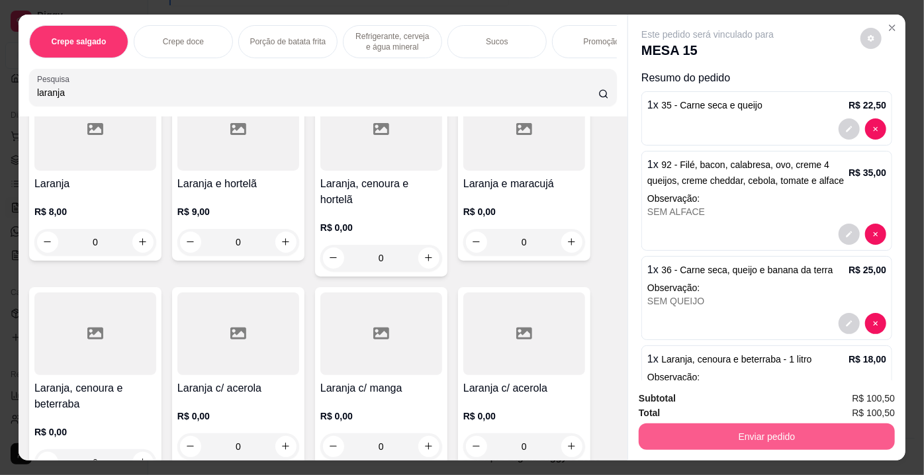
click at [695, 433] on button "Enviar pedido" at bounding box center [767, 437] width 256 height 26
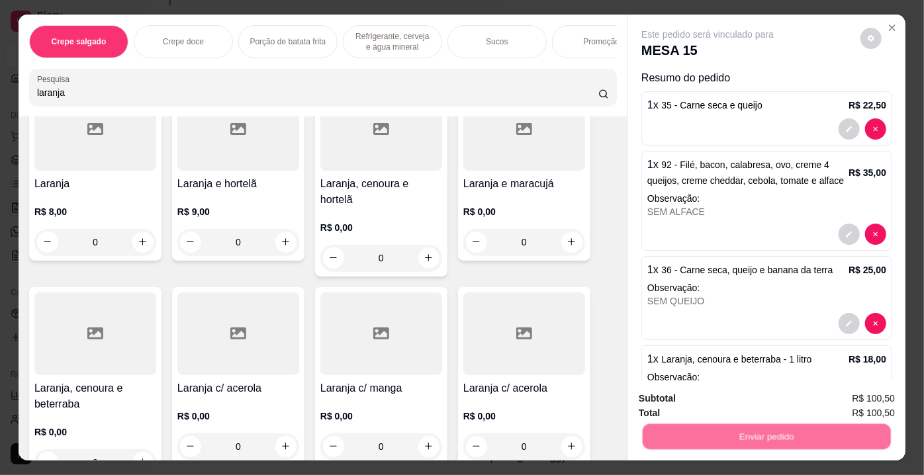
click at [707, 405] on button "Não registrar e enviar pedido" at bounding box center [724, 400] width 138 height 25
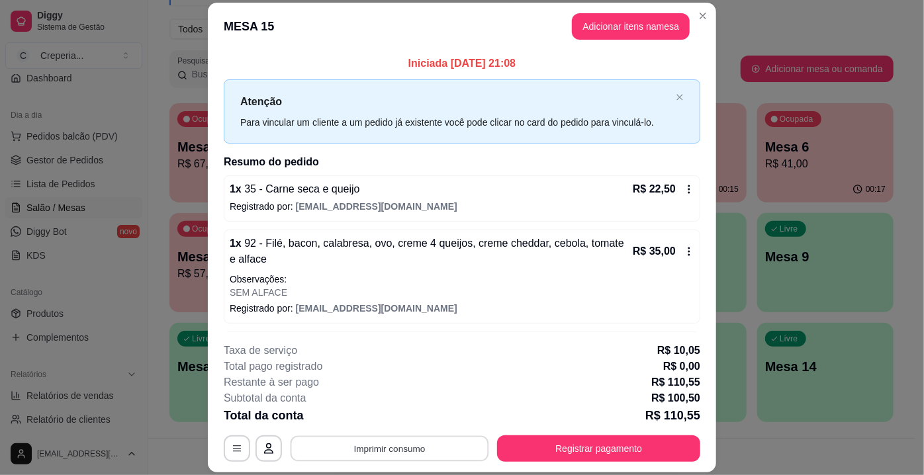
click at [458, 448] on button "Imprimir consumo" at bounding box center [390, 449] width 199 height 26
click at [409, 422] on button "IMPRESSORA" at bounding box center [390, 419] width 96 height 21
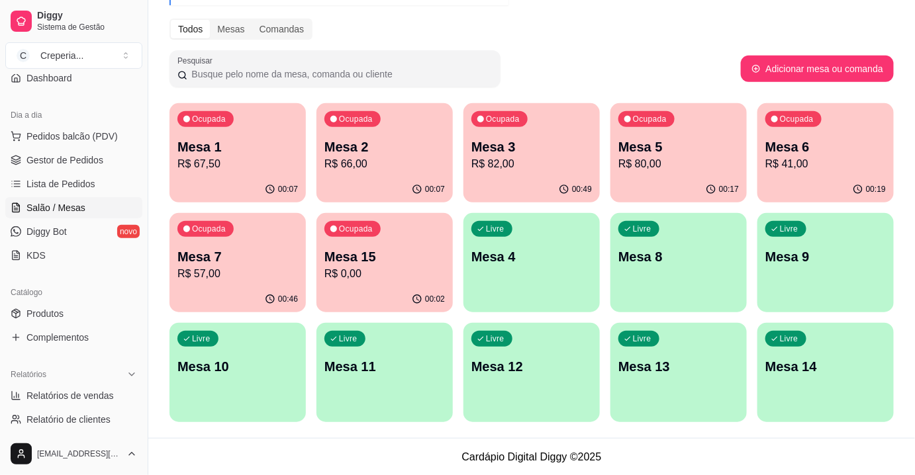
click at [249, 244] on div "Ocupada Mesa 7 R$ 57,00" at bounding box center [238, 250] width 136 height 74
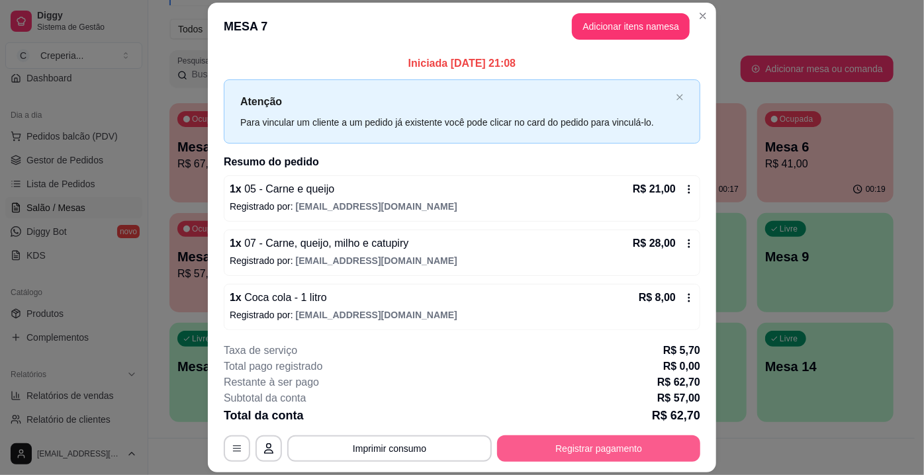
click at [623, 441] on button "Registrar pagamento" at bounding box center [598, 449] width 203 height 26
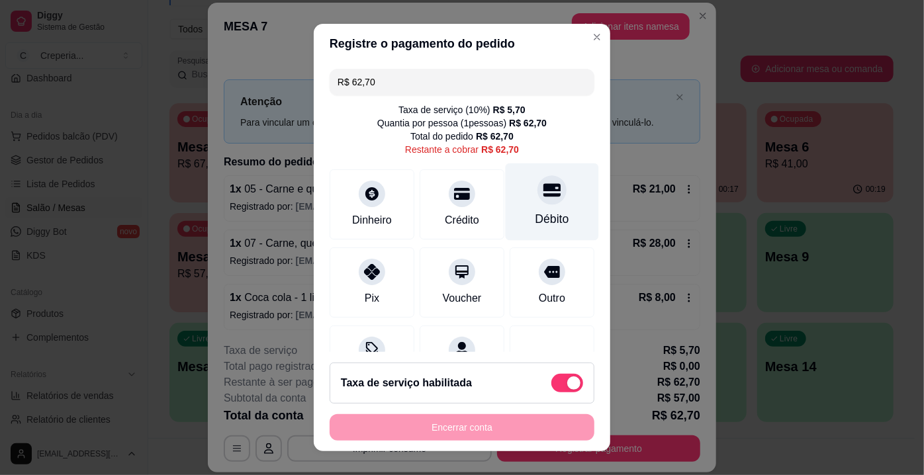
click at [528, 205] on div "Débito" at bounding box center [552, 202] width 93 height 77
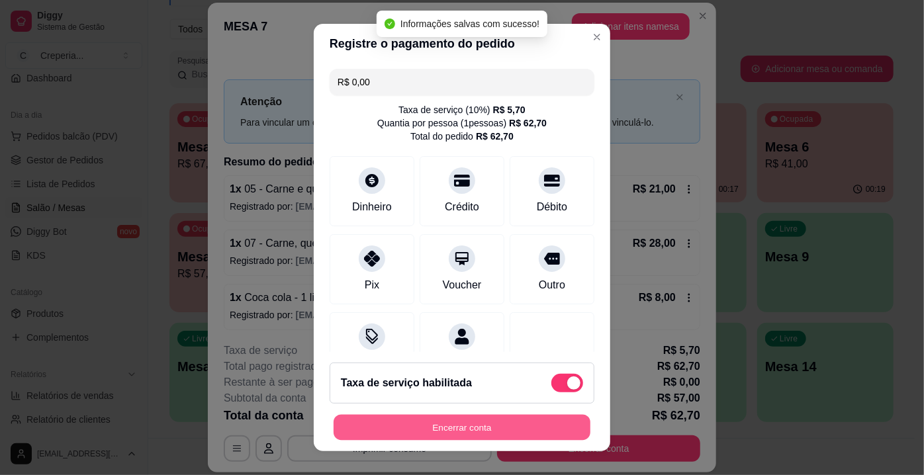
click at [473, 427] on button "Encerrar conta" at bounding box center [462, 428] width 257 height 26
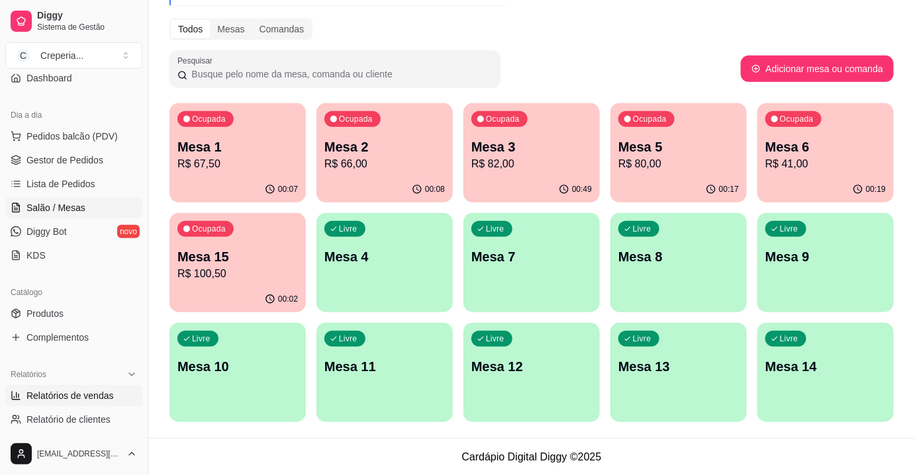
click at [85, 393] on span "Relatórios de vendas" at bounding box center [69, 395] width 87 height 13
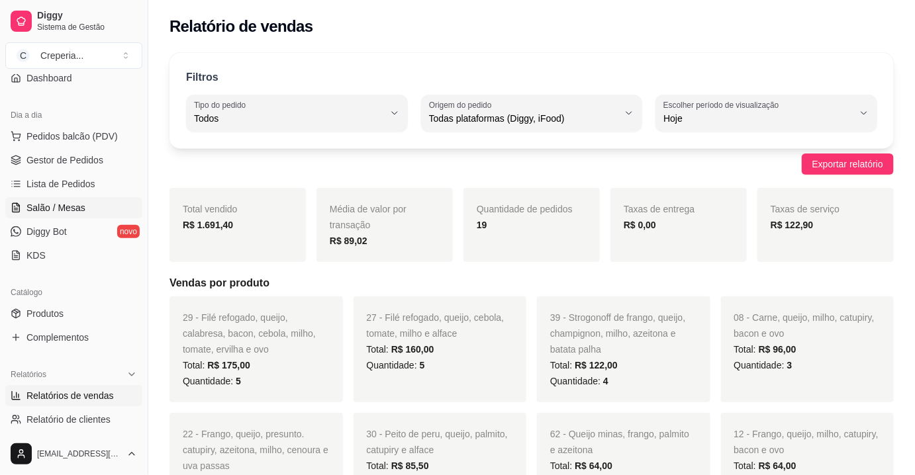
click at [65, 206] on span "Salão / Mesas" at bounding box center [55, 207] width 59 height 13
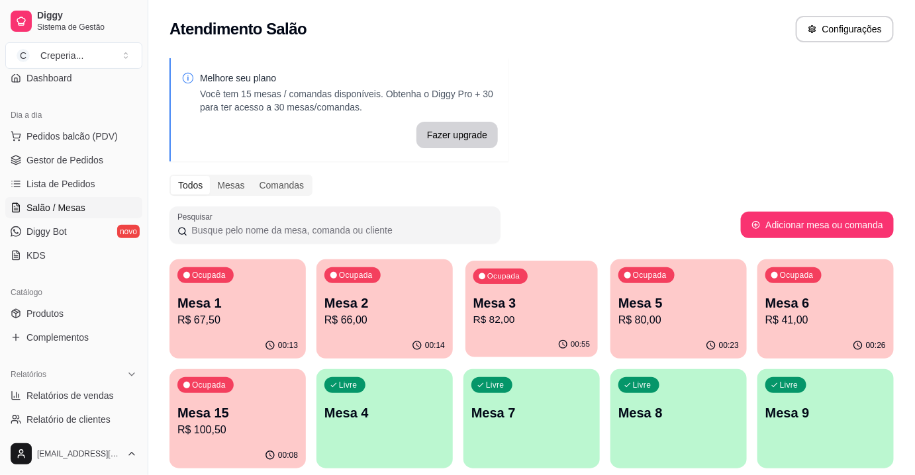
click at [547, 308] on p "Mesa 3" at bounding box center [531, 304] width 117 height 18
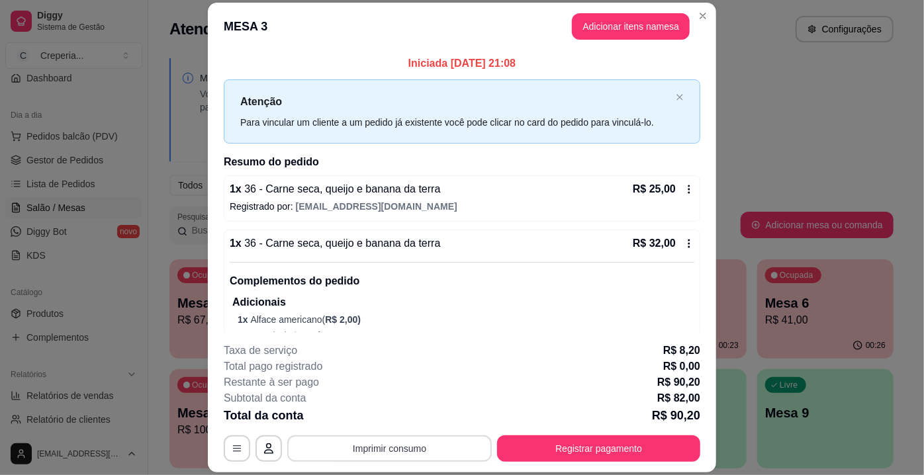
click at [408, 447] on button "Imprimir consumo" at bounding box center [389, 449] width 205 height 26
click at [395, 424] on button "IMPRESSORA" at bounding box center [389, 419] width 93 height 21
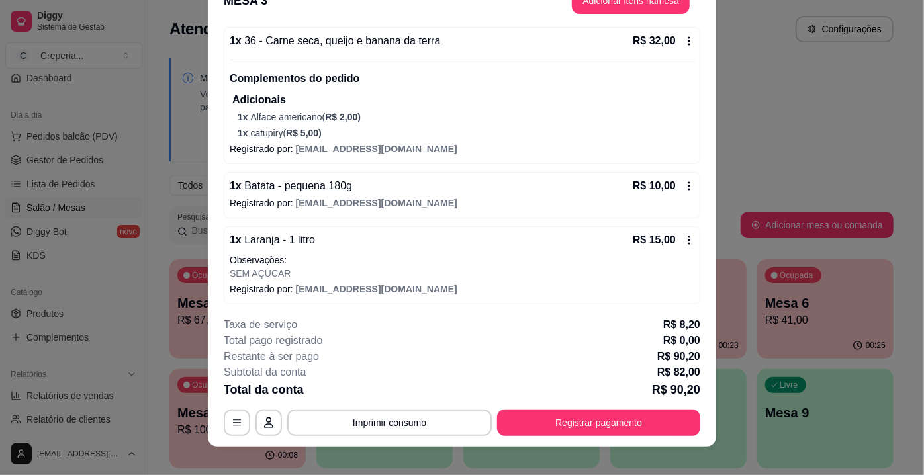
scroll to position [40, 0]
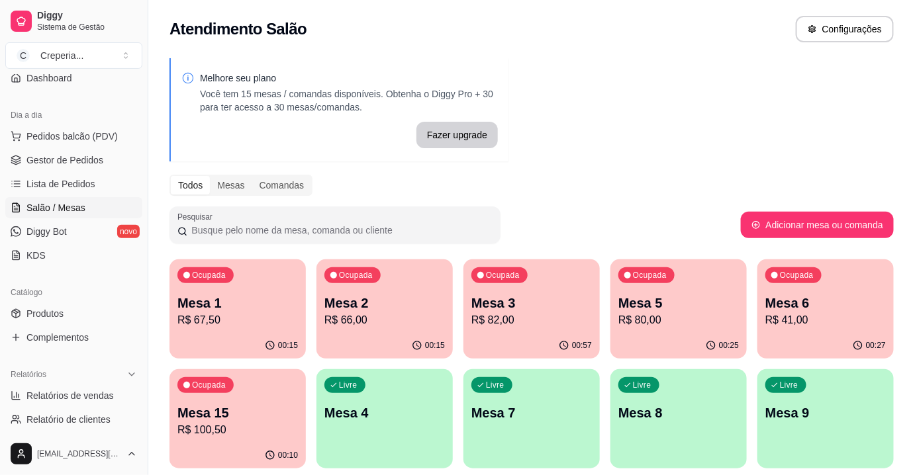
click at [510, 293] on div "Ocupada Mesa 3 R$ 82,00" at bounding box center [532, 297] width 136 height 74
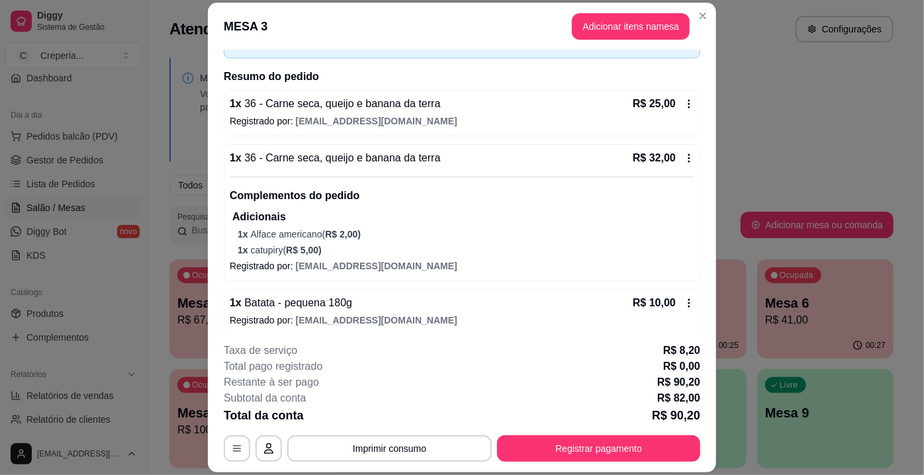
scroll to position [177, 0]
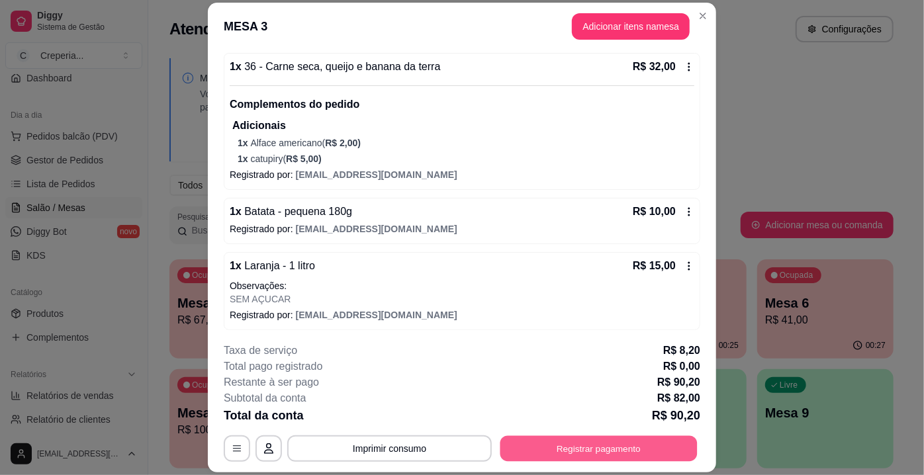
click at [570, 448] on button "Registrar pagamento" at bounding box center [599, 449] width 197 height 26
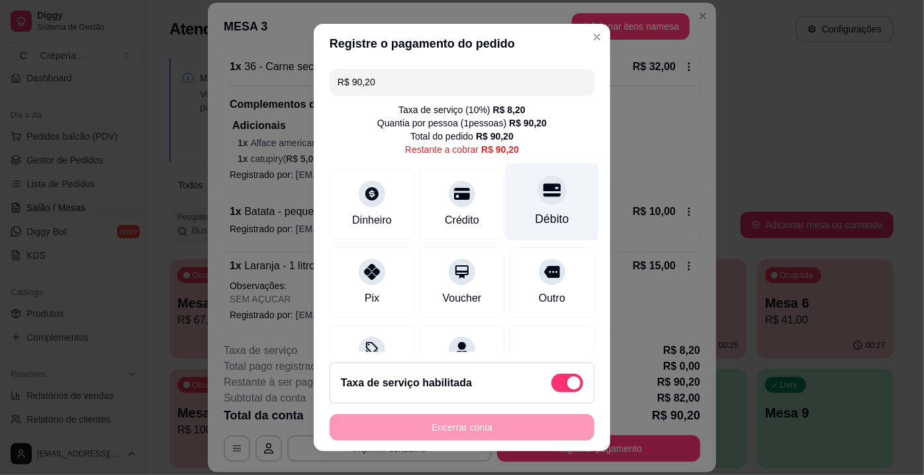
click at [545, 199] on div "Débito" at bounding box center [552, 202] width 93 height 77
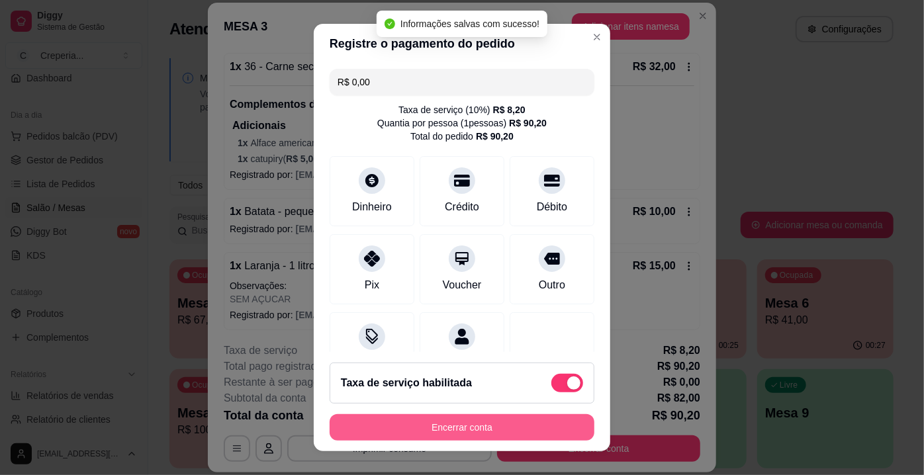
click at [456, 429] on button "Encerrar conta" at bounding box center [462, 428] width 265 height 26
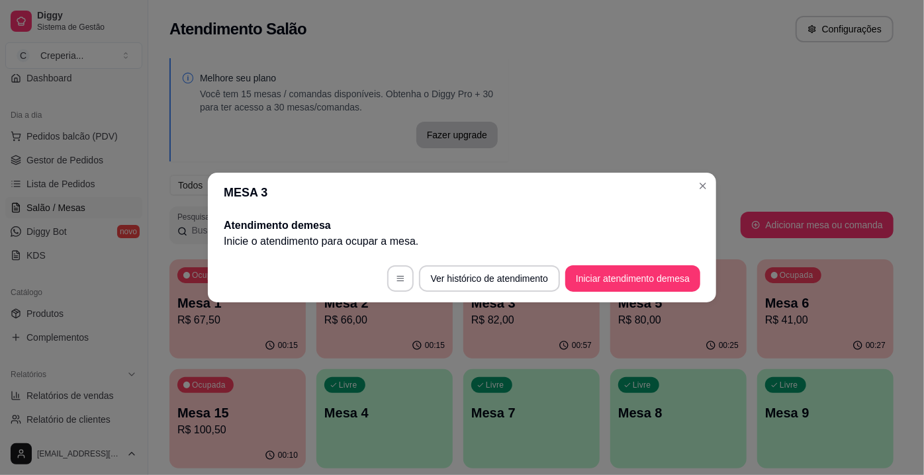
scroll to position [0, 0]
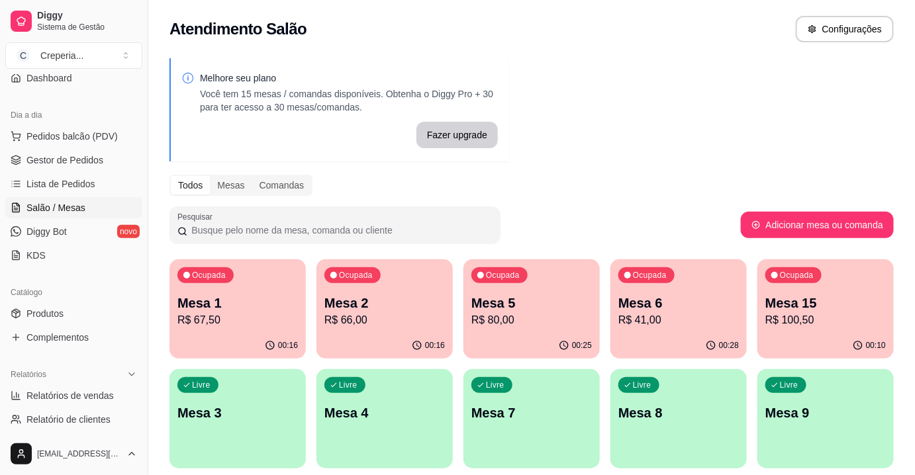
click at [530, 334] on div "00:25" at bounding box center [532, 346] width 136 height 26
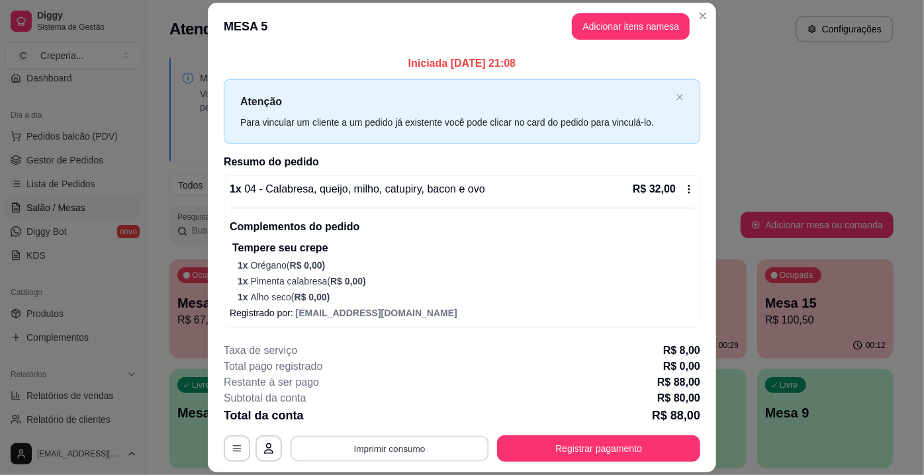
click at [436, 440] on button "Imprimir consumo" at bounding box center [390, 449] width 199 height 26
click at [417, 417] on button "IMPRESSORA" at bounding box center [390, 419] width 96 height 21
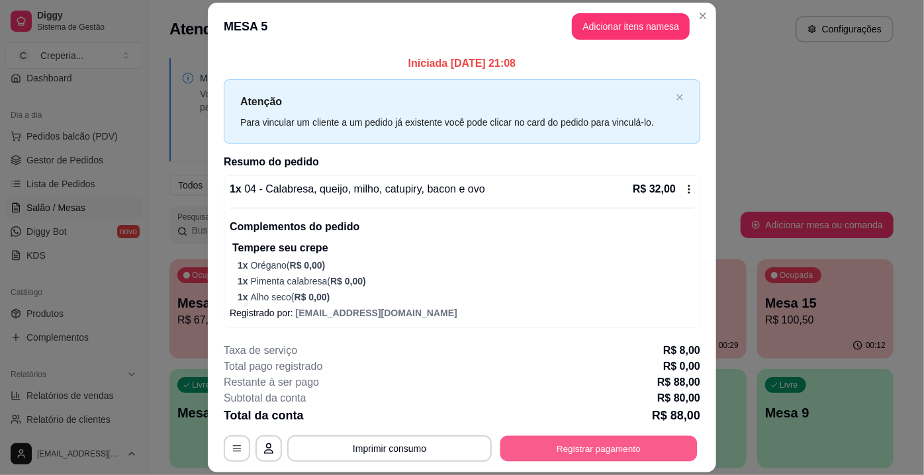
click at [584, 451] on button "Registrar pagamento" at bounding box center [599, 449] width 197 height 26
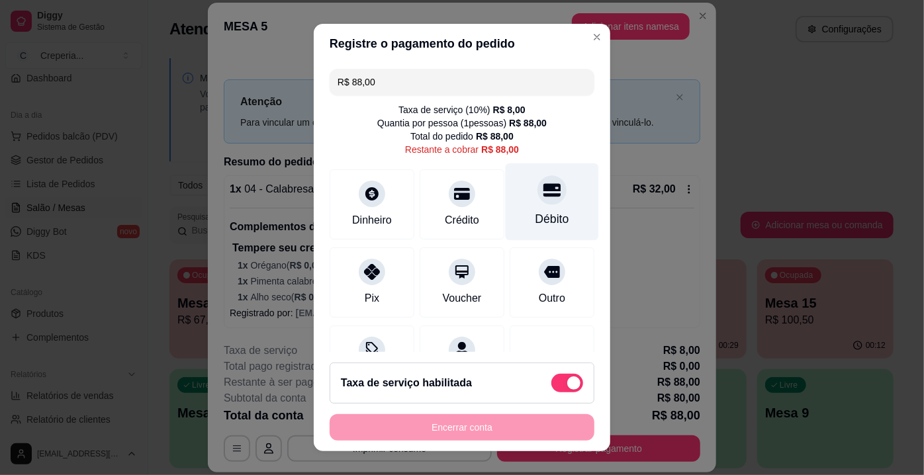
click at [538, 199] on div at bounding box center [552, 189] width 29 height 29
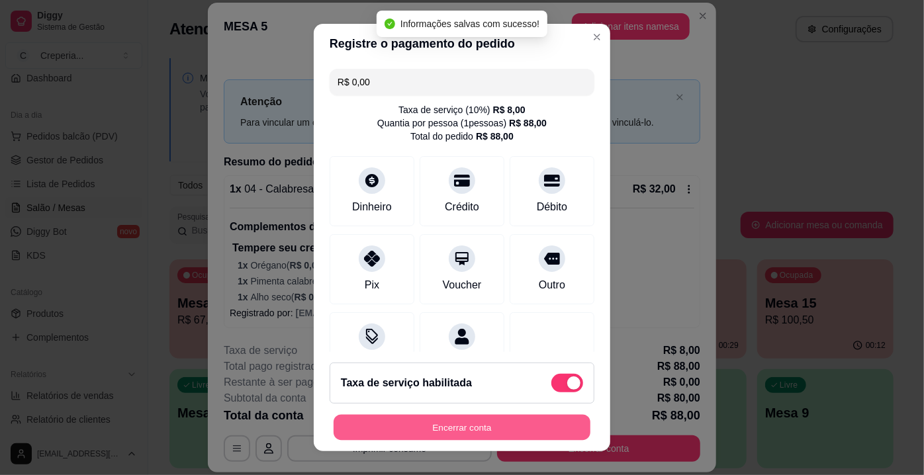
click at [468, 426] on button "Encerrar conta" at bounding box center [462, 428] width 257 height 26
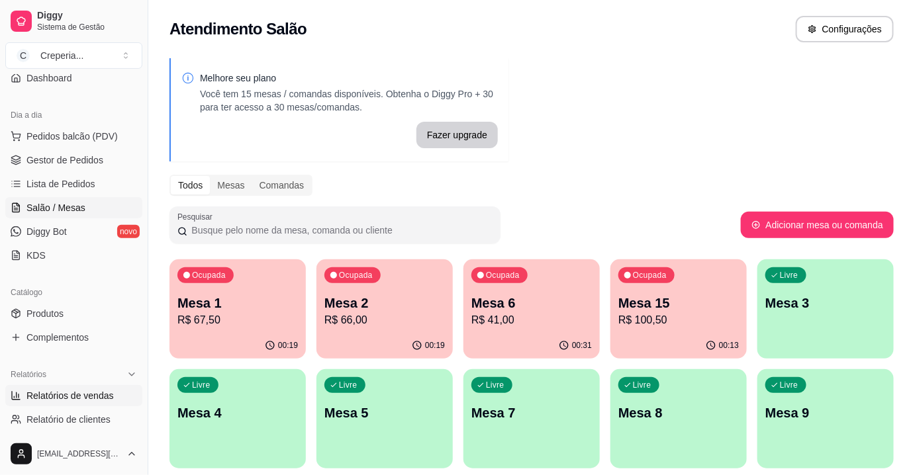
click at [88, 394] on span "Relatórios de vendas" at bounding box center [69, 395] width 87 height 13
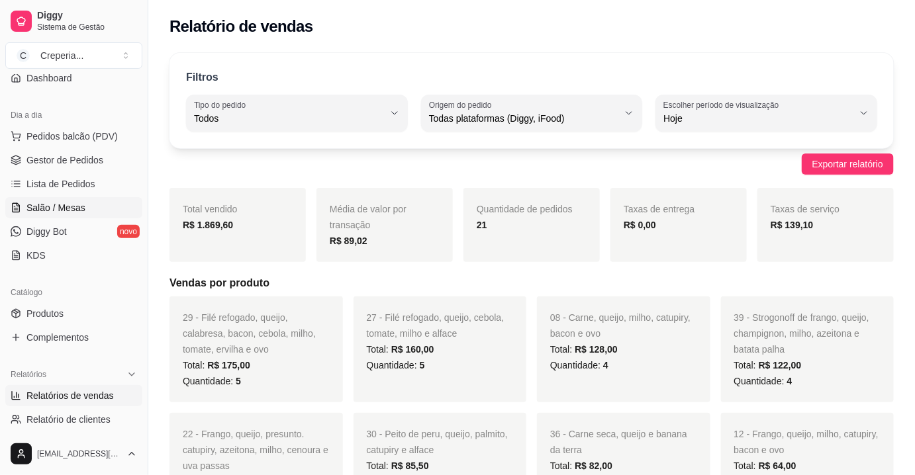
click at [74, 211] on span "Salão / Mesas" at bounding box center [55, 207] width 59 height 13
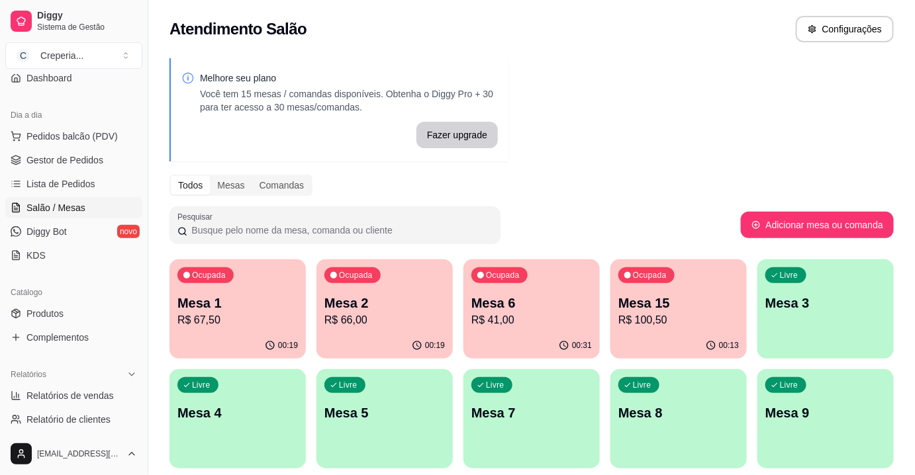
click at [489, 322] on p "R$ 41,00" at bounding box center [531, 321] width 121 height 16
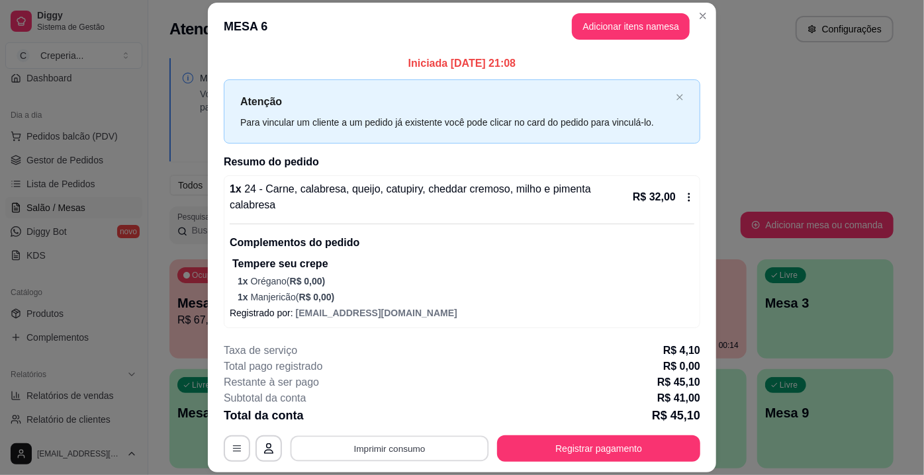
click at [465, 444] on button "Imprimir consumo" at bounding box center [390, 449] width 199 height 26
click at [405, 423] on button "IMPRESSORA" at bounding box center [389, 419] width 93 height 21
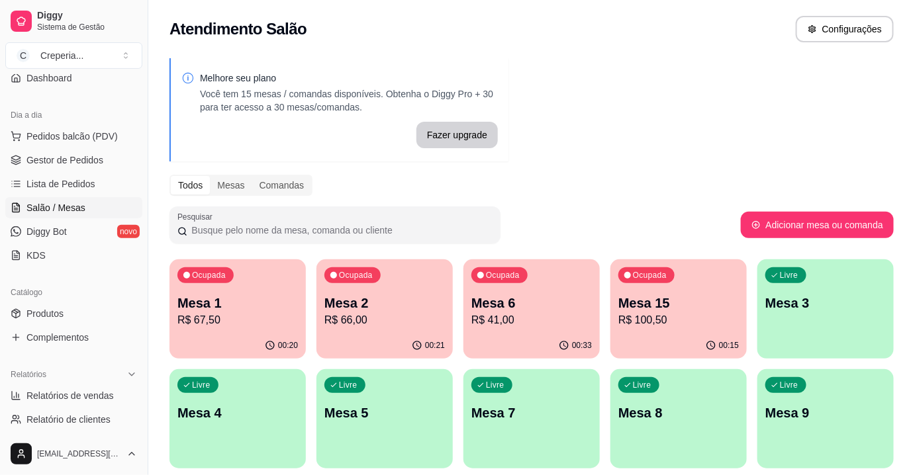
click at [402, 301] on p "Mesa 2" at bounding box center [384, 303] width 121 height 19
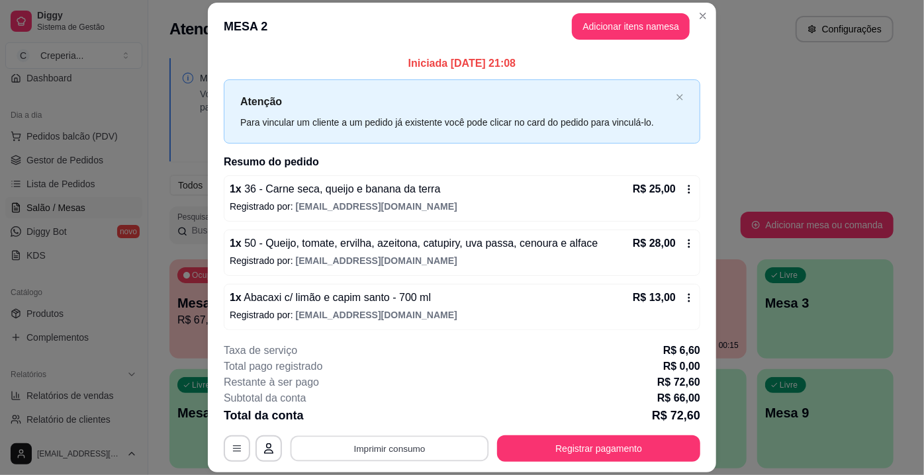
click at [369, 454] on button "Imprimir consumo" at bounding box center [390, 449] width 199 height 26
click at [376, 420] on button "IMPRESSORA" at bounding box center [389, 419] width 93 height 21
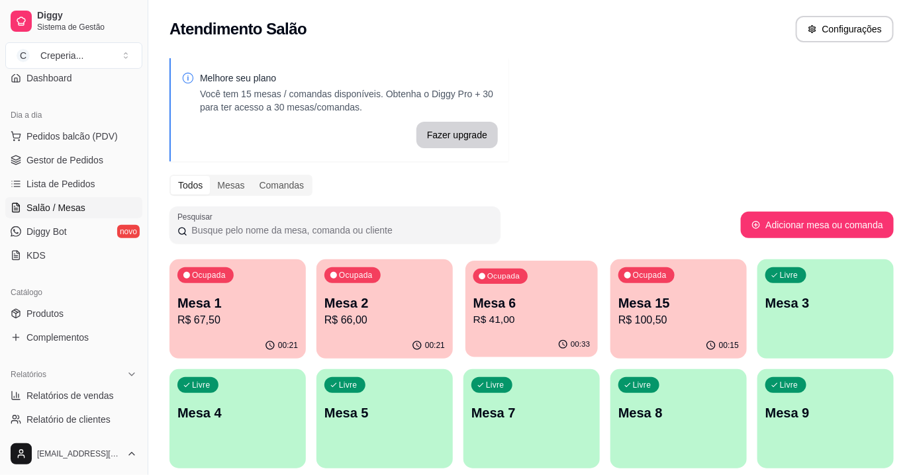
click at [558, 297] on p "Mesa 6" at bounding box center [531, 304] width 117 height 18
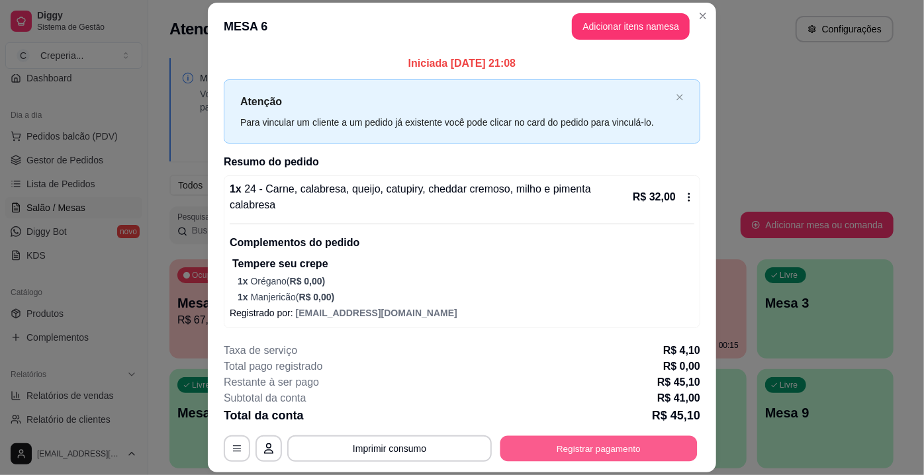
click at [566, 446] on button "Registrar pagamento" at bounding box center [599, 449] width 197 height 26
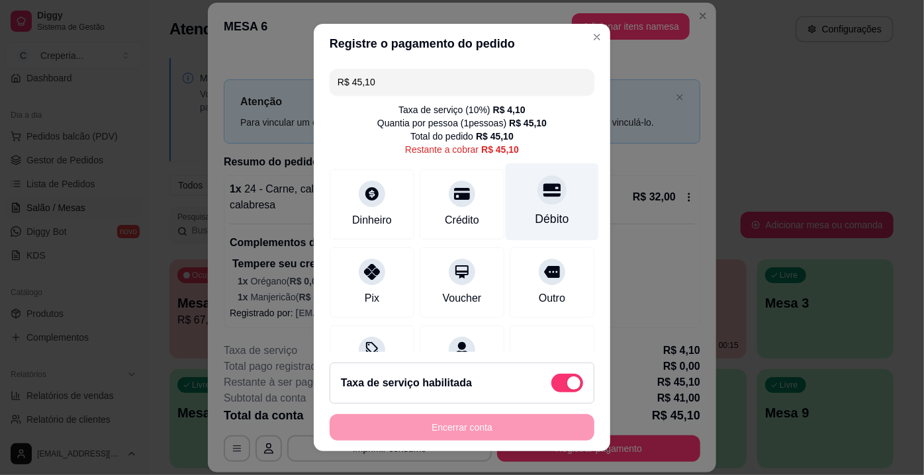
click at [540, 226] on div "Débito" at bounding box center [553, 219] width 34 height 17
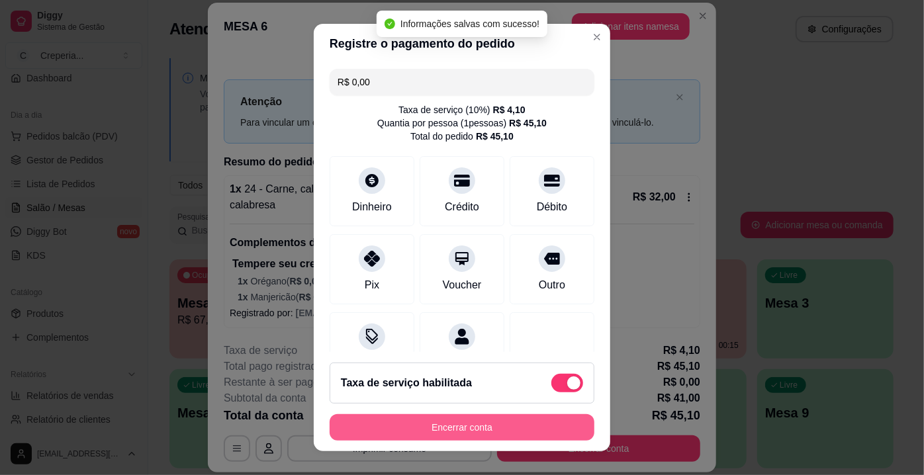
click at [477, 424] on button "Encerrar conta" at bounding box center [462, 428] width 265 height 26
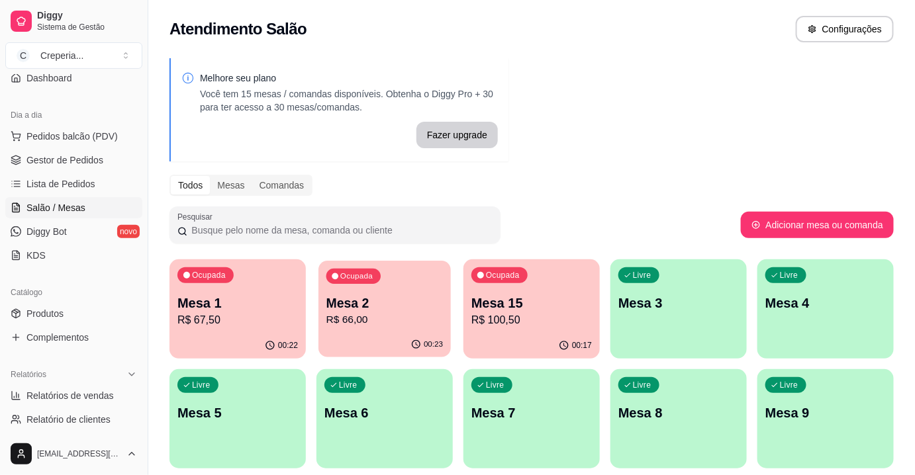
click at [401, 290] on div "Ocupada Mesa 2 R$ 66,00" at bounding box center [385, 297] width 132 height 72
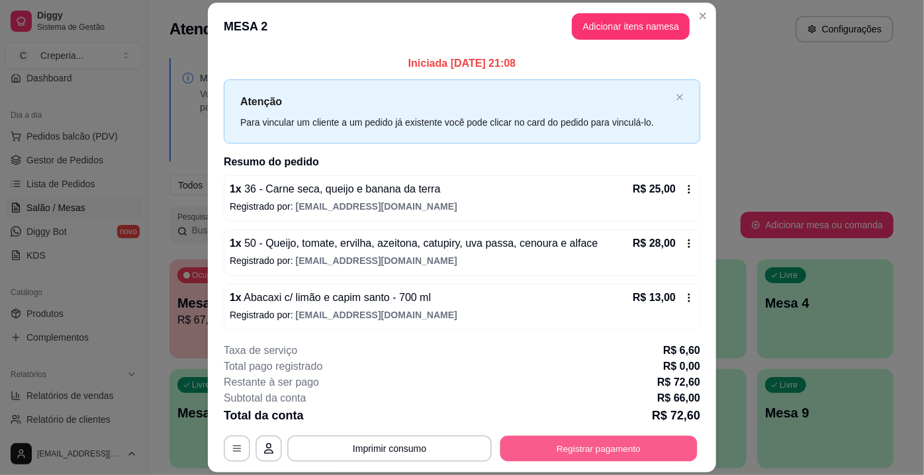
click at [588, 444] on button "Registrar pagamento" at bounding box center [599, 449] width 197 height 26
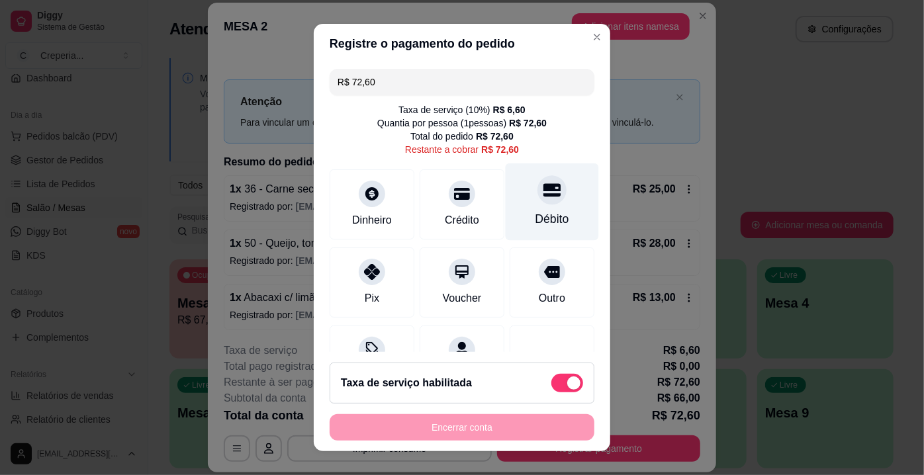
drag, startPoint x: 537, startPoint y: 203, endPoint x: 527, endPoint y: 237, distance: 35.2
click at [537, 205] on div "Débito" at bounding box center [552, 202] width 93 height 77
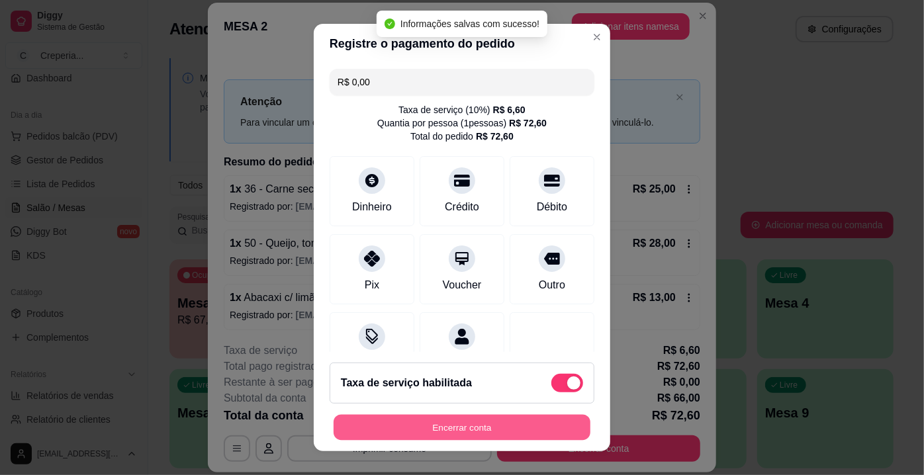
click at [473, 432] on button "Encerrar conta" at bounding box center [462, 428] width 257 height 26
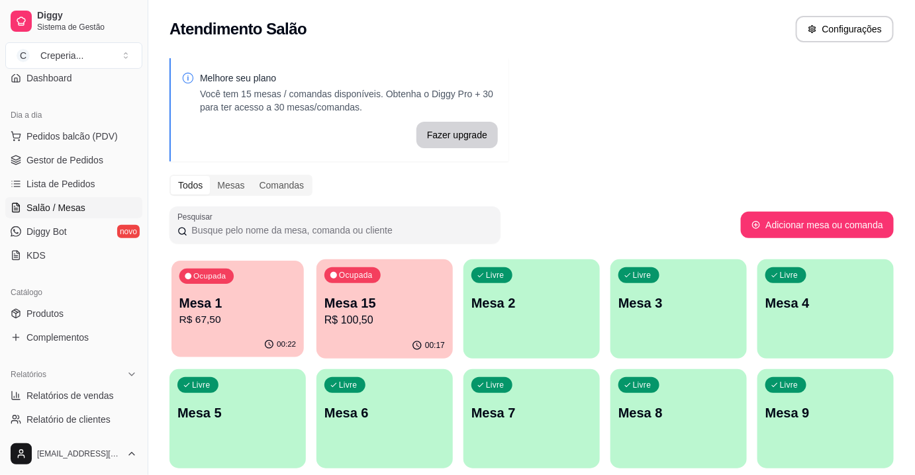
click at [266, 295] on p "Mesa 1" at bounding box center [237, 304] width 117 height 18
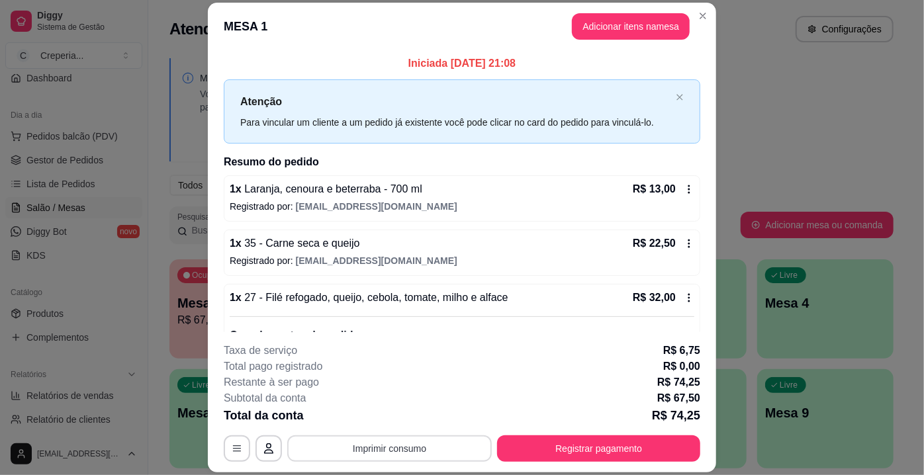
click at [444, 448] on button "Imprimir consumo" at bounding box center [389, 449] width 205 height 26
click at [399, 419] on button "IMPRESSORA" at bounding box center [390, 419] width 96 height 21
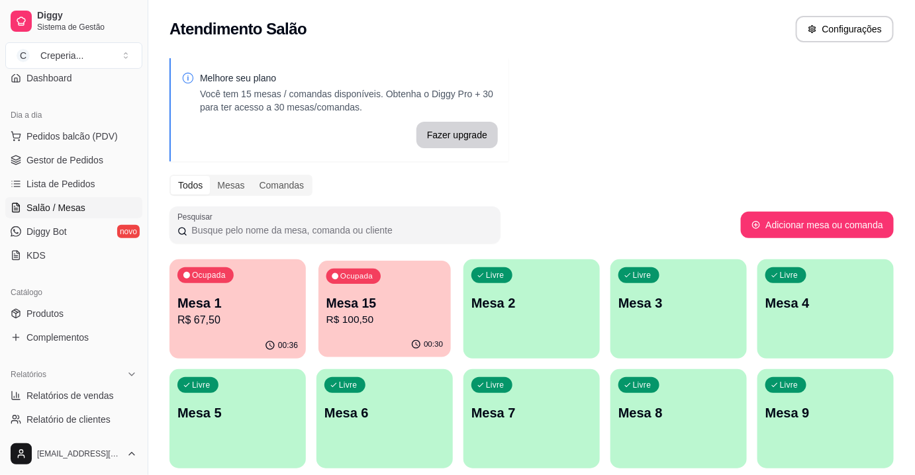
click at [395, 286] on div "Ocupada Mesa 15 R$ 100,50" at bounding box center [385, 297] width 132 height 72
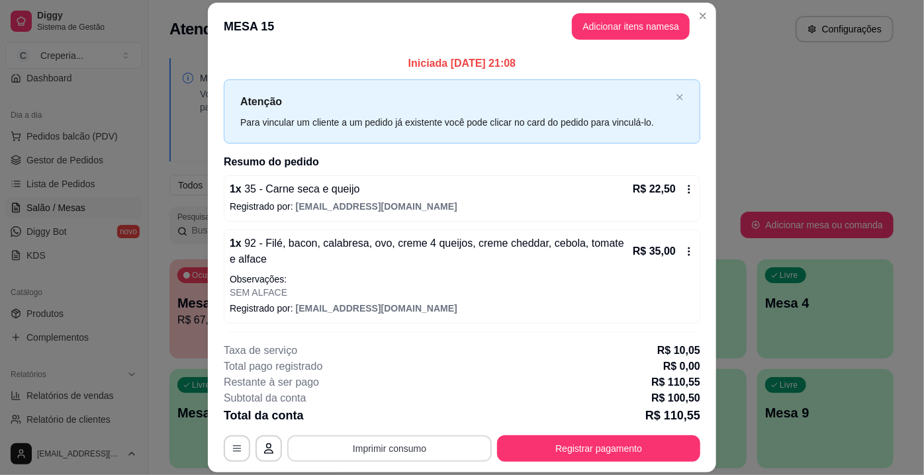
click at [413, 449] on button "Imprimir consumo" at bounding box center [389, 449] width 205 height 26
click at [403, 413] on button "IMPRESSORA" at bounding box center [390, 419] width 96 height 21
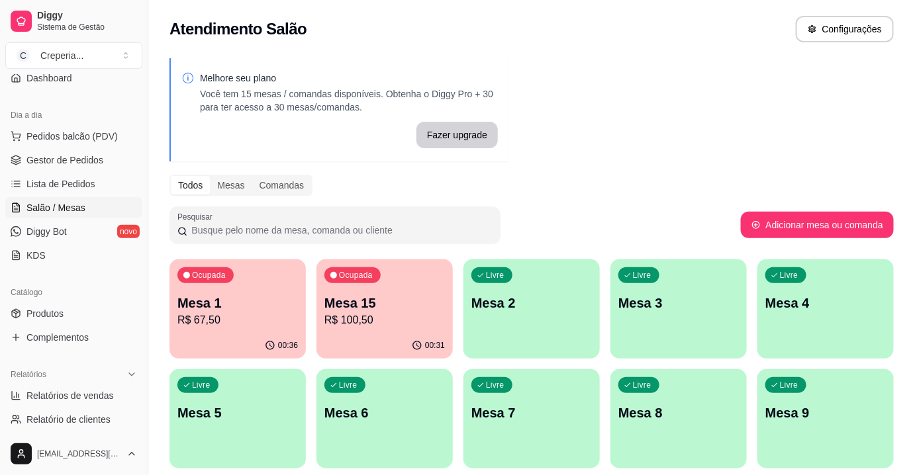
click at [379, 313] on p "R$ 100,50" at bounding box center [384, 321] width 121 height 16
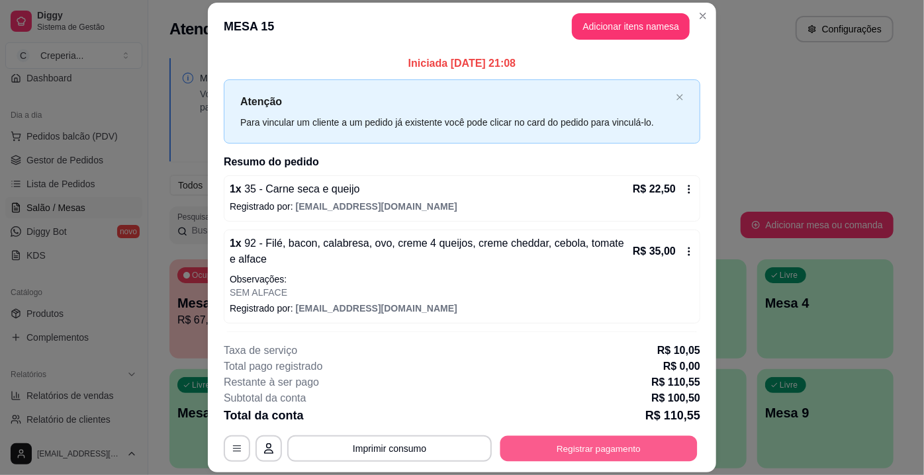
click at [613, 448] on button "Registrar pagamento" at bounding box center [599, 449] width 197 height 26
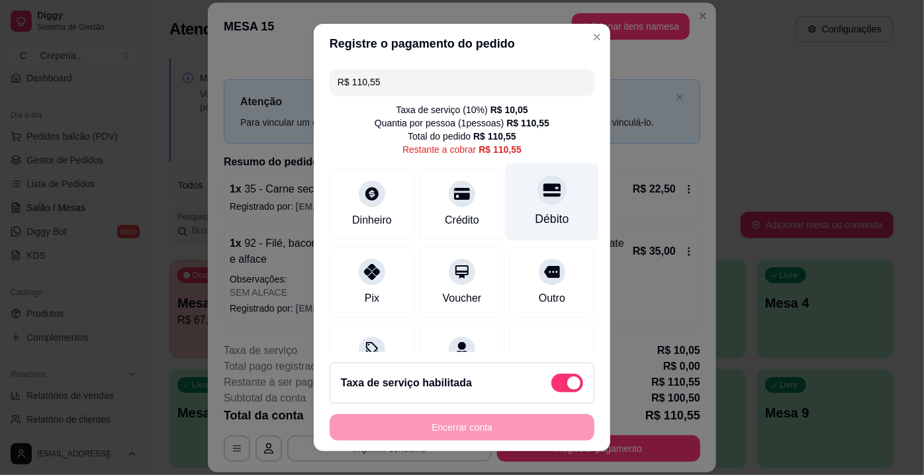
click at [544, 196] on icon at bounding box center [552, 189] width 17 height 13
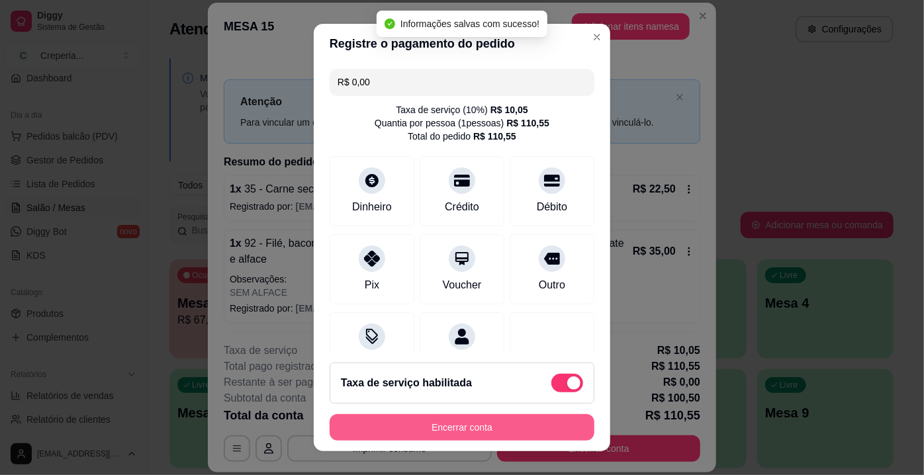
click at [493, 428] on button "Encerrar conta" at bounding box center [462, 428] width 265 height 26
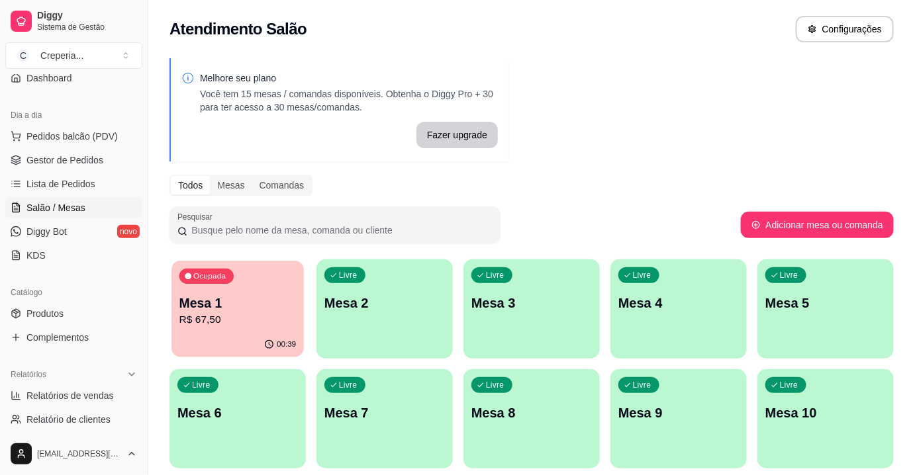
click at [208, 342] on div "00:39" at bounding box center [238, 344] width 132 height 25
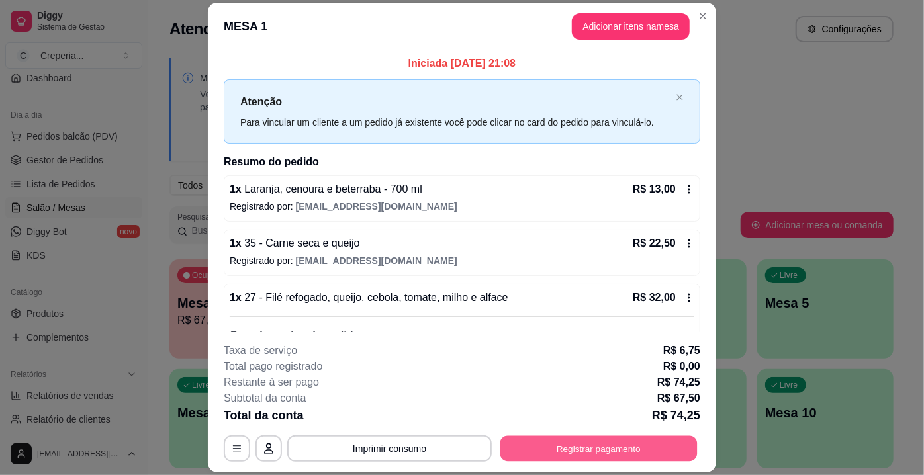
click at [572, 450] on button "Registrar pagamento" at bounding box center [599, 449] width 197 height 26
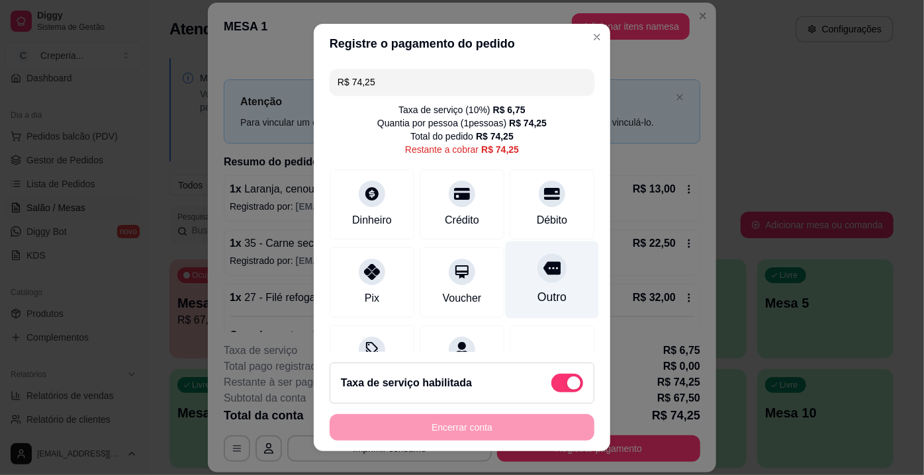
drag, startPoint x: 534, startPoint y: 199, endPoint x: 543, endPoint y: 266, distance: 68.1
click at [539, 200] on div at bounding box center [552, 194] width 26 height 26
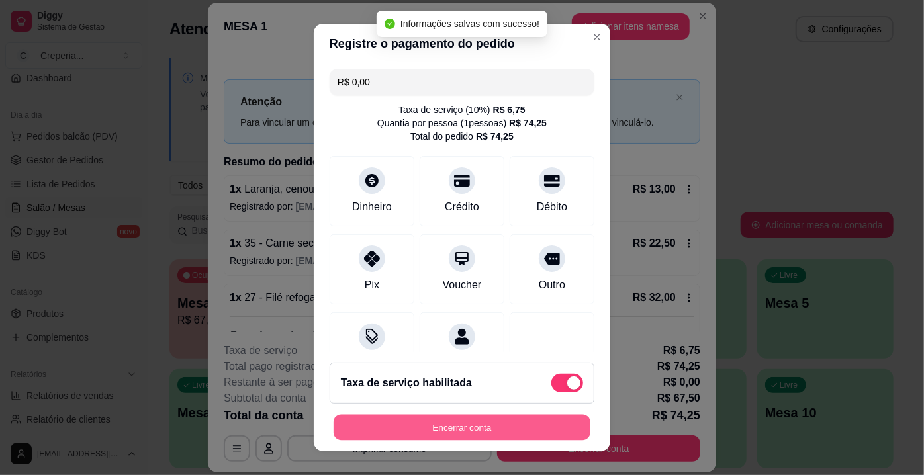
click at [512, 430] on button "Encerrar conta" at bounding box center [462, 428] width 257 height 26
